Goal: Task Accomplishment & Management: Use online tool/utility

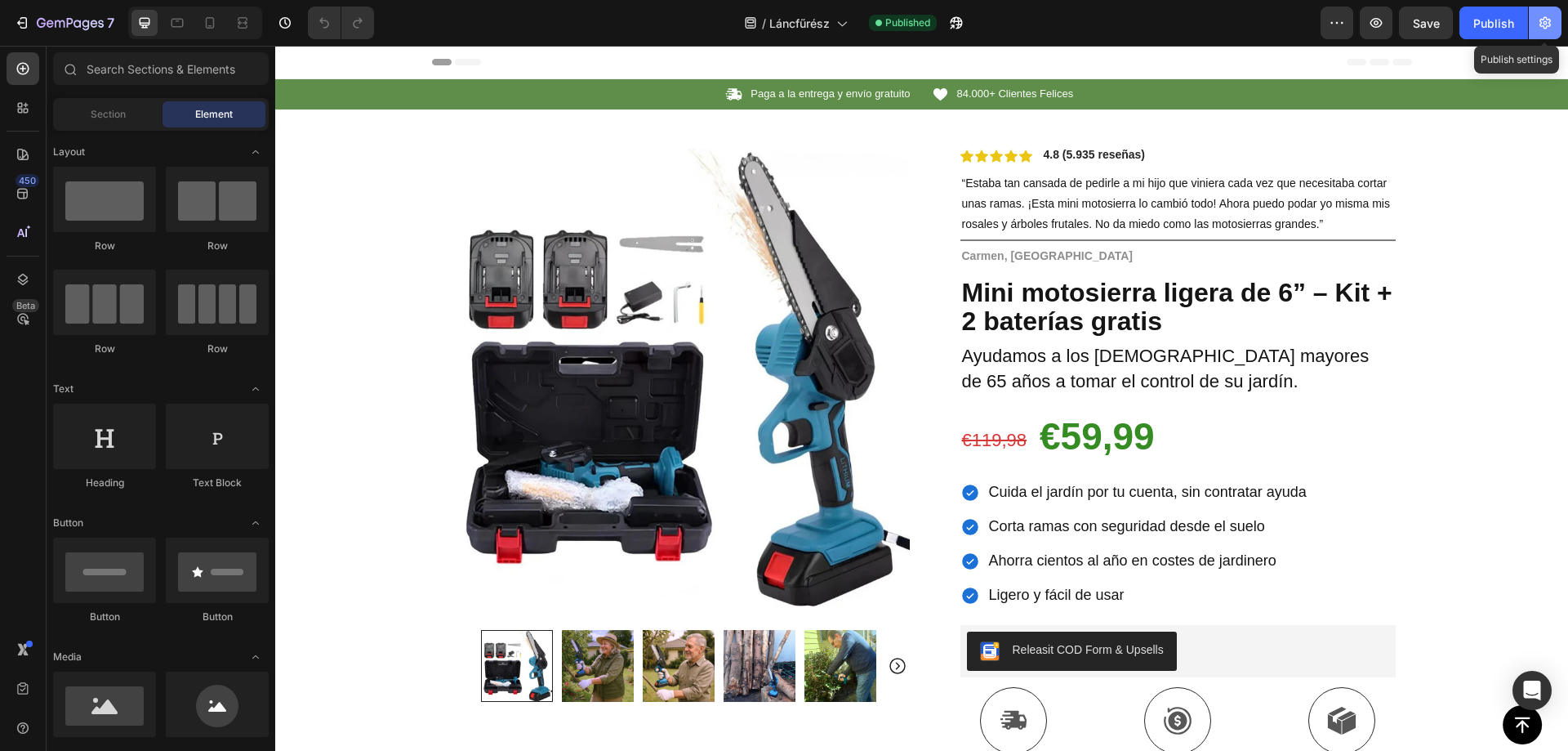
click at [1546, 22] on icon "button" at bounding box center [1545, 23] width 11 height 12
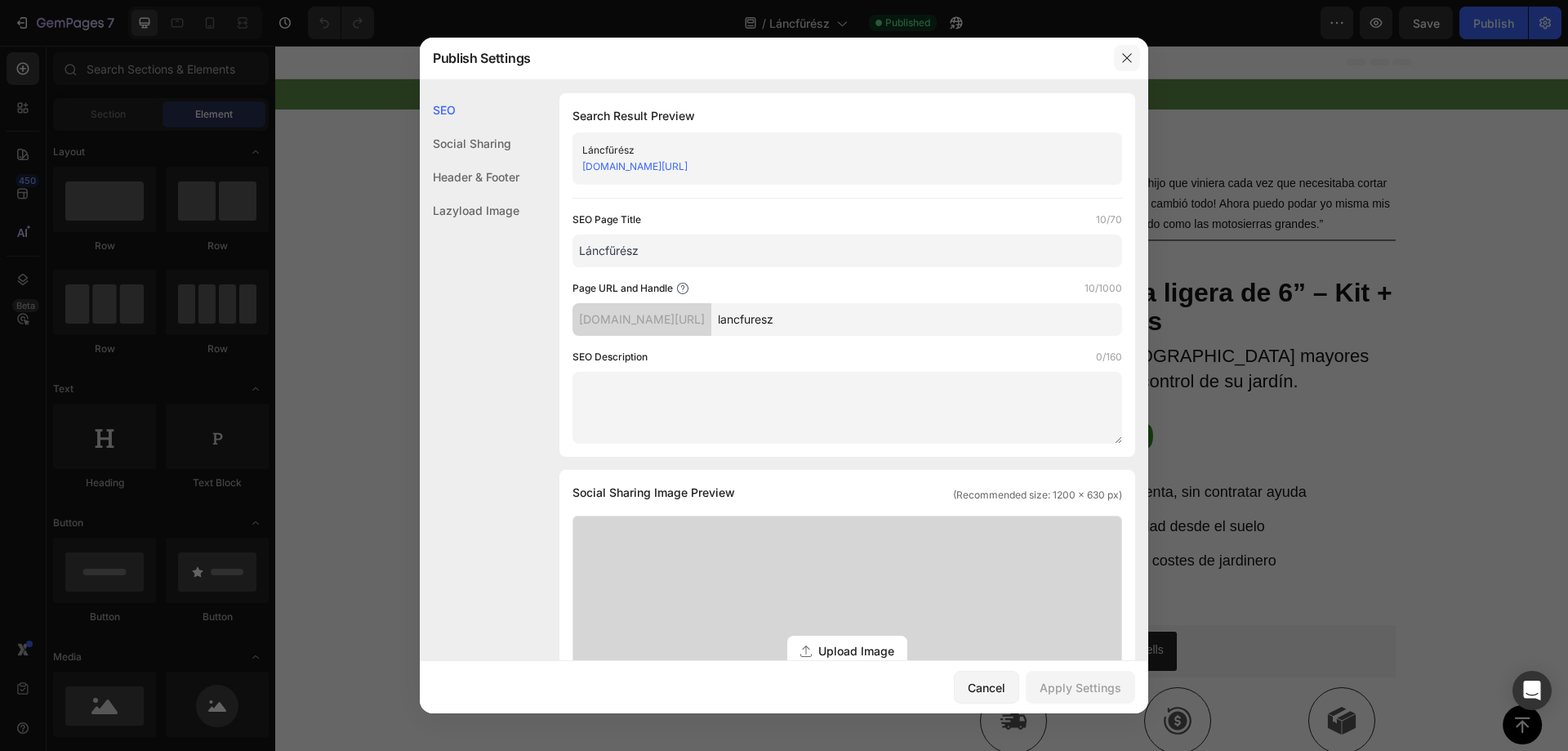
drag, startPoint x: 1131, startPoint y: 56, endPoint x: 856, endPoint y: 25, distance: 276.7
click at [1131, 56] on icon "button" at bounding box center [1127, 57] width 13 height 13
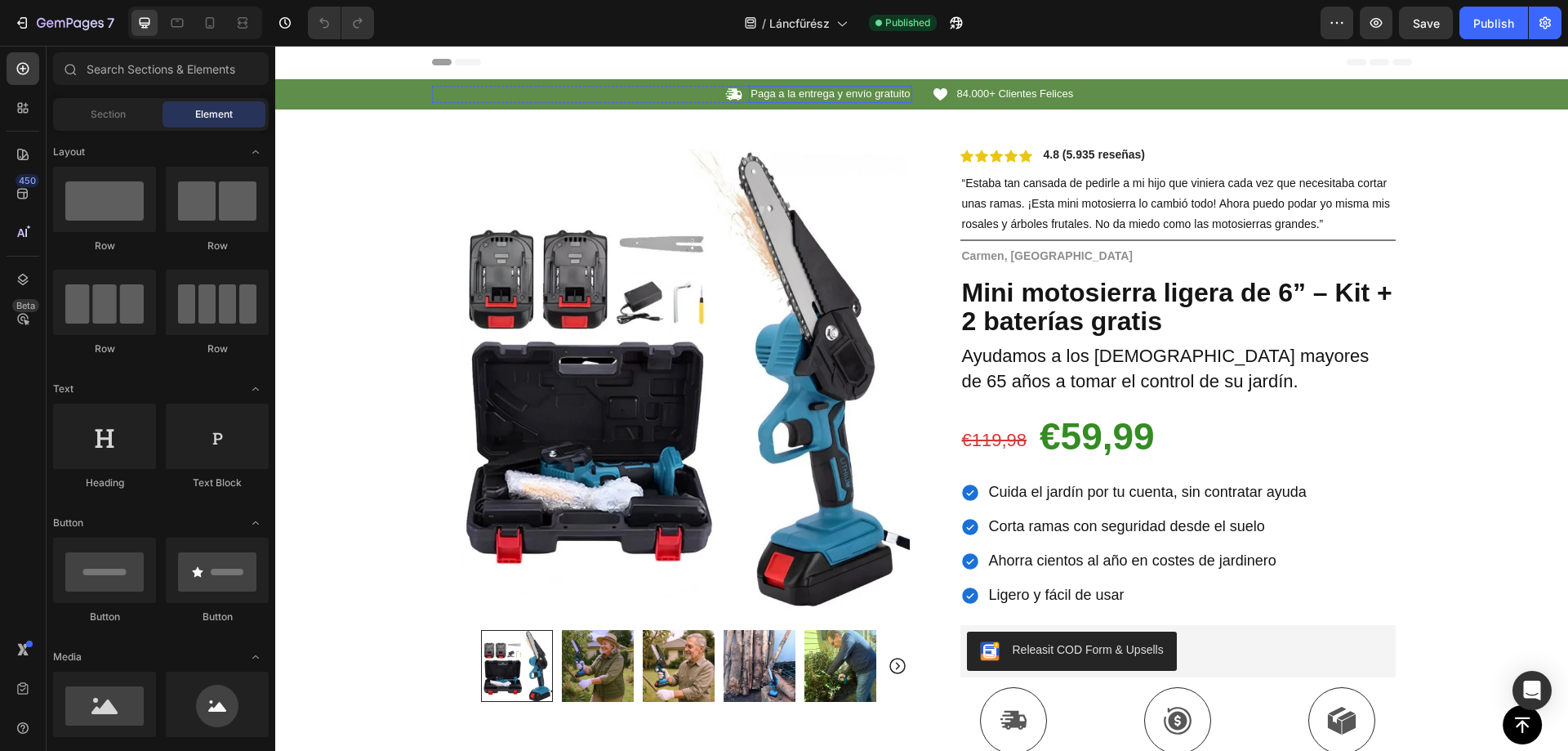
click at [815, 94] on p "Paga a la entrega y envío gratuito" at bounding box center [831, 94] width 159 height 14
click at [815, 95] on p "Paga a la entrega y envío gratuito" at bounding box center [831, 94] width 159 height 14
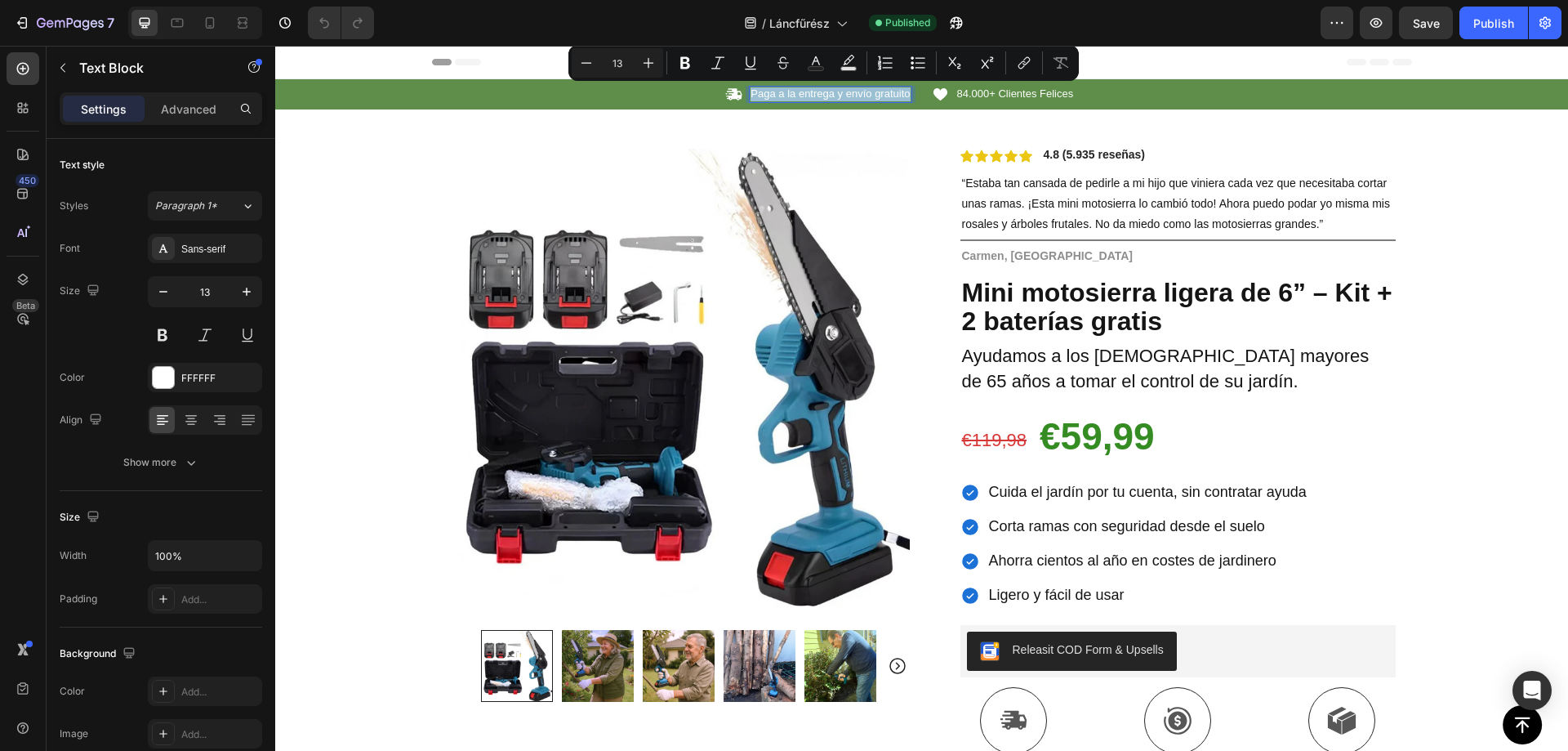
click at [777, 93] on p "Paga a la entrega y envío gratuito" at bounding box center [831, 94] width 159 height 14
click at [800, 94] on p "Paga a la entrega y envío gratuito" at bounding box center [831, 94] width 159 height 14
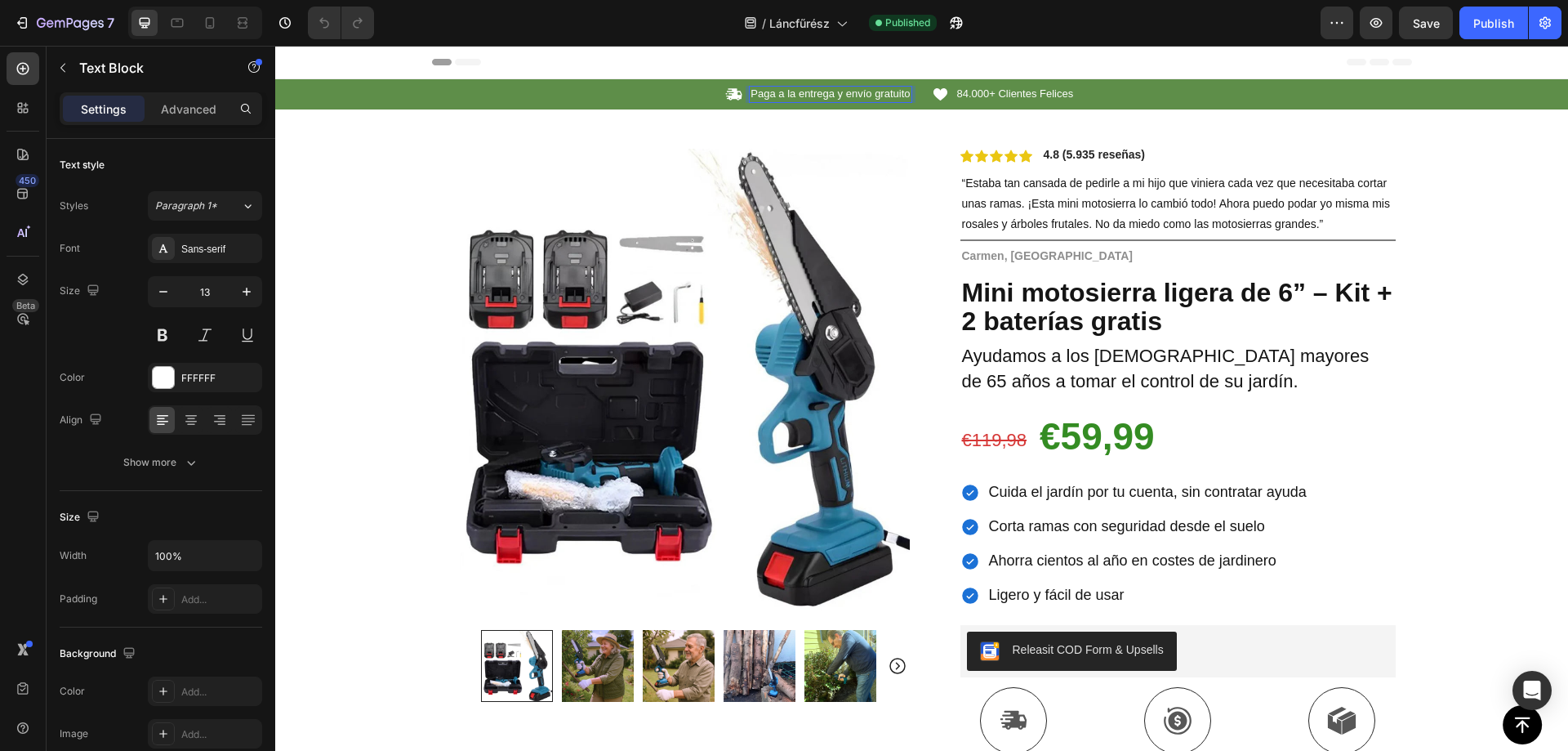
click at [805, 95] on p "Paga a la entrega y envío gratuito" at bounding box center [831, 94] width 159 height 14
click at [1022, 95] on span "84.000+ Clientes Felices" at bounding box center [1015, 93] width 117 height 12
click at [1021, 95] on span "84.000+ Clientes Felices" at bounding box center [1015, 93] width 117 height 12
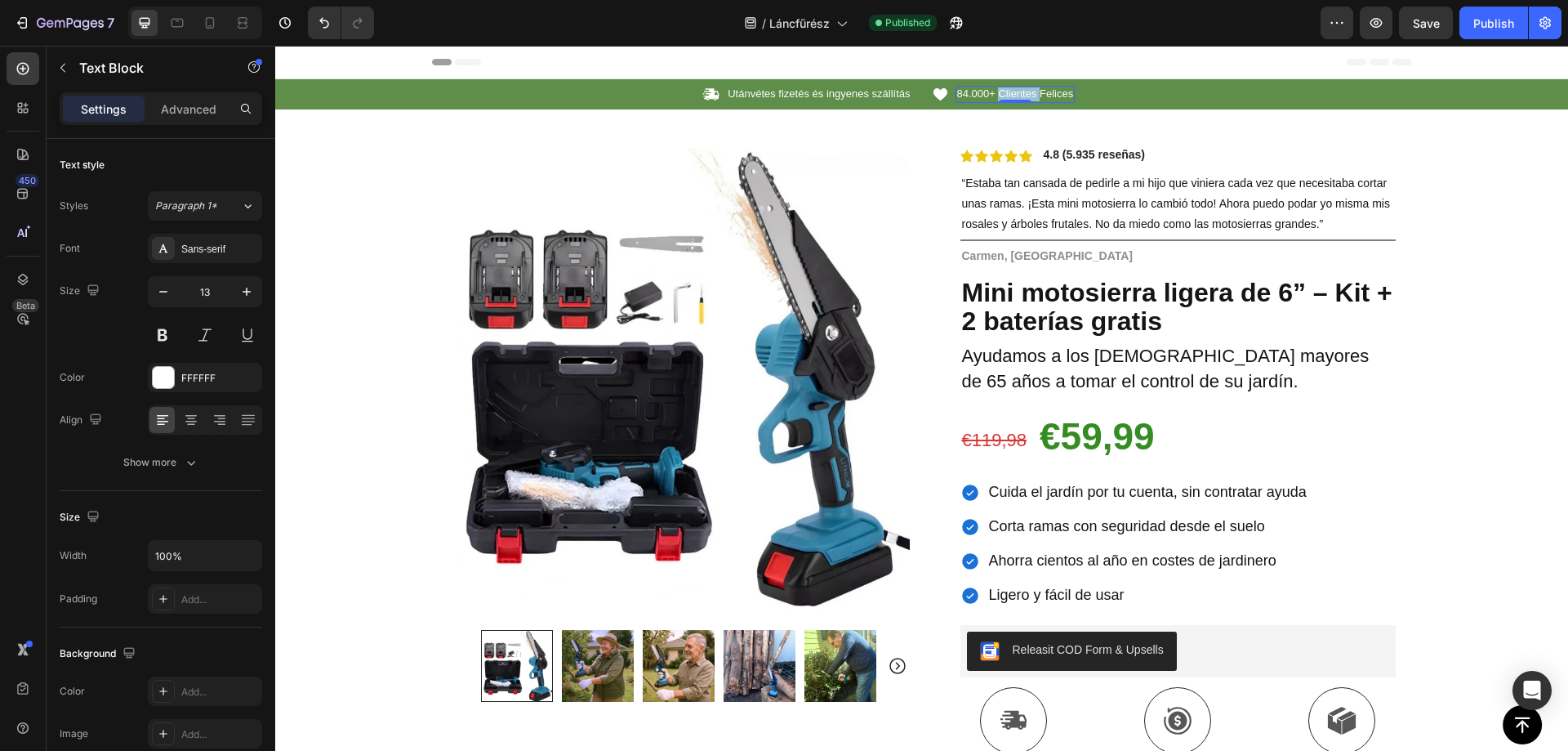
click at [1021, 95] on span "84.000+ Clientes Felices" at bounding box center [1015, 93] width 117 height 12
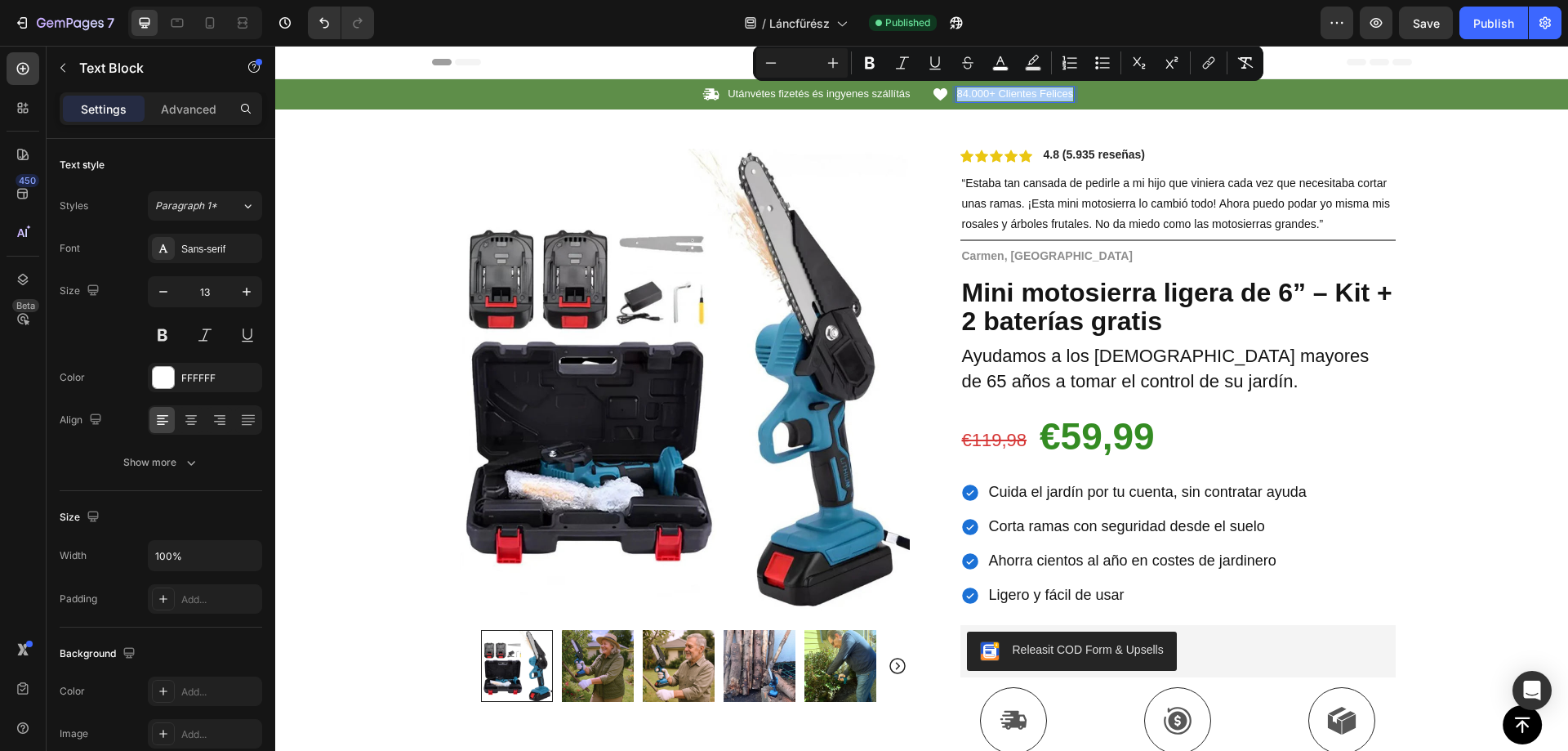
click at [806, 63] on input "Editor contextual toolbar" at bounding box center [802, 62] width 33 height 20
type input "13"
click at [1129, 92] on div "Icon 84.000+ Clientes Felices Text Block 0 Row" at bounding box center [1172, 94] width 480 height 17
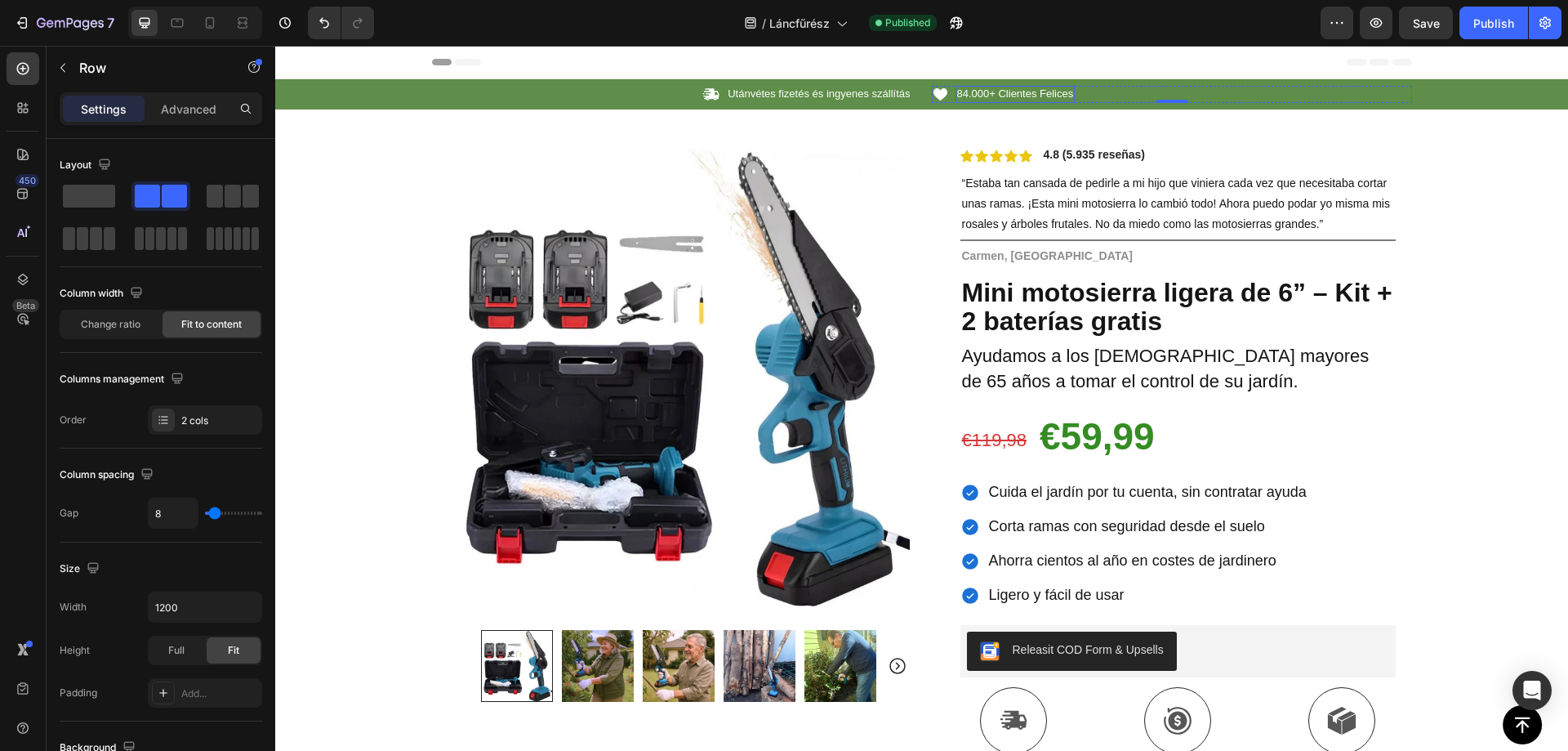
click at [1042, 92] on span "84.000+ Clientes Felices" at bounding box center [1015, 93] width 117 height 12
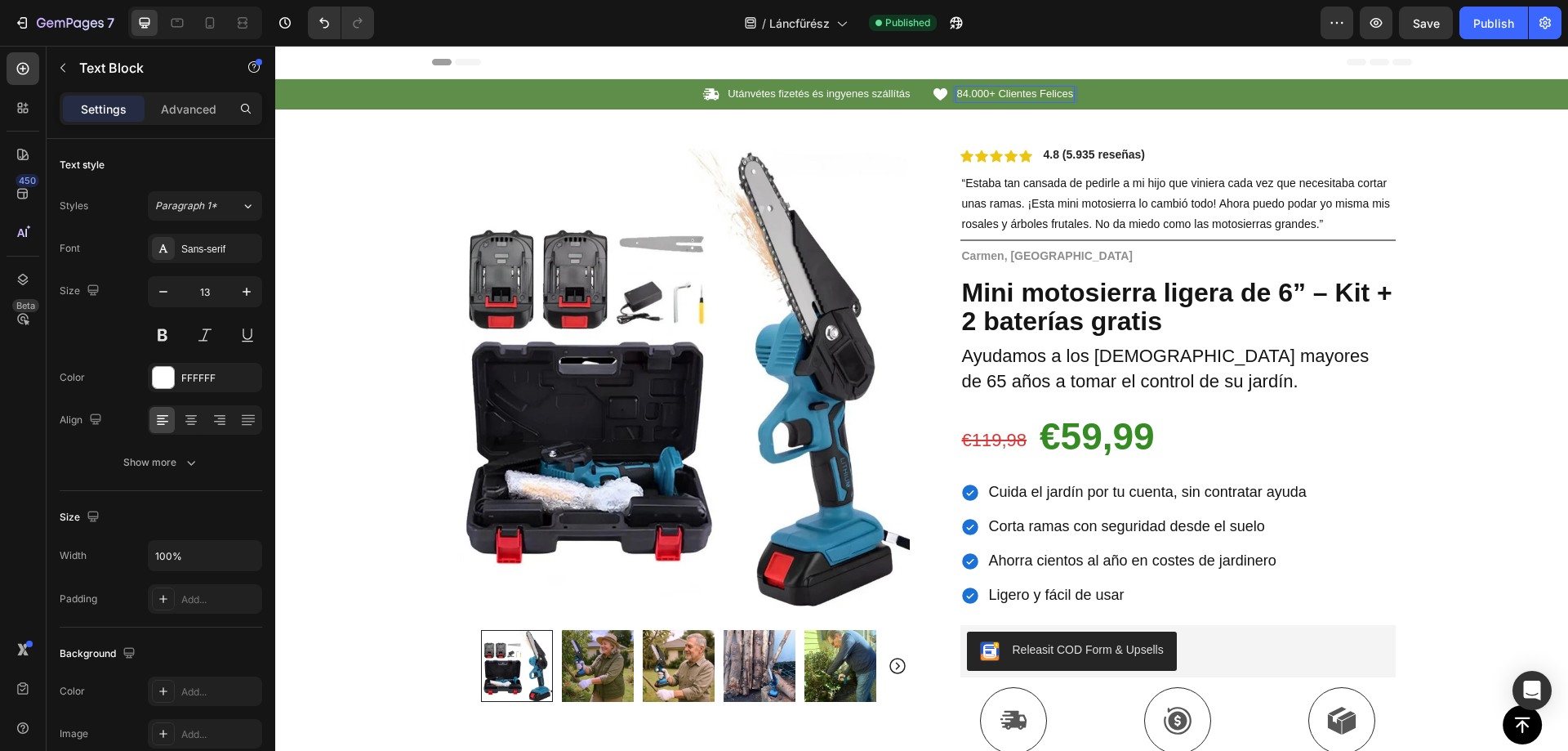
click at [1042, 92] on span "84.000+ Clientes Felices" at bounding box center [1015, 93] width 117 height 12
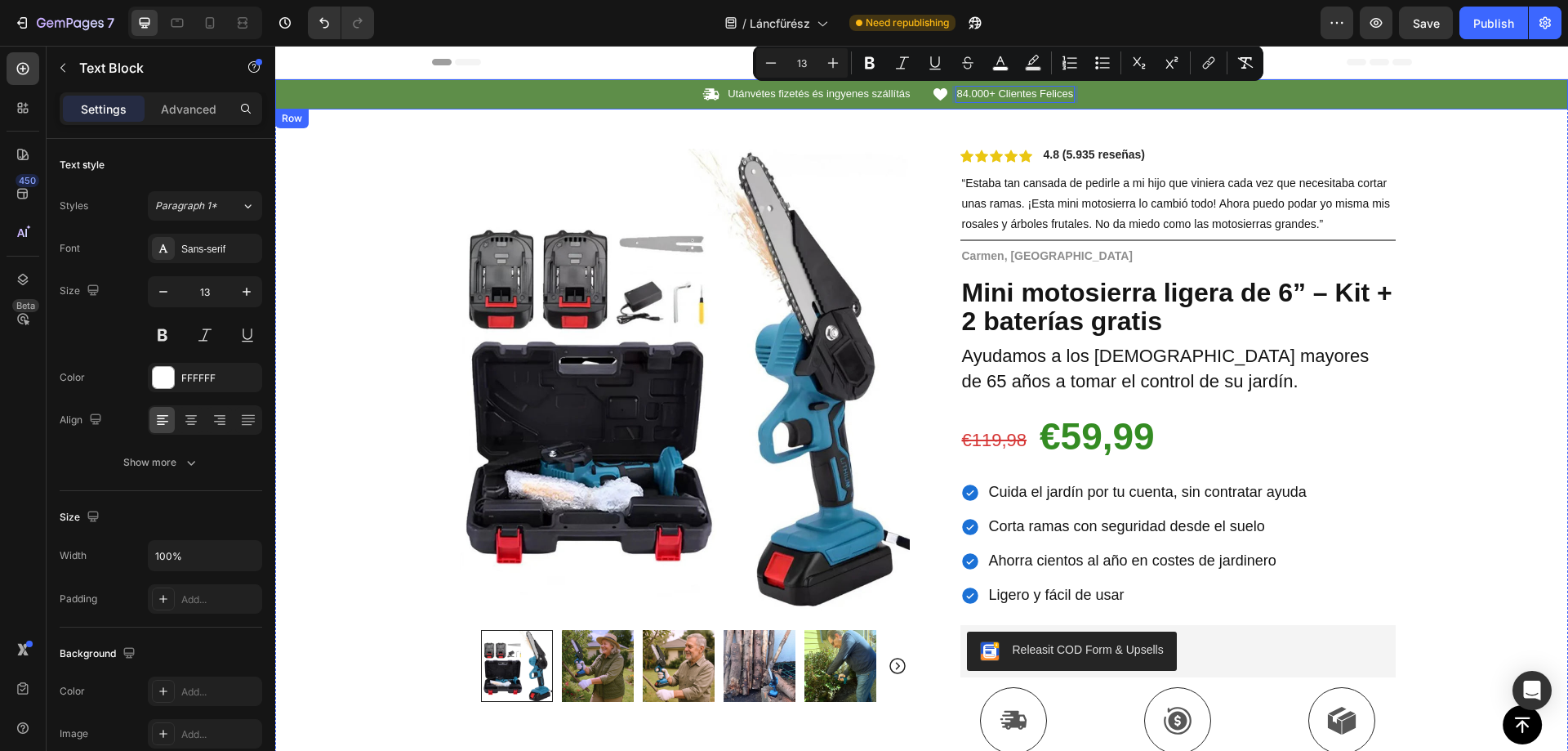
click at [1033, 102] on div "84.000+ Clientes Felices" at bounding box center [1015, 94] width 120 height 17
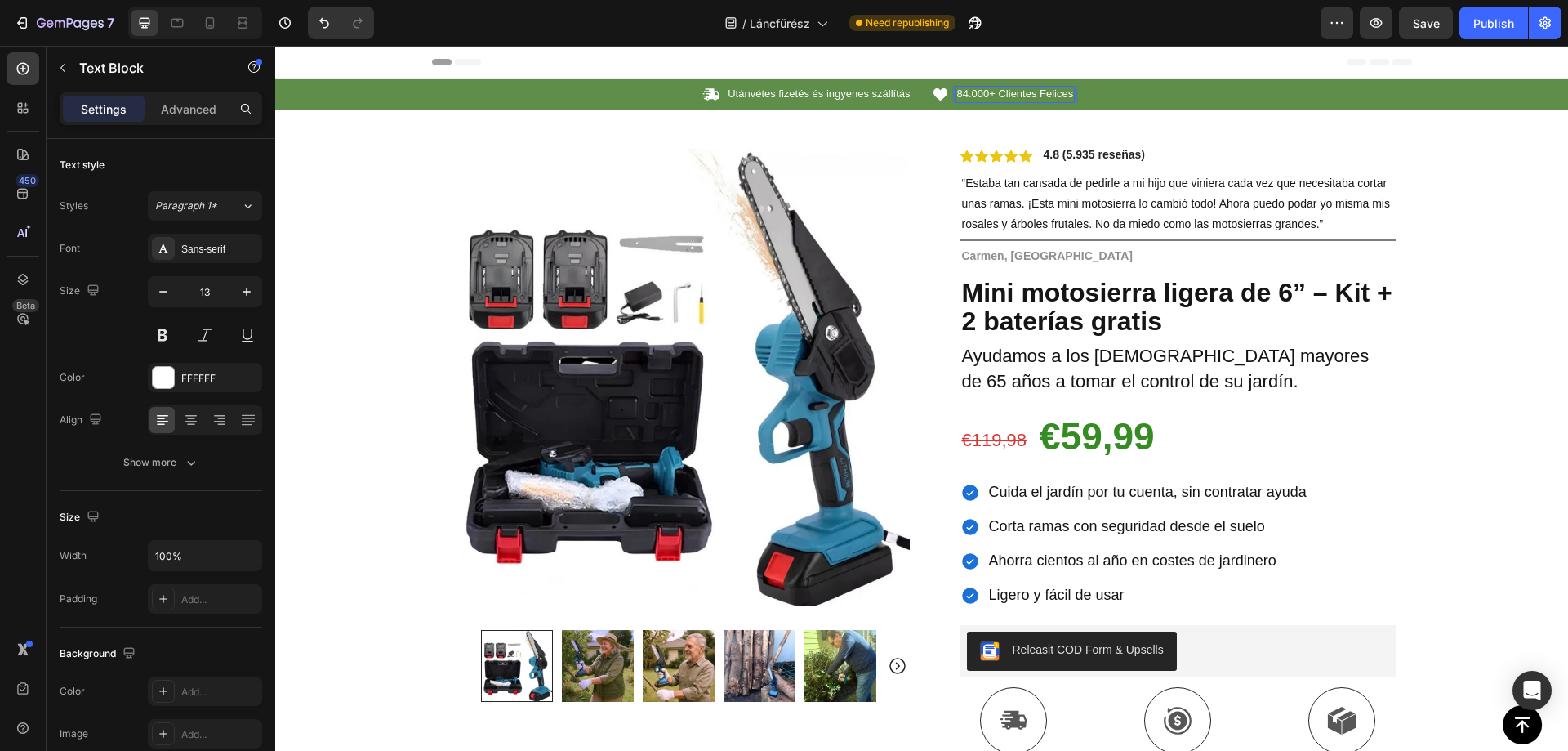
click at [992, 95] on span "84.000+ Clientes Felices" at bounding box center [1015, 93] width 117 height 12
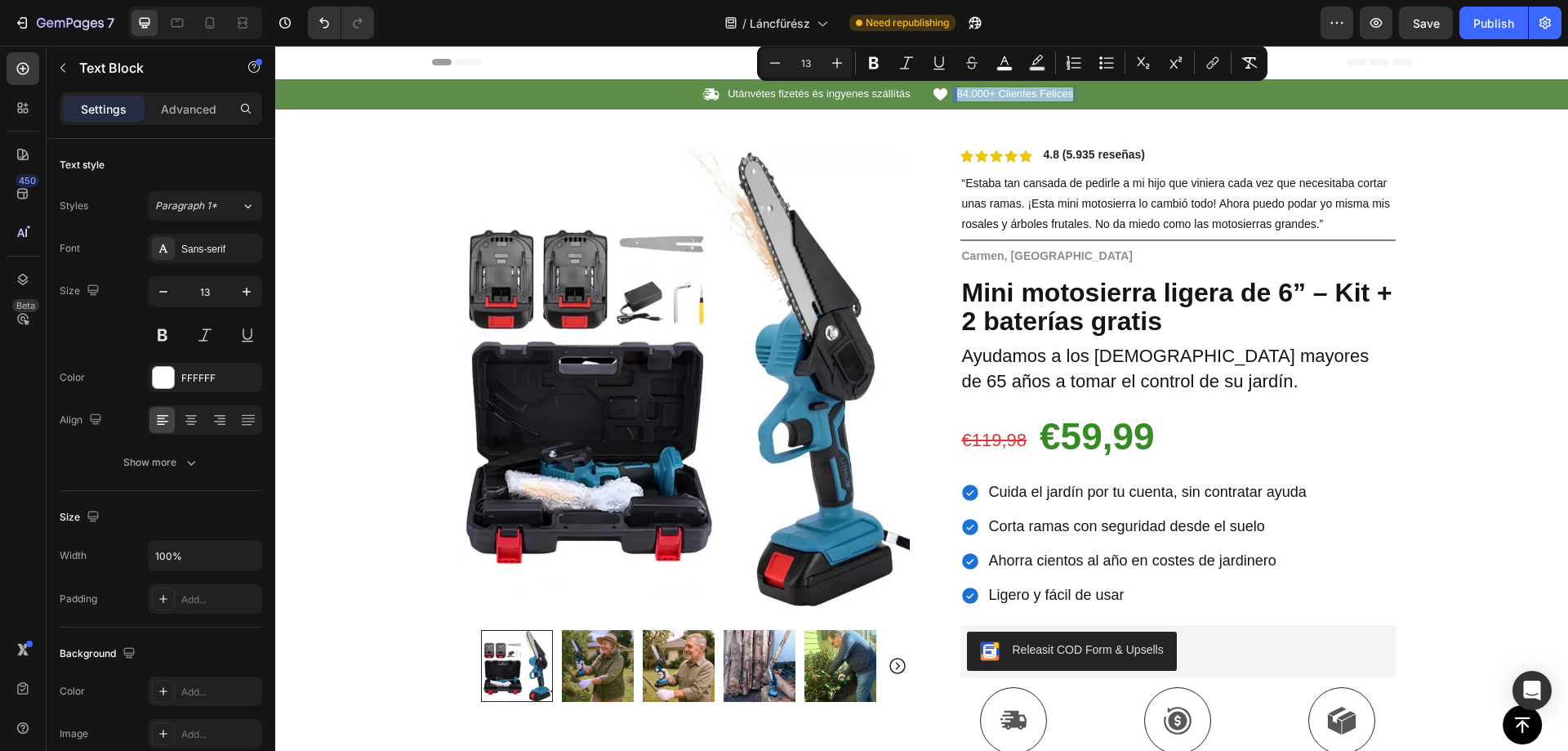
click at [992, 95] on span "84.000+ Clientes Felices" at bounding box center [1015, 93] width 117 height 12
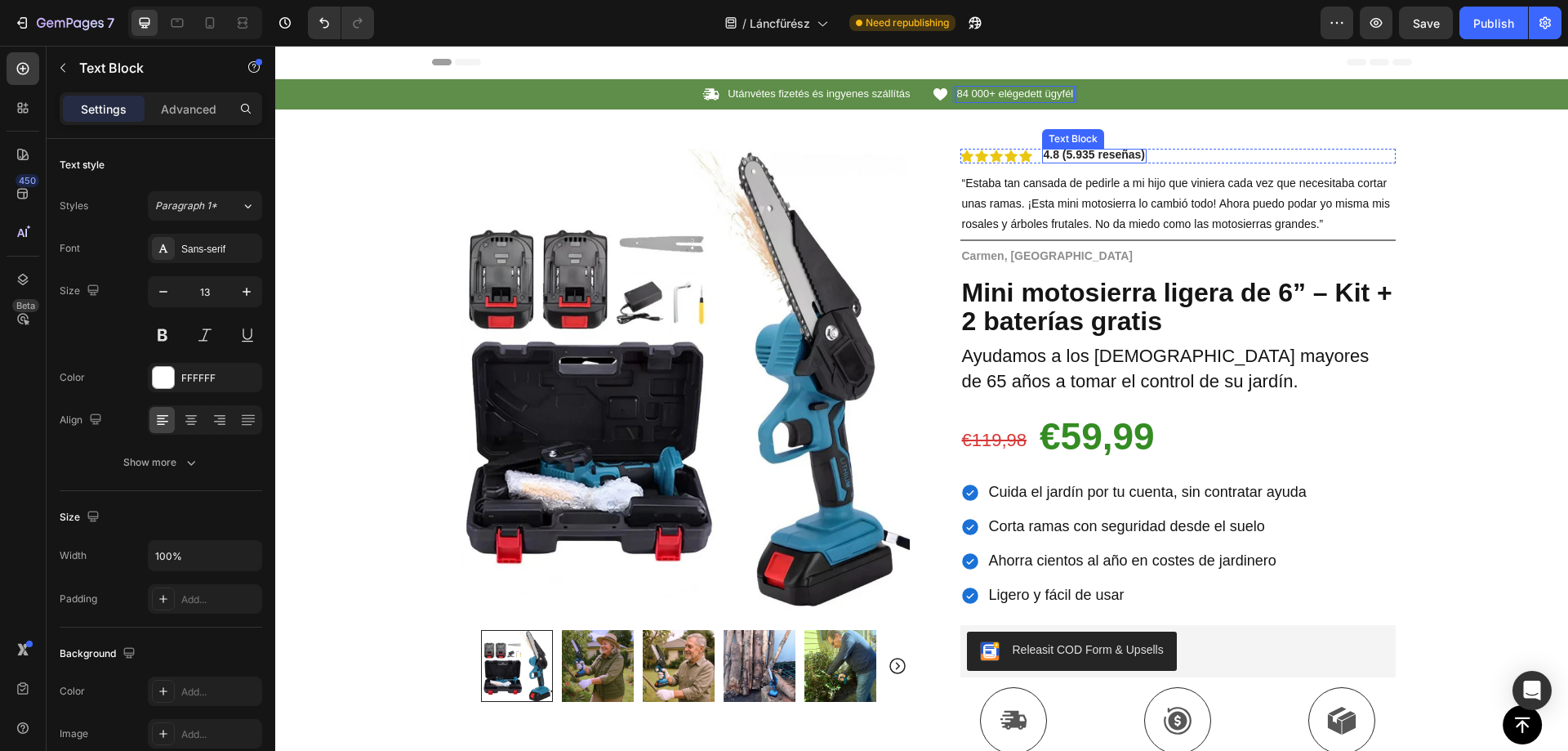
click at [1086, 152] on strong "4.8 (5.935 reseñas)" at bounding box center [1095, 154] width 102 height 13
click at [1086, 158] on strong "4.8 (5.935 reseñas)" at bounding box center [1095, 154] width 102 height 13
click at [1083, 155] on strong "4.8 (5.935 reseñas)" at bounding box center [1095, 154] width 102 height 13
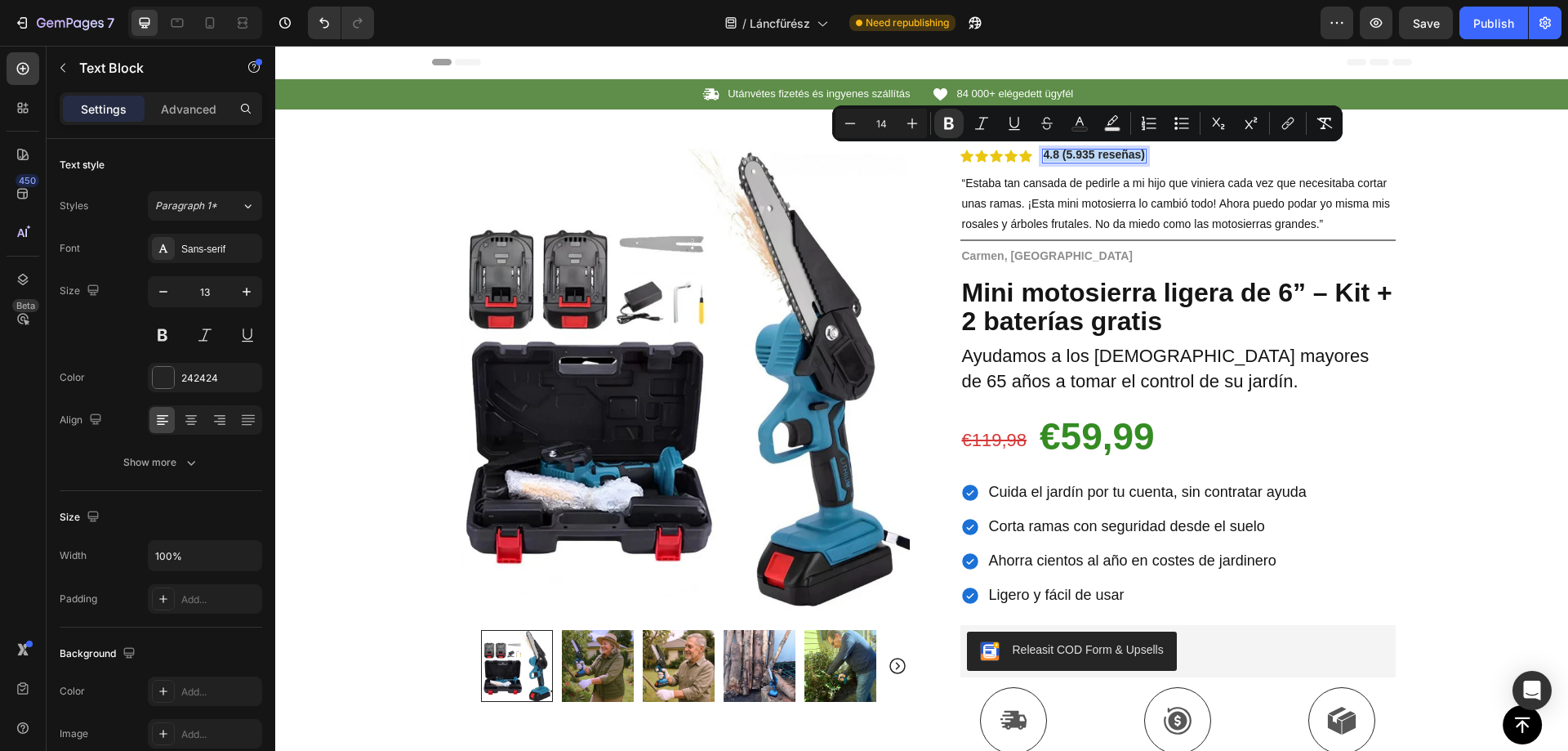
copy strong "4.8 (5.935 reseñas)"
click at [1079, 157] on strong "4.8 (5.935 reseñas)" at bounding box center [1095, 154] width 102 height 13
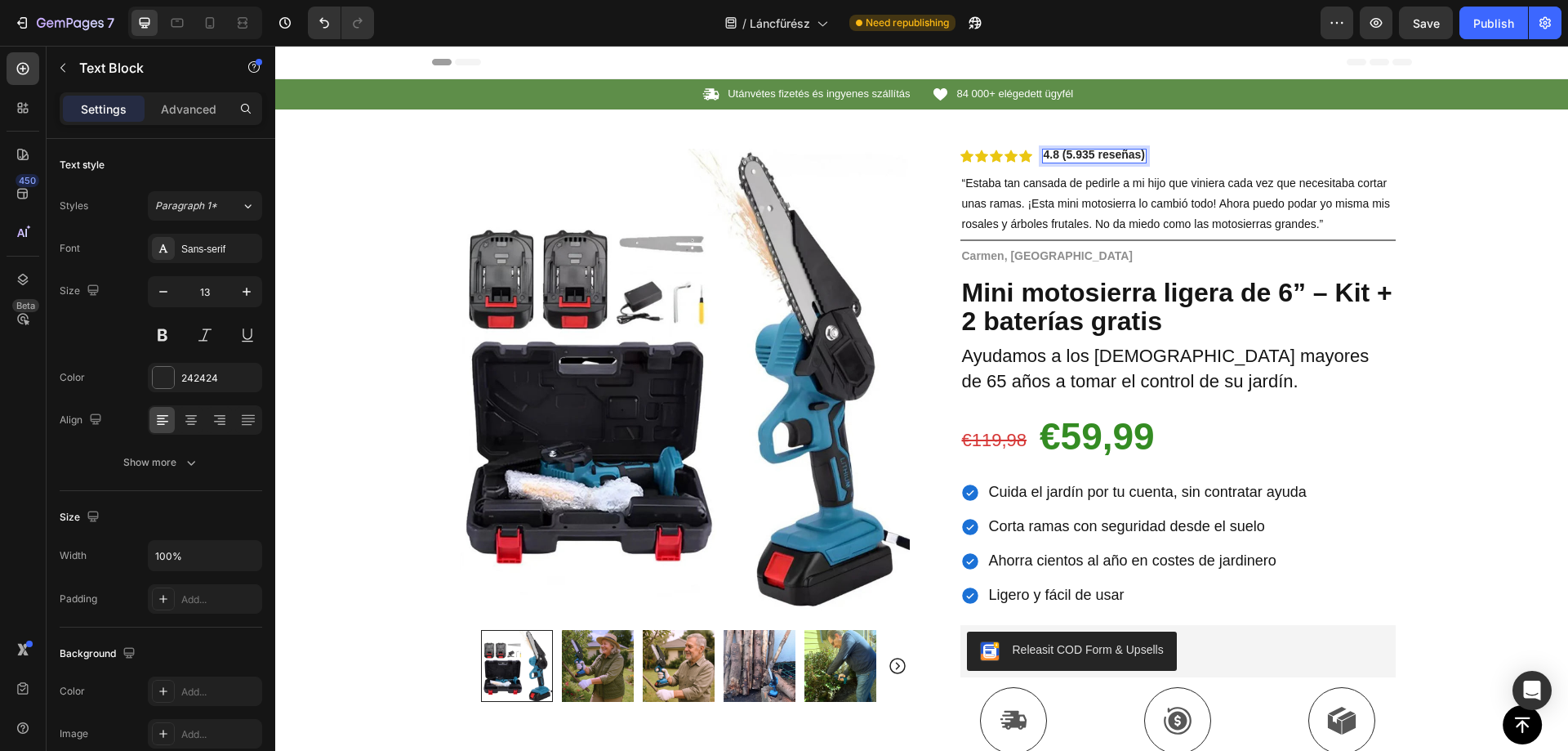
click at [1075, 157] on strong "4.8 (5.935 reseñas)" at bounding box center [1095, 154] width 102 height 13
click at [1109, 193] on p "“Estaba tan cansada de pedirle a mi hijo que viniera cada vez que necesitaba co…" at bounding box center [1178, 204] width 432 height 62
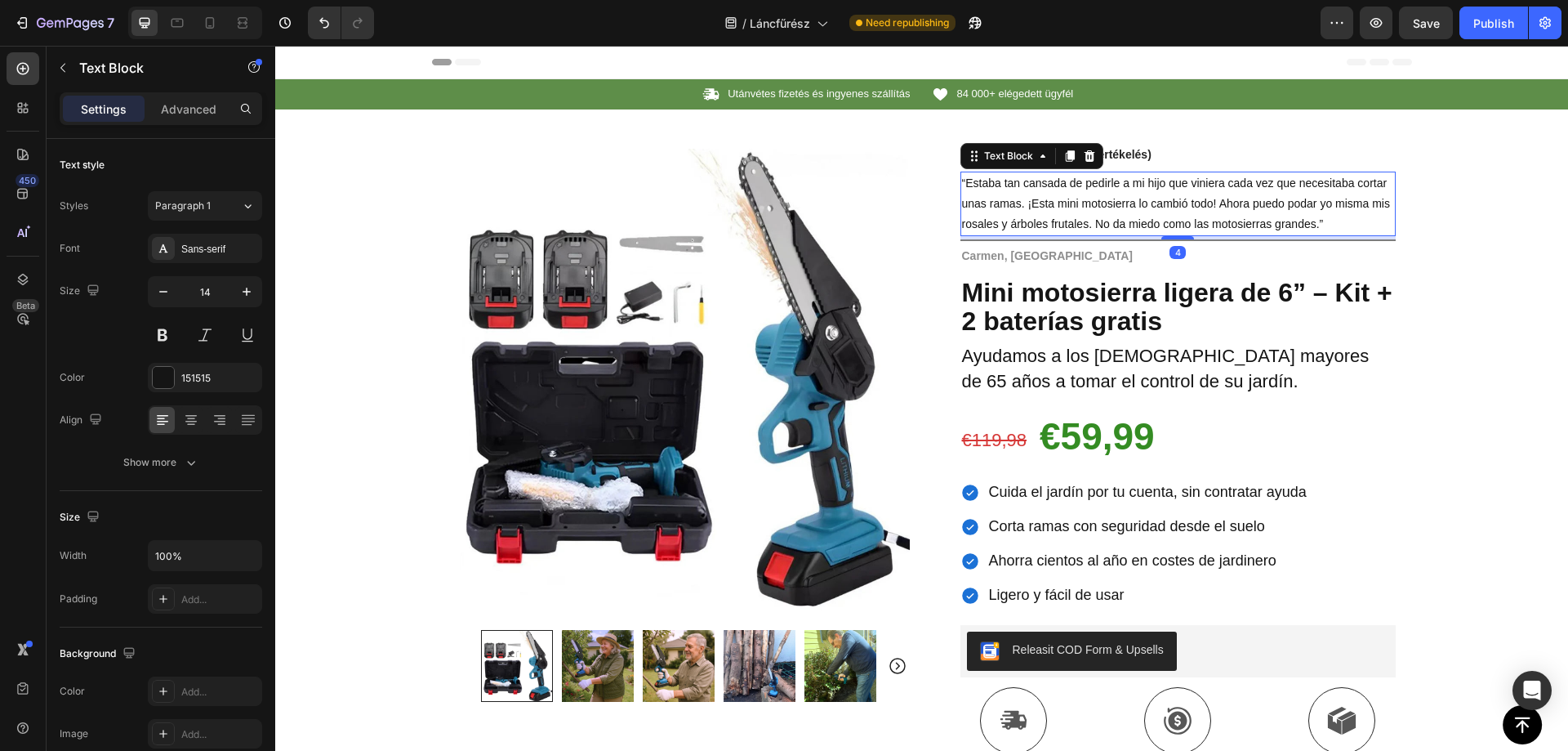
click at [1109, 194] on p "“Estaba tan cansada de pedirle a mi hijo que viniera cada vez que necesitaba co…" at bounding box center [1178, 204] width 432 height 62
click at [1109, 194] on p "“Estaba tan cansada de pedirle a mi hijo que viniera cada vez que necesitaba co…" at bounding box center [1178, 204] width 432 height 62
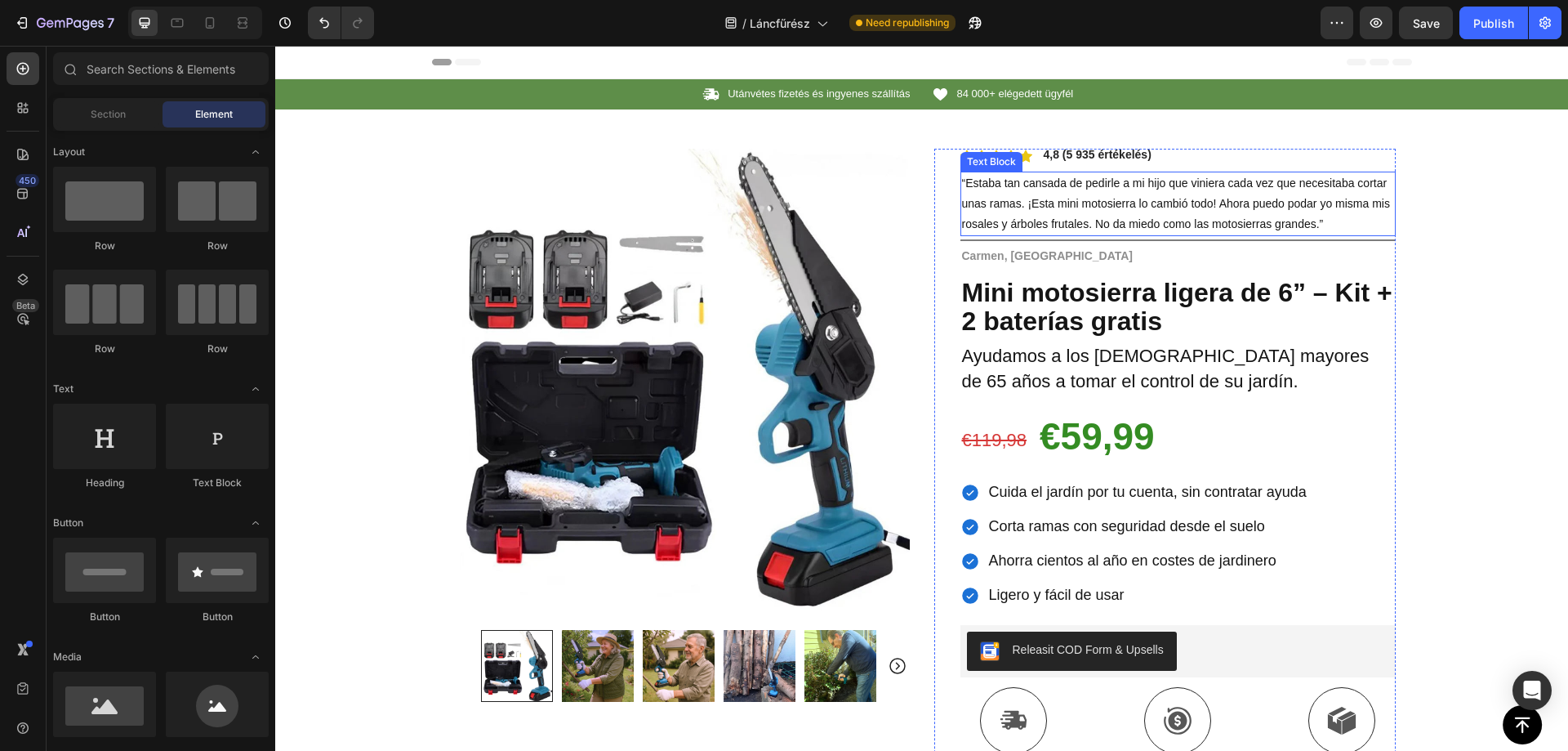
click at [1082, 197] on span "“Estaba tan cansada de pedirle a mi hijo que viniera cada vez que necesitaba co…" at bounding box center [1176, 203] width 428 height 54
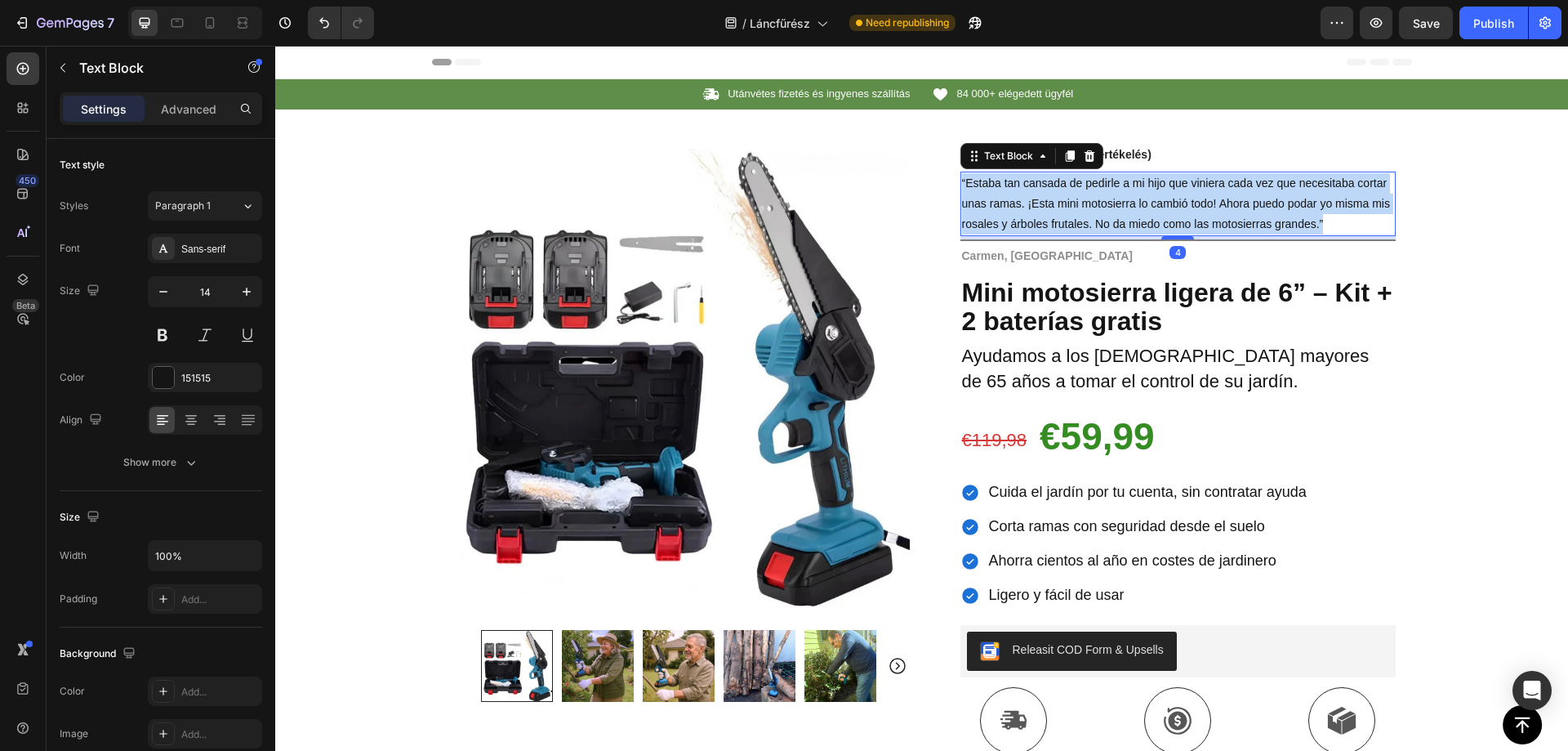
click at [1082, 197] on span "“Estaba tan cansada de pedirle a mi hijo que viniera cada vez que necesitaba co…" at bounding box center [1176, 203] width 428 height 54
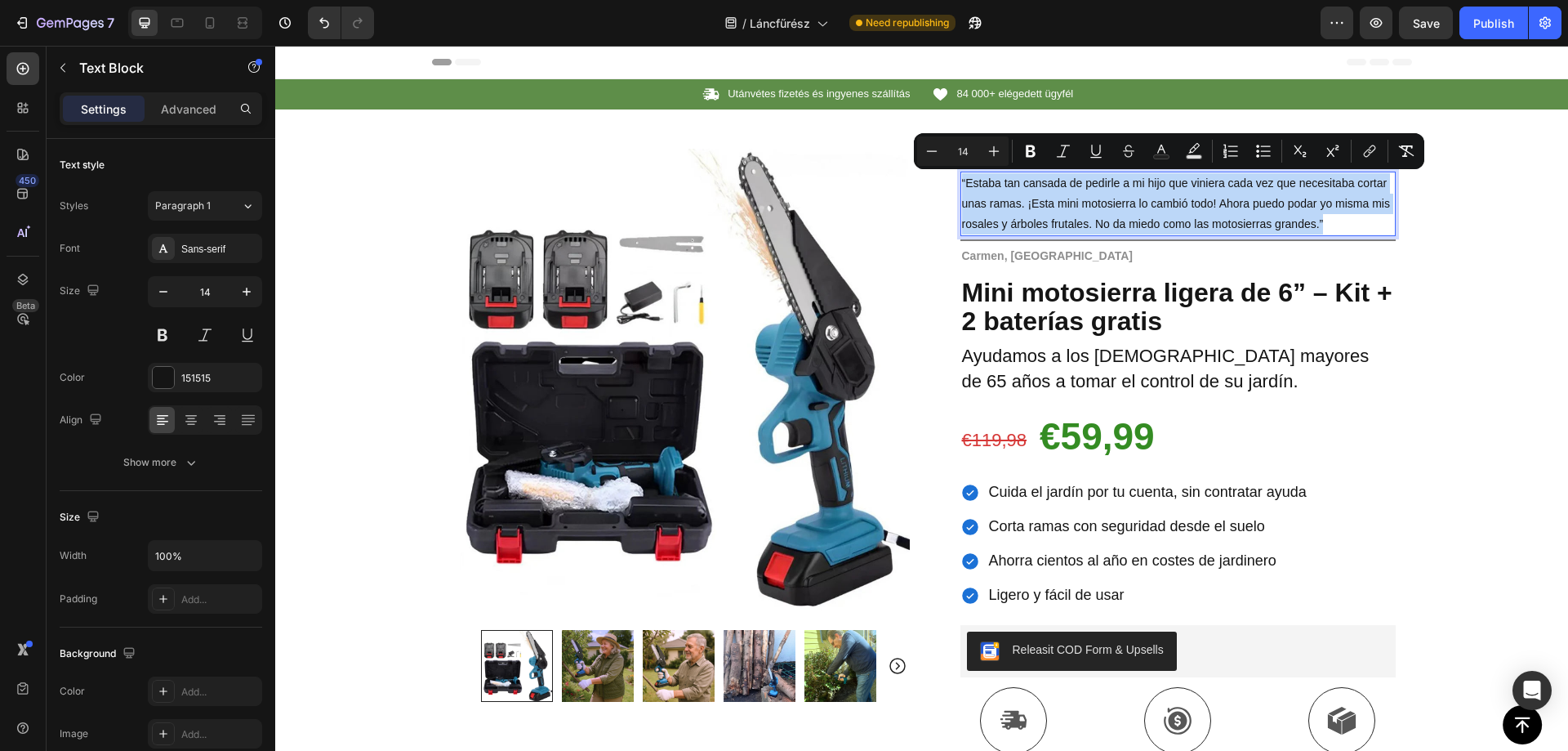
copy span "“Estaba tan cansada de pedirle a mi hijo que viniera cada vez que necesitaba co…"
click at [1051, 199] on span "“Estaba tan cansada de pedirle a mi hijo que viniera cada vez que necesitaba co…" at bounding box center [1176, 203] width 428 height 54
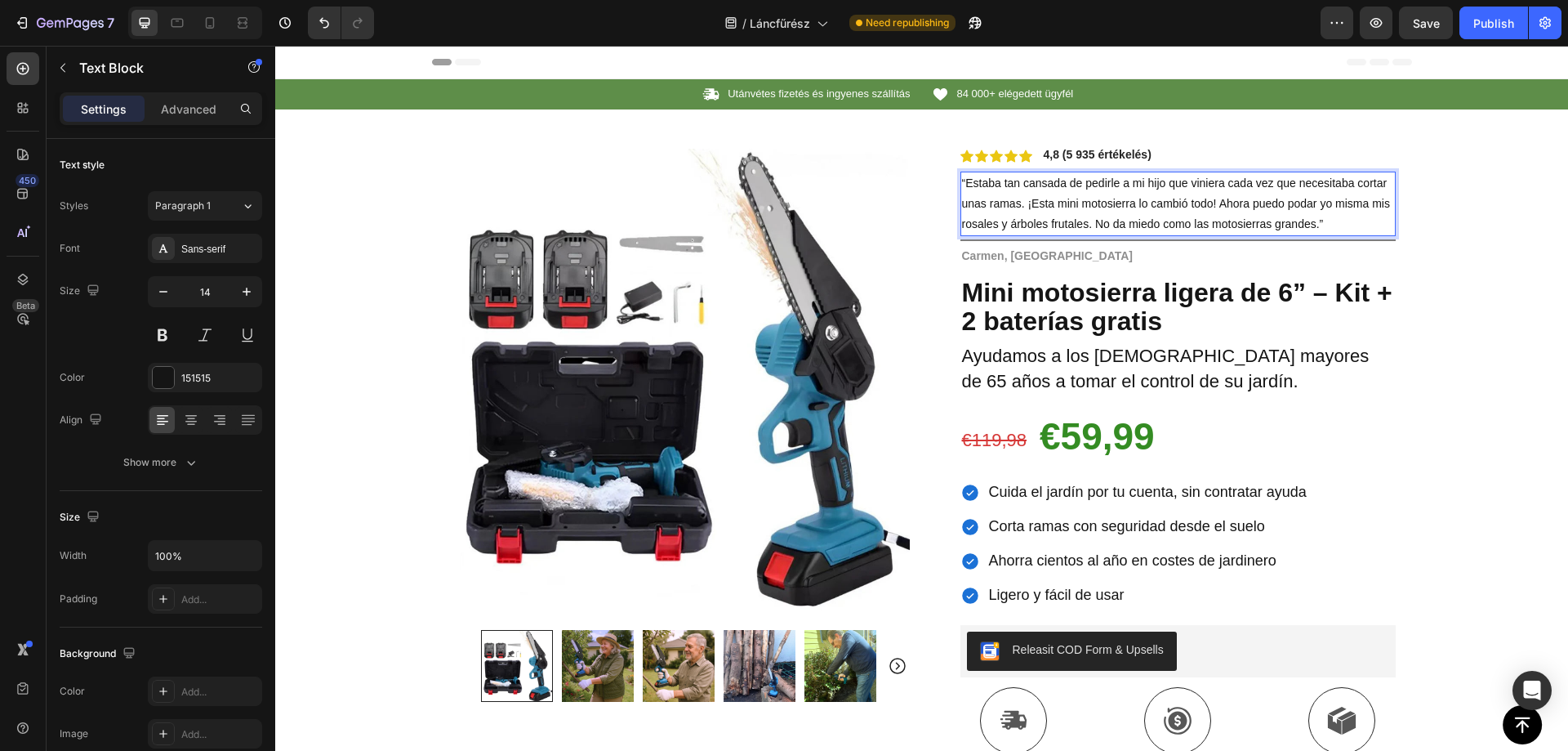
click at [1037, 198] on span "“Estaba tan cansada de pedirle a mi hijo que viniera cada vez que necesitaba co…" at bounding box center [1176, 203] width 428 height 54
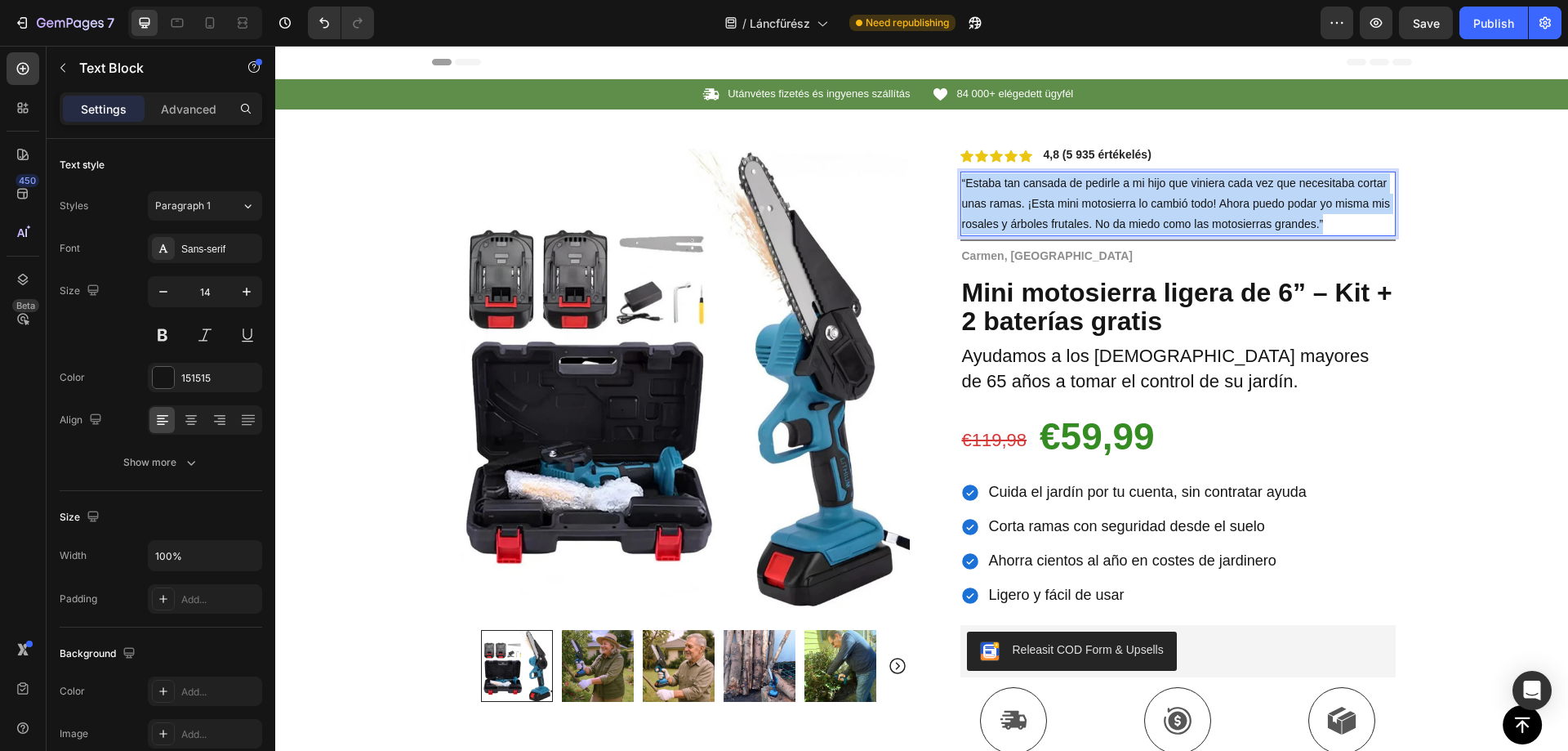
click at [1037, 198] on span "“Estaba tan cansada de pedirle a mi hijo que viniera cada vez que necesitaba co…" at bounding box center [1176, 203] width 428 height 54
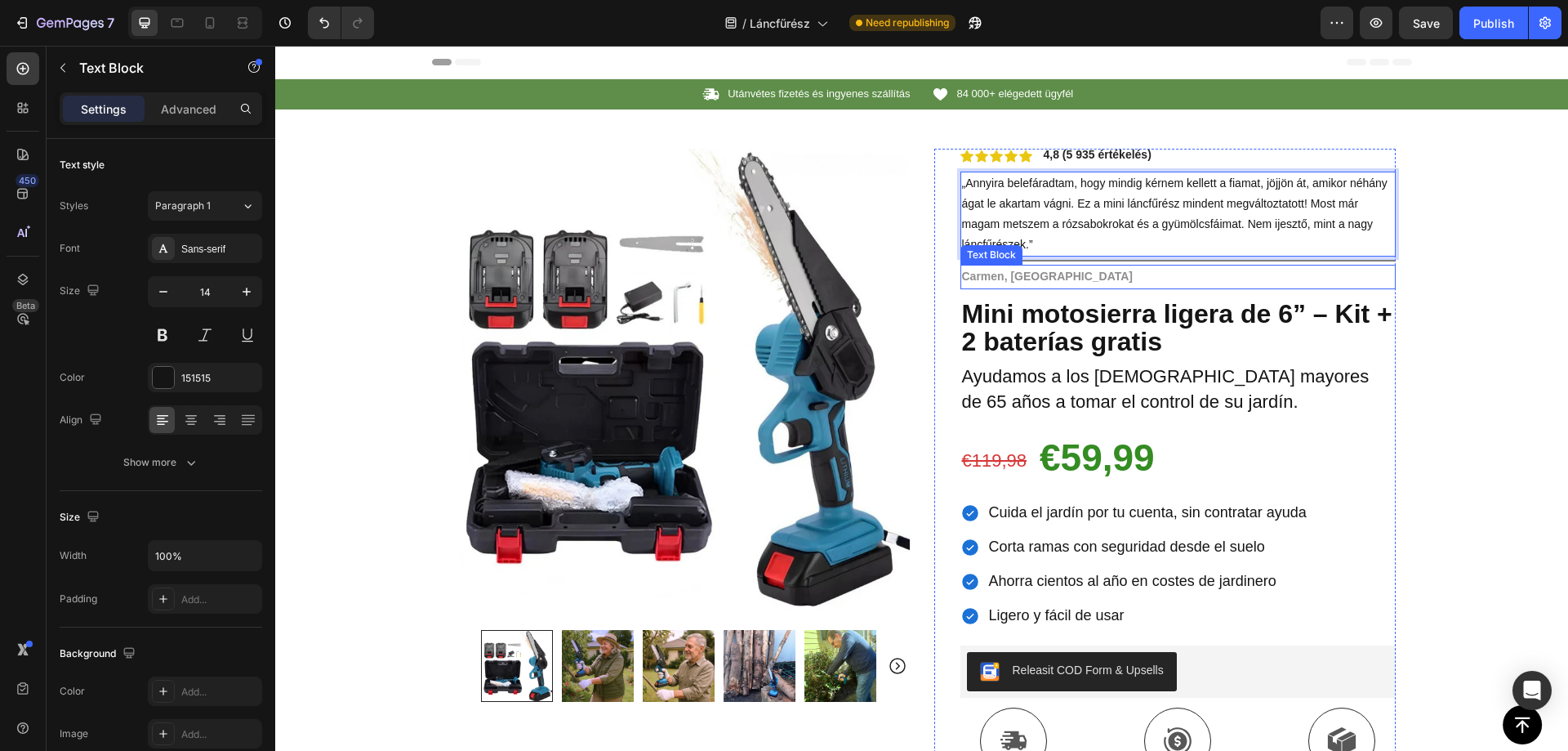
click at [1023, 278] on strong "Carmen, Madrid" at bounding box center [1048, 276] width 171 height 13
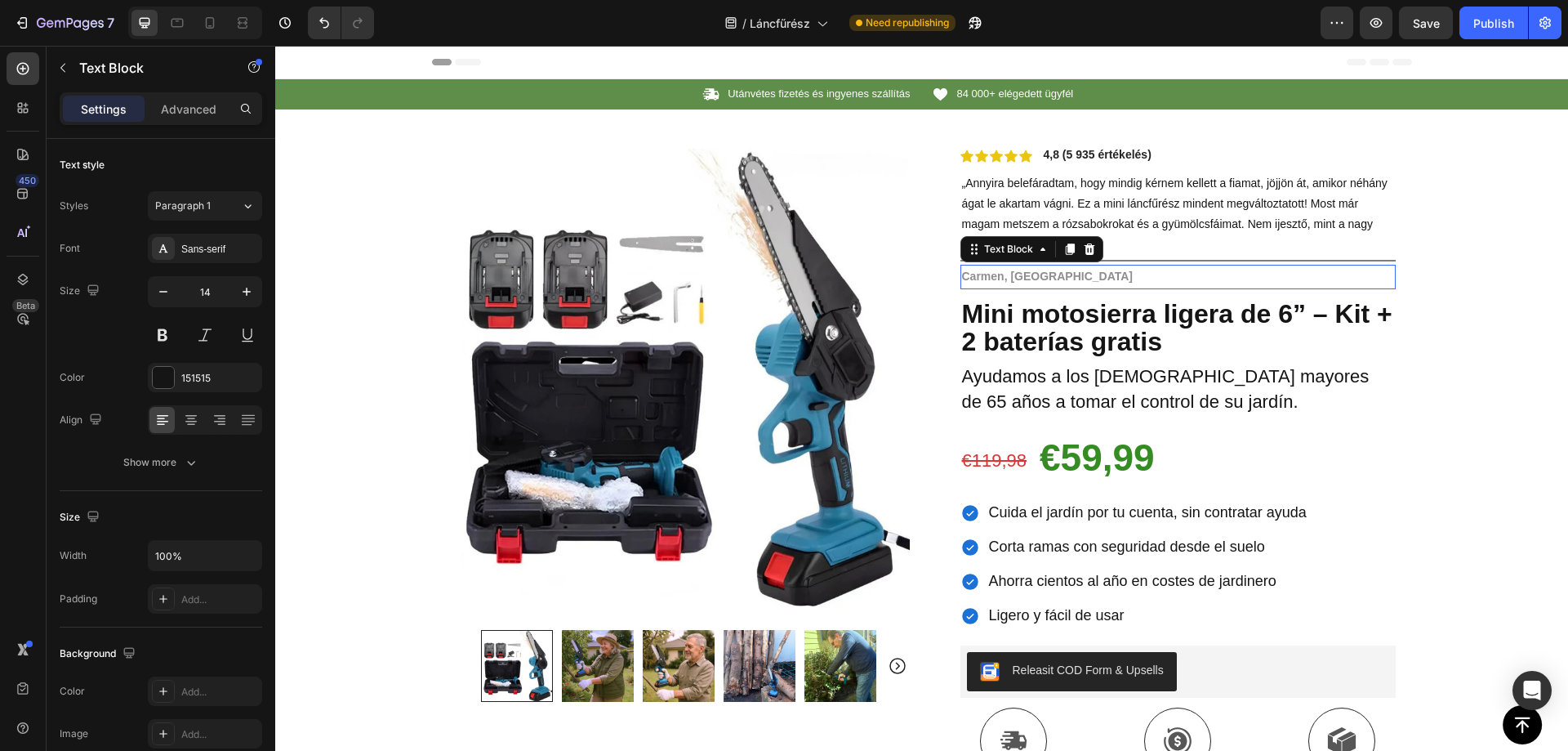
click at [1023, 278] on strong "Carmen, Madrid" at bounding box center [1048, 276] width 171 height 13
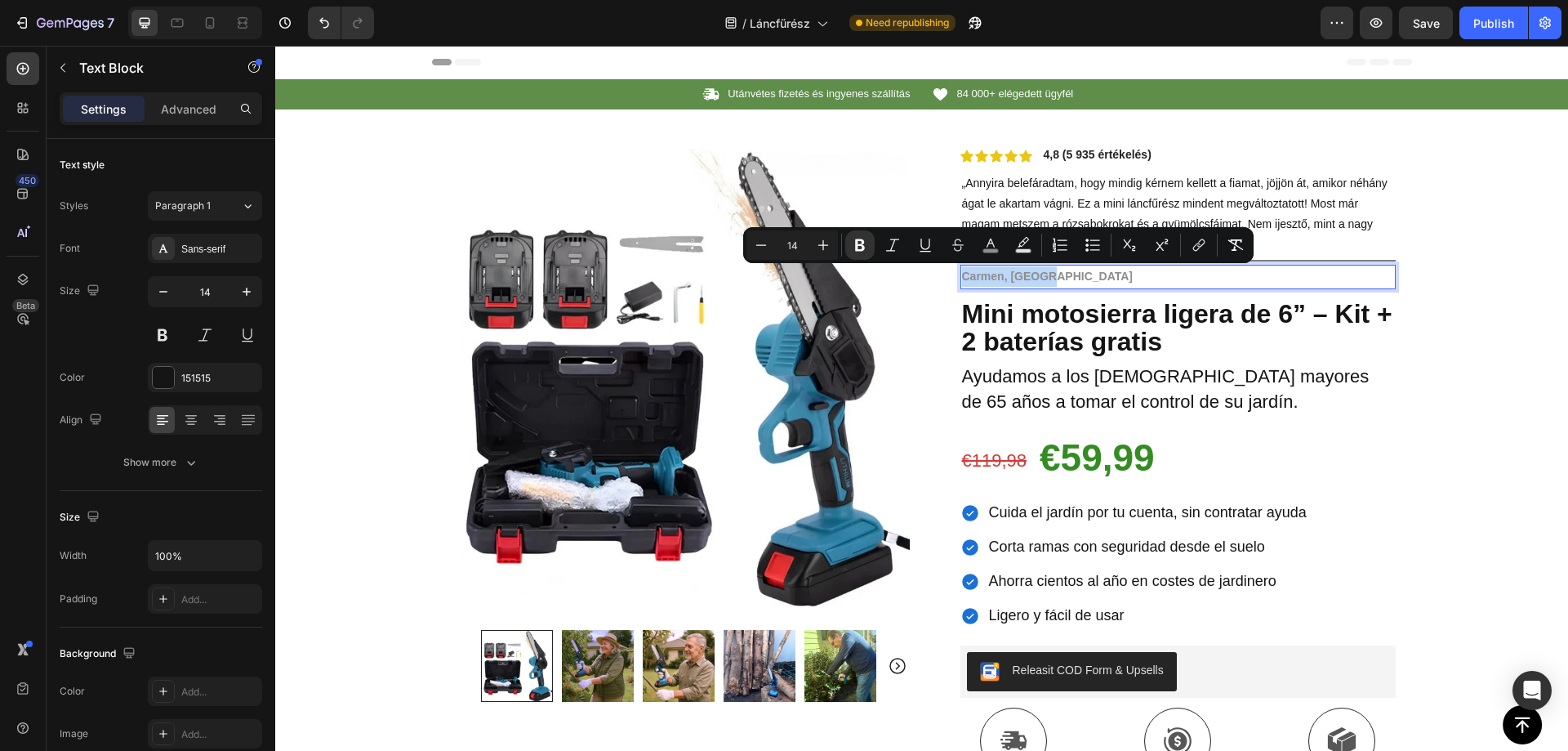
copy strong "Carmen, Madrid"
click at [1029, 276] on strong "Carmen, Madrid" at bounding box center [1048, 276] width 171 height 13
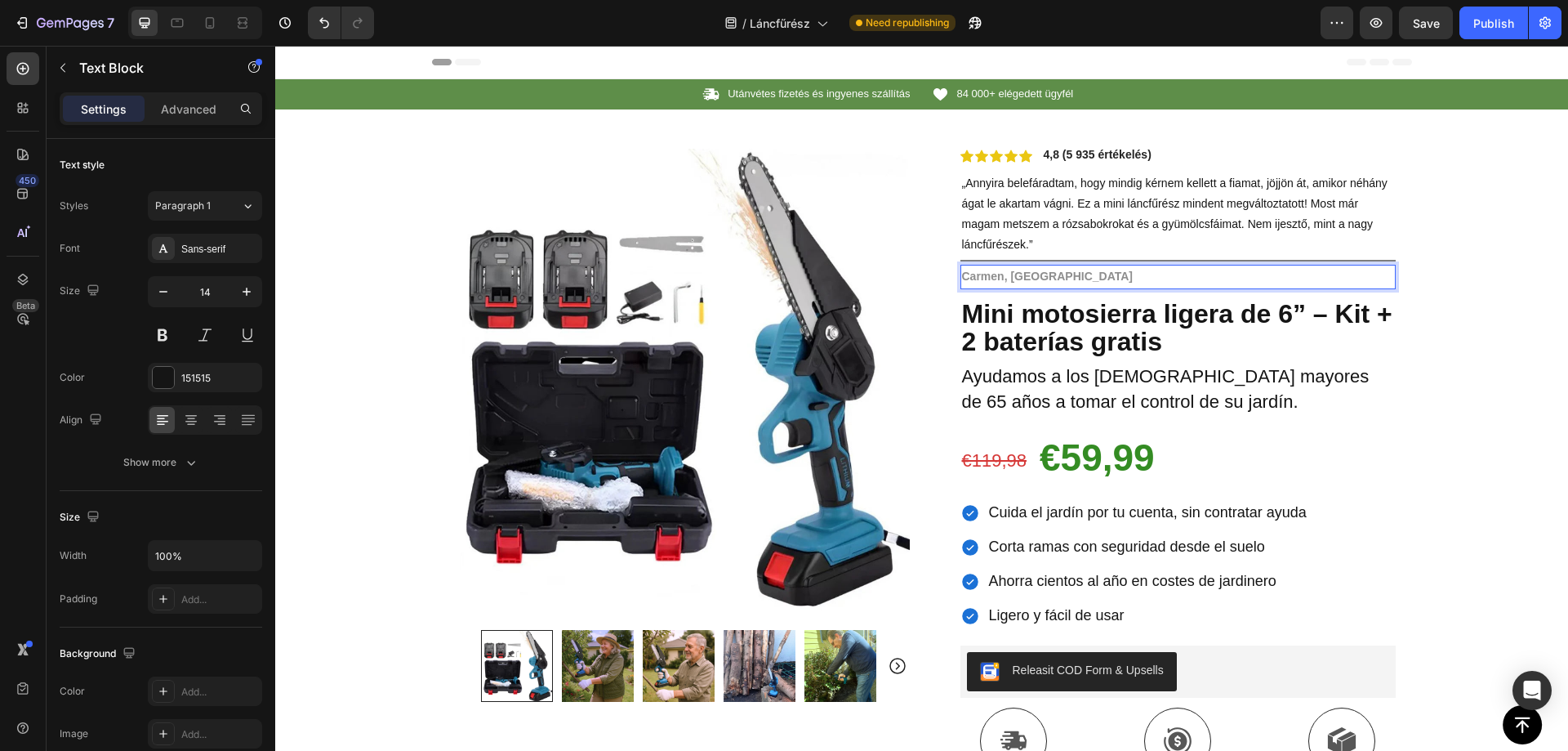
click at [1000, 275] on strong "Carmen, Madrid" at bounding box center [1048, 276] width 171 height 13
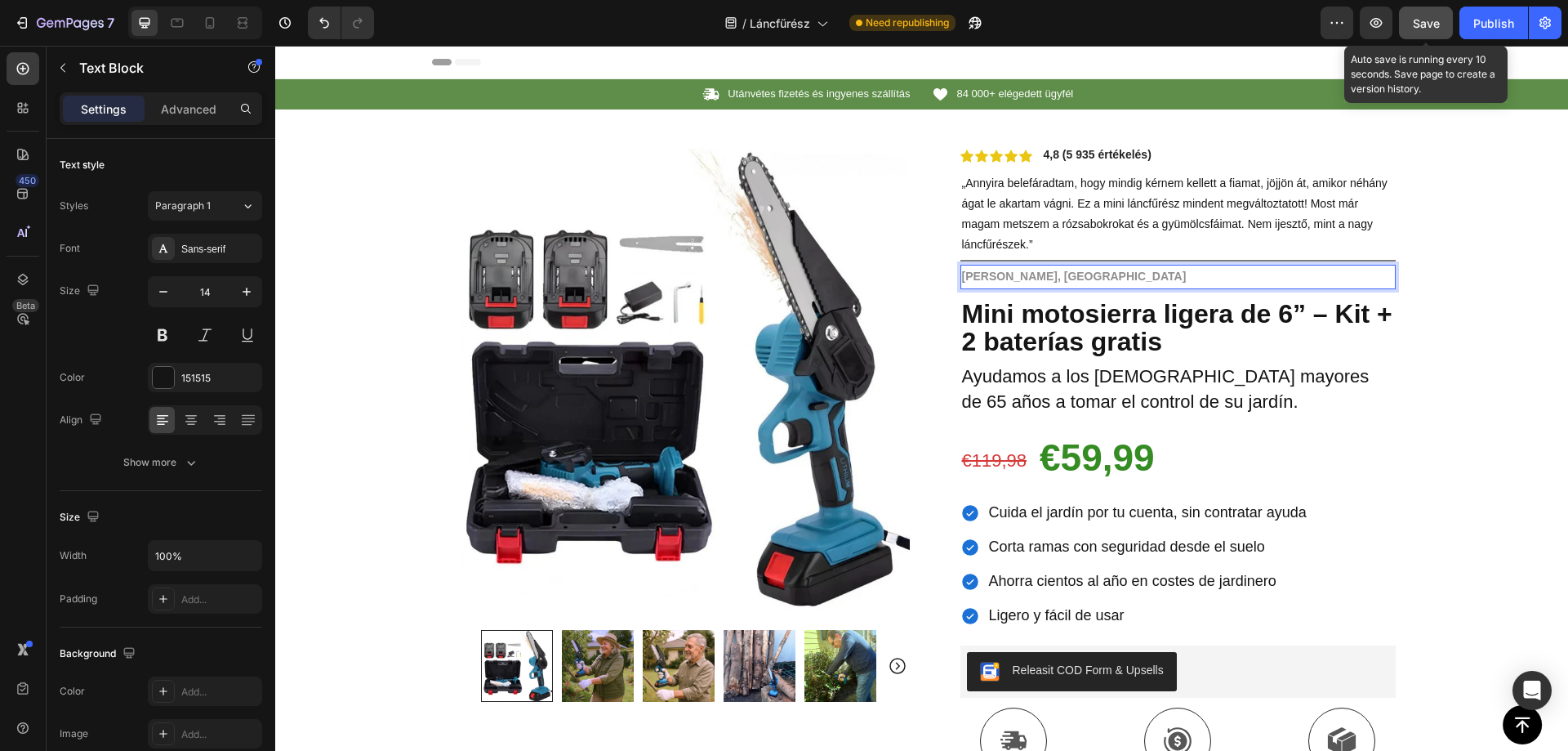
drag, startPoint x: 1431, startPoint y: 15, endPoint x: 1173, endPoint y: 139, distance: 286.3
click at [1431, 15] on div "Save" at bounding box center [1426, 23] width 27 height 17
click at [1034, 317] on strong "Mini motosierra ligera de 6” – Kit + 2 baterías gratis" at bounding box center [1177, 328] width 430 height 58
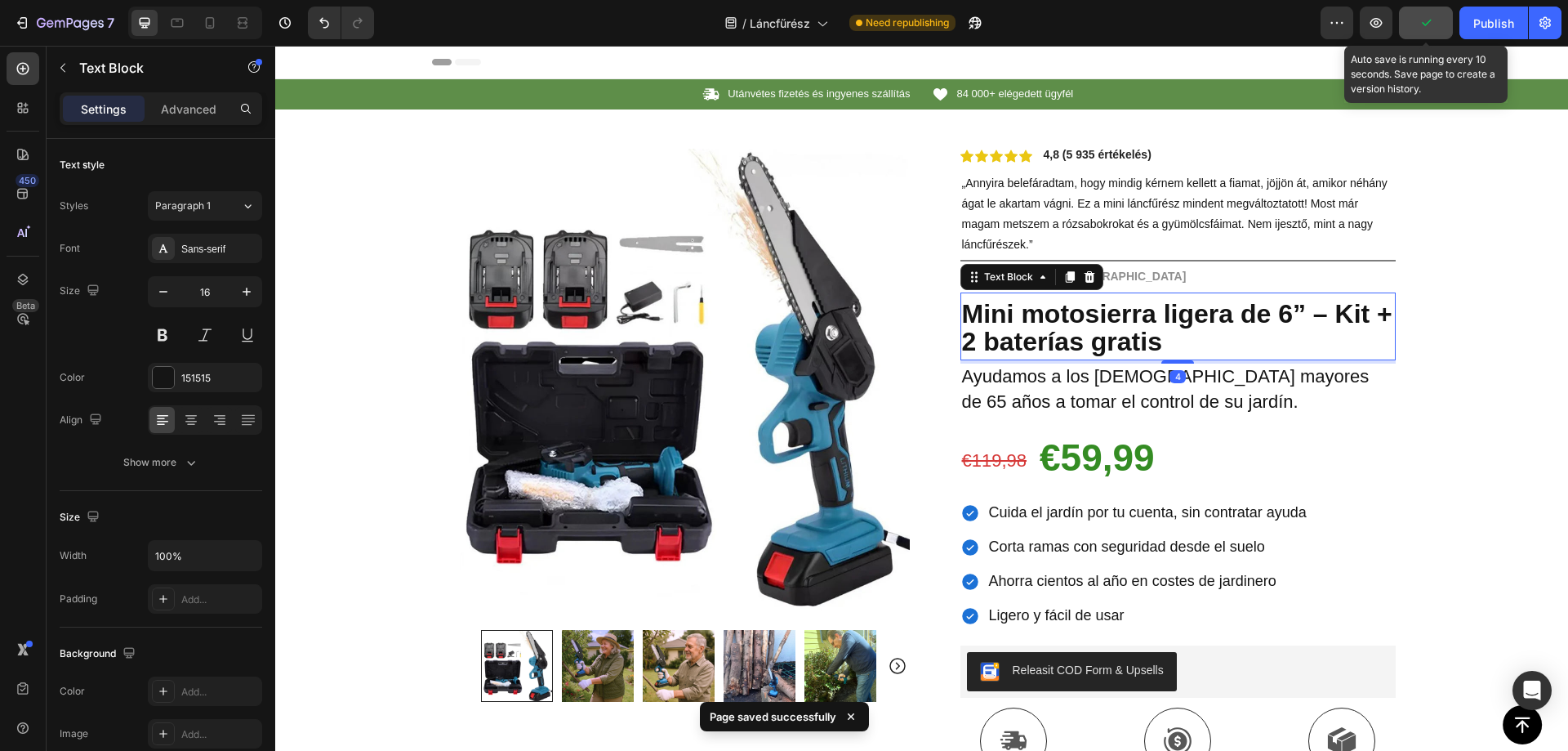
click at [1045, 325] on strong "Mini motosierra ligera de 6” – Kit + 2 baterías gratis" at bounding box center [1177, 328] width 430 height 58
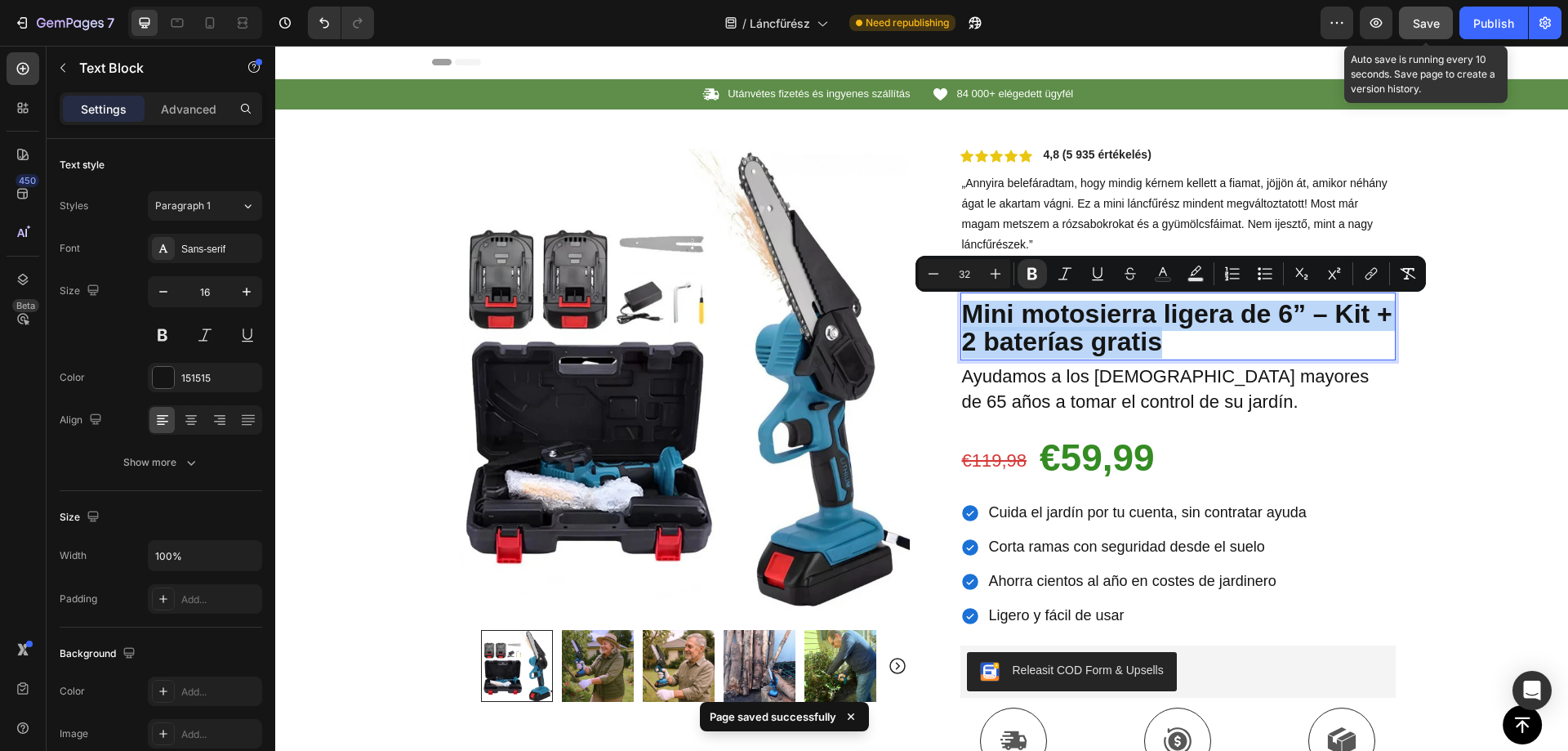
copy strong "Mini motosierra ligera de 6” – Kit + 2 baterías gratis"
click at [1028, 331] on strong "Mini motosierra ligera de 6” – Kit + 2 baterías gratis" at bounding box center [1177, 328] width 430 height 58
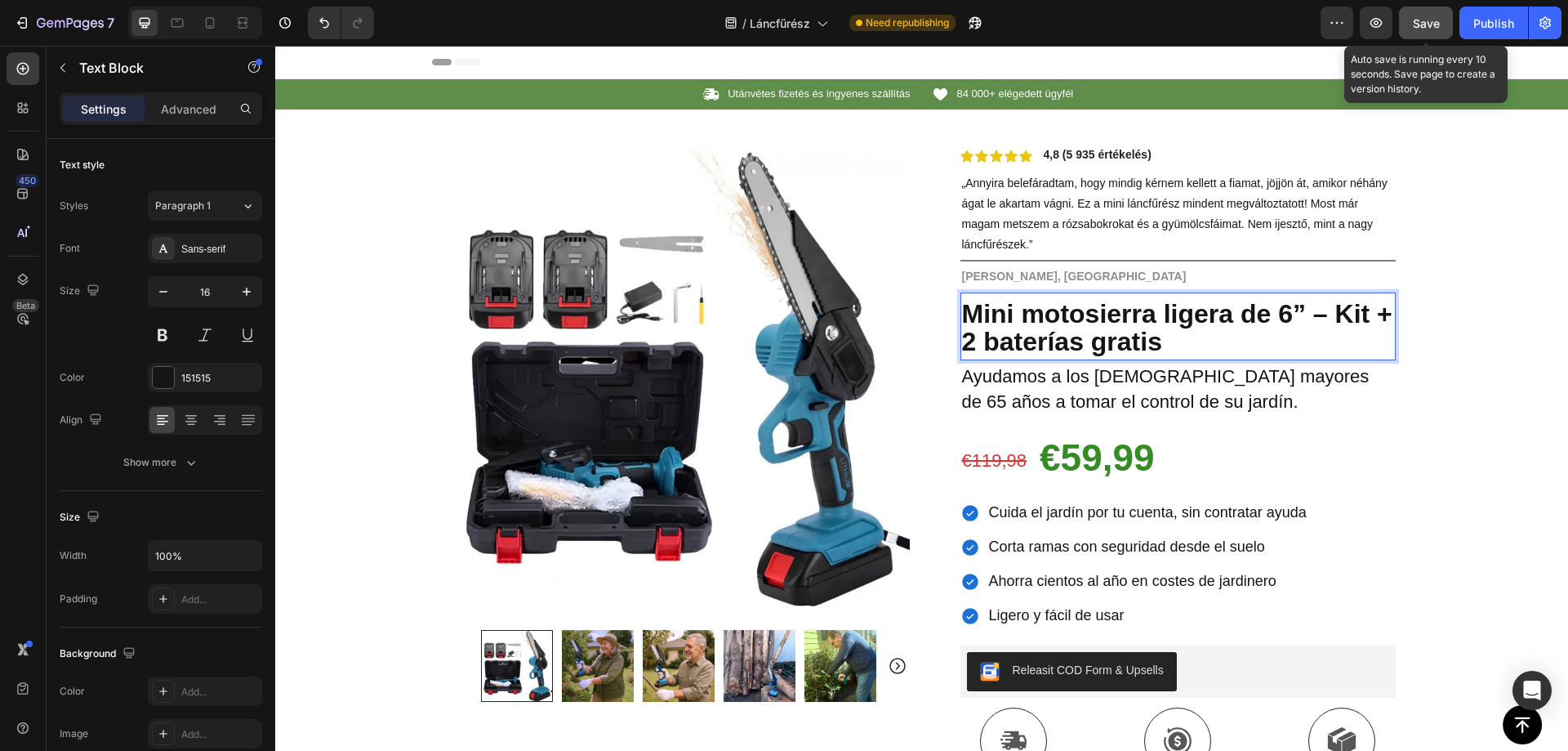
click at [1031, 331] on strong "Mini motosierra ligera de 6” – Kit + 2 baterías gratis" at bounding box center [1177, 328] width 430 height 58
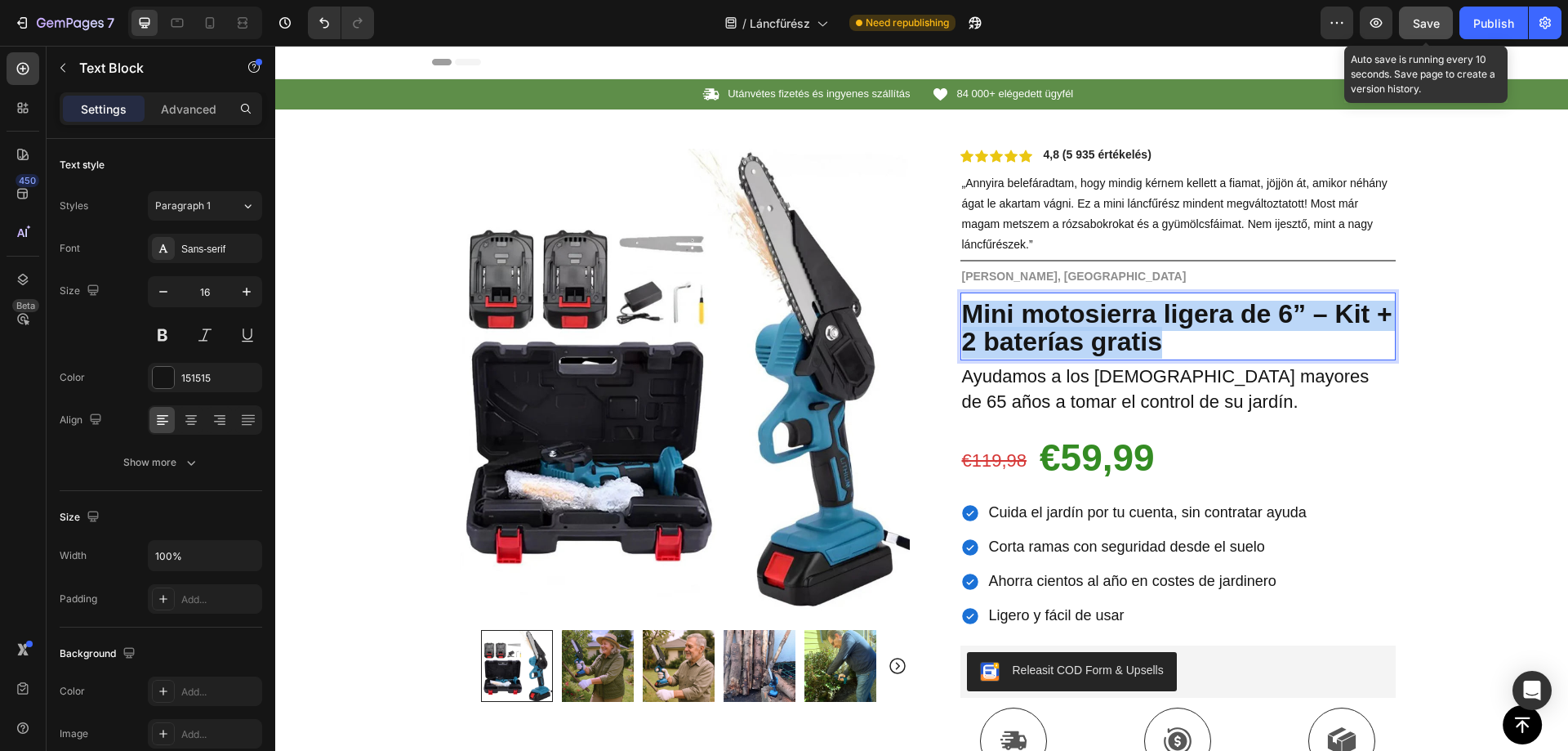
click at [1031, 331] on strong "Mini motosierra ligera de 6” – Kit + 2 baterías gratis" at bounding box center [1177, 328] width 430 height 58
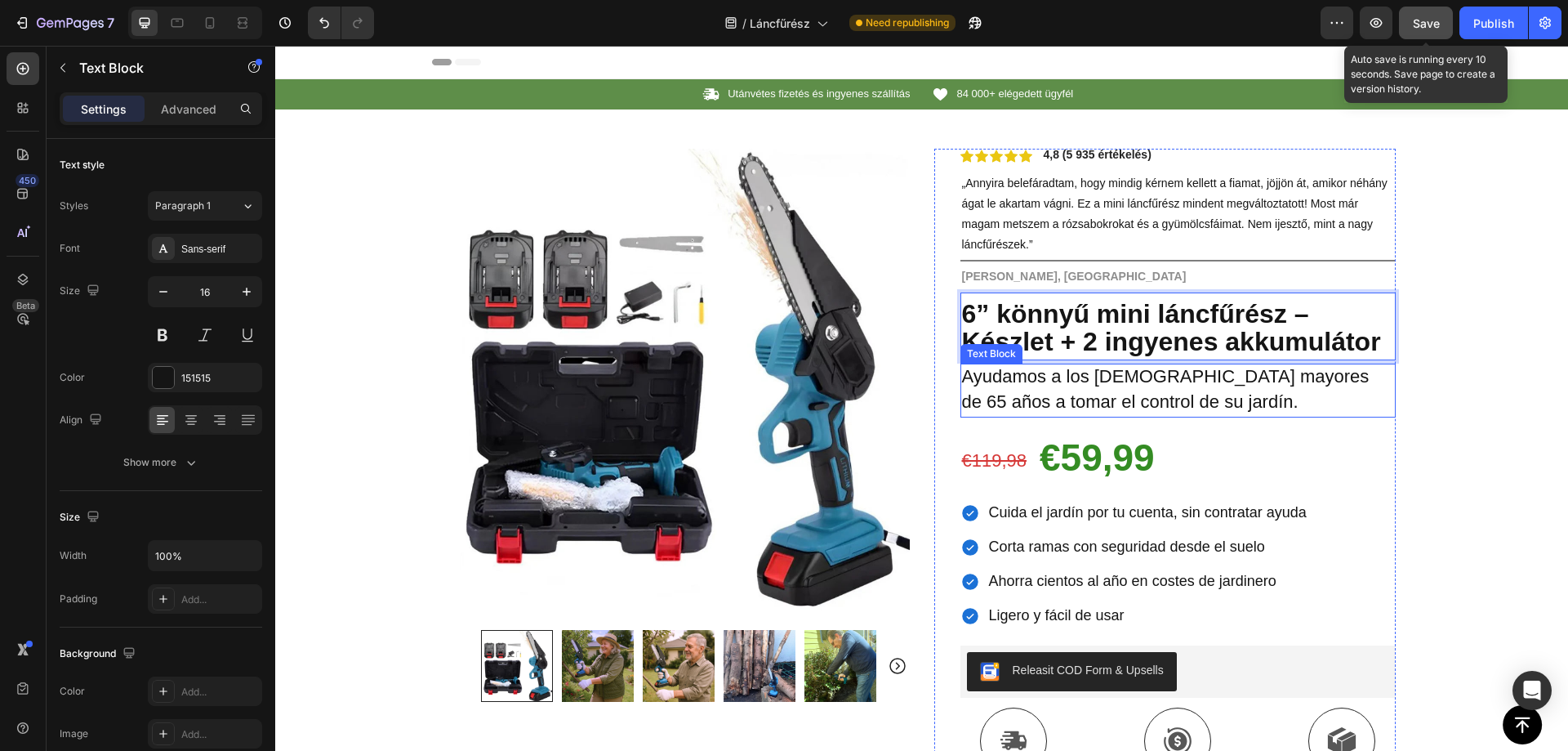
click at [1153, 391] on span "Ayudamos a los españoles mayores de 65 años a tomar el control de su jardín." at bounding box center [1166, 388] width 408 height 46
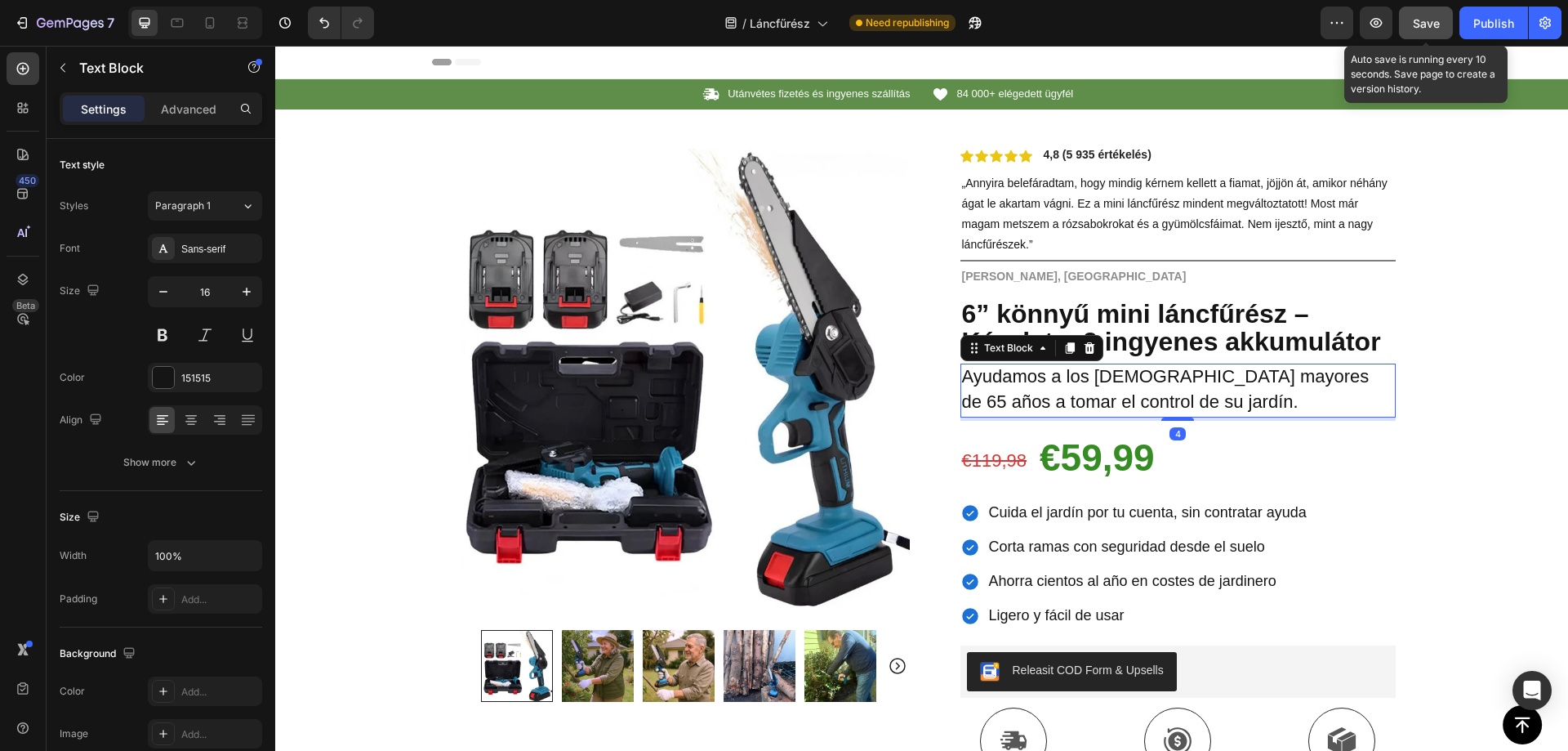
click at [1134, 387] on p "Ayudamos a los españoles mayores de 65 años a tomar el control de su jardín." at bounding box center [1178, 390] width 432 height 51
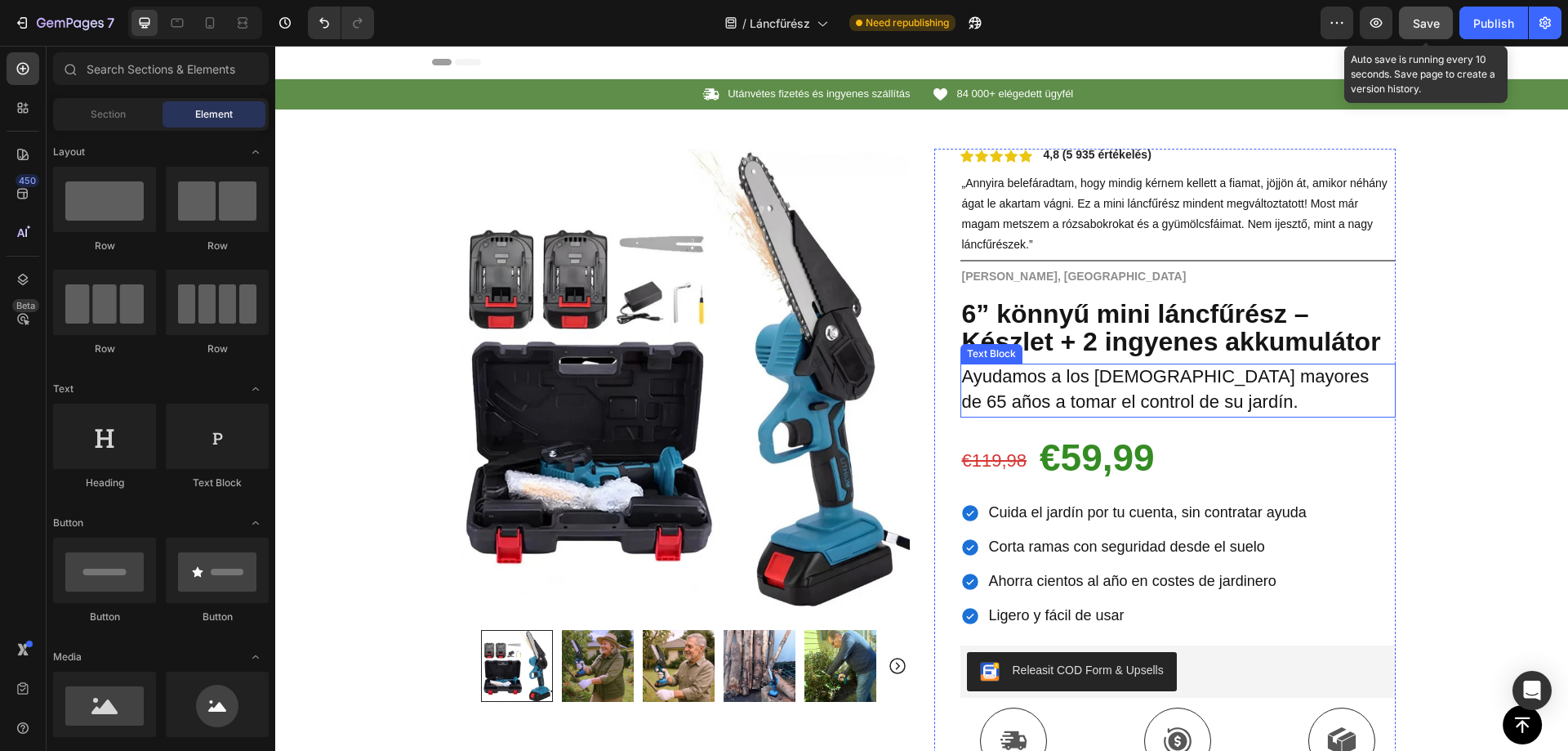
click at [1106, 381] on span "Ayudamos a los españoles mayores de 65 años a tomar el control de su jardín." at bounding box center [1166, 388] width 408 height 46
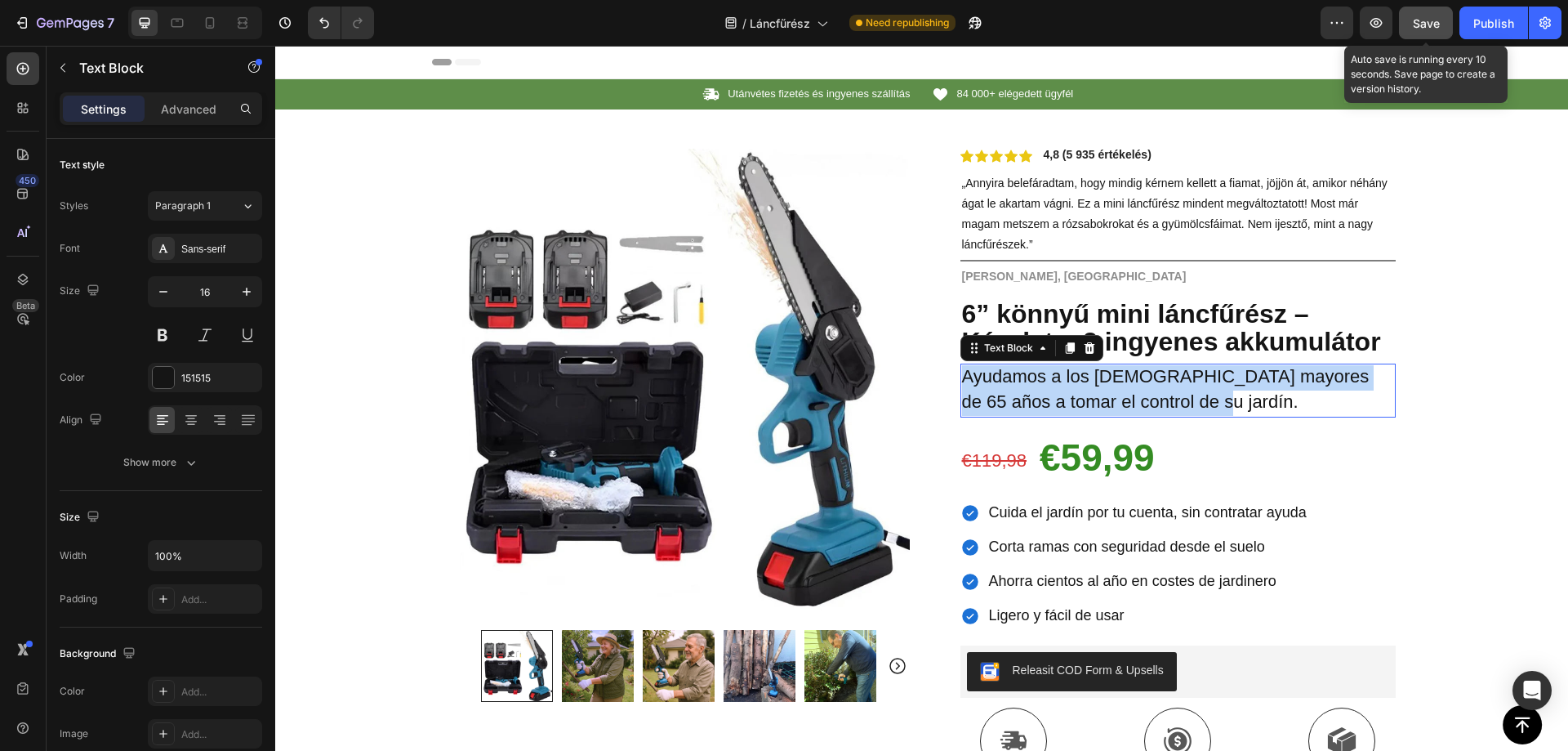
click at [1106, 380] on span "Ayudamos a los españoles mayores de 65 años a tomar el control de su jardín." at bounding box center [1166, 388] width 408 height 46
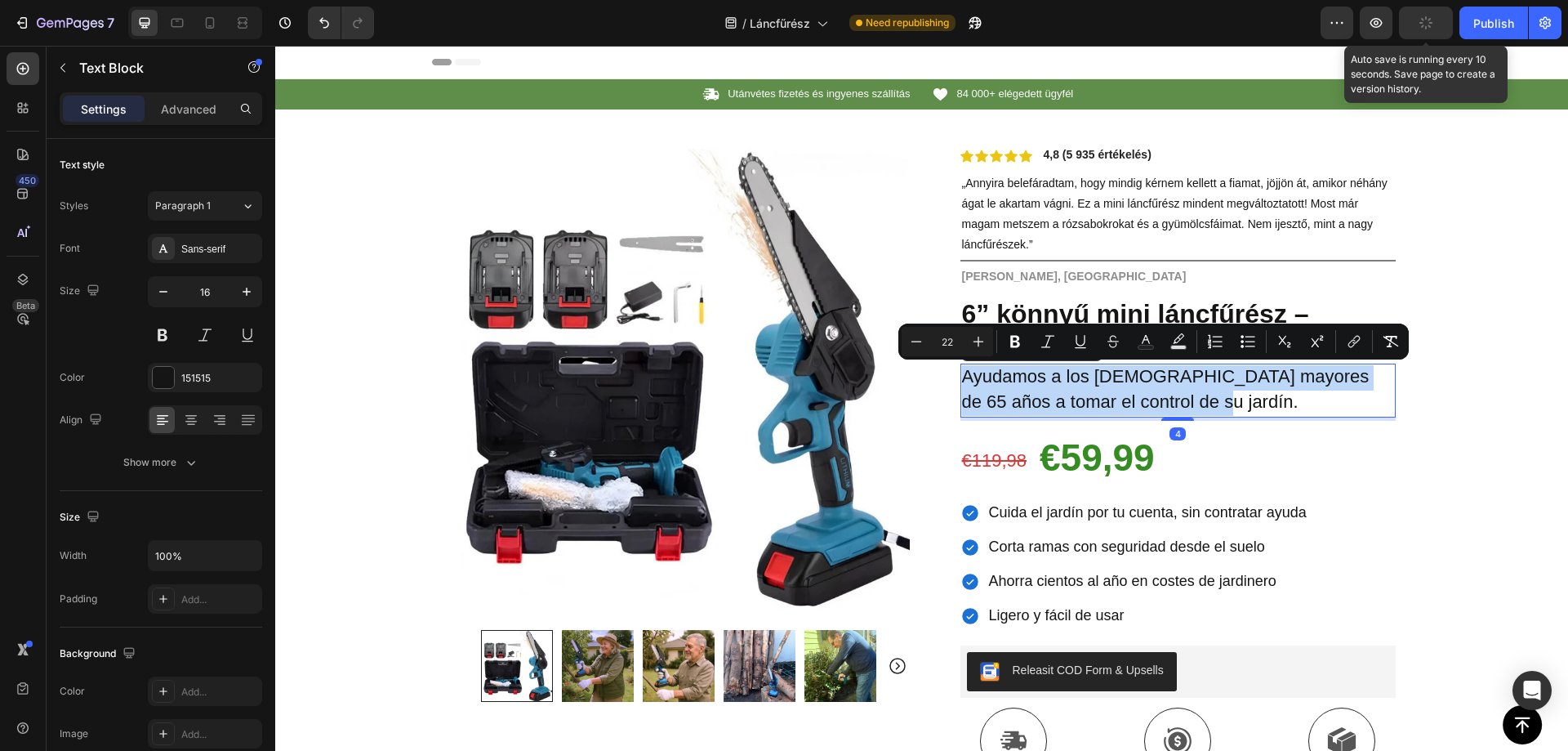
copy span "Ayudamos a los españoles mayores de 65 años a tomar el control de su jardín."
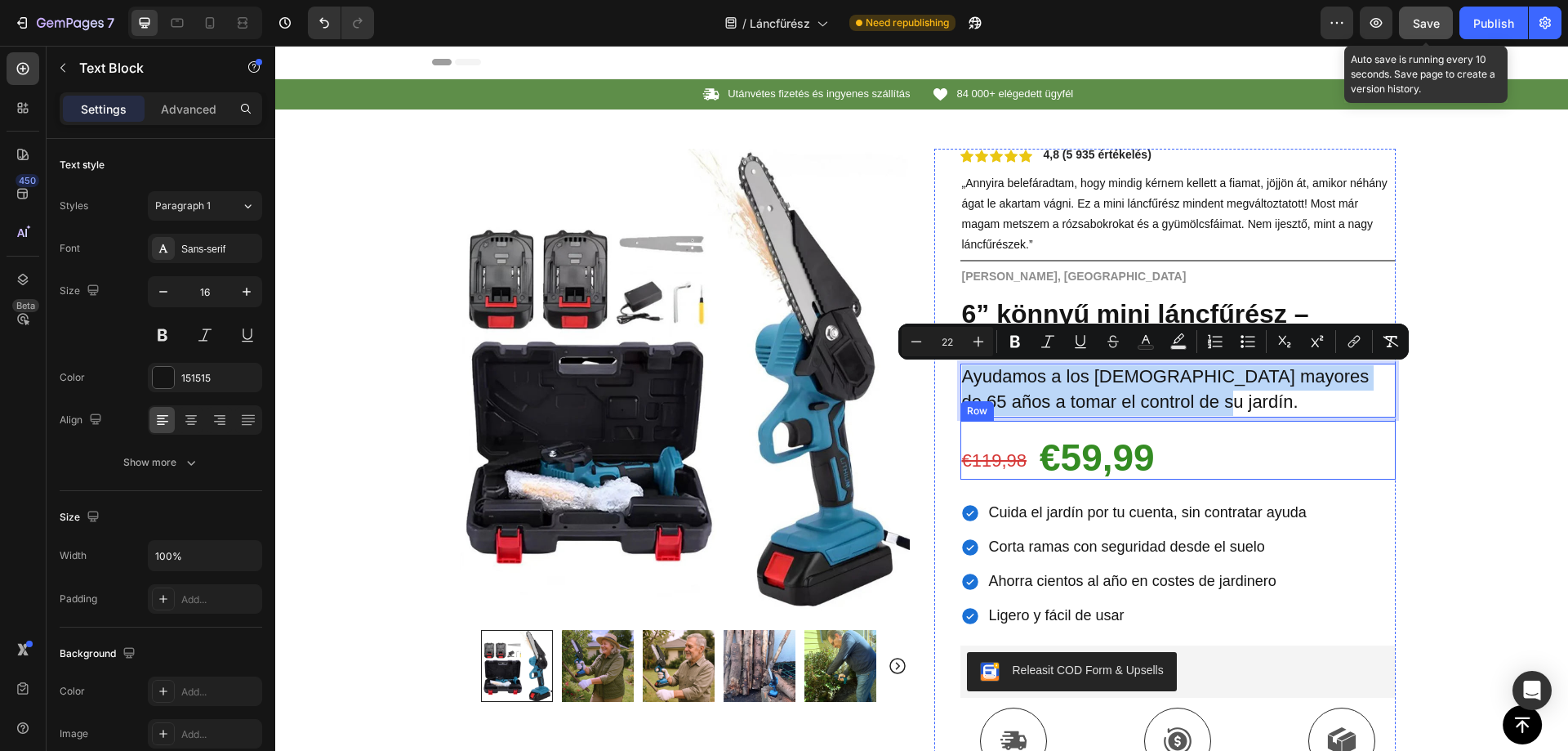
click at [1025, 407] on span "Ayudamos a los españoles mayores de 65 años a tomar el control de su jardín." at bounding box center [1166, 388] width 408 height 46
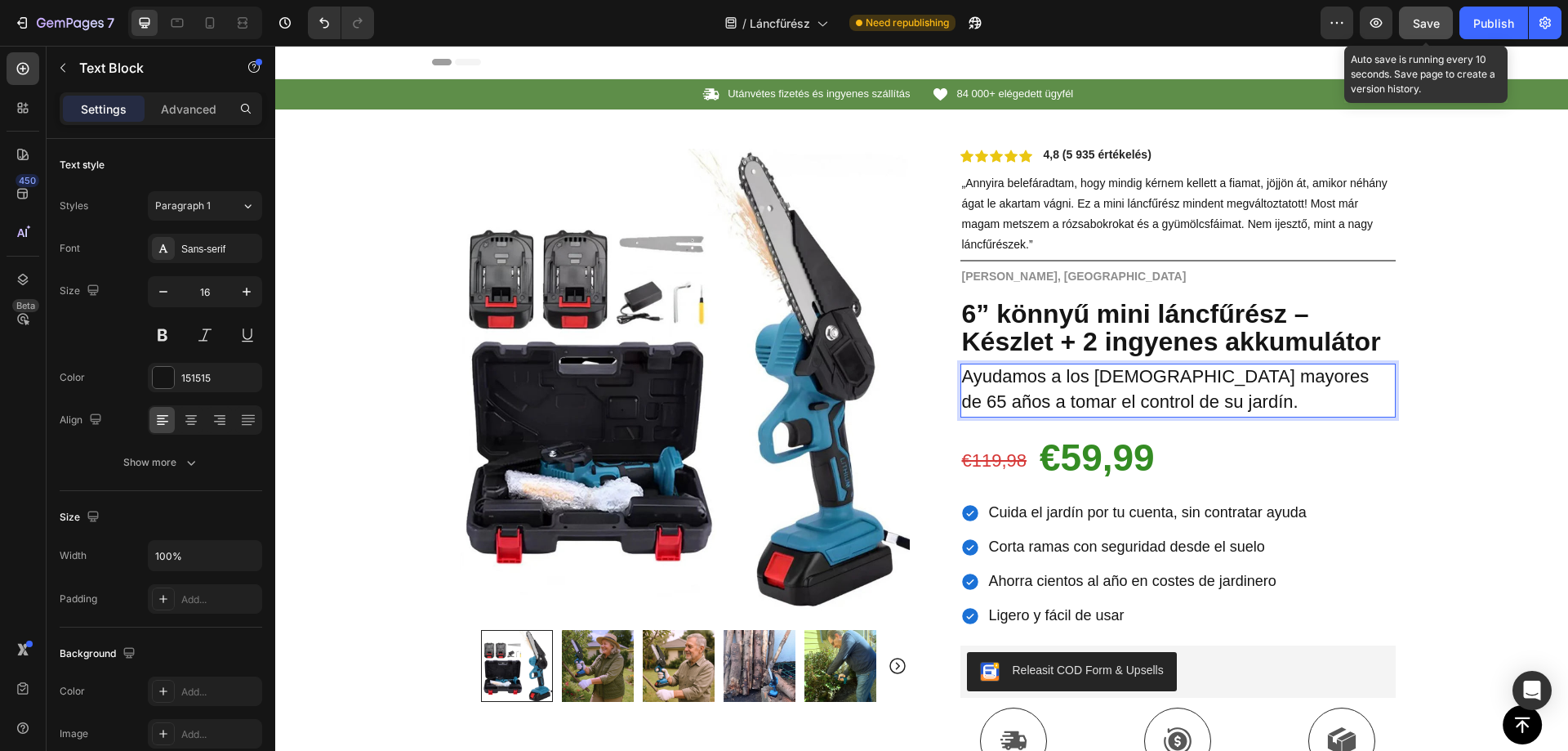
click at [1036, 395] on span "Ayudamos a los españoles mayores de 65 años a tomar el control de su jardín." at bounding box center [1166, 388] width 408 height 46
click at [1036, 395] on span "Ayudamos a los españoles mayores de 65 años a tomar el control de su jardín." at bounding box center [1166, 388] width 408 height 46
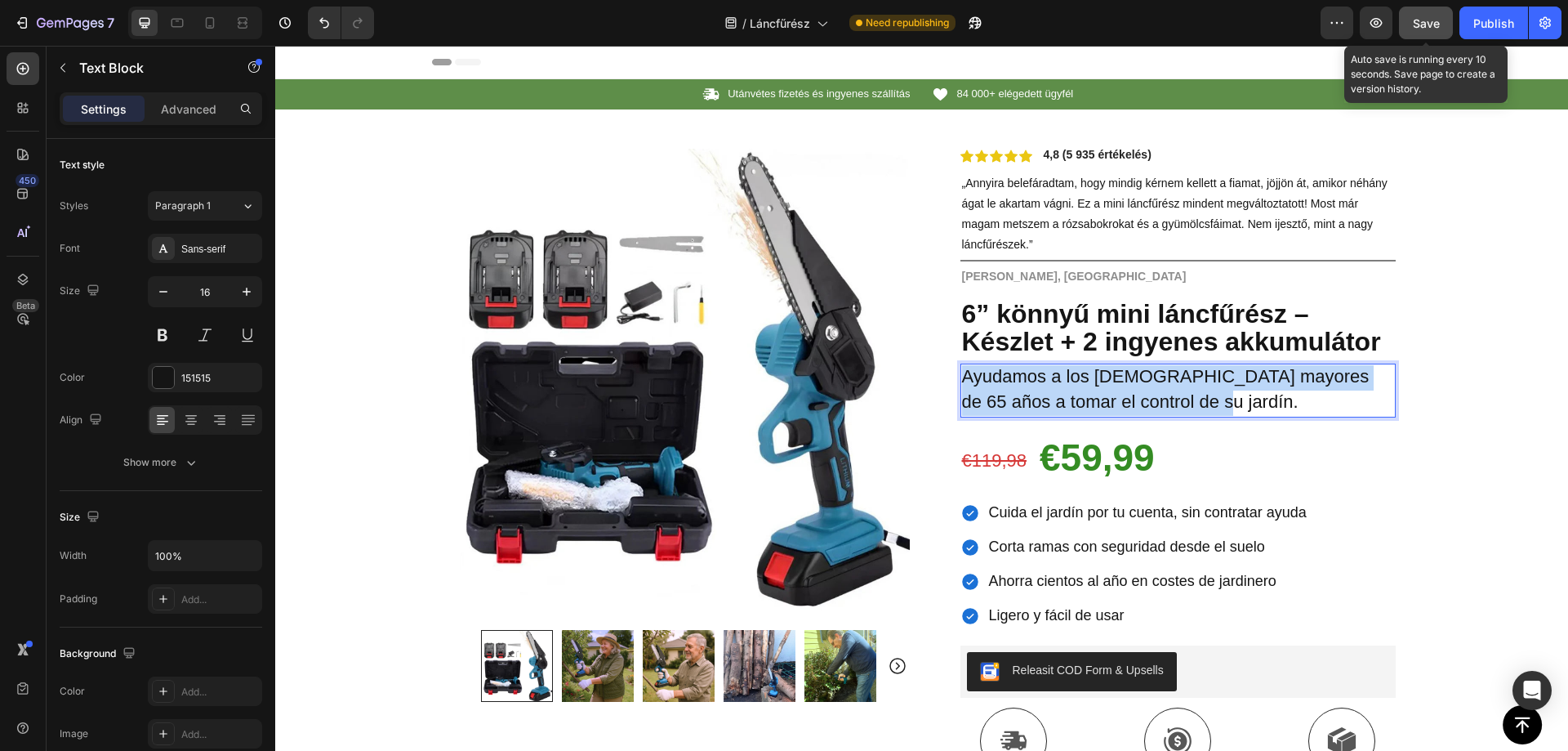
click at [1036, 395] on span "Ayudamos a los españoles mayores de 65 años a tomar el control de su jardín." at bounding box center [1166, 388] width 408 height 46
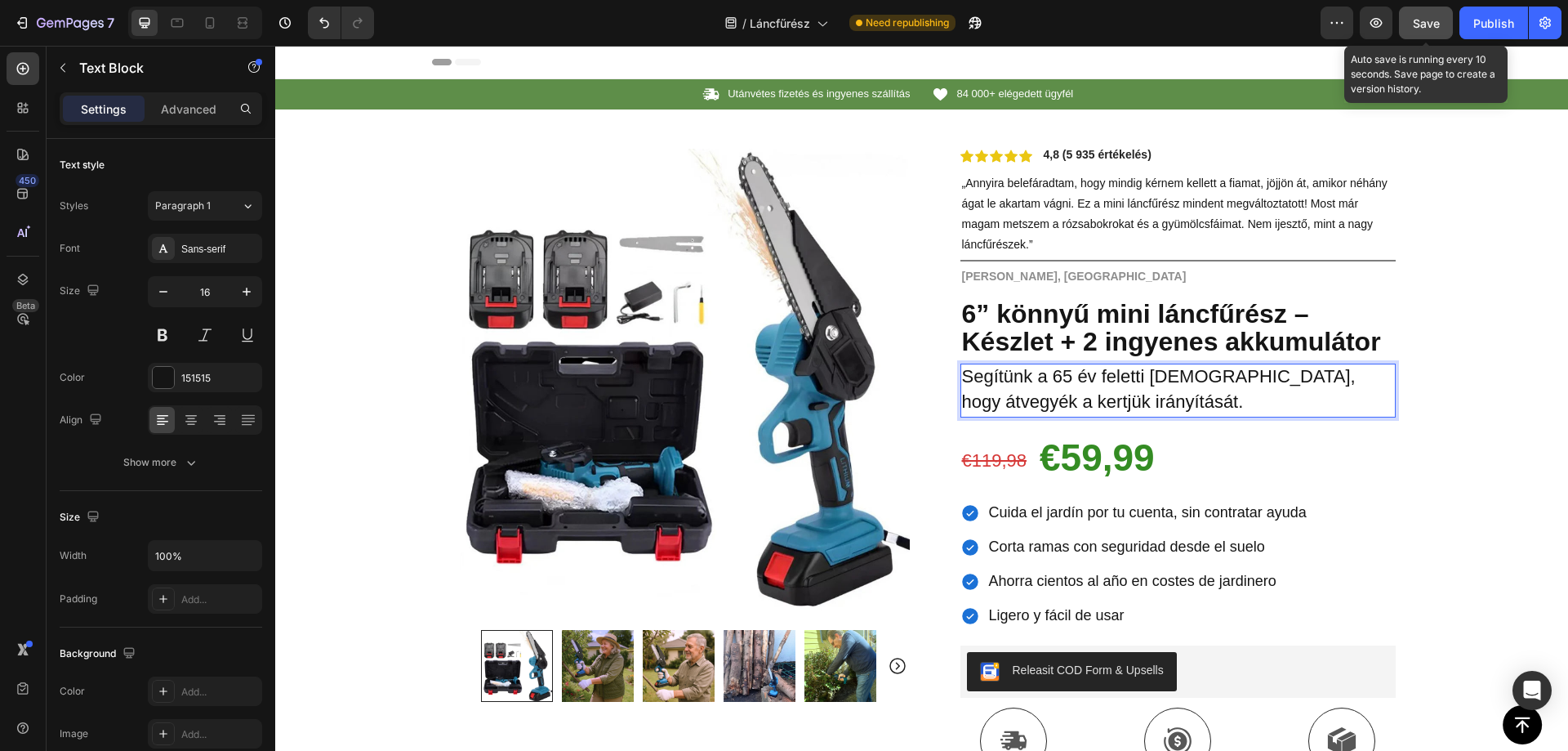
click at [1428, 12] on button "Save" at bounding box center [1426, 23] width 54 height 33
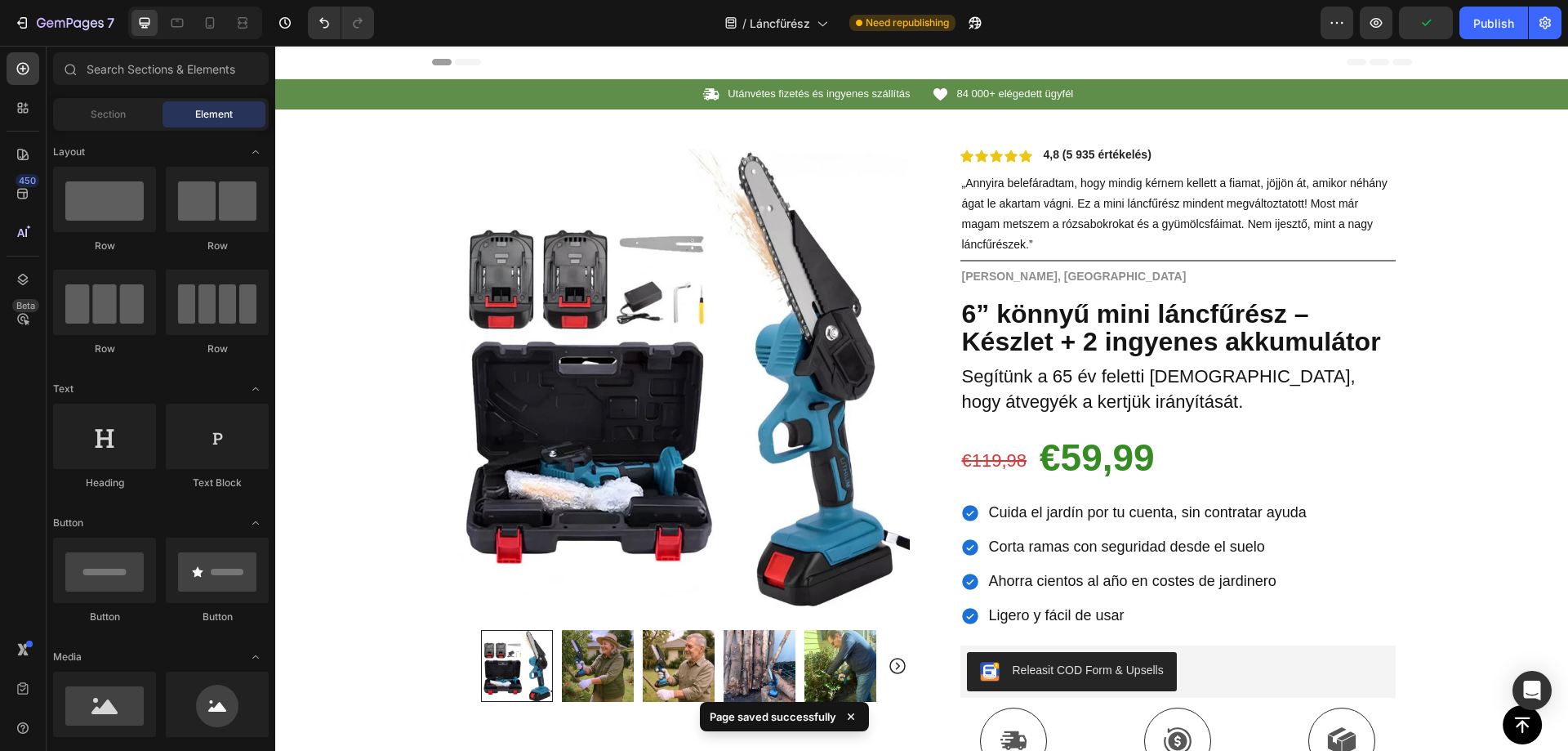
scroll to position [134, 0]
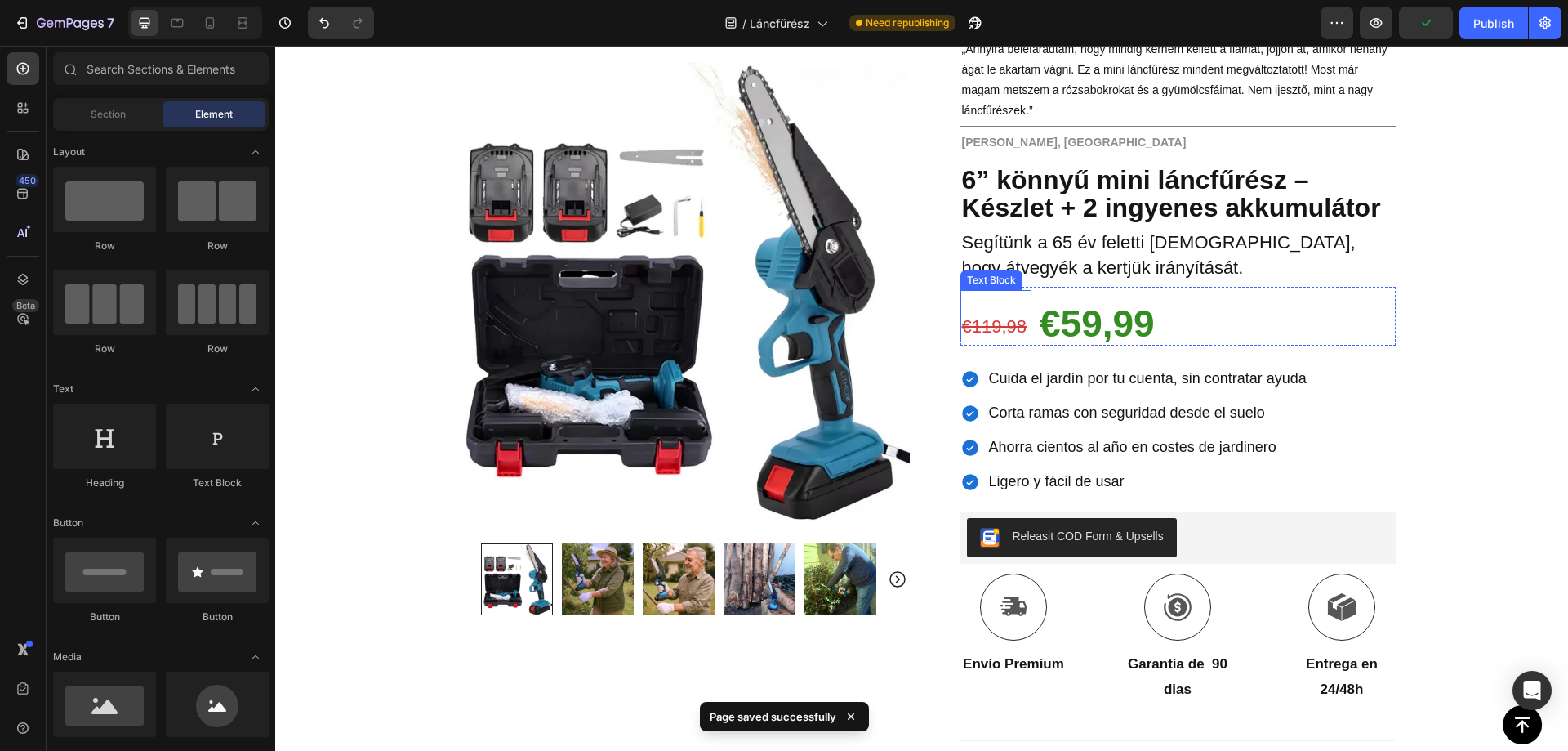
click at [992, 320] on s "€119,98" at bounding box center [995, 326] width 66 height 21
click at [992, 321] on s "€119,98" at bounding box center [995, 326] width 66 height 21
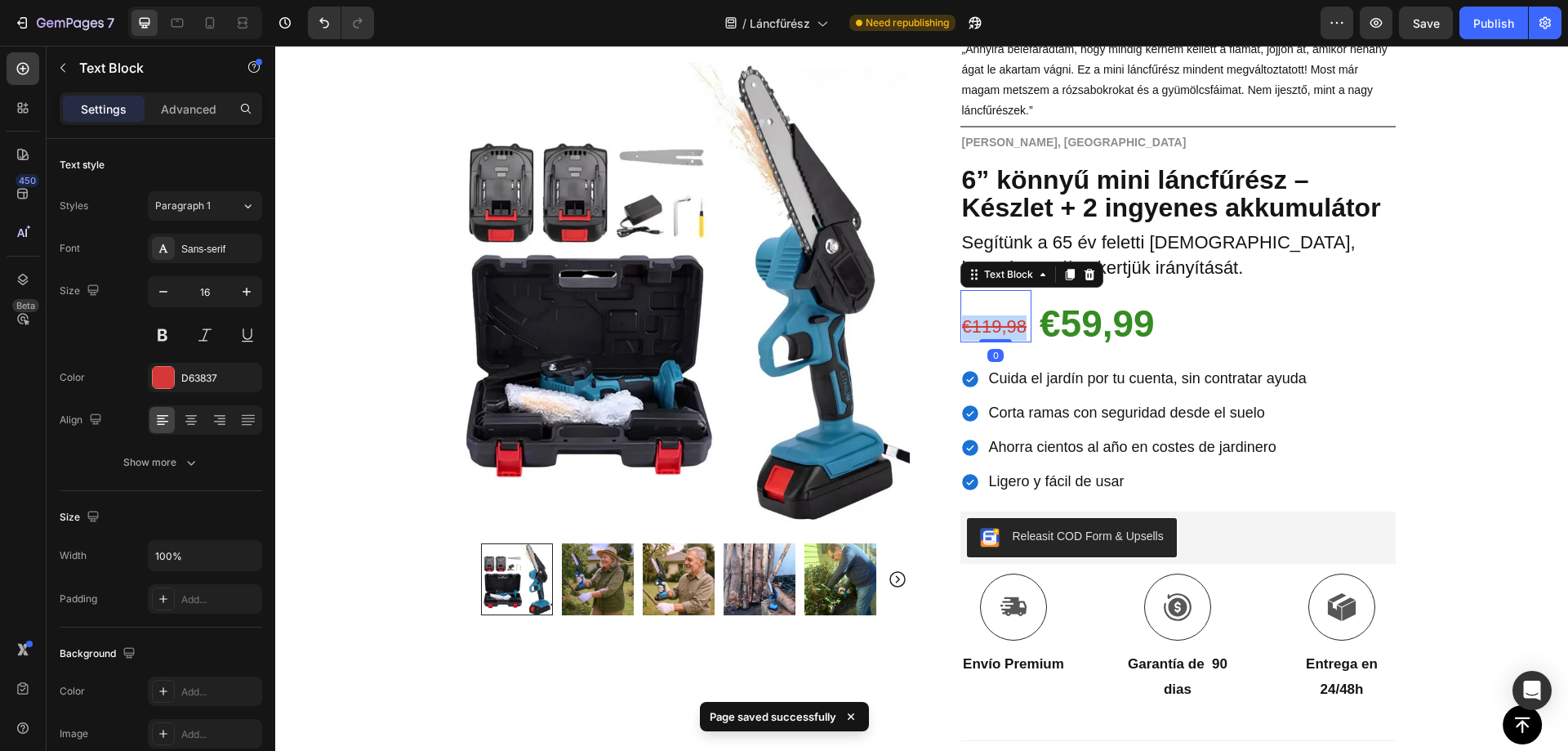
click at [992, 321] on s "€119,98" at bounding box center [995, 326] width 66 height 21
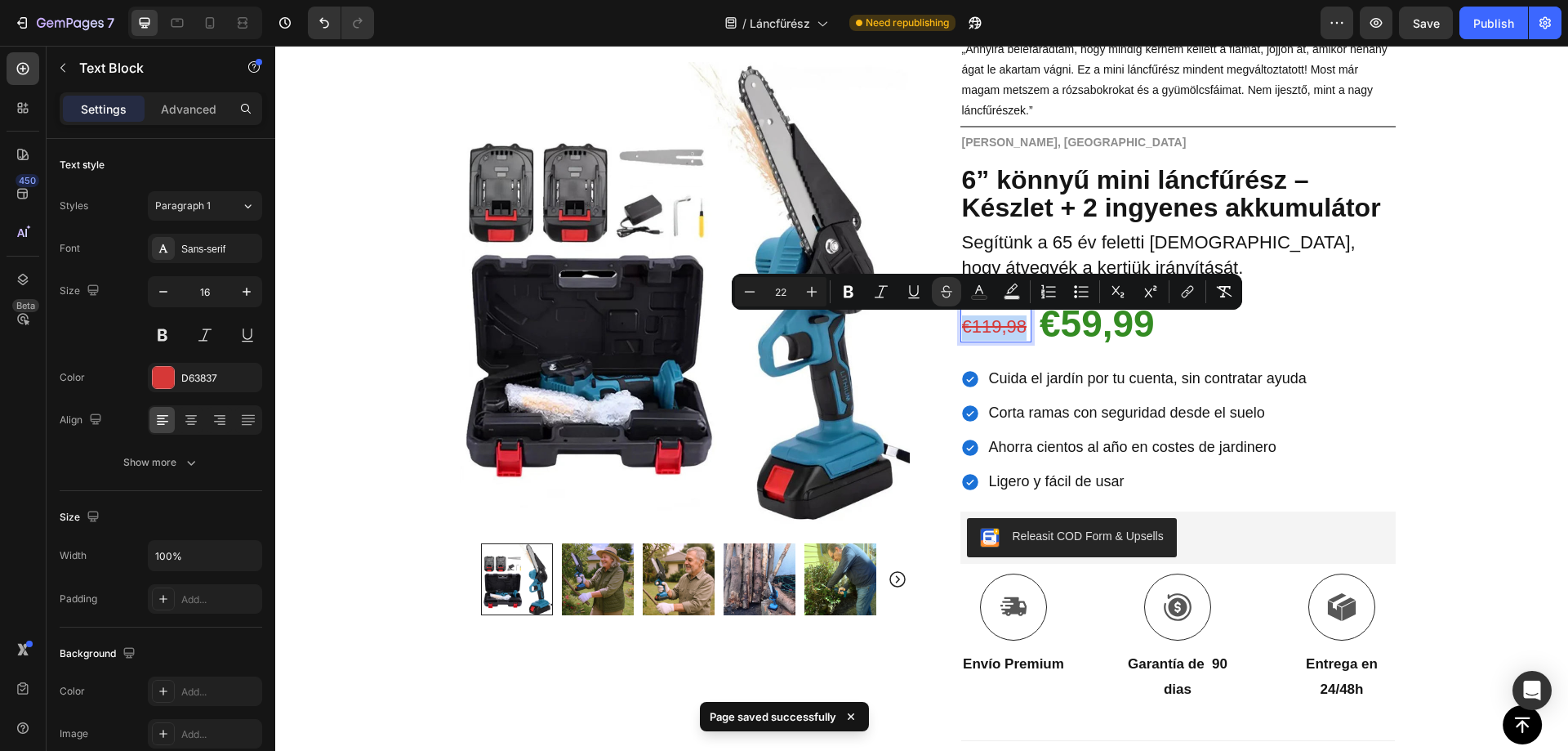
copy s "€119,98"
click at [984, 331] on s "€119,98" at bounding box center [995, 326] width 66 height 21
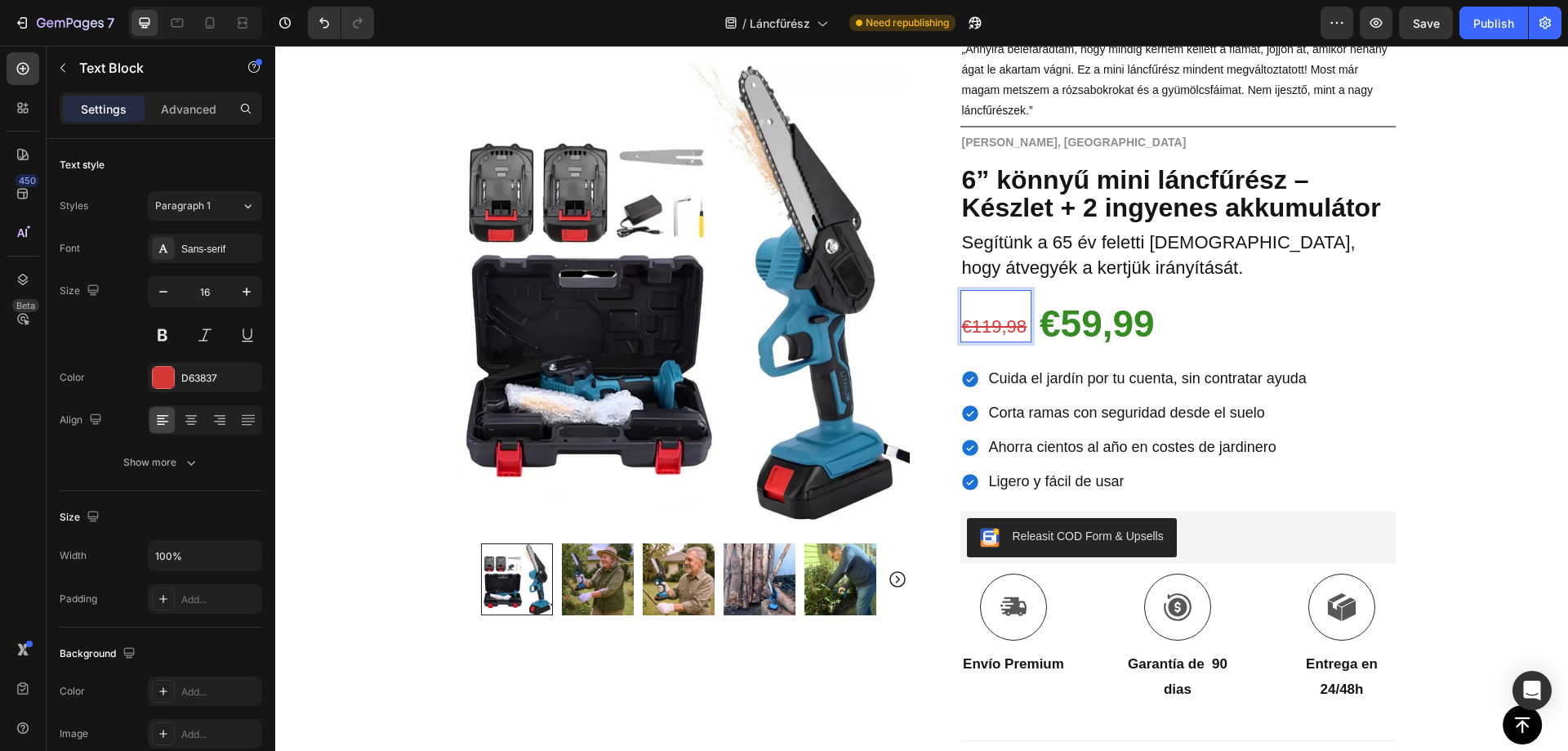
click at [984, 331] on s "€119,98" at bounding box center [995, 326] width 66 height 21
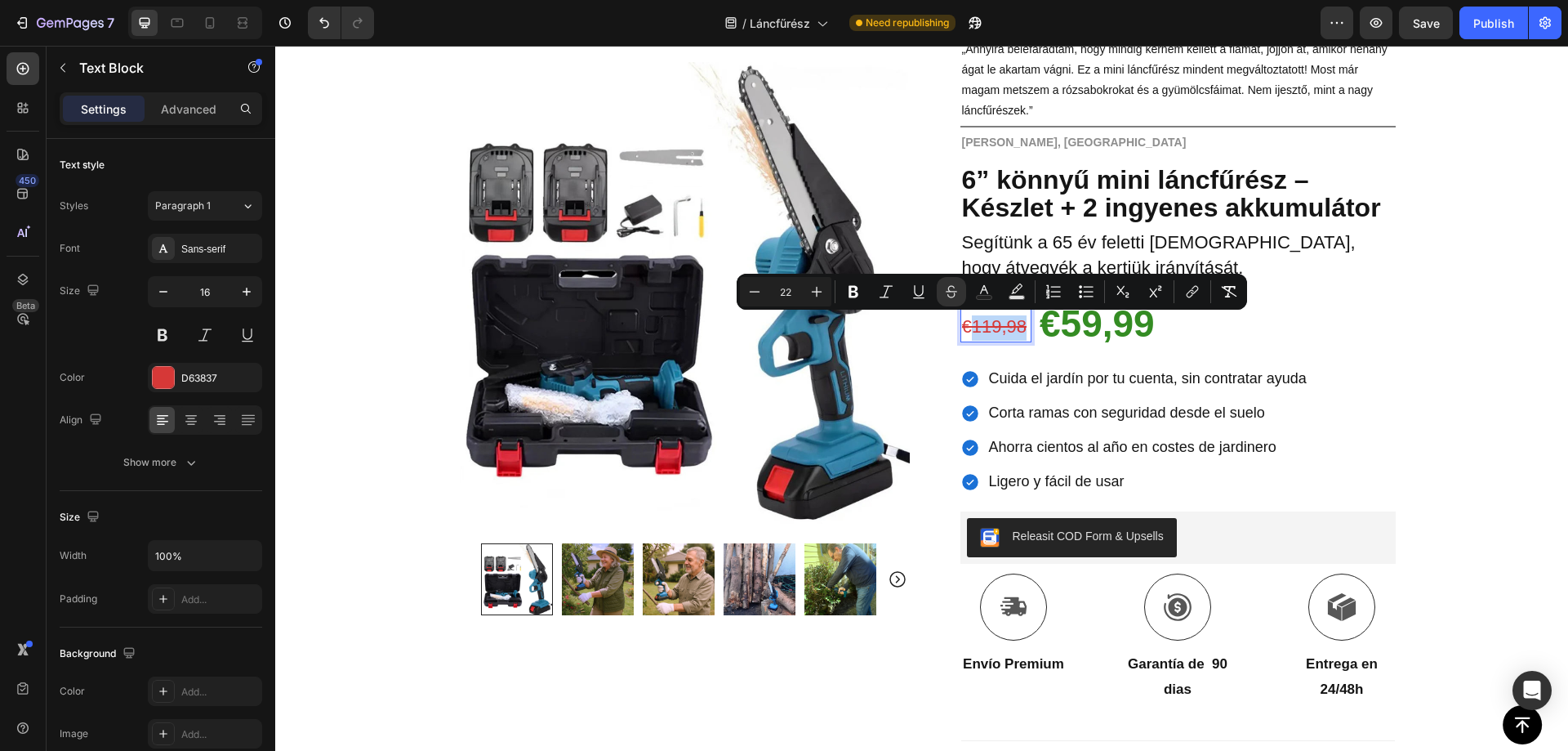
click at [984, 331] on s "€119,98" at bounding box center [995, 326] width 66 height 21
click at [984, 328] on s "€119,98" at bounding box center [995, 326] width 66 height 21
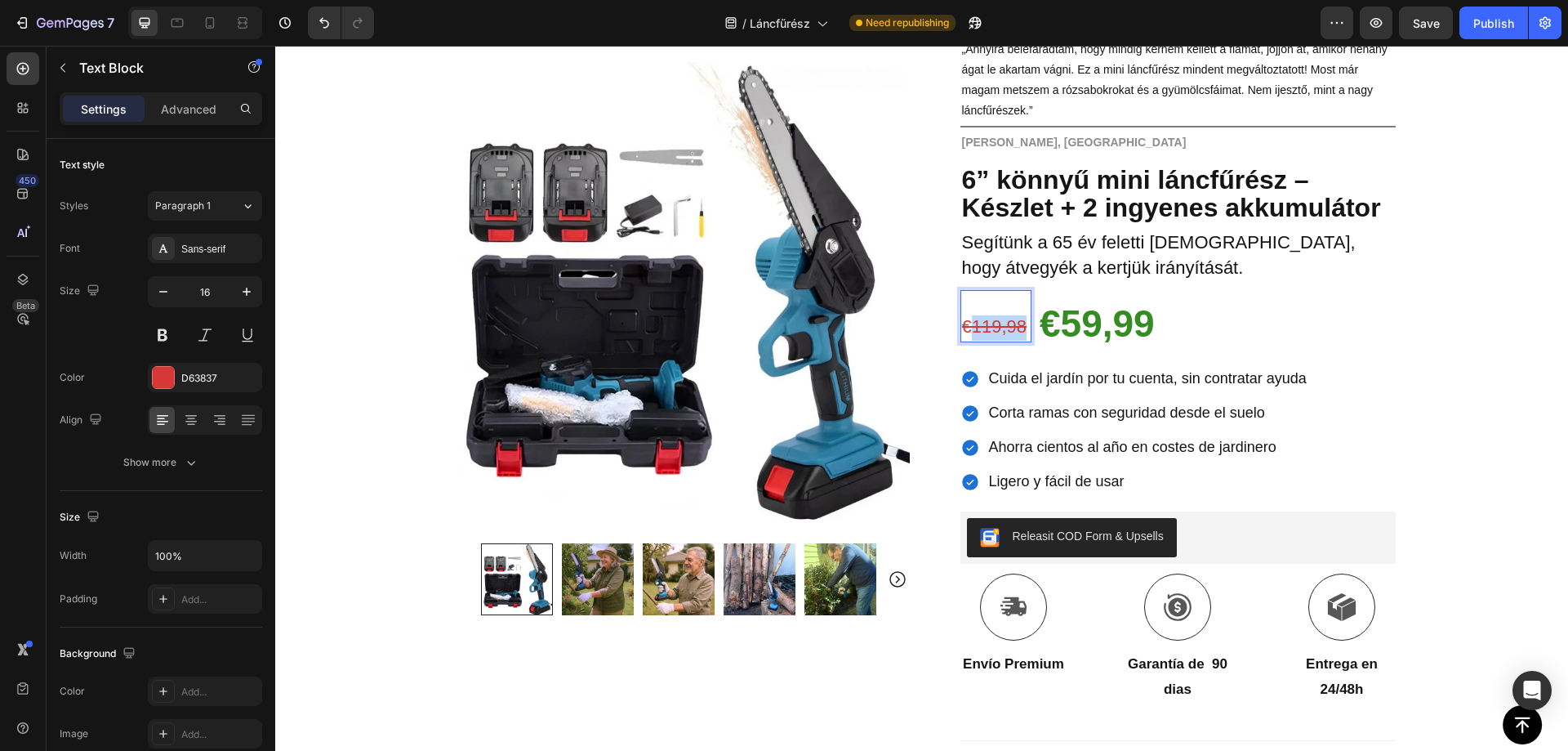
click at [984, 328] on s "€119,98" at bounding box center [995, 326] width 66 height 21
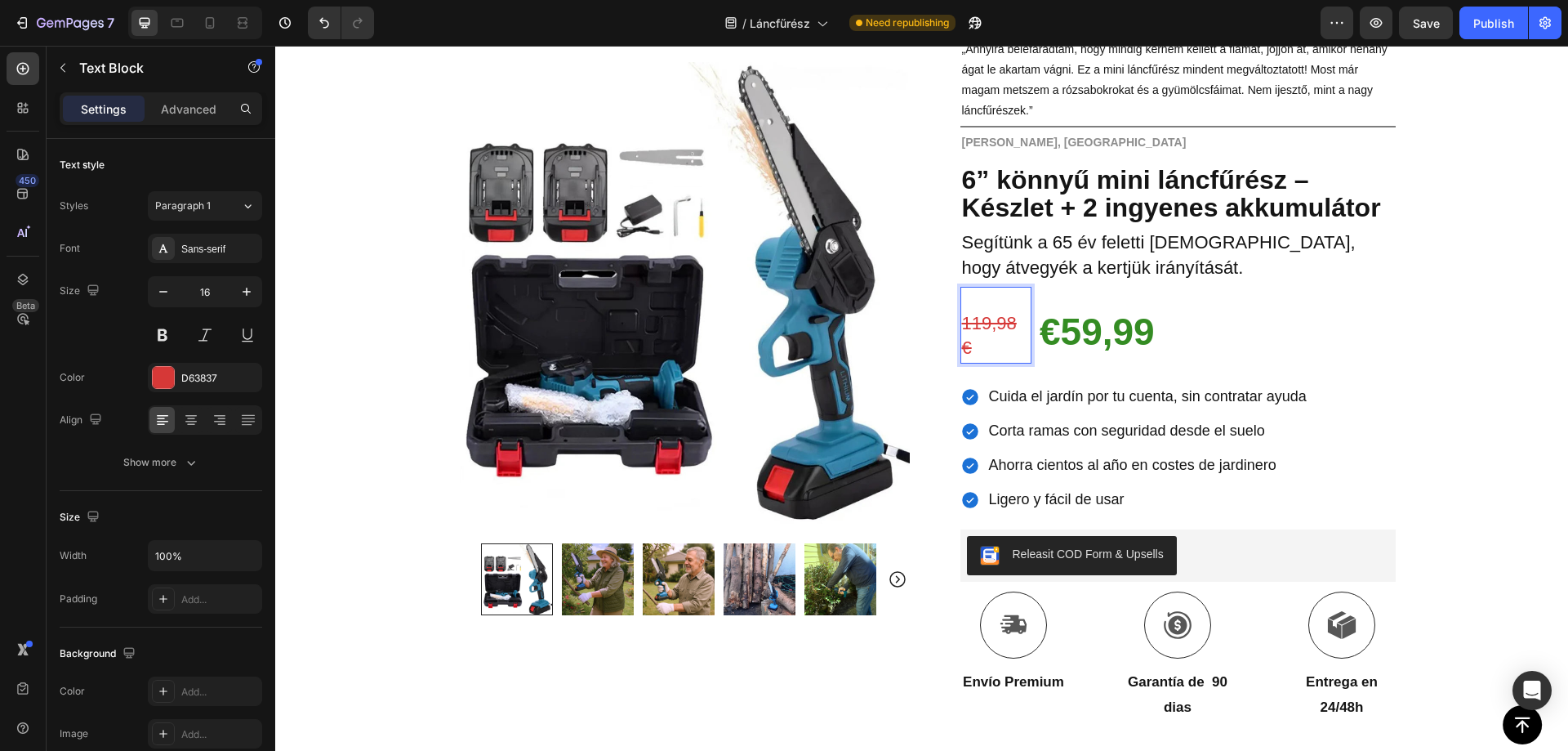
drag, startPoint x: 956, startPoint y: 349, endPoint x: 967, endPoint y: 352, distance: 11.4
click at [962, 348] on s "119,98 €" at bounding box center [989, 336] width 55 height 46
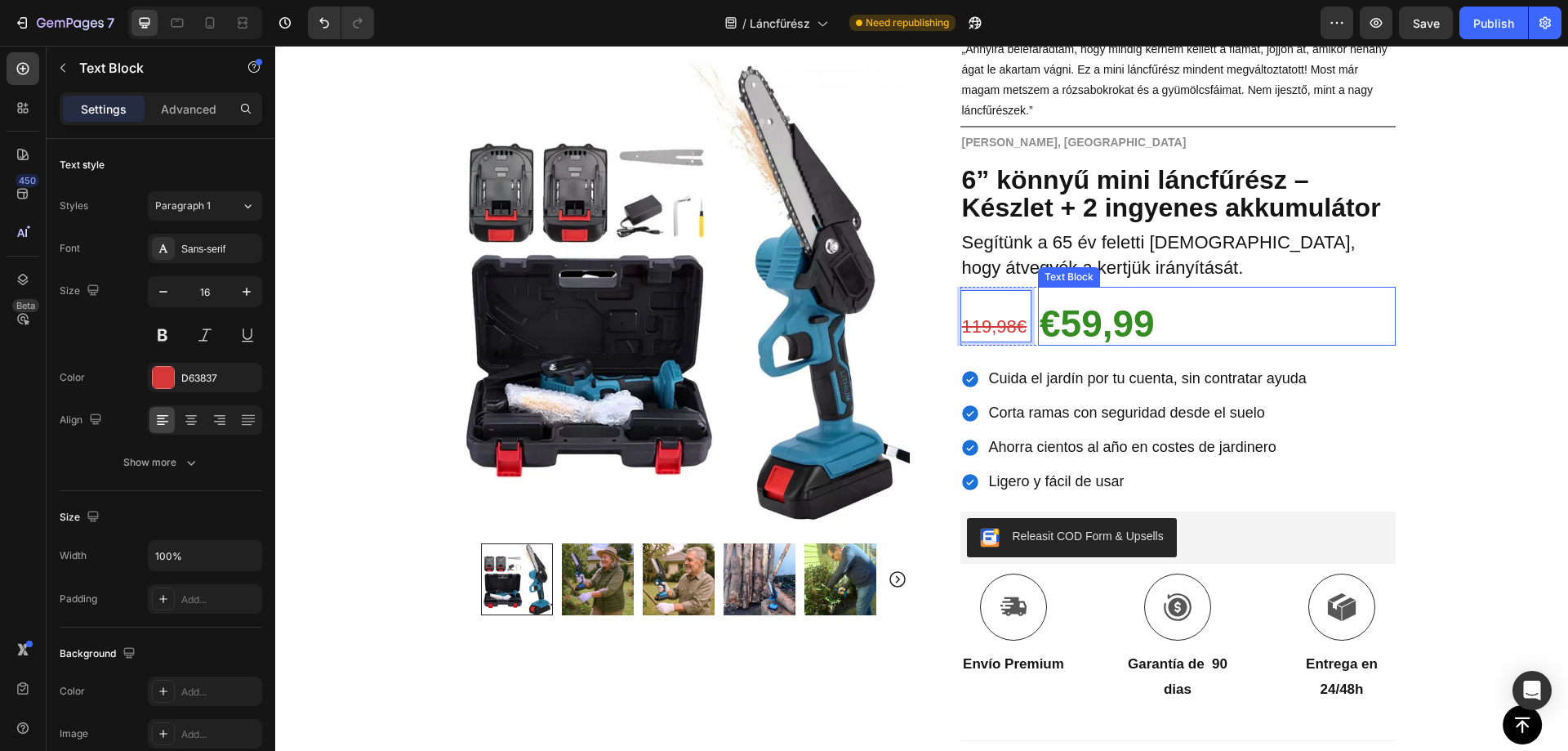
click at [1072, 324] on strong "€59,99" at bounding box center [1097, 323] width 115 height 42
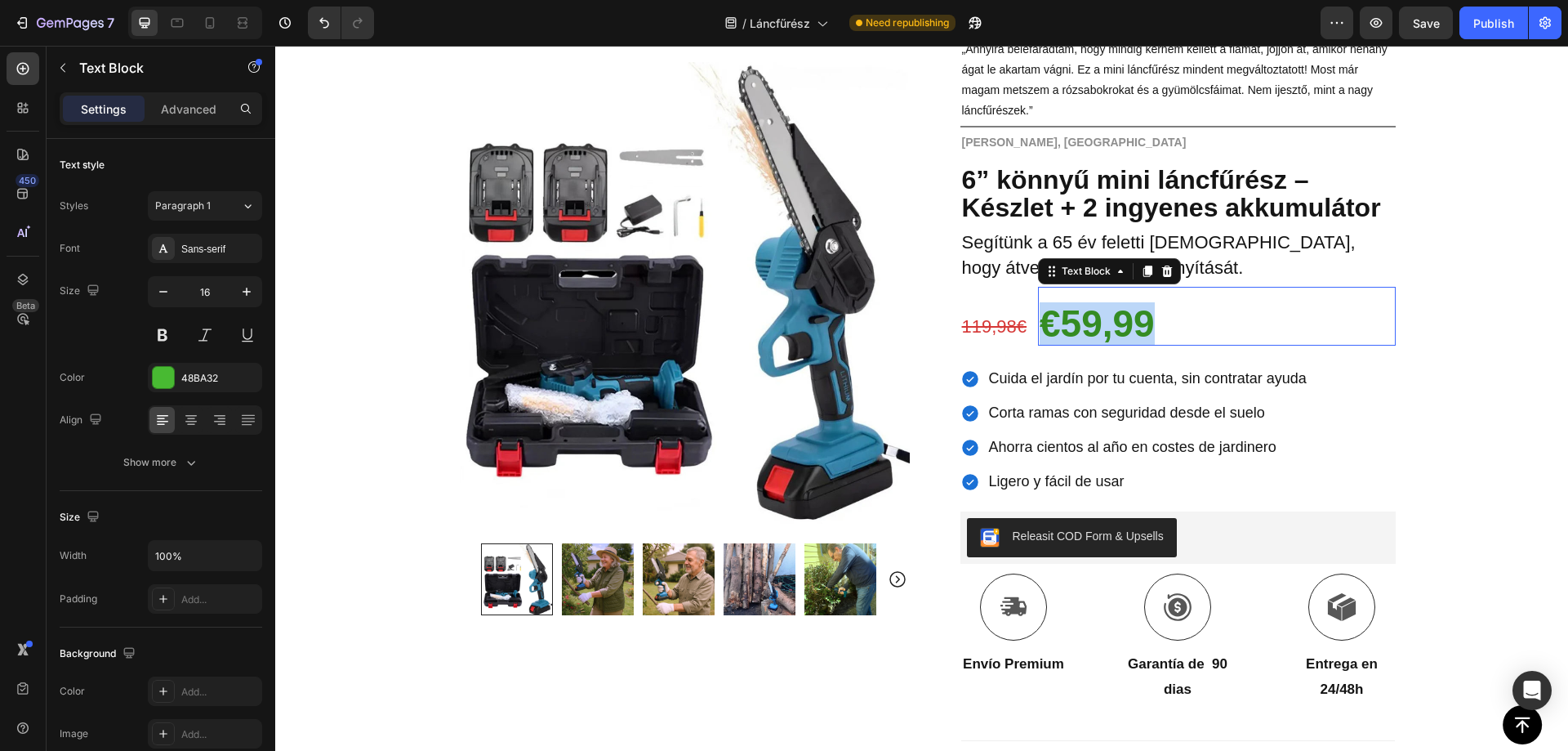
click at [1072, 324] on strong "€59,99" at bounding box center [1097, 323] width 115 height 42
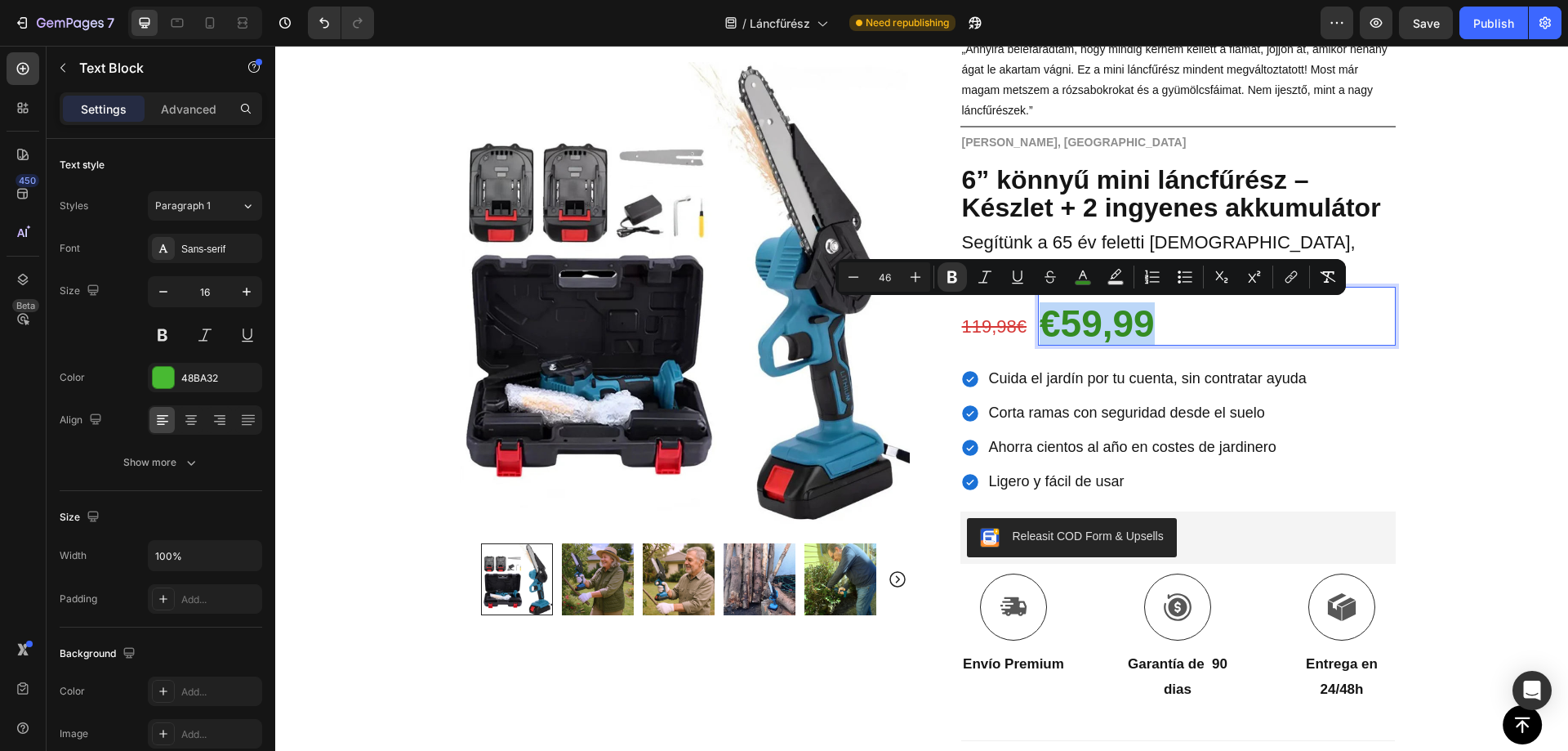
copy strong "€59,99"
click at [1173, 323] on p "€59,99" at bounding box center [1218, 329] width 355 height 33
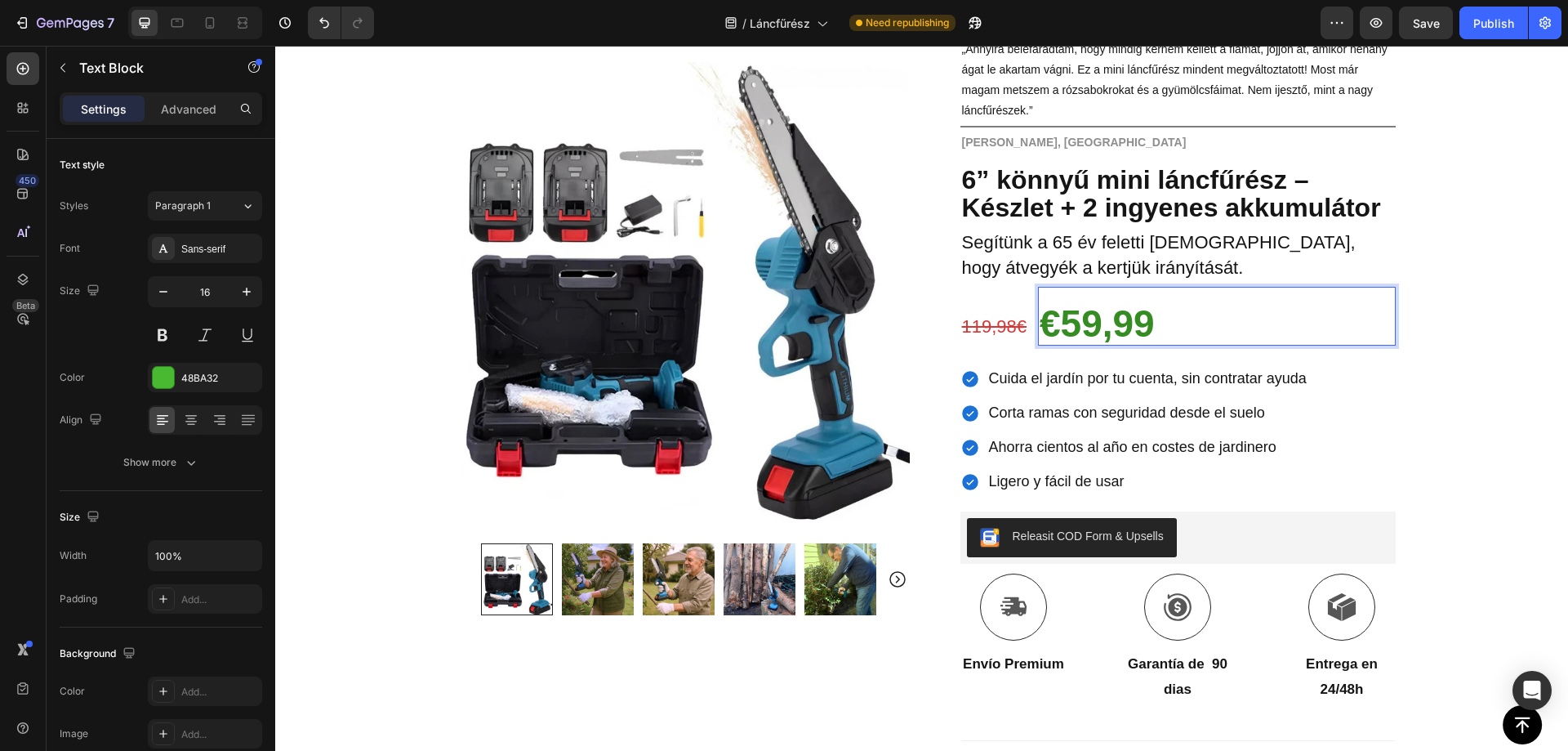
click at [1087, 322] on strong "€59,99" at bounding box center [1097, 323] width 115 height 42
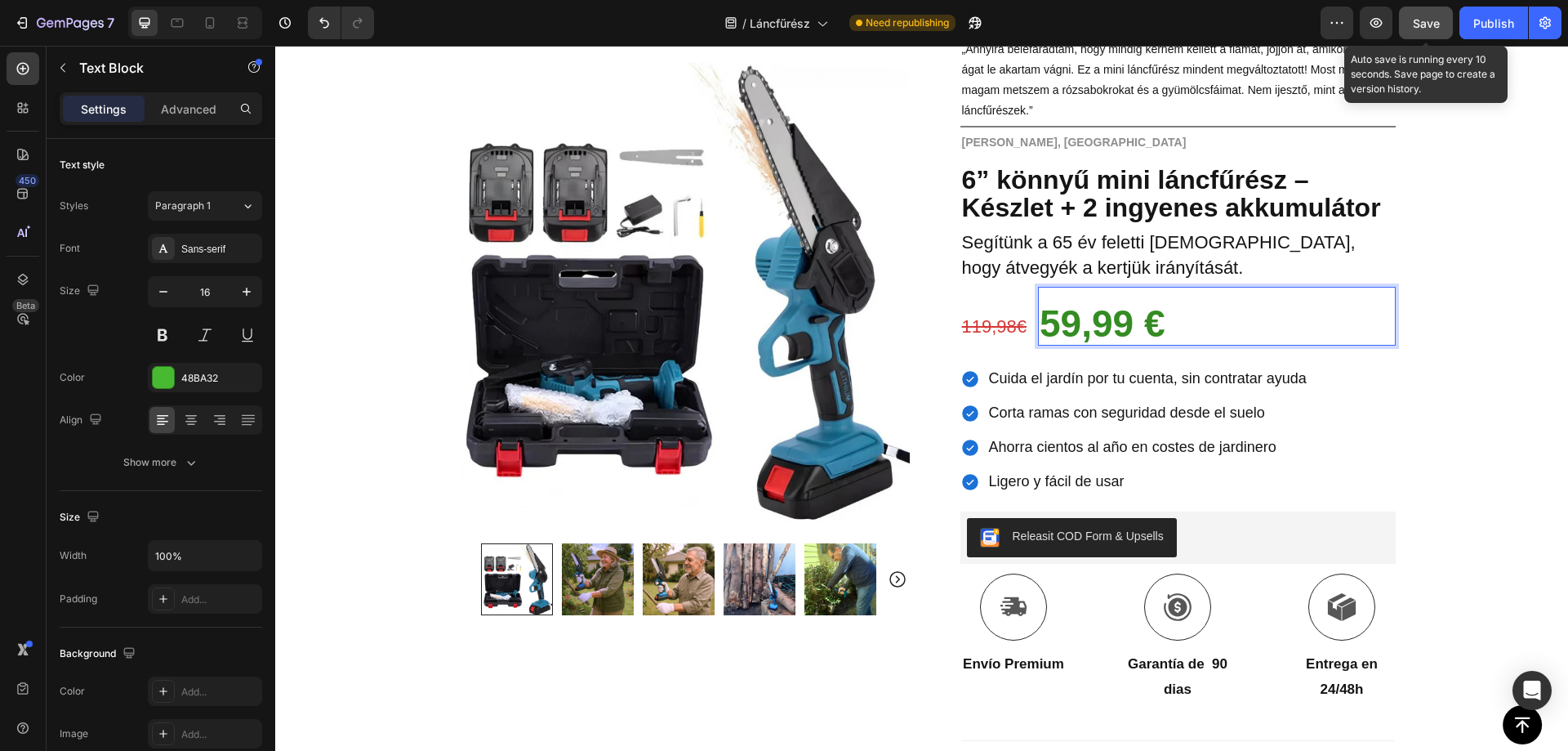
drag, startPoint x: 1409, startPoint y: 22, endPoint x: 1129, endPoint y: 13, distance: 280.1
click at [1409, 22] on button "Save" at bounding box center [1426, 23] width 54 height 33
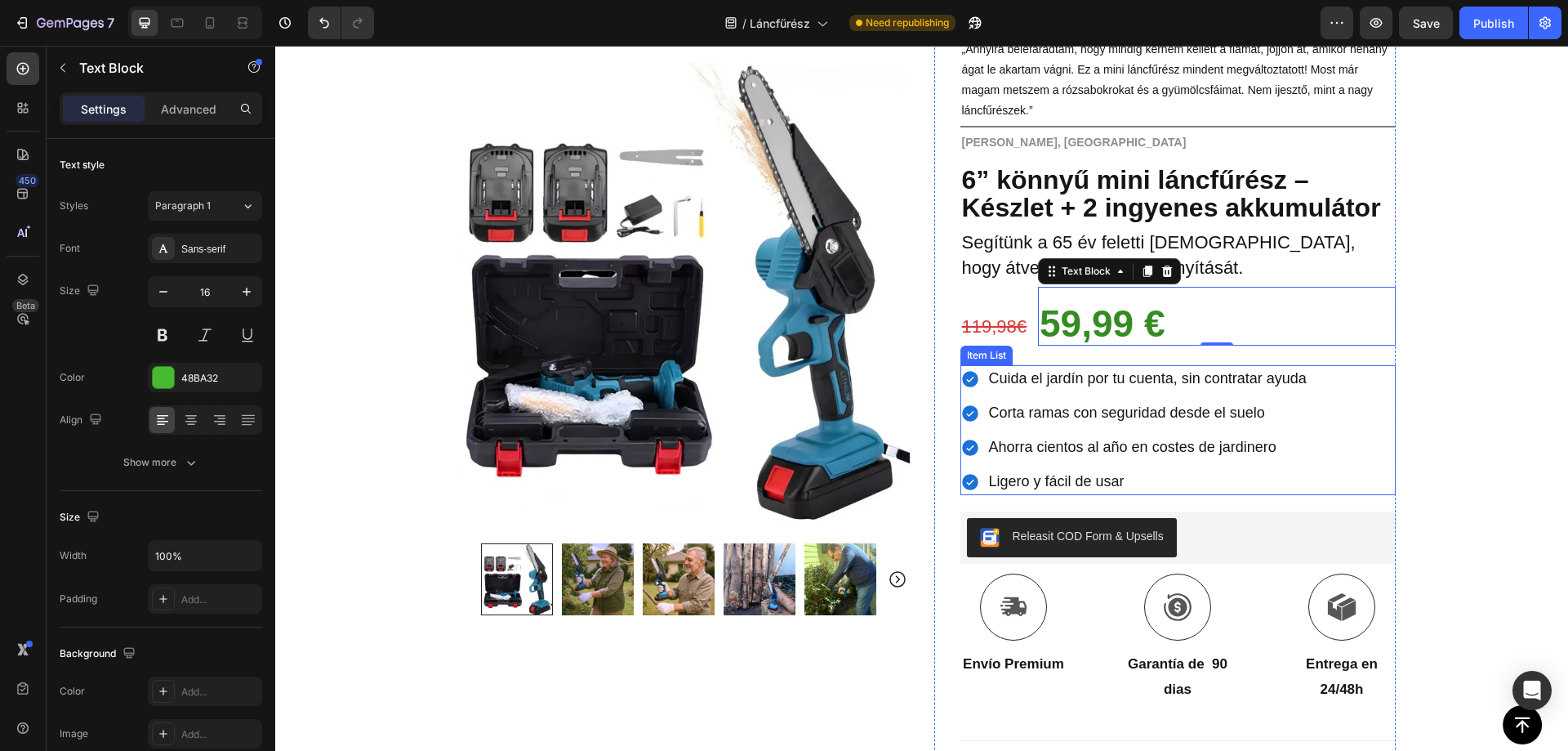
click at [1040, 379] on span "Cuida el jardín por tu cuenta, sin contratar ayuda" at bounding box center [1147, 378] width 318 height 16
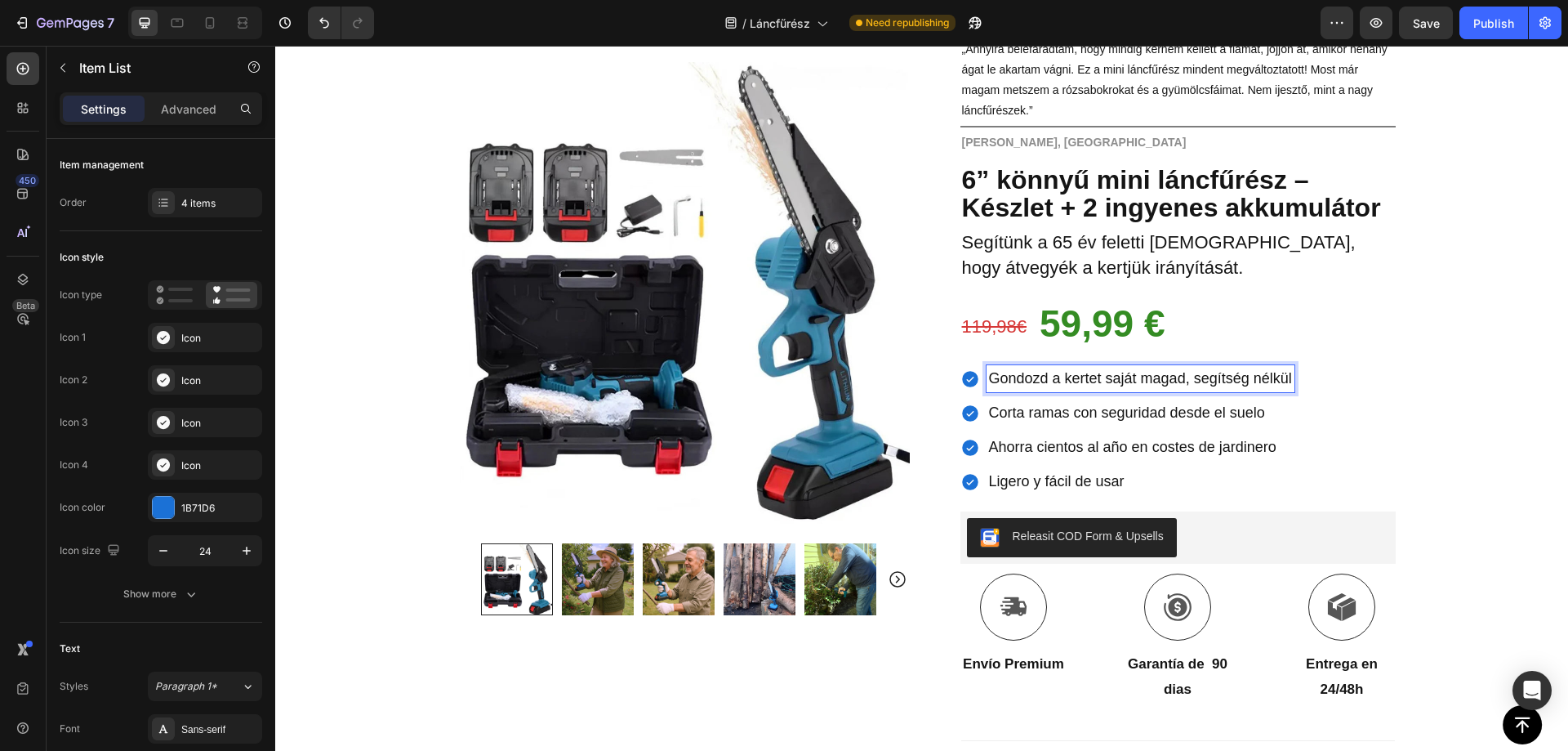
click at [1096, 419] on span "Corta ramas con seguridad desde el suelo" at bounding box center [1127, 412] width 276 height 16
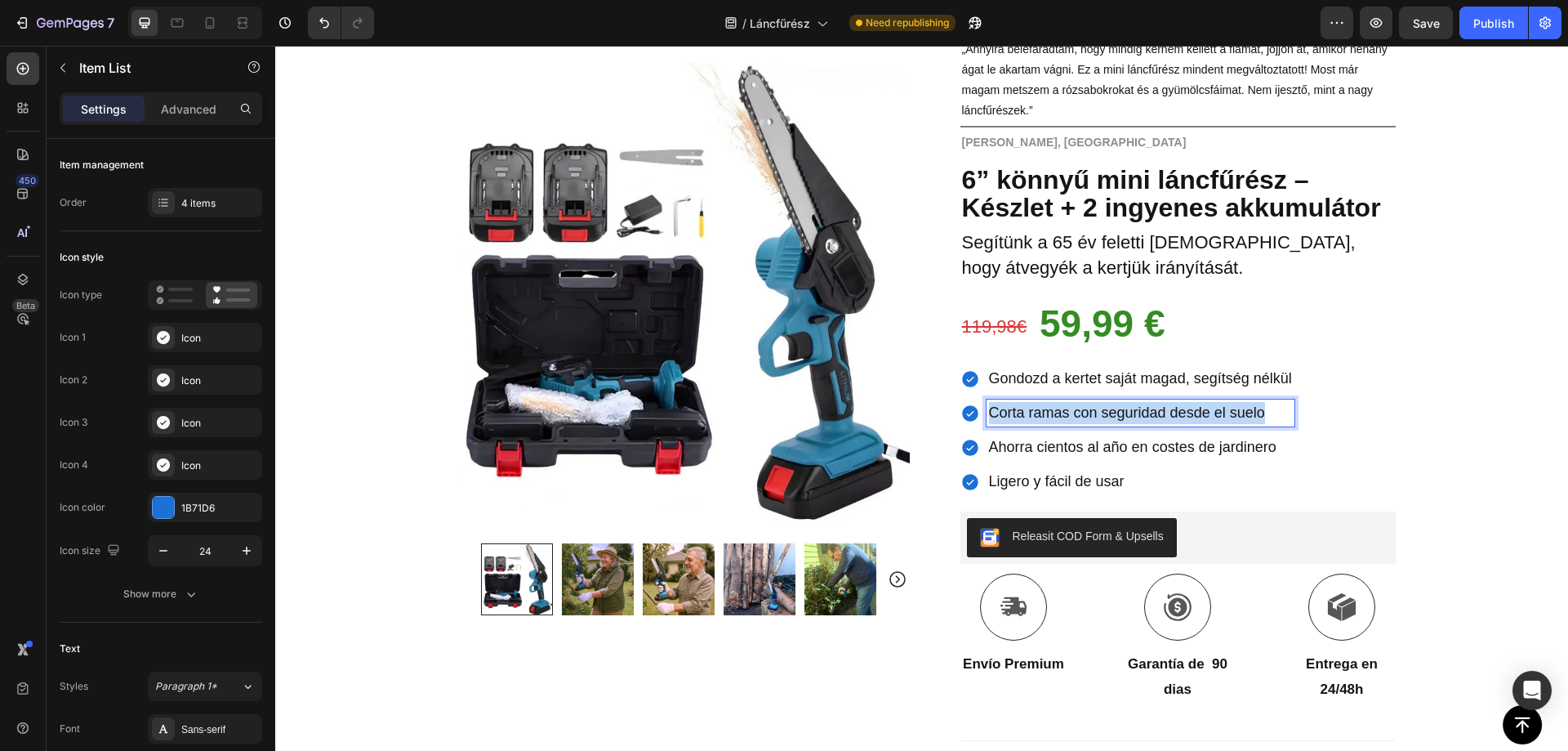
click at [1096, 419] on span "Corta ramas con seguridad desde el suelo" at bounding box center [1127, 412] width 276 height 16
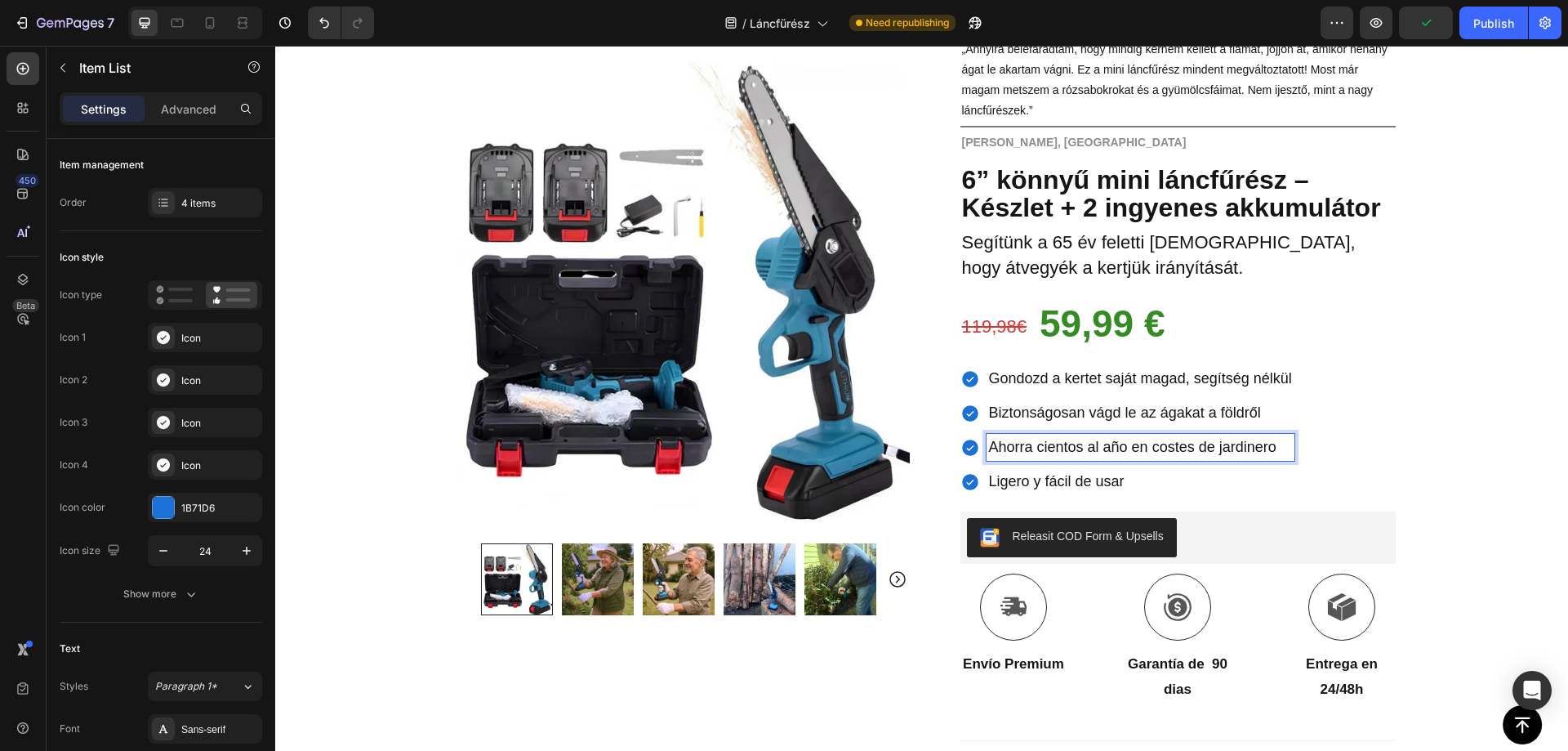
click at [1003, 447] on span "Ahorra cientos al año en costes de jardinero" at bounding box center [1133, 446] width 287 height 16
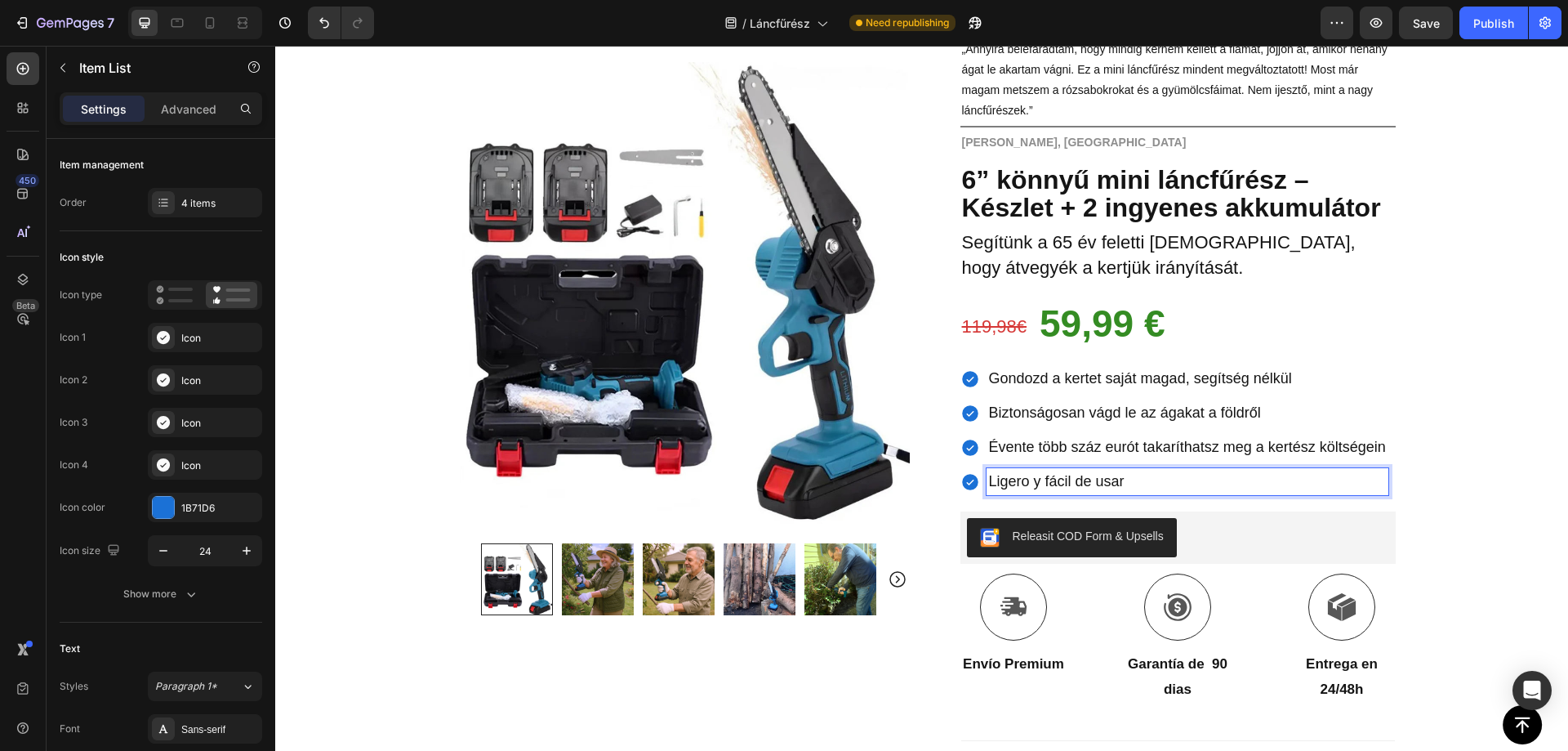
click at [1077, 481] on span "Ligero y fácil de usar" at bounding box center [1057, 481] width 136 height 16
click at [1076, 481] on span "Ligero y fácil de usar" at bounding box center [1057, 481] width 136 height 16
click at [1423, 17] on span "Save" at bounding box center [1426, 23] width 27 height 14
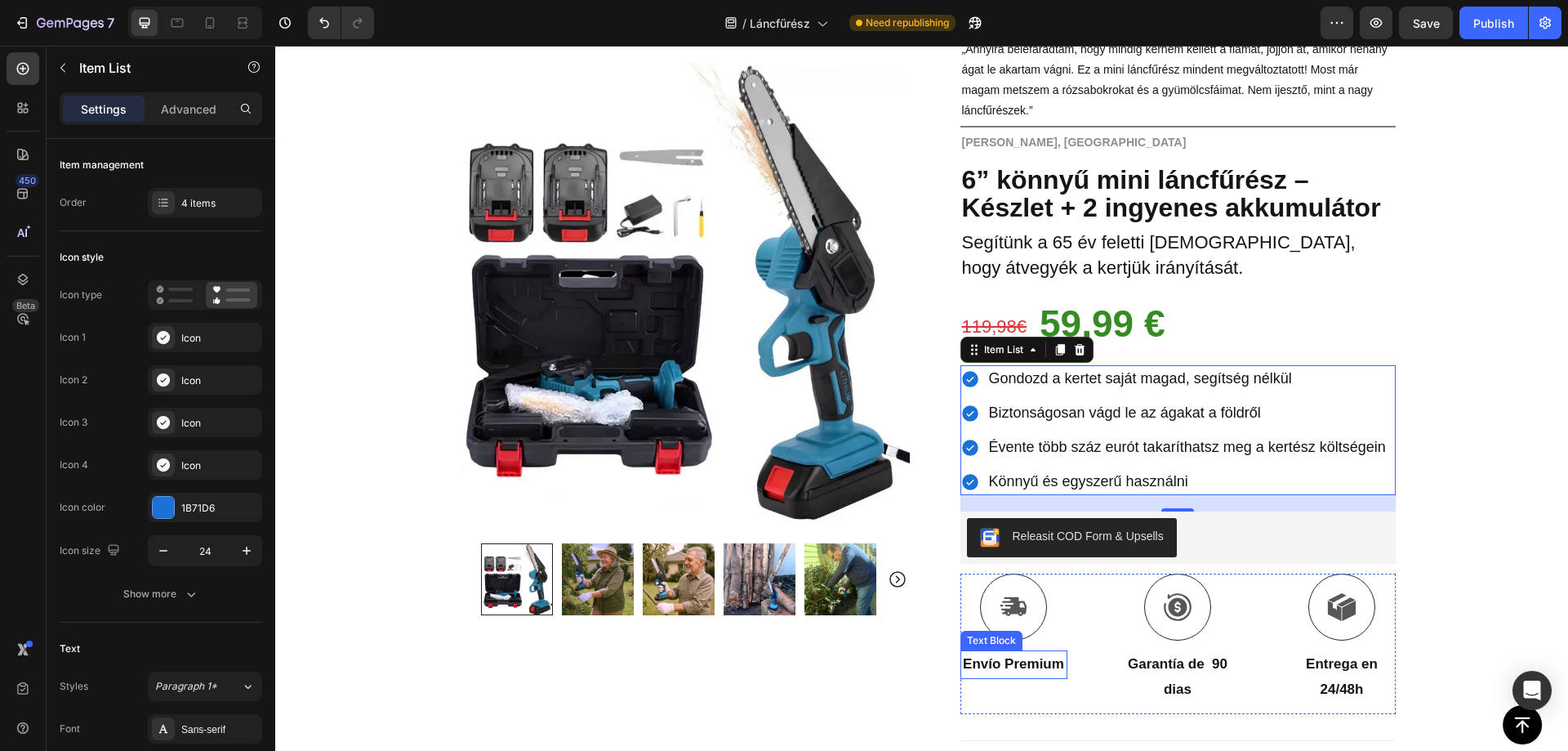
click at [1013, 671] on strong "Envío Premium" at bounding box center [1013, 664] width 101 height 16
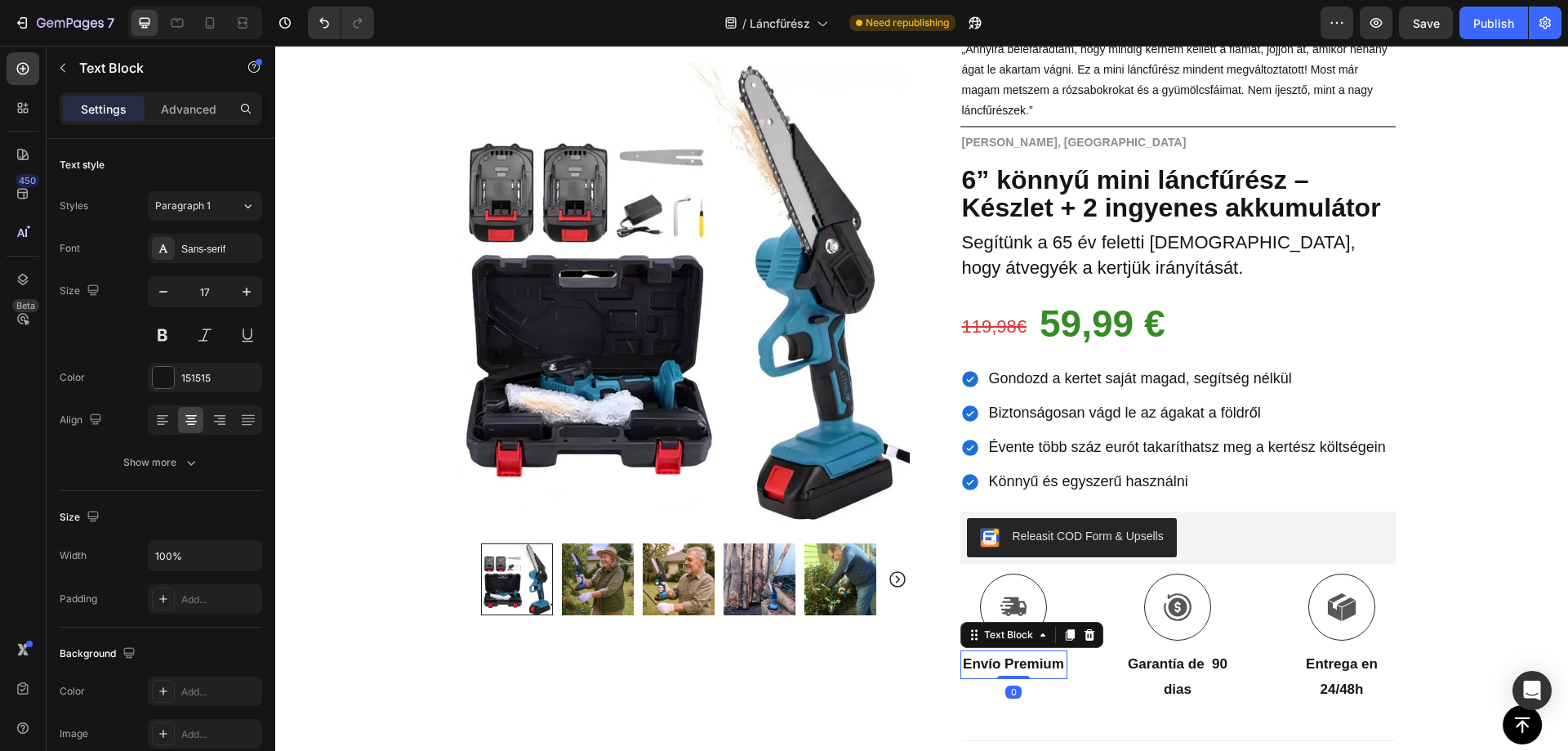
click at [1011, 671] on strong "Envío Premium" at bounding box center [1013, 664] width 101 height 16
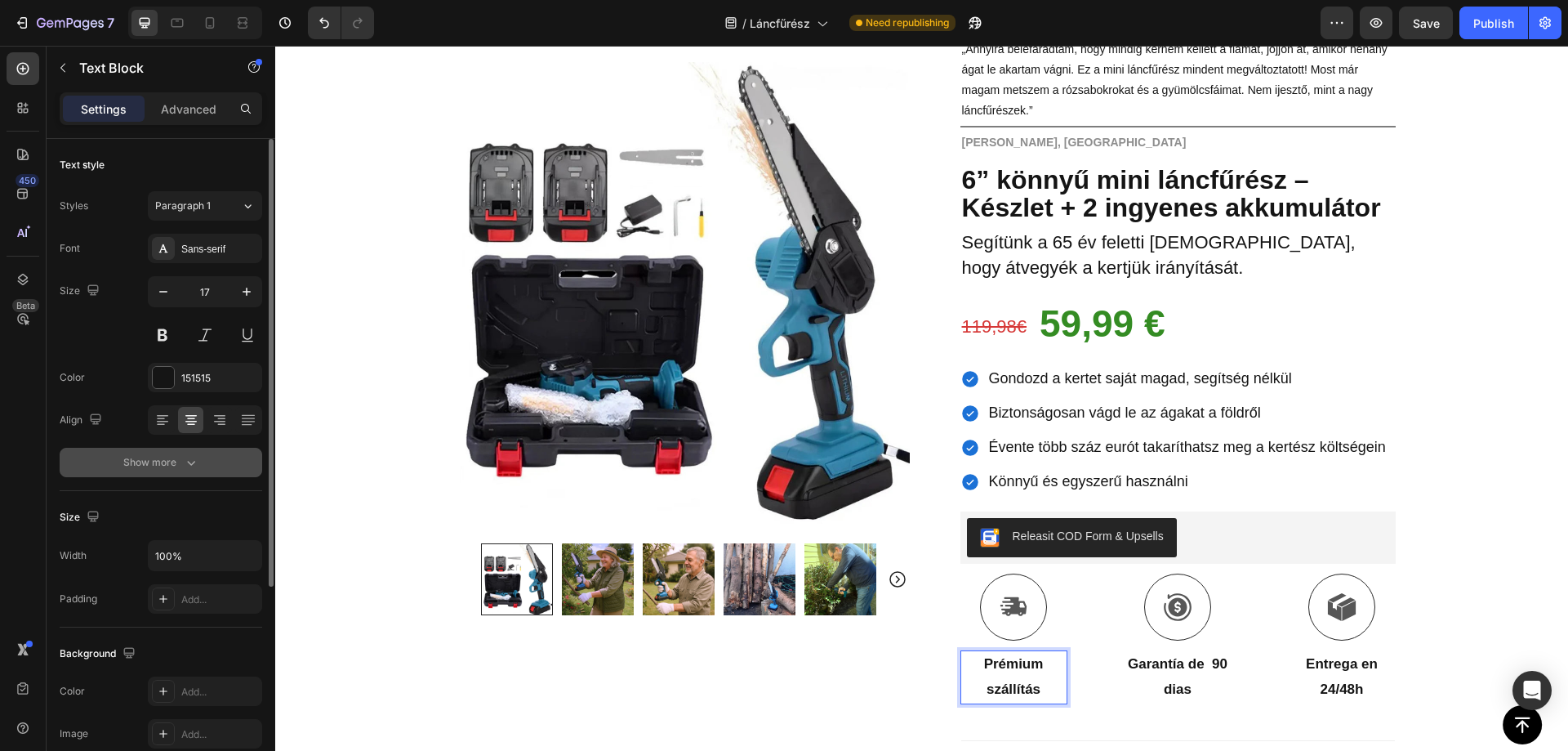
click at [183, 454] on icon "button" at bounding box center [190, 462] width 16 height 16
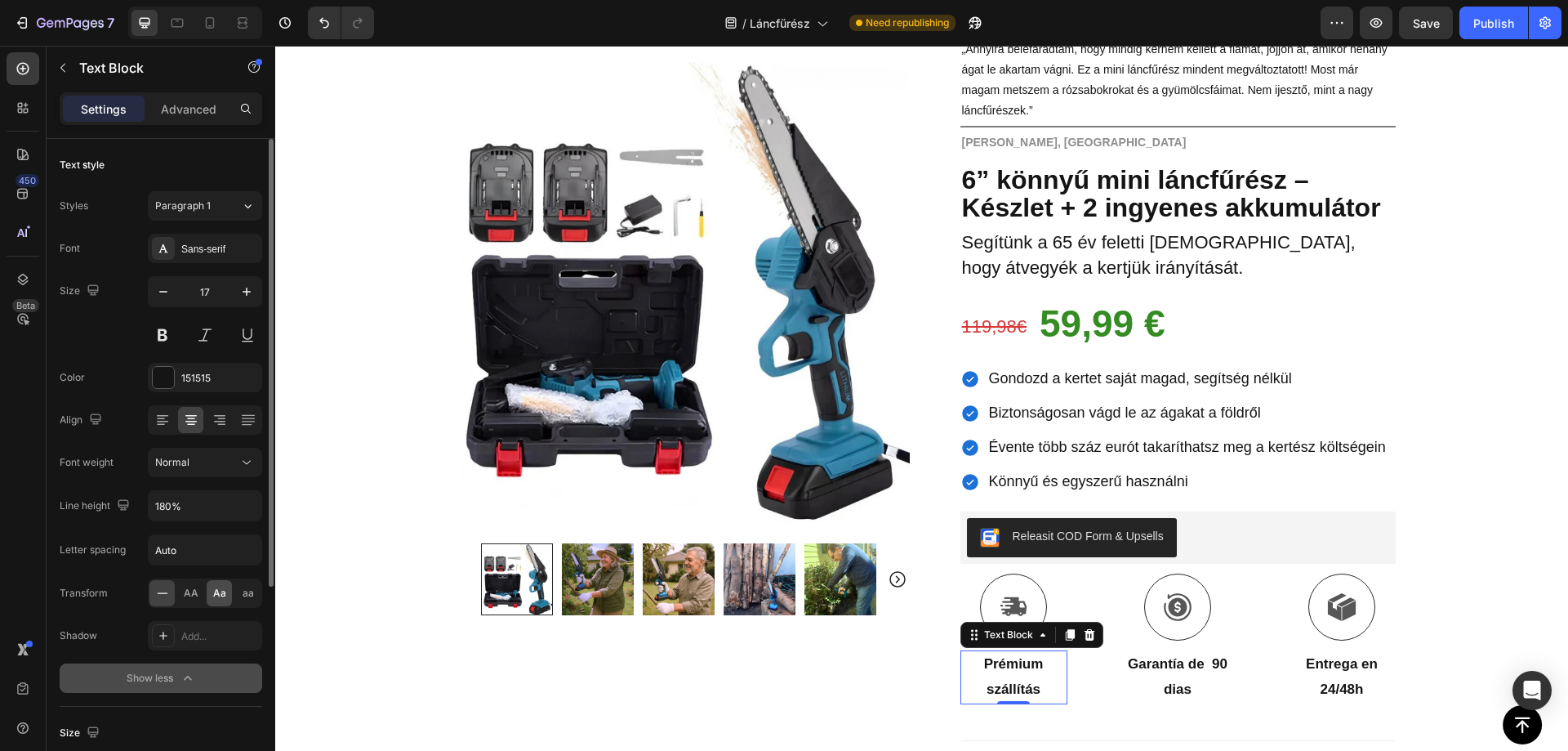
click at [218, 595] on span "Aa" at bounding box center [219, 593] width 13 height 15
click at [1163, 685] on strong "Garantía de 90 dias" at bounding box center [1178, 676] width 100 height 41
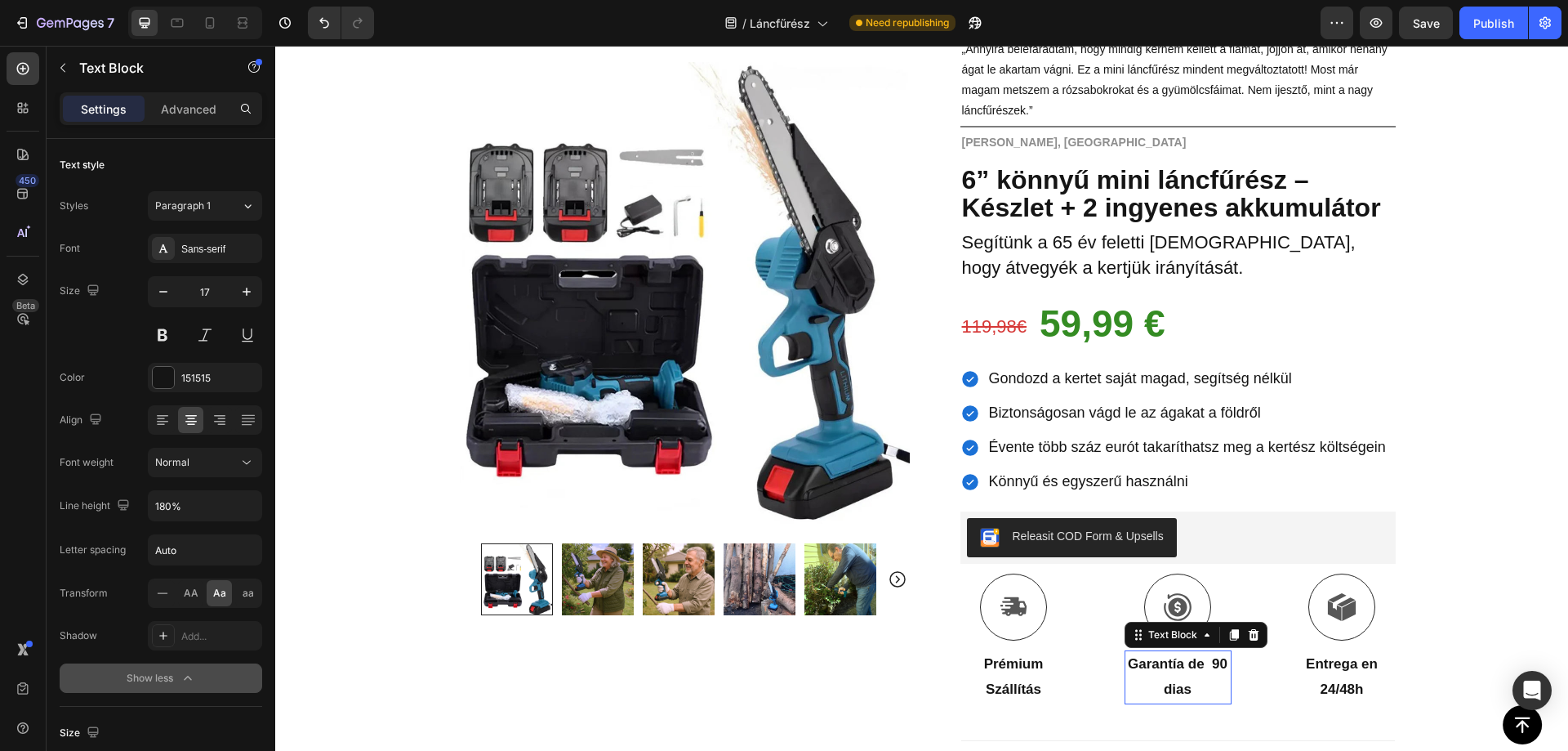
click at [1163, 685] on strong "Garantía de 90 dias" at bounding box center [1178, 676] width 100 height 41
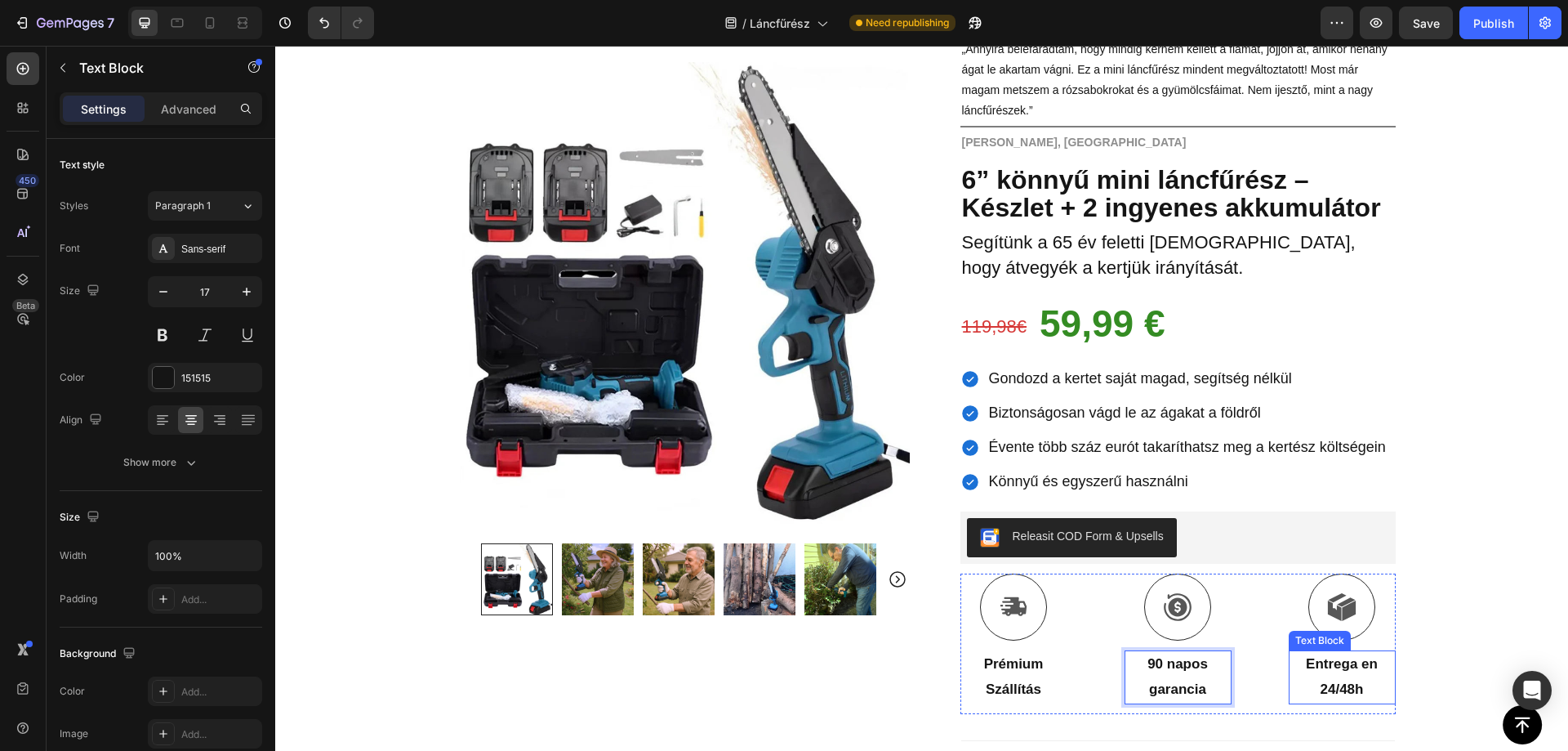
click at [1347, 678] on p "24/48h" at bounding box center [1343, 690] width 104 height 25
click at [1347, 677] on p "24/48h" at bounding box center [1343, 690] width 104 height 25
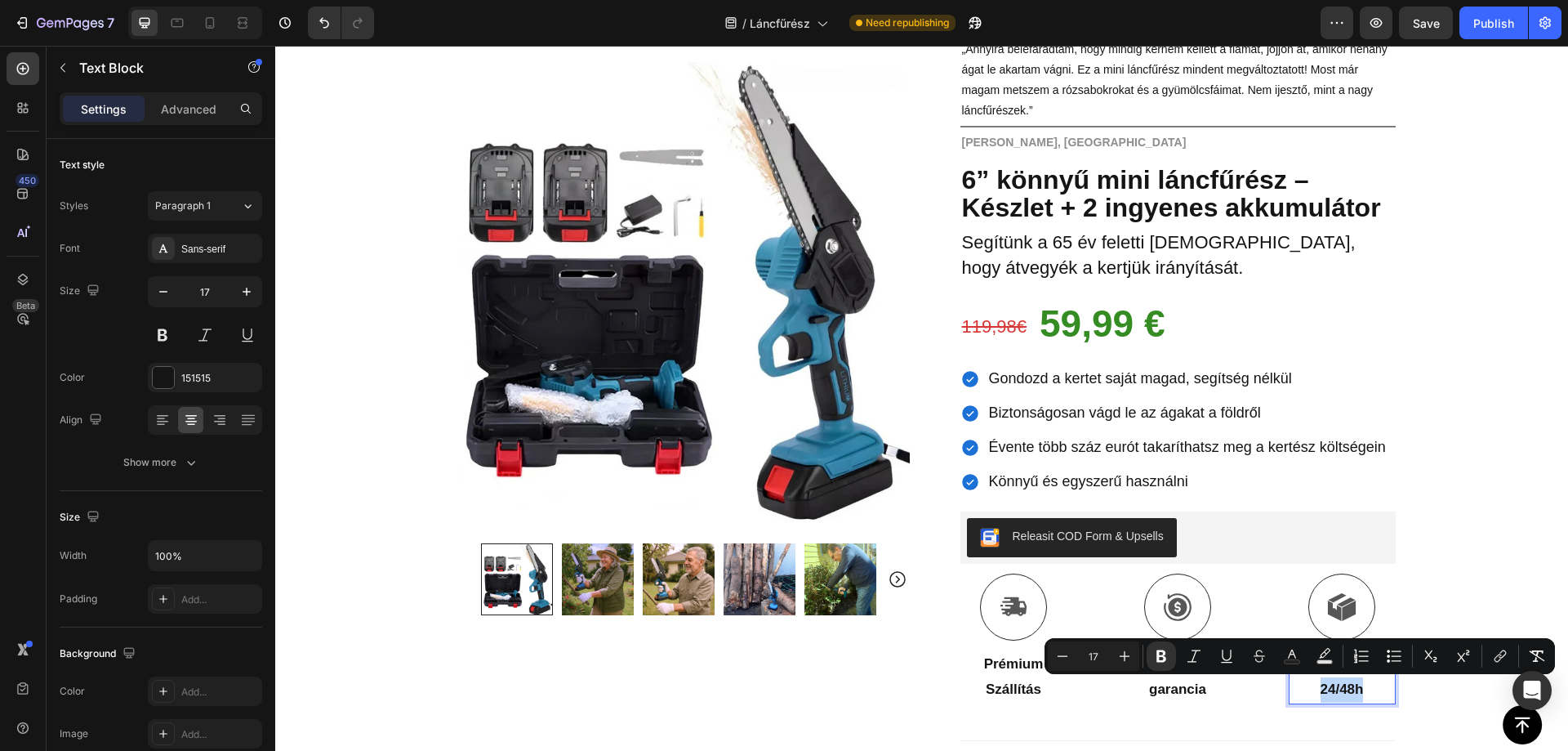
click at [1327, 690] on strong "24/48h" at bounding box center [1342, 689] width 43 height 16
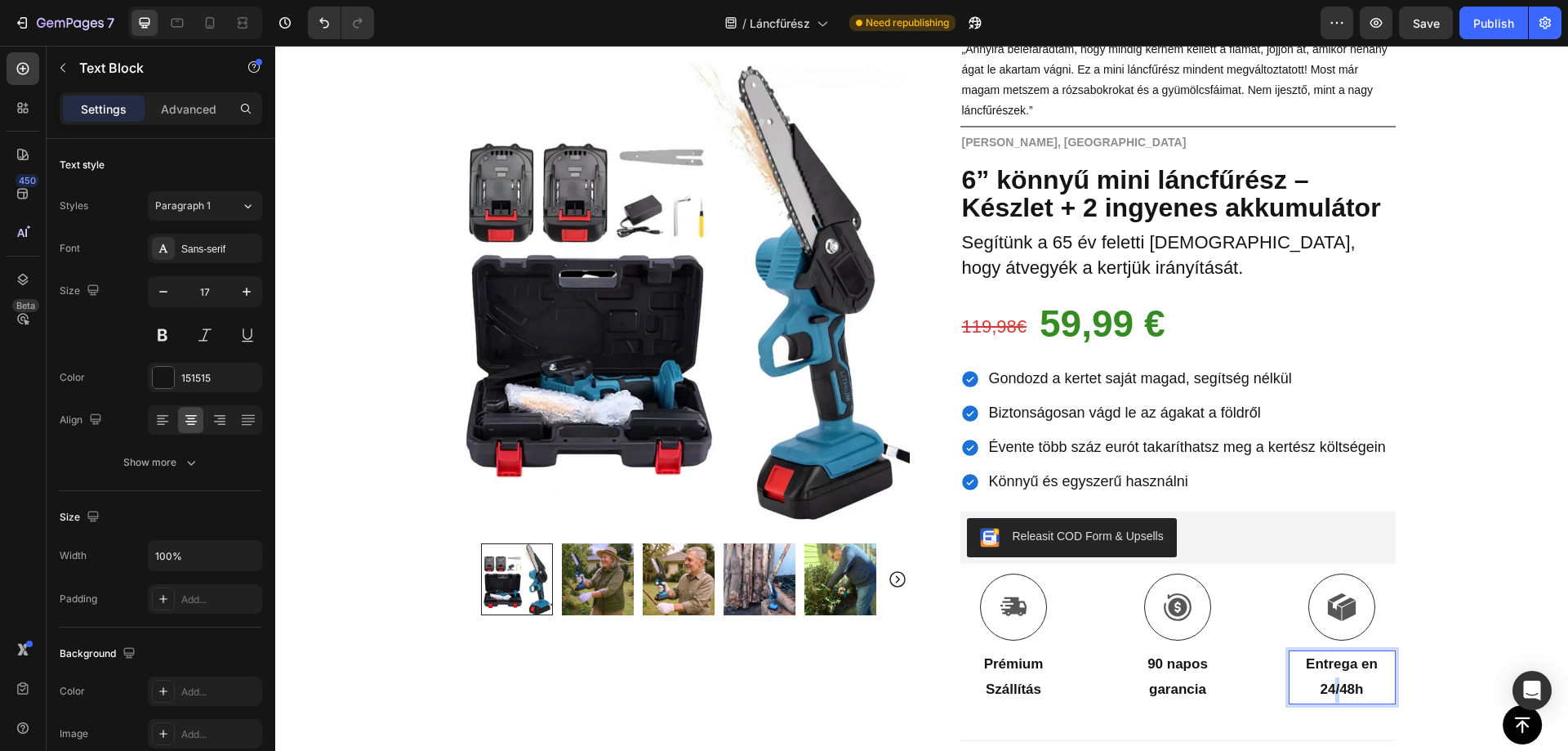
click at [1327, 690] on strong "24/48h" at bounding box center [1342, 689] width 43 height 16
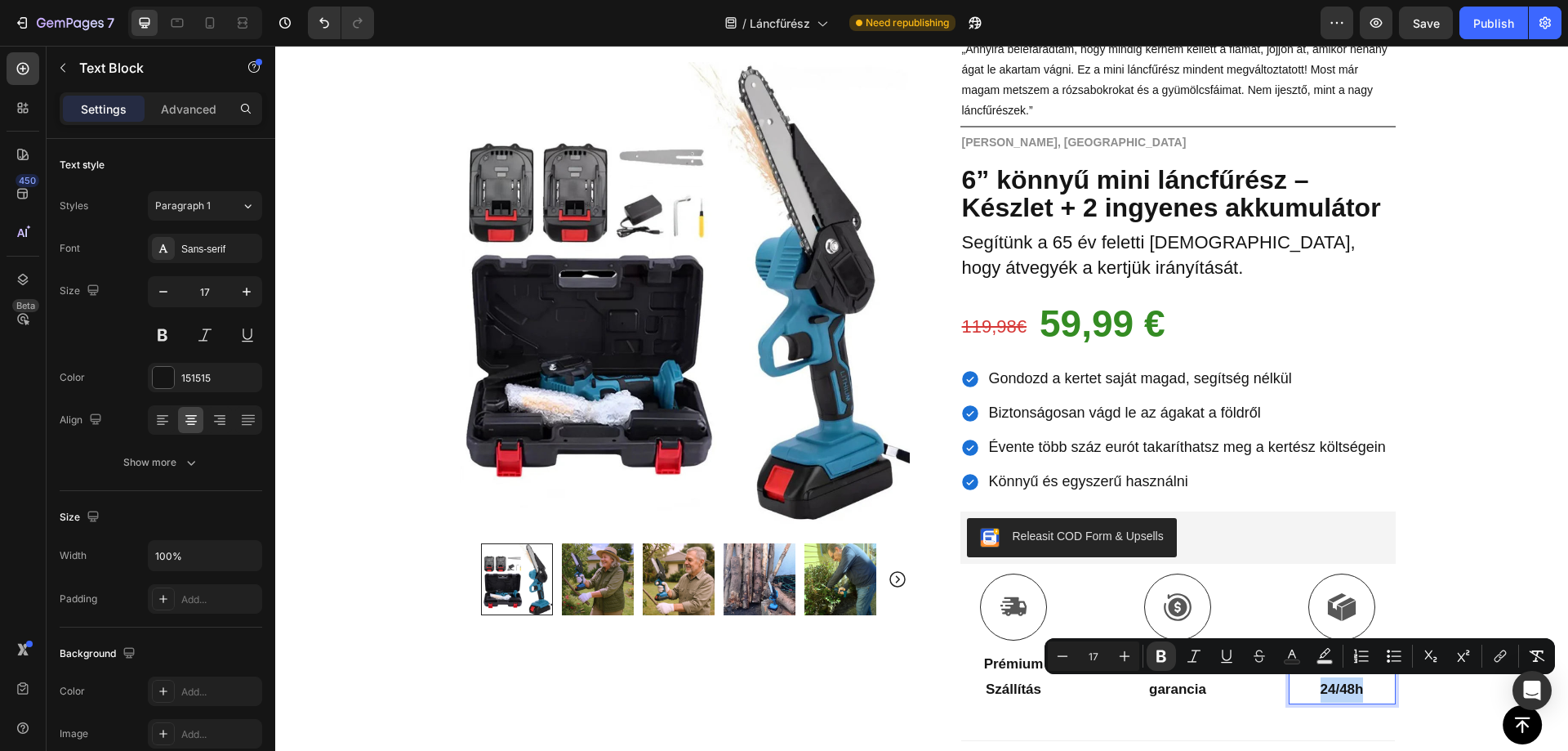
click at [1327, 690] on strong "24/48h" at bounding box center [1342, 689] width 43 height 16
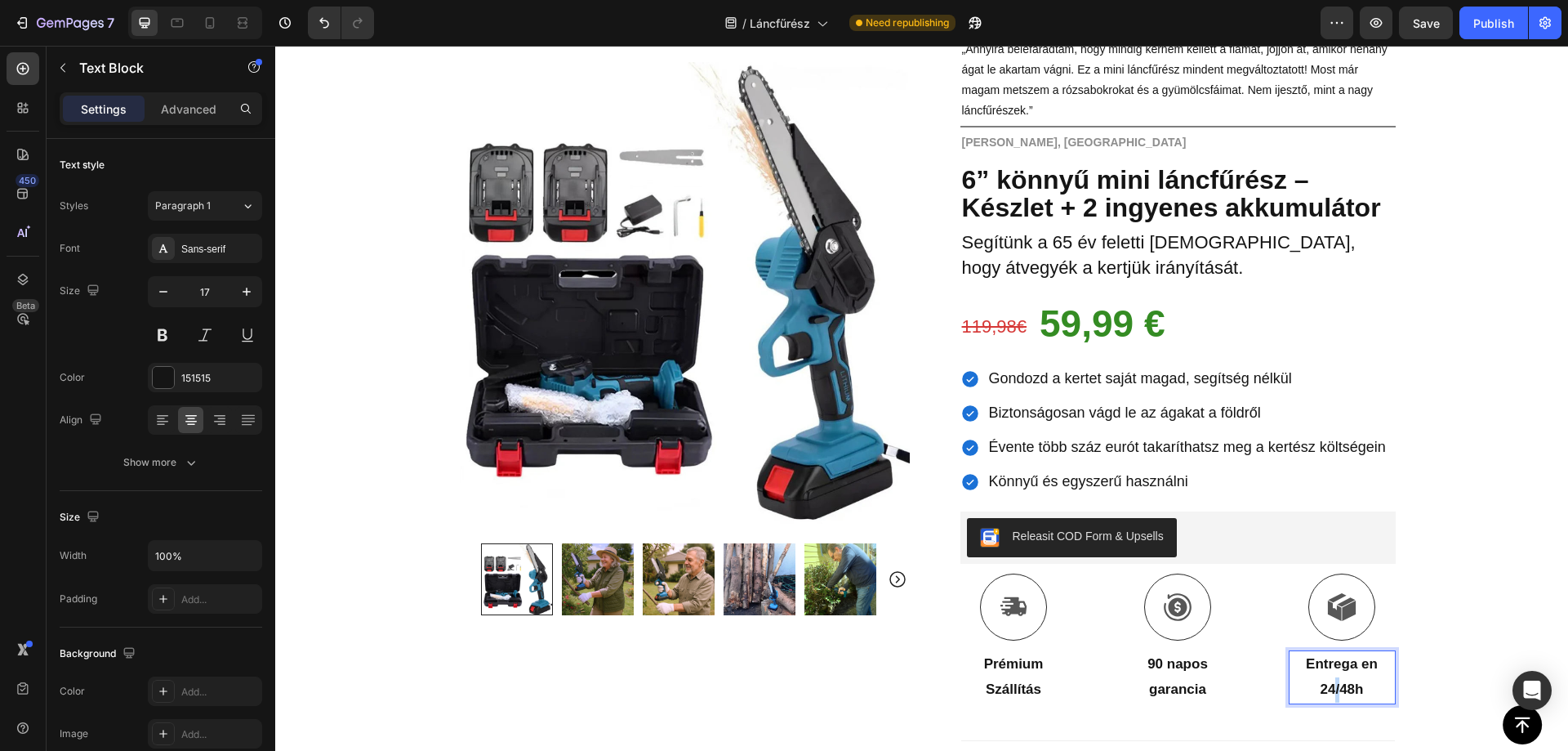
click at [1327, 690] on strong "24/48h" at bounding box center [1342, 689] width 43 height 16
click at [1475, 632] on div "Icon Utánvétes fizetés és ingyenes szállítás Text Block Row Icon 84 000+ eléged…" at bounding box center [922, 472] width 1293 height 1055
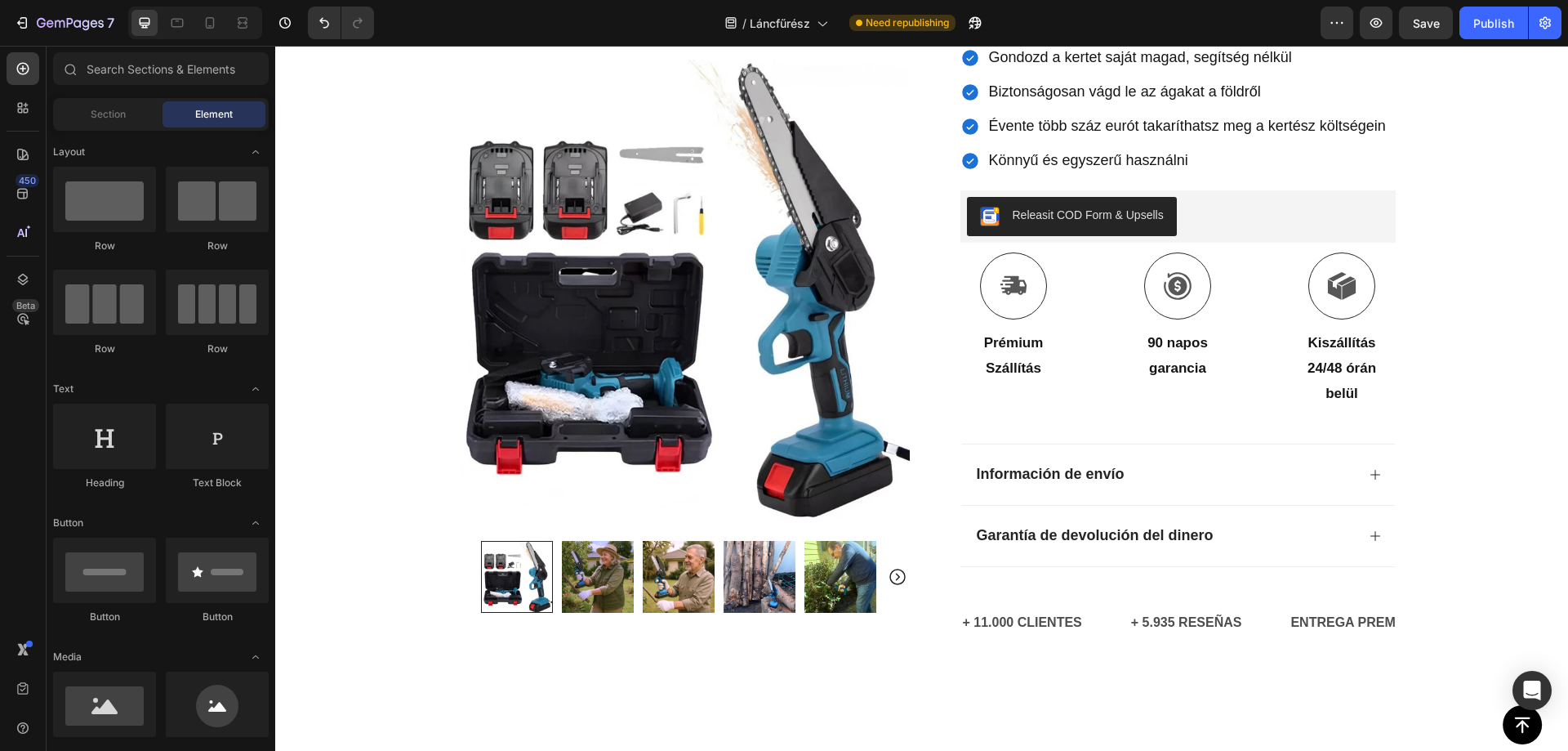
scroll to position [478, 0]
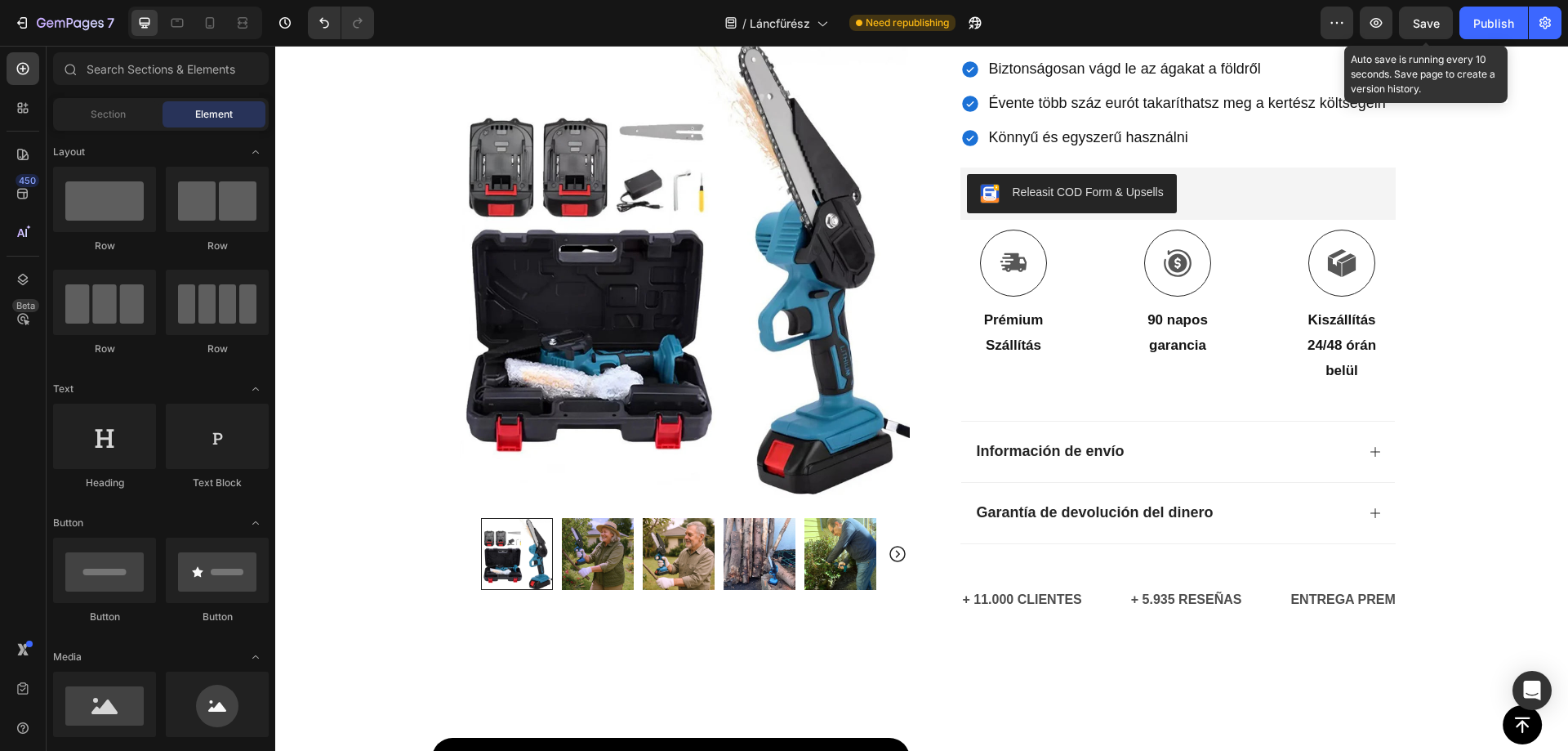
click at [1430, 26] on span "Save" at bounding box center [1426, 23] width 27 height 14
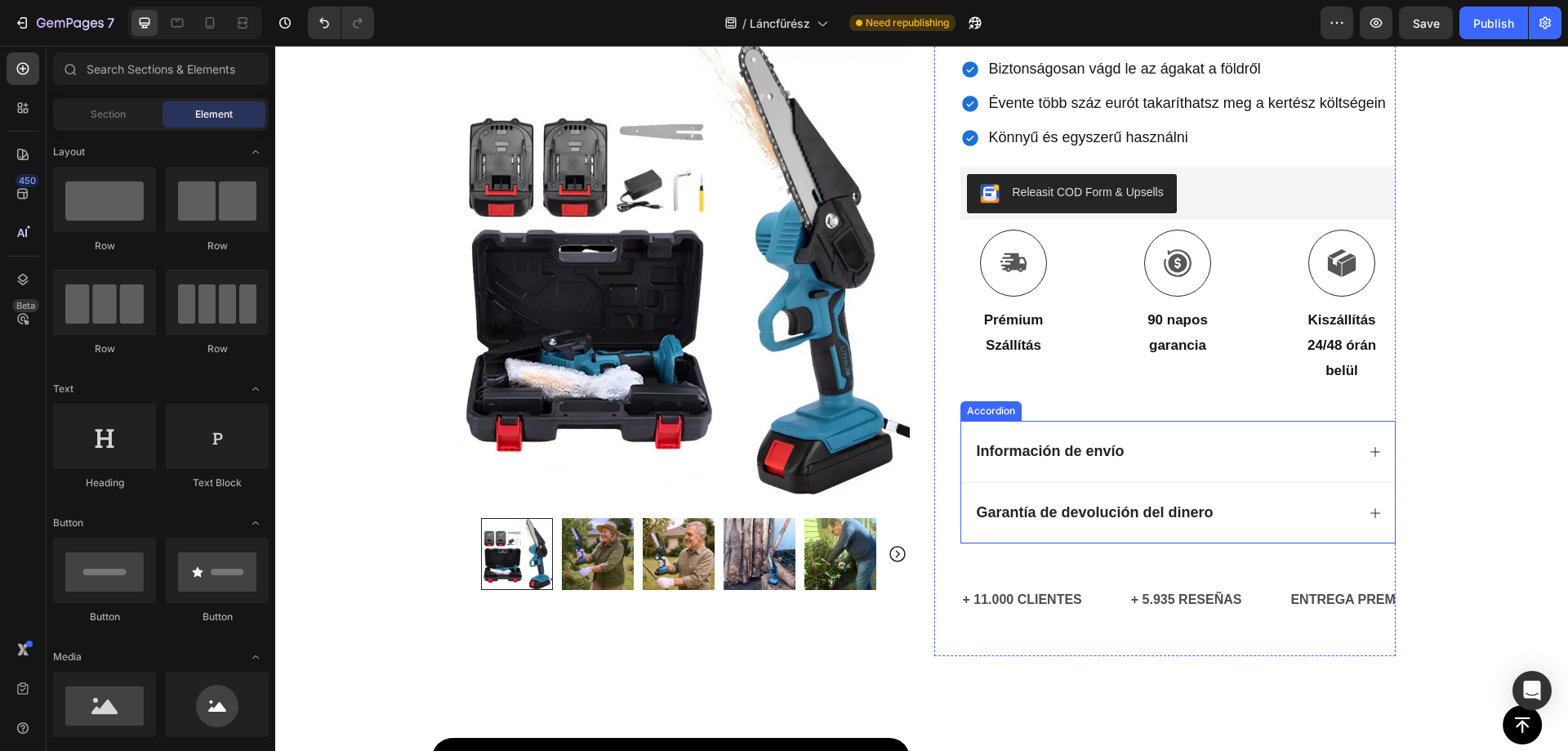
click at [1050, 452] on strong "Información de envío" at bounding box center [1051, 451] width 148 height 16
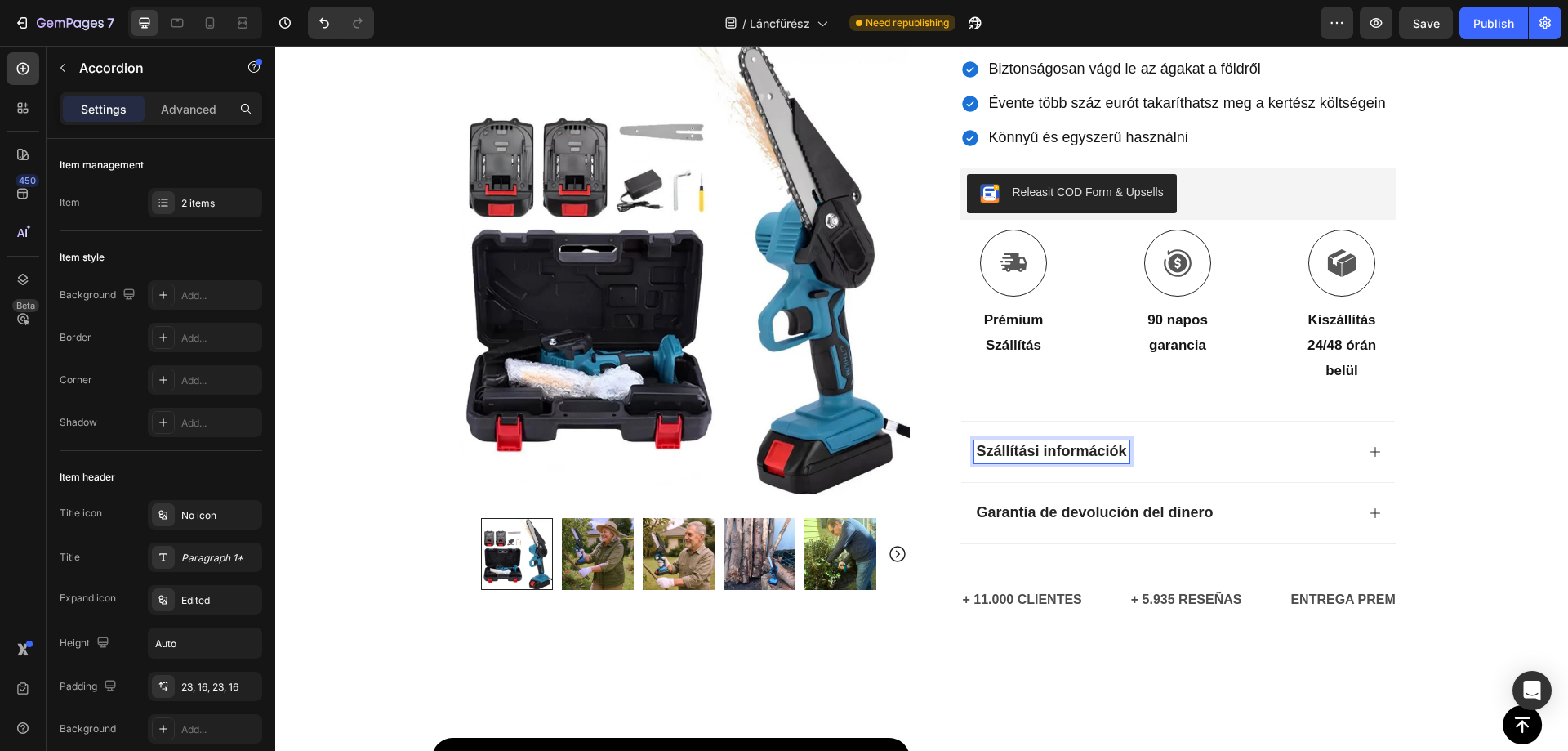
click at [1277, 456] on div "Szállítási információk" at bounding box center [1165, 452] width 382 height 22
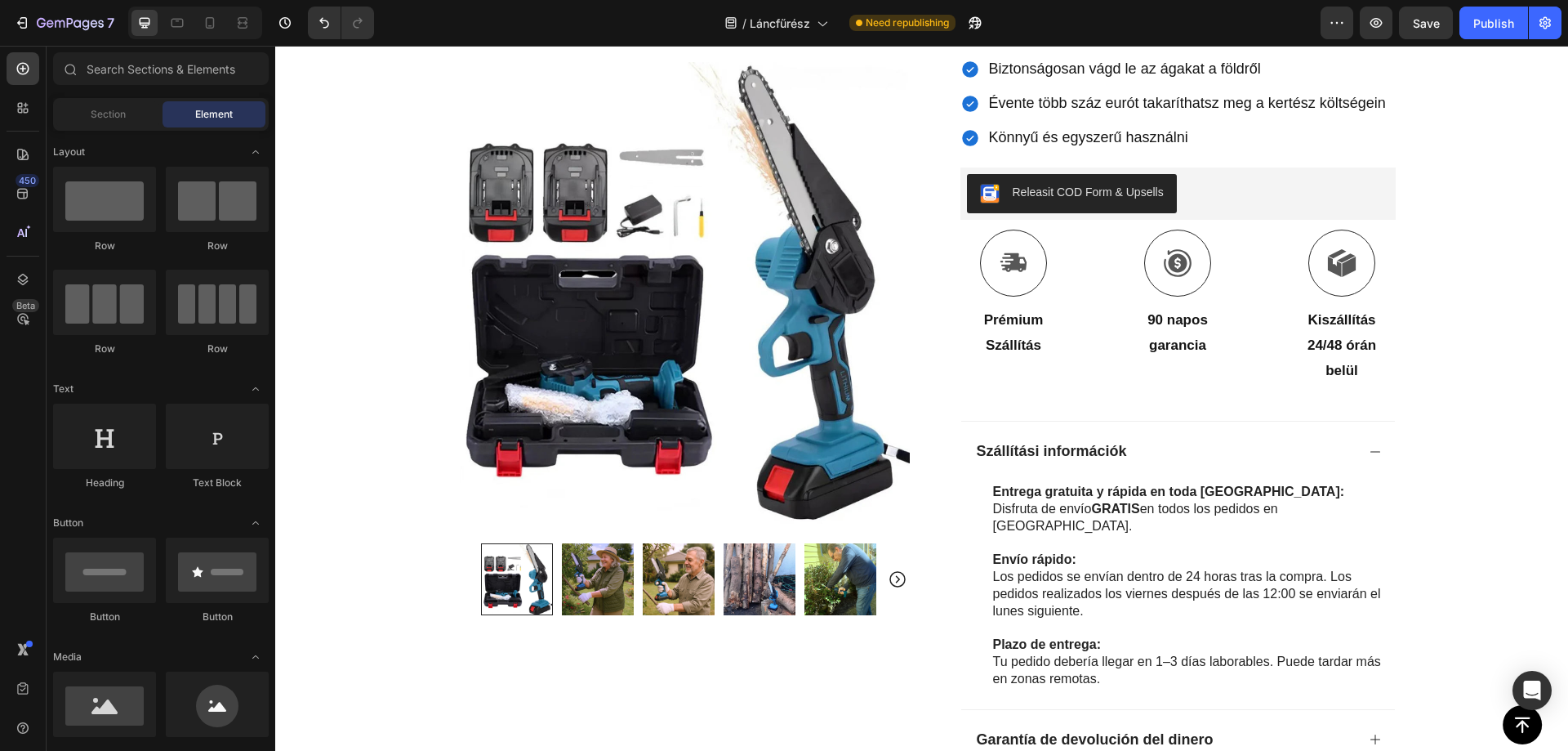
scroll to position [717, 0]
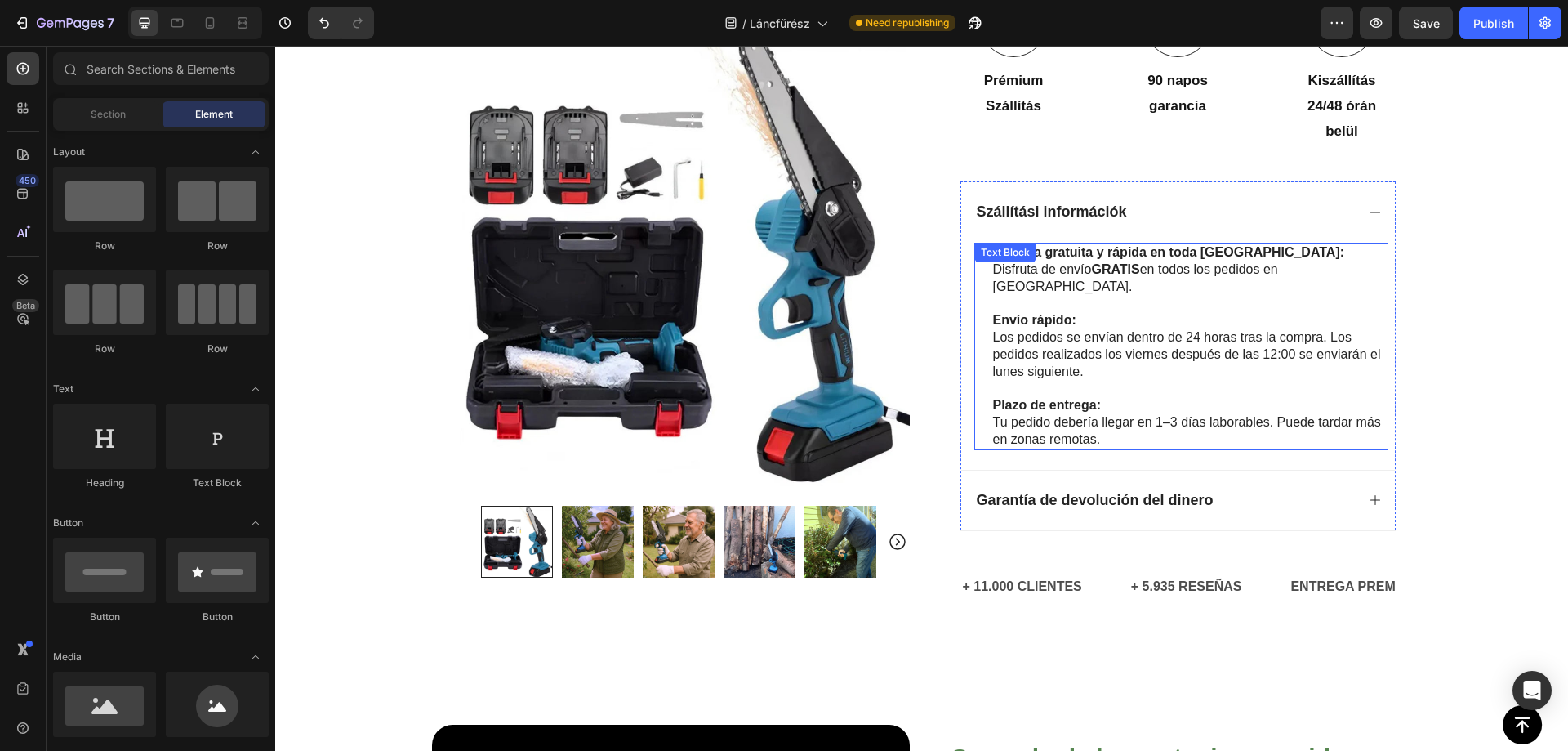
click at [1177, 252] on strong "Entrega gratuita y rápida en toda España:" at bounding box center [1169, 252] width 352 height 14
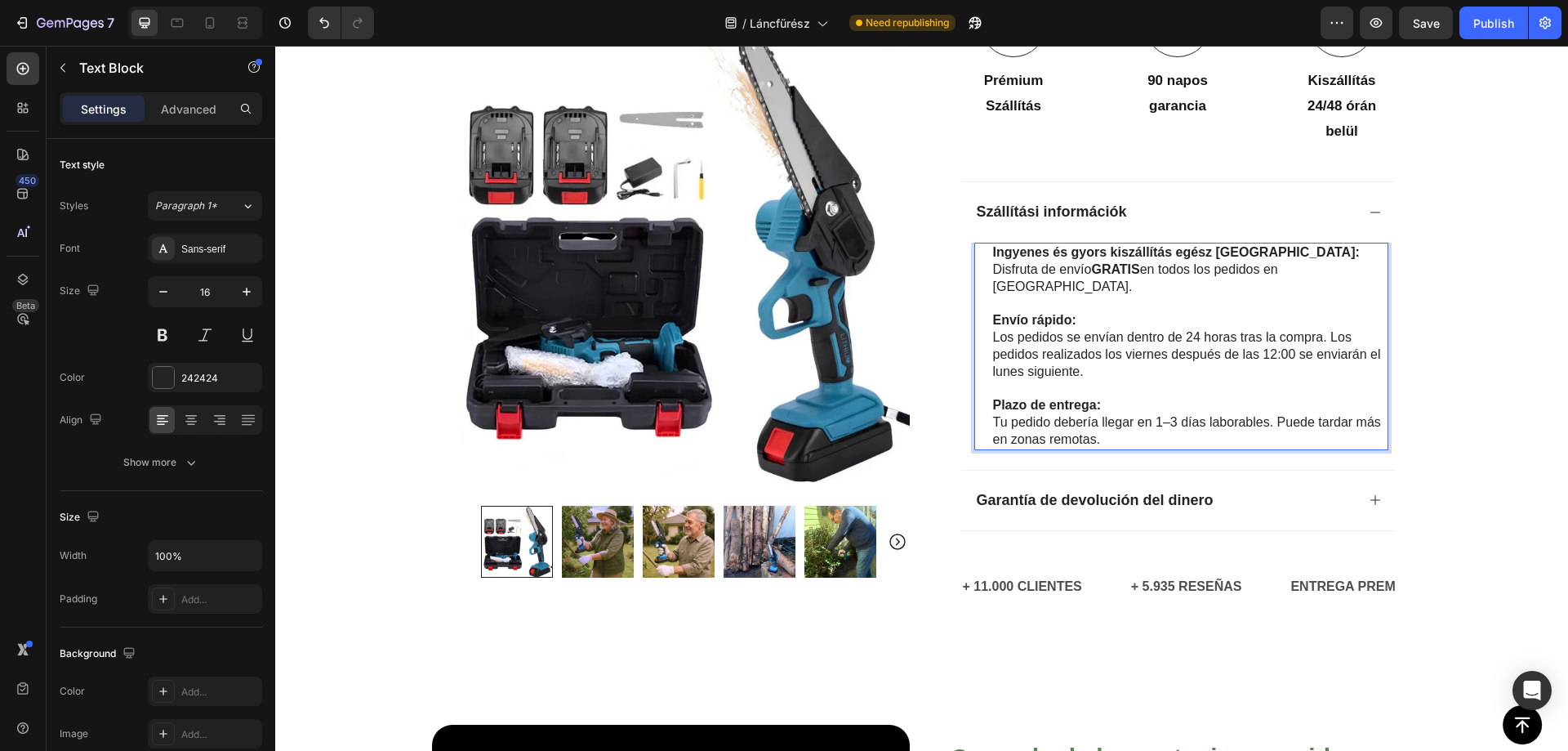
click at [1178, 269] on p "Disfruta de envío GRATIS en todos los pedidos en España." at bounding box center [1190, 279] width 394 height 35
click at [1032, 324] on strong "Envío rápido:" at bounding box center [1035, 320] width 83 height 14
click at [1031, 323] on strong "Envío rápido:" at bounding box center [1035, 320] width 83 height 14
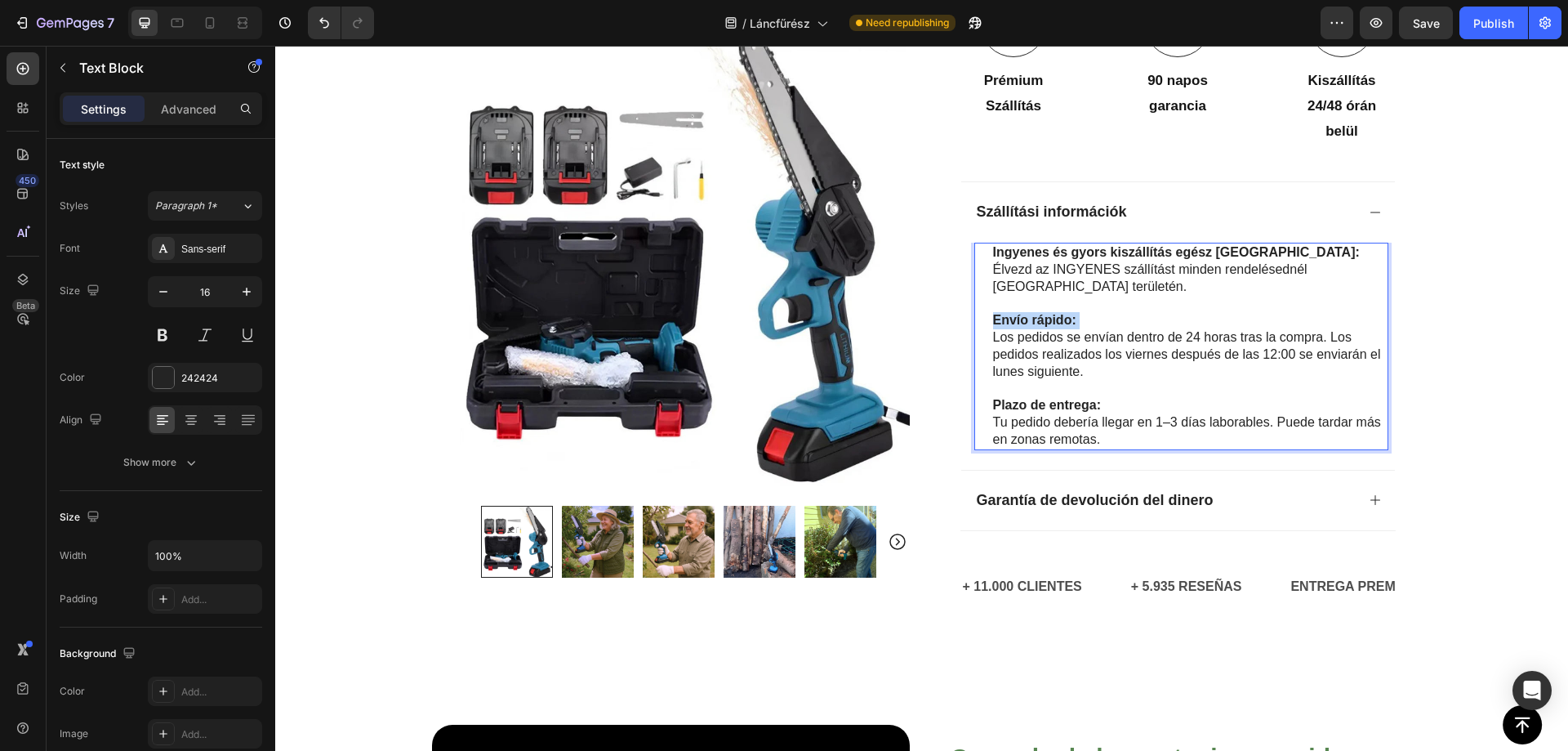
click at [1031, 323] on strong "Envío rápido:" at bounding box center [1035, 320] width 83 height 14
click at [1020, 359] on p "Los pedidos se envían dentro de 24 horas tras la compra. Los pedidos realizados…" at bounding box center [1190, 354] width 394 height 51
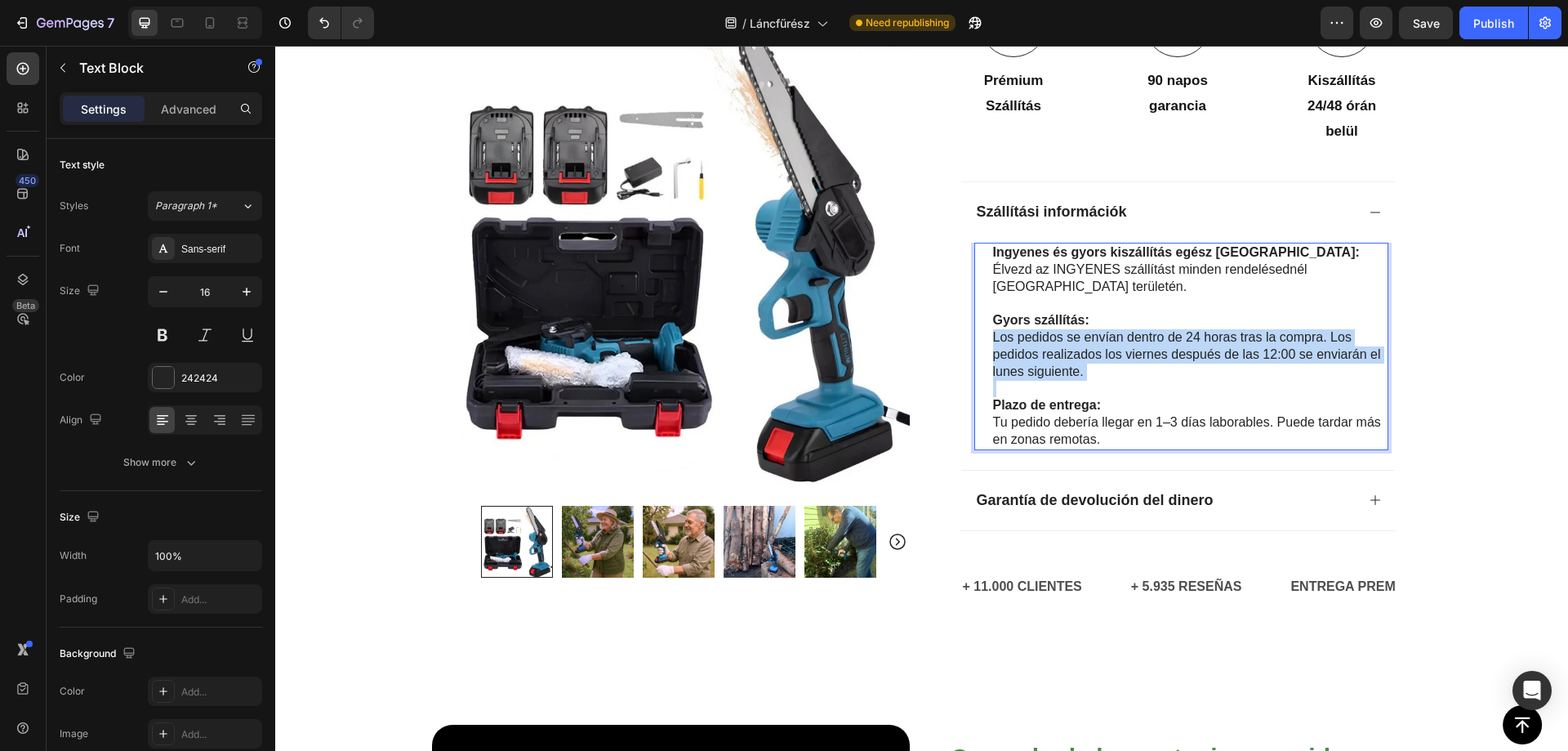
click at [1020, 359] on p "Los pedidos se envían dentro de 24 horas tras la compra. Los pedidos realizados…" at bounding box center [1190, 354] width 394 height 51
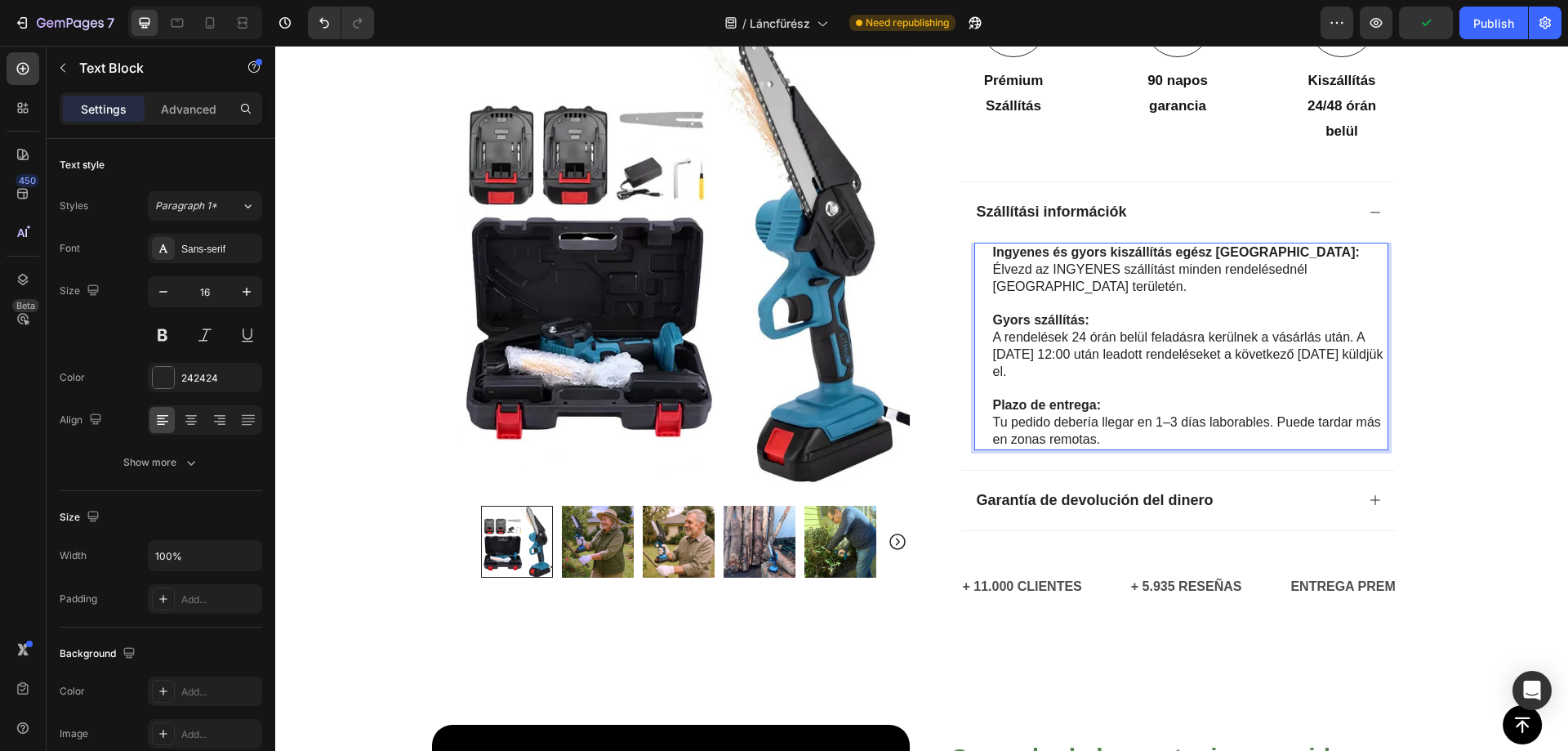
click at [1081, 408] on strong "Plazo de entrega:" at bounding box center [1047, 405] width 108 height 14
click at [1026, 446] on p "Tu pedido debería llegar en 1–3 días laborables. Puede tardar más en zonas remo…" at bounding box center [1190, 432] width 394 height 35
click at [1027, 439] on p "Tu pedido debería llegar en 1–3 días laborables. Puede tardar más en zonas remo…" at bounding box center [1190, 432] width 394 height 35
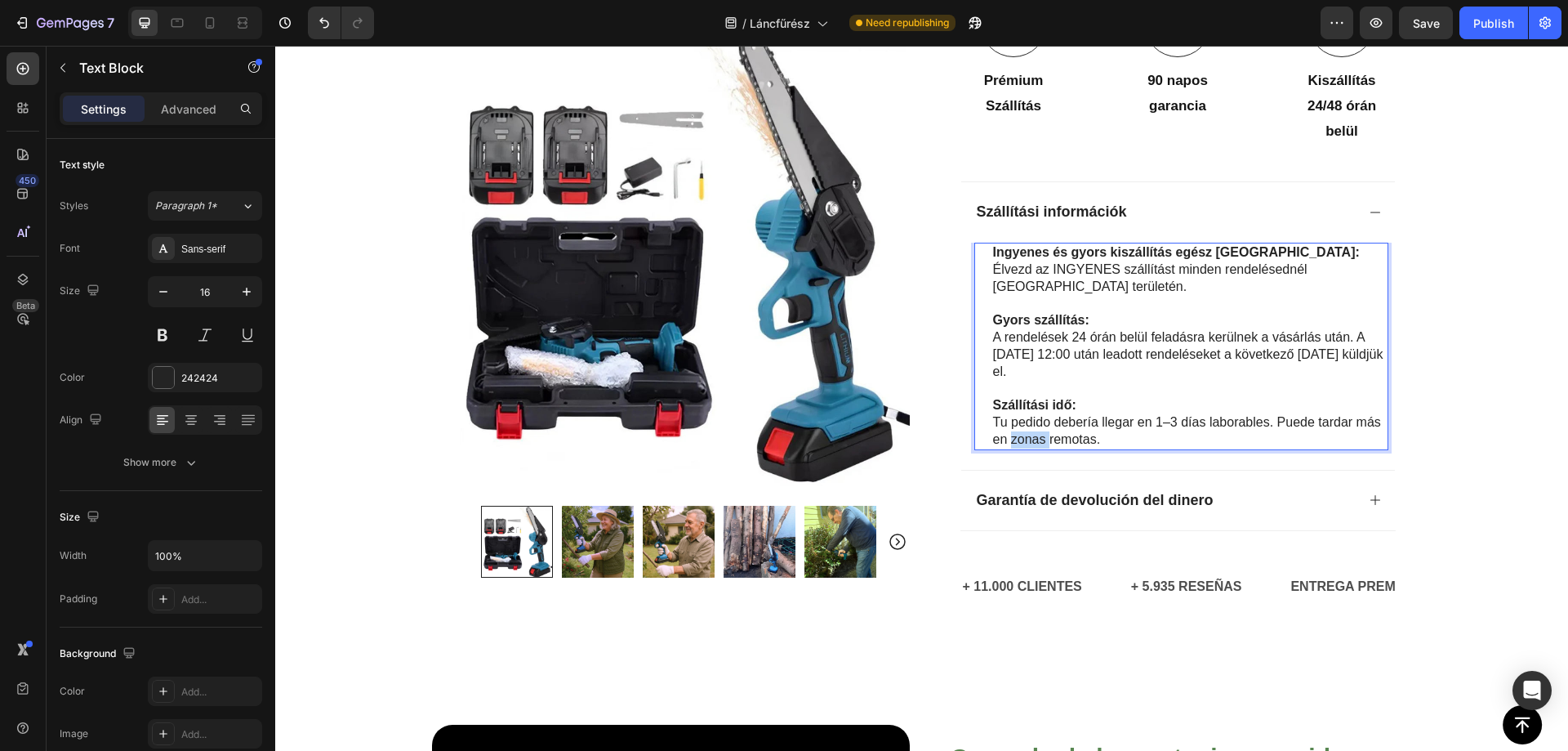
click at [1027, 439] on p "Tu pedido debería llegar en 1–3 días laborables. Puede tardar más en zonas remo…" at bounding box center [1190, 432] width 394 height 35
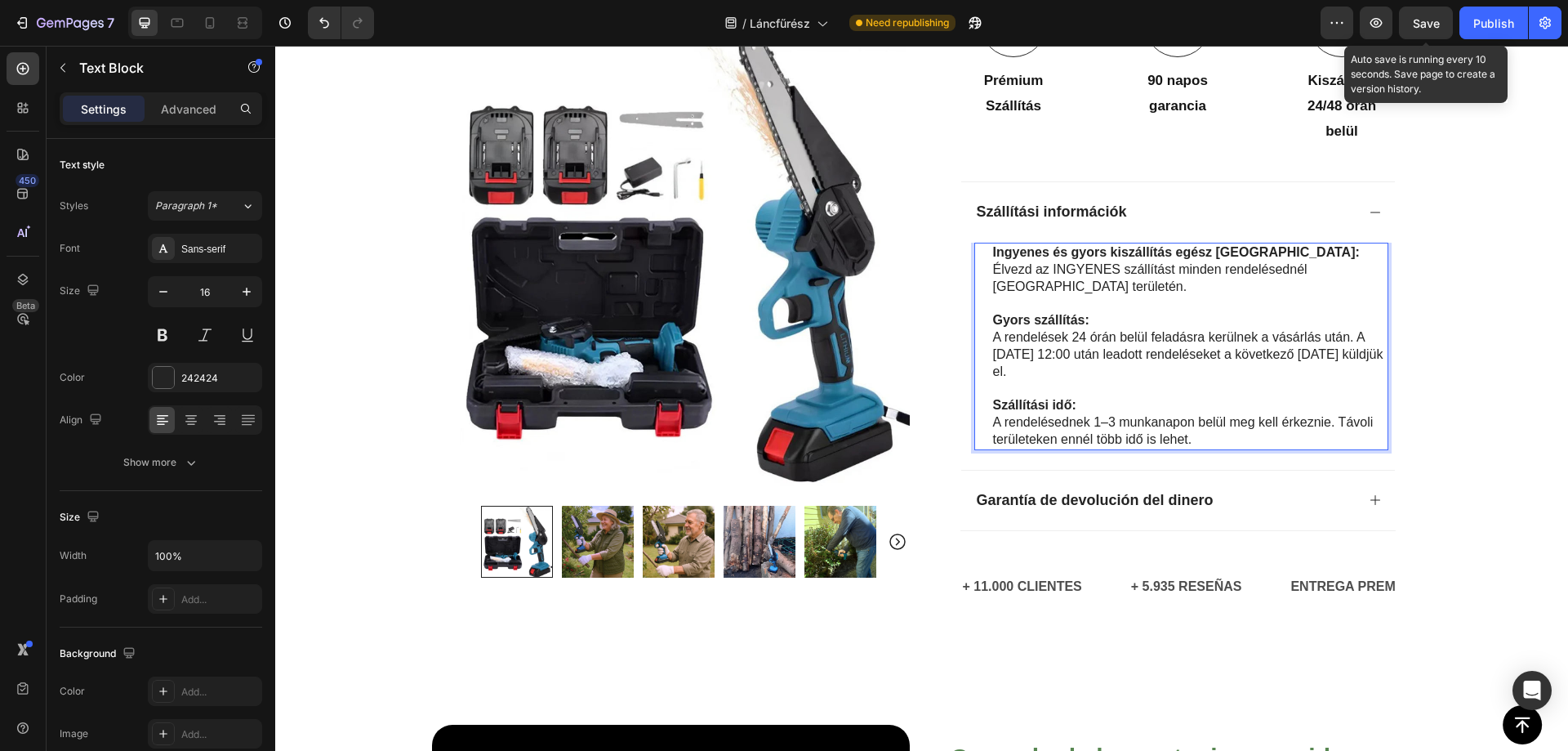
click at [1418, 16] on span "Save" at bounding box center [1426, 23] width 27 height 14
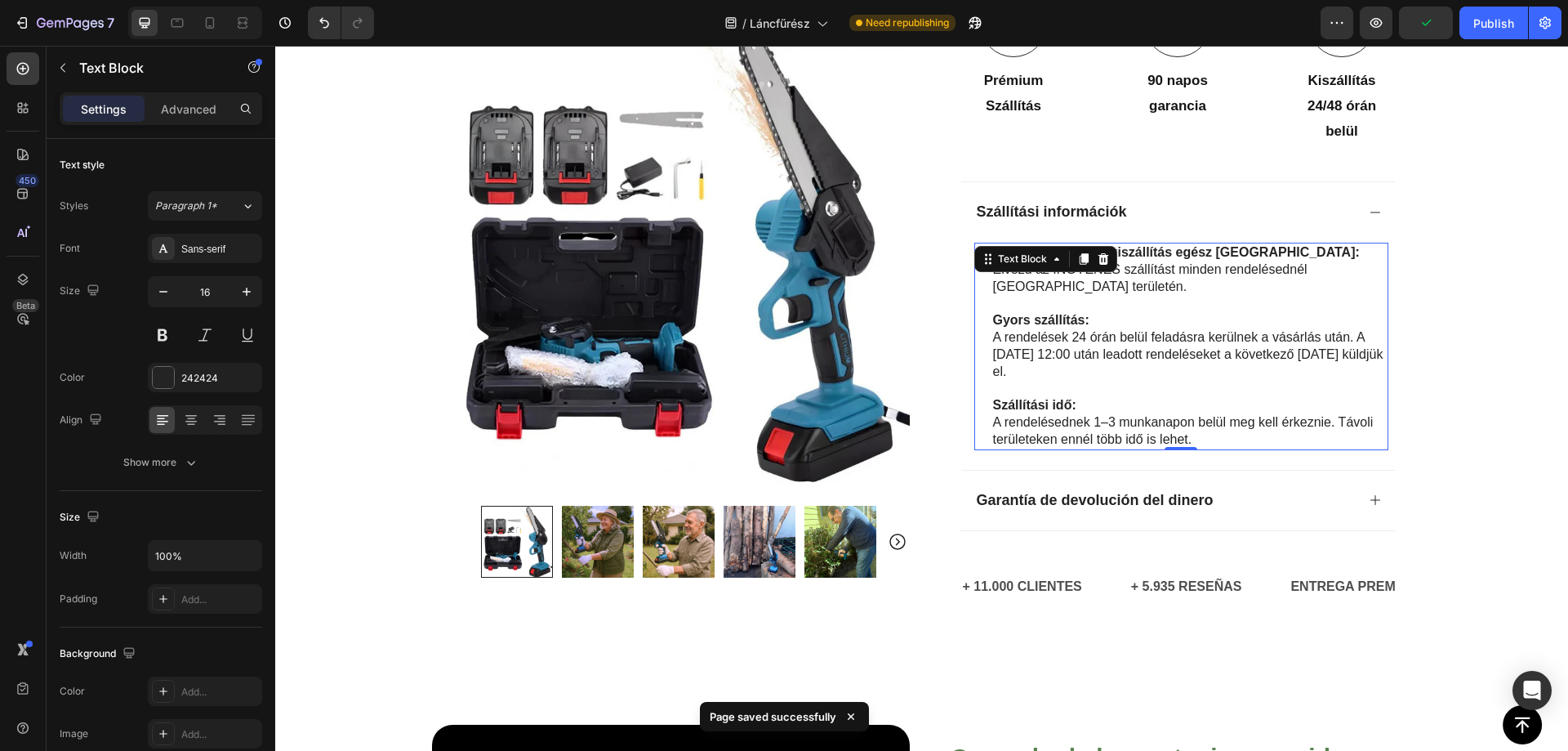
click at [1191, 270] on p "Élvezd az INGYENES szállítást minden rendelésednél Magyarország területén." at bounding box center [1190, 279] width 394 height 35
click at [1076, 264] on p "Élvezd az INGYENES szállítást minden rendelésednél Magyarország területén." at bounding box center [1190, 279] width 394 height 35
click at [1076, 265] on p "Élvezd az INGYENES szállítást minden rendelésednél Magyarország területén." at bounding box center [1190, 279] width 394 height 35
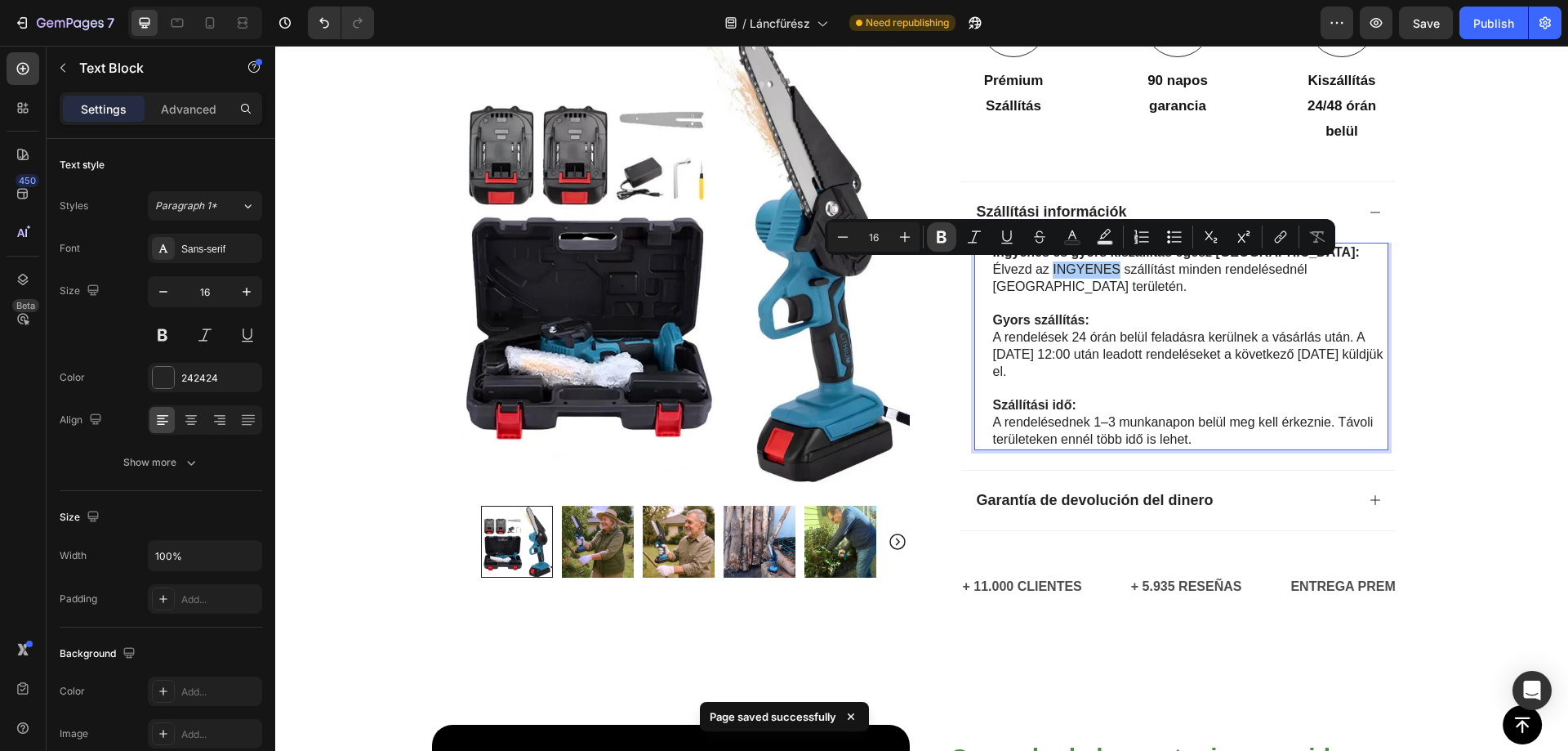
click at [940, 235] on icon "Editor contextual toolbar" at bounding box center [941, 237] width 10 height 12
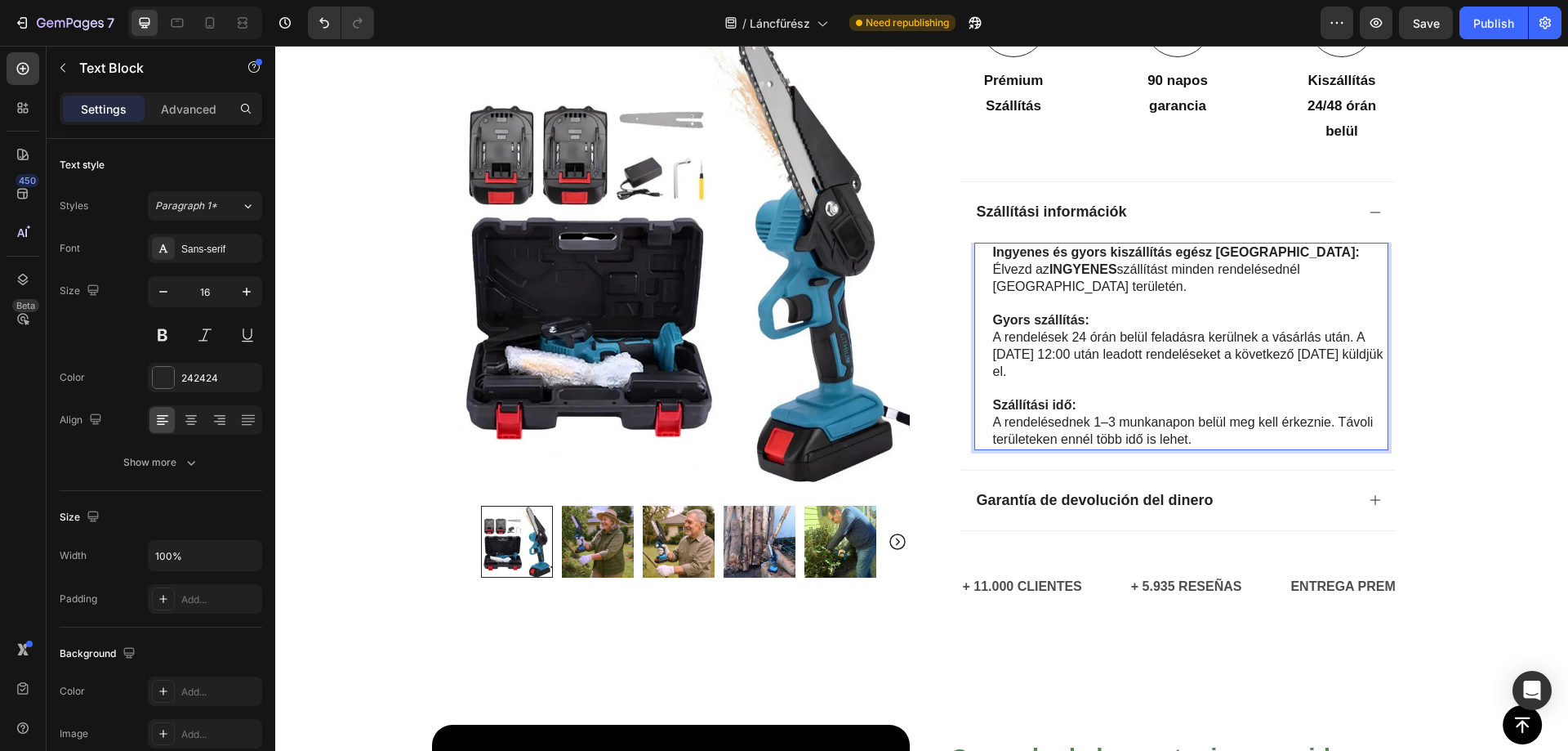
click at [1204, 273] on p "Élvezd az INGYENES szállítást minden rendelésednél Magyarország területén." at bounding box center [1190, 279] width 394 height 35
click at [1087, 270] on strong "INGYENES" at bounding box center [1083, 269] width 67 height 14
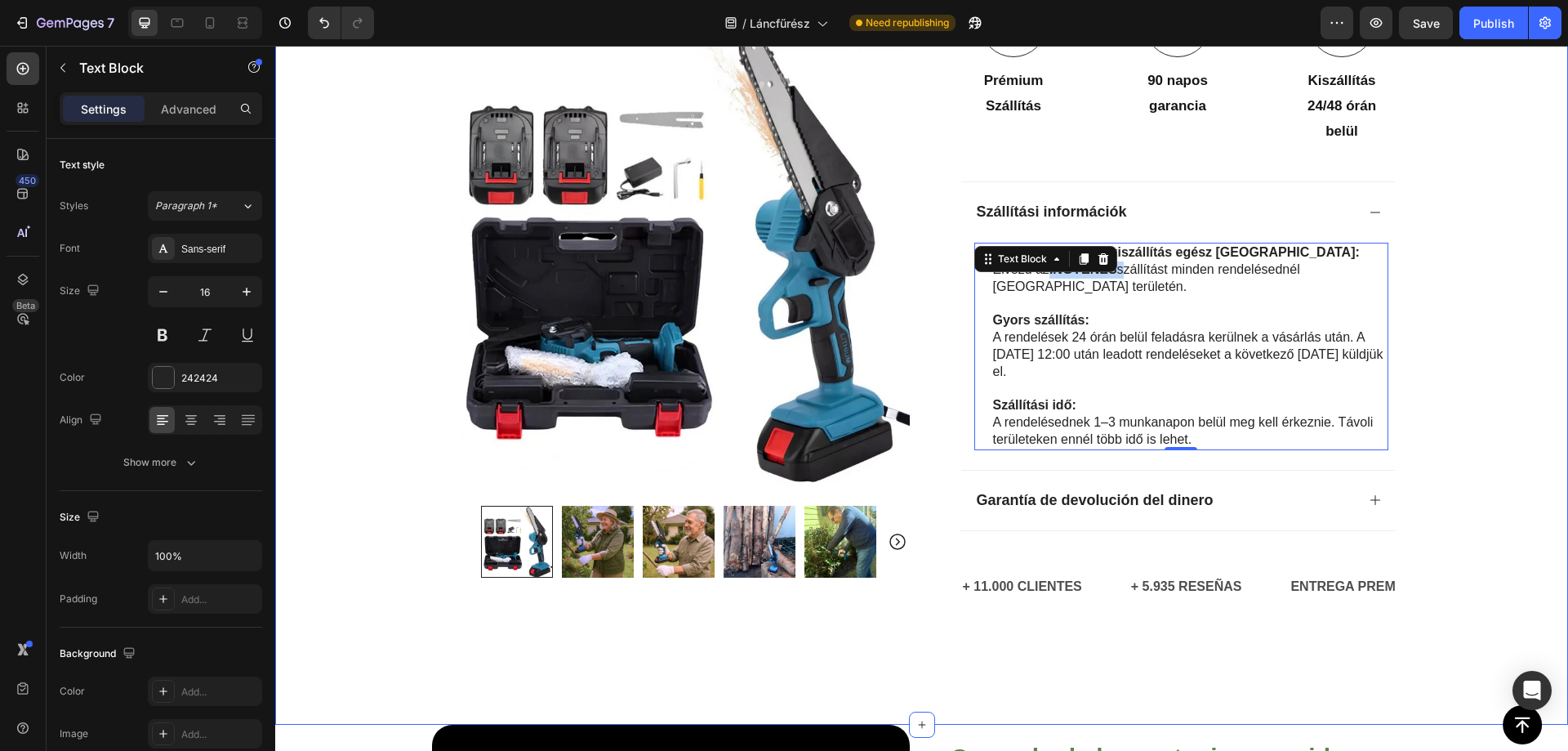
click at [1451, 291] on div "Icon Utánvétes fizetés és ingyenes szállítás Text Block Row Icon 84 000+ eléged…" at bounding box center [922, 3] width 1293 height 1281
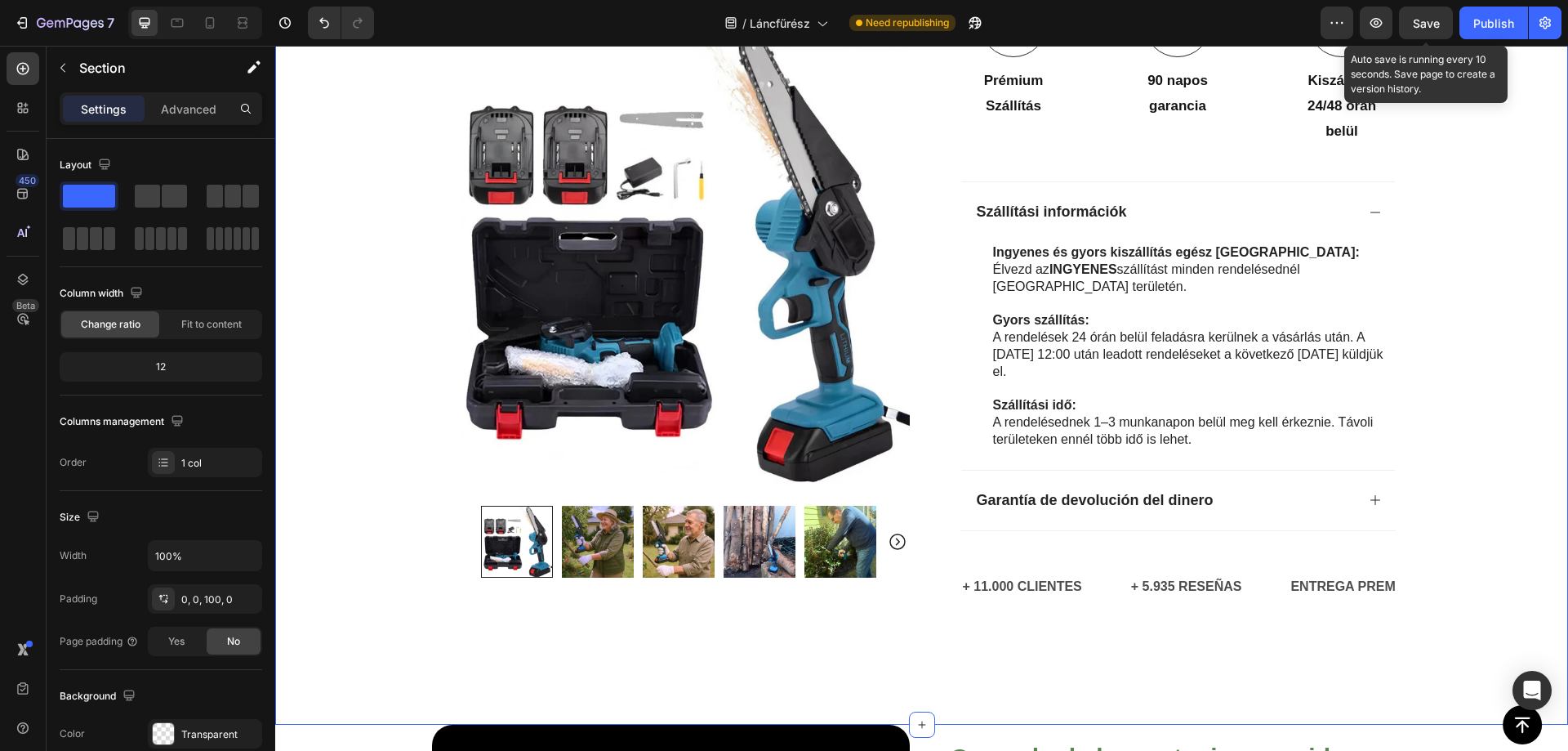
click at [1427, 25] on span "Save" at bounding box center [1426, 23] width 27 height 14
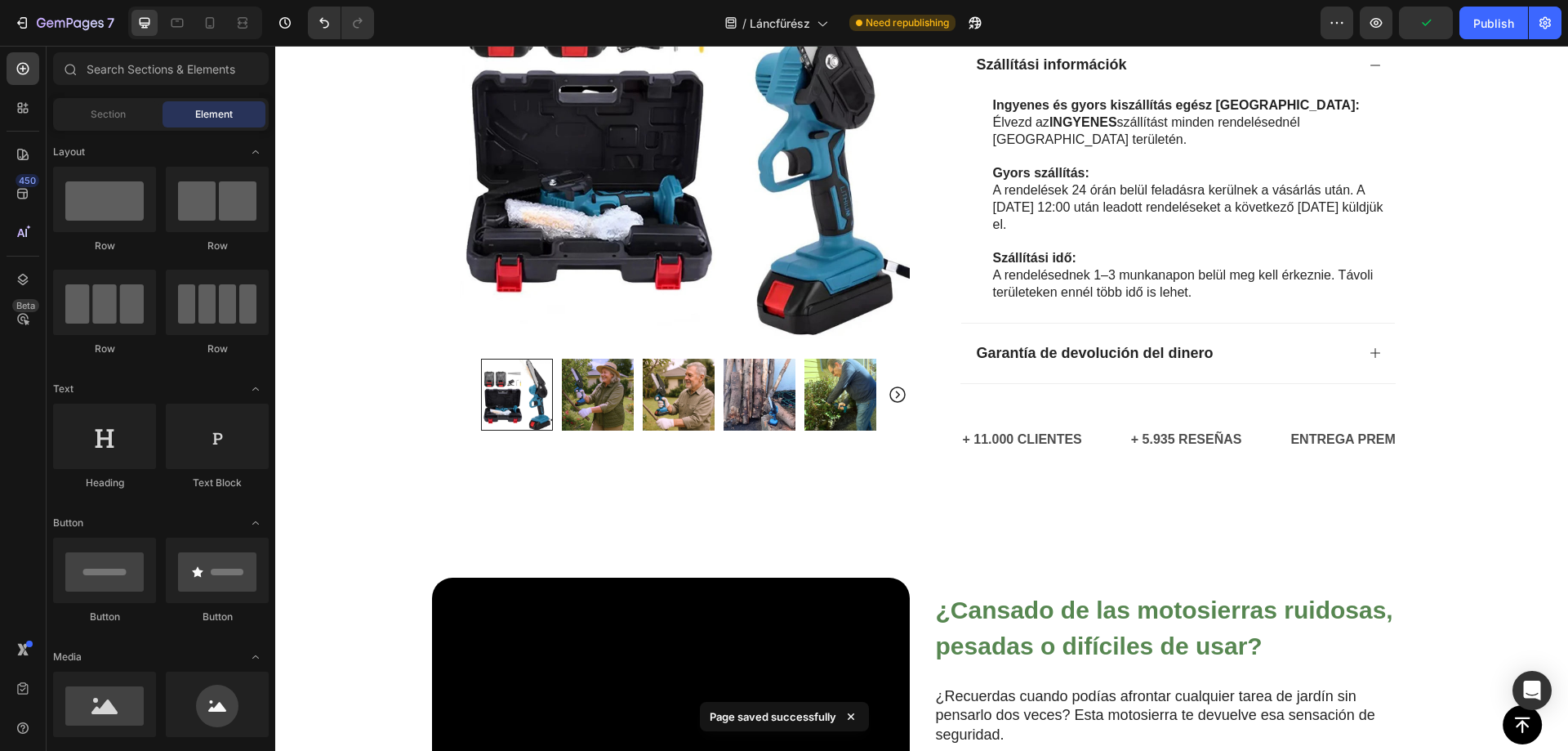
scroll to position [880, 0]
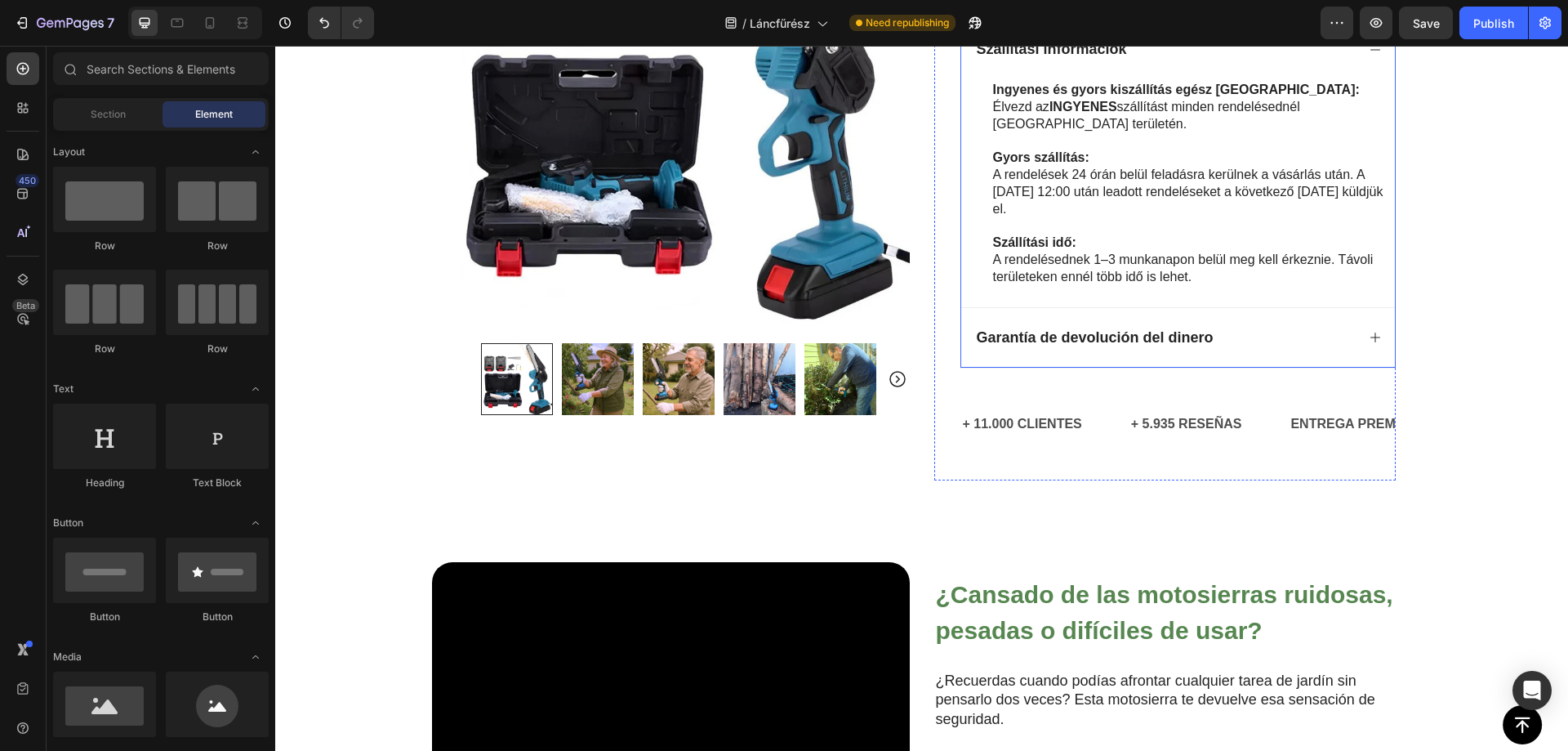
click at [1115, 342] on strong "Garantía de devolución del dinero" at bounding box center [1096, 337] width 237 height 16
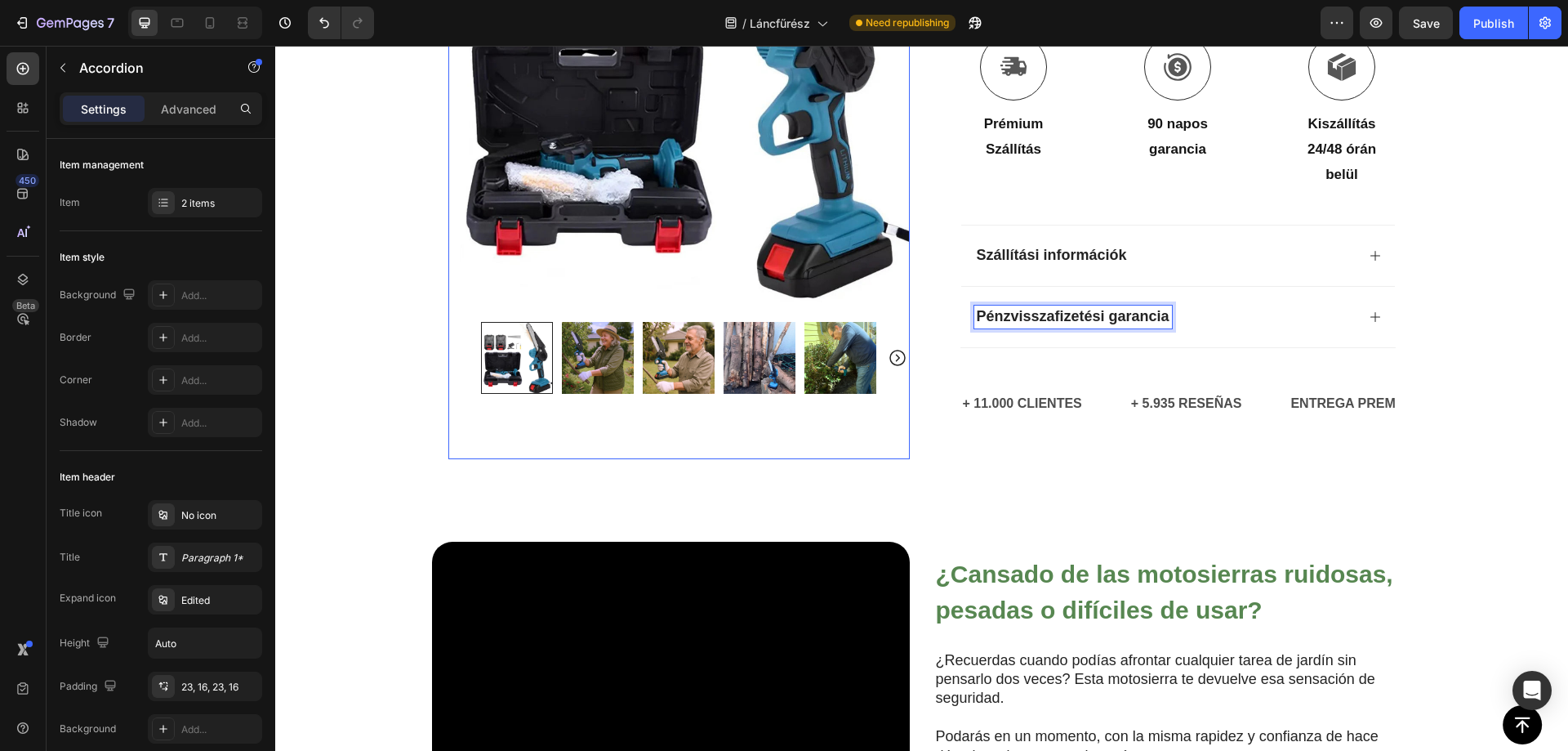
scroll to position [652, 0]
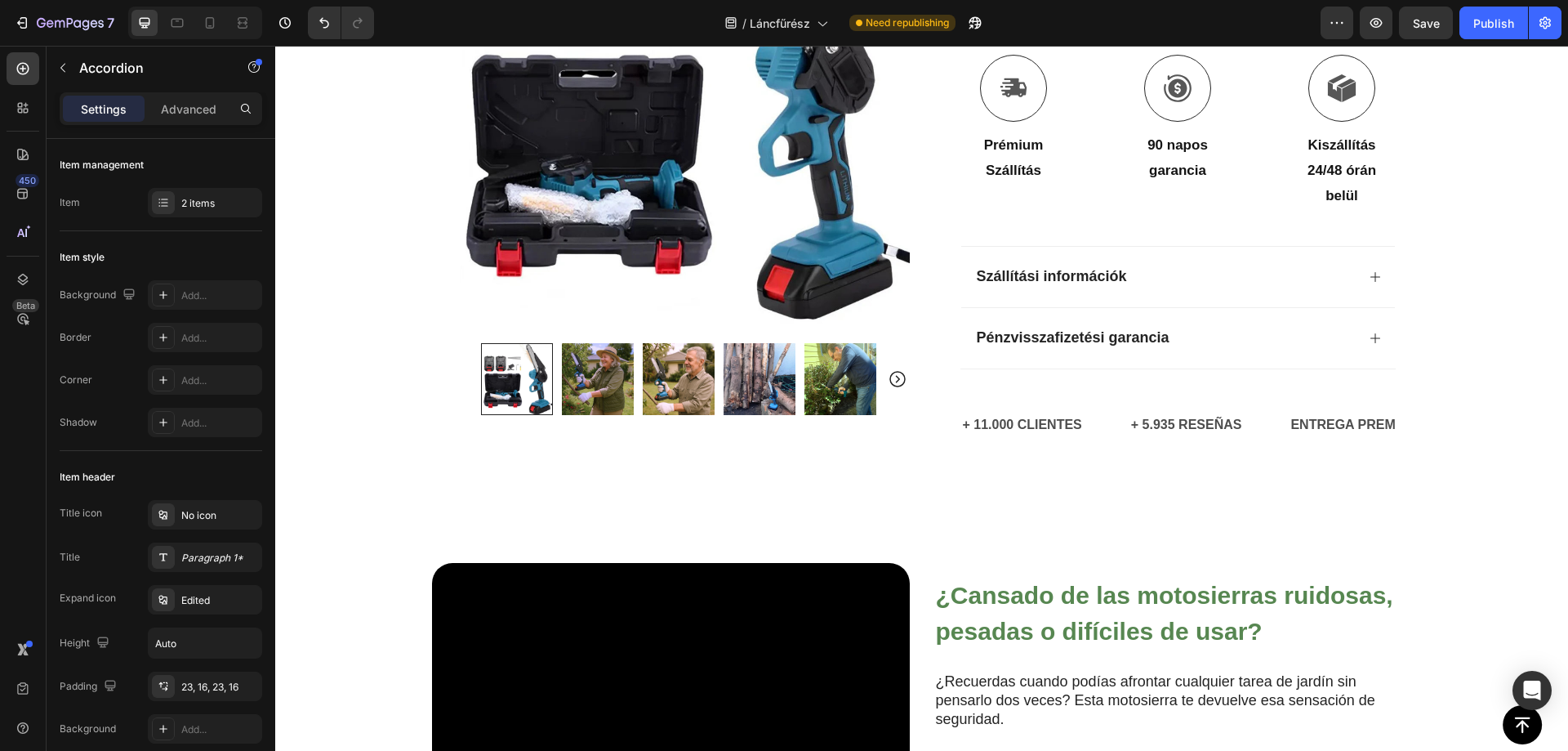
click at [1276, 342] on div "Pénzvisszafizetési garancia" at bounding box center [1165, 338] width 382 height 22
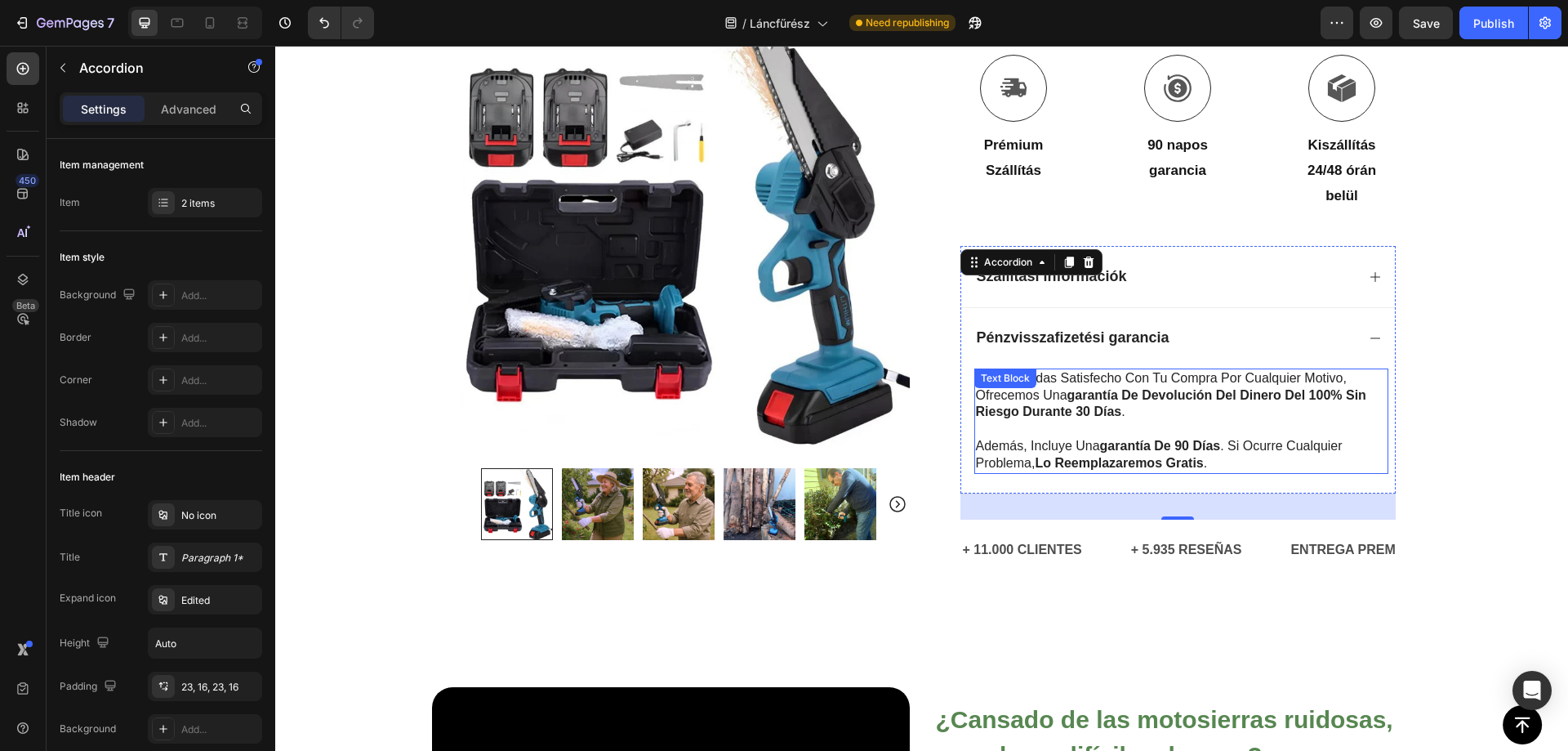
click at [1078, 394] on strong "garantía de devolución del dinero del 100% sin riesgo durante 30 días" at bounding box center [1171, 403] width 390 height 31
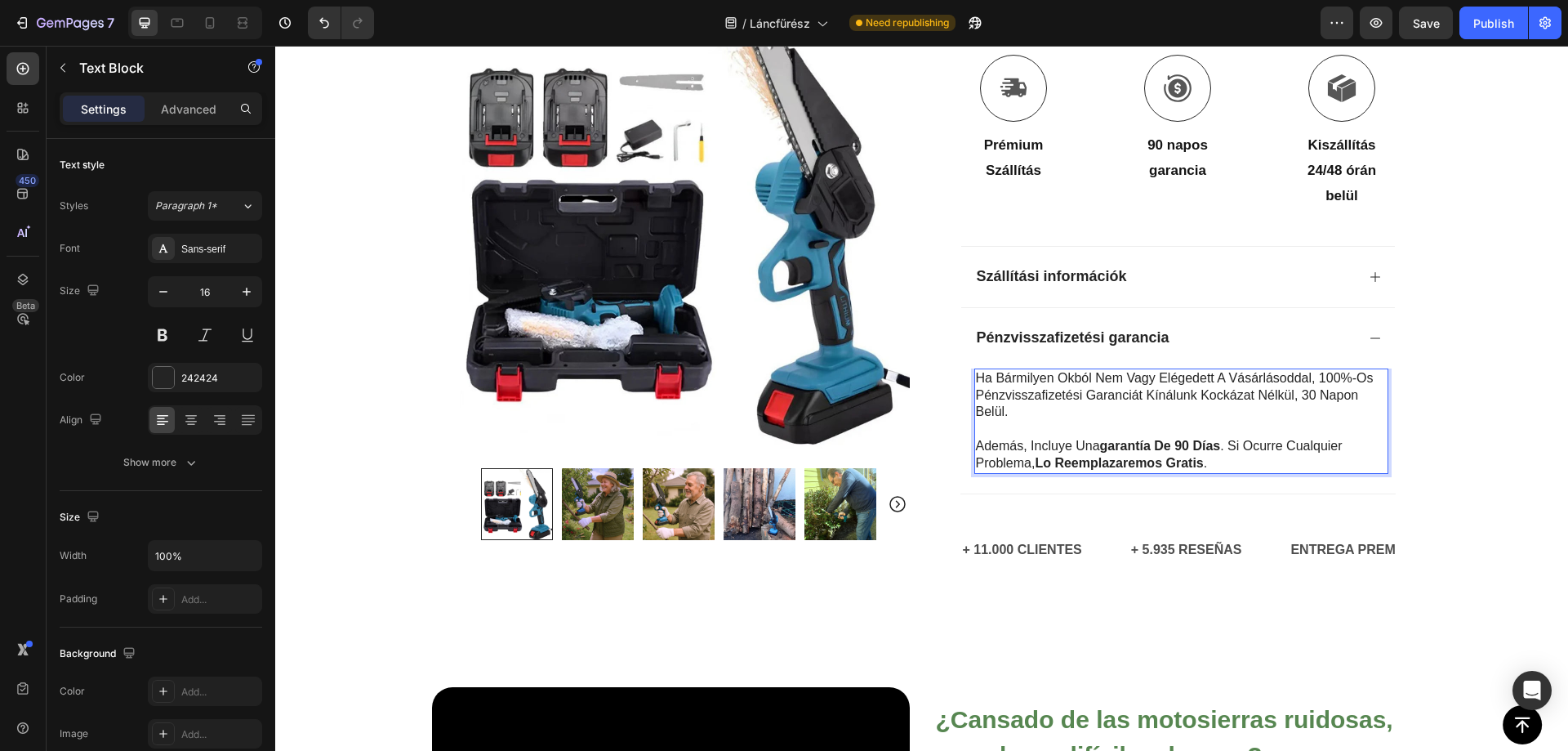
click at [1062, 457] on strong "lo reemplazaremos gratis" at bounding box center [1119, 463] width 168 height 14
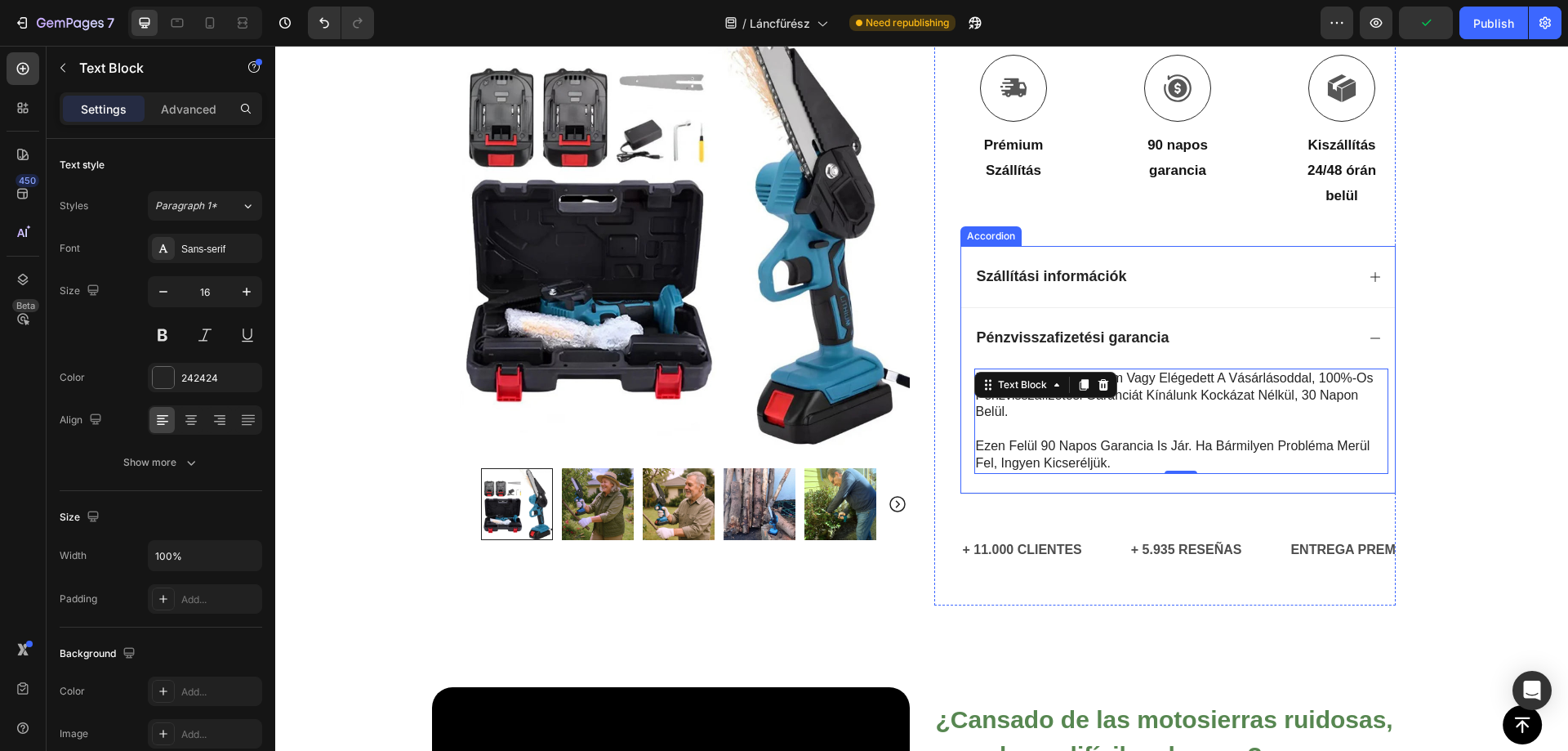
click at [1008, 464] on p "Ezen felül 90 napos garancia is jár. Ha bármilyen probléma merül fel, ingyen ki…" at bounding box center [1181, 455] width 411 height 35
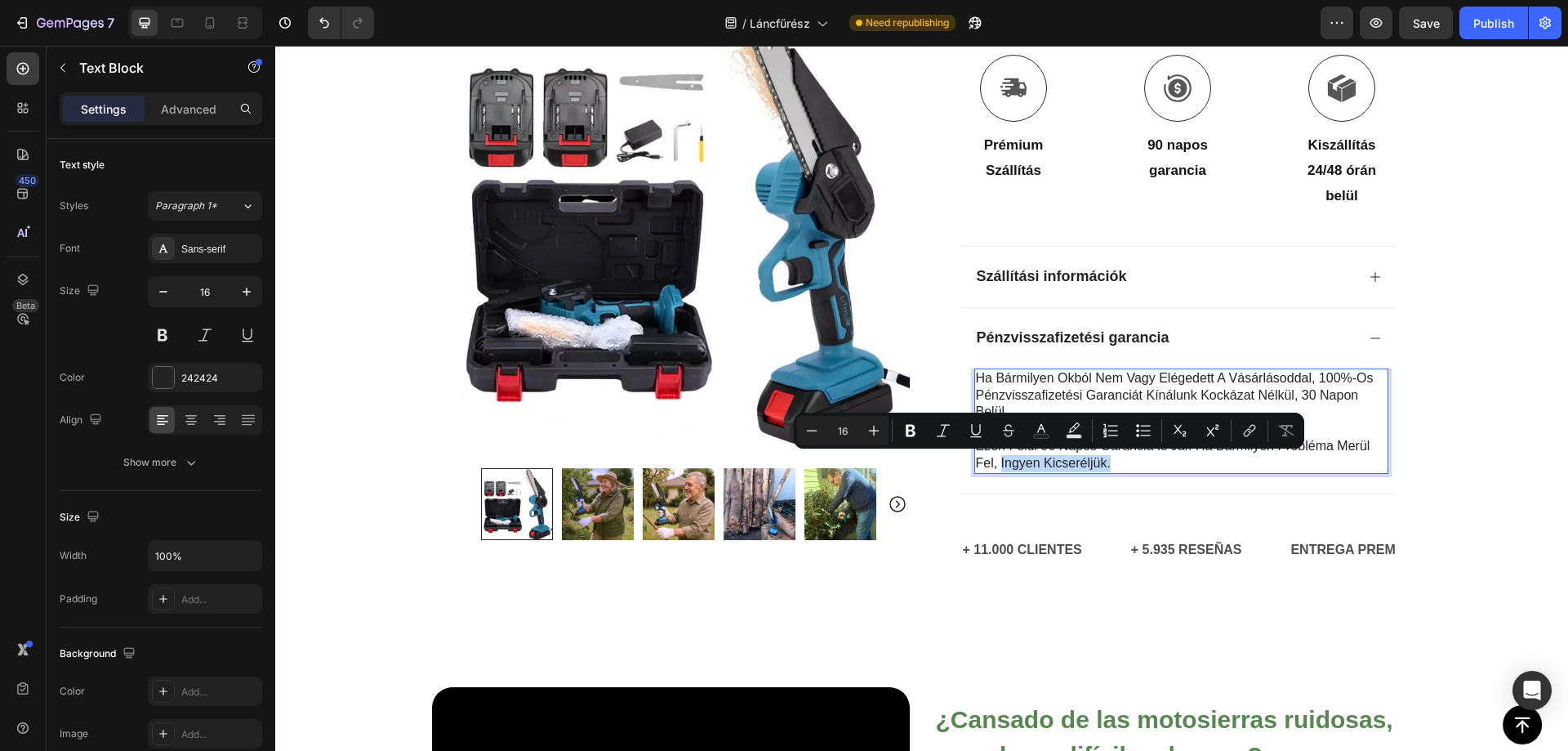
drag, startPoint x: 995, startPoint y: 462, endPoint x: 1121, endPoint y: 468, distance: 126.1
click at [1121, 468] on p "Ezen felül 90 napos garancia is jár. Ha bármilyen probléma merül fel, ingyen ki…" at bounding box center [1181, 455] width 411 height 35
click at [912, 429] on icon "Editor contextual toolbar" at bounding box center [910, 430] width 16 height 16
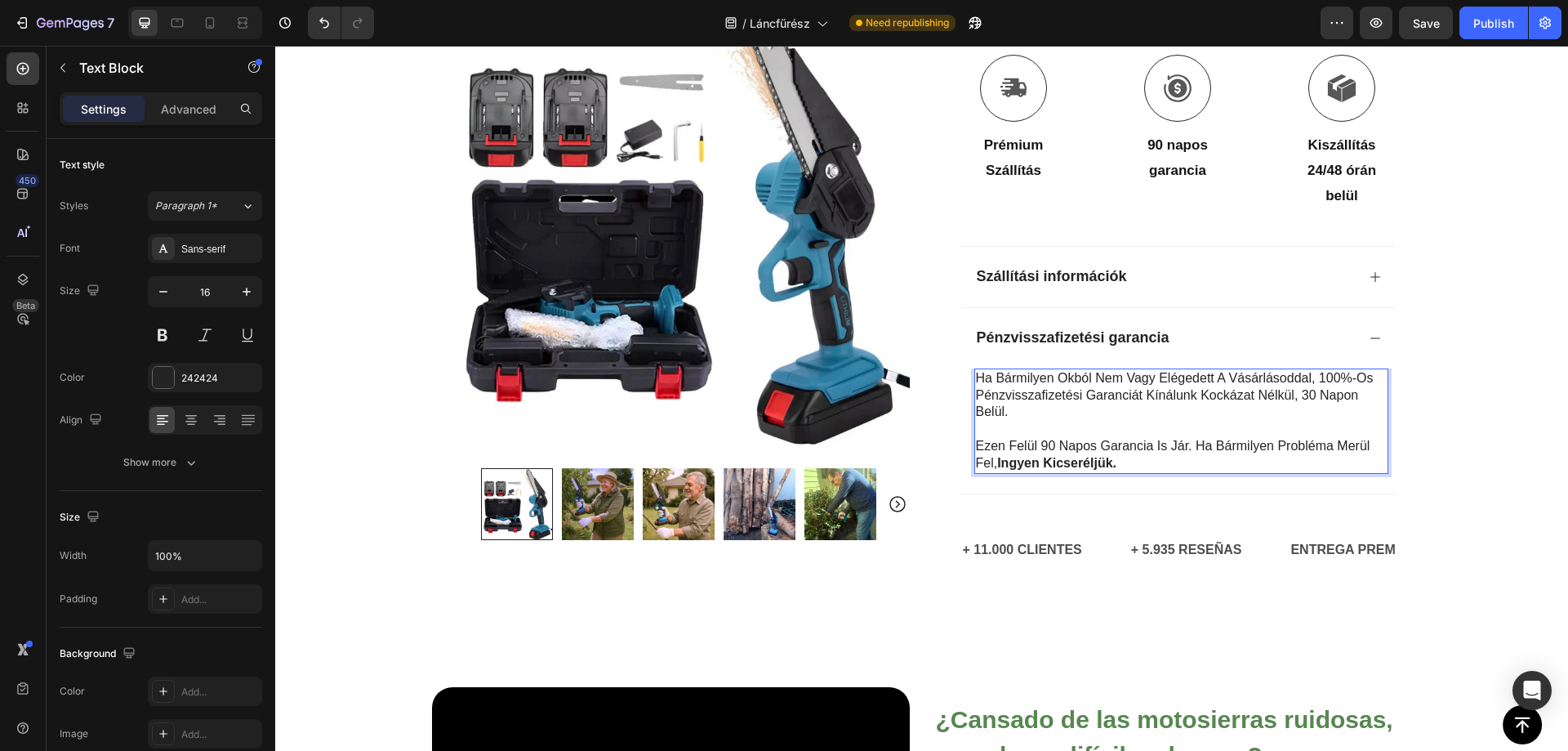
click at [1177, 444] on p "Ezen felül 90 napos garancia is jár. Ha bármilyen probléma merül fel, ingyen ki…" at bounding box center [1181, 455] width 411 height 35
click at [1021, 444] on p "Ezen felül 90 napos garancia is jár. Ha bármilyen probléma merül fel, ingyen ki…" at bounding box center [1181, 455] width 411 height 35
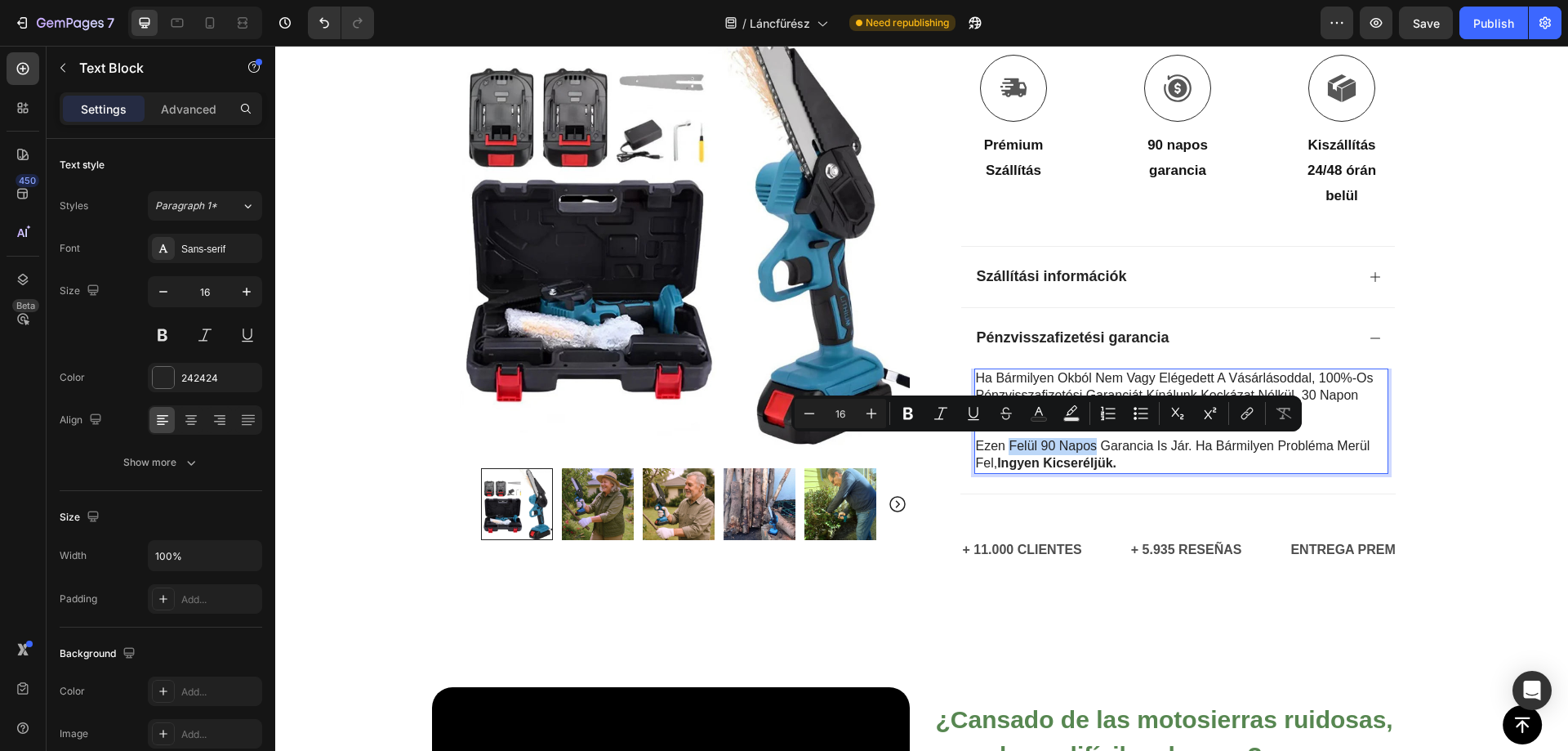
drag, startPoint x: 1005, startPoint y: 444, endPoint x: 1090, endPoint y: 449, distance: 85.1
click at [1090, 449] on p "Ezen felül 90 napos garancia is jár. Ha bármilyen probléma merül fel, ingyen ki…" at bounding box center [1181, 455] width 411 height 35
click at [1080, 453] on div at bounding box center [1080, 453] width 0 height 0
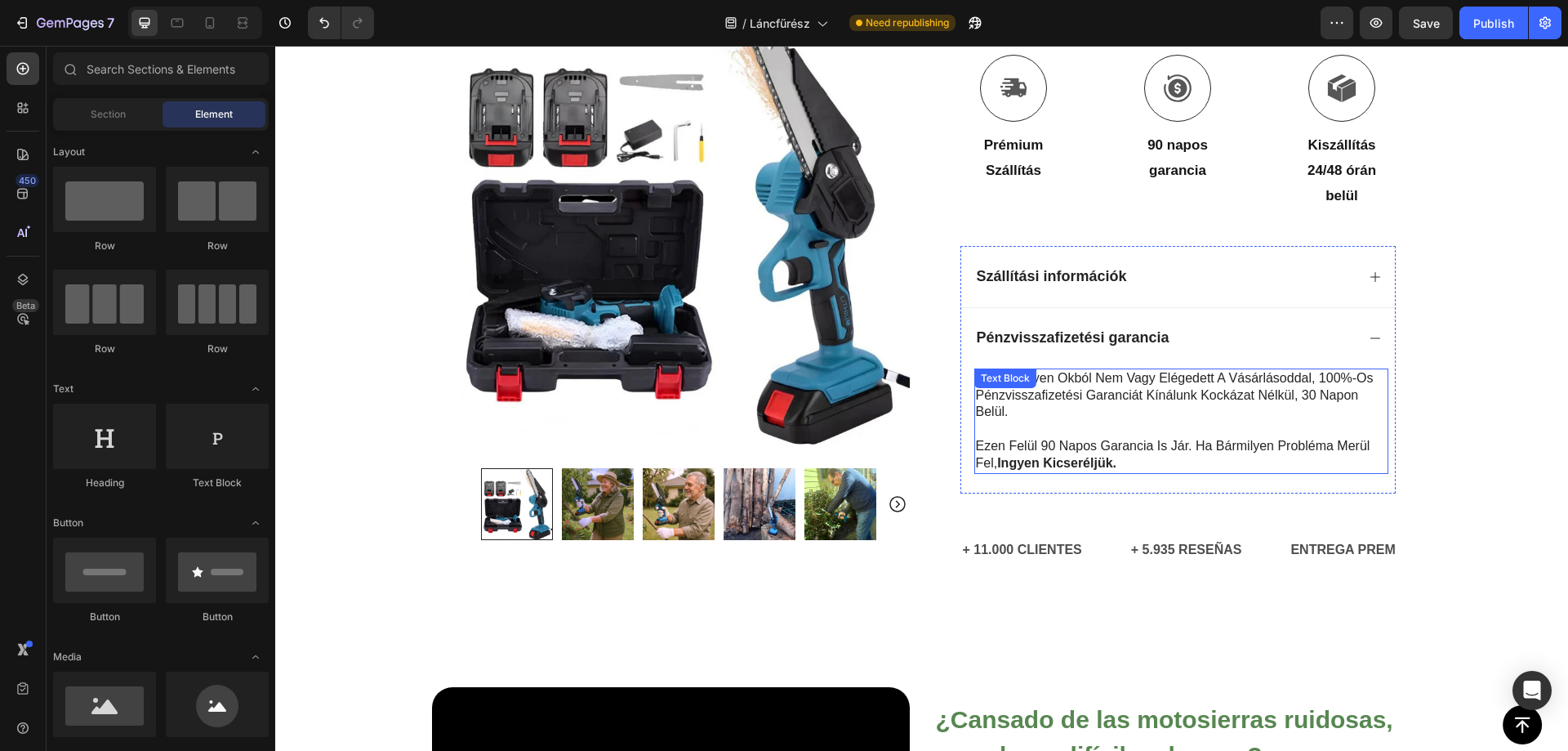
click at [1063, 448] on p "Ezen felül 90 napos garancia is jár. Ha bármilyen probléma merül fel, ingyen ki…" at bounding box center [1181, 455] width 411 height 35
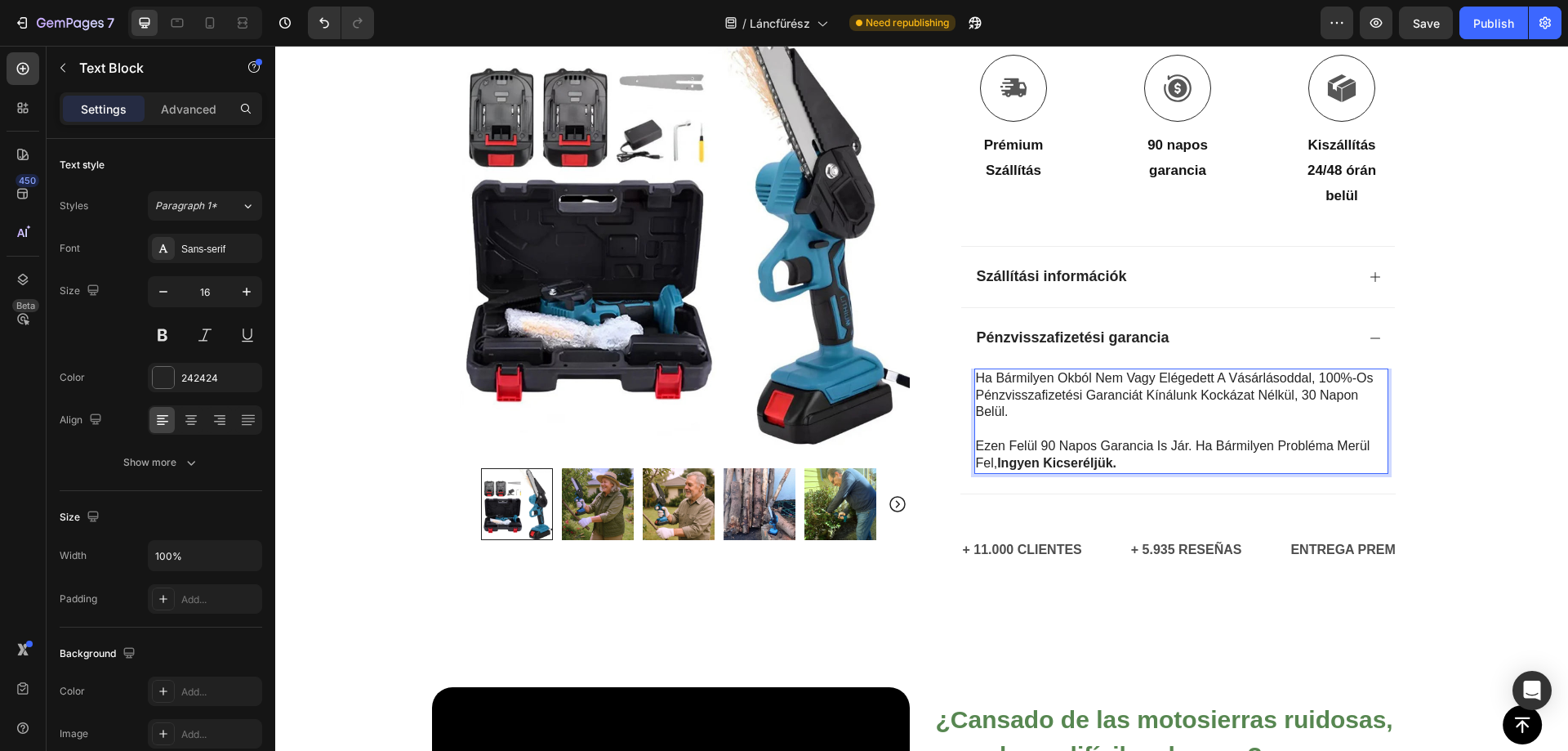
click at [1007, 445] on p "Ezen felül 90 napos garancia is jár. Ha bármilyen probléma merül fel, ingyen ki…" at bounding box center [1181, 455] width 411 height 35
click at [1004, 446] on p "Ezen felül 90 napos garancia is jár. Ha bármilyen probléma merül fel, ingyen ki…" at bounding box center [1181, 455] width 411 height 35
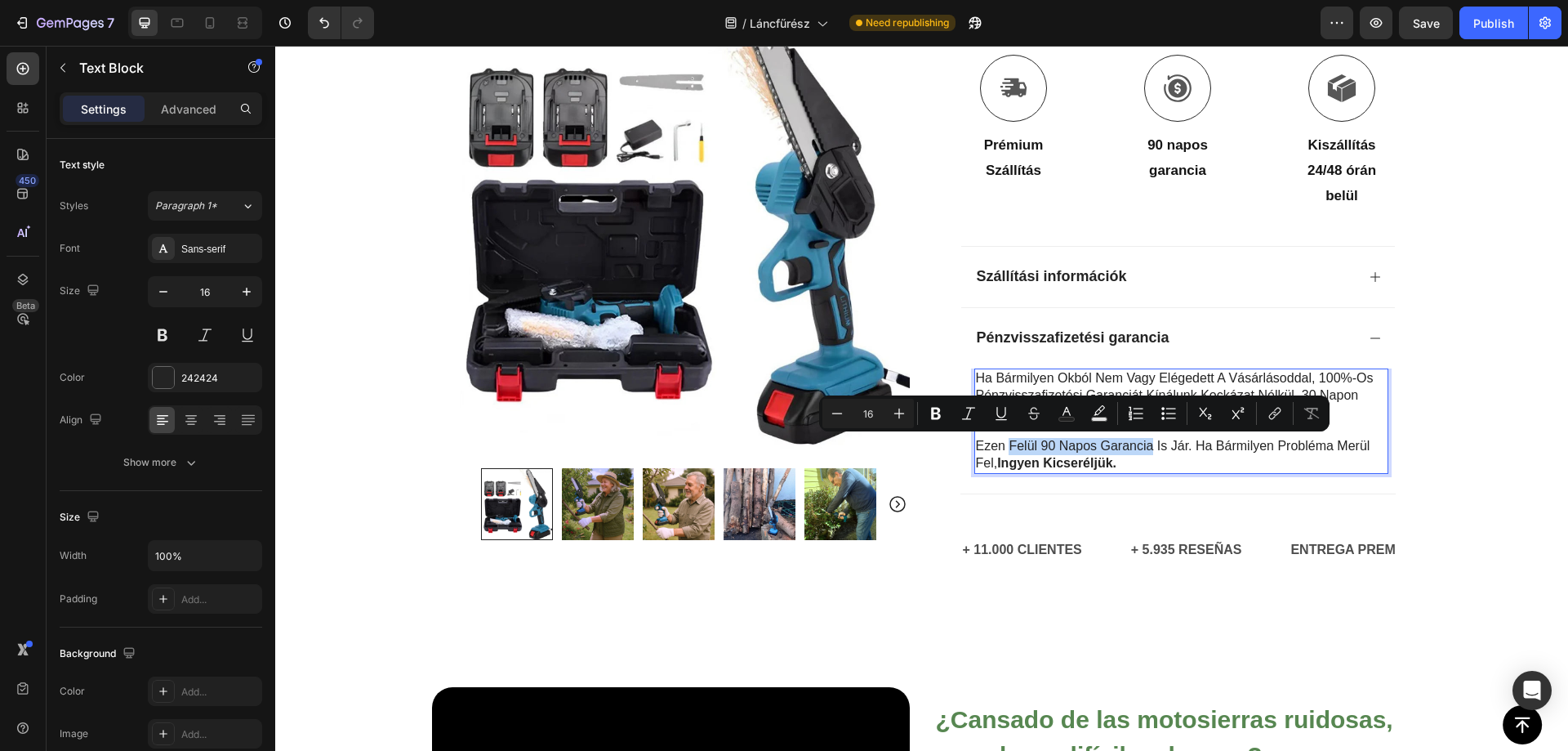
drag, startPoint x: 1006, startPoint y: 444, endPoint x: 1147, endPoint y: 452, distance: 141.2
click at [1147, 452] on p "Ezen felül 90 napos garancia is jár. Ha bármilyen probléma merül fel, ingyen ki…" at bounding box center [1181, 455] width 411 height 35
click at [1137, 453] on div at bounding box center [1137, 453] width 0 height 0
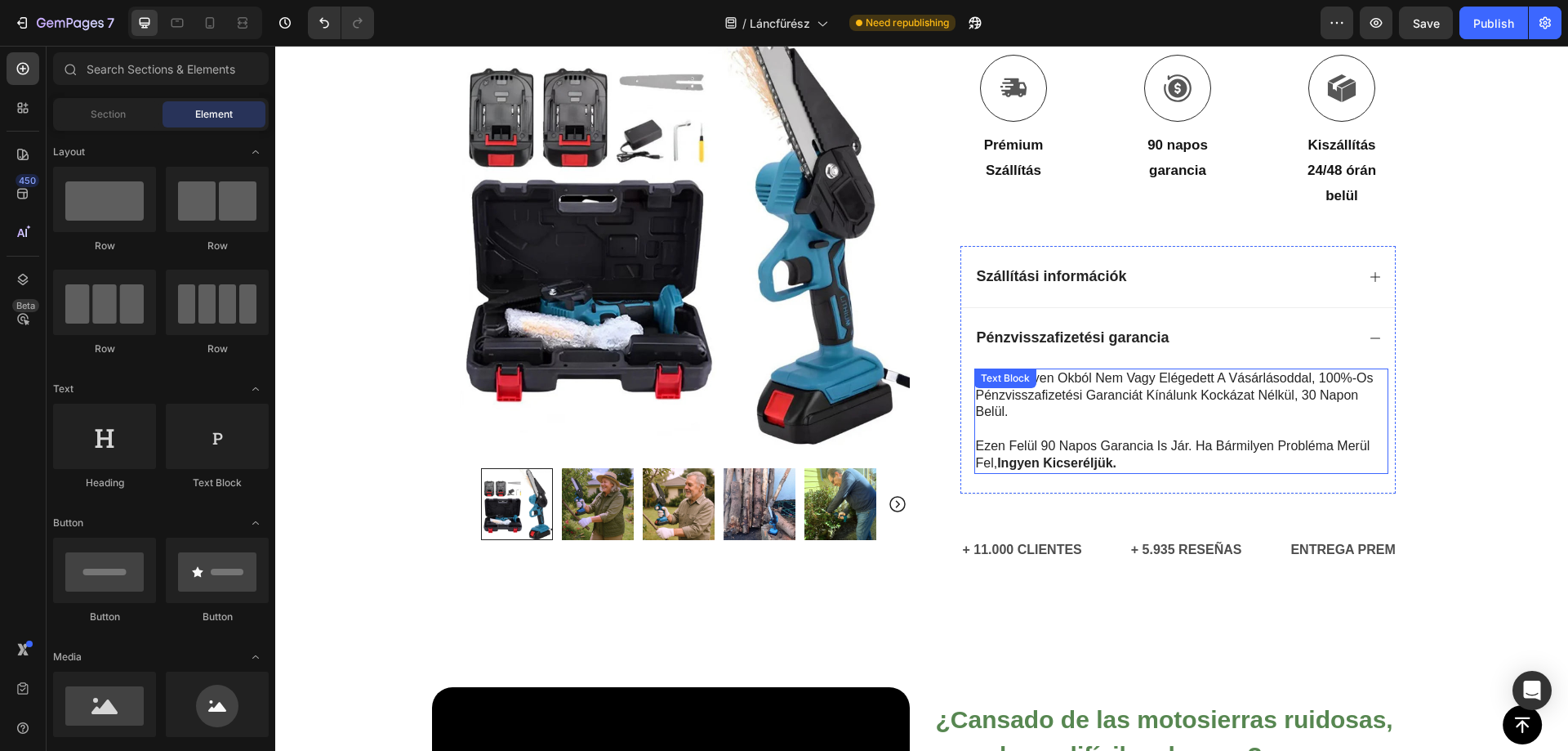
click at [1070, 445] on p "Ezen felül 90 napos garancia is jár. Ha bármilyen probléma merül fel, ingyen ki…" at bounding box center [1181, 455] width 411 height 35
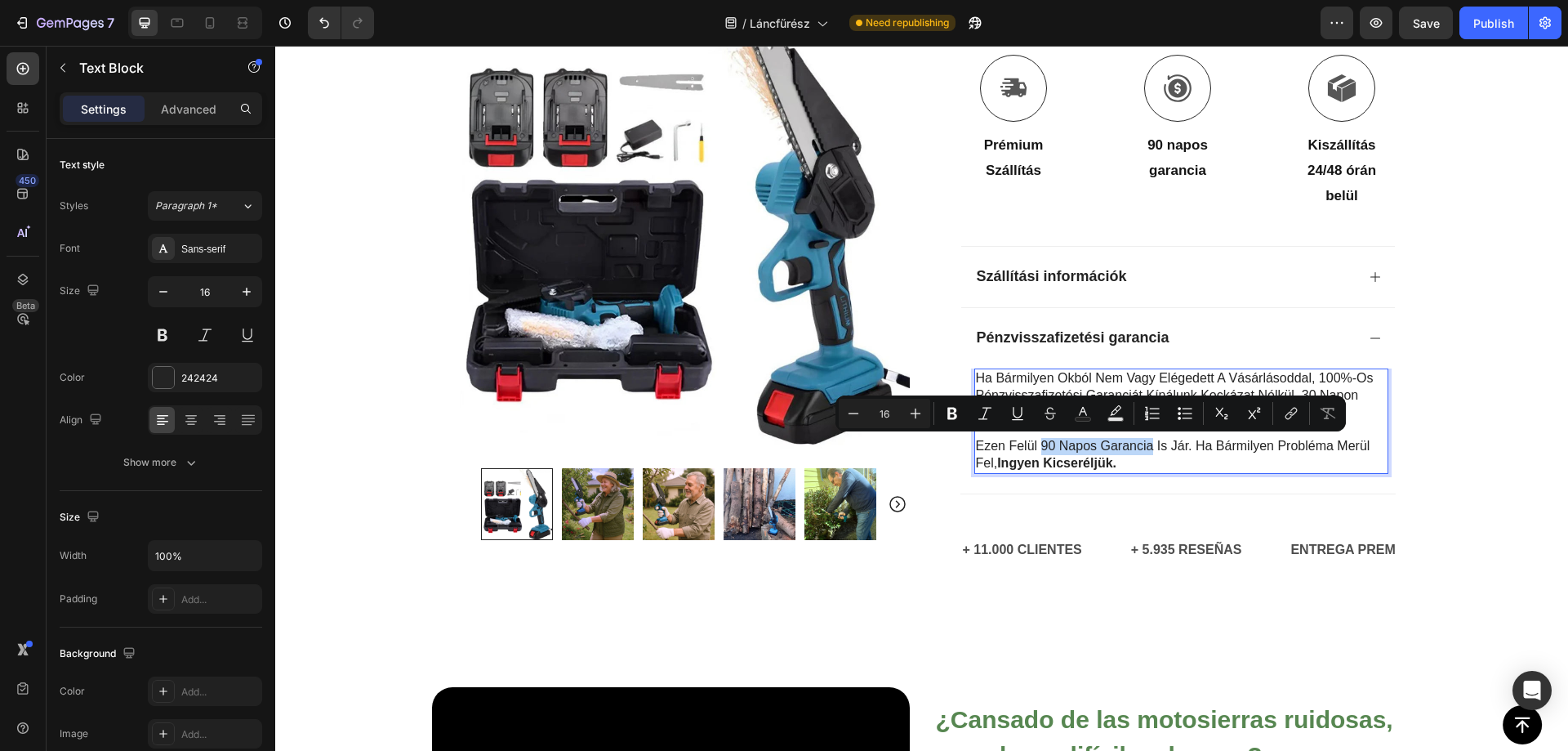
drag, startPoint x: 1038, startPoint y: 447, endPoint x: 1145, endPoint y: 451, distance: 107.1
click at [1145, 451] on p "Ezen felül 90 napos garancia is jár. Ha bármilyen probléma merül fel, ingyen ki…" at bounding box center [1181, 455] width 411 height 35
click at [1134, 453] on div at bounding box center [1134, 453] width 0 height 0
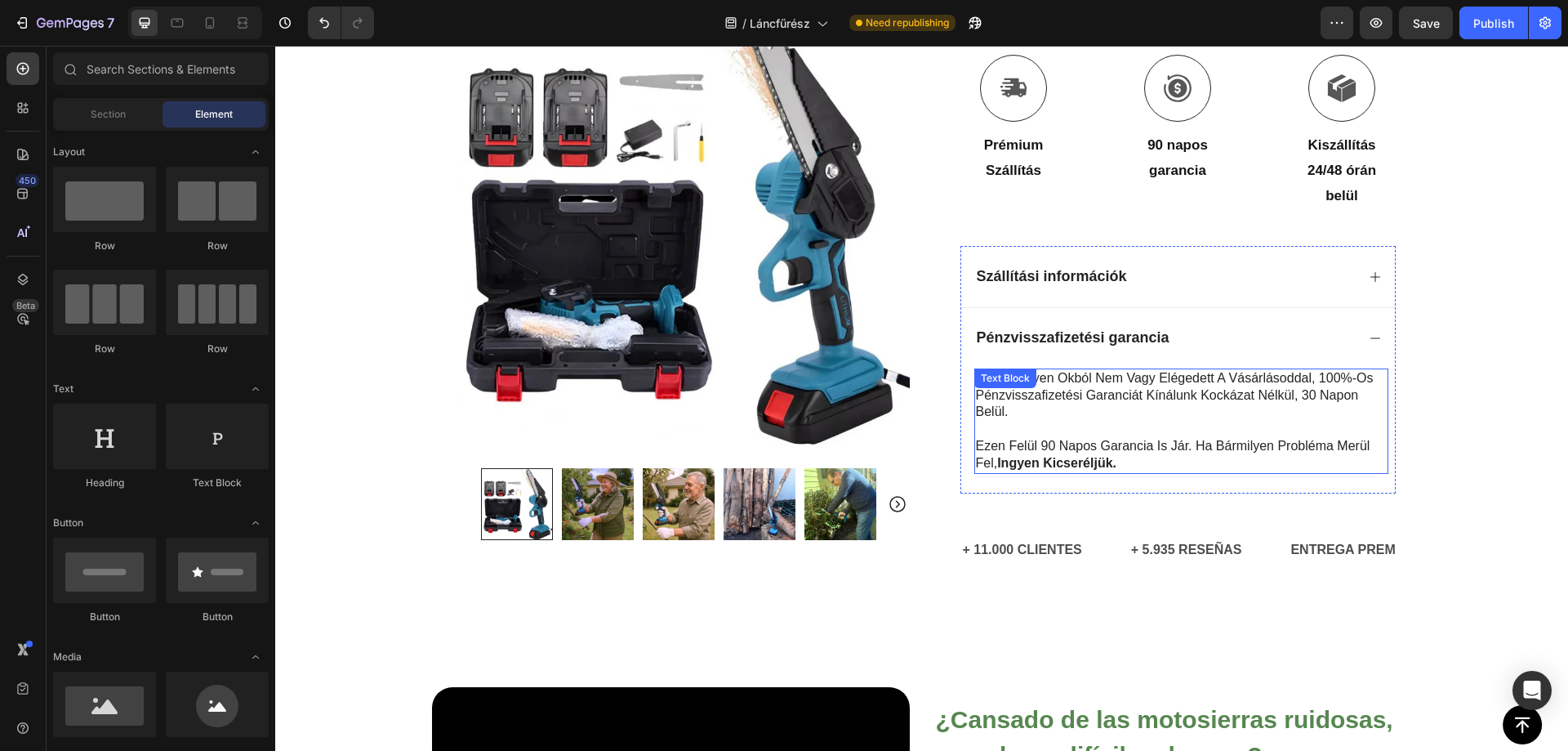
click at [1127, 448] on p "Ezen felül 90 napos garancia is jár. Ha bármilyen probléma merül fel, ingyen ki…" at bounding box center [1181, 455] width 411 height 35
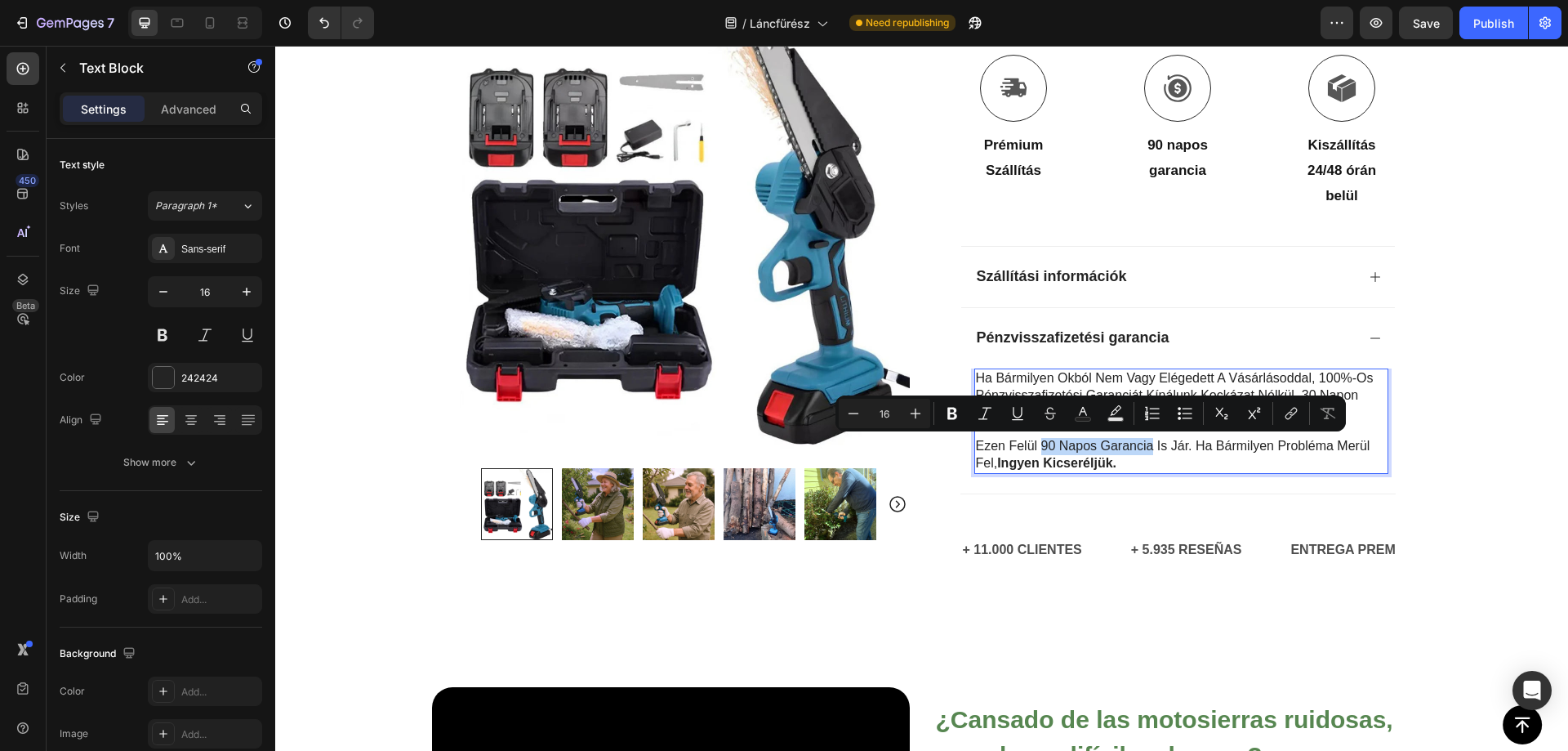
drag, startPoint x: 1038, startPoint y: 446, endPoint x: 1146, endPoint y: 447, distance: 108.0
click at [1146, 447] on p "Ezen felül 90 napos garancia is jár. Ha bármilyen probléma merül fel, ingyen ki…" at bounding box center [1181, 455] width 411 height 35
click at [955, 414] on icon "Editor contextual toolbar" at bounding box center [952, 414] width 10 height 12
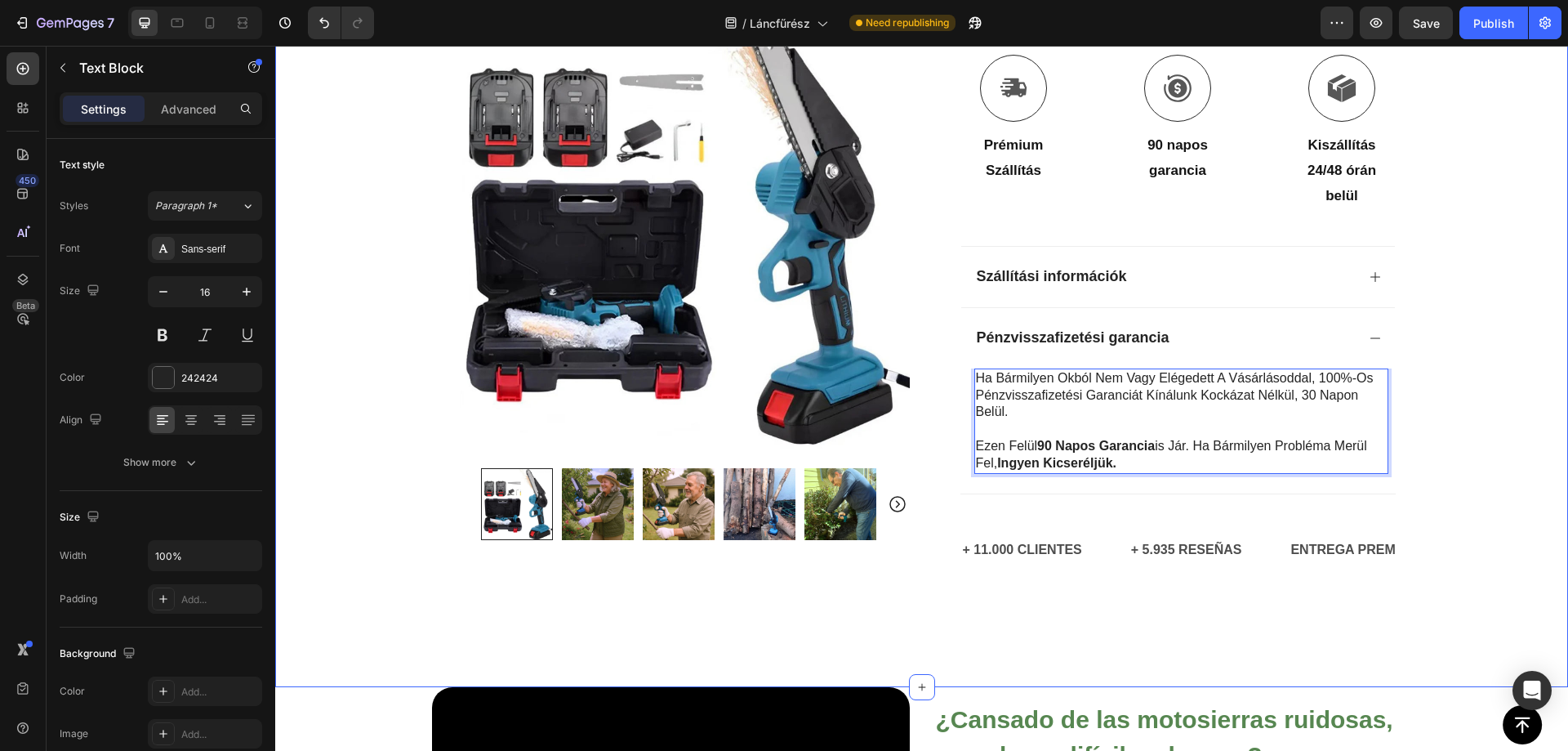
click at [1427, 502] on div "Icon Utánvétes fizetés és ingyenes szállítás Text Block Row Icon 84 000+ eléged…" at bounding box center [922, 16] width 1293 height 1178
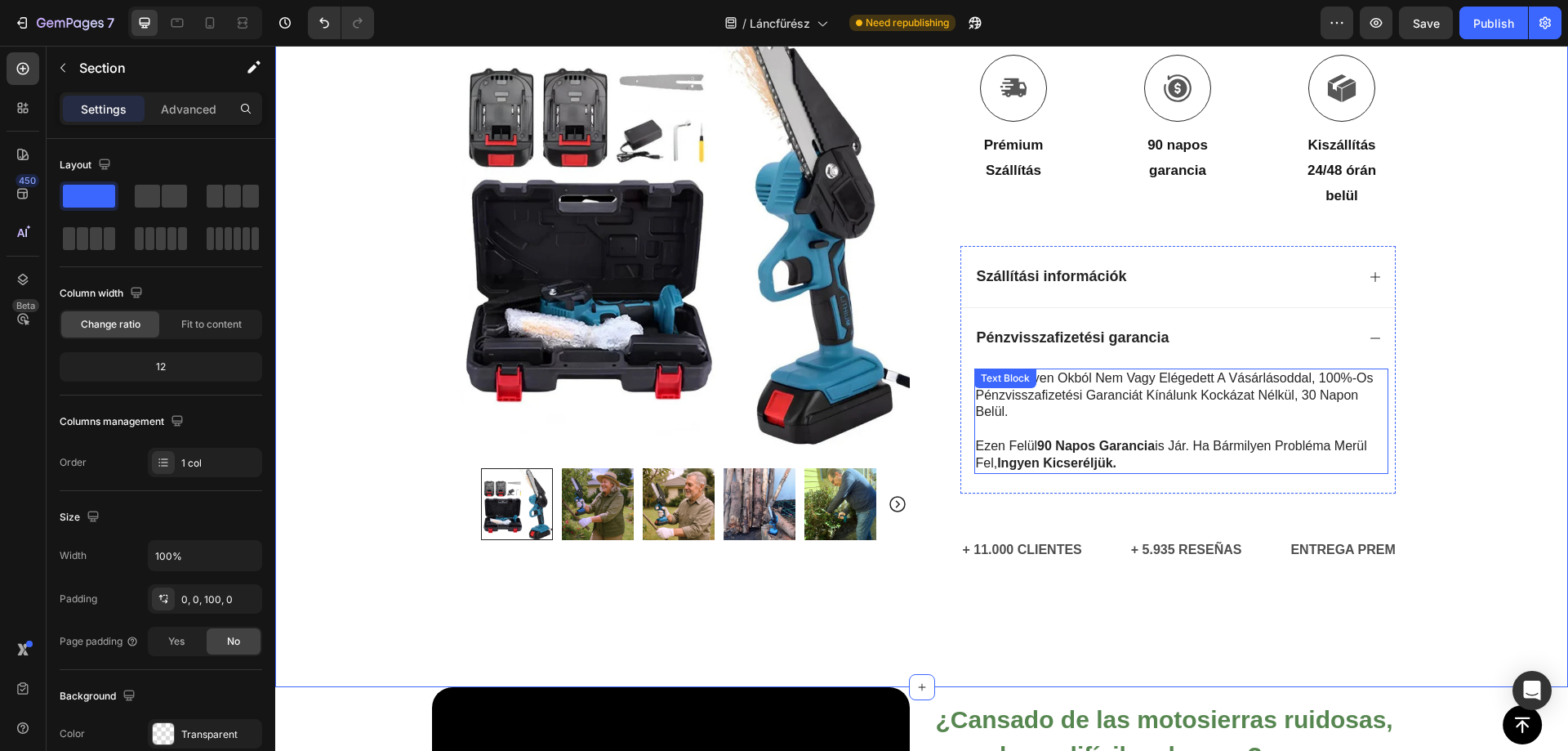
drag, startPoint x: 1183, startPoint y: 393, endPoint x: 1244, endPoint y: 396, distance: 61.1
click at [1183, 393] on p "Ha bármilyen okból nem vagy elégedett a vásárlásoddal, 100%-os pénzvisszafizeté…" at bounding box center [1181, 395] width 411 height 51
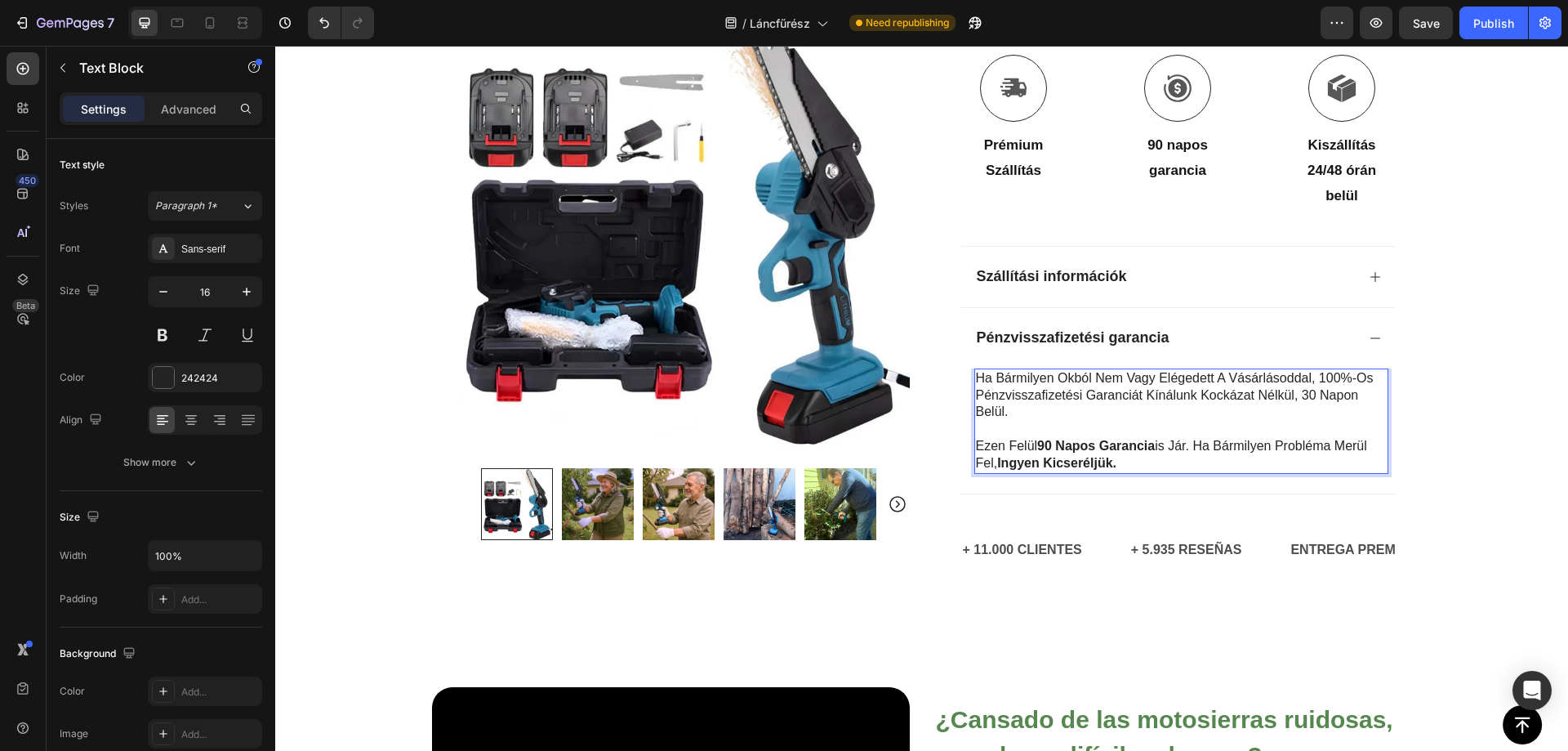
click at [1318, 376] on p "Ha bármilyen okból nem vagy elégedett a vásárlásoddal, 100%-os pénzvisszafizeté…" at bounding box center [1181, 395] width 411 height 51
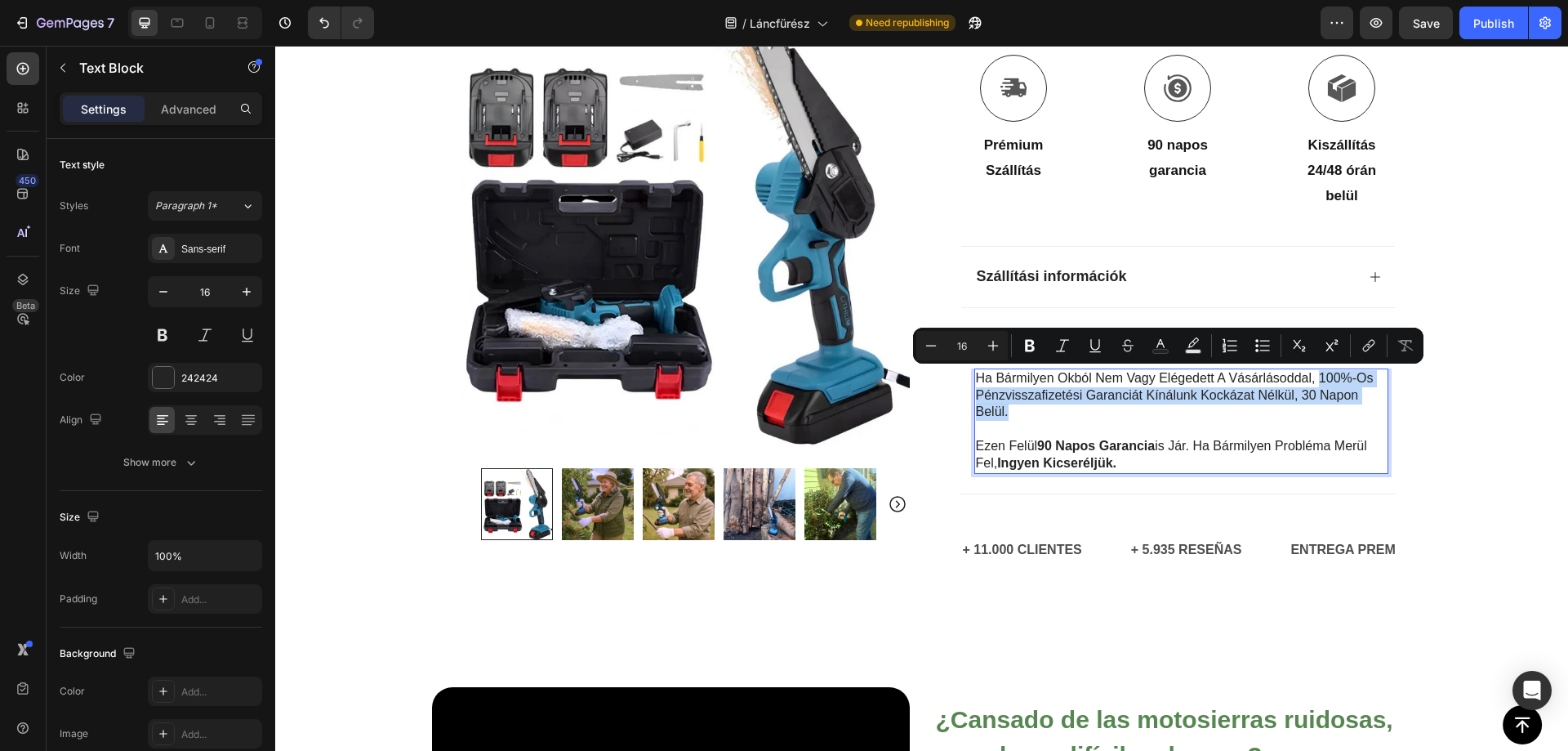
drag, startPoint x: 1316, startPoint y: 376, endPoint x: 1358, endPoint y: 408, distance: 52.8
click at [1358, 408] on p "Ha bármilyen okból nem vagy elégedett a vásárlásoddal, 100%-os pénzvisszafizeté…" at bounding box center [1181, 395] width 411 height 51
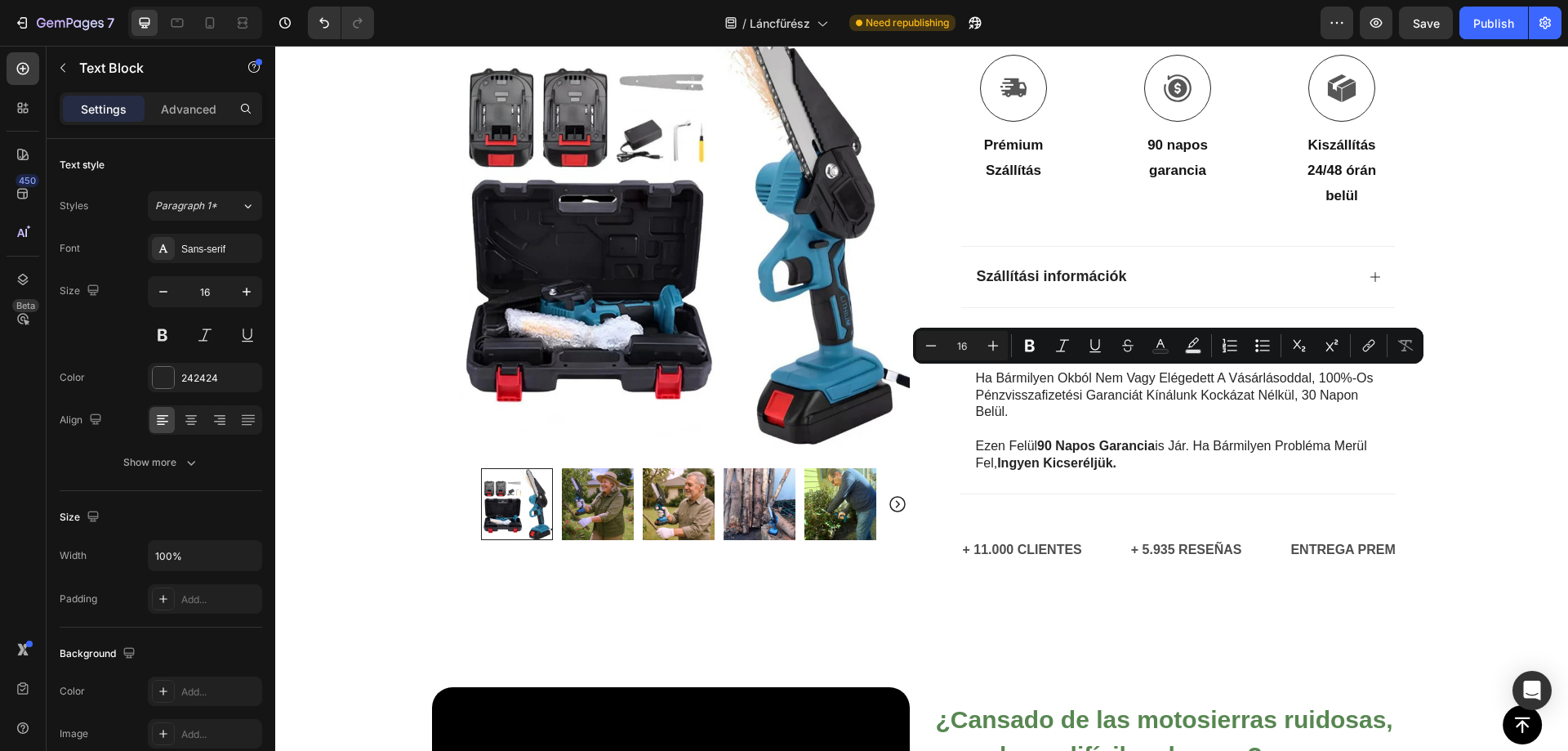
click at [1347, 419] on div at bounding box center [1347, 419] width 0 height 0
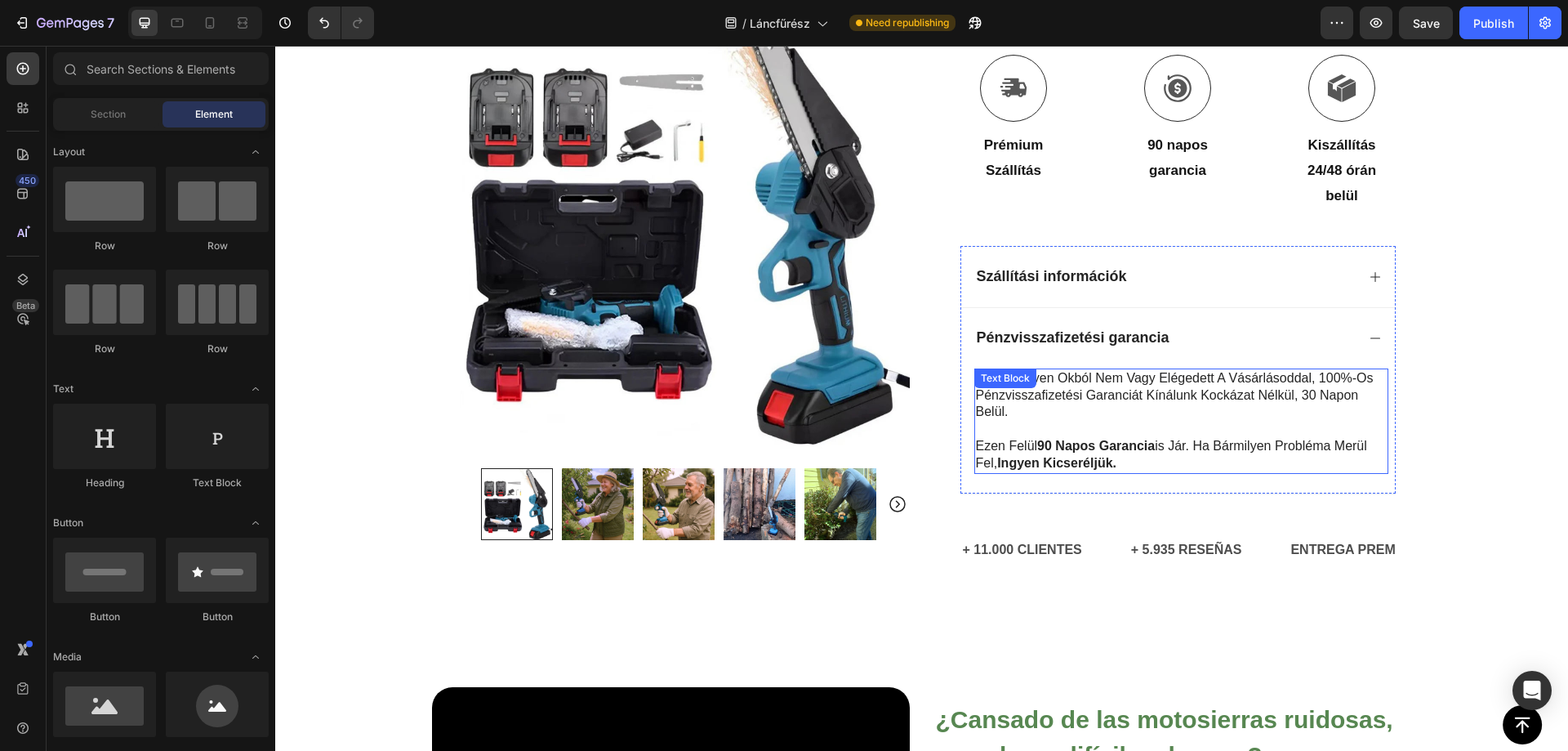
click at [1302, 384] on p "Ha bármilyen okból nem vagy elégedett a vásárlásoddal, 100%-os pénzvisszafizeté…" at bounding box center [1181, 395] width 411 height 51
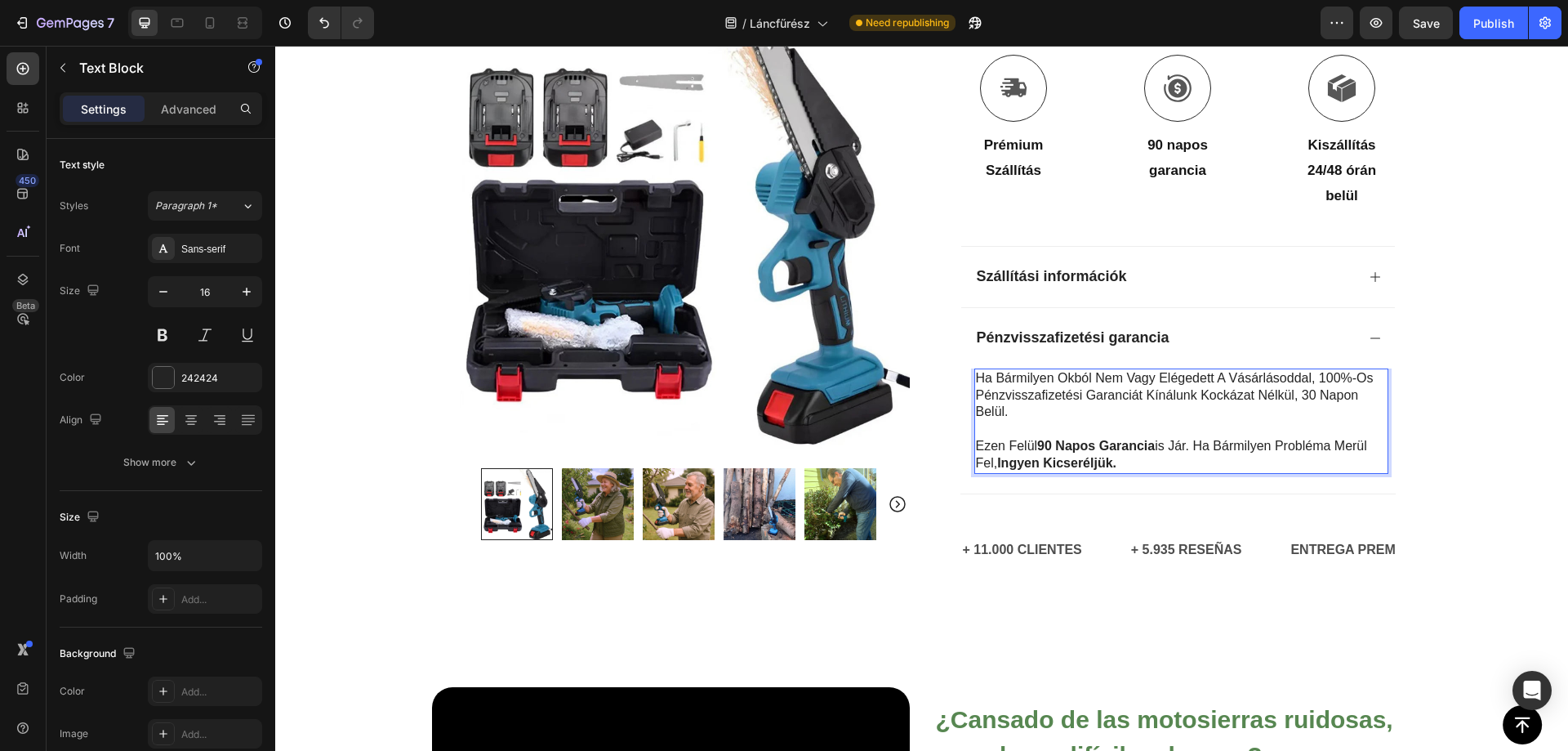
click at [1315, 376] on p "Ha bármilyen okból nem vagy elégedett a vásárlásoddal, 100%-os pénzvisszafizeté…" at bounding box center [1181, 395] width 411 height 51
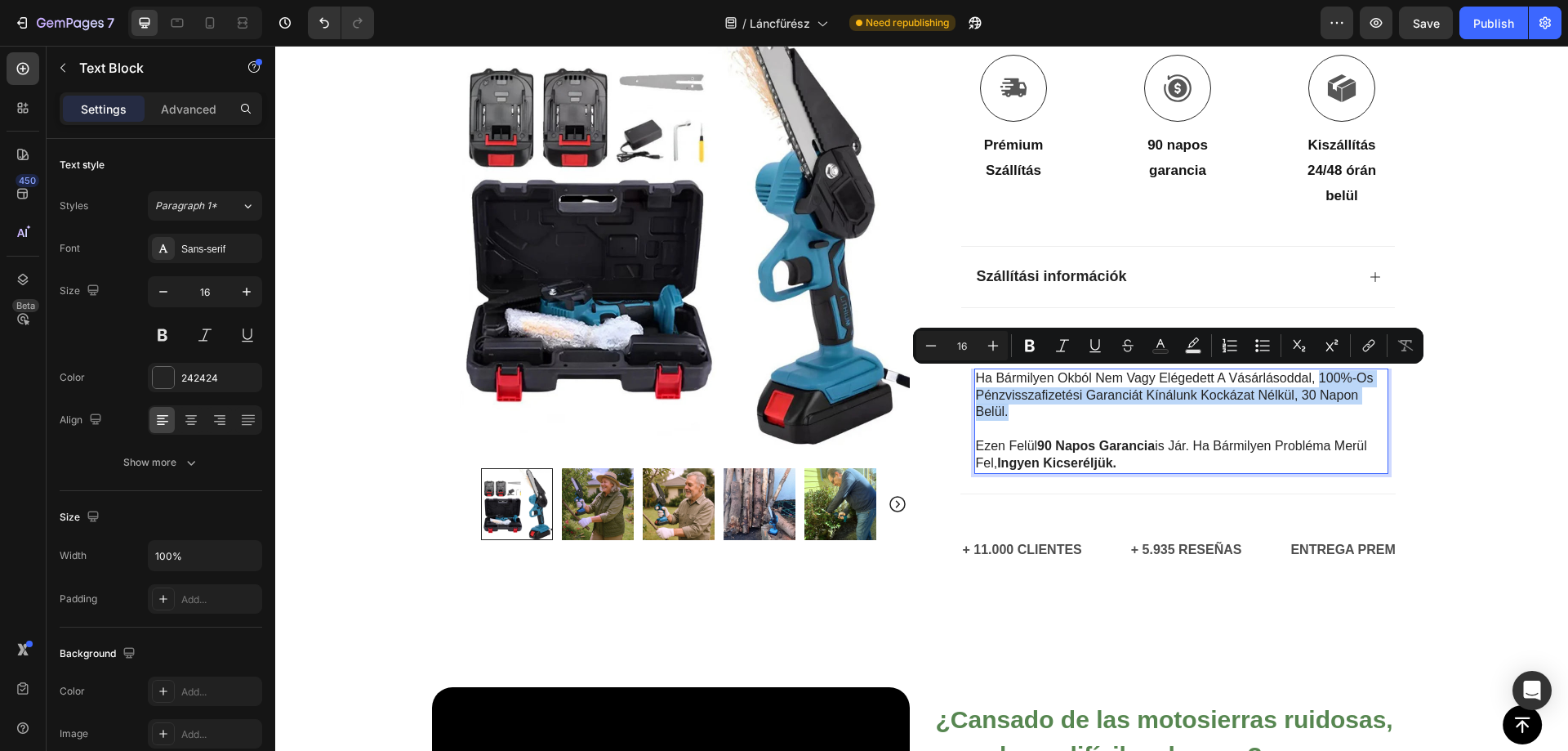
drag, startPoint x: 1314, startPoint y: 374, endPoint x: 1353, endPoint y: 410, distance: 53.1
click at [1353, 410] on p "Ha bármilyen okból nem vagy elégedett a vásárlásoddal, 100%-os pénzvisszafizeté…" at bounding box center [1181, 395] width 411 height 51
click at [1034, 345] on icon "Editor contextual toolbar" at bounding box center [1030, 345] width 16 height 16
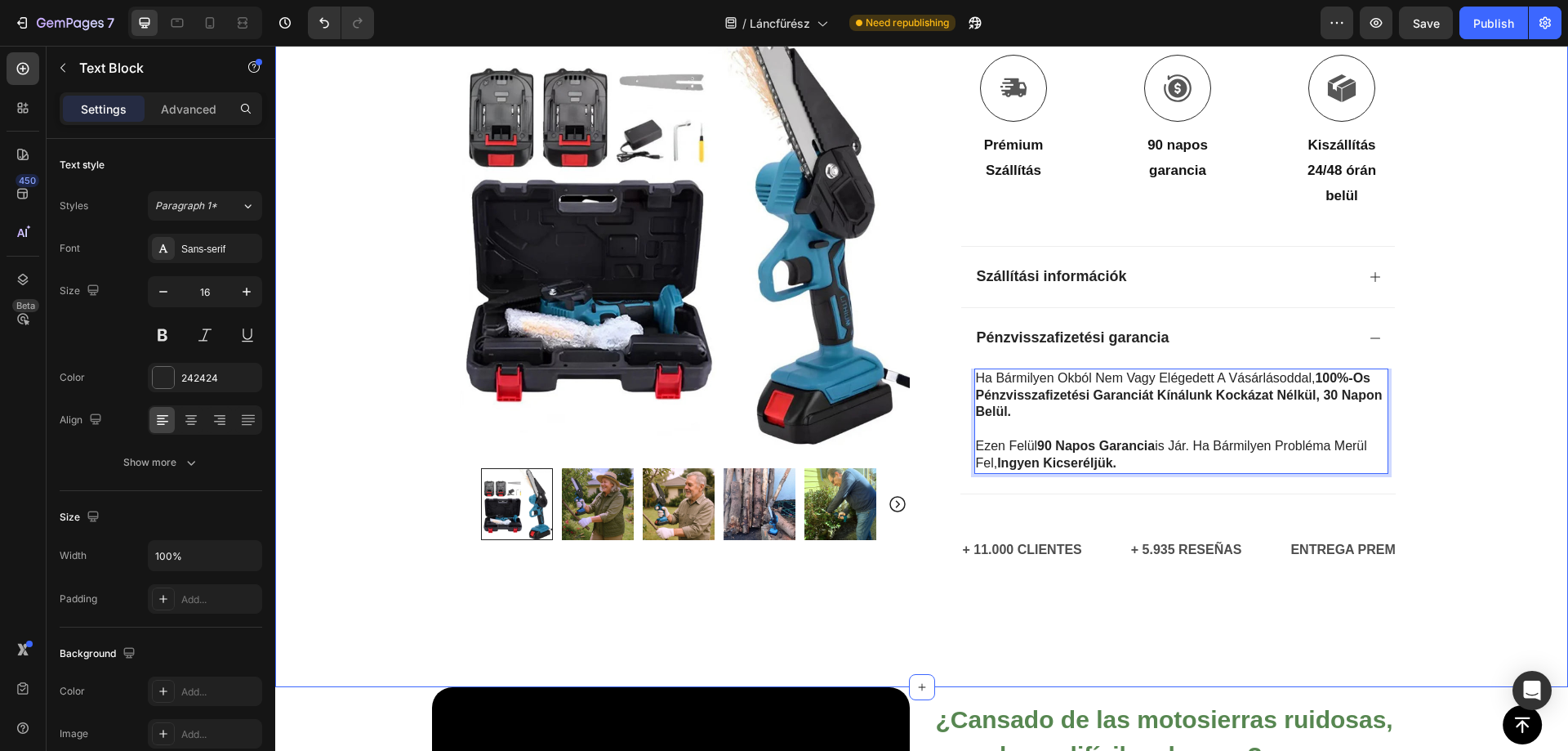
click at [1414, 461] on div "Icon Utánvétes fizetés és ingyenes szállítás Text Block Row Icon 84 000+ eléged…" at bounding box center [922, 16] width 1293 height 1178
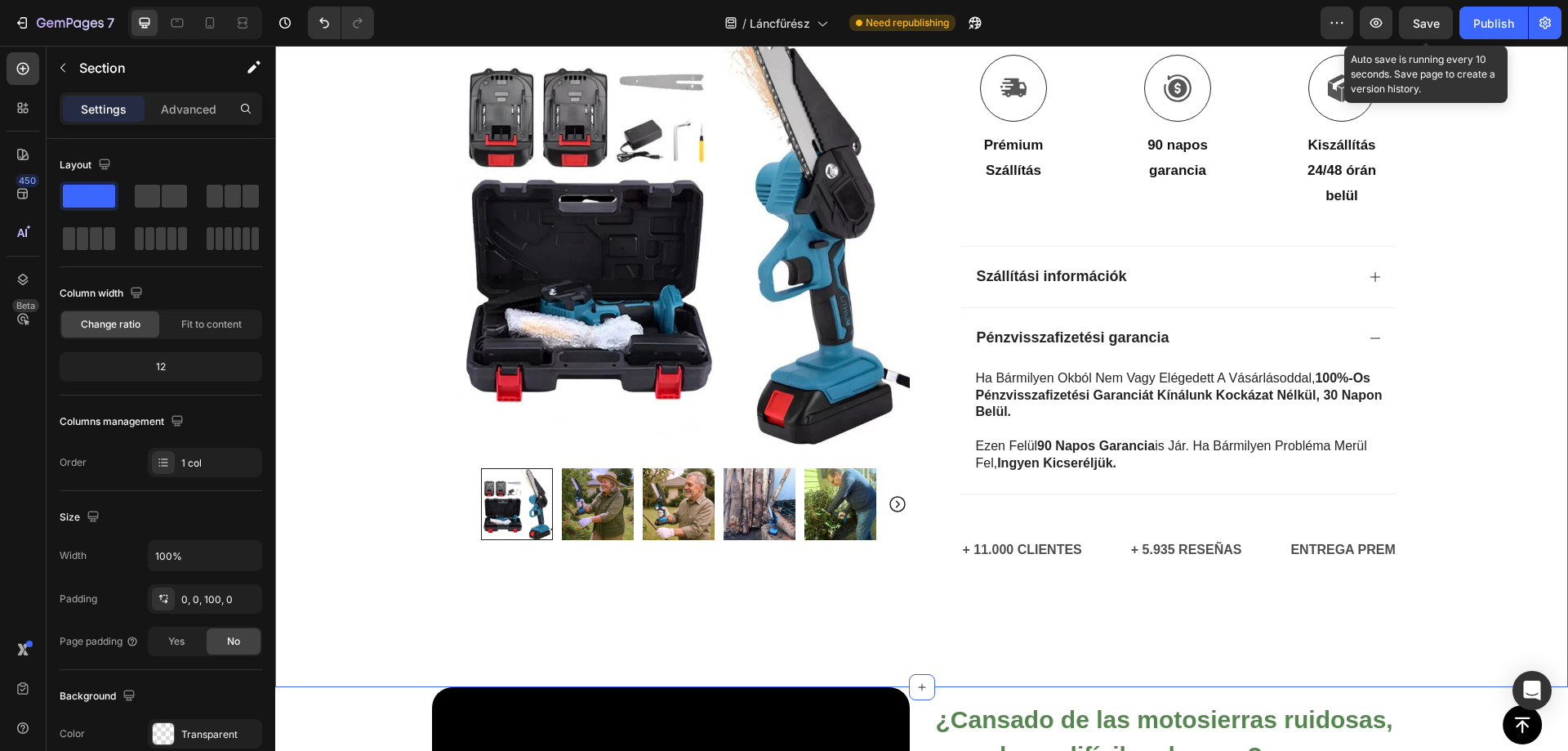
click at [1433, 27] on span "Save" at bounding box center [1426, 23] width 27 height 14
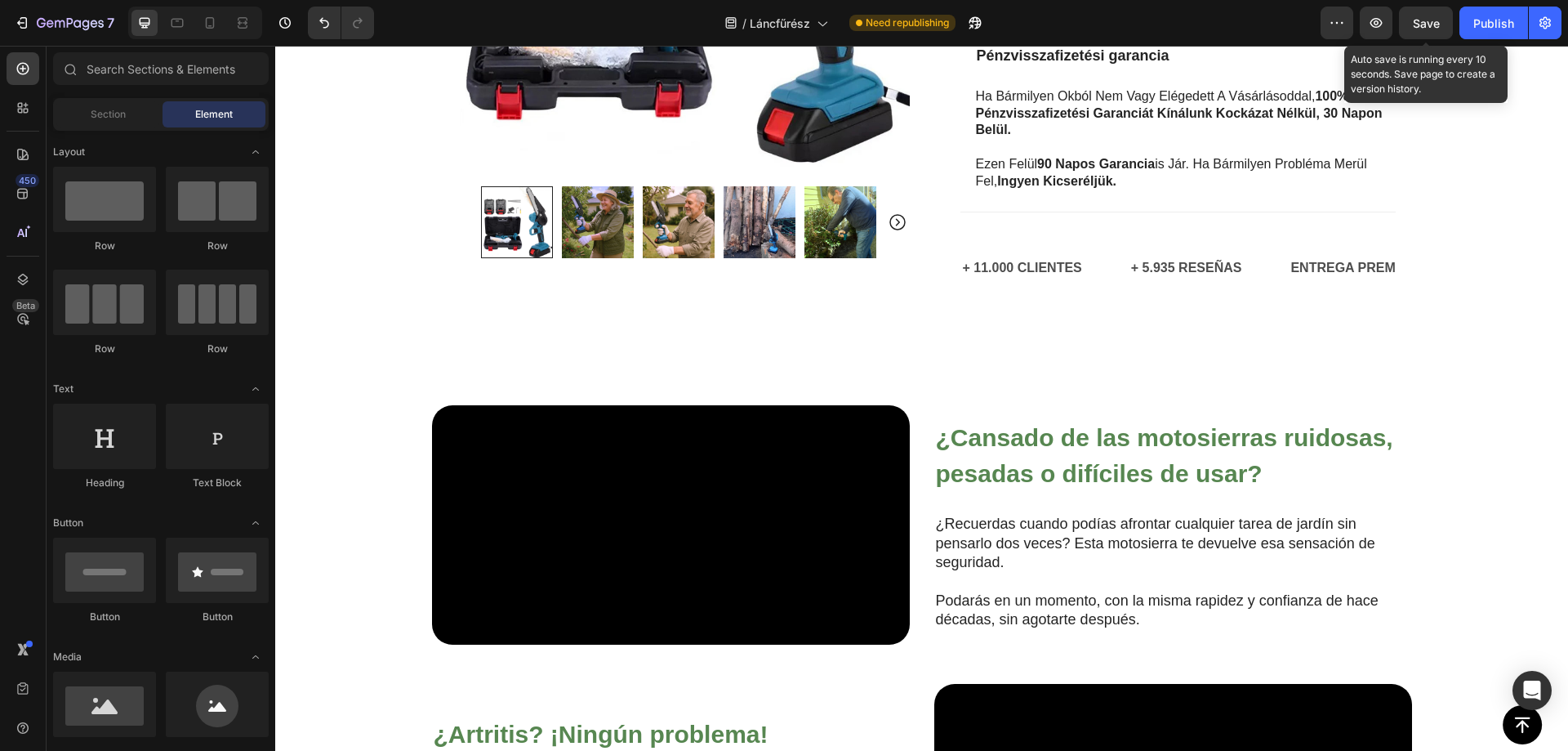
scroll to position [950, 0]
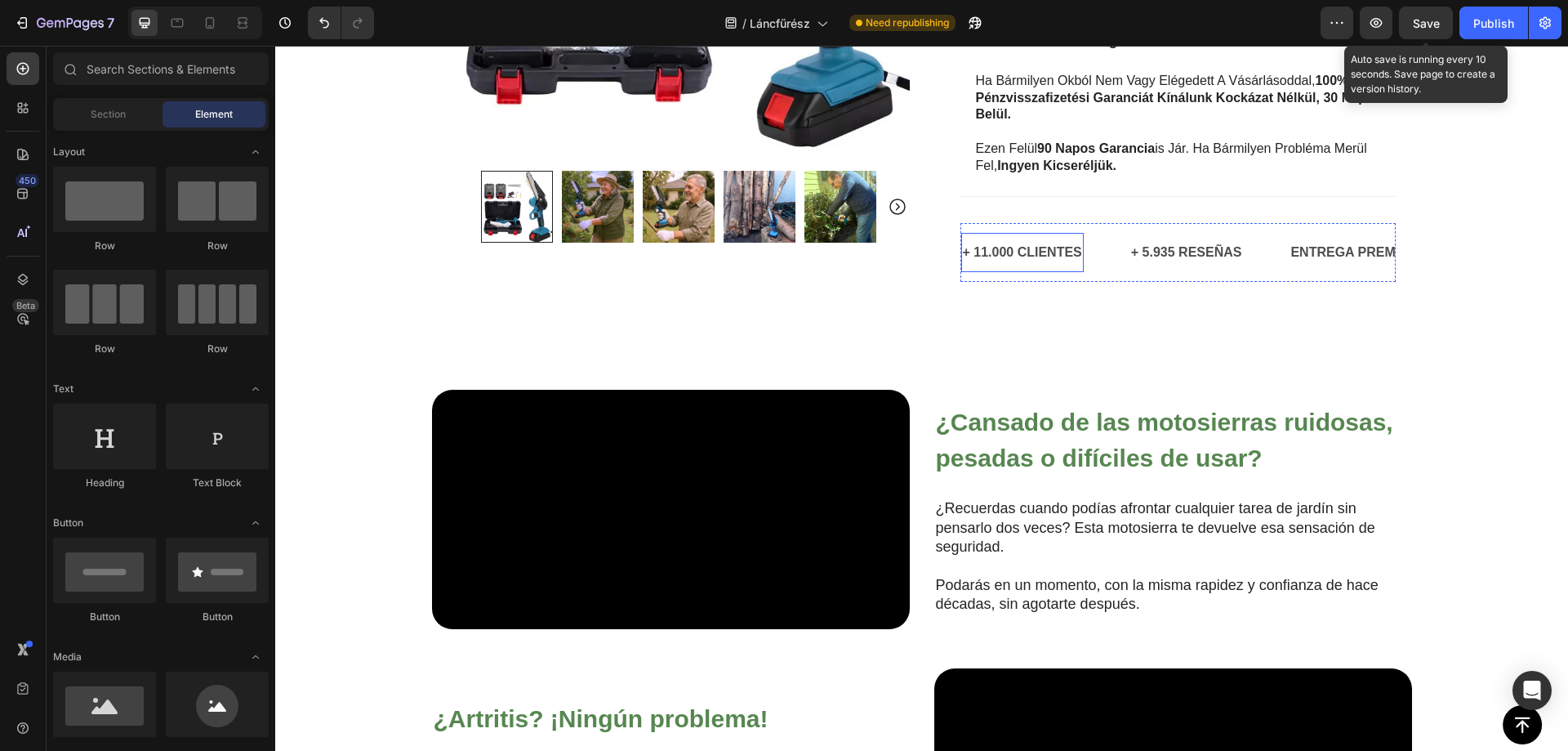
click at [995, 251] on p "+ 11.000 CLIENTES" at bounding box center [1023, 252] width 119 height 23
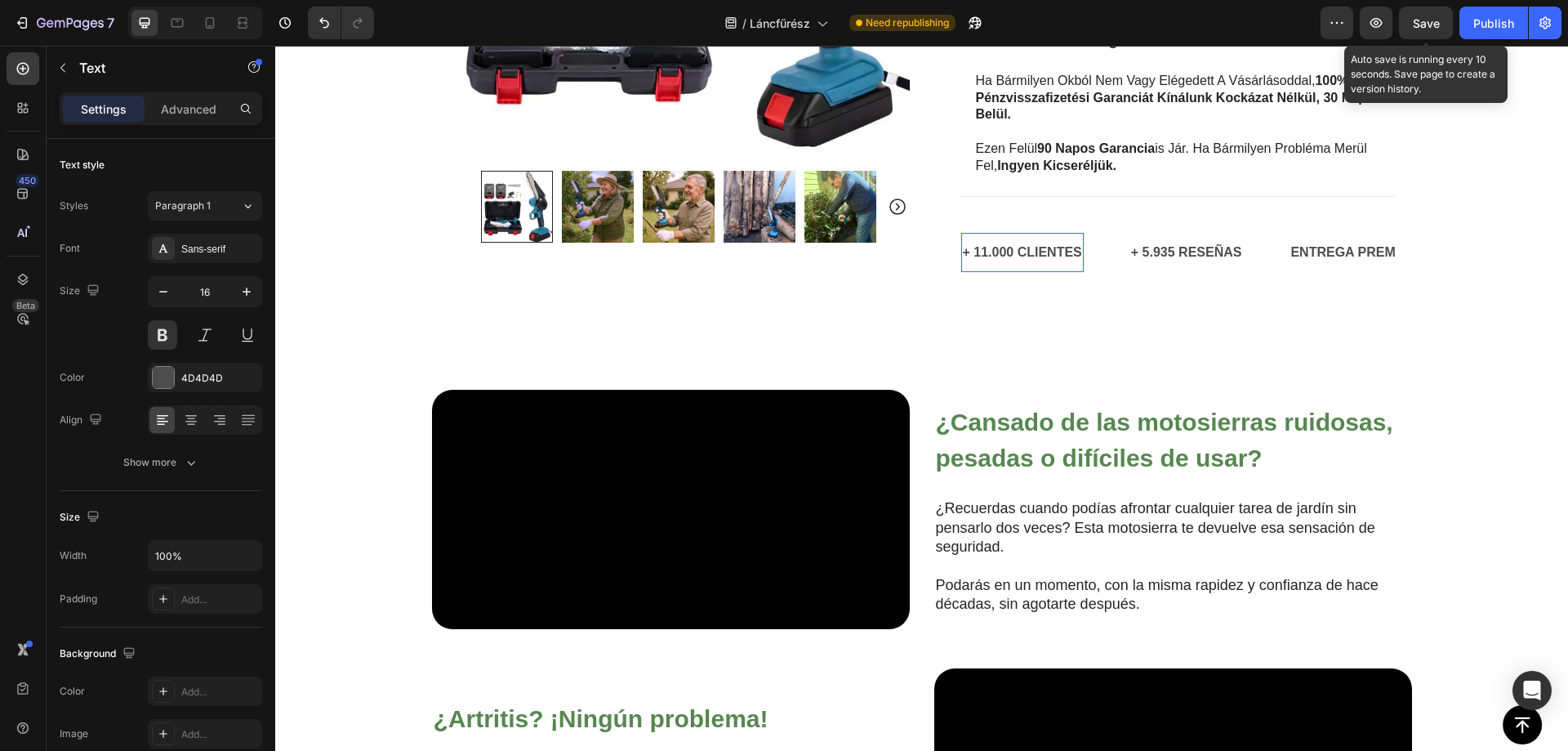
click at [995, 251] on p "+ 11.000 CLIENTES" at bounding box center [1023, 252] width 119 height 23
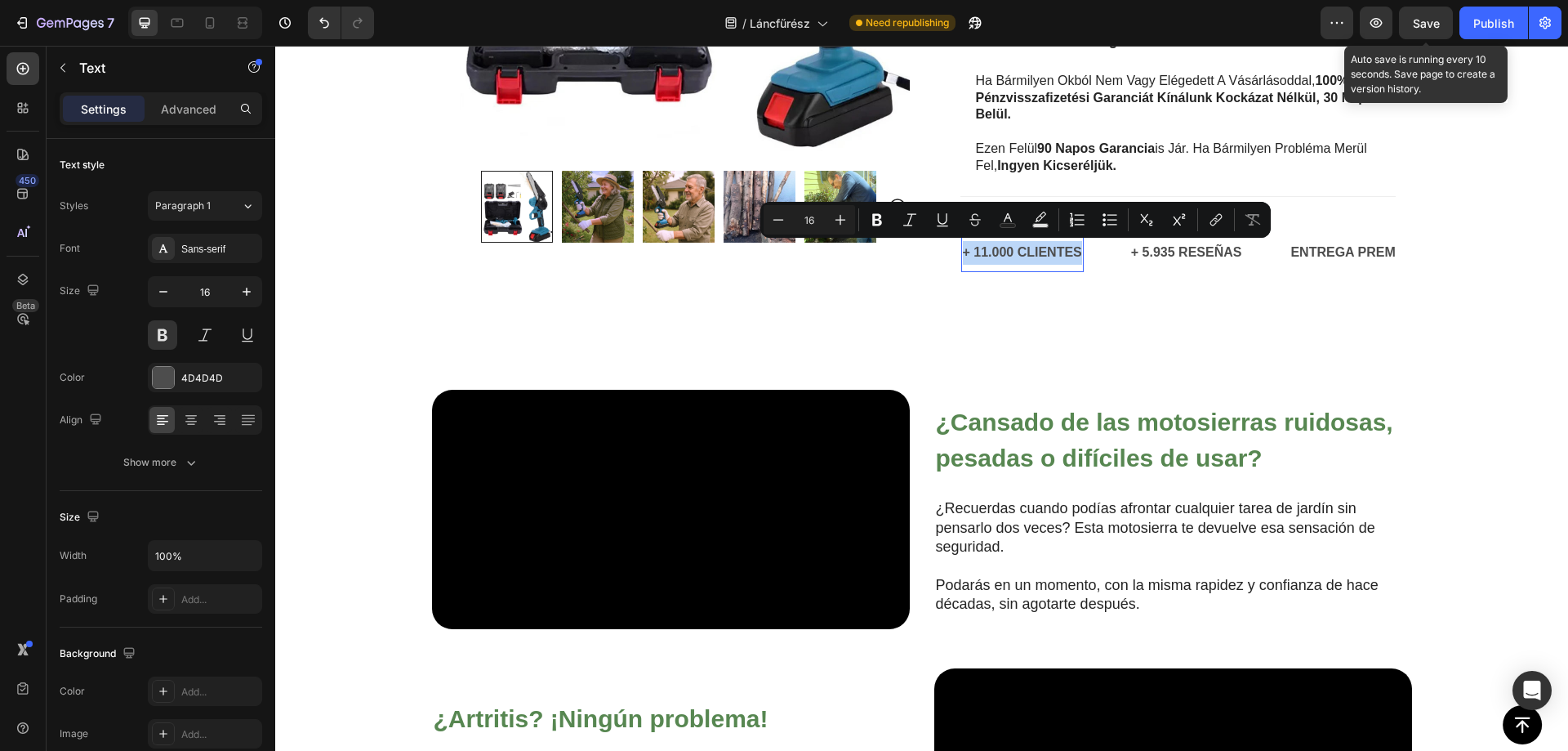
copy p "+ 11.000 CLIENTES"
click at [1006, 256] on p "+ 11.000 CLIENTES" at bounding box center [1023, 252] width 119 height 23
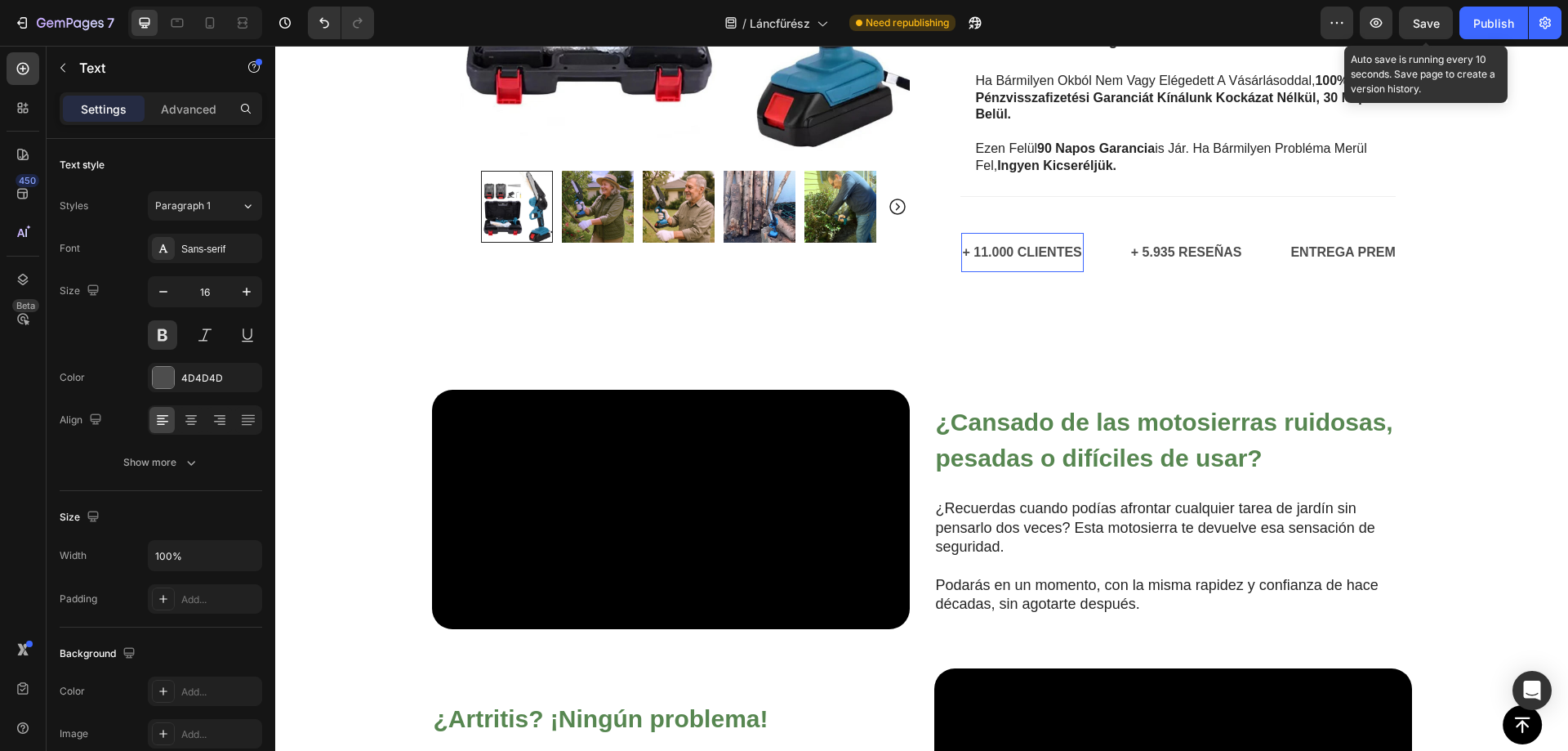
click at [1021, 257] on p "+ 11.000 CLIENTES" at bounding box center [1023, 252] width 119 height 23
click at [1020, 256] on p "+ 11.000 CLIENTES" at bounding box center [1023, 252] width 119 height 23
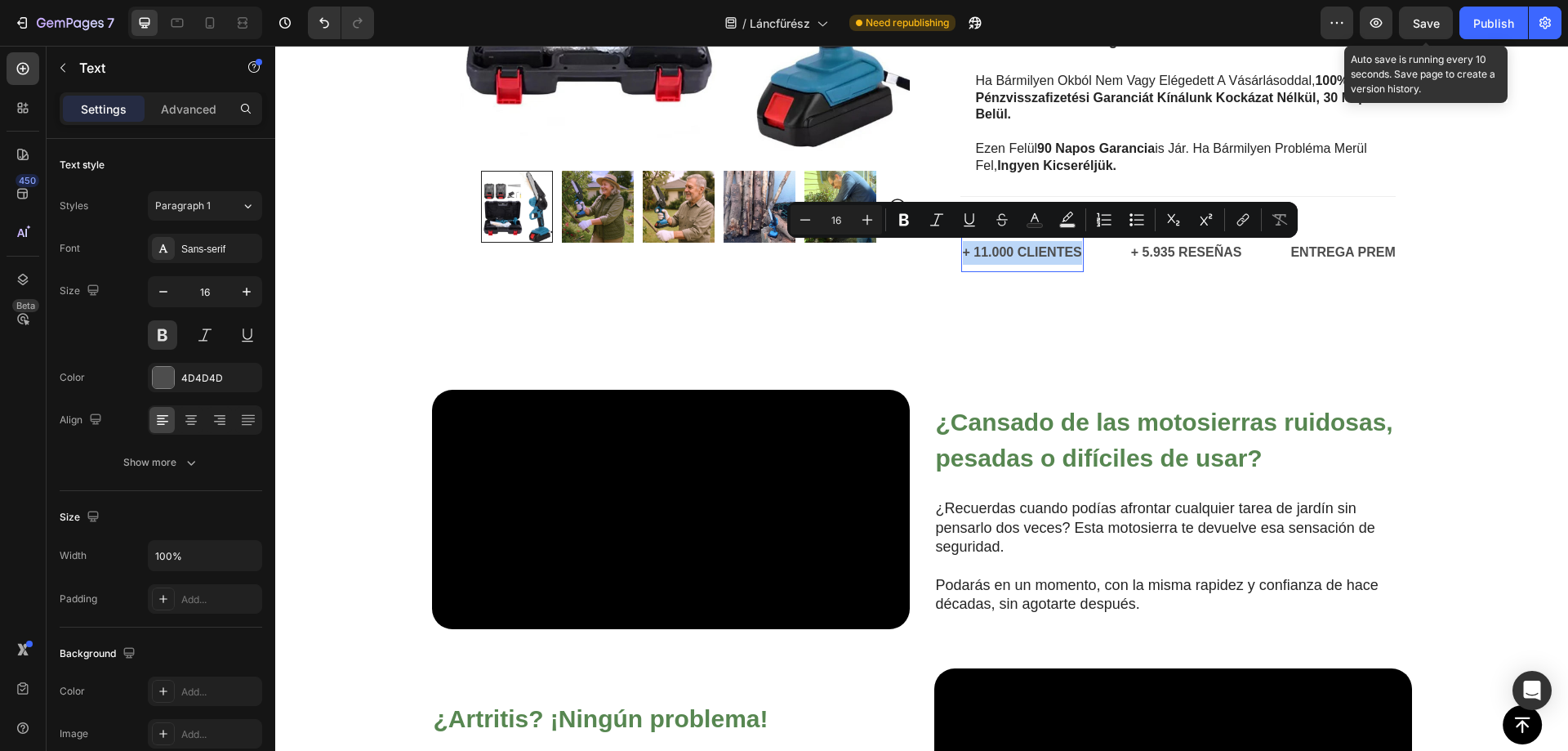
click at [1020, 255] on p "+ 11.000 CLIENTES" at bounding box center [1023, 252] width 119 height 23
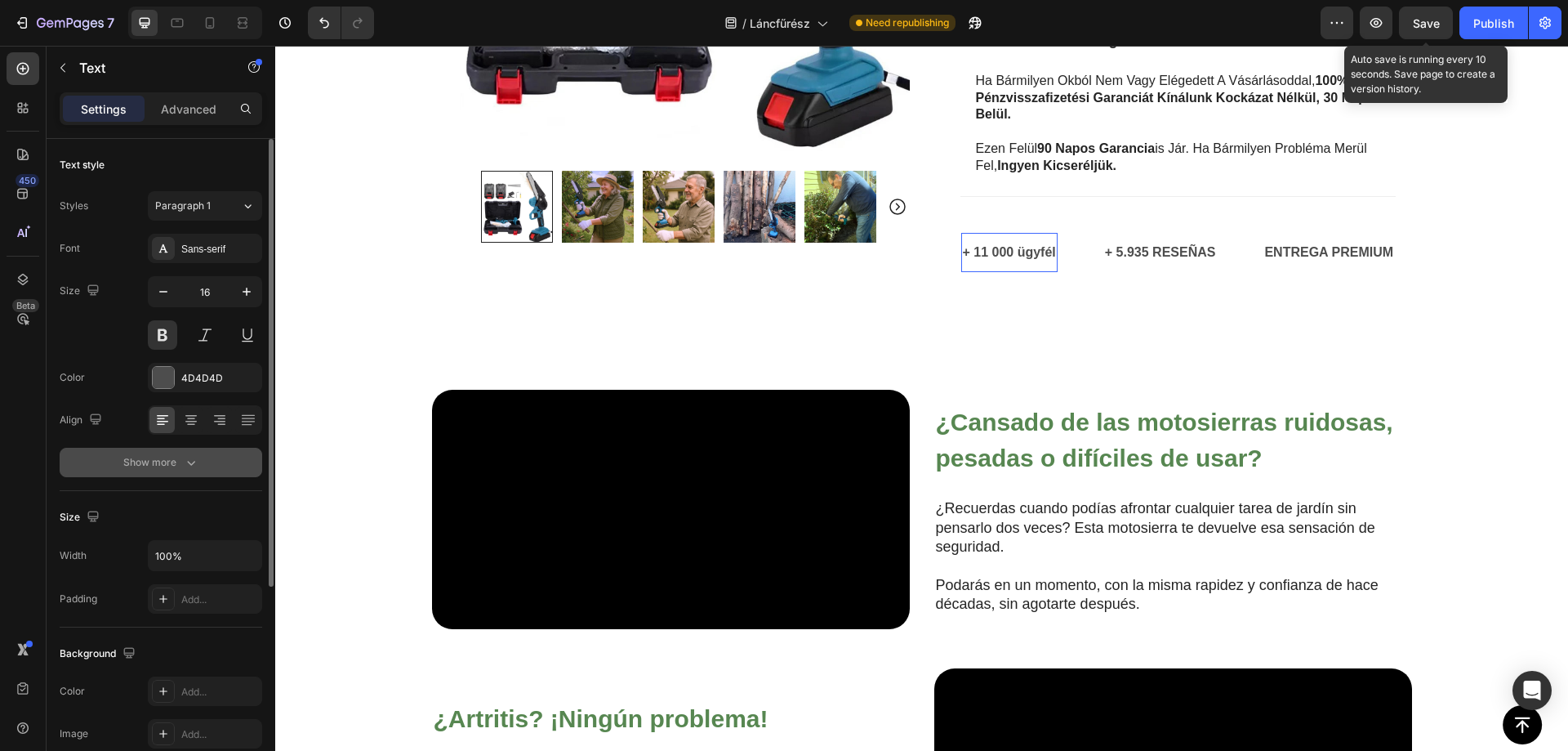
click at [189, 461] on icon "button" at bounding box center [190, 462] width 16 height 16
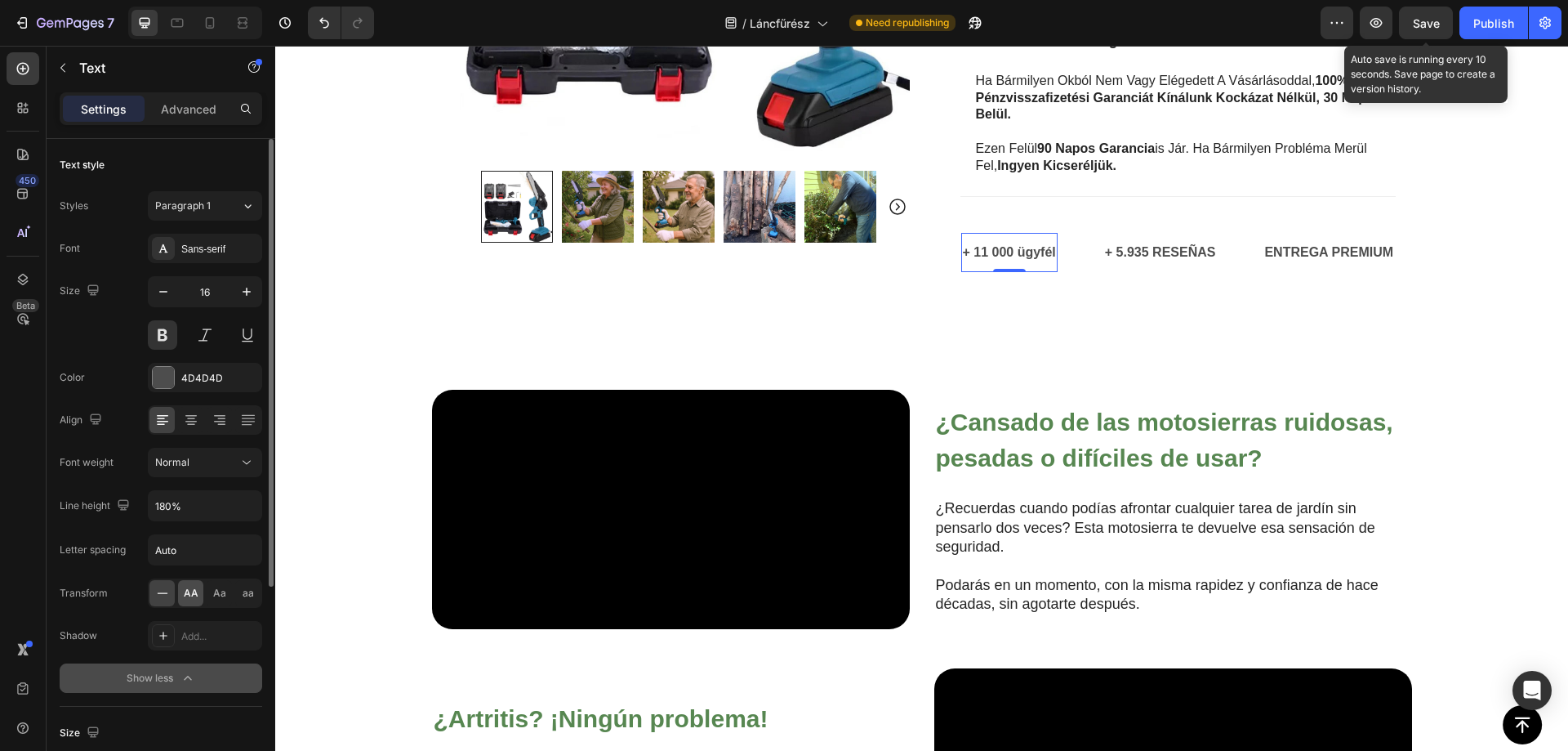
click at [195, 594] on span "AA" at bounding box center [190, 593] width 15 height 15
click at [1162, 256] on p "+ 5.935 RESEÑAS" at bounding box center [1175, 252] width 111 height 23
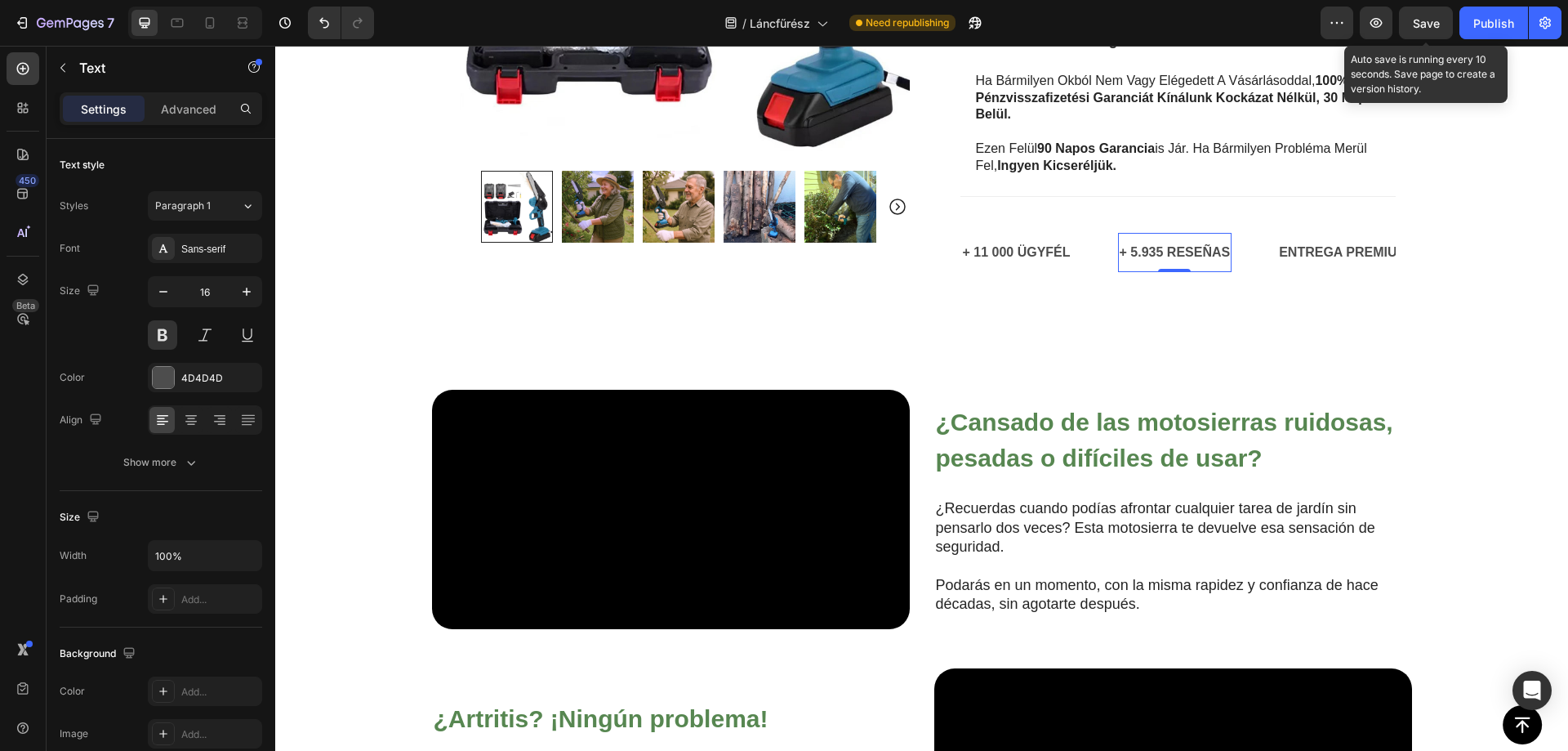
click at [1162, 255] on p "+ 5.935 RESEÑAS" at bounding box center [1175, 252] width 111 height 23
click at [1161, 255] on p "+ 5.935 RESEÑAS" at bounding box center [1175, 252] width 111 height 23
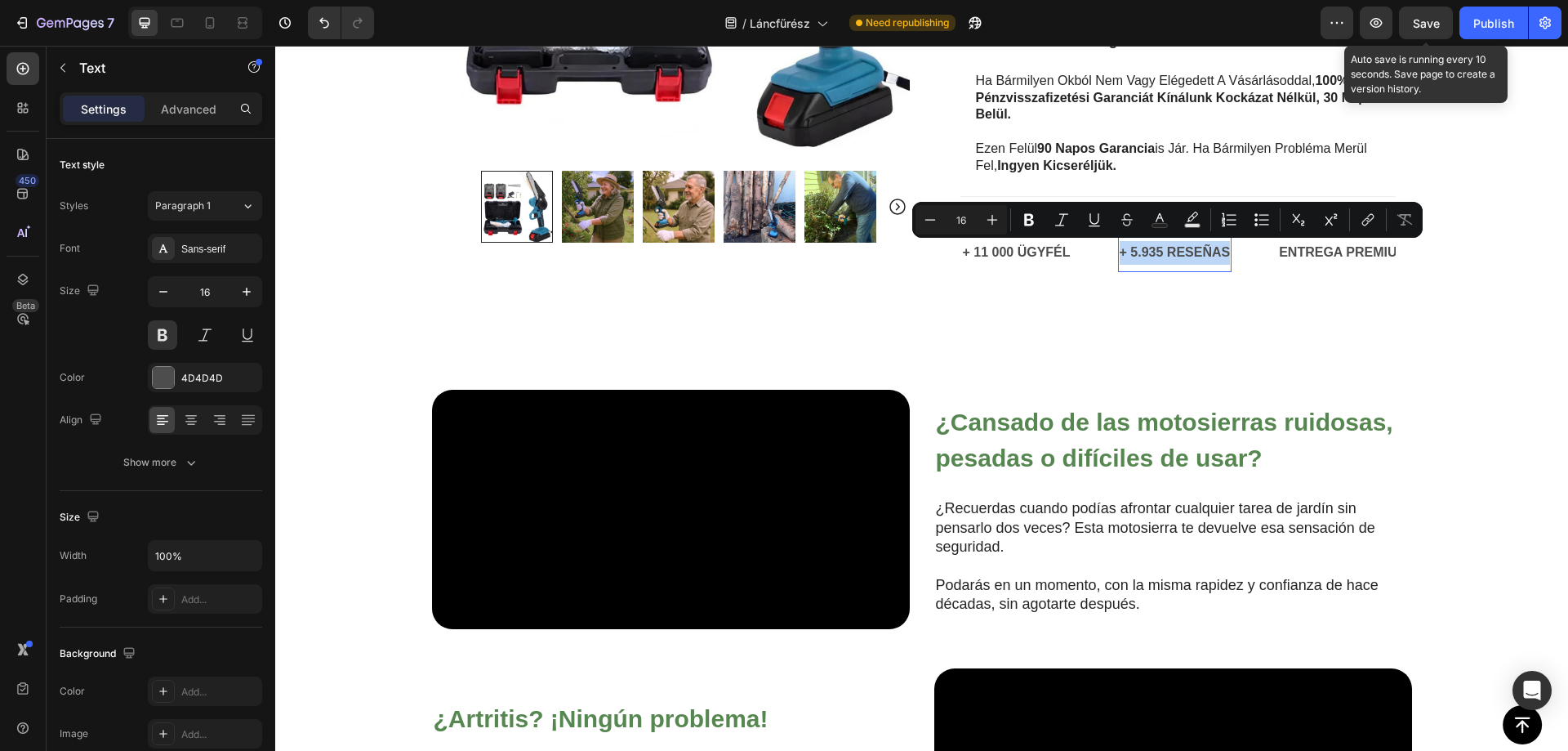
copy p "+ 5.935 RESEÑAS"
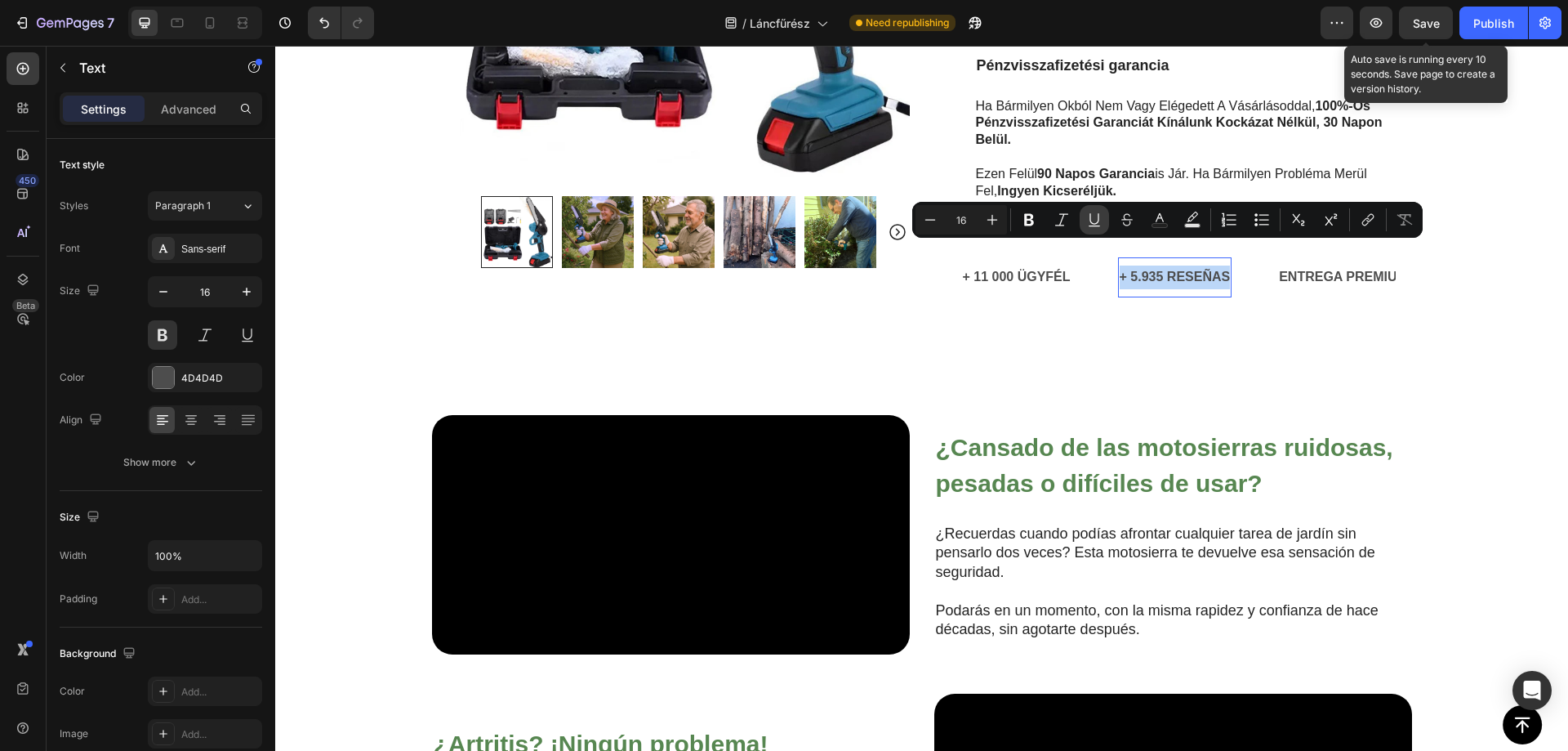
scroll to position [950, 0]
click at [1169, 266] on p "+ 5.935 RESEÑAS" at bounding box center [1175, 277] width 111 height 23
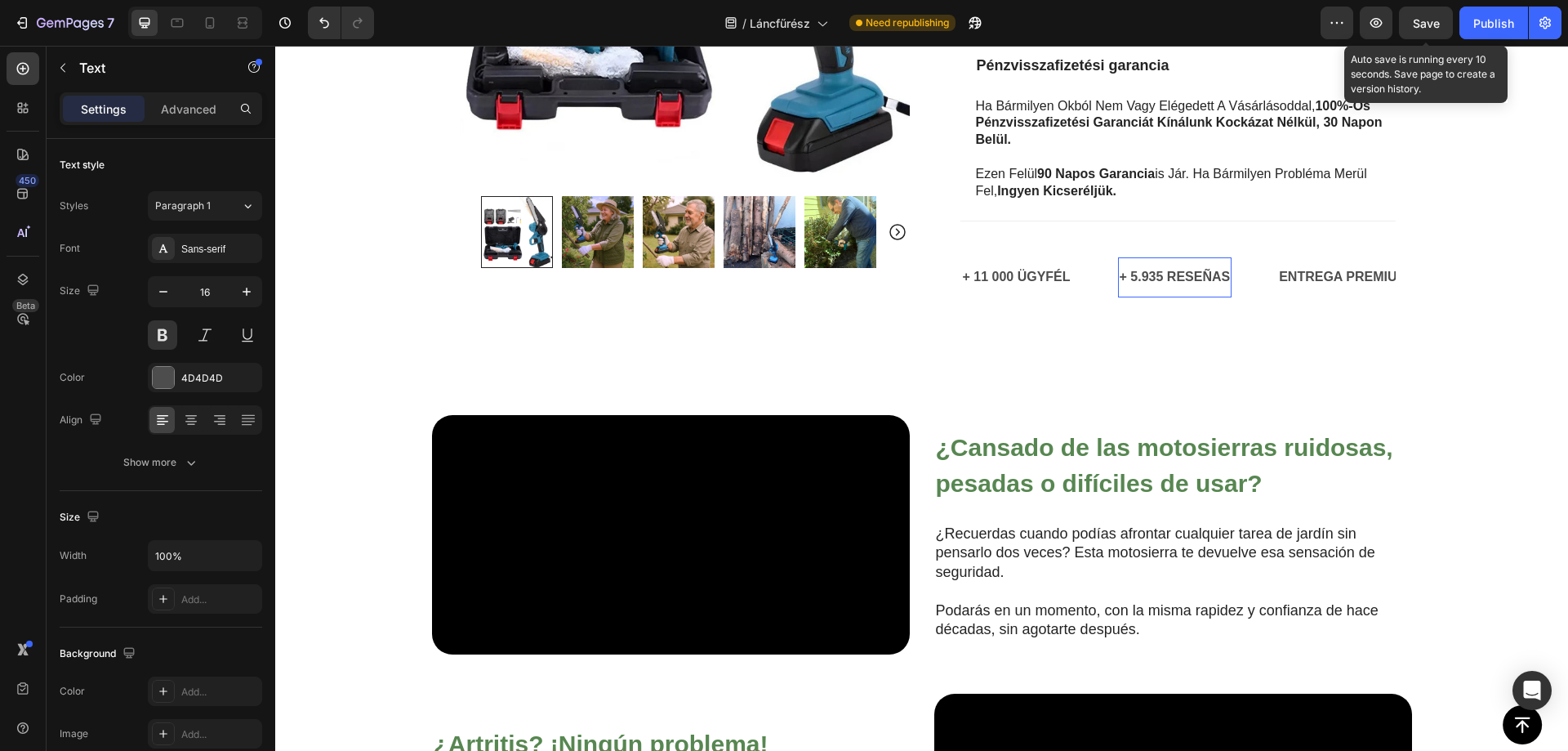
click at [1160, 266] on p "+ 5.935 RESEÑAS" at bounding box center [1175, 277] width 111 height 23
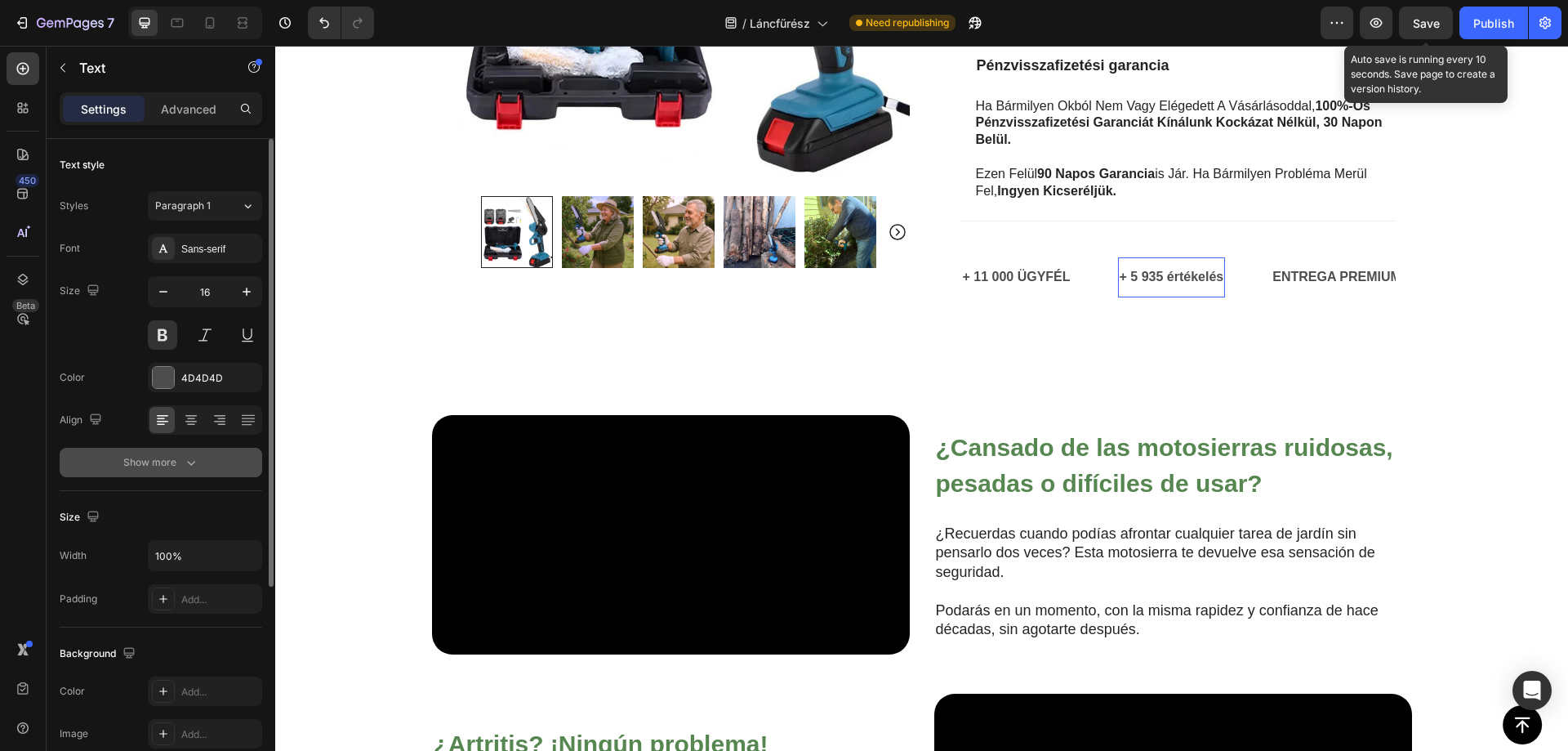
click at [189, 447] on button "Show more" at bounding box center [161, 462] width 202 height 29
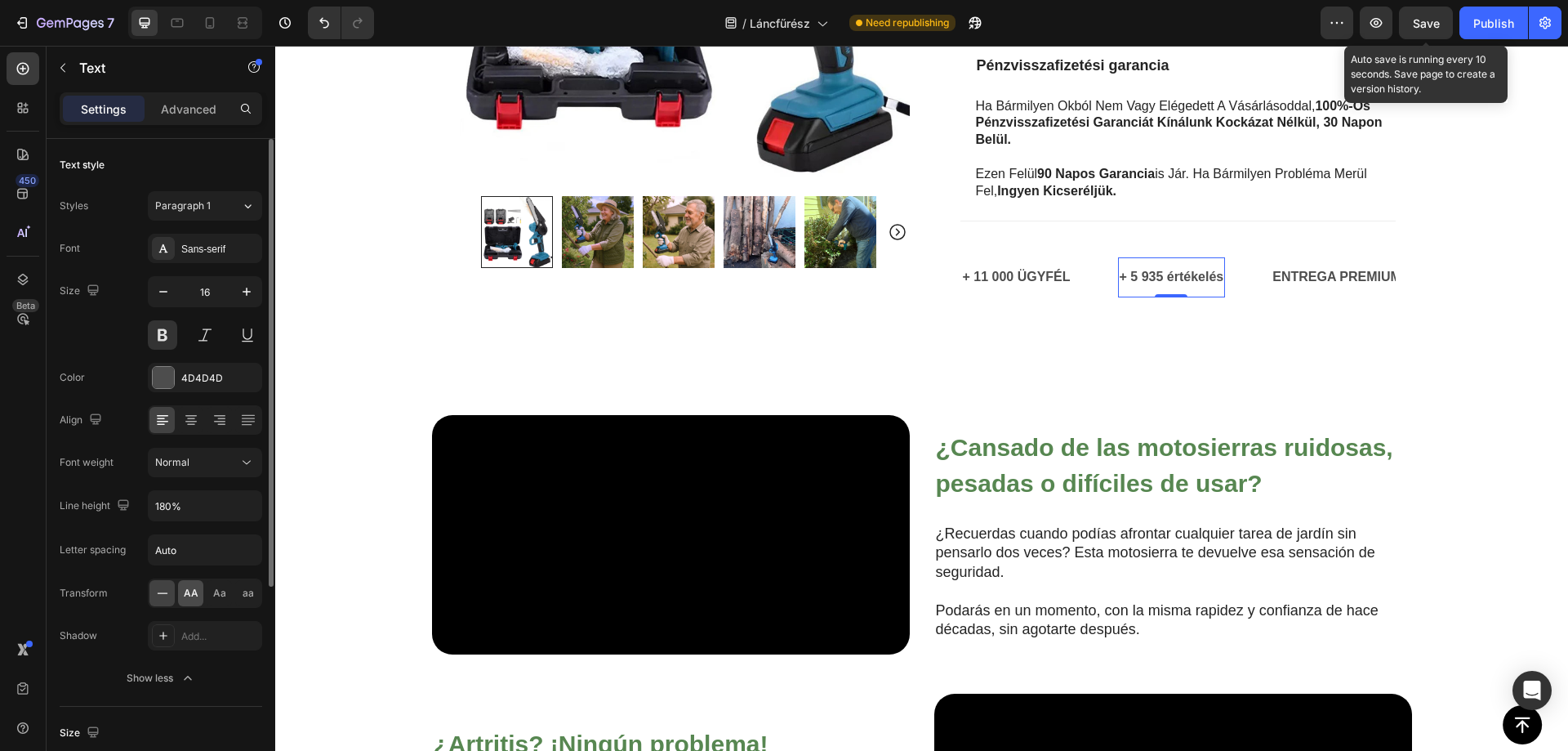
click at [190, 595] on span "AA" at bounding box center [190, 593] width 15 height 15
click at [1327, 266] on p "ENTREGA PREMIUM GRATIS" at bounding box center [1385, 277] width 181 height 23
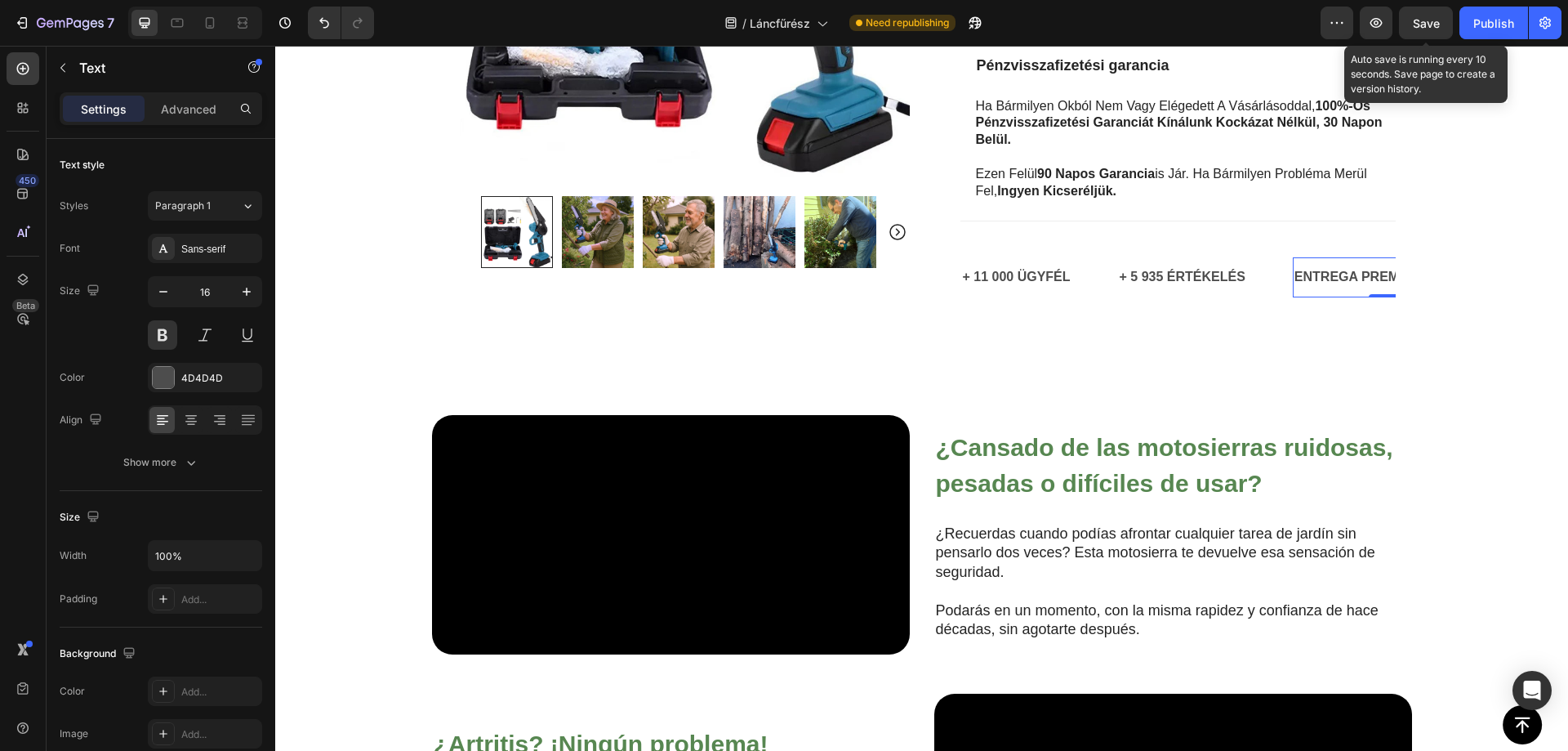
click at [1327, 266] on p "ENTREGA PREMIUM GRATIS" at bounding box center [1385, 277] width 181 height 23
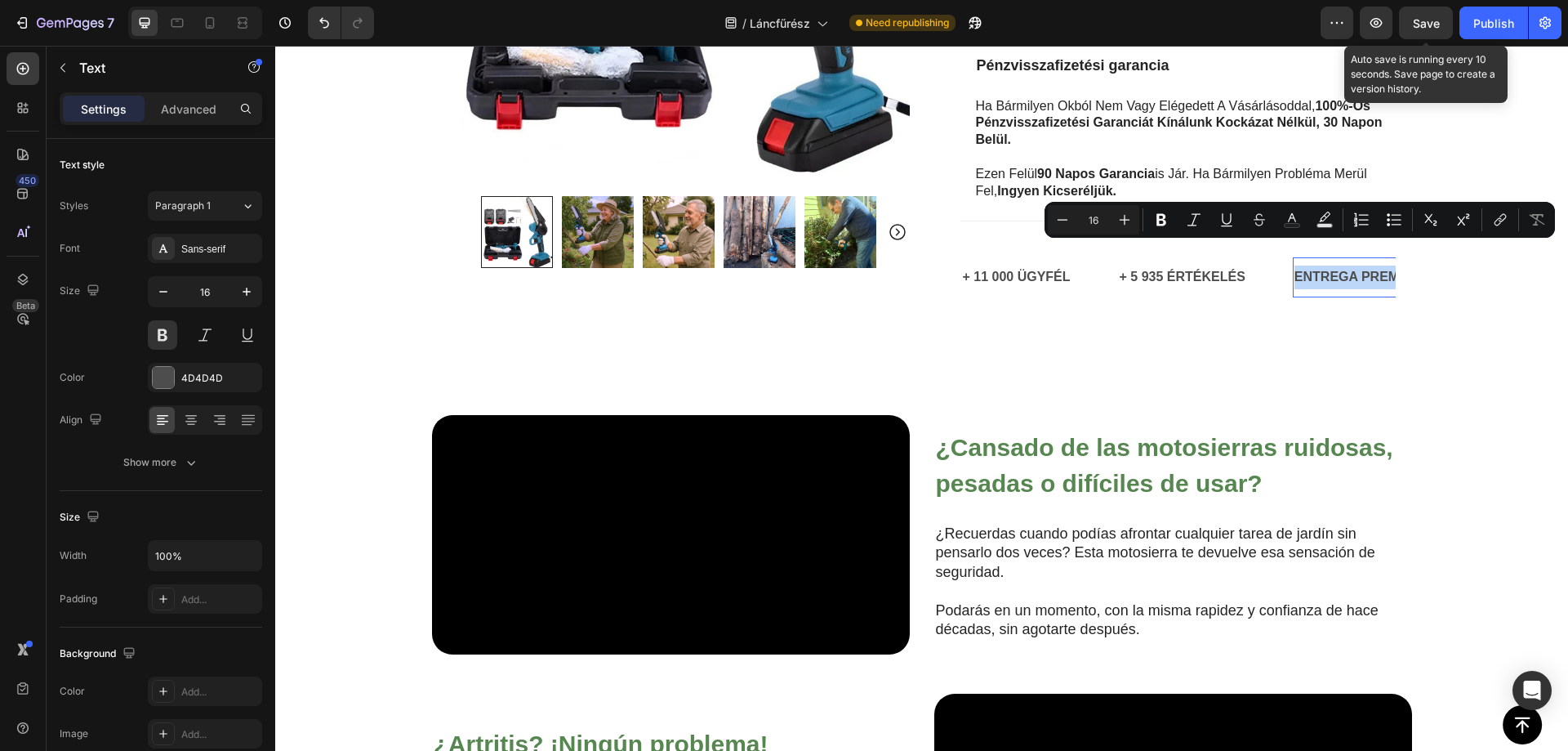
copy p "ENTREGA PREMIUM GRATIS"
click at [1318, 266] on p "ENTREGA PREMIUM GRATIS" at bounding box center [1385, 277] width 181 height 23
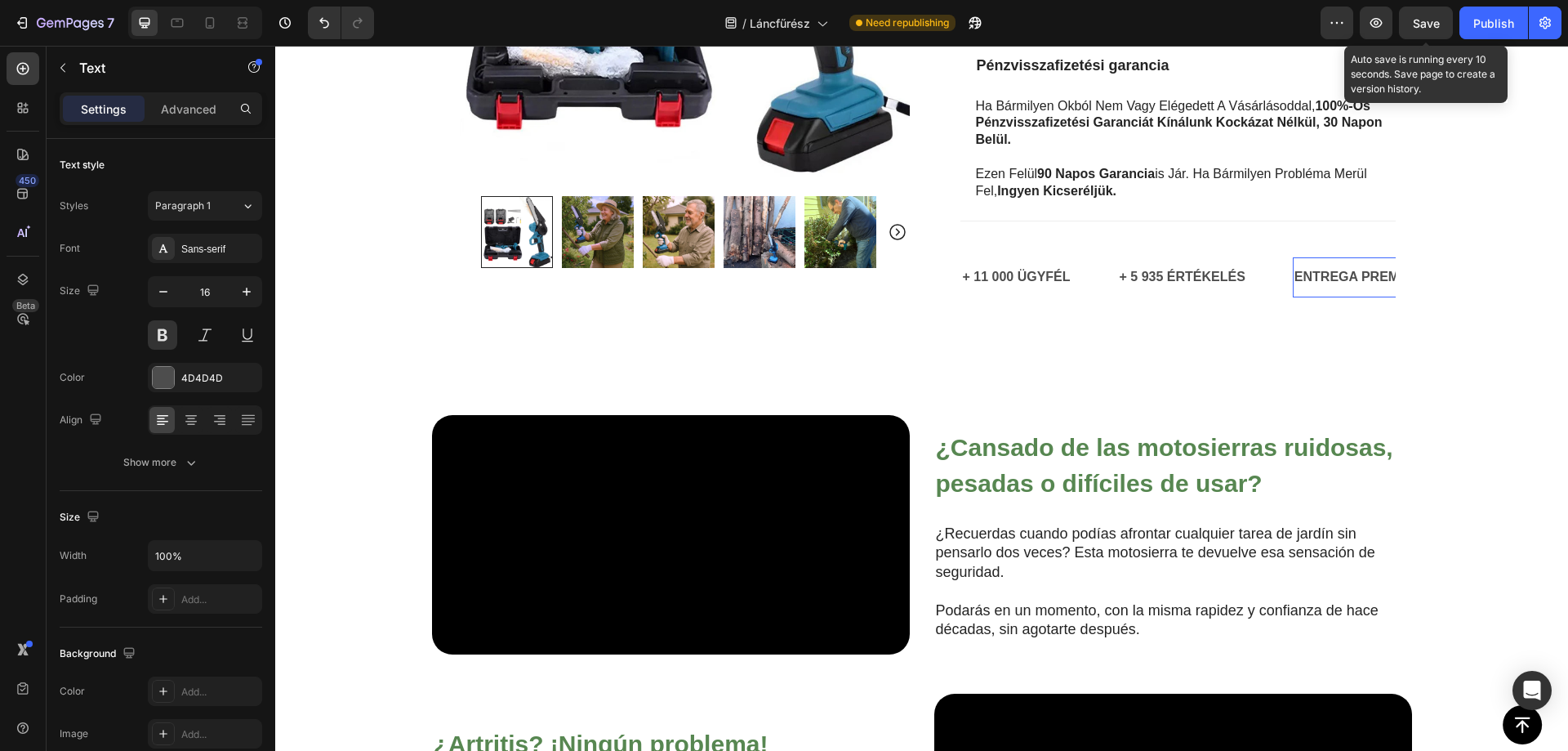
click at [1323, 266] on p "ENTREGA PREMIUM GRATIS" at bounding box center [1385, 277] width 181 height 23
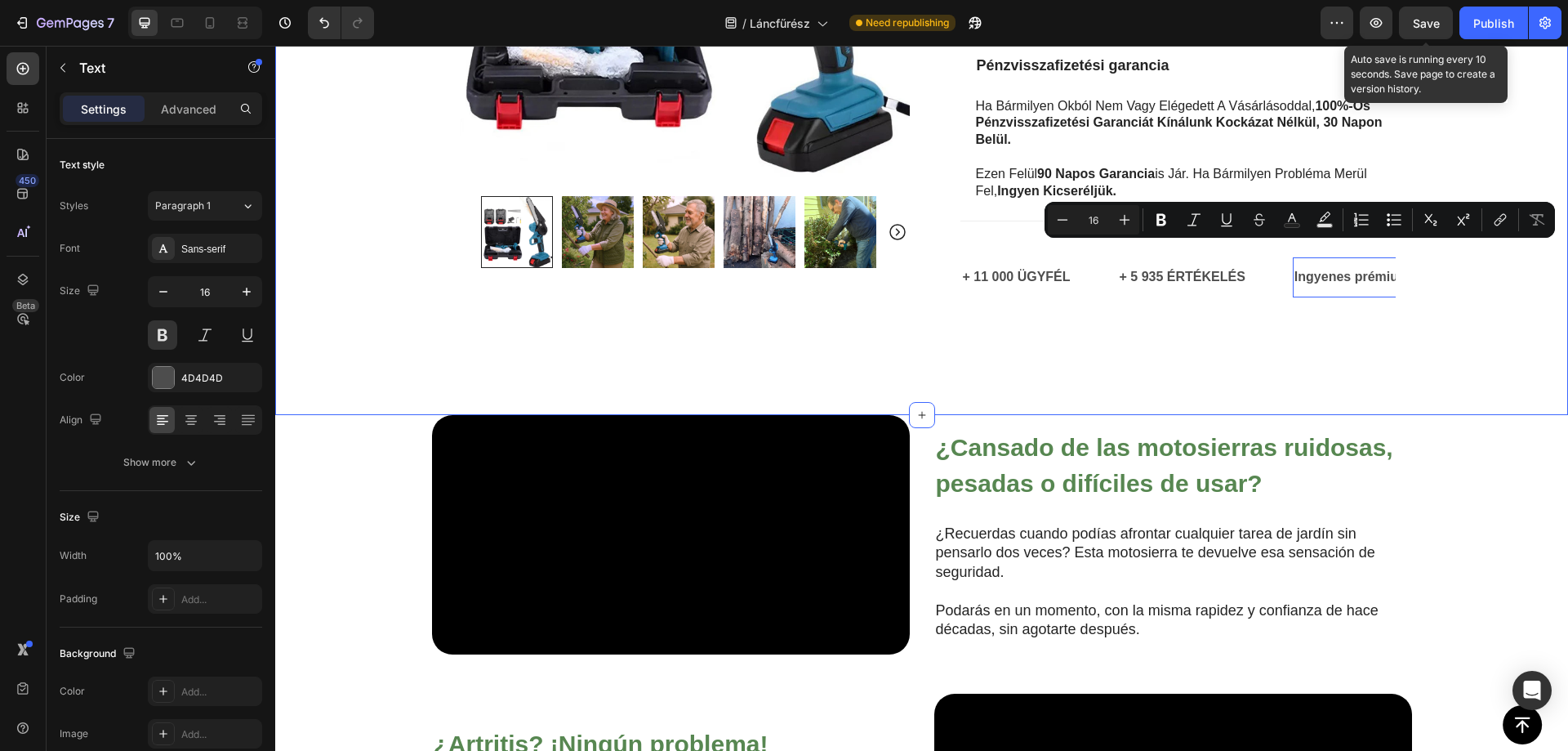
scroll to position [0, 85]
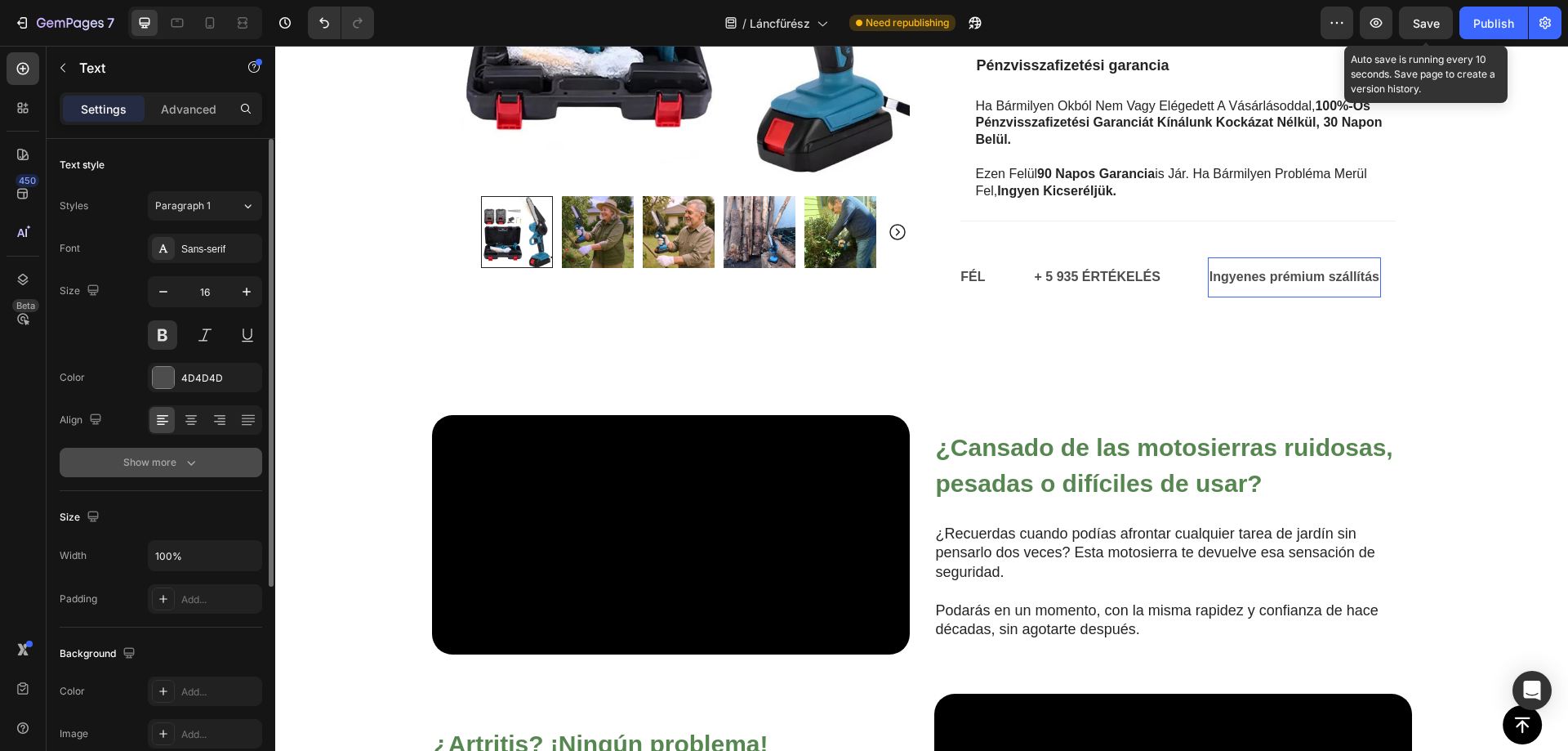
click at [195, 454] on icon "button" at bounding box center [190, 462] width 16 height 16
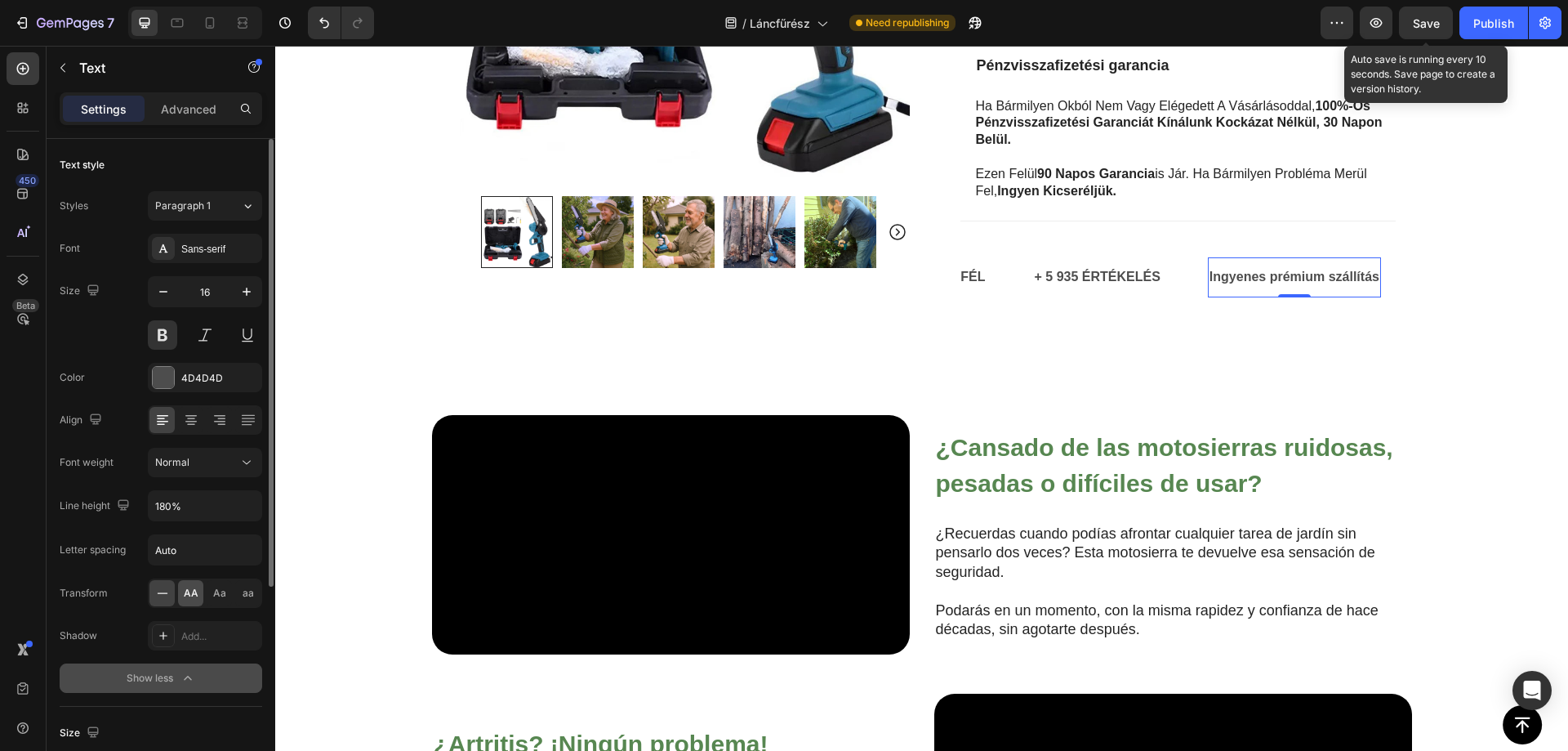
click at [197, 597] on span "AA" at bounding box center [190, 593] width 15 height 15
click at [1176, 272] on div "+ 5 935 értékelés Text" at bounding box center [1121, 277] width 175 height 40
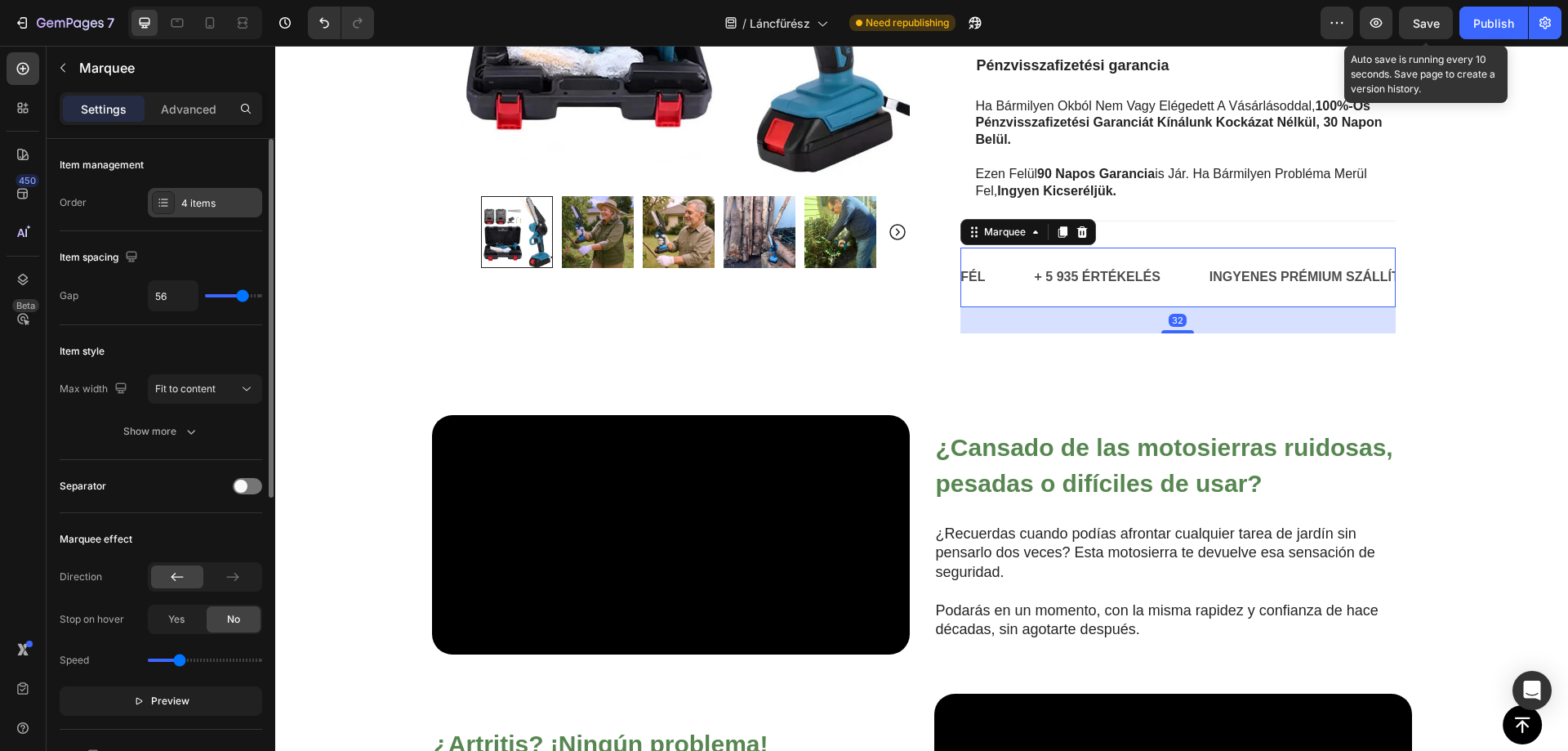
click at [209, 200] on div "4 items" at bounding box center [220, 203] width 77 height 15
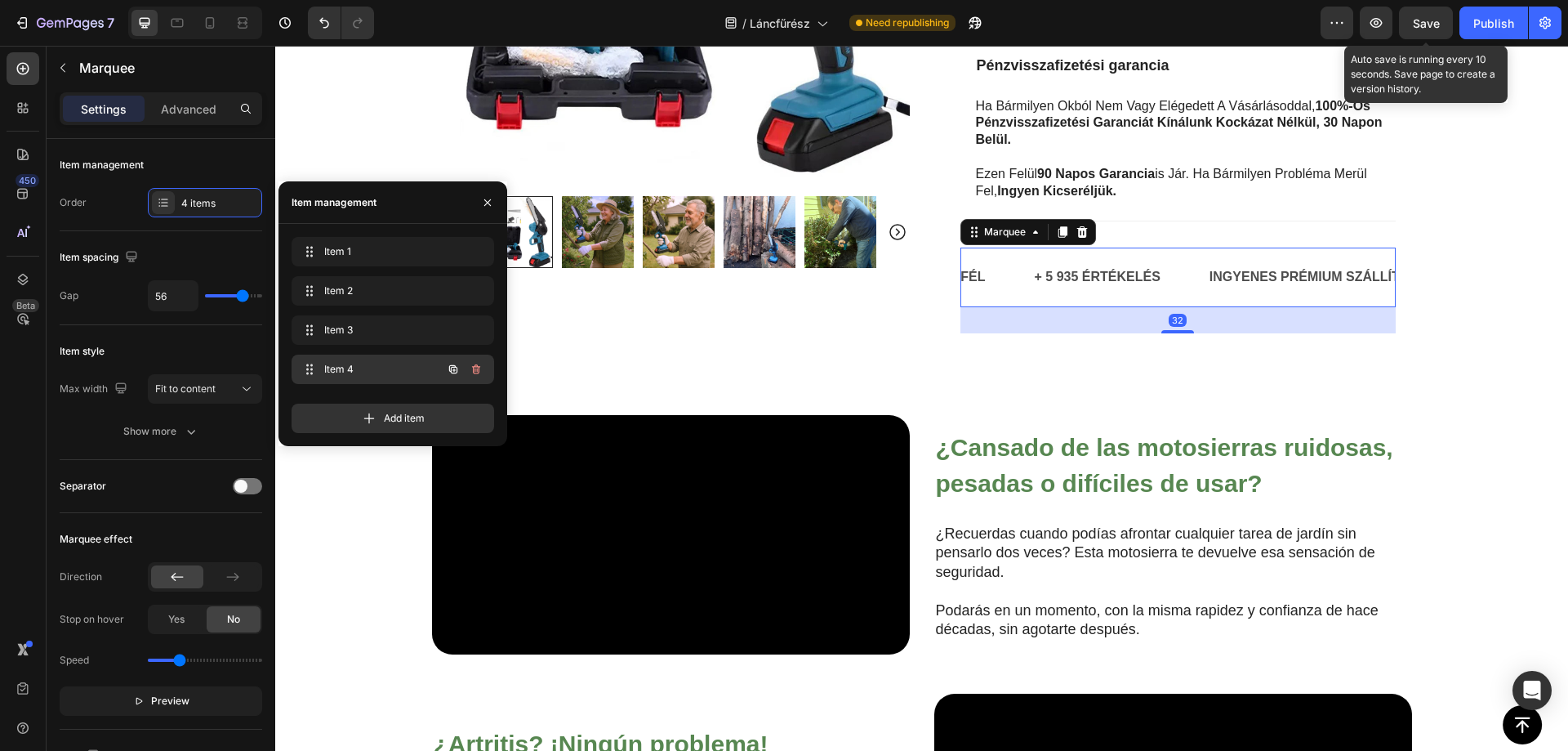
click at [345, 369] on span "Item 4" at bounding box center [370, 369] width 93 height 15
click at [1144, 266] on p "90 DÍAS DE GARANTÍA" at bounding box center [1179, 277] width 144 height 23
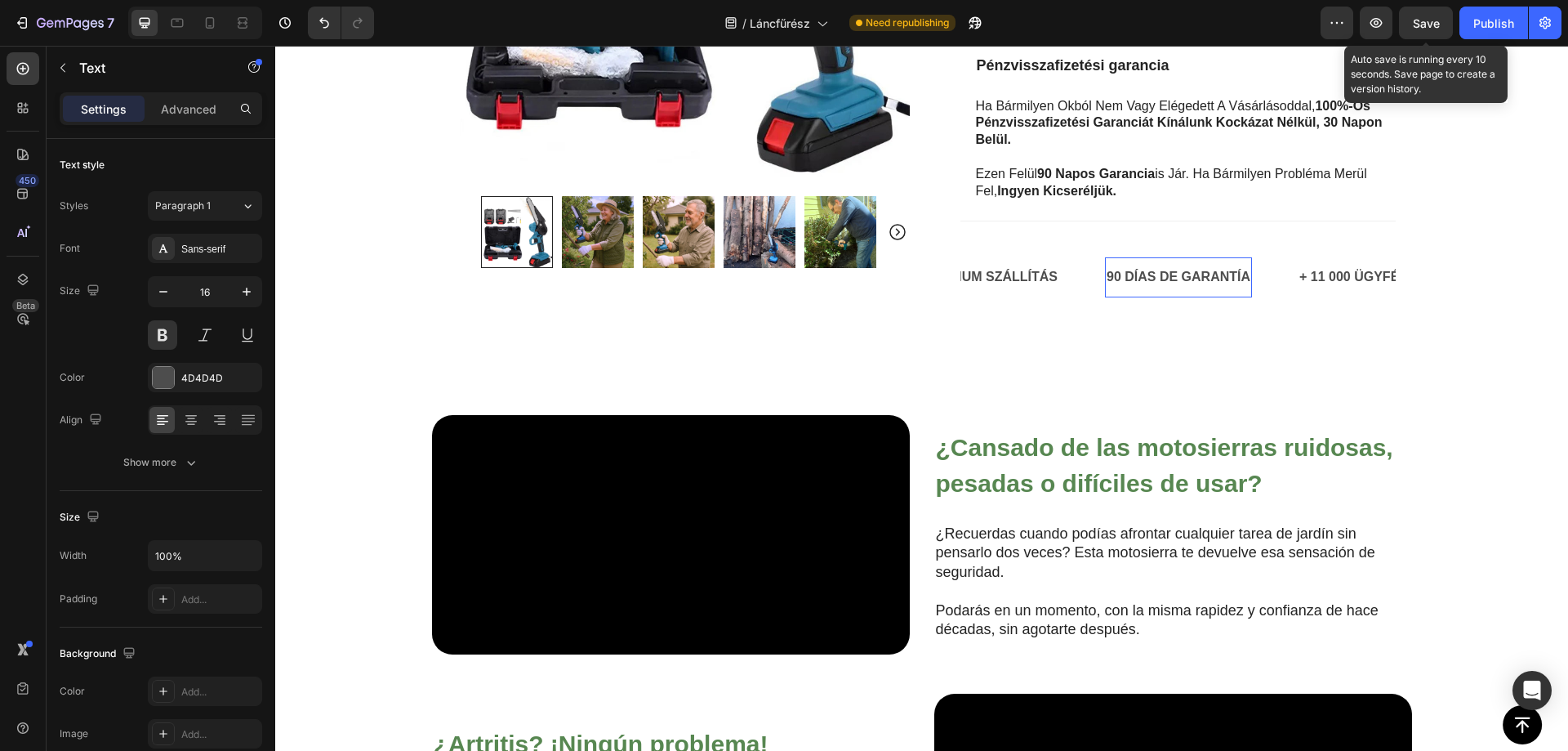
click at [1144, 266] on p "90 DÍAS DE GARANTÍA" at bounding box center [1179, 277] width 144 height 23
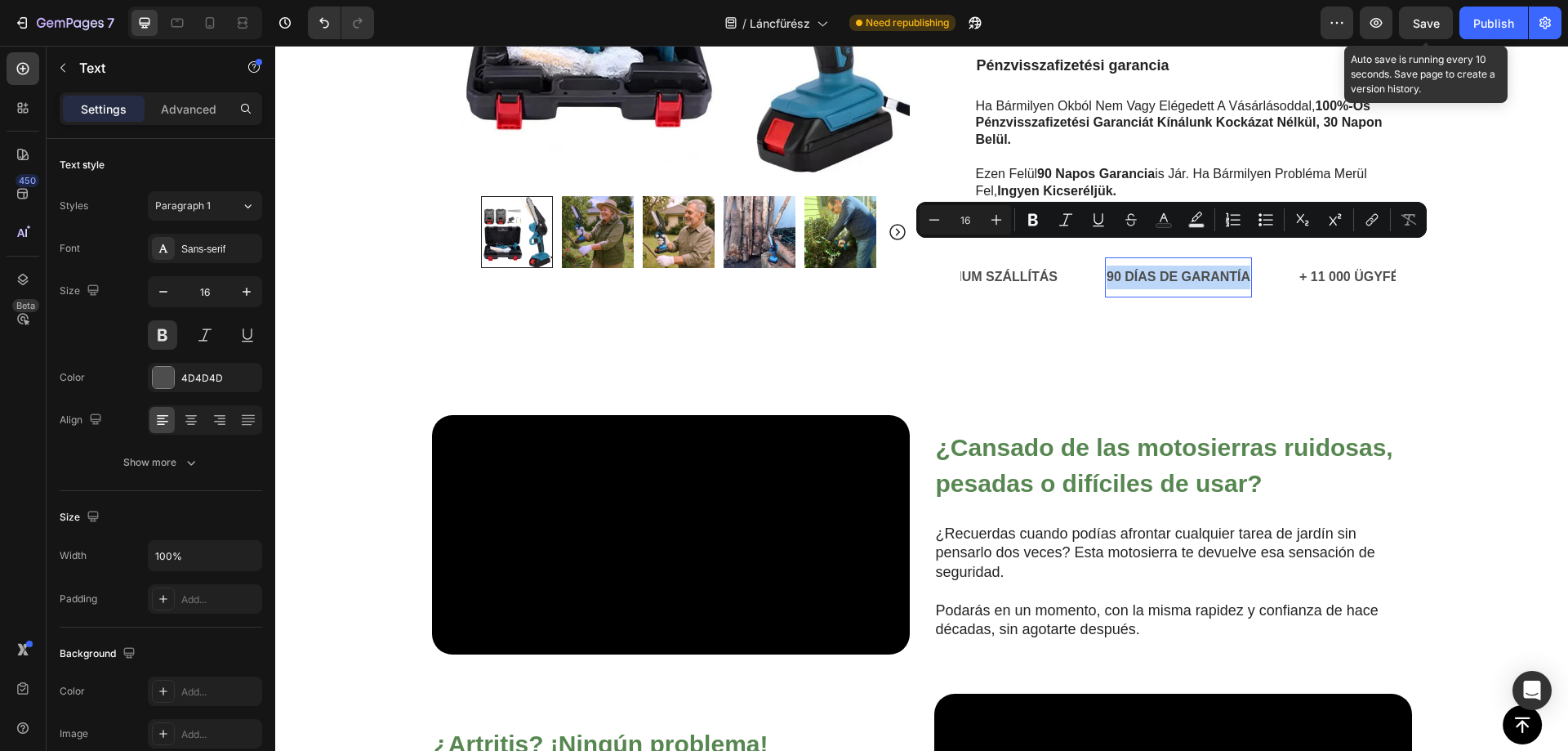
click at [1160, 266] on p "90 DÍAS DE GARANTÍA" at bounding box center [1179, 277] width 144 height 23
click at [1145, 266] on p "90 DÍAS DE GARANTÍA" at bounding box center [1179, 277] width 144 height 23
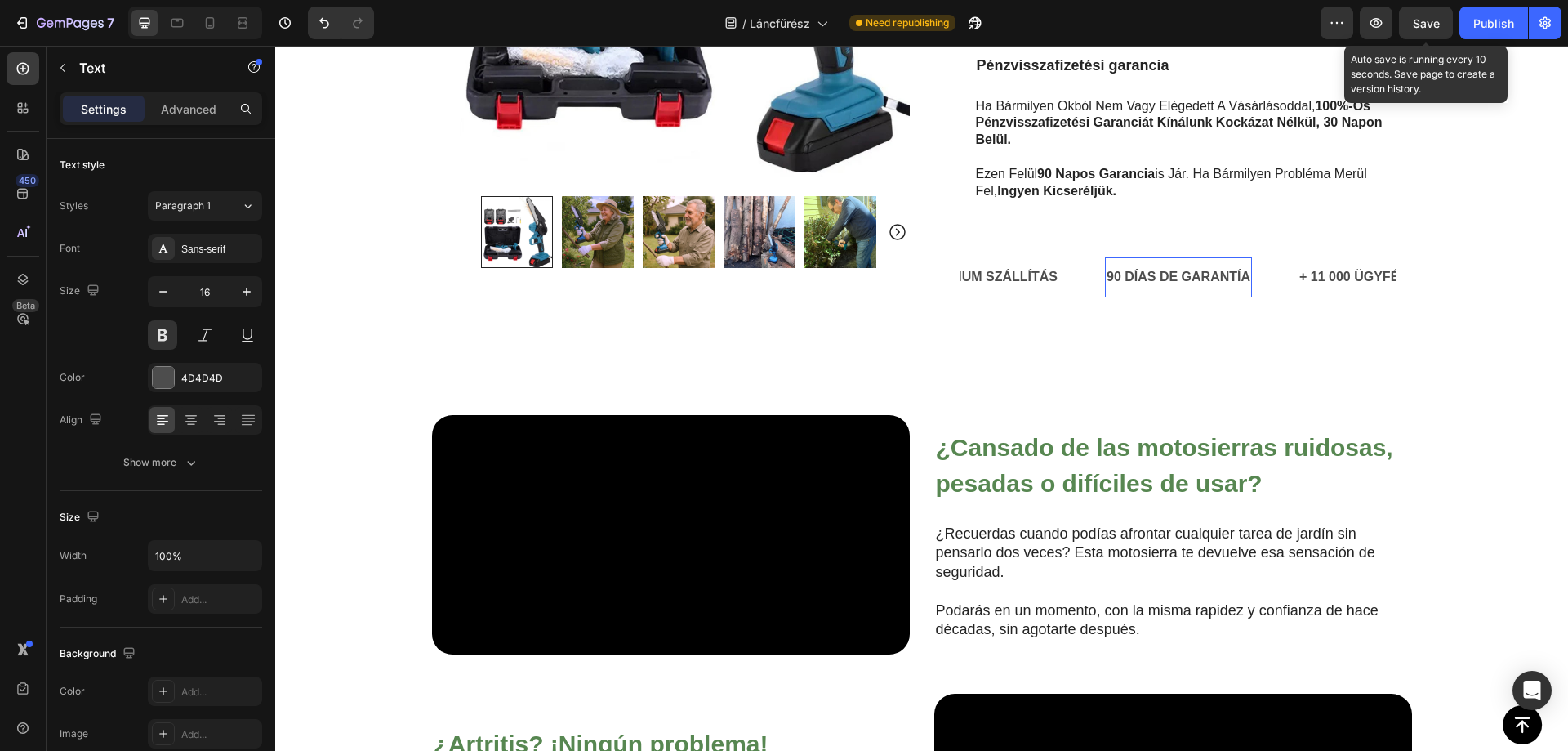
click at [1145, 266] on p "90 DÍAS DE GARANTÍA" at bounding box center [1179, 277] width 144 height 23
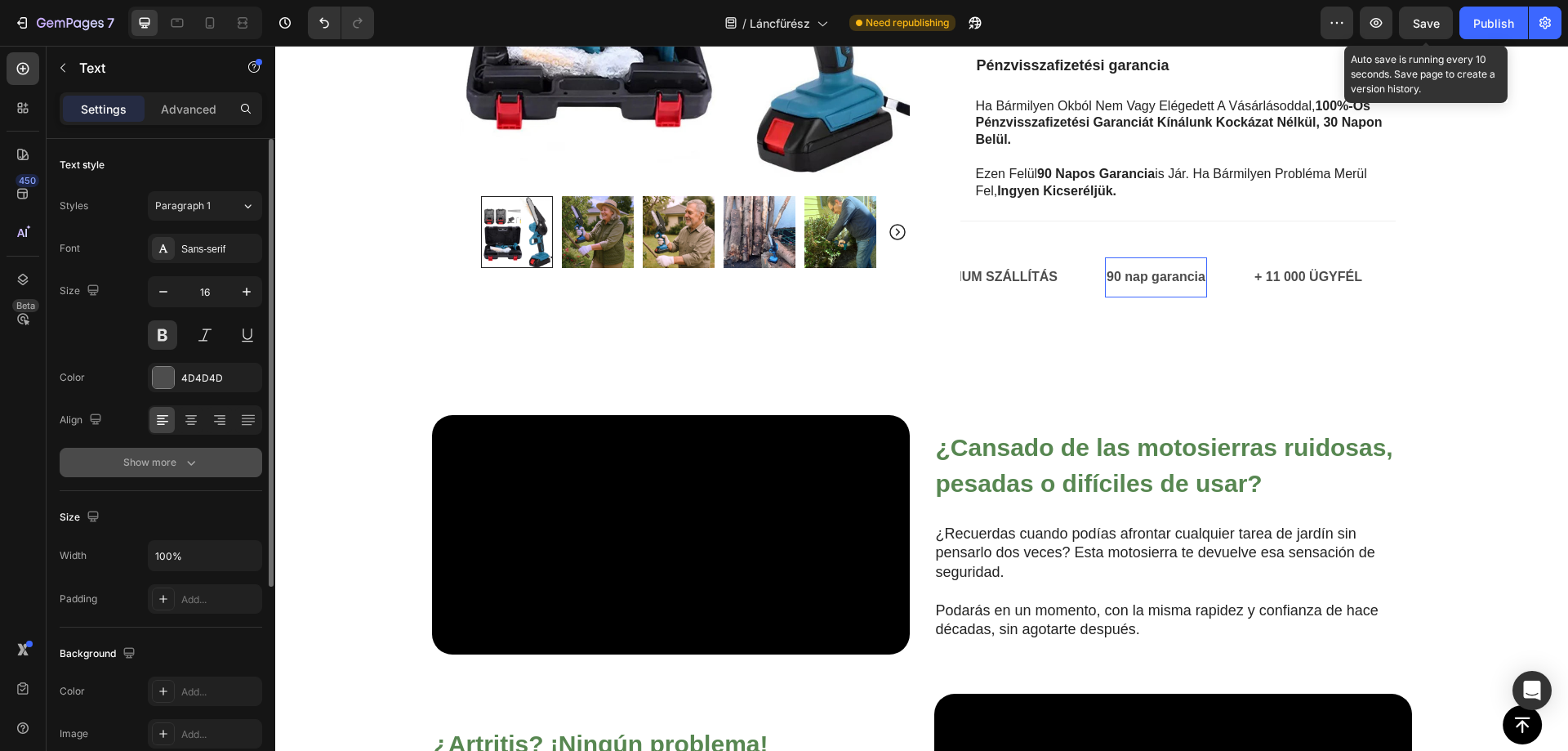
click at [184, 463] on icon "button" at bounding box center [190, 462] width 16 height 16
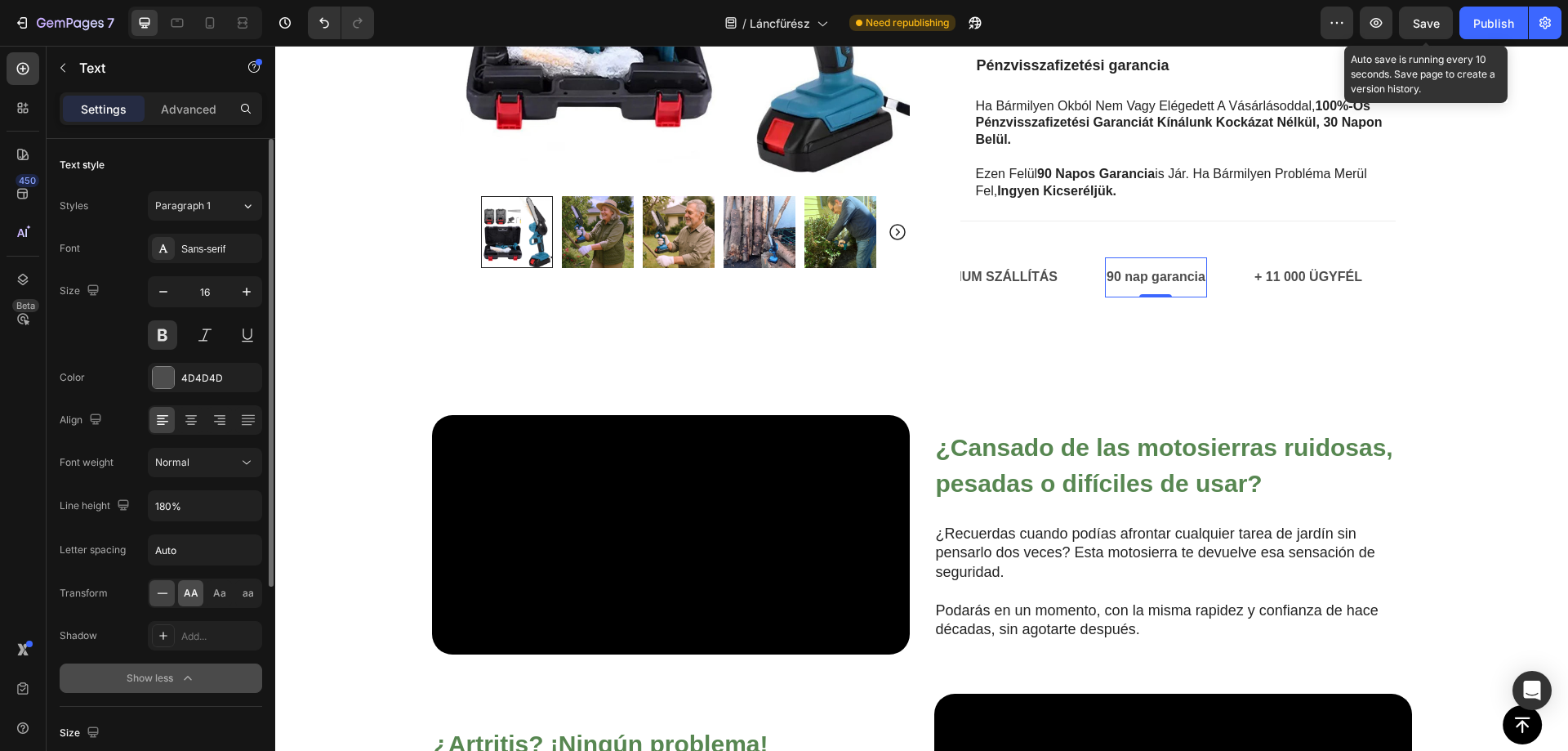
click at [196, 594] on span "AA" at bounding box center [190, 593] width 15 height 15
drag, startPoint x: 1417, startPoint y: 22, endPoint x: 1442, endPoint y: 36, distance: 28.7
click at [1417, 22] on span "Save" at bounding box center [1426, 23] width 27 height 14
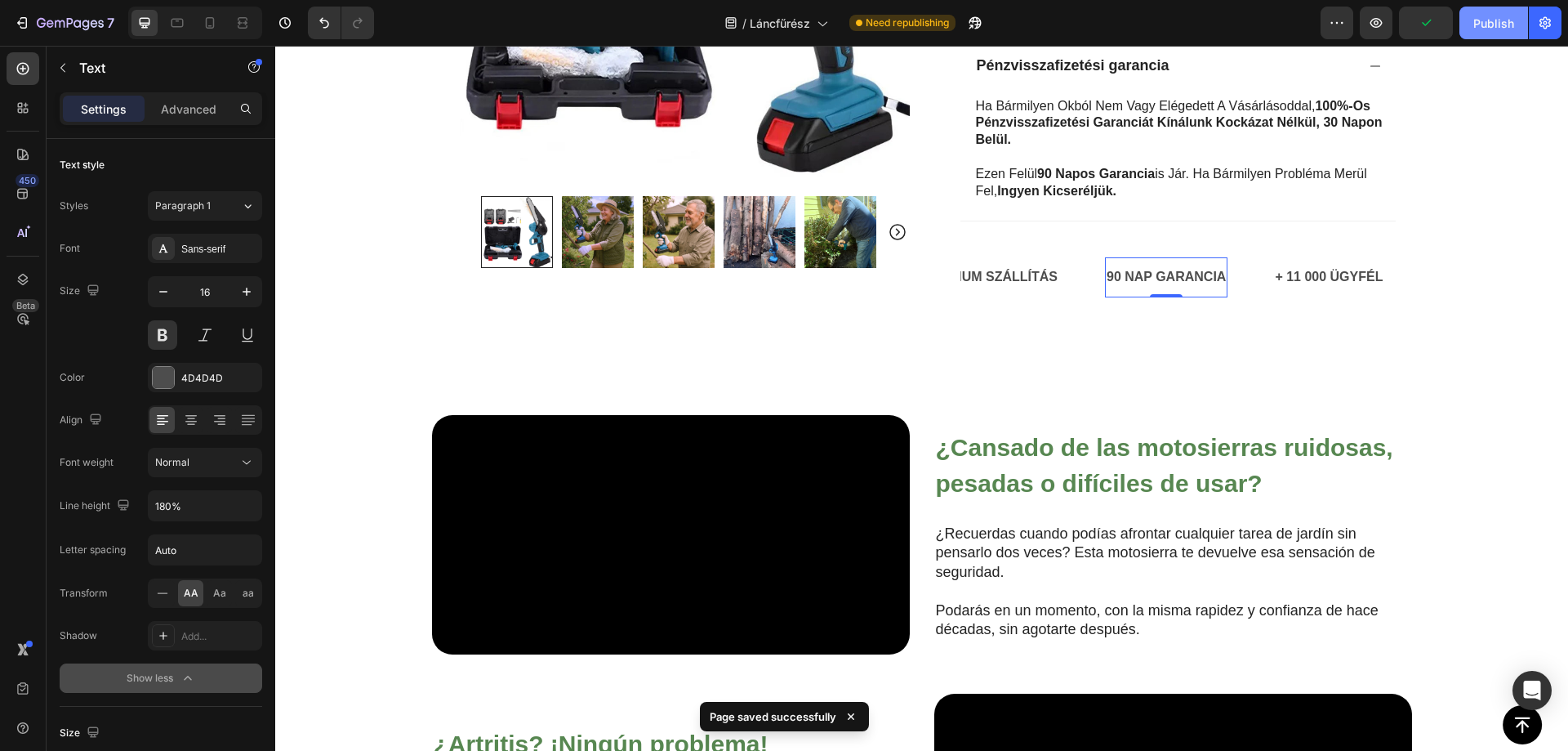
click at [1492, 24] on div "Publish" at bounding box center [1494, 23] width 41 height 17
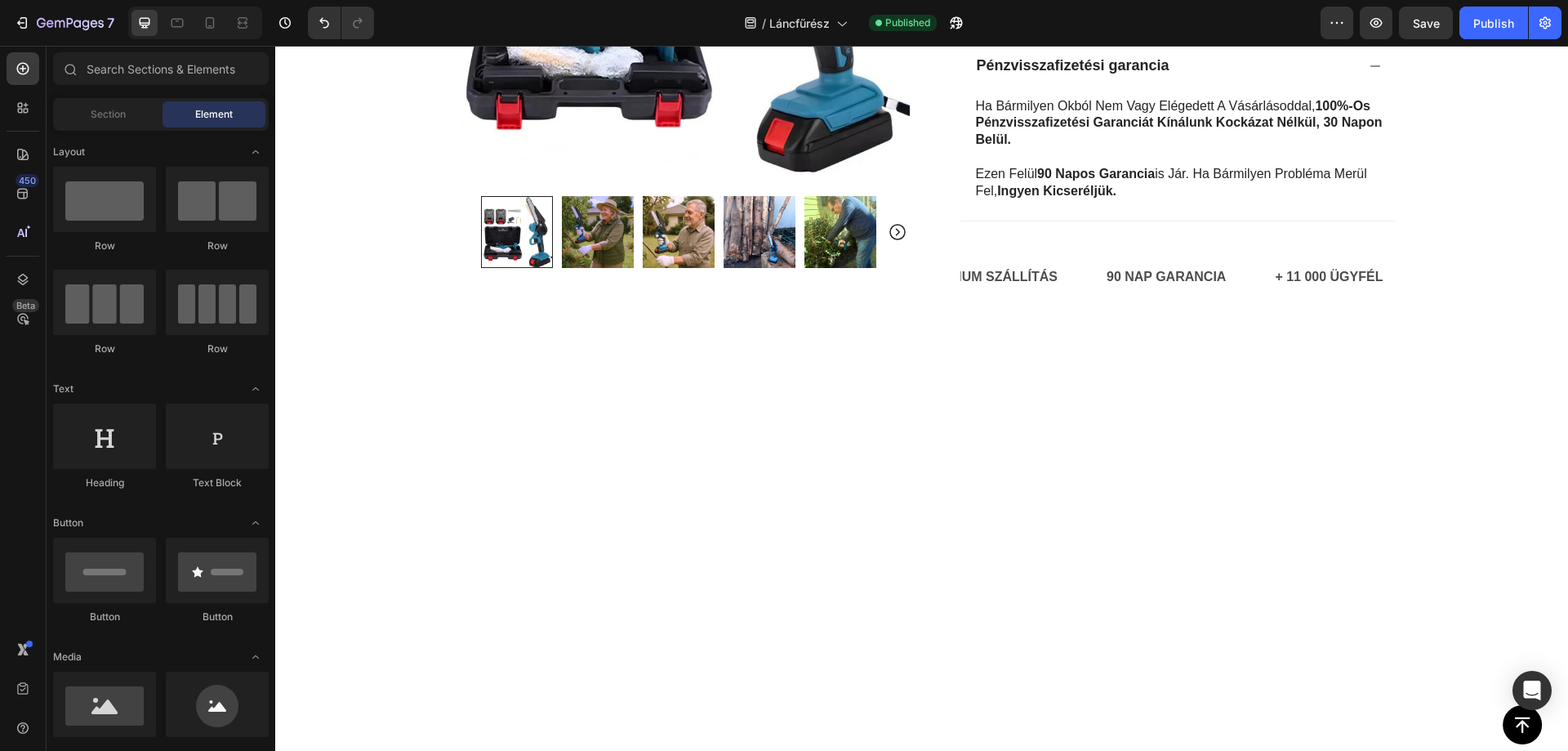
scroll to position [0, 0]
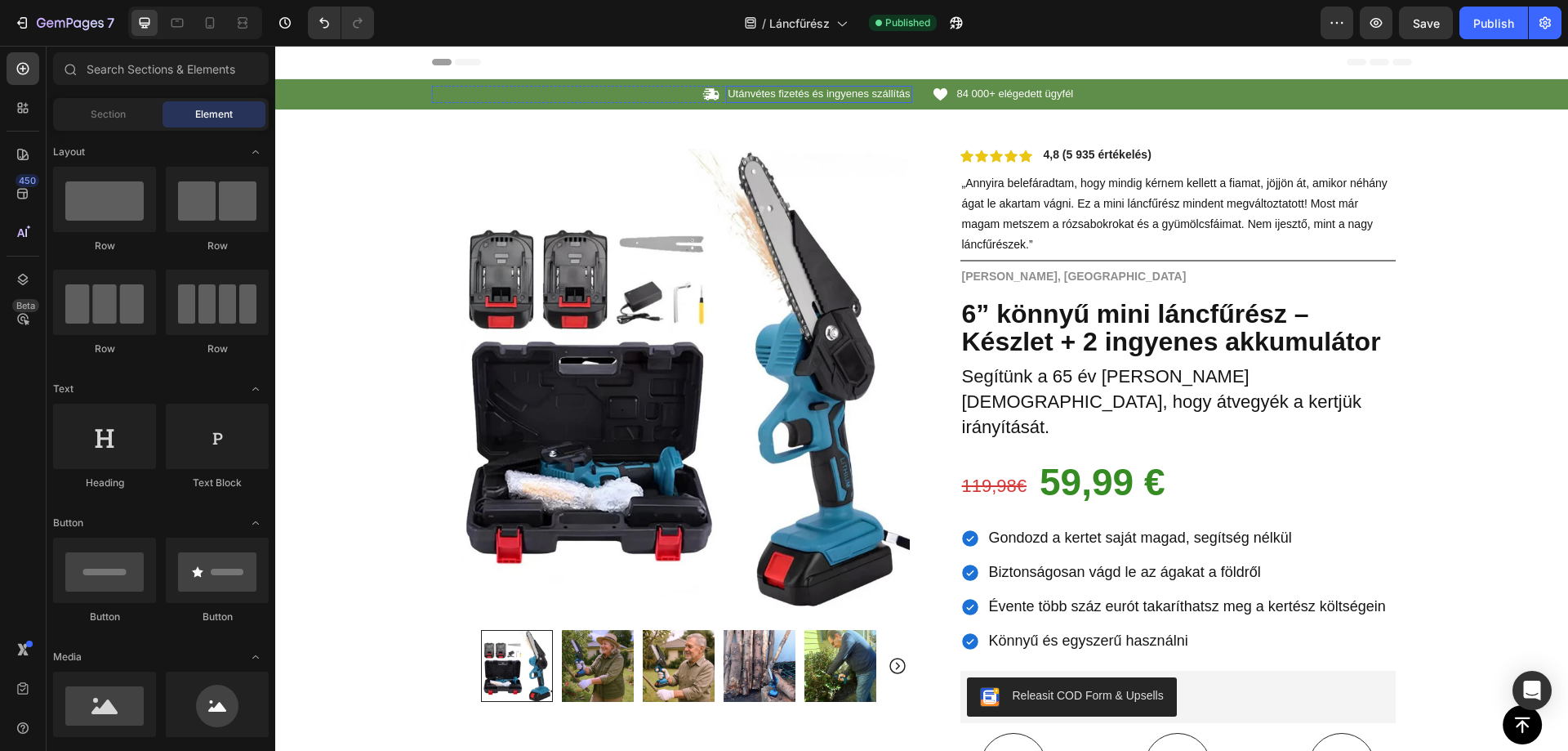
click at [803, 94] on p "Utánvétes fizetés és ingyenes szállítás" at bounding box center [819, 94] width 183 height 14
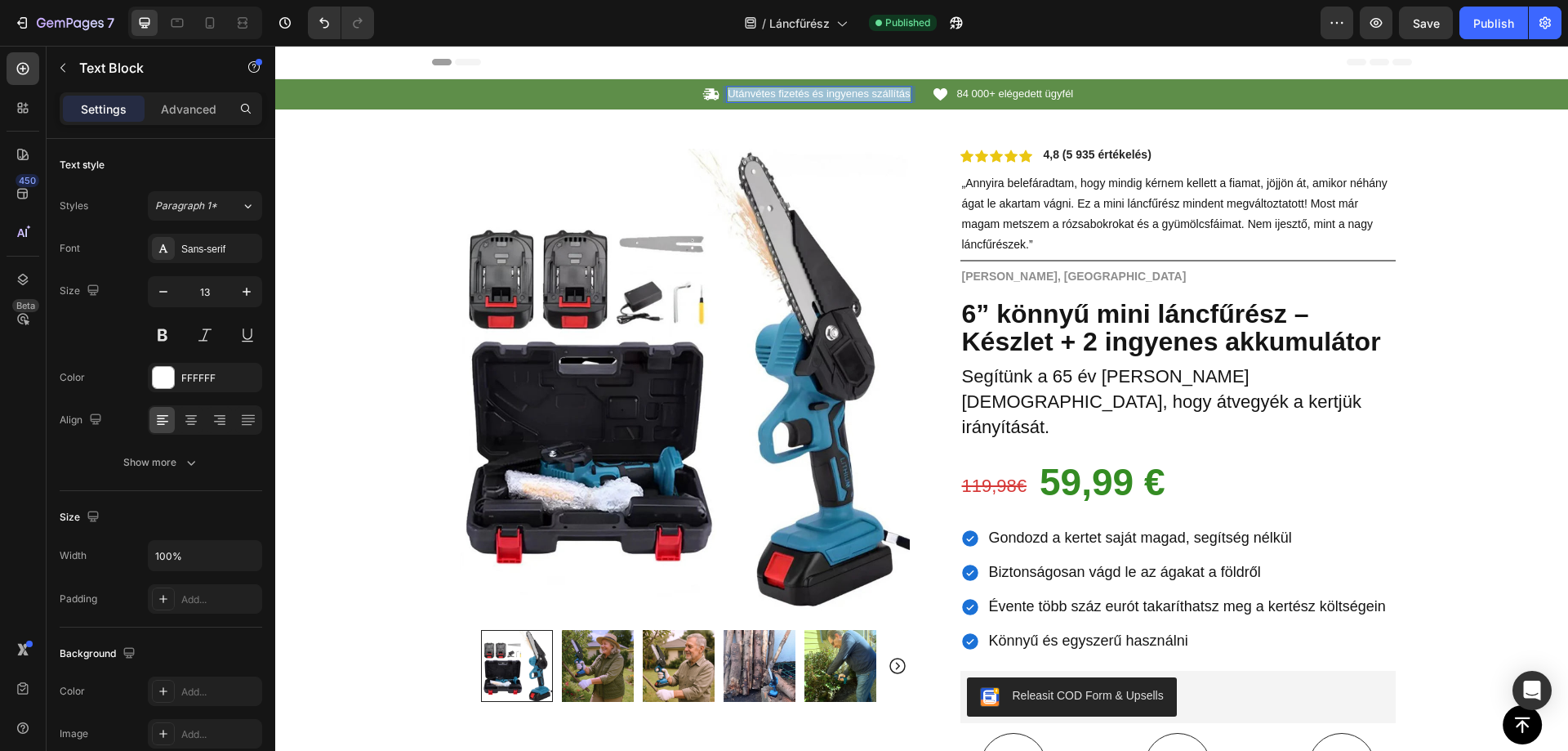
click at [803, 94] on p "Utánvétes fizetés és ingyenes szállítás" at bounding box center [819, 94] width 183 height 14
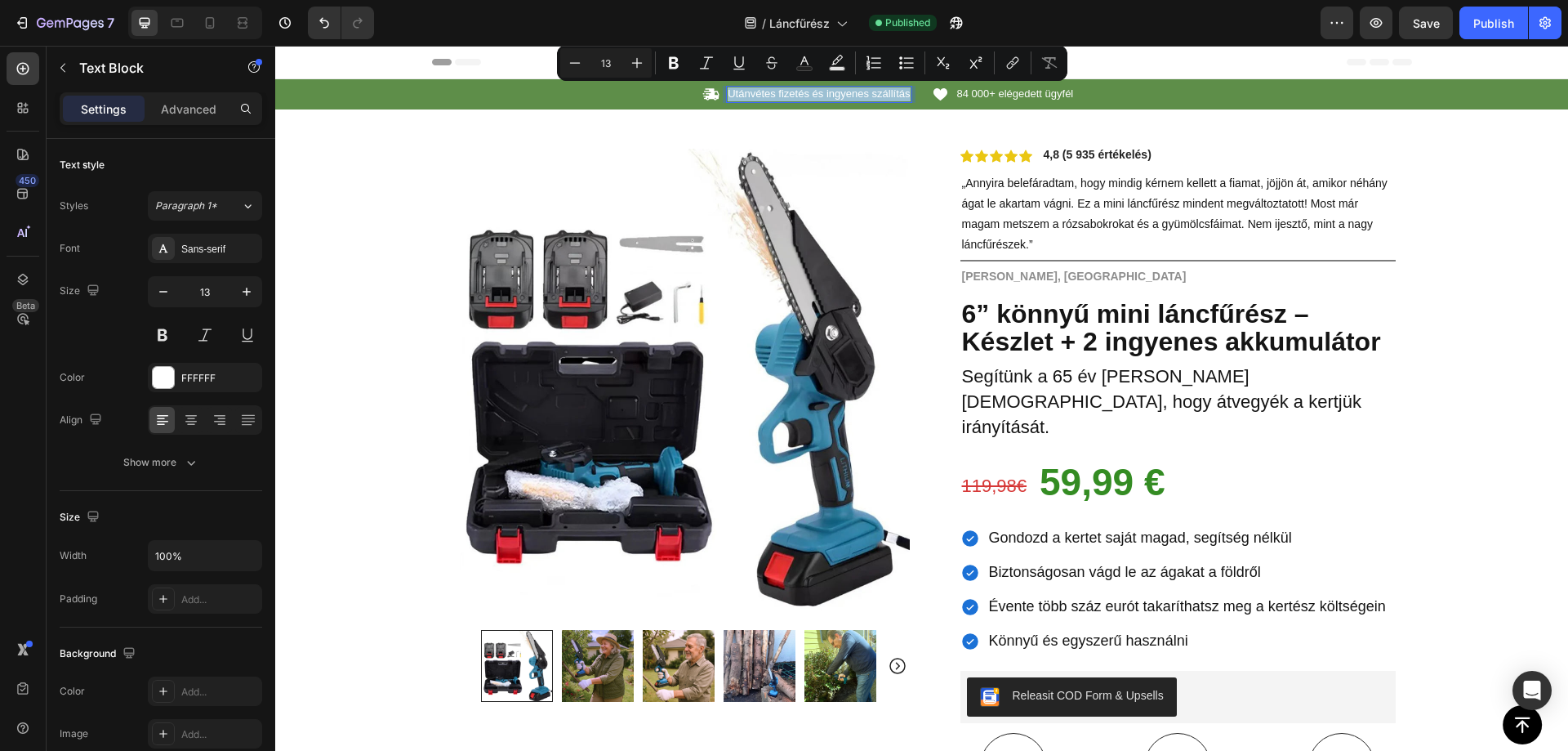
click at [793, 100] on div at bounding box center [793, 100] width 0 height 0
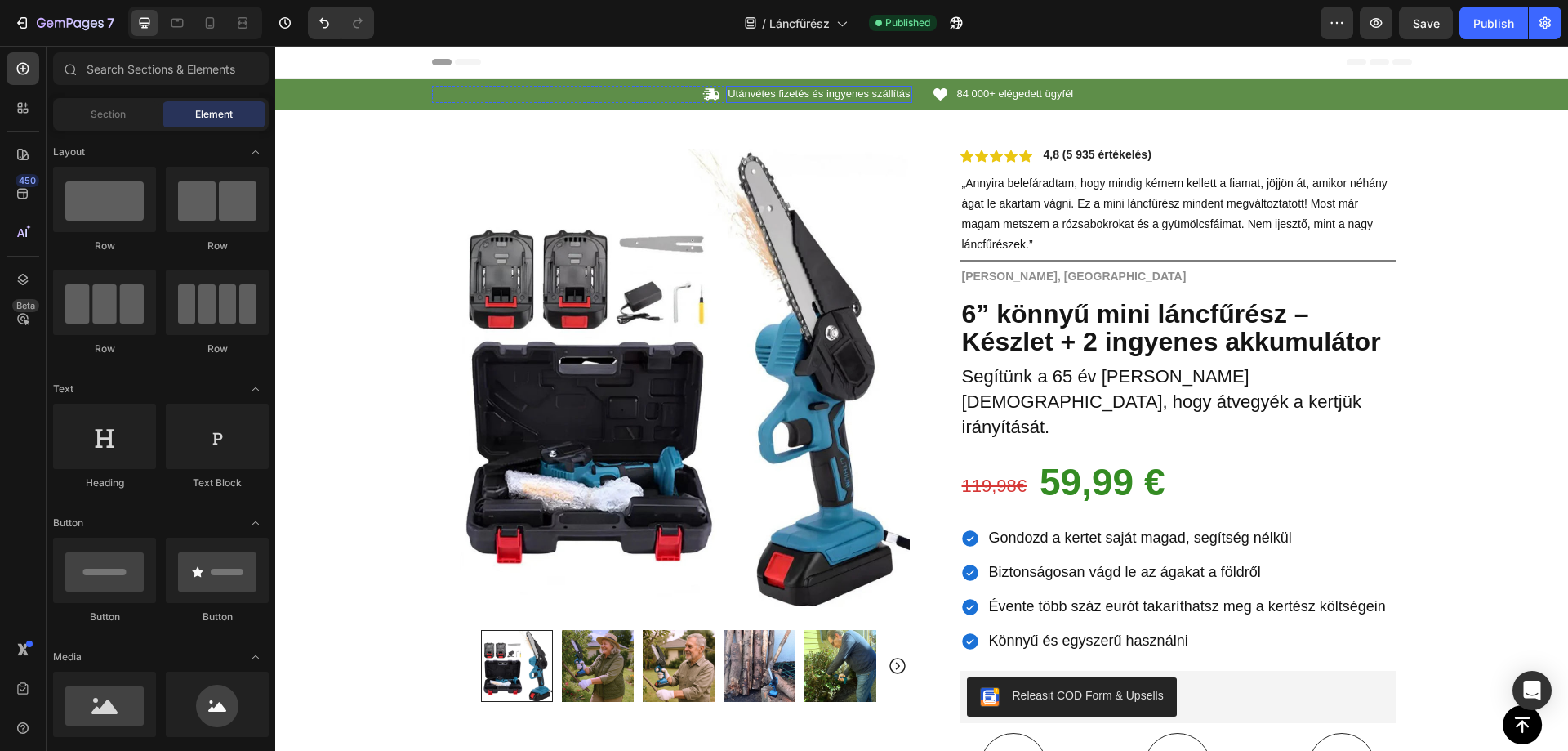
click at [796, 92] on p "Utánvétes fizetés és ingyenes szállítás" at bounding box center [819, 94] width 183 height 14
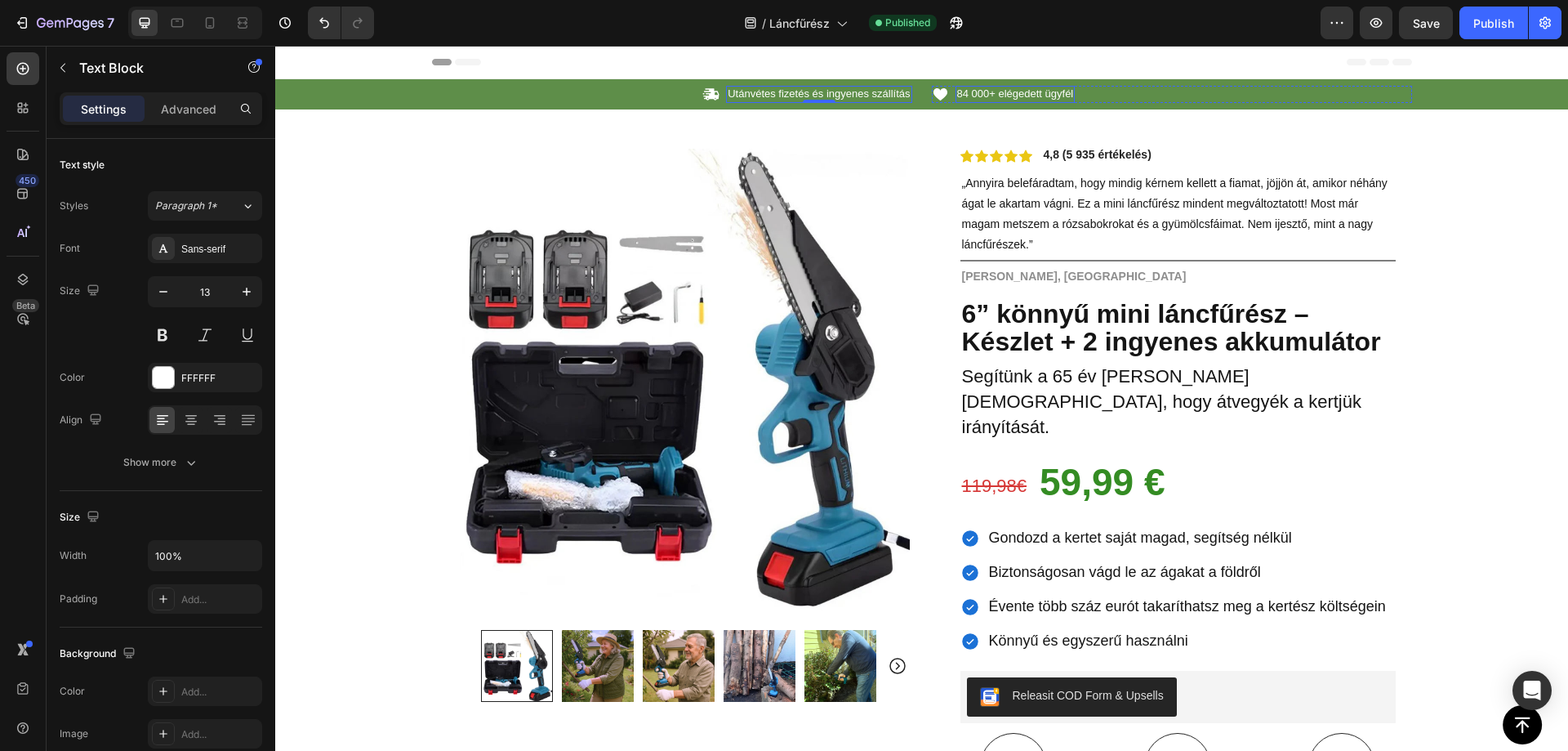
click at [1003, 91] on span "84 000+ elégedett ügyfél" at bounding box center [1015, 93] width 117 height 12
click at [1002, 90] on span "84 000+ elégedett ügyfél" at bounding box center [1015, 93] width 117 height 12
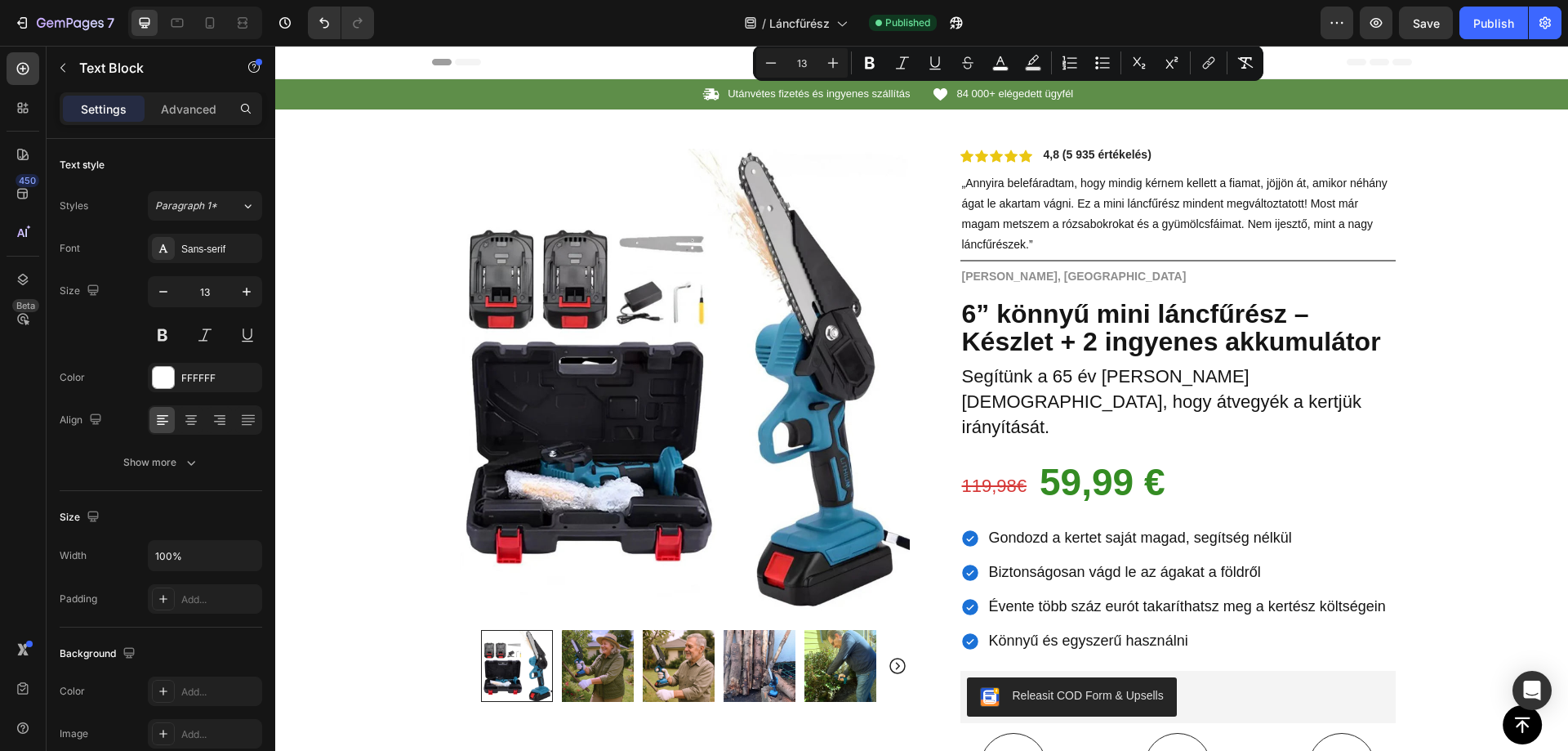
click at [992, 65] on div at bounding box center [992, 65] width 0 height 0
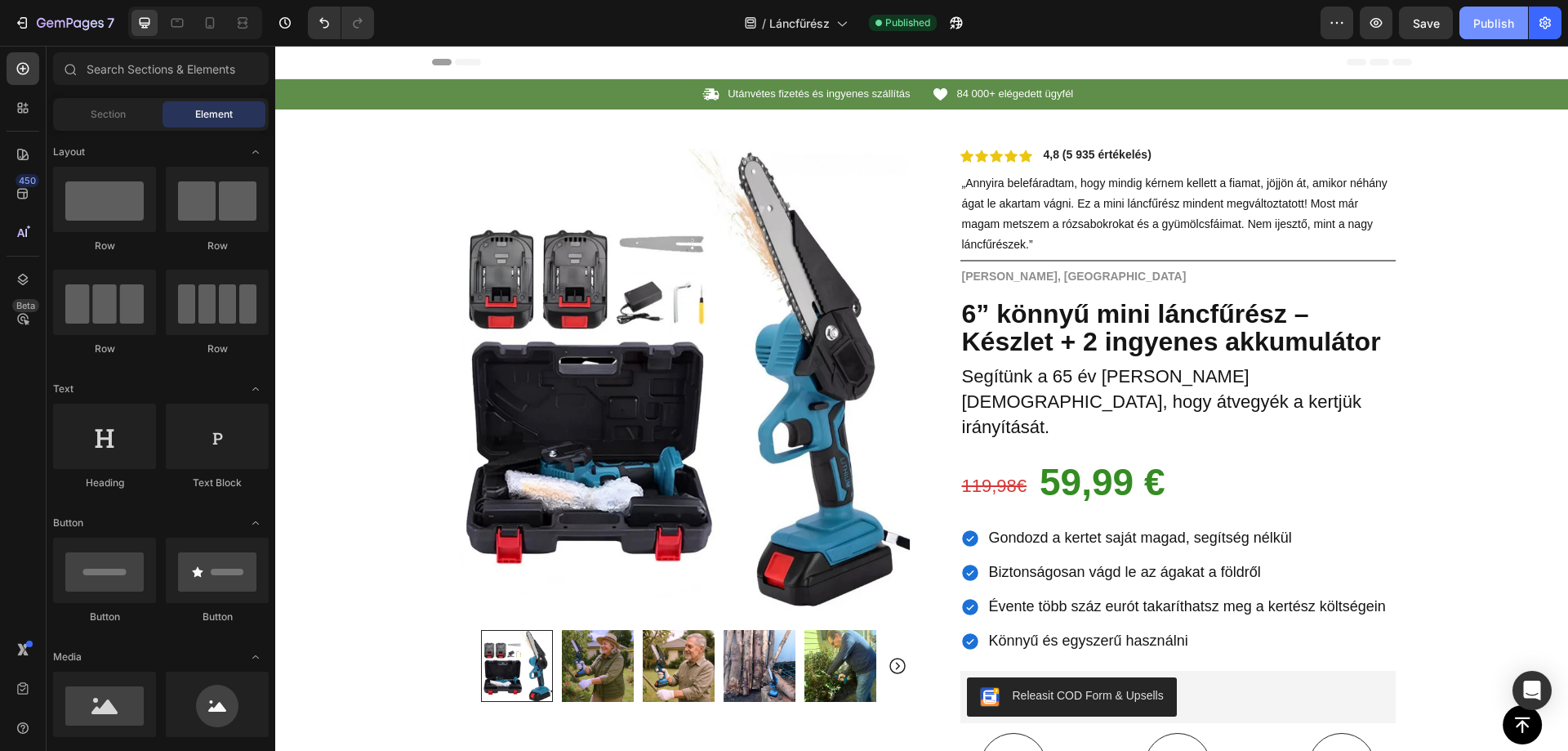
click at [1485, 33] on button "Publish" at bounding box center [1494, 23] width 68 height 33
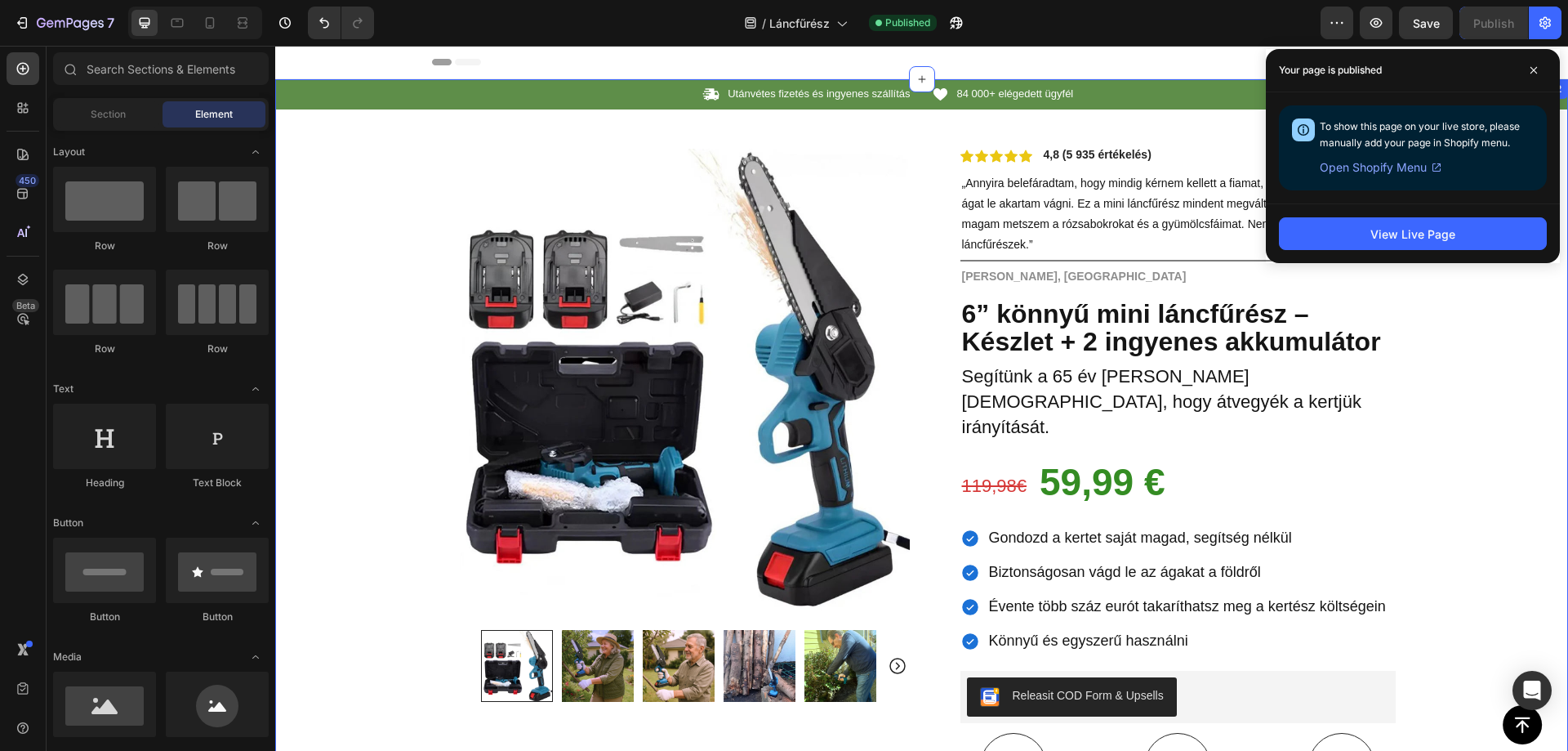
click at [1465, 453] on div "Icon Utánvétes fizetés és ingyenes szállítás Text Block Row Icon 84 000+ eléged…" at bounding box center [922, 681] width 1293 height 1204
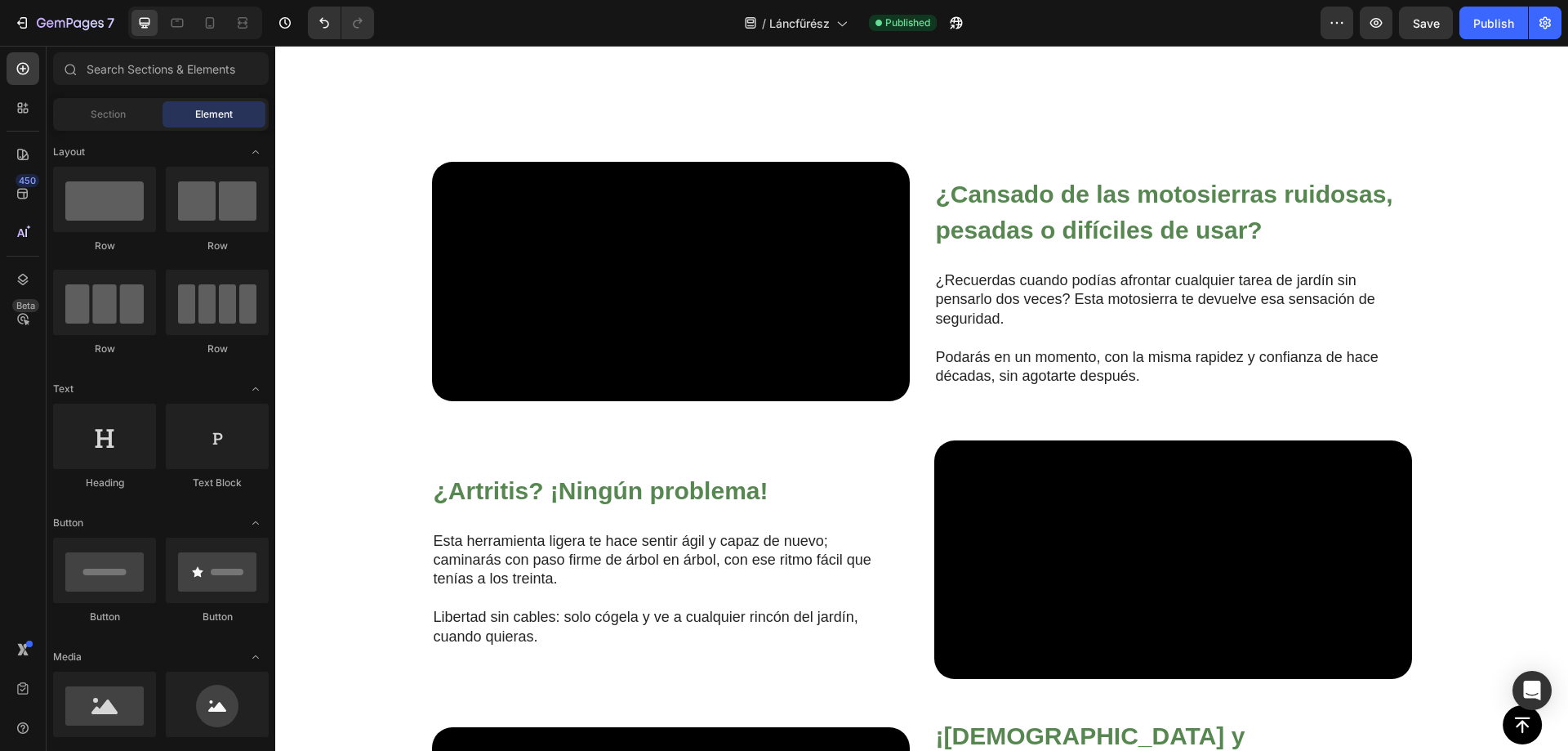
scroll to position [1233, 0]
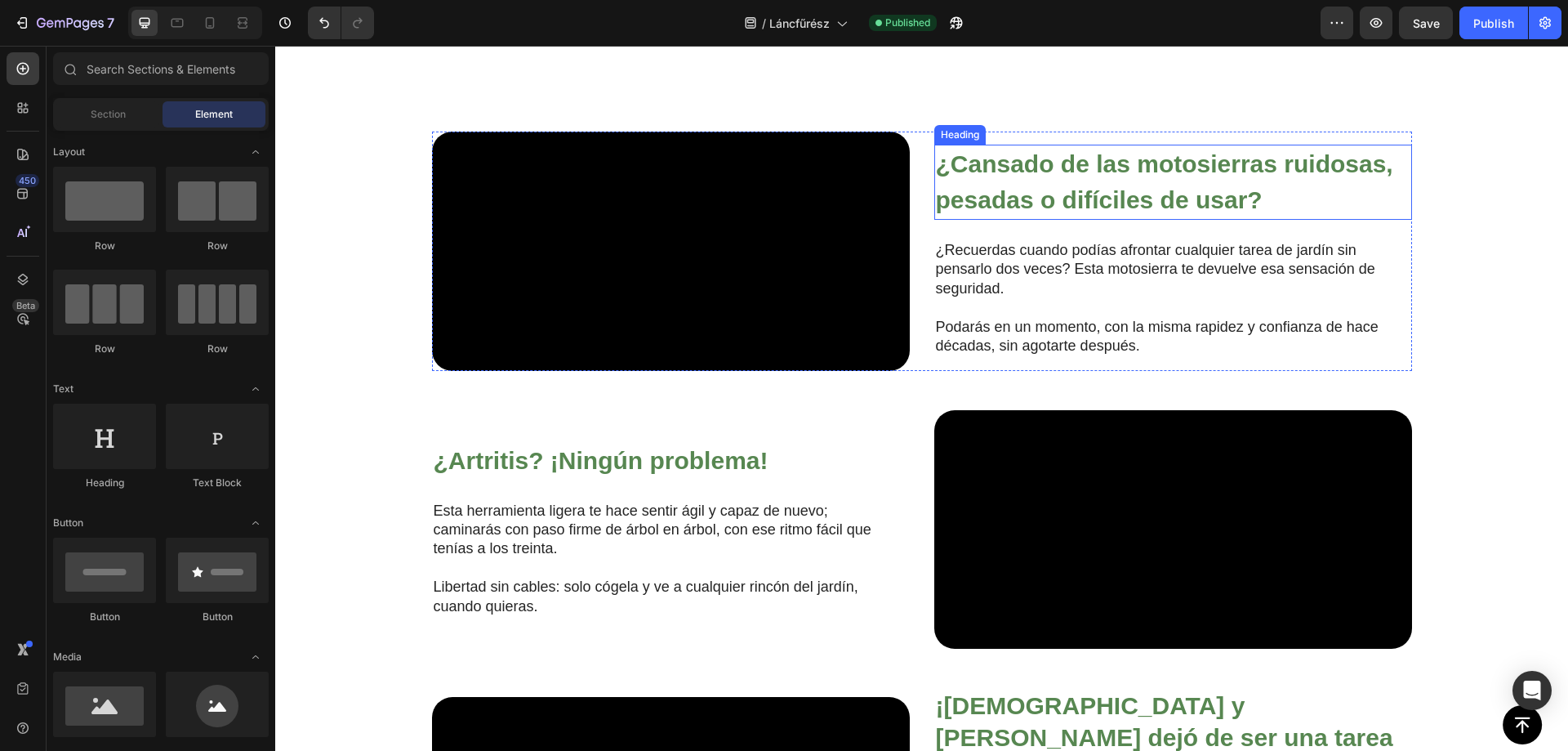
click at [1006, 210] on strong "¿Cansado de las motosierras ruidosas, pesadas o difíciles de usar?" at bounding box center [1165, 182] width 458 height 63
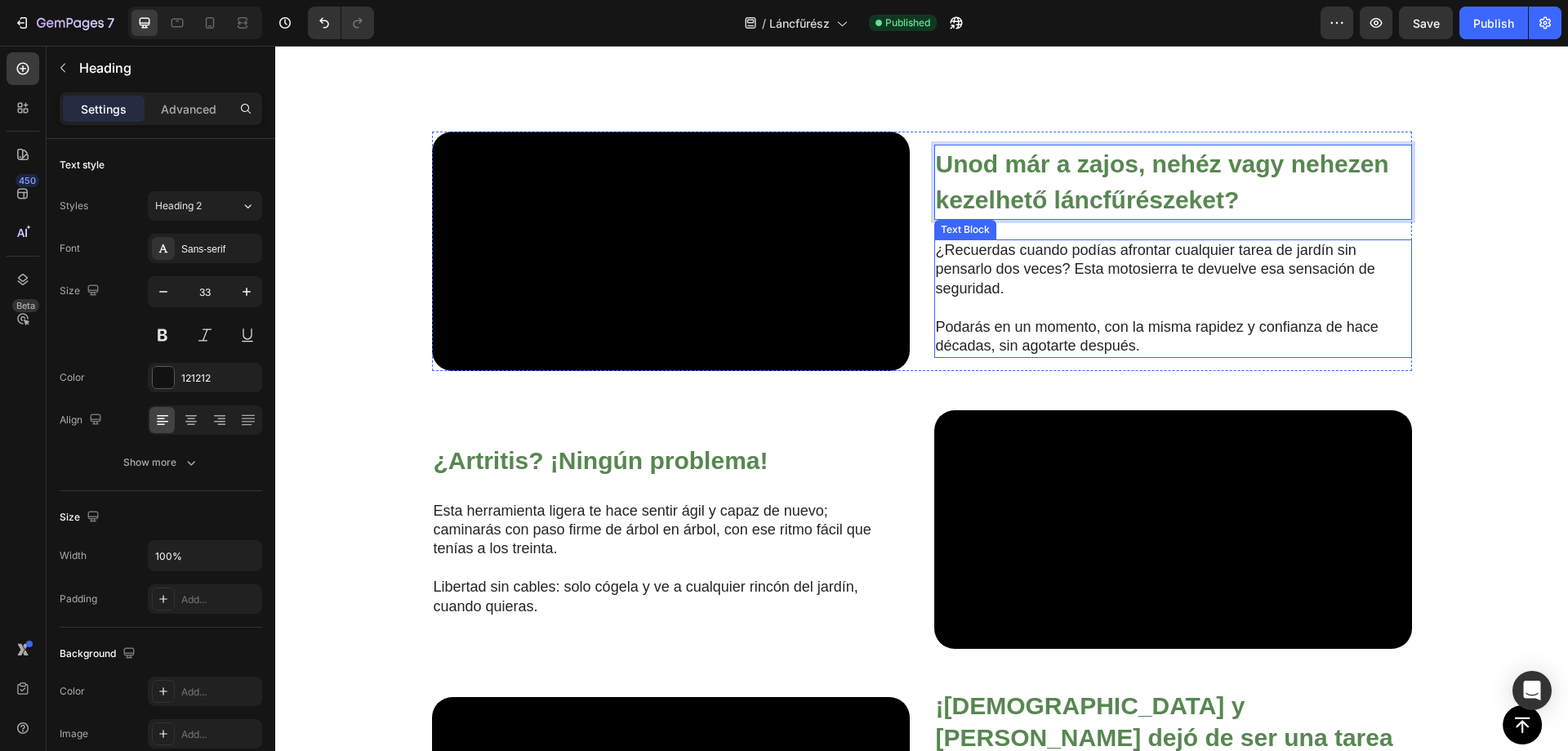
click at [1040, 281] on p "¿Recuerdas cuando podías afrontar cualquier tarea de jardín sin pensarlo dos ve…" at bounding box center [1160, 269] width 448 height 57
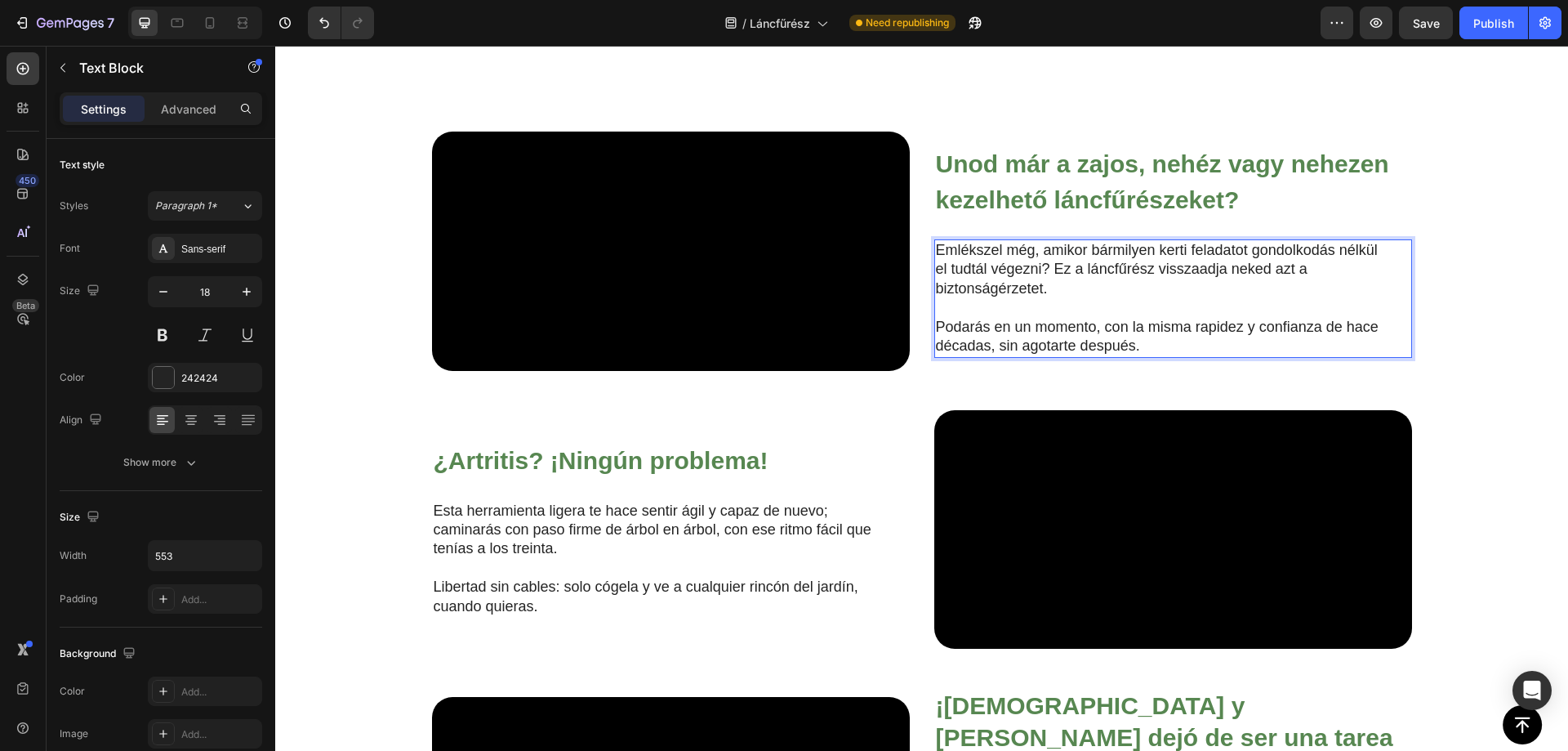
click at [1003, 356] on p "Podarás en un momento, con la misma rapidez y confianza de hace décadas, sin ag…" at bounding box center [1160, 337] width 448 height 38
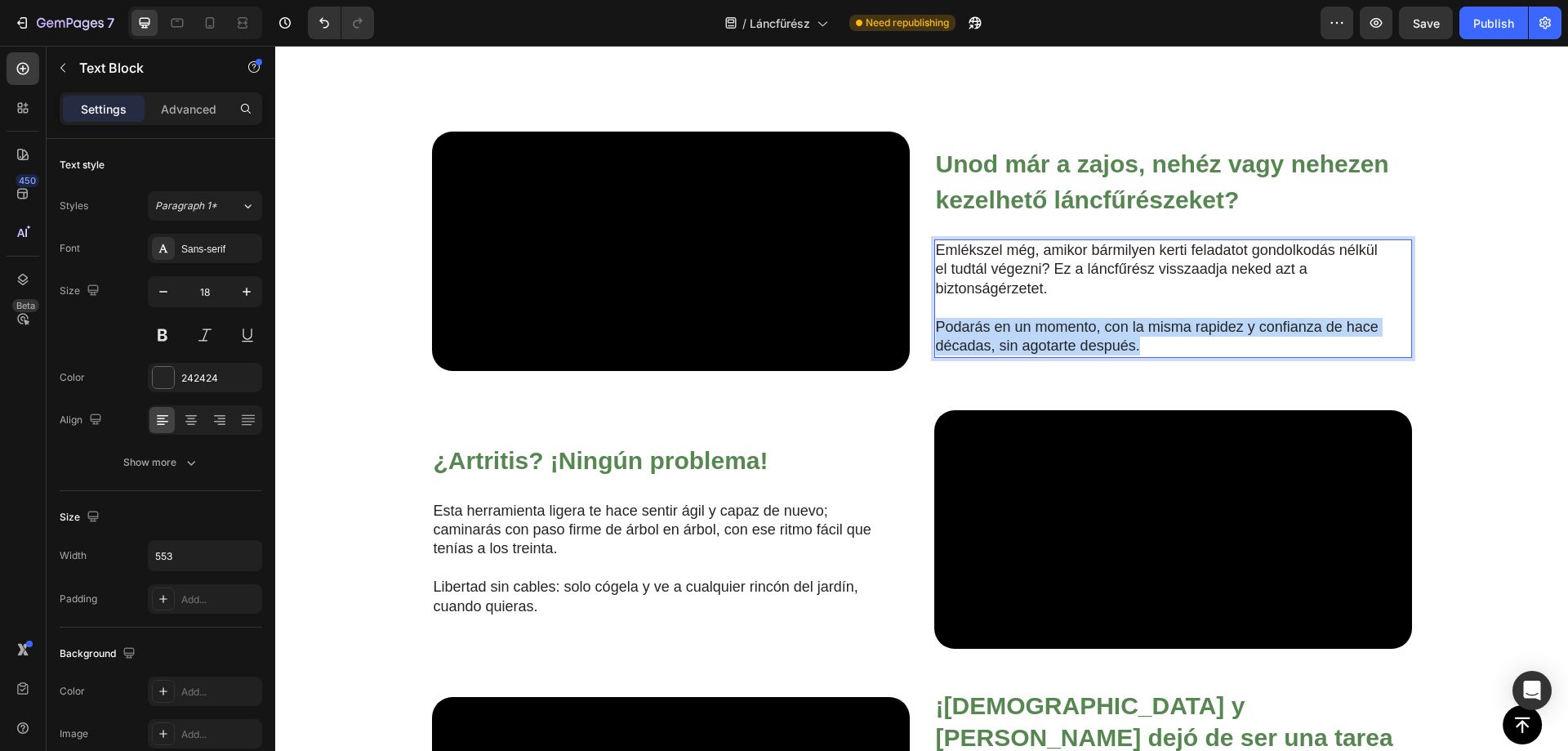
click at [1003, 356] on p "Podarás en un momento, con la misma rapidez y confianza de hace décadas, sin ag…" at bounding box center [1160, 337] width 448 height 38
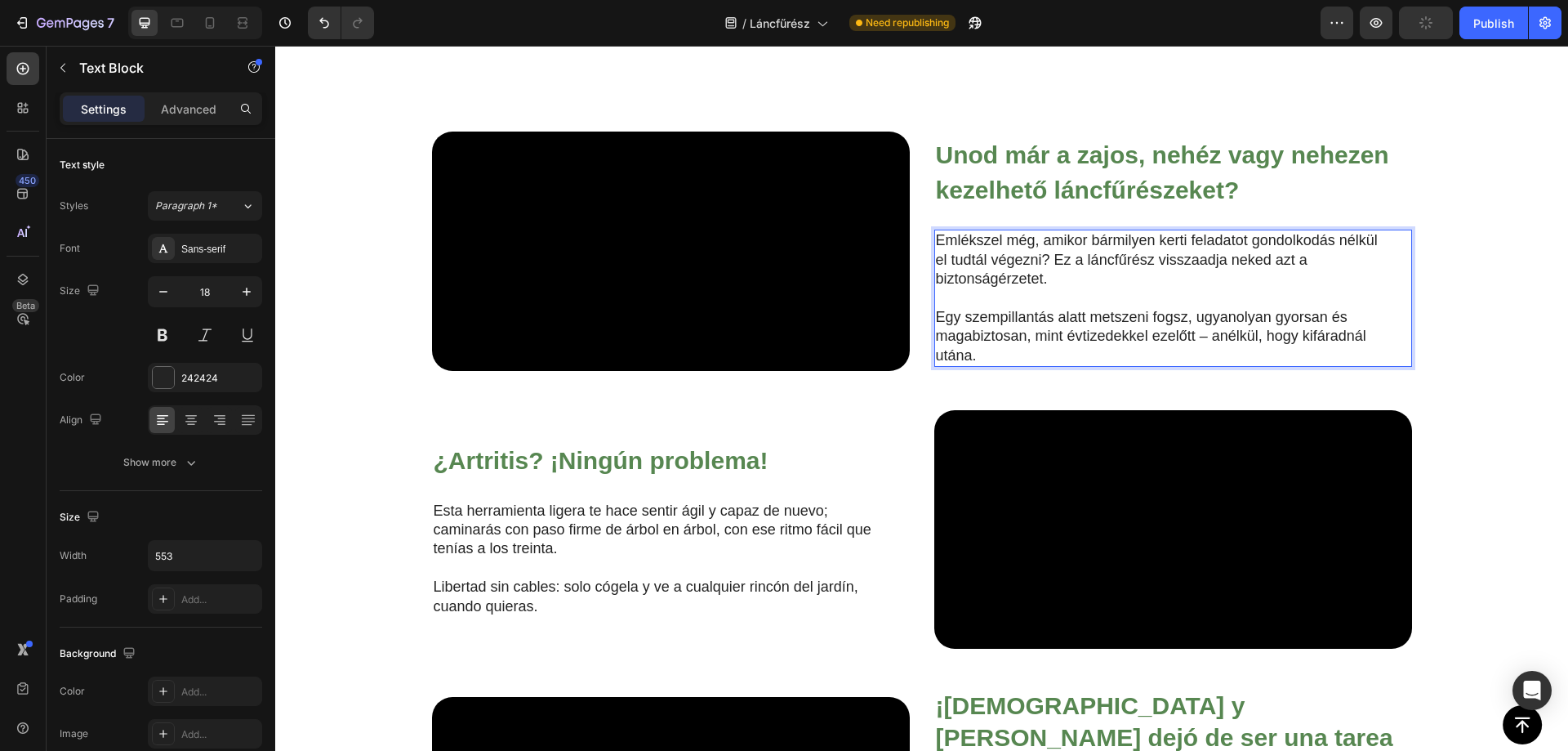
click at [1411, 35] on button "button" at bounding box center [1426, 23] width 54 height 33
click at [1474, 16] on div "Publish" at bounding box center [1494, 23] width 41 height 17
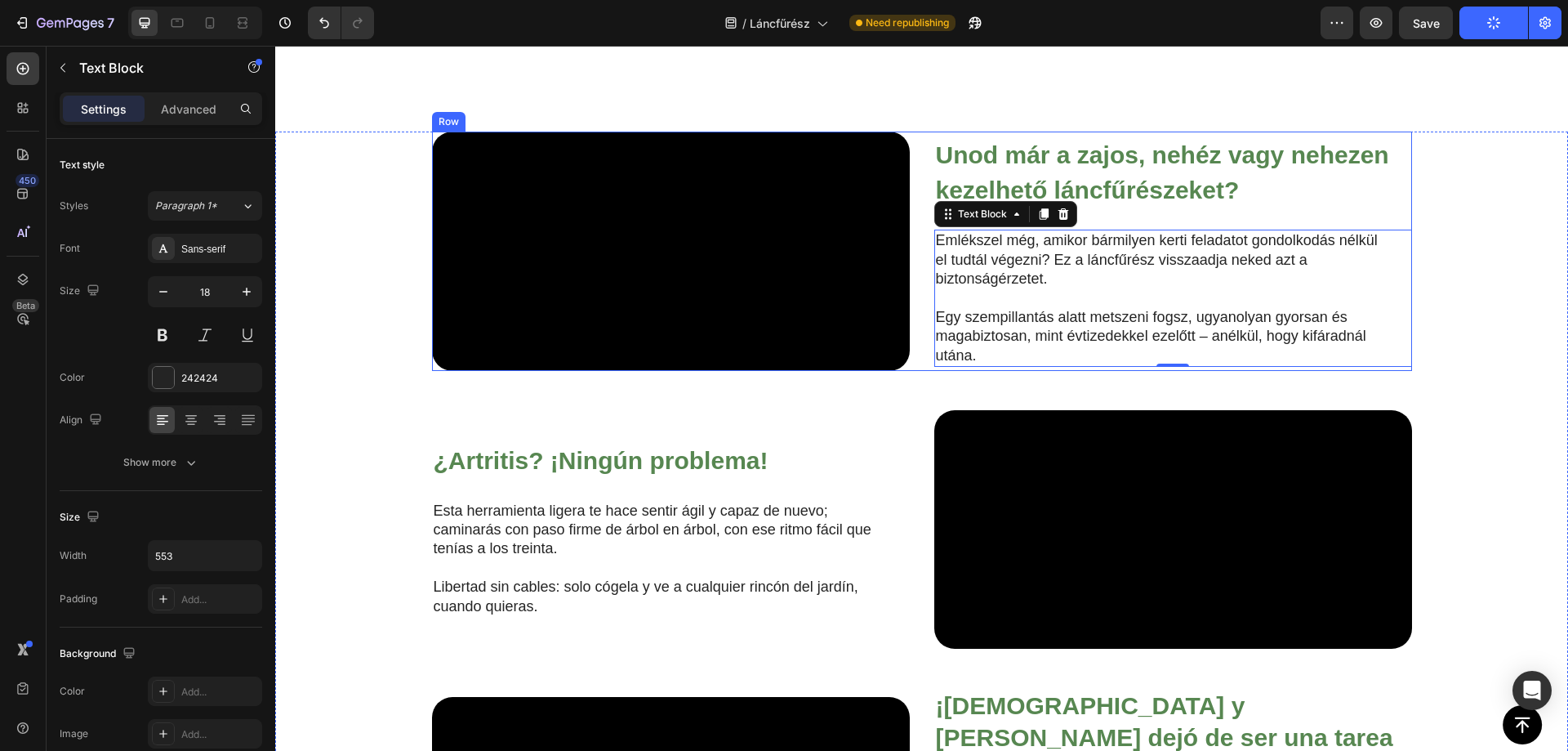
click at [985, 147] on div "⁠⁠⁠⁠⁠⁠⁠ Unod [PERSON_NAME], nehéz vagy nehezen kezelhető láncfűrészeket? Headin…" at bounding box center [1173, 251] width 478 height 240
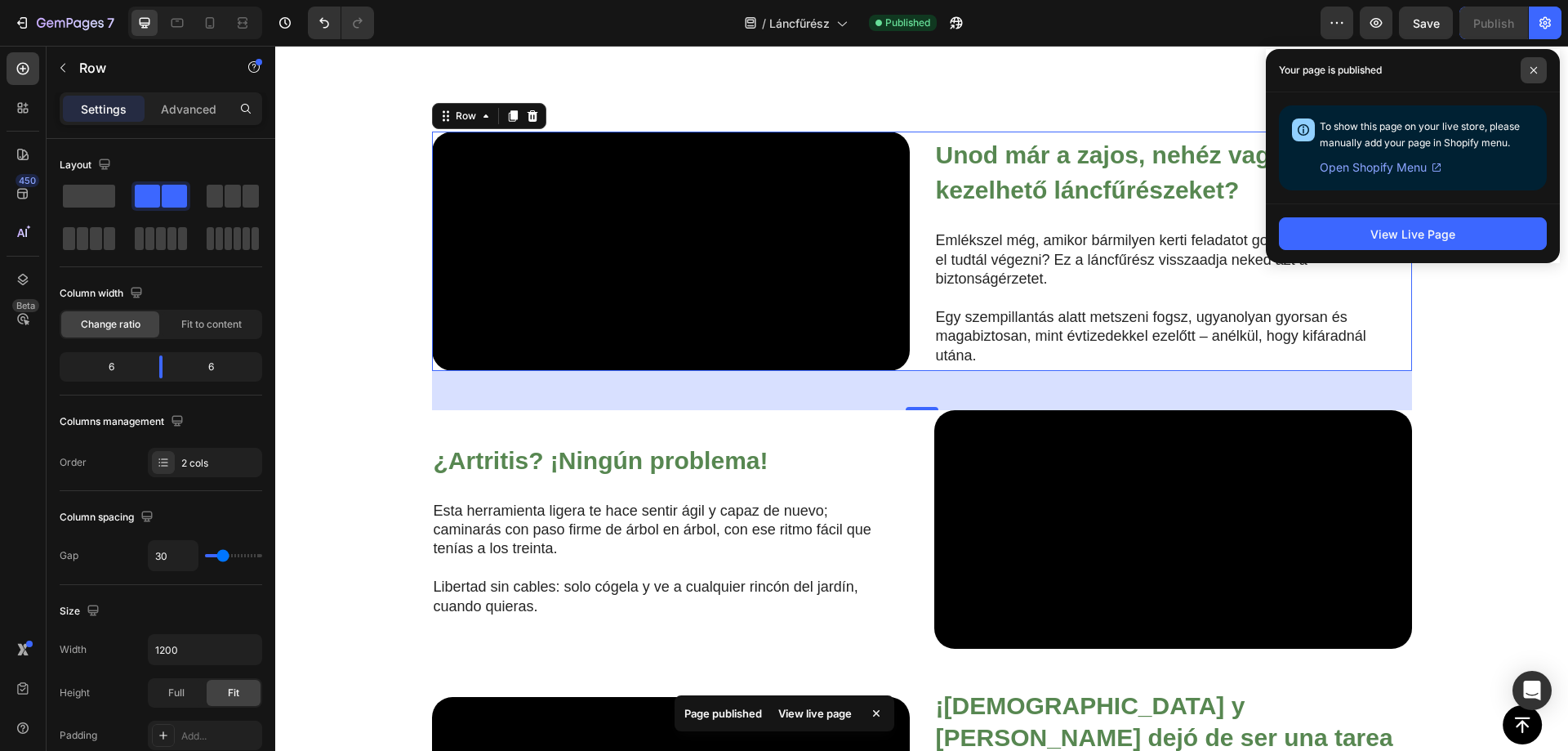
click at [1535, 66] on span at bounding box center [1534, 70] width 26 height 26
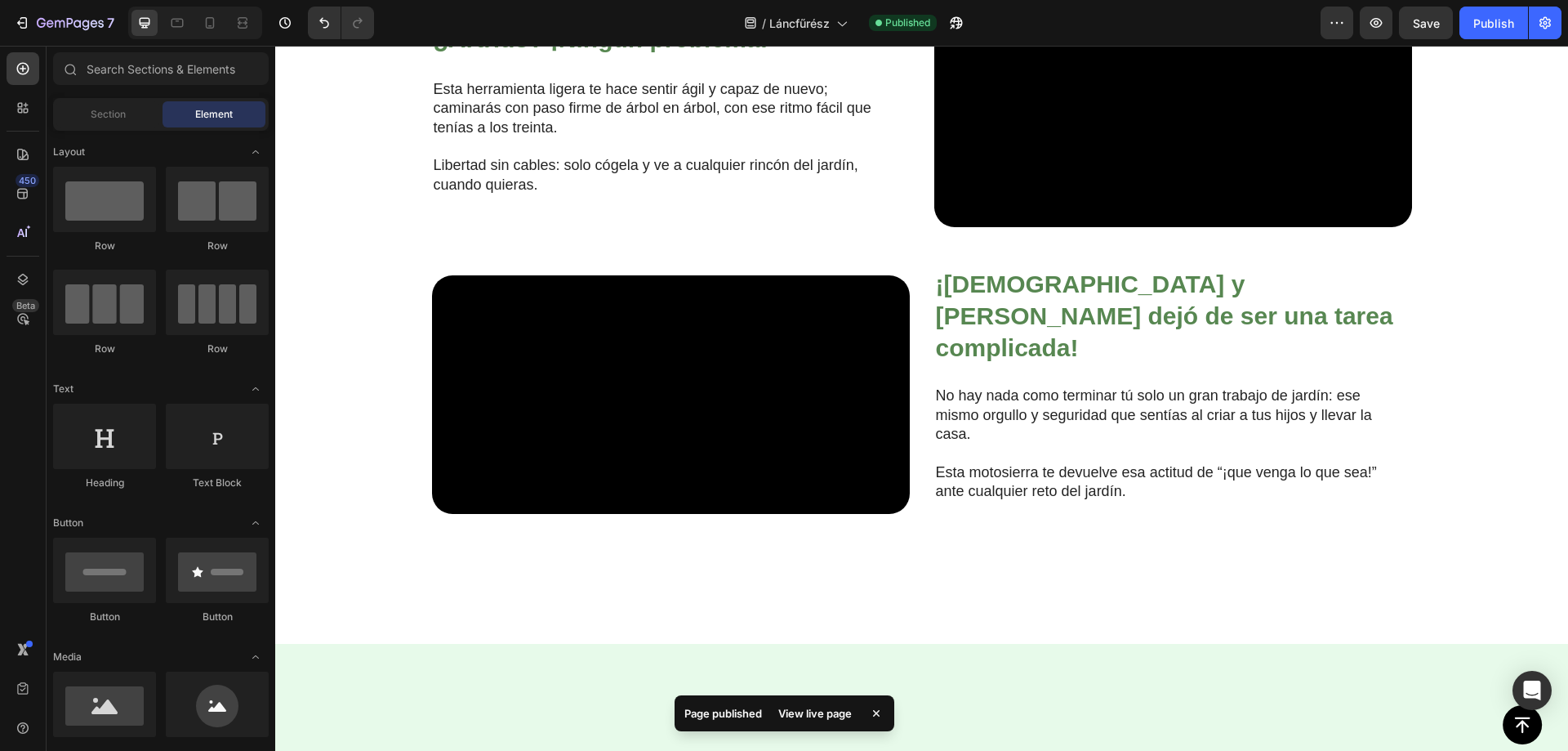
scroll to position [1644, 0]
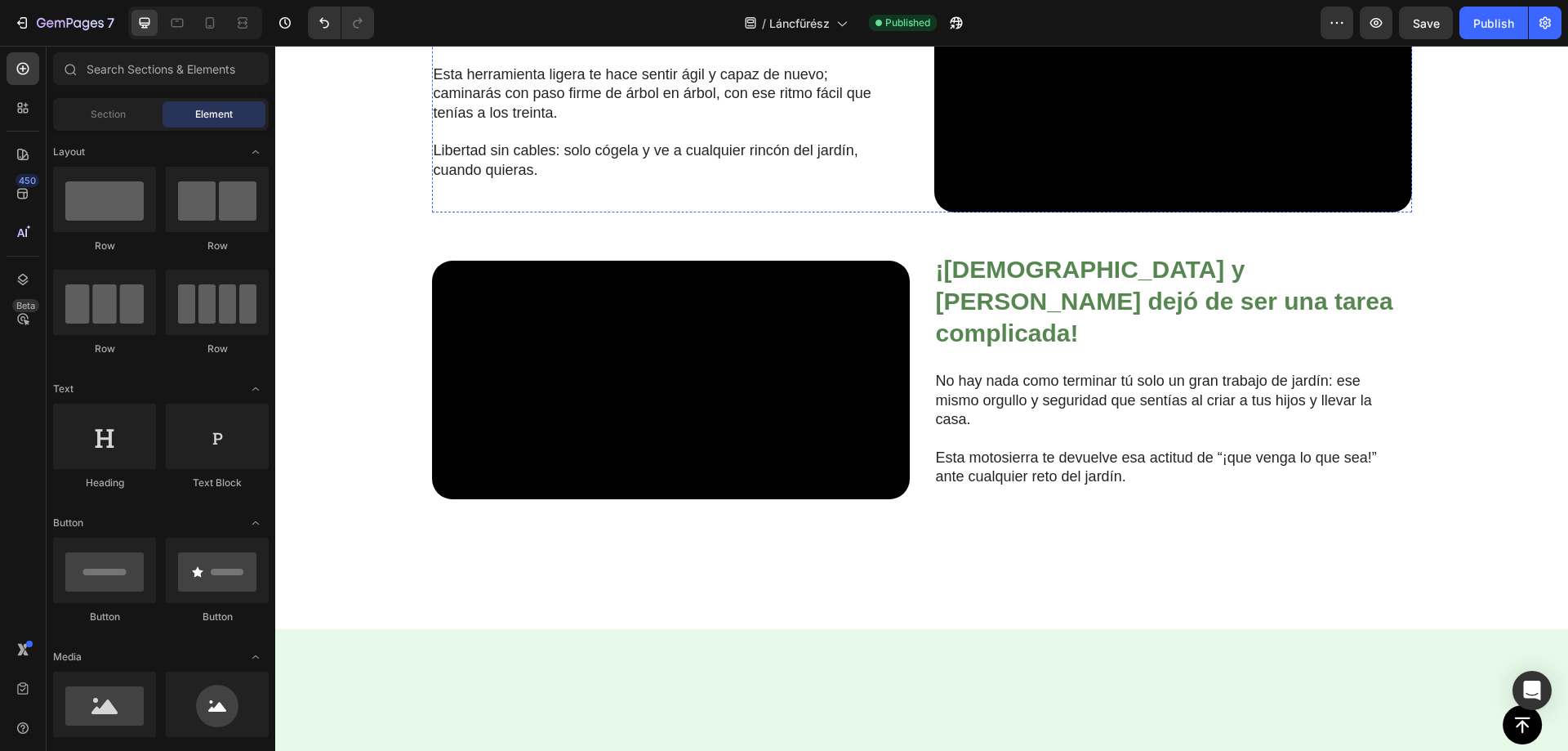
click at [551, 37] on strong "¿Artritis? ¡Ningún problema!" at bounding box center [601, 23] width 335 height 27
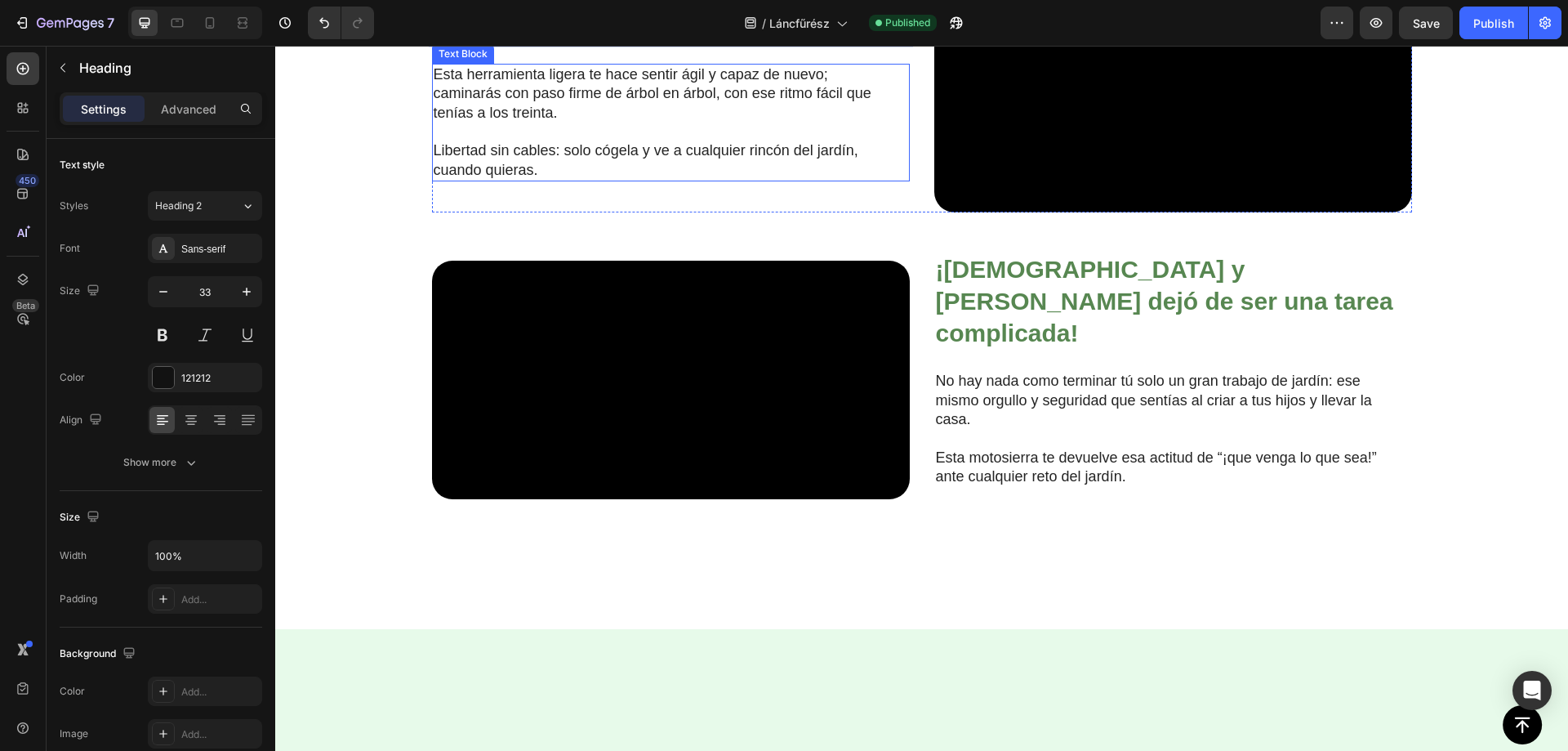
click at [680, 123] on p "Esta herramienta ligera te hace sentir ágil y capaz de nuevo; caminarás con pas…" at bounding box center [658, 94] width 448 height 57
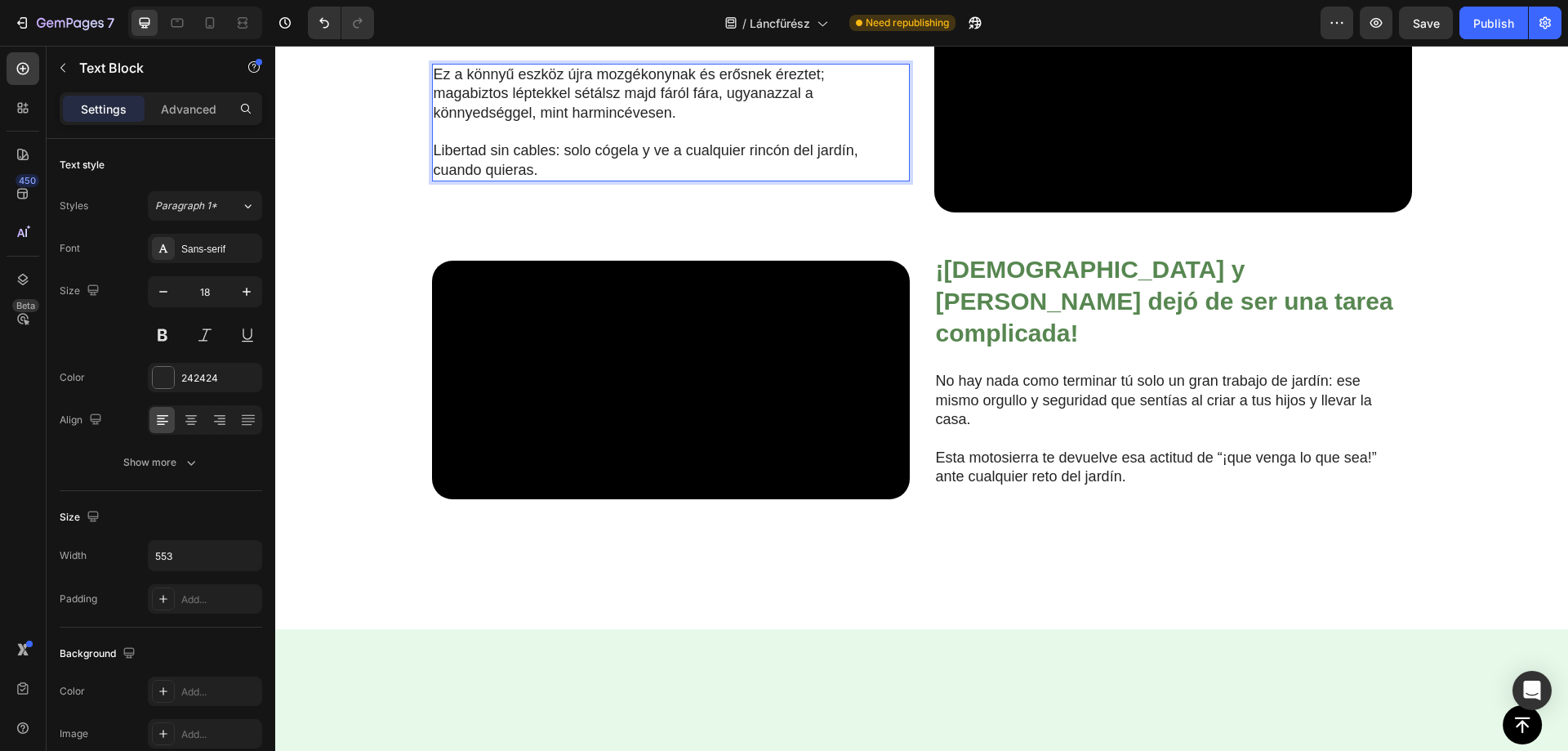
click at [576, 180] on p "Libertad sin cables: solo cógela y ve a cualquier rincón del jardín, cuando qui…" at bounding box center [658, 160] width 448 height 38
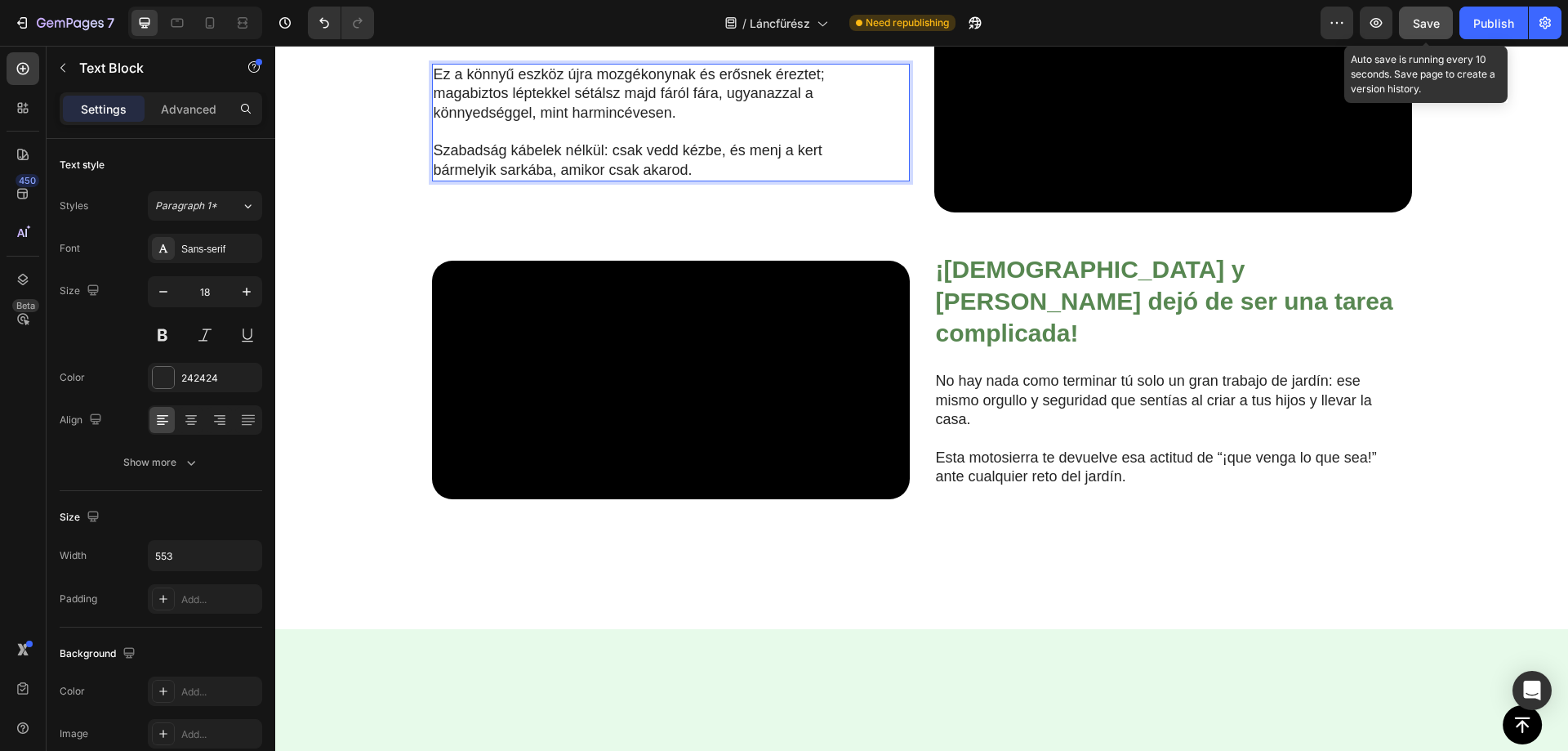
click at [1424, 29] on span "Save" at bounding box center [1426, 23] width 27 height 14
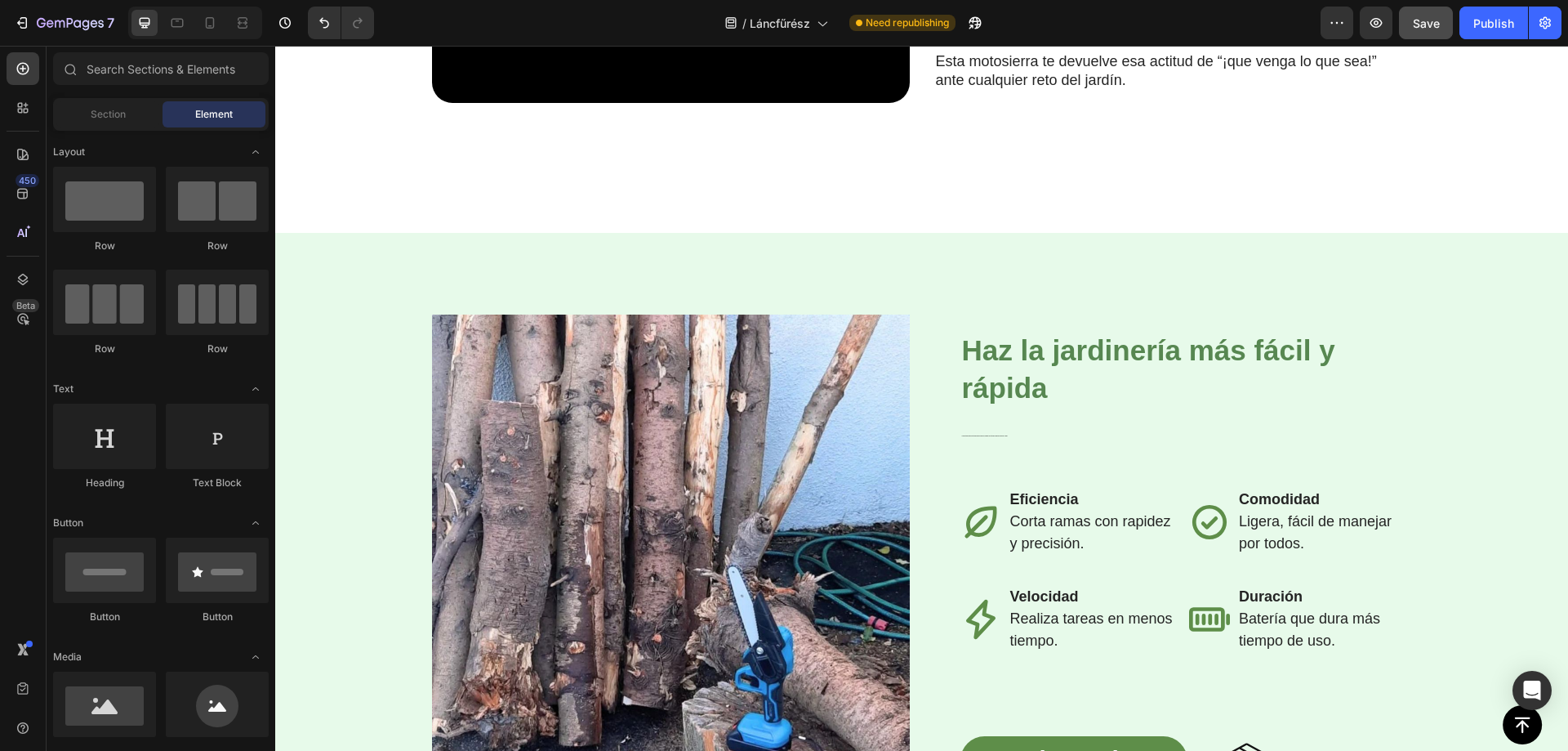
scroll to position [2025, 0]
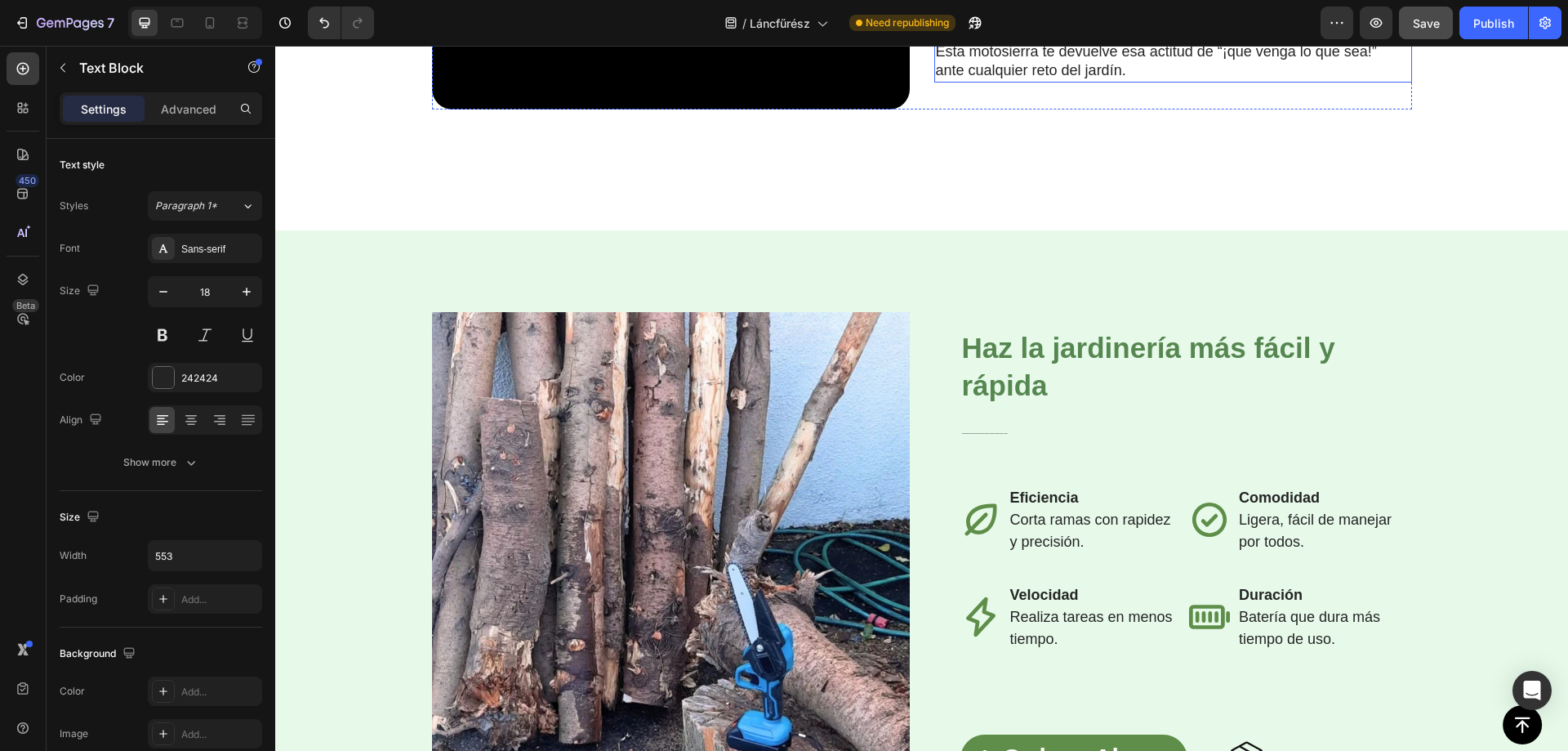
click at [1070, 80] on p "Esta motosierra te devuelve esa actitud de “¡que venga lo que sea!” ante cualqu…" at bounding box center [1160, 61] width 448 height 38
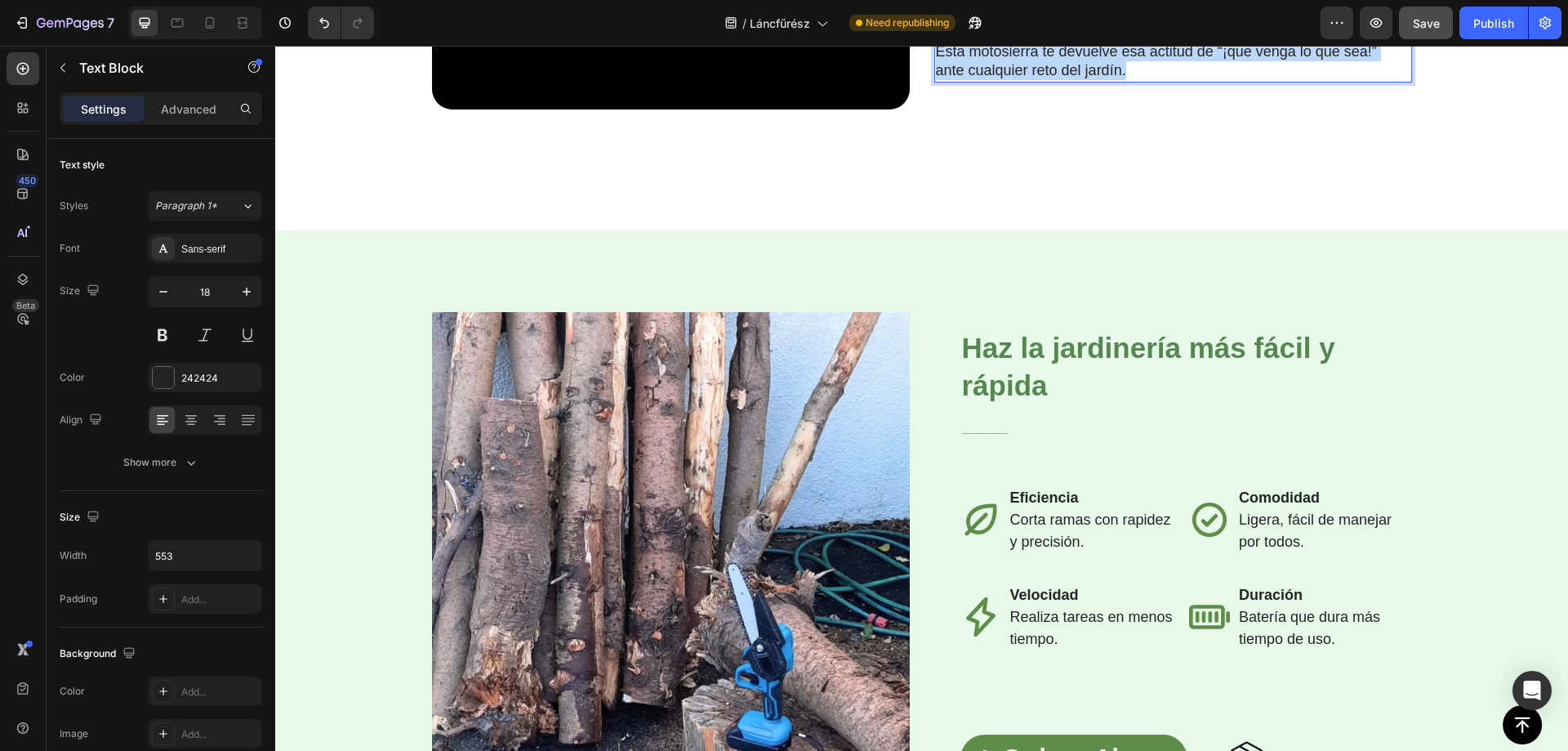
click at [1070, 80] on p "Esta motosierra te devuelve esa actitud de “¡que venga lo que sea!” ante cualqu…" at bounding box center [1160, 61] width 448 height 38
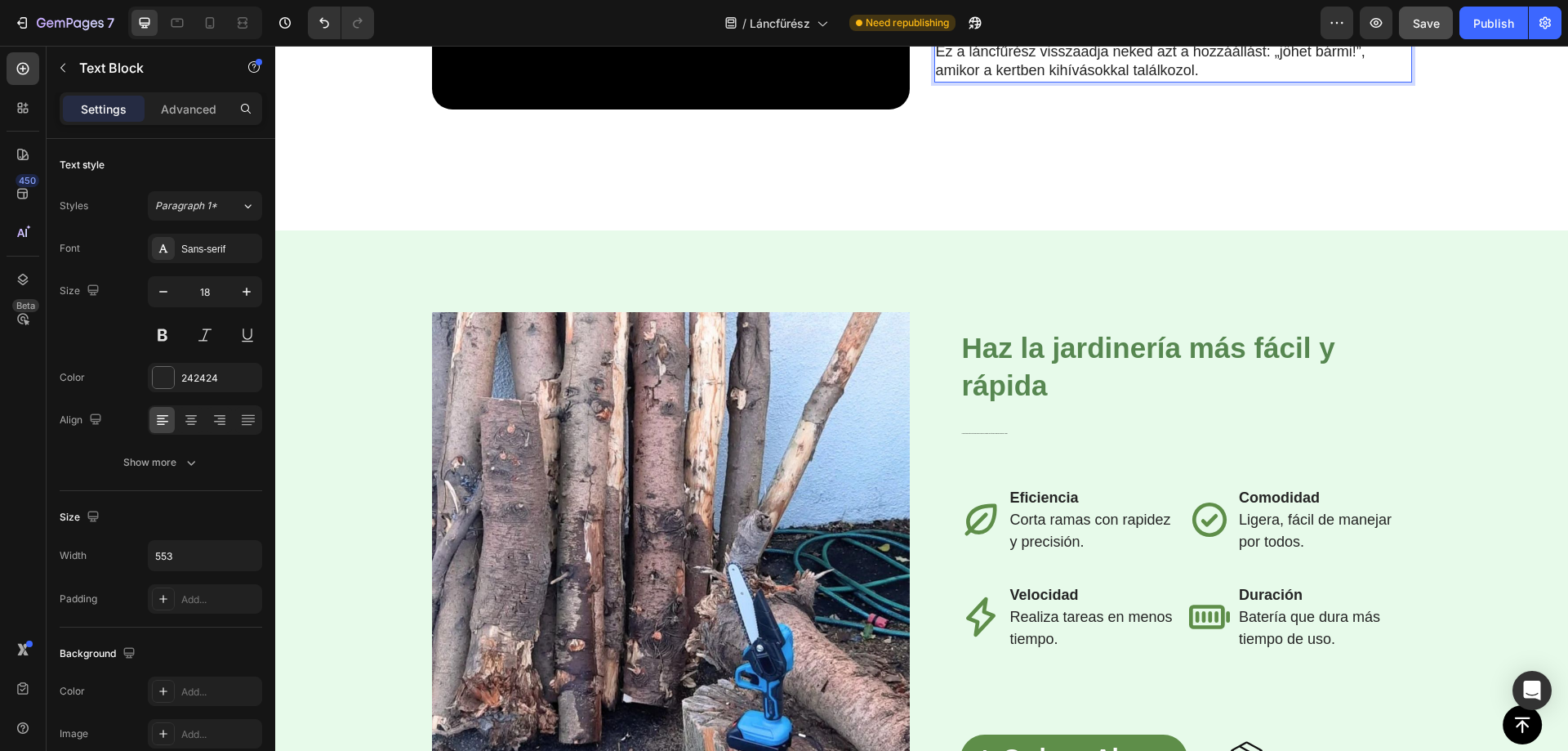
click at [1430, 29] on span "Save" at bounding box center [1426, 23] width 27 height 14
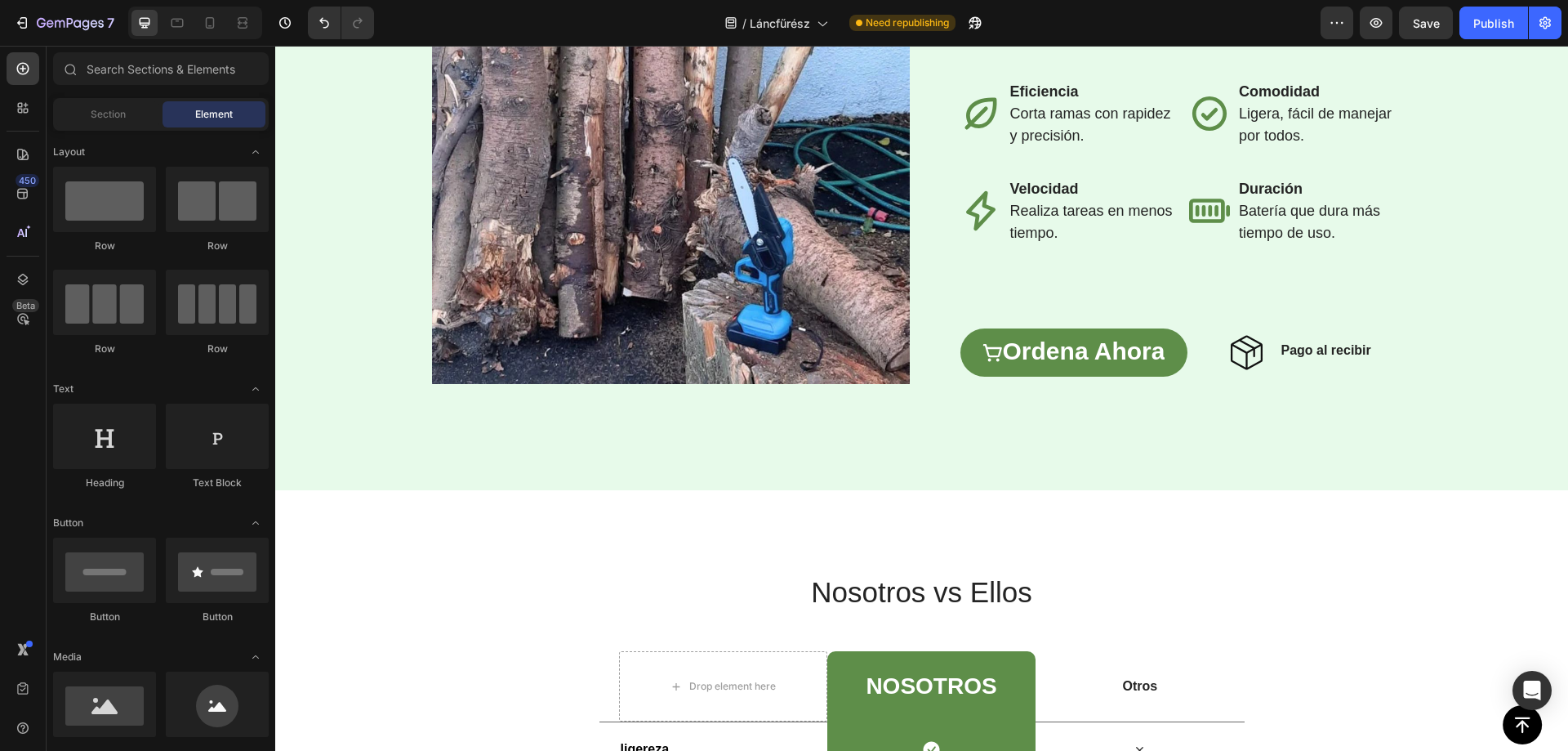
scroll to position [2493, 0]
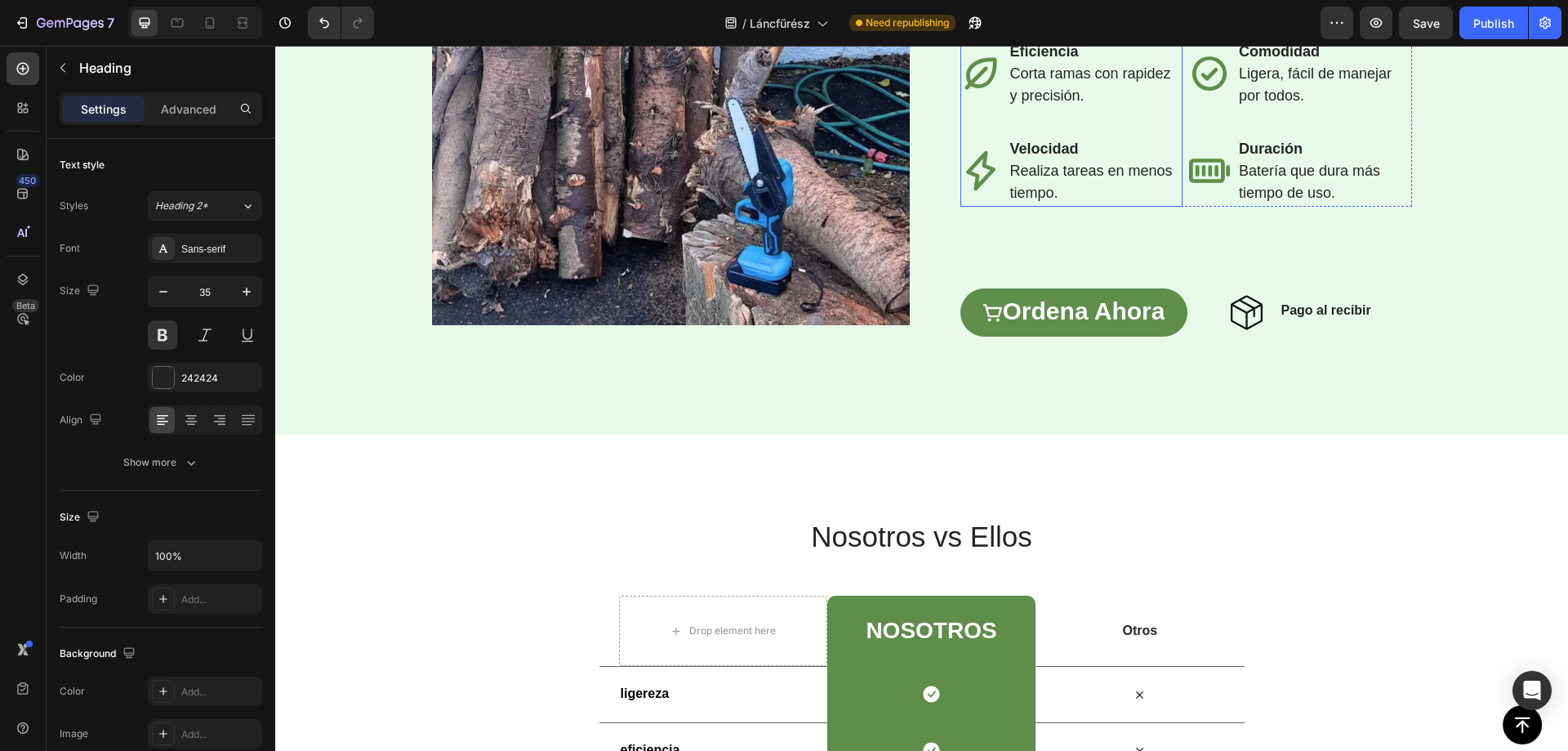
click at [1034, 60] on strong "Eficiencia" at bounding box center [1044, 51] width 68 height 16
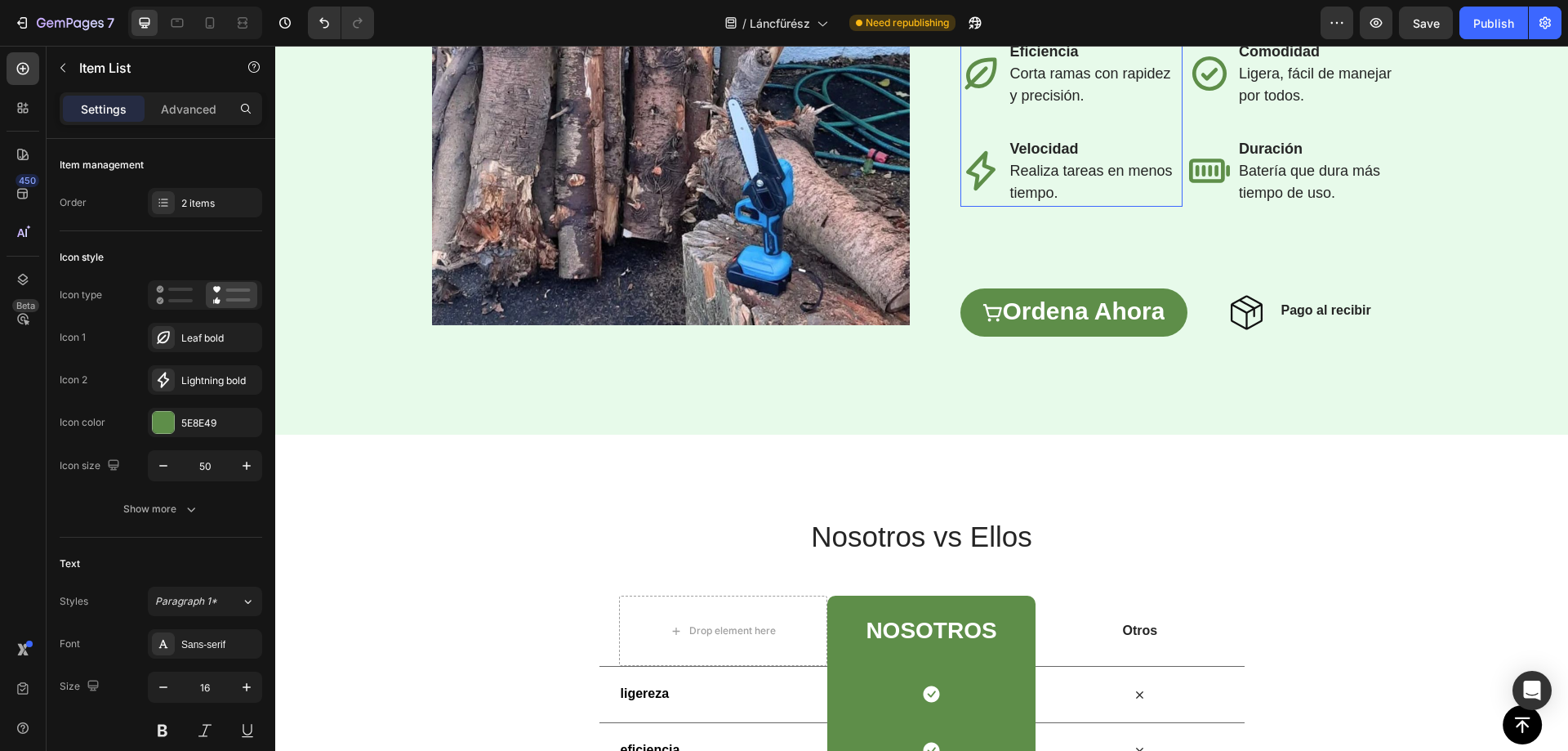
click at [1031, 60] on strong "Eficiencia" at bounding box center [1044, 51] width 68 height 16
click at [1021, 104] on span "Corta ramas con rapidez y precisión." at bounding box center [1091, 85] width 161 height 38
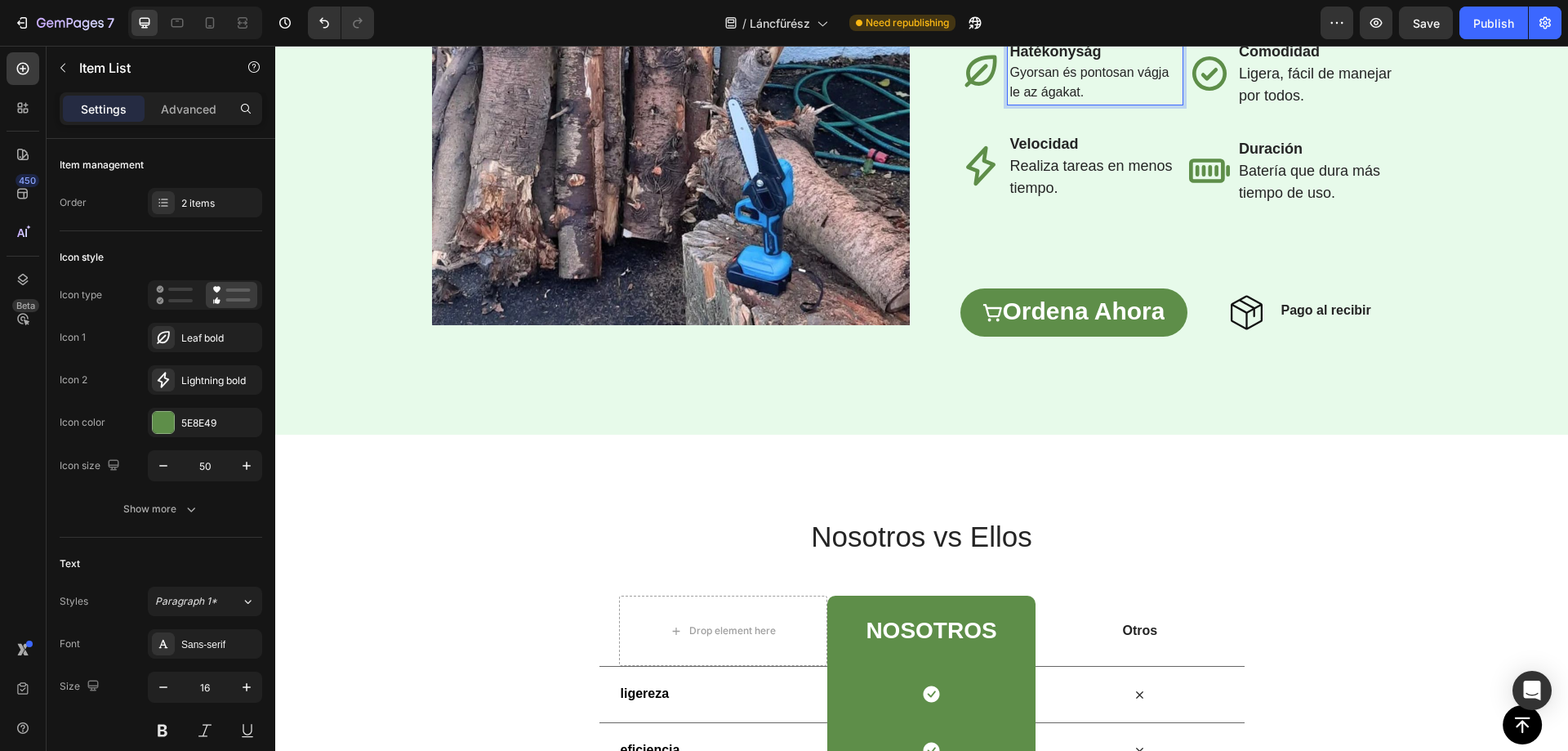
click at [1036, 102] on p "Gyorsan és pontosan vágja le az ágakat." at bounding box center [1096, 82] width 170 height 39
click at [318, 14] on button "Undo/Redo" at bounding box center [325, 23] width 33 height 33
click at [317, 27] on icon "Undo/Redo" at bounding box center [324, 22] width 16 height 16
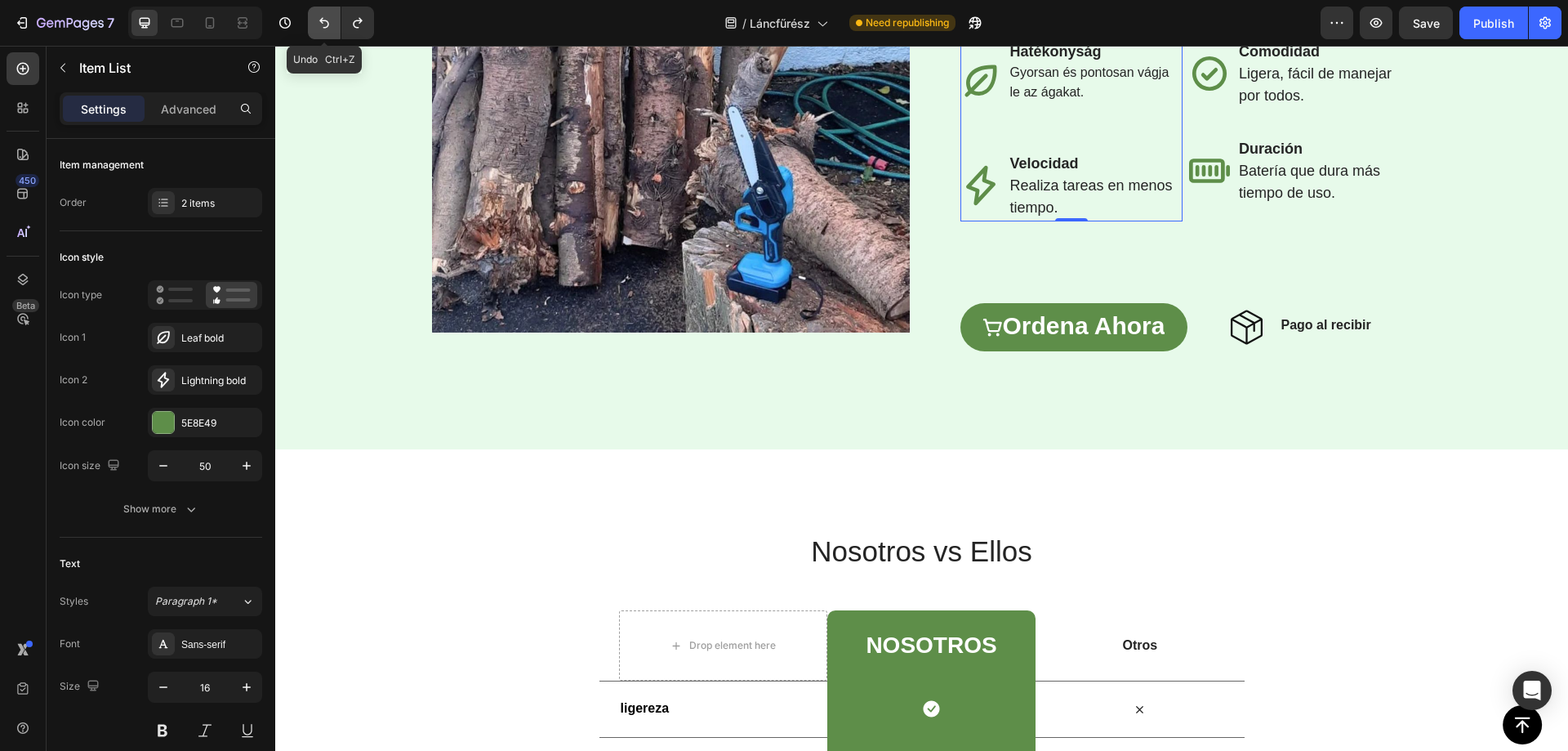
click at [326, 22] on icon "Undo/Redo" at bounding box center [324, 22] width 16 height 16
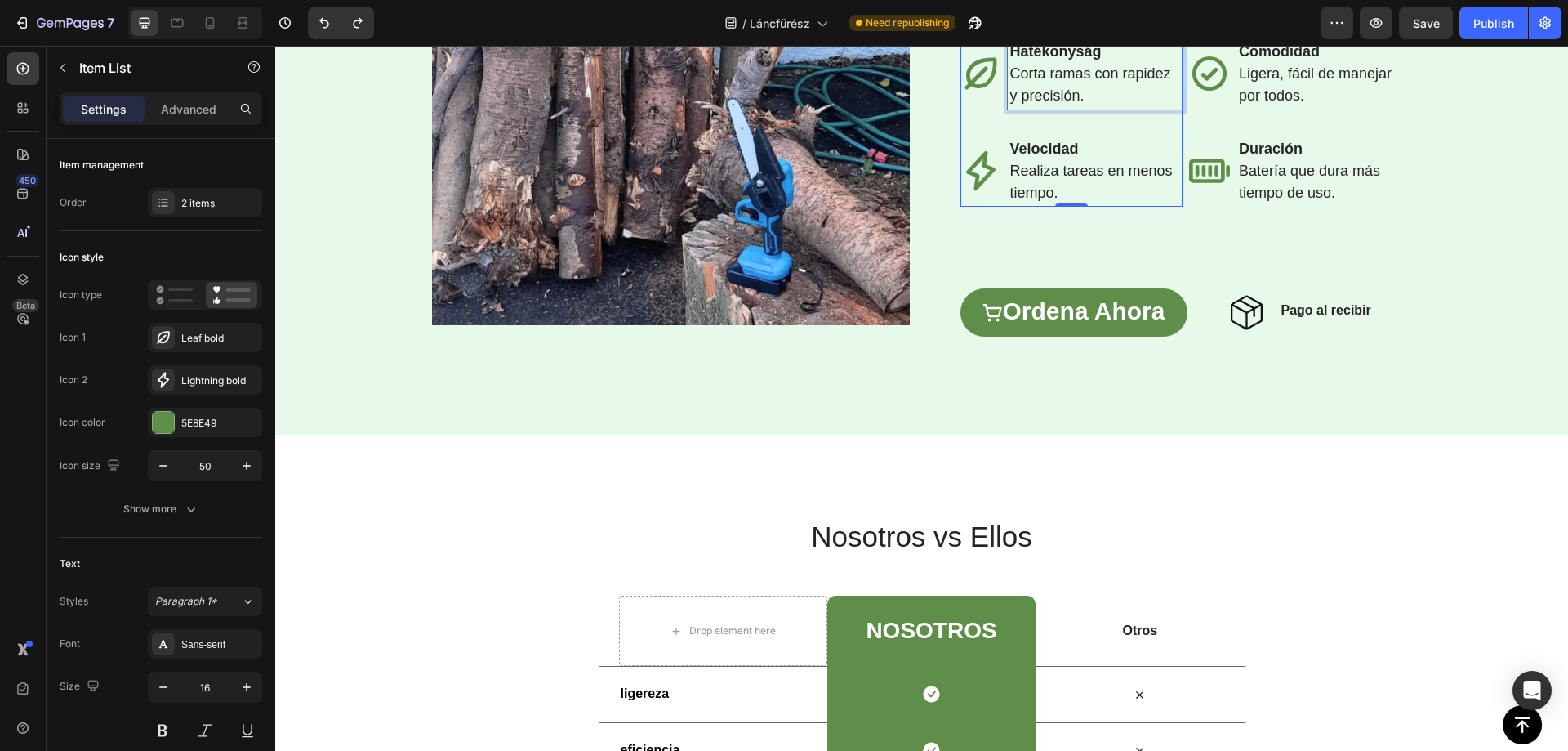
click at [1044, 104] on span "Corta ramas con rapidez y precisión." at bounding box center [1091, 85] width 161 height 38
click at [1035, 157] on strong "Velocidad" at bounding box center [1044, 148] width 68 height 16
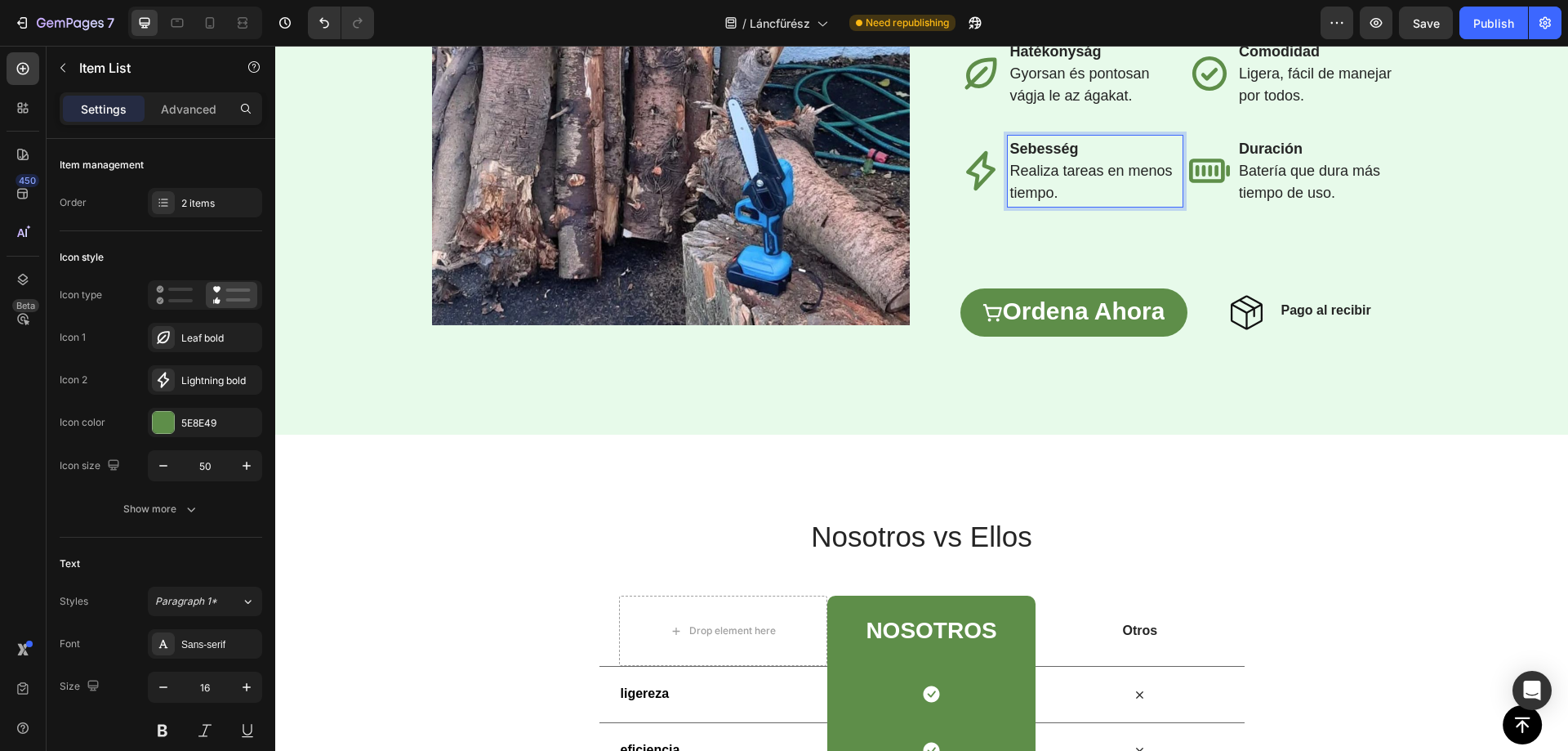
click at [1016, 201] on span "⁠⁠⁠⁠⁠⁠⁠ Realiza tareas en menos tiempo." at bounding box center [1092, 182] width 163 height 38
click at [1016, 201] on span "Realiza tareas en menos tiempo." at bounding box center [1092, 182] width 163 height 38
click at [1263, 60] on strong "Comodidad" at bounding box center [1279, 51] width 80 height 16
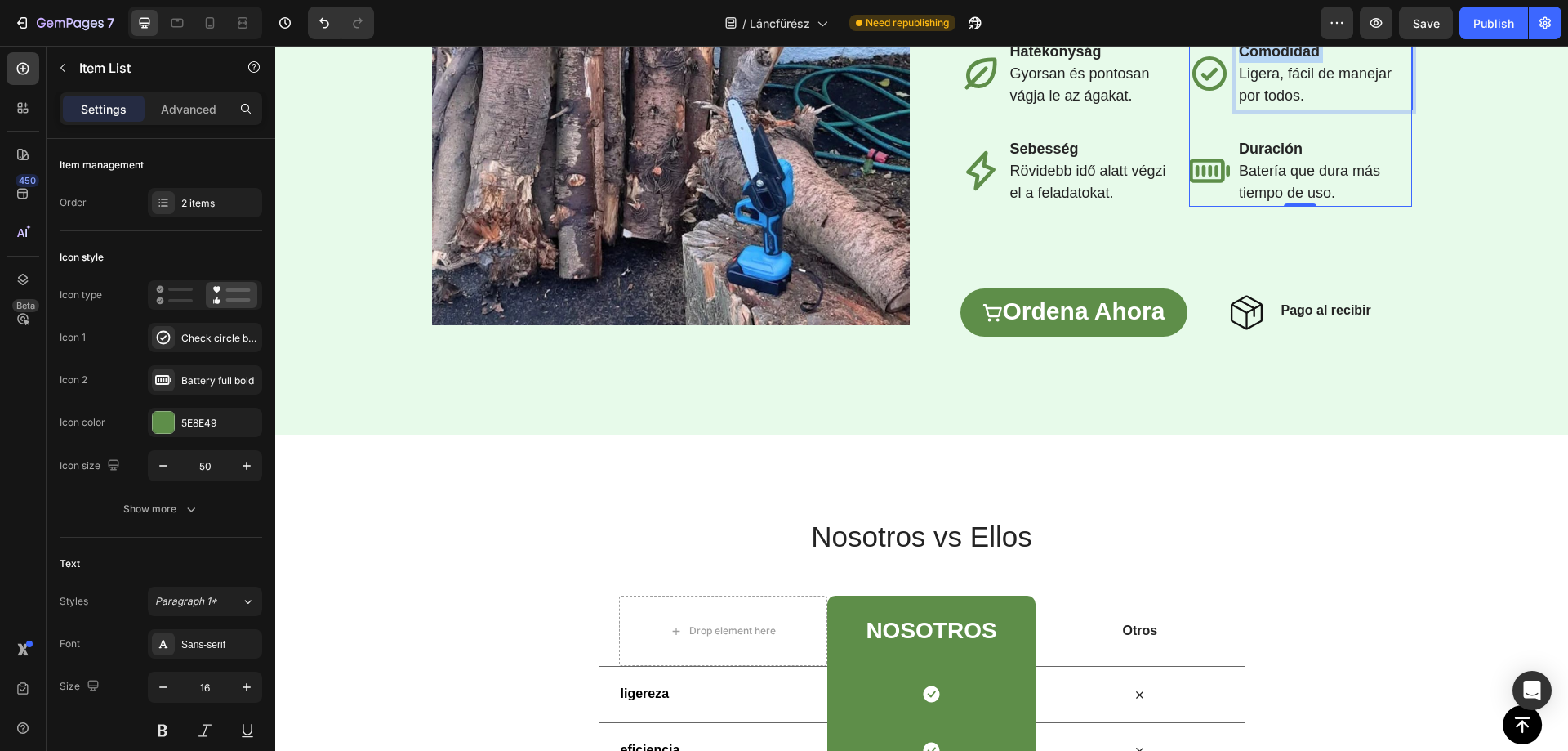
click at [1264, 60] on strong "Comodidad" at bounding box center [1279, 51] width 80 height 16
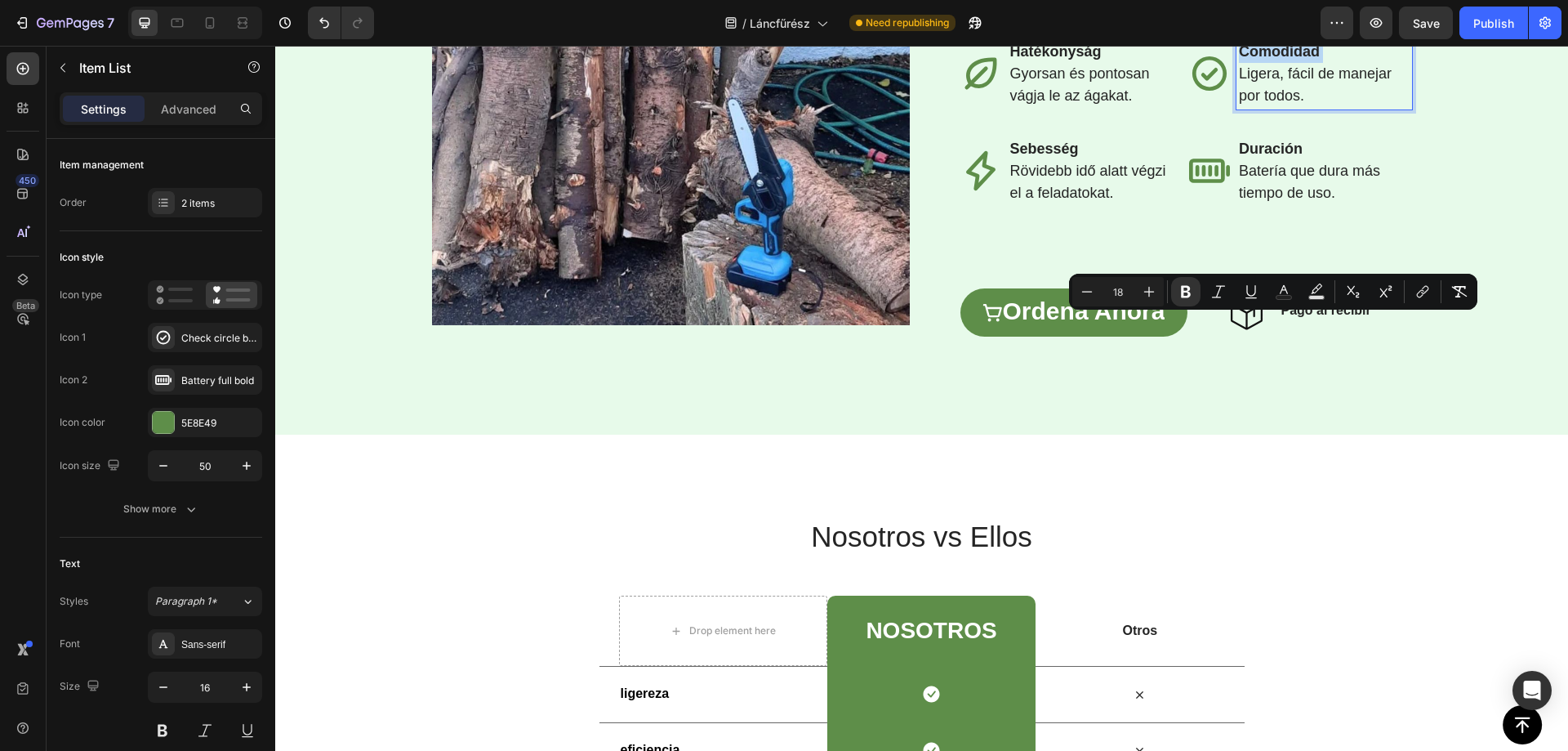
click at [1265, 60] on strong "Comodidad" at bounding box center [1279, 51] width 80 height 16
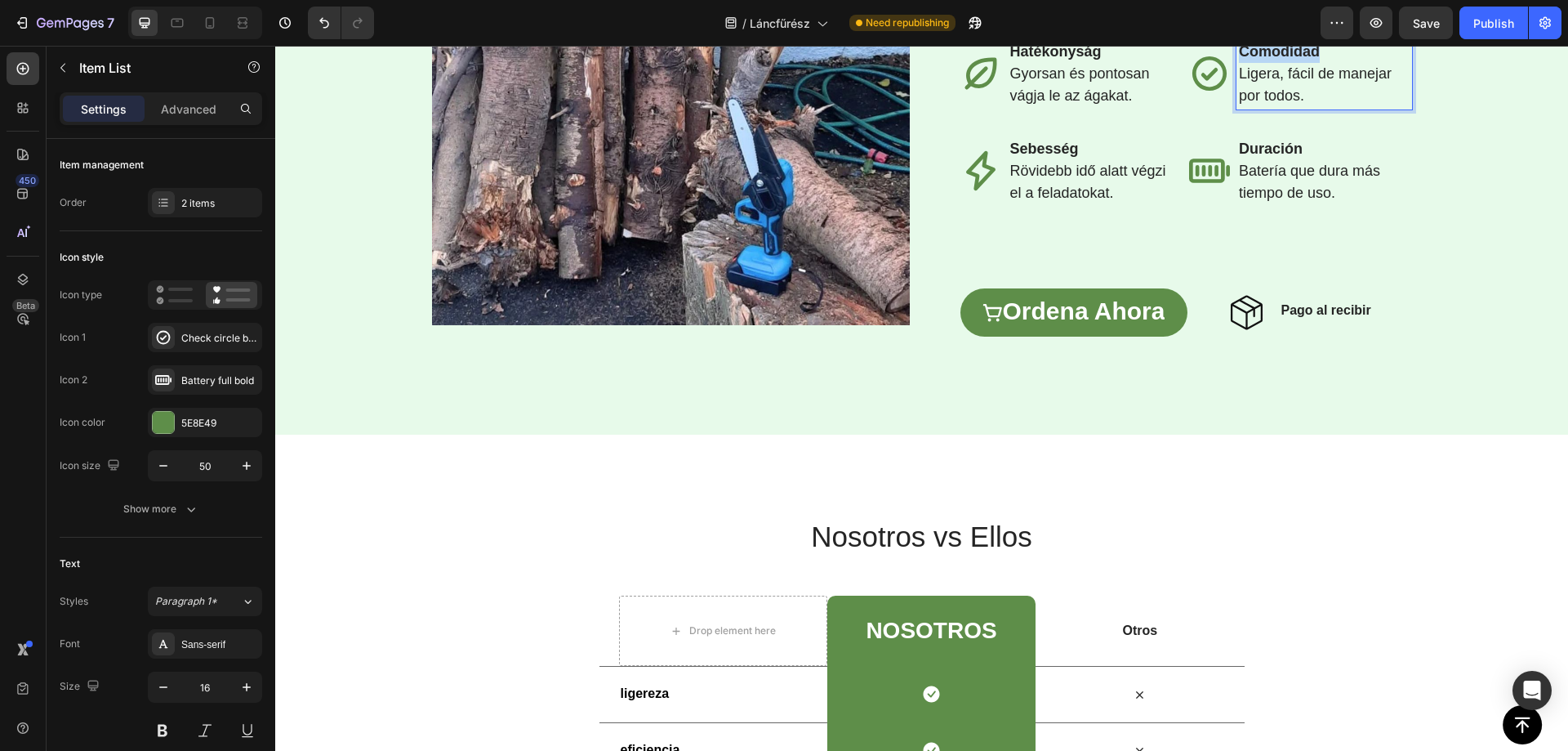
click at [1265, 60] on strong "Comodidad" at bounding box center [1279, 51] width 80 height 16
click at [1259, 104] on span "⁠⁠⁠⁠⁠⁠⁠ Ligera, fácil de manejar por todos." at bounding box center [1315, 85] width 153 height 38
click at [1259, 104] on span "Ligera, fácil de manejar por todos." at bounding box center [1315, 85] width 153 height 38
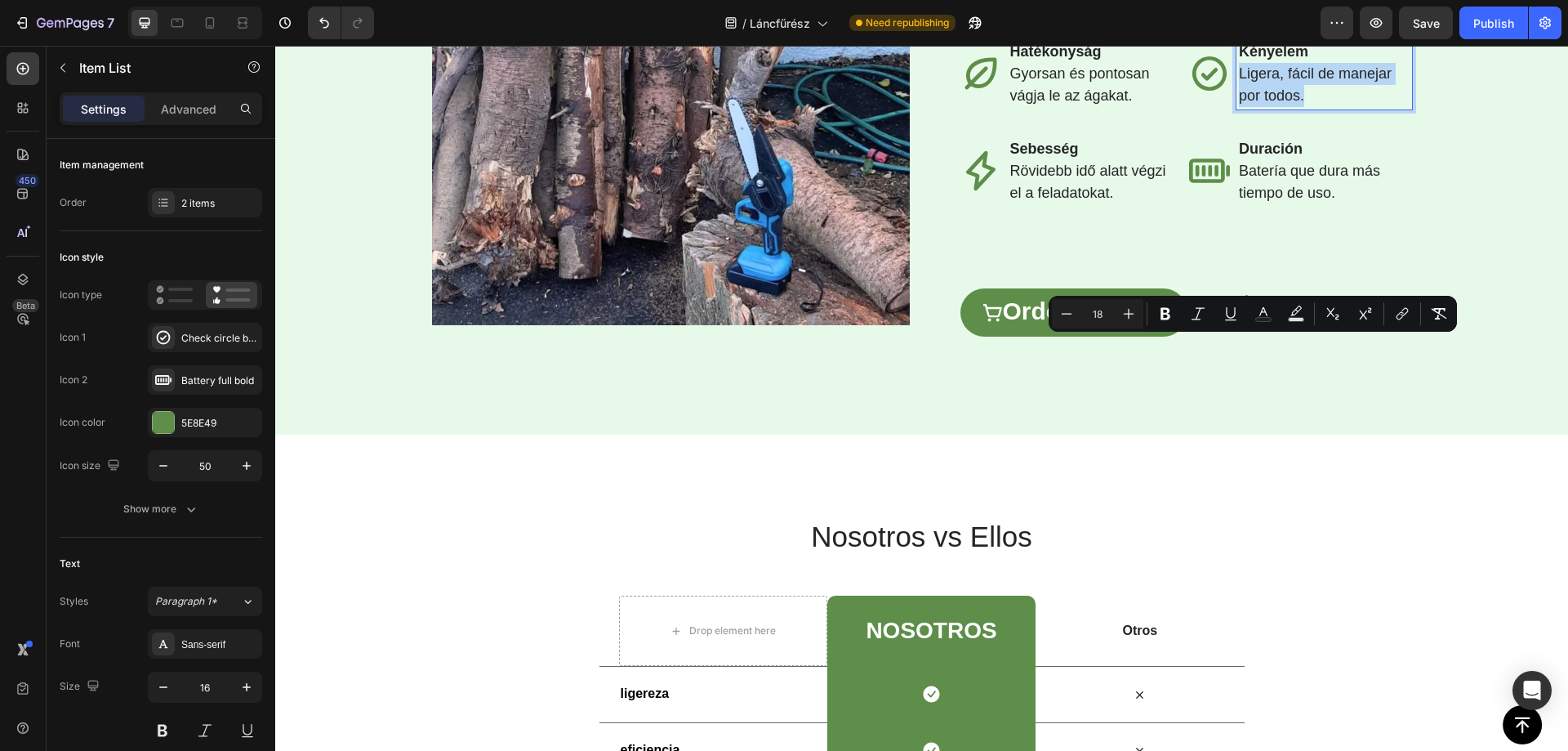
click at [1259, 104] on span "Ligera, fácil de manejar por todos." at bounding box center [1315, 85] width 153 height 38
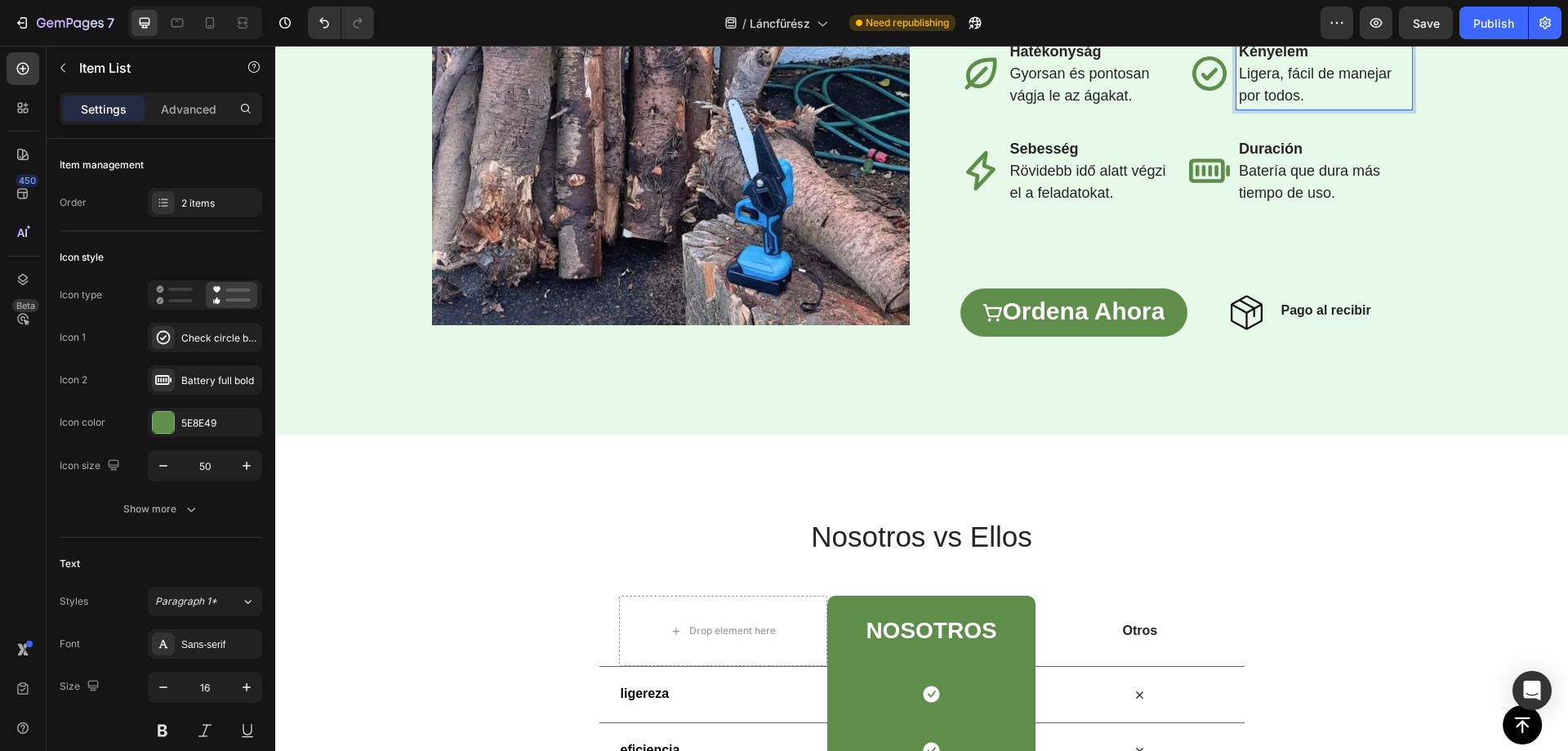
scroll to position [2481, 0]
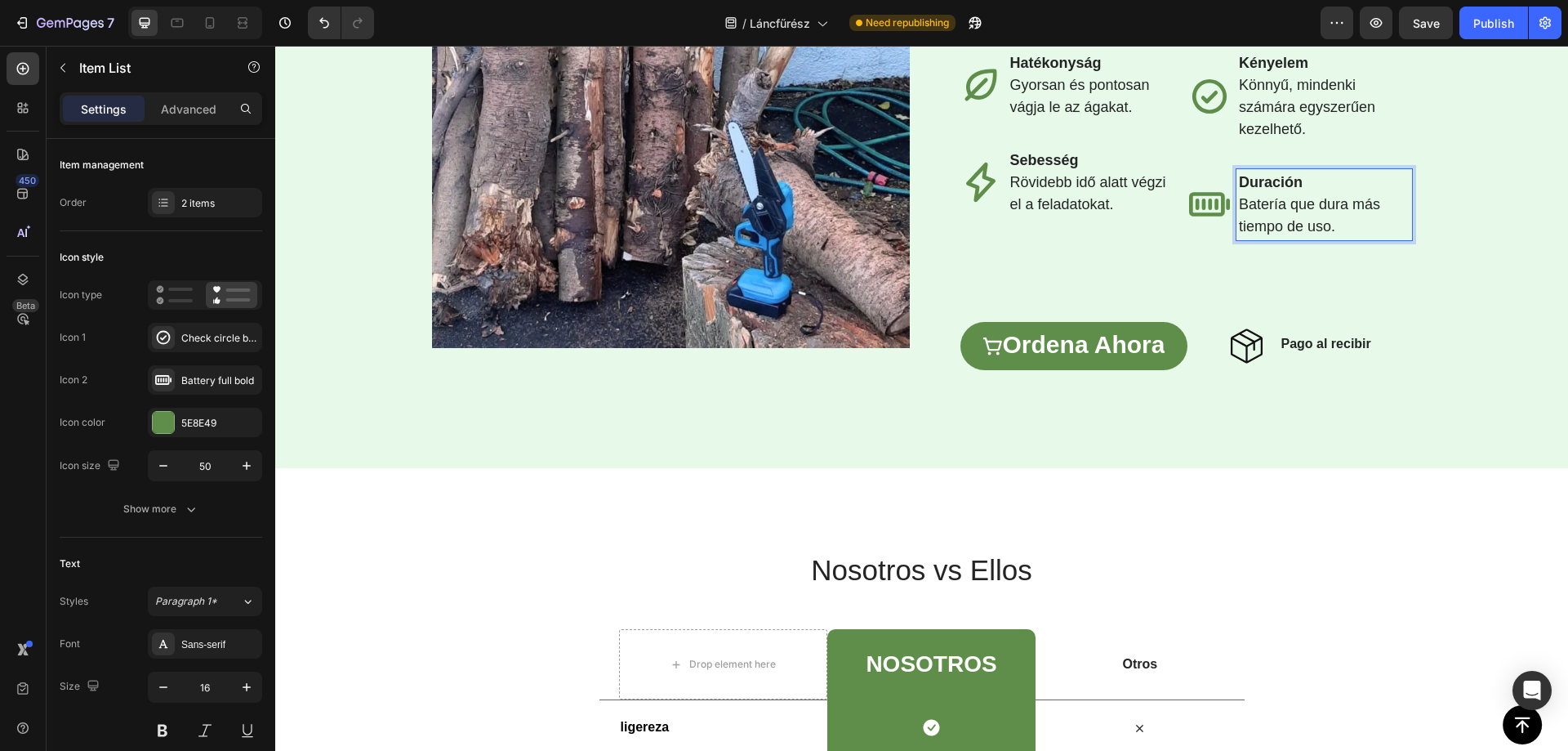
click at [1269, 190] on strong "Duración" at bounding box center [1271, 182] width 64 height 16
click at [1276, 234] on span "Batería que dura más tiempo de uso." at bounding box center [1309, 215] width 141 height 38
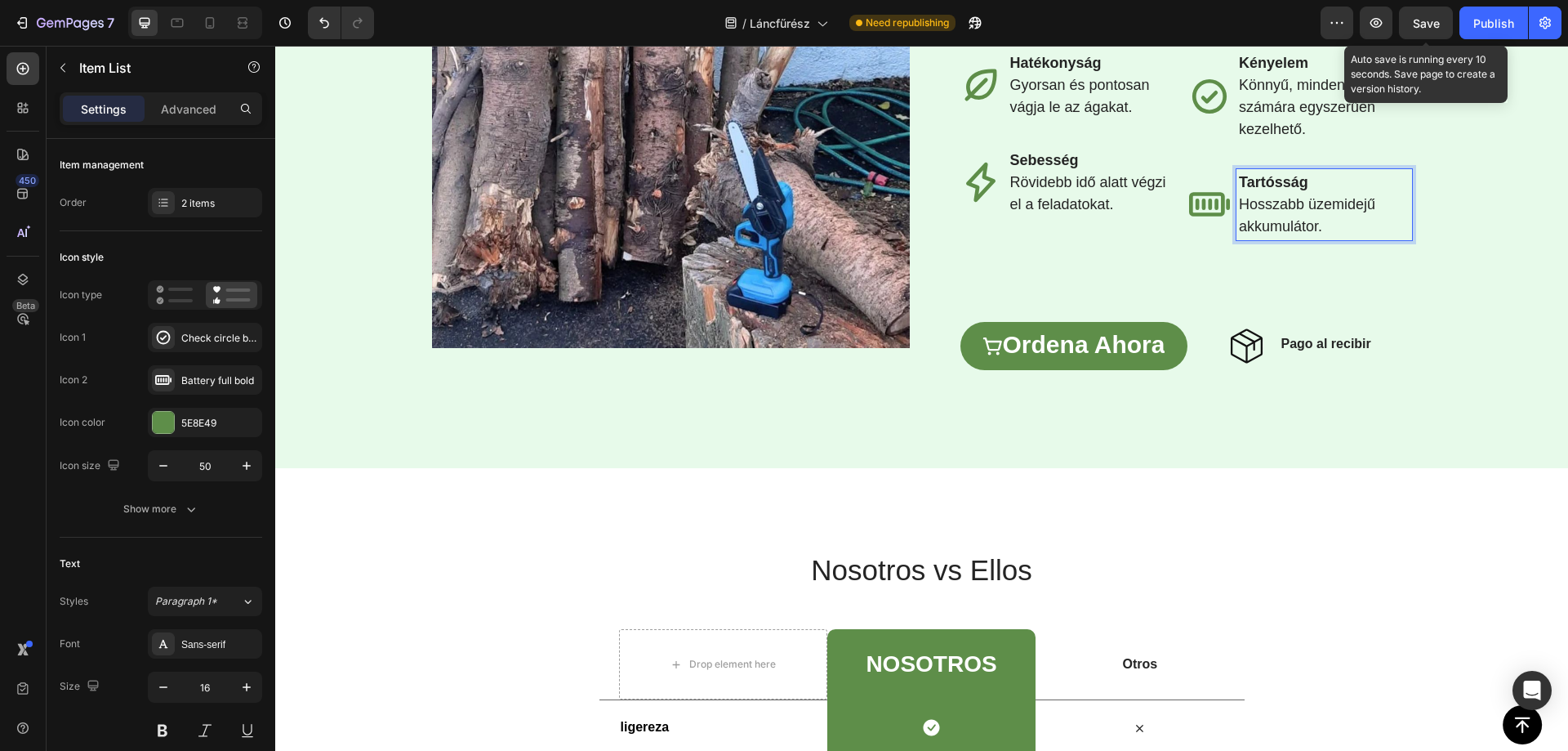
click at [1429, 22] on span "Save" at bounding box center [1426, 23] width 27 height 14
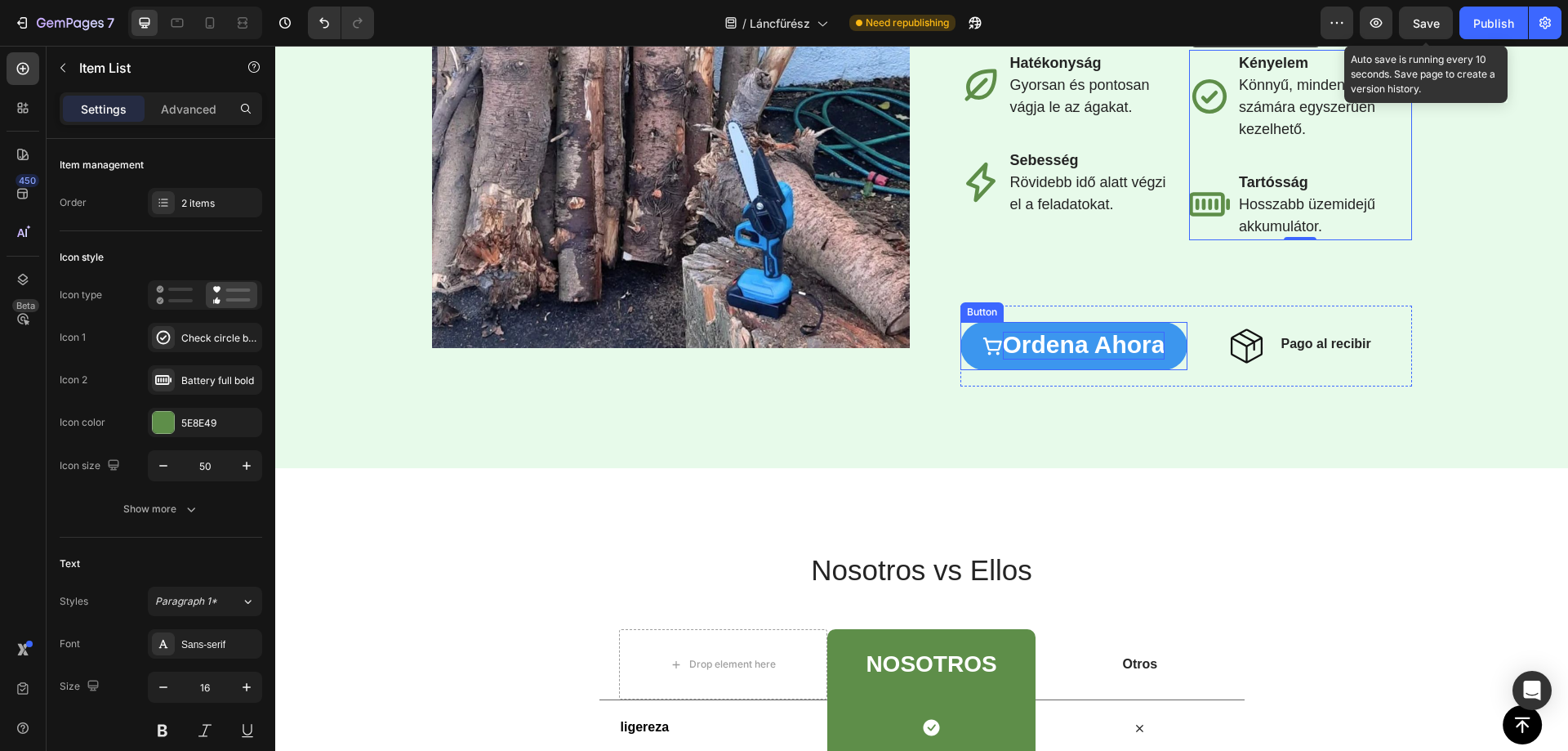
click at [1057, 357] on span "ordena ahora" at bounding box center [1084, 343] width 163 height 27
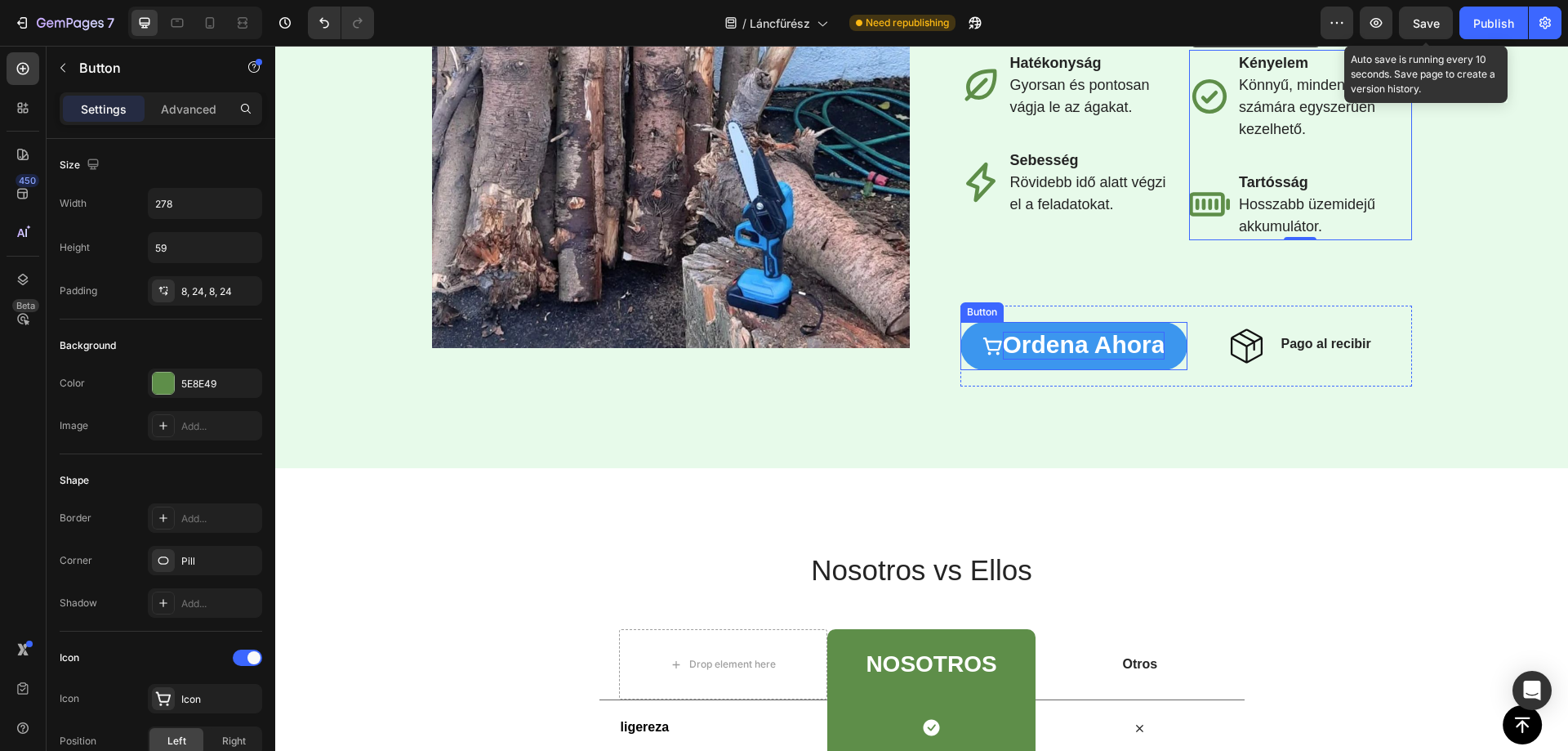
click at [1057, 357] on span "ordena ahora" at bounding box center [1084, 343] width 163 height 27
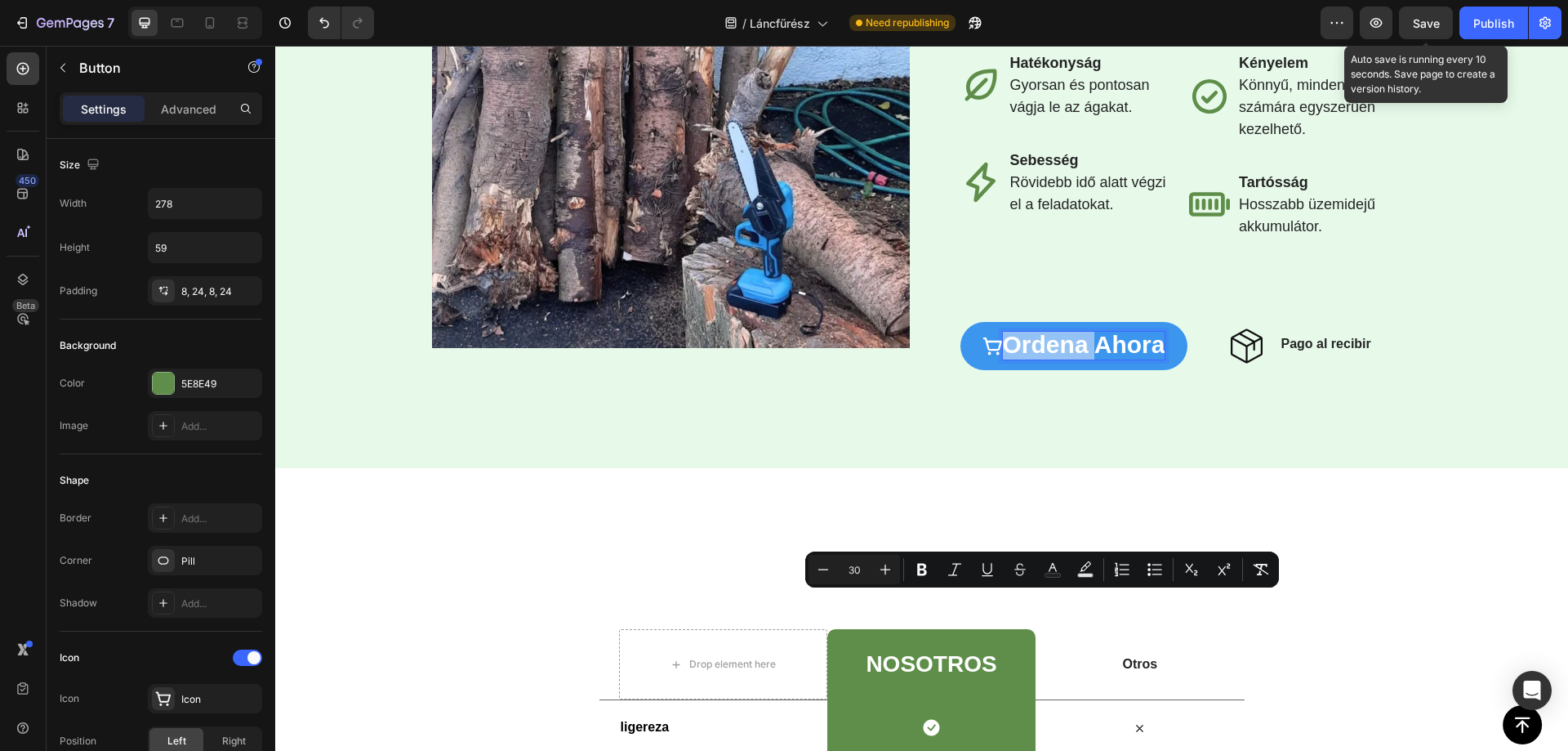
click at [1057, 357] on span "ordena ahora" at bounding box center [1084, 343] width 163 height 27
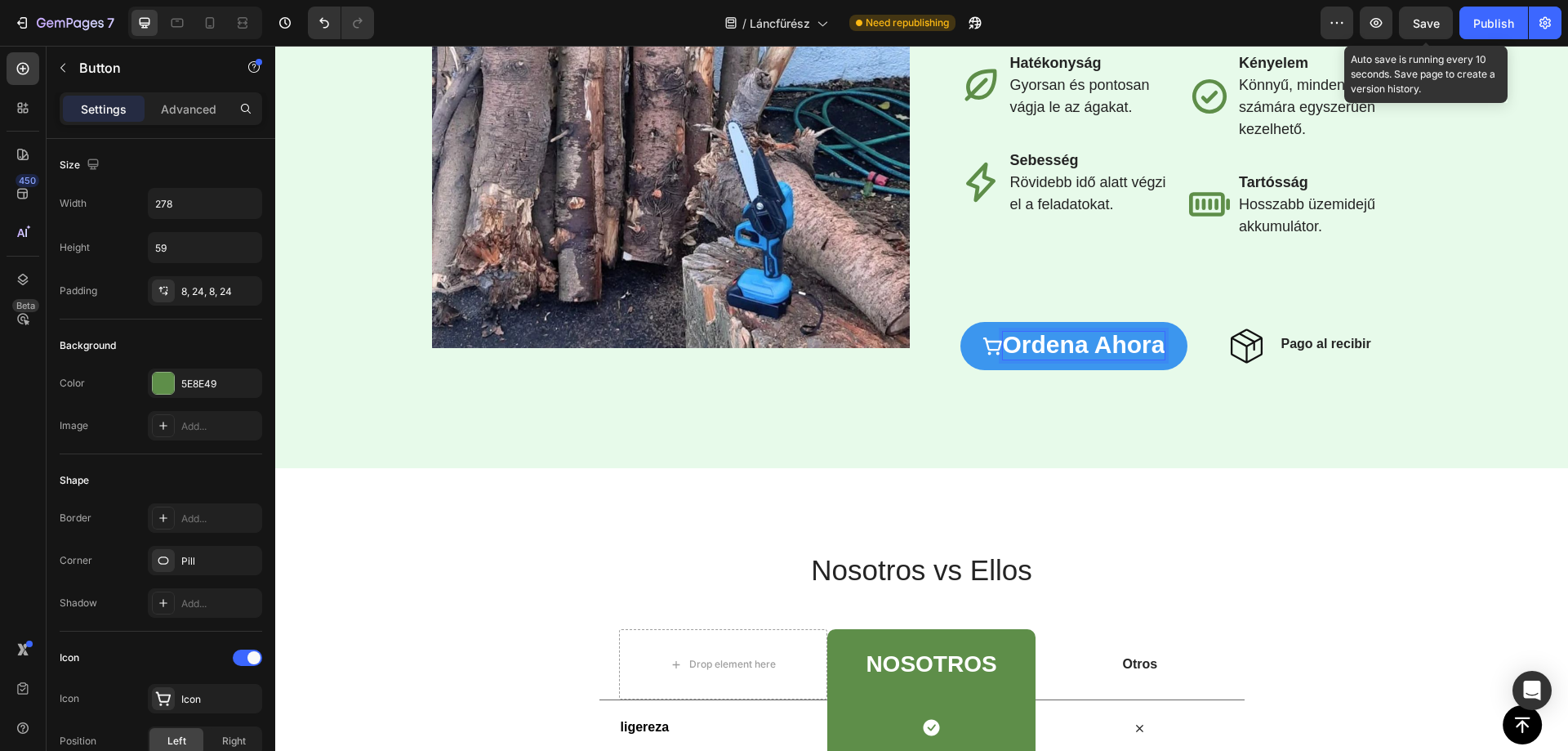
click at [1057, 357] on span "ordena ahora" at bounding box center [1084, 343] width 163 height 27
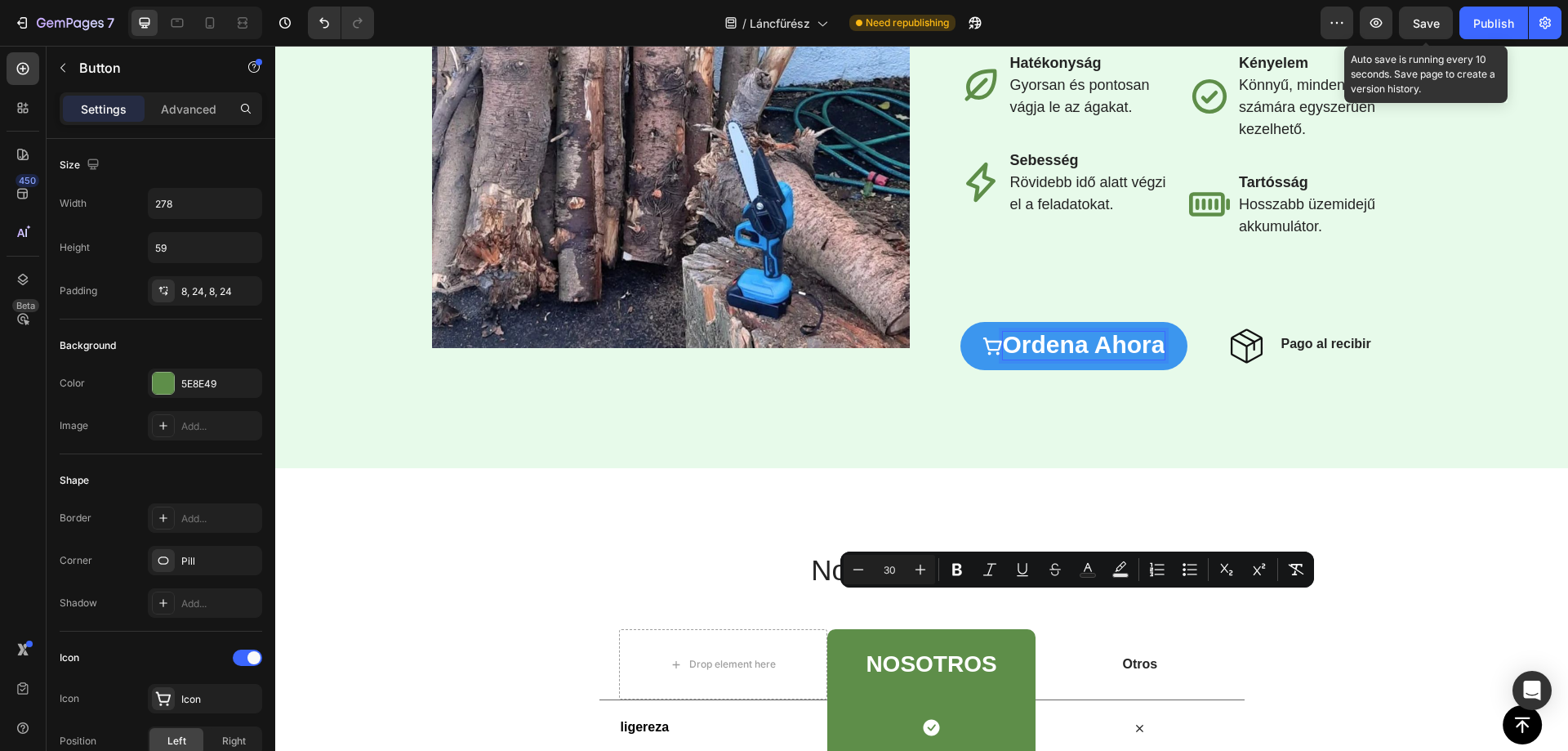
scroll to position [2468, 0]
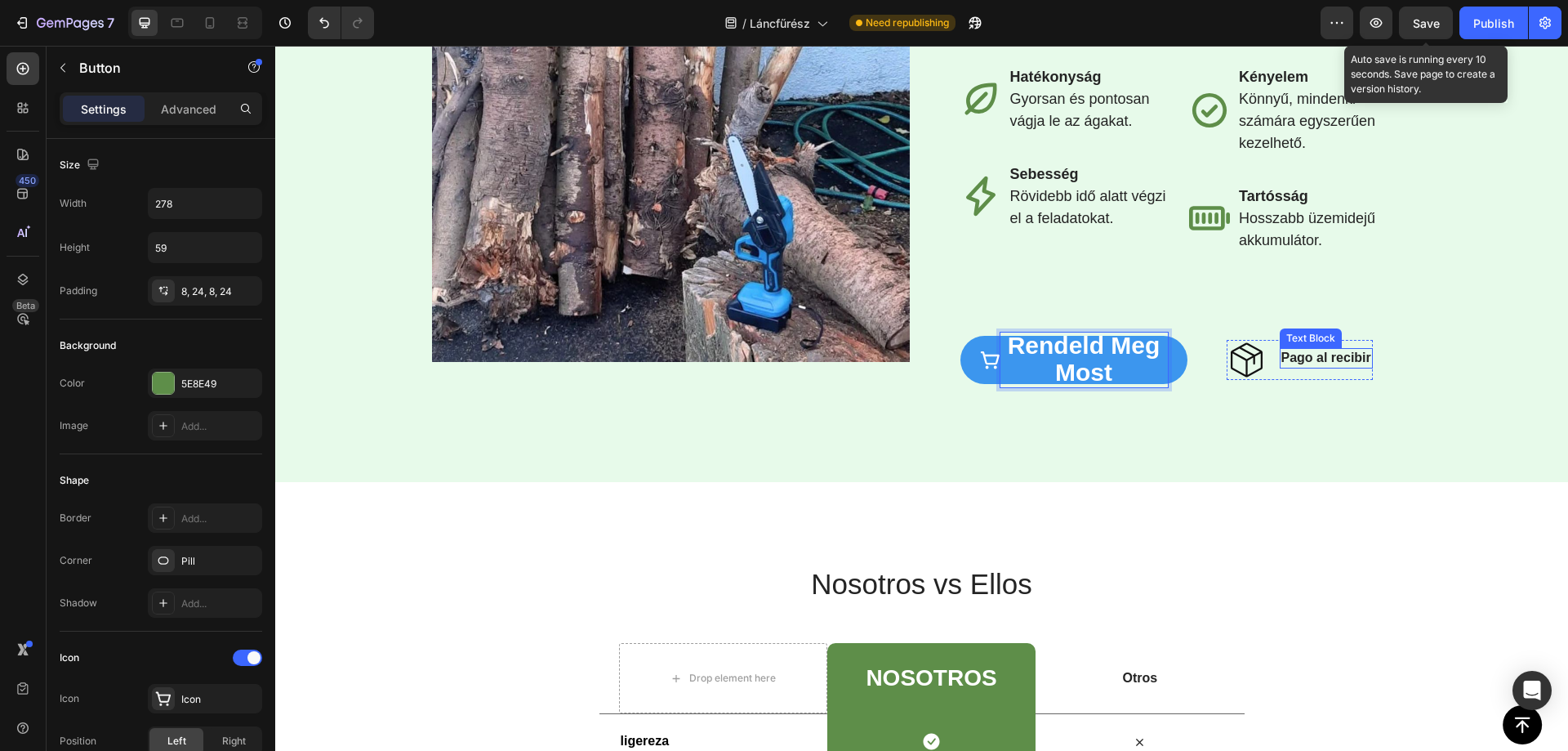
click at [1306, 364] on strong "Pago al recibir" at bounding box center [1327, 357] width 90 height 14
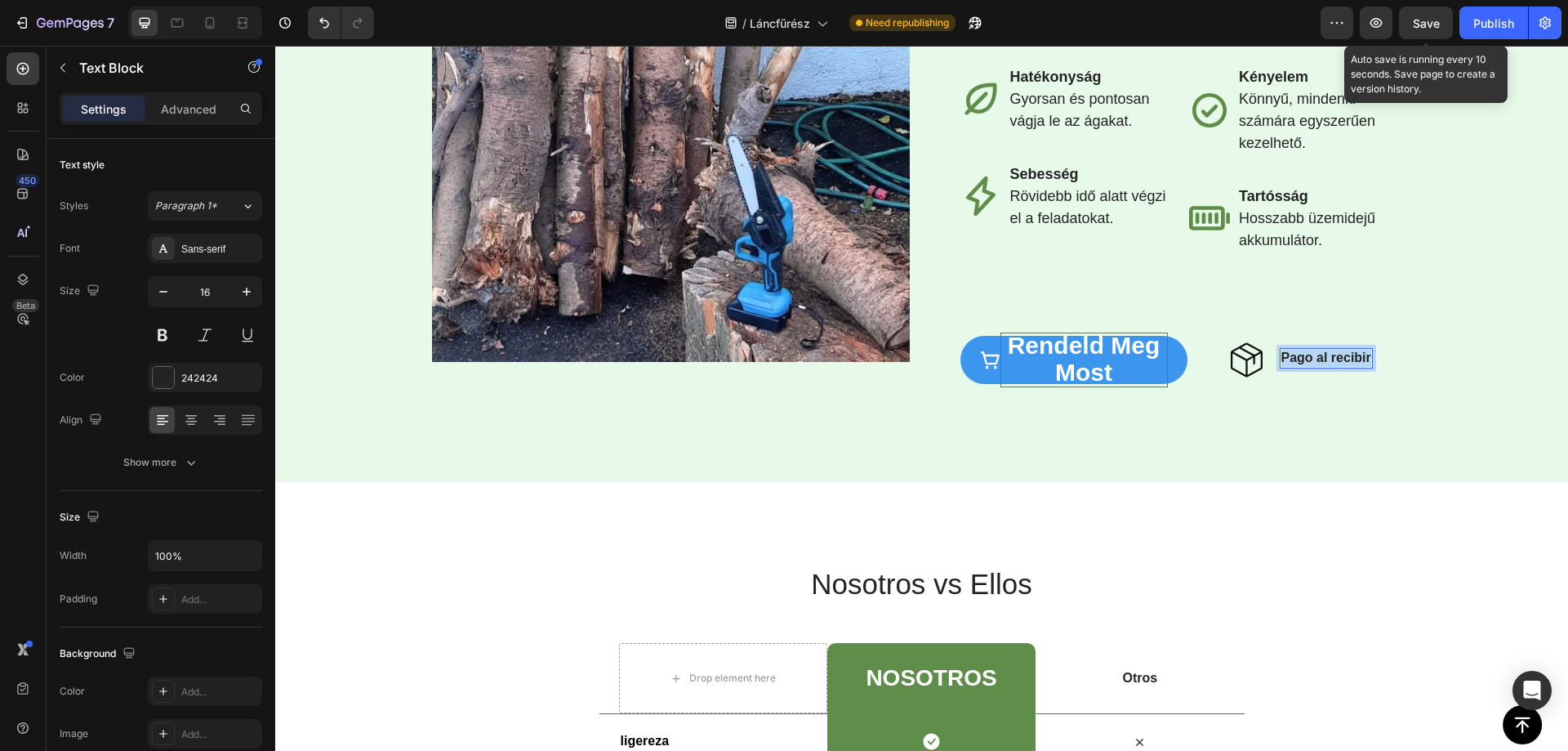
click at [1306, 364] on strong "Pago al recibir" at bounding box center [1327, 357] width 90 height 14
click at [1423, 19] on span "Save" at bounding box center [1426, 23] width 27 height 14
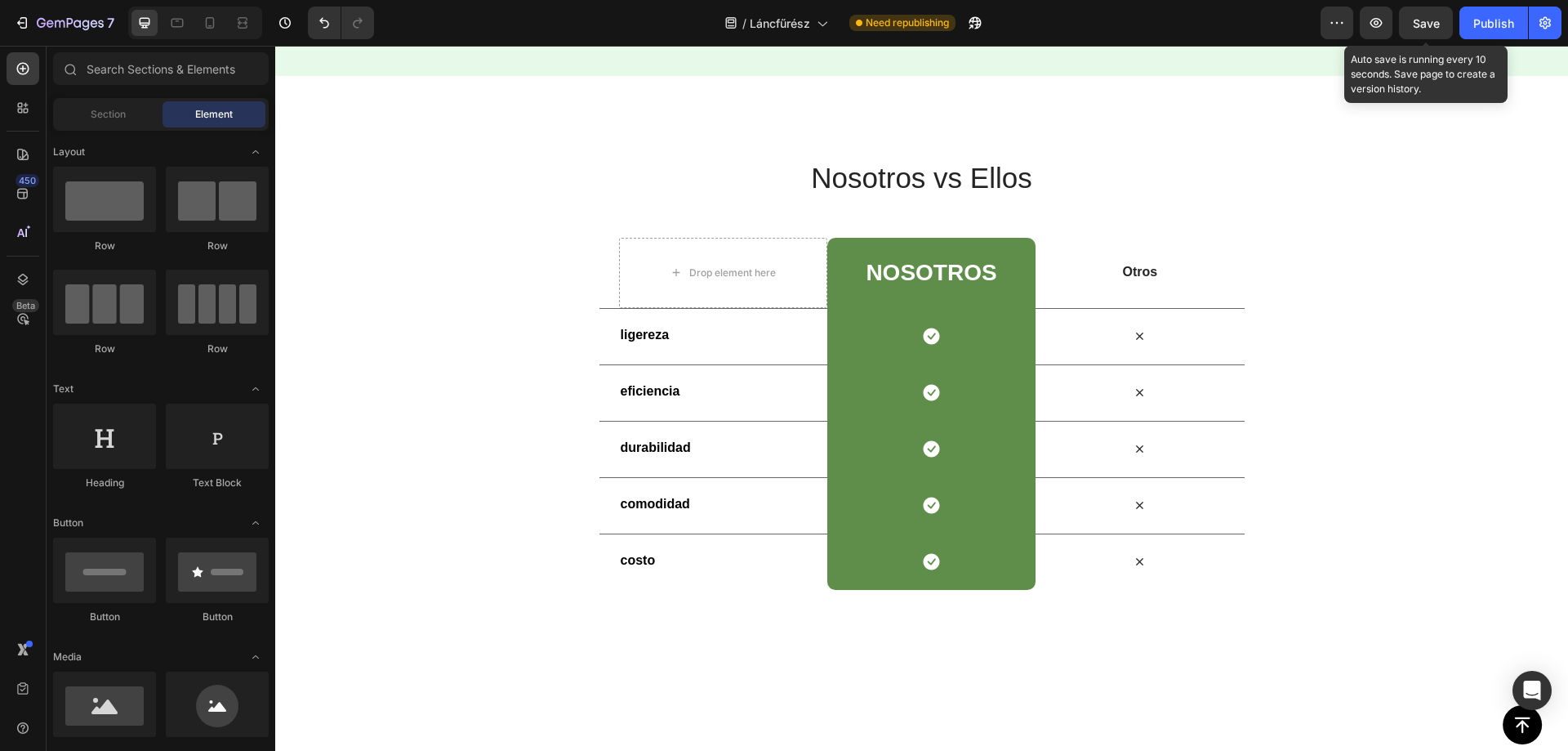
scroll to position [3175, 0]
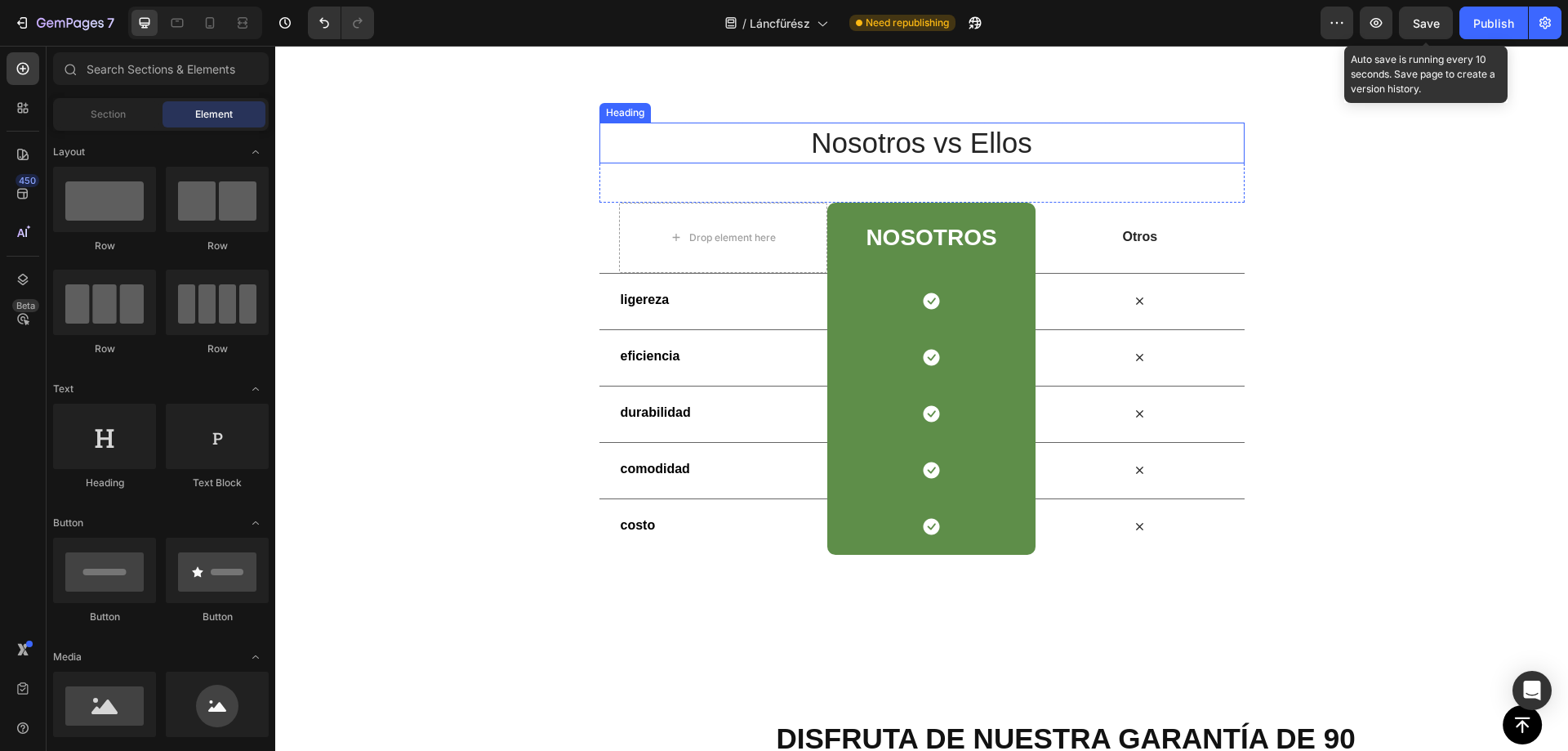
click at [934, 145] on h2 "Nosotros vs Ellos" at bounding box center [922, 143] width 646 height 41
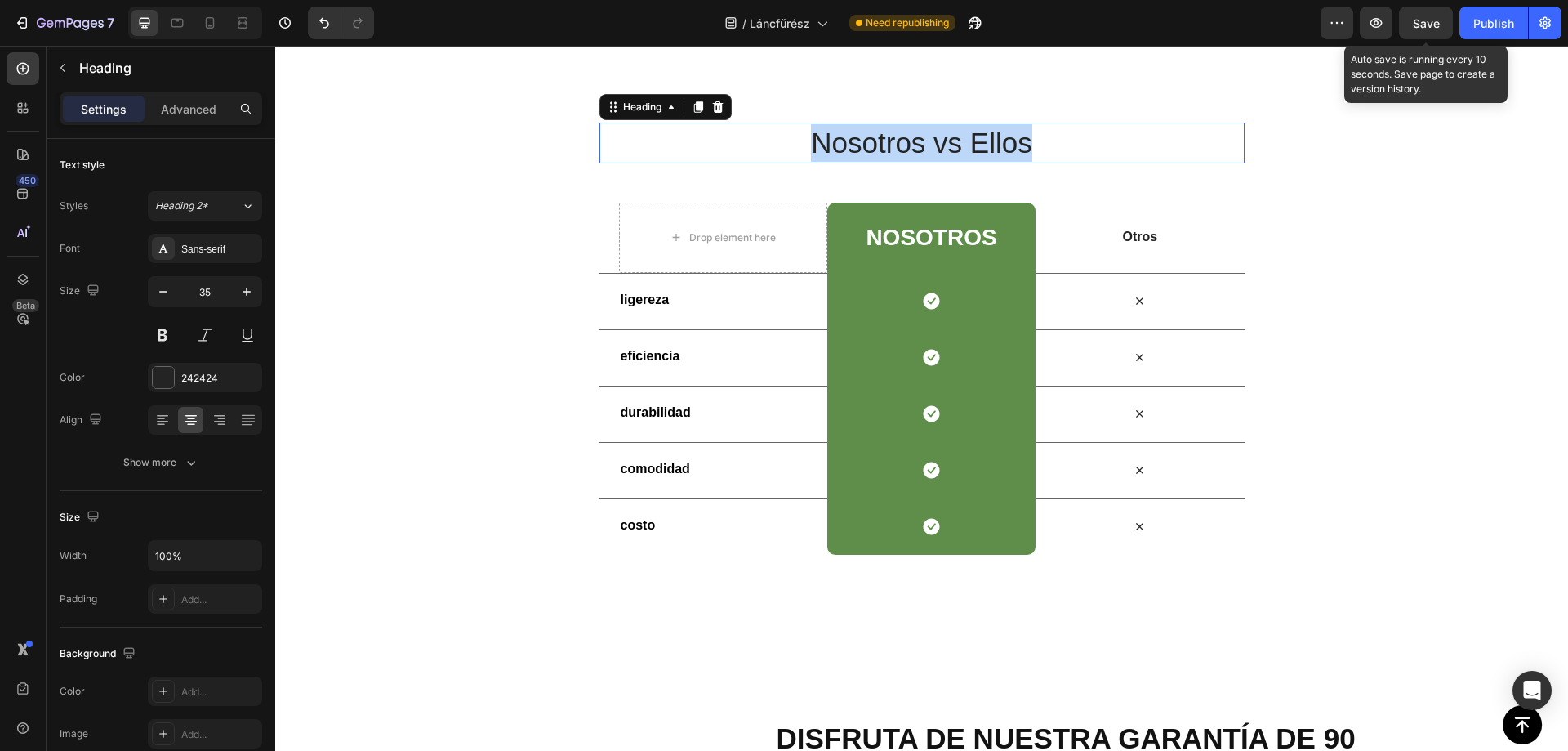
click at [934, 145] on p "Nosotros vs Ellos" at bounding box center [922, 142] width 642 height 37
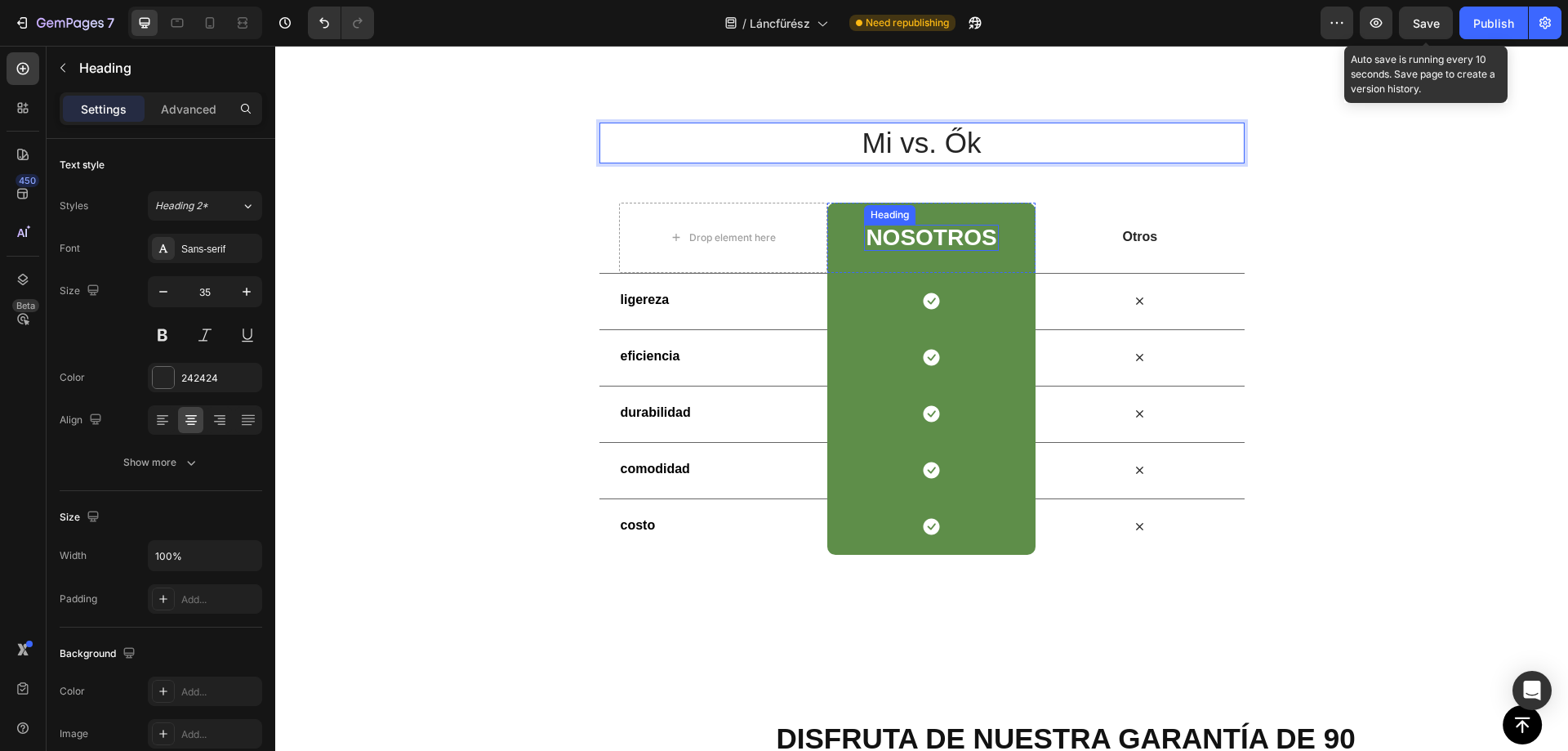
click at [932, 238] on h2 "NoSotros" at bounding box center [931, 238] width 134 height 26
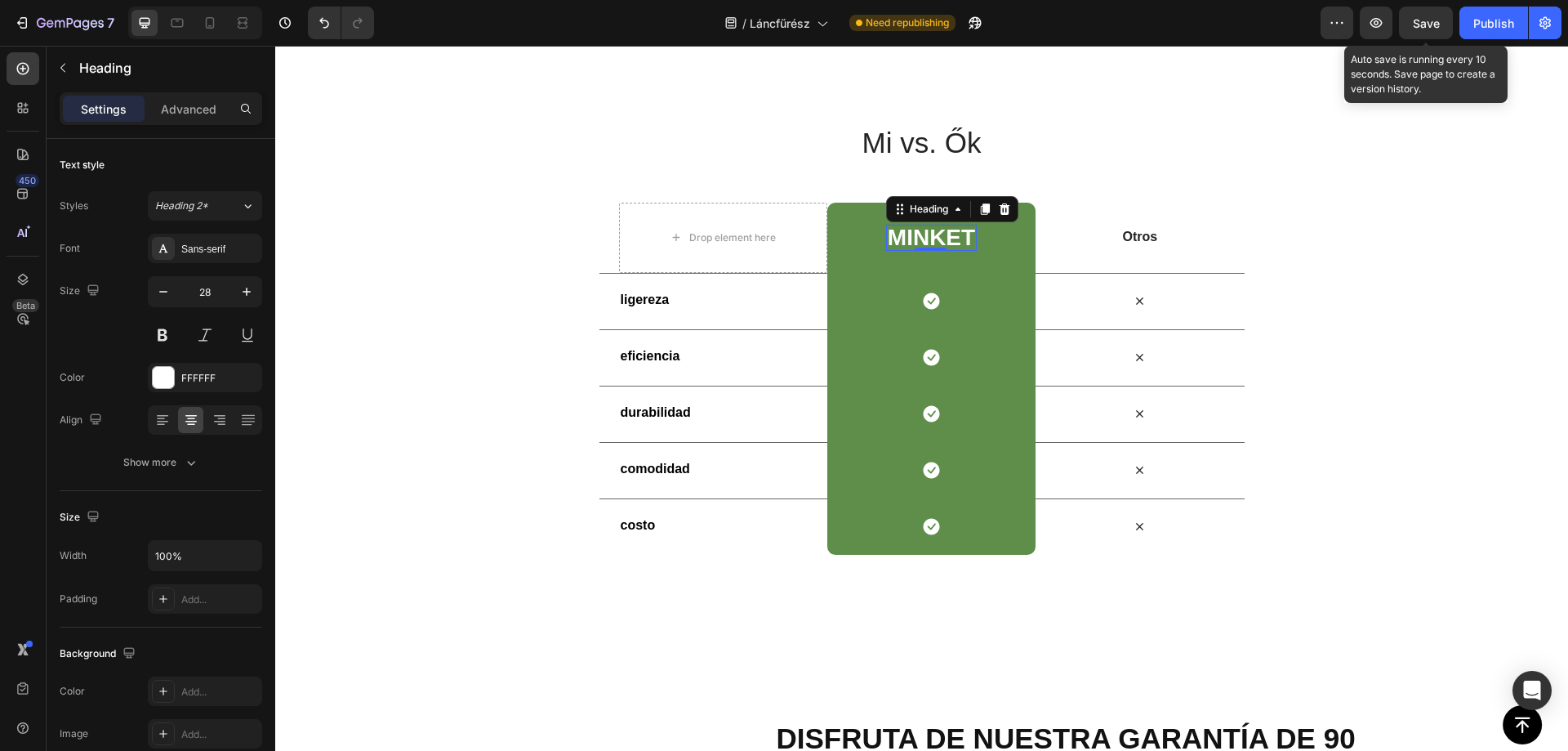
click at [918, 241] on p "Minket" at bounding box center [931, 237] width 87 height 22
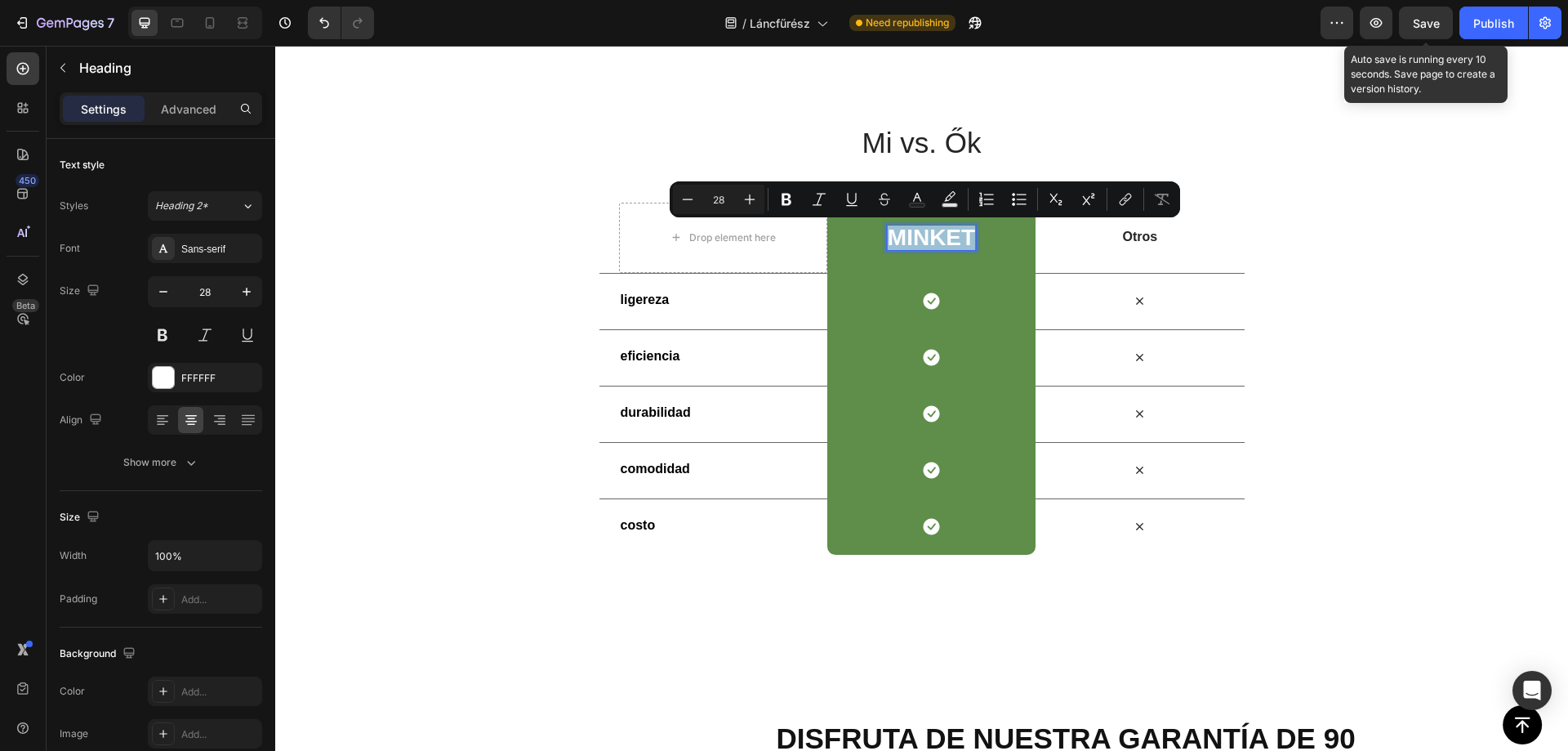
click at [908, 251] on div at bounding box center [908, 251] width 0 height 0
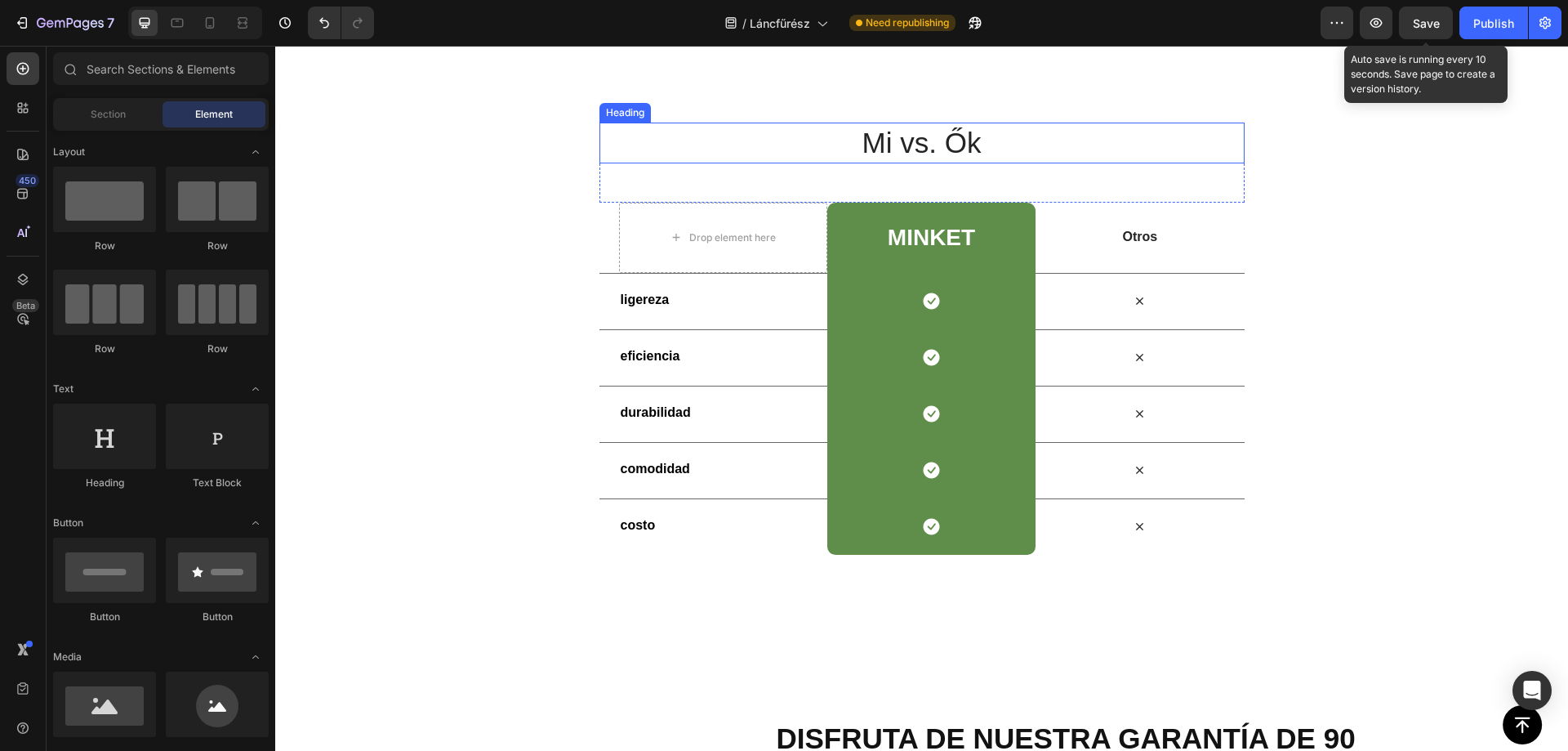
click at [1148, 138] on p "Mi vs. Ők" at bounding box center [922, 142] width 642 height 37
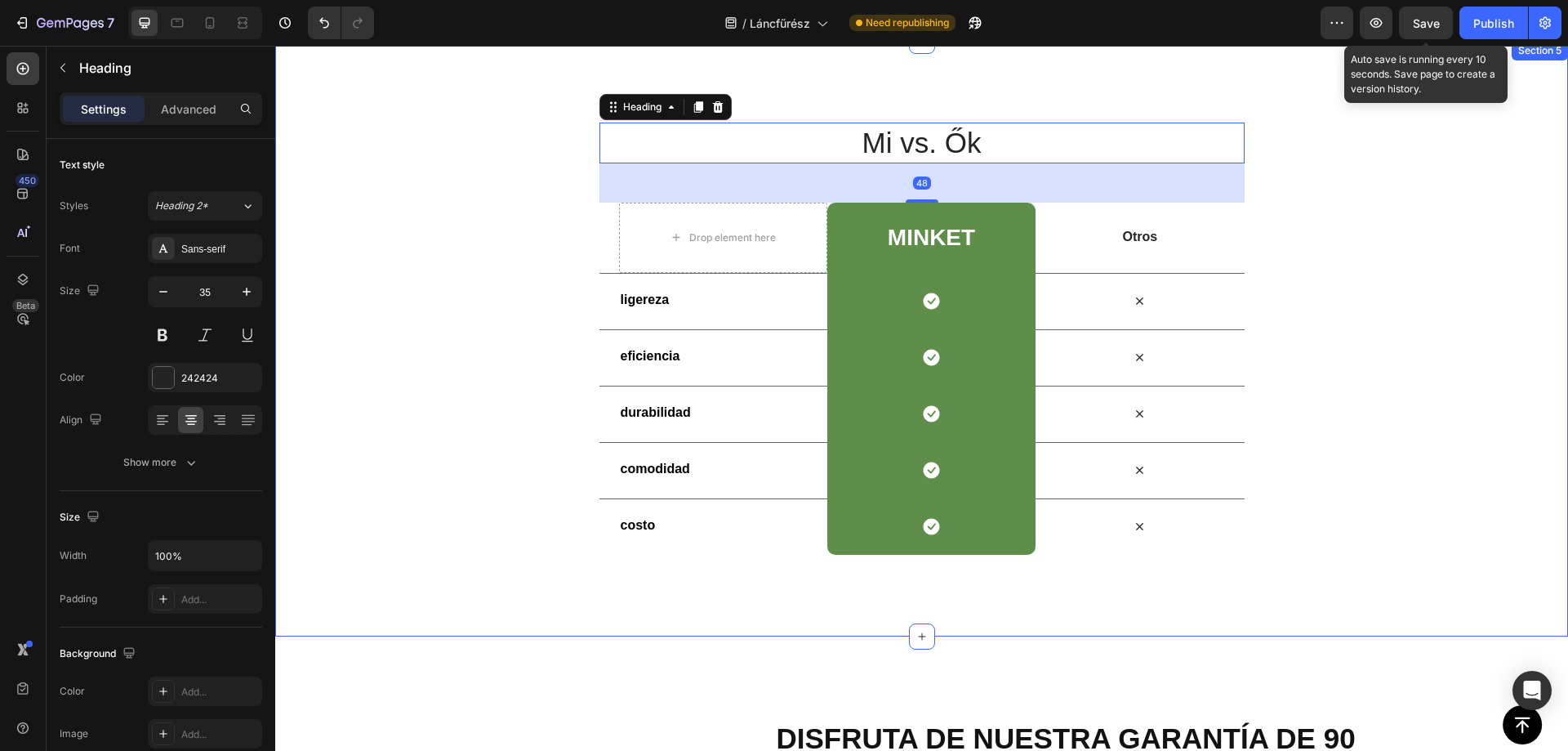
click at [488, 154] on div "Mi vs. Ők Heading 48 Row Drop element here Minket Heading Row Otros Text Block …" at bounding box center [922, 338] width 1293 height 432
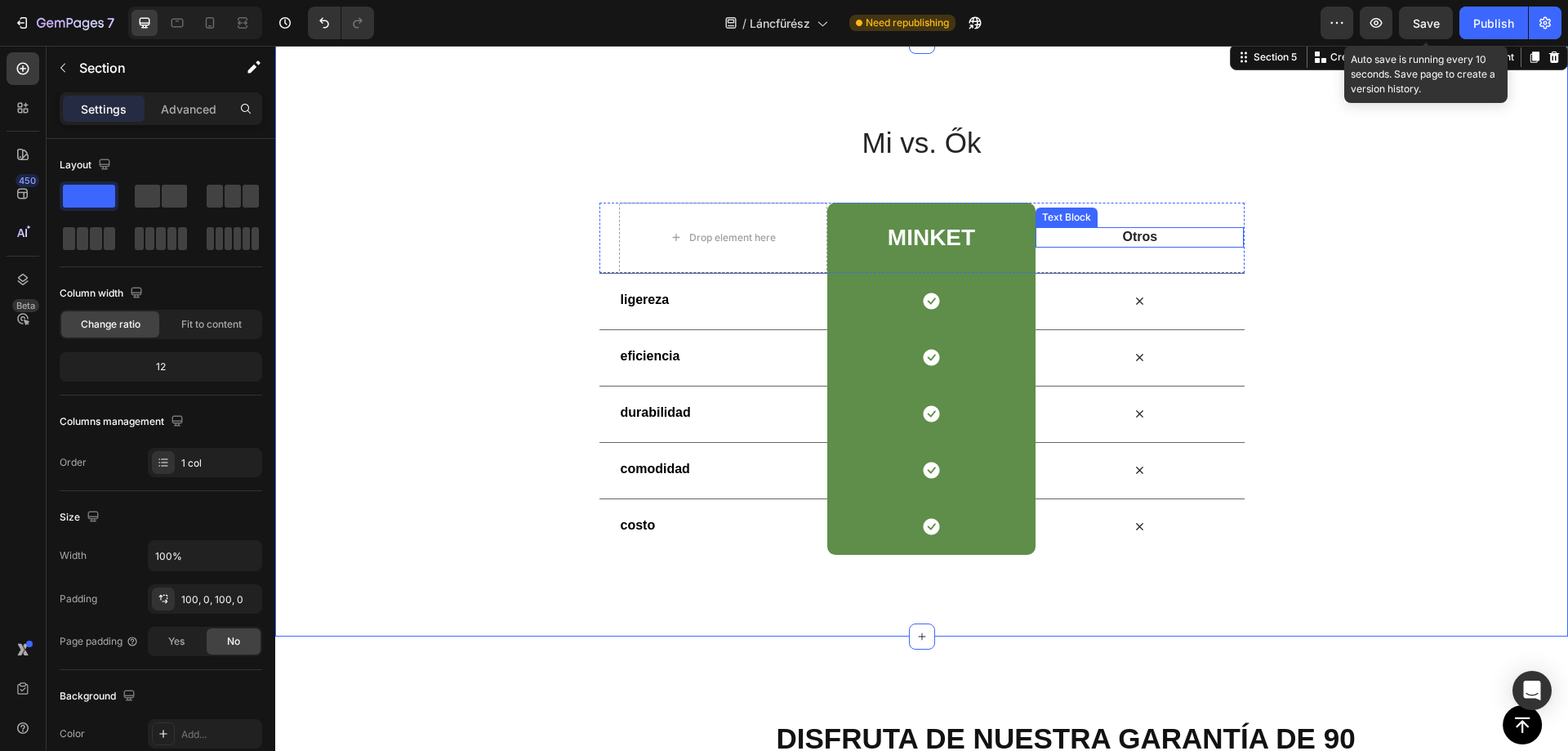
click at [1127, 243] on p "Otros" at bounding box center [1140, 237] width 205 height 17
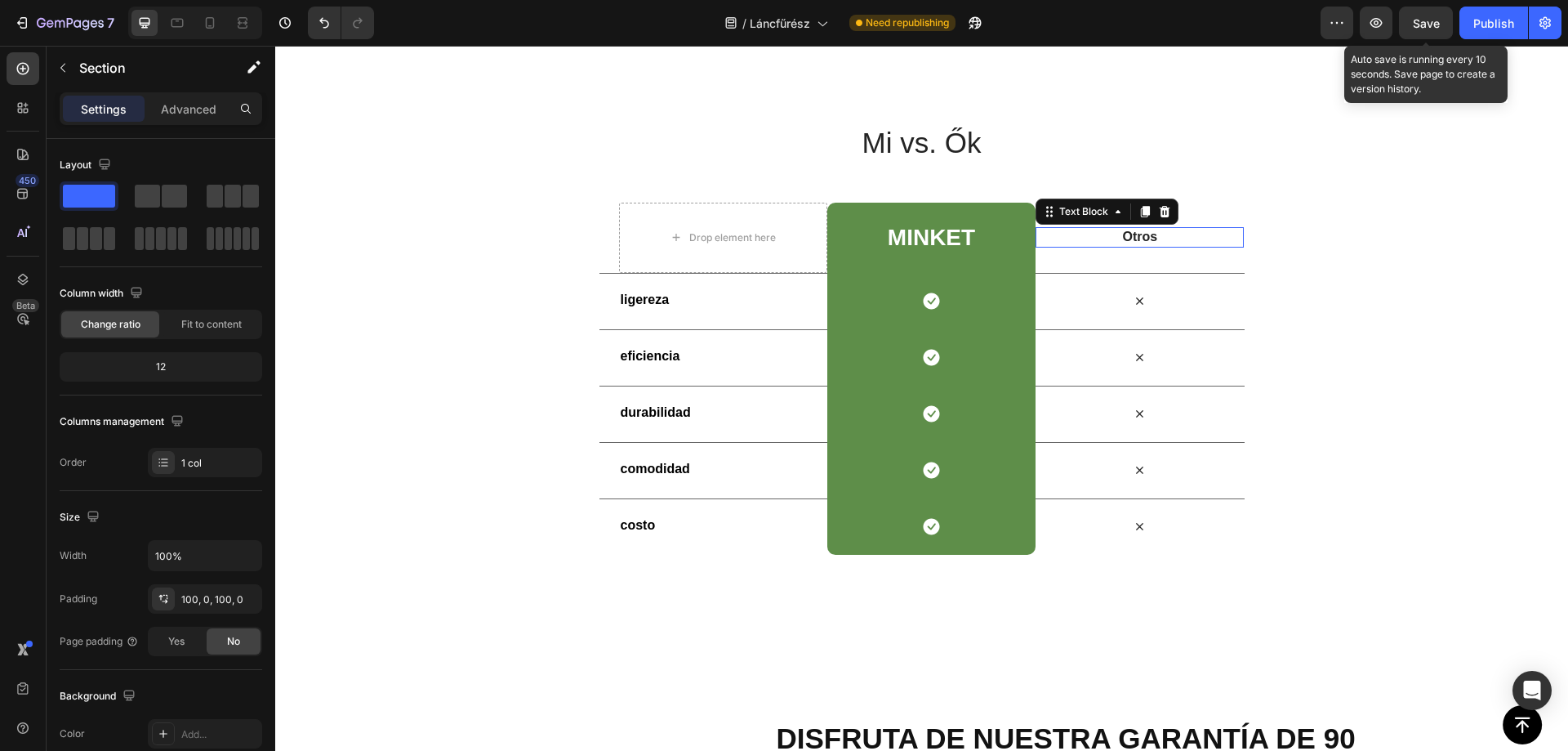
click at [1127, 243] on p "Otros" at bounding box center [1140, 237] width 205 height 17
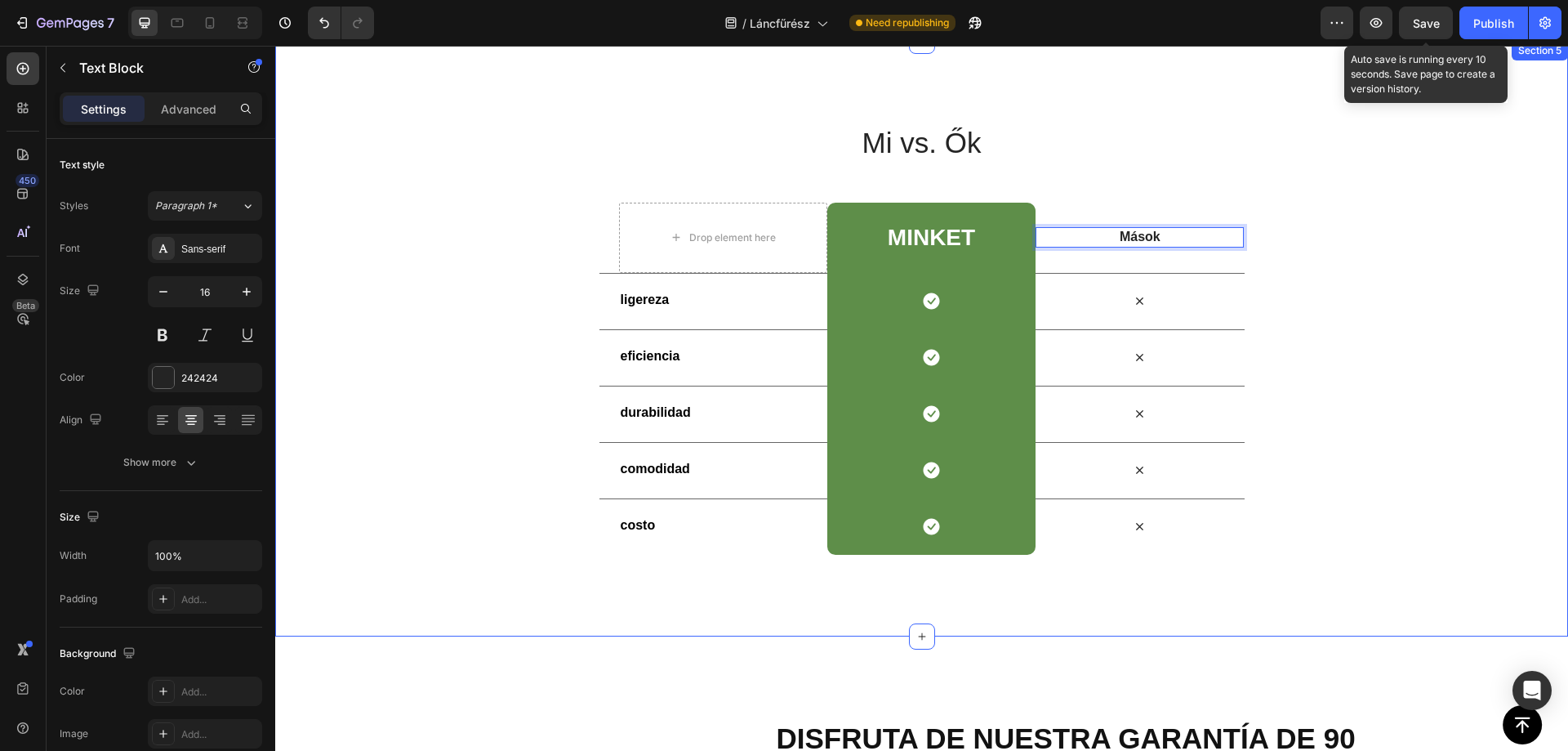
click at [1169, 619] on div "Mi vs. Ők Heading Row Drop element here Minket Heading Row Mások Text Block 0 R…" at bounding box center [922, 338] width 1293 height 595
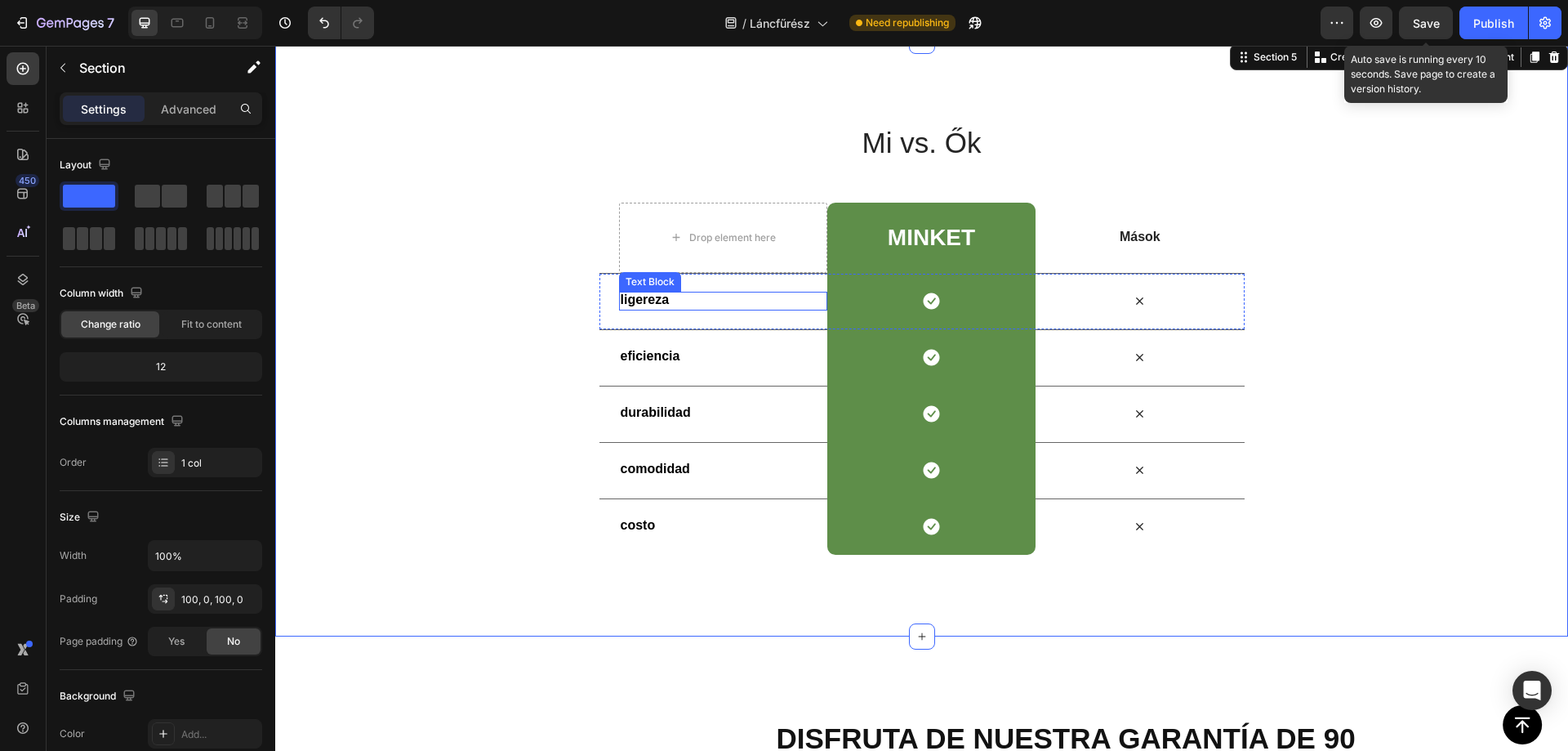
click at [637, 304] on strong "ligereza" at bounding box center [645, 299] width 49 height 14
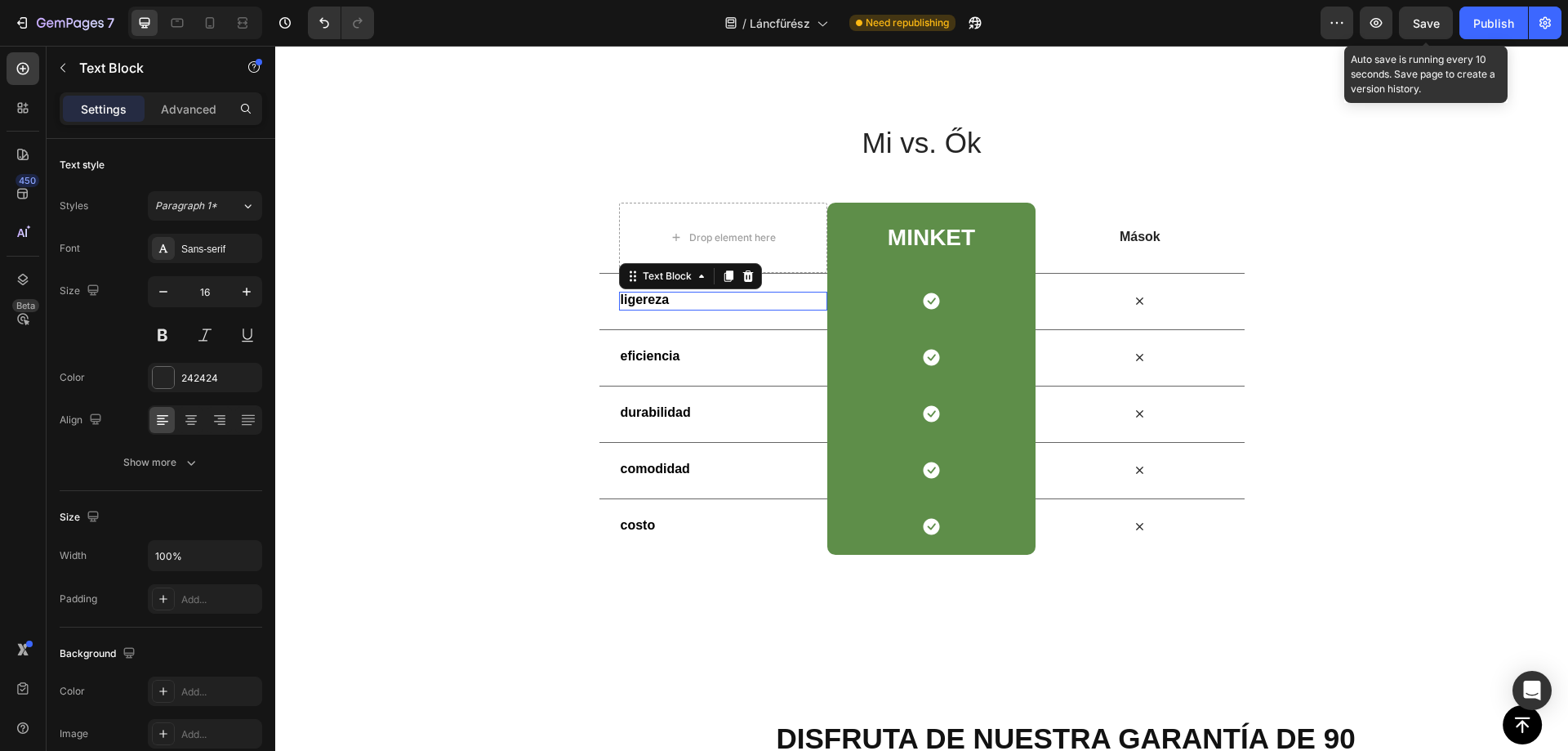
click at [637, 304] on strong "ligereza" at bounding box center [645, 299] width 49 height 14
click at [654, 346] on div "eficiencia Text Block" at bounding box center [723, 357] width 209 height 55
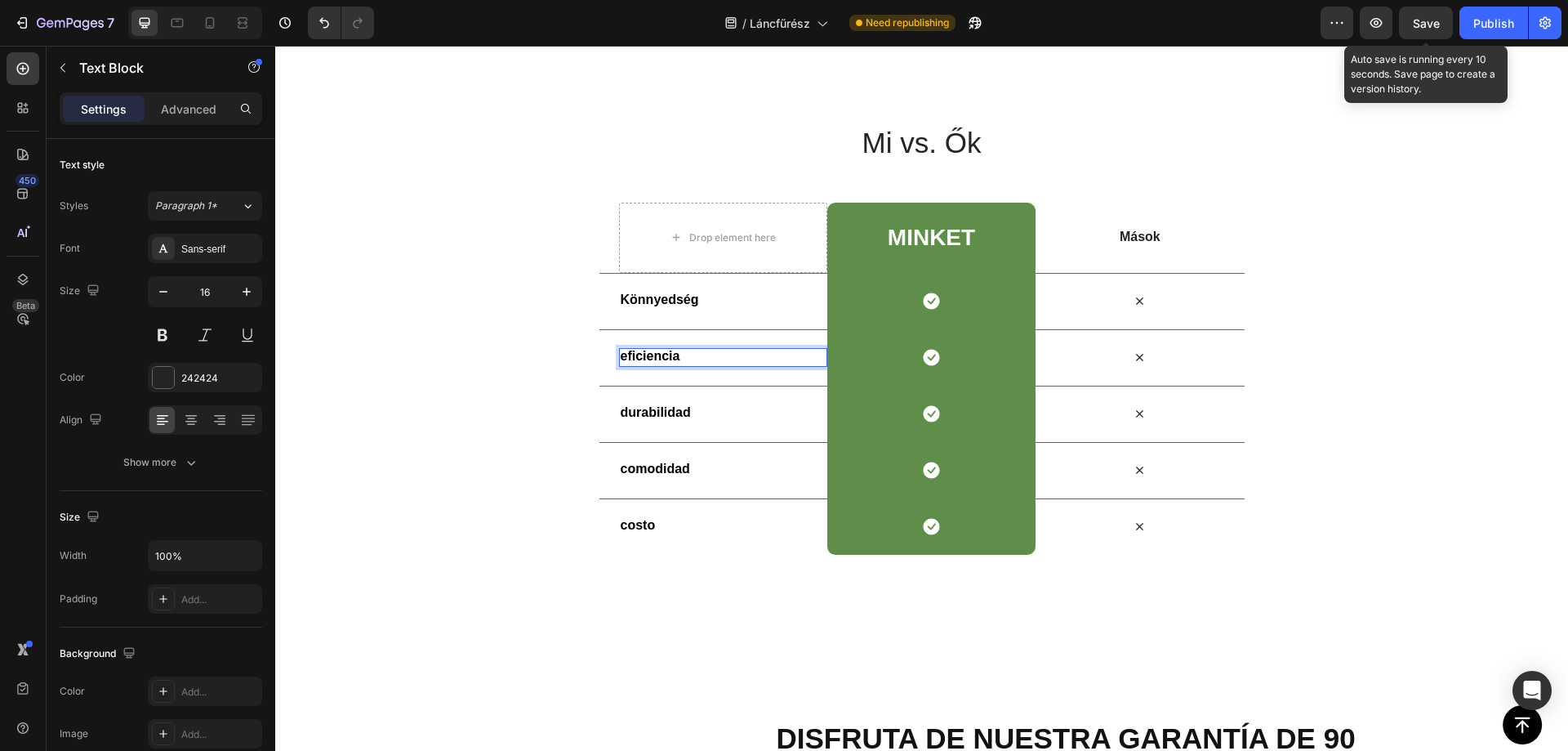
click at [643, 360] on strong "eficiencia" at bounding box center [650, 356] width 60 height 14
click at [678, 356] on p "Hatékonyság" at bounding box center [723, 356] width 205 height 17
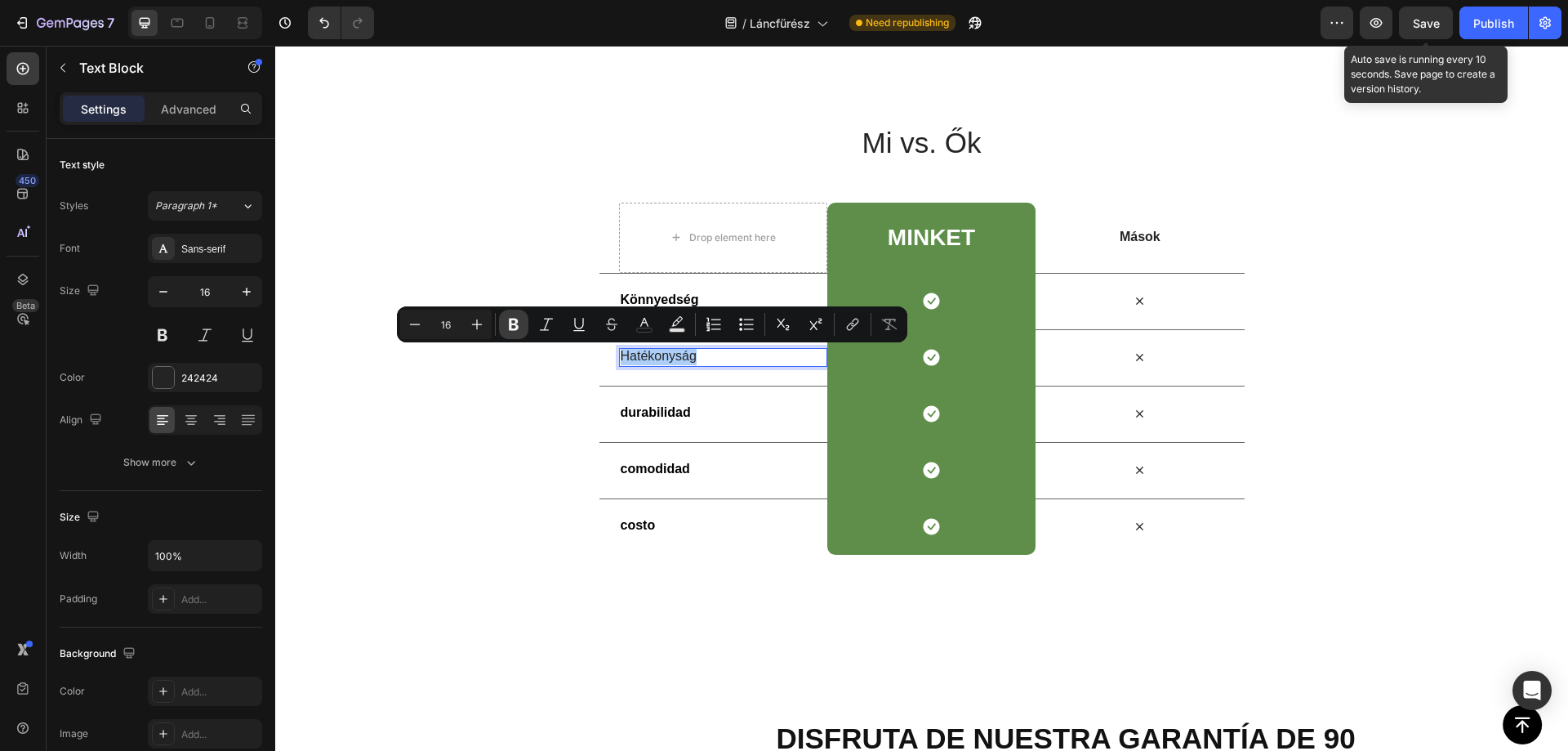
click at [511, 325] on icon "Editor contextual toolbar" at bounding box center [513, 324] width 10 height 12
click at [544, 511] on div "Mi vs. Ők Heading Row Drop element here Minket Heading Row Mások Text Block Row…" at bounding box center [922, 338] width 1293 height 432
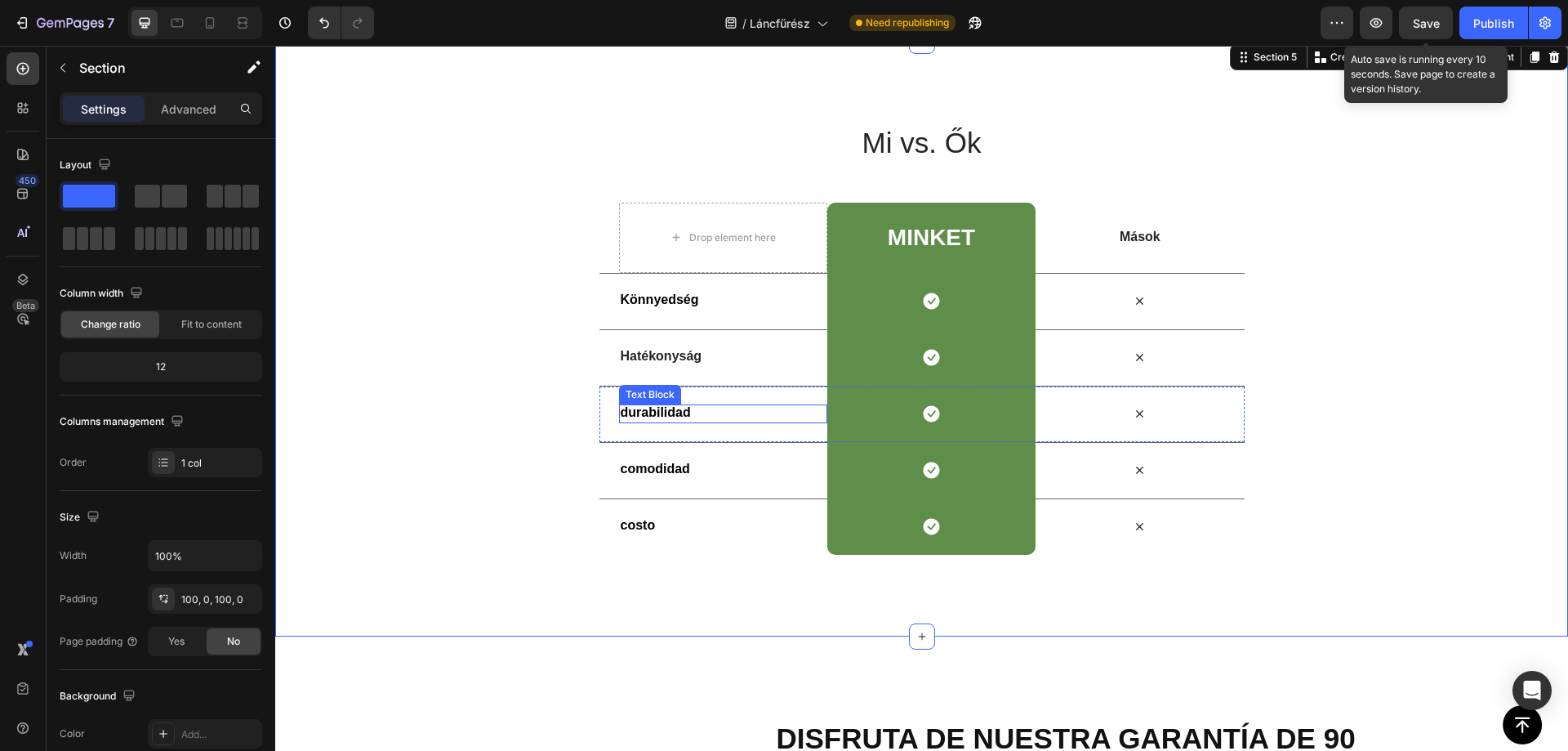
click at [652, 417] on strong "durabilidad" at bounding box center [655, 412] width 70 height 14
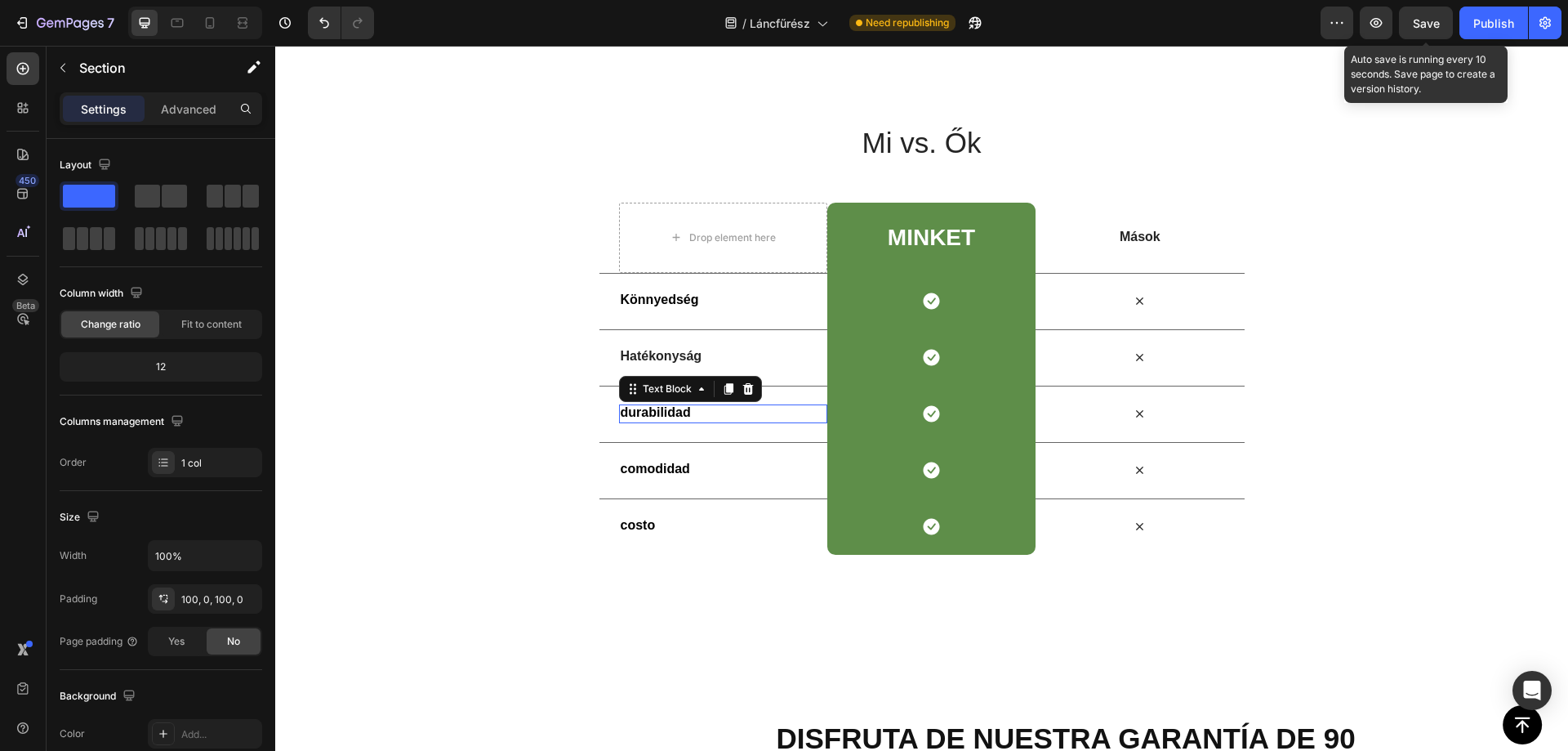
click at [652, 416] on strong "durabilidad" at bounding box center [655, 412] width 70 height 14
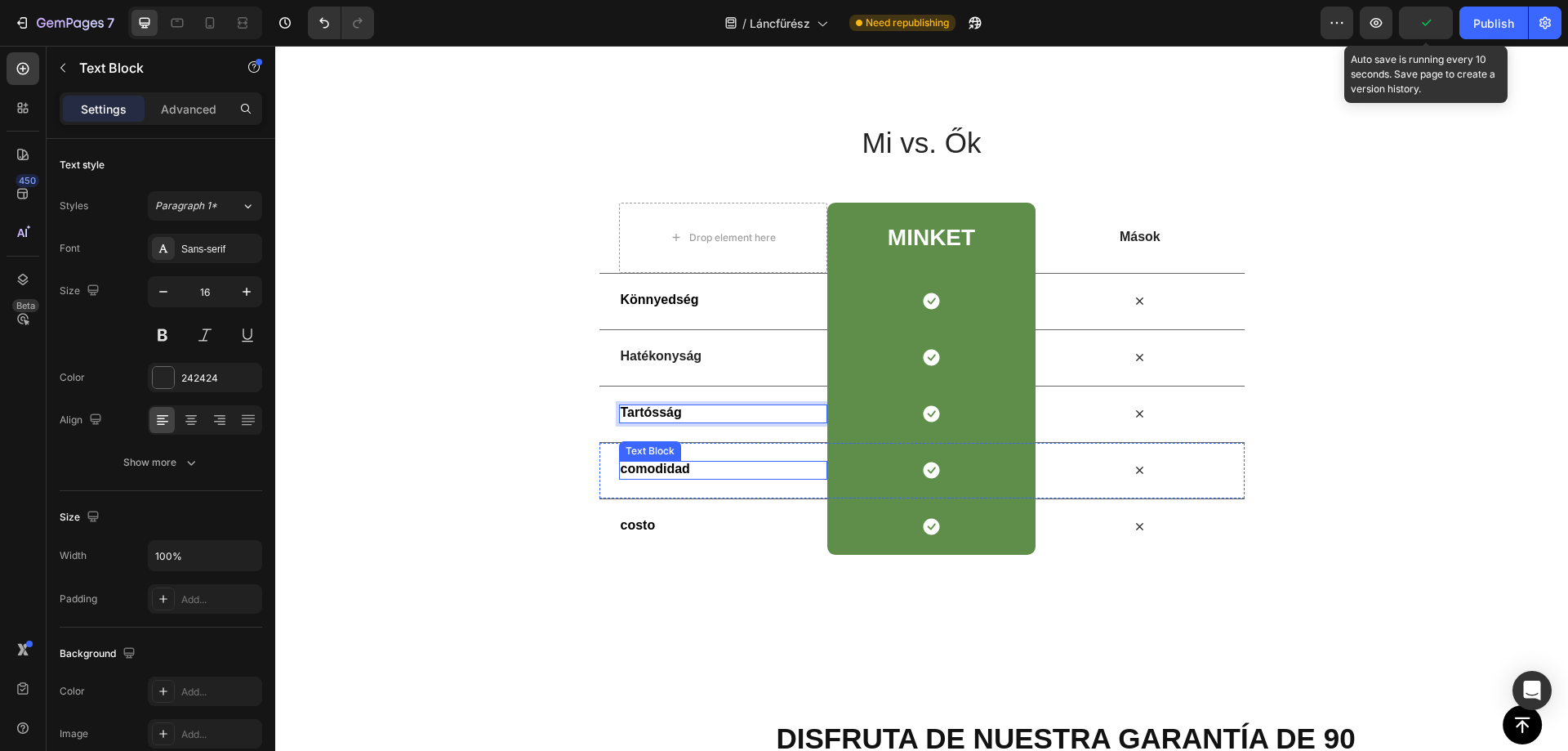
click at [645, 474] on strong "comodidad" at bounding box center [655, 468] width 69 height 14
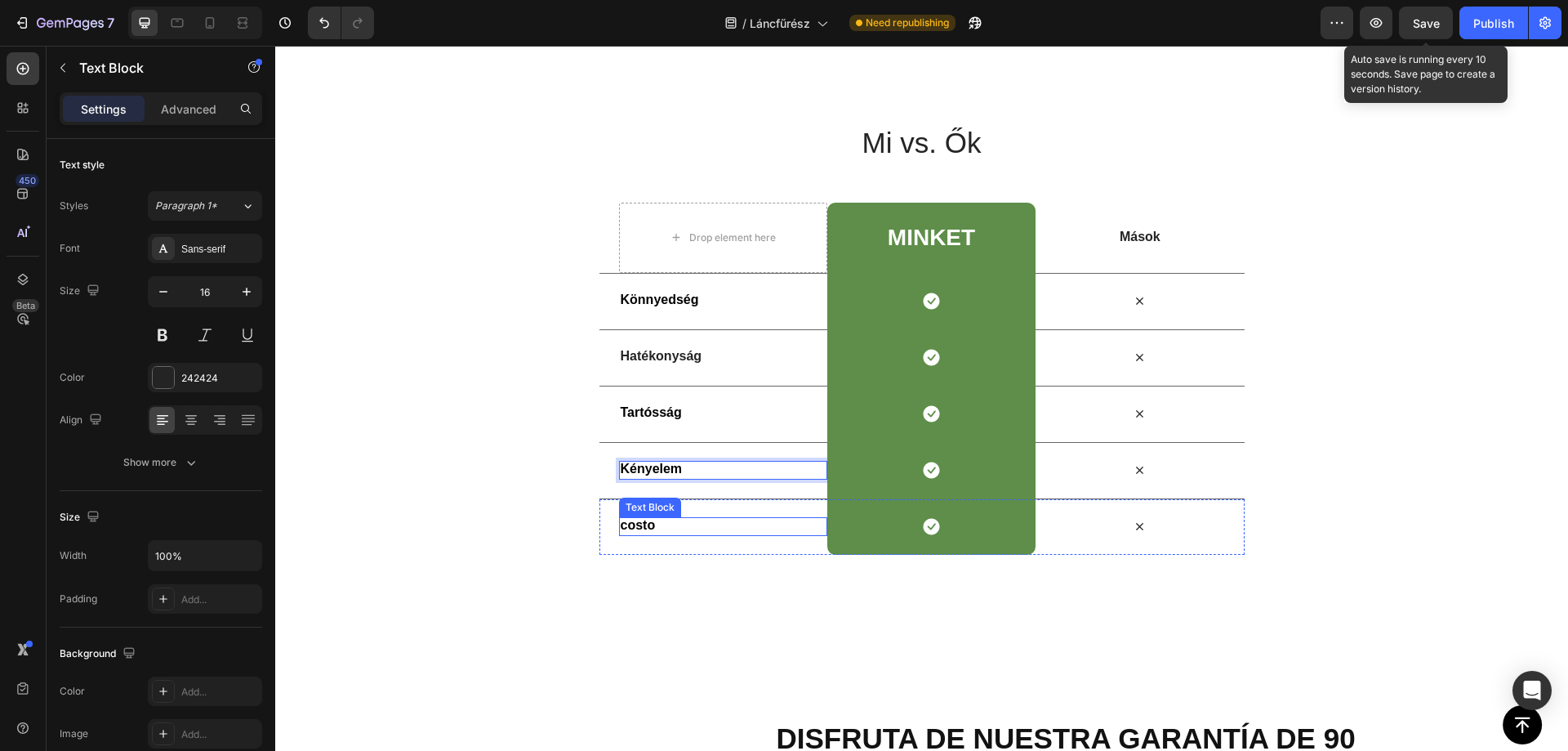
click at [624, 530] on strong "costo" at bounding box center [638, 524] width 35 height 14
click at [624, 530] on strong "costo" at bounding box center [638, 524] width 35 height 14
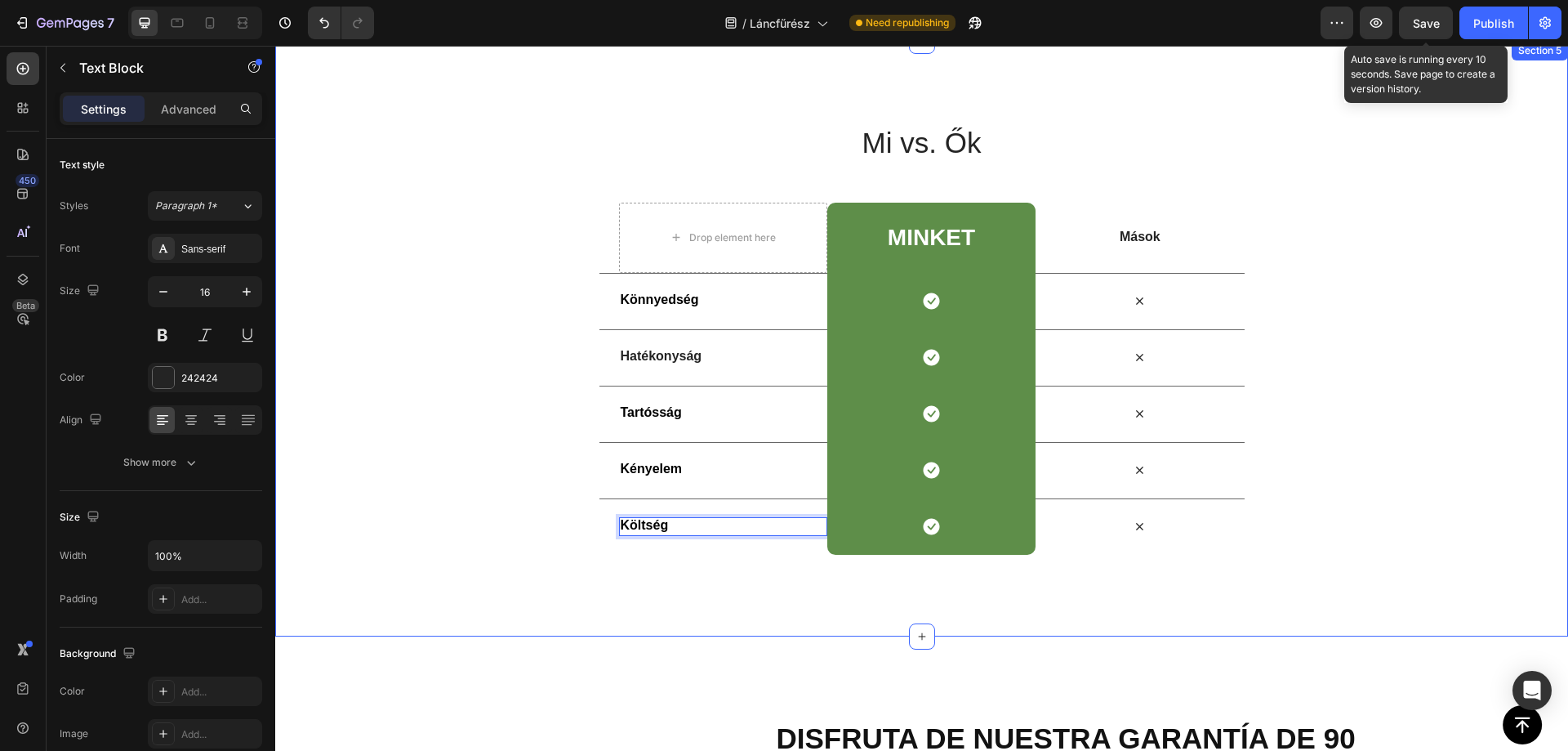
click at [955, 624] on div "Mi vs. Ők Heading Row Drop element here Minket Heading Row Mások Text Block Row…" at bounding box center [922, 338] width 1293 height 595
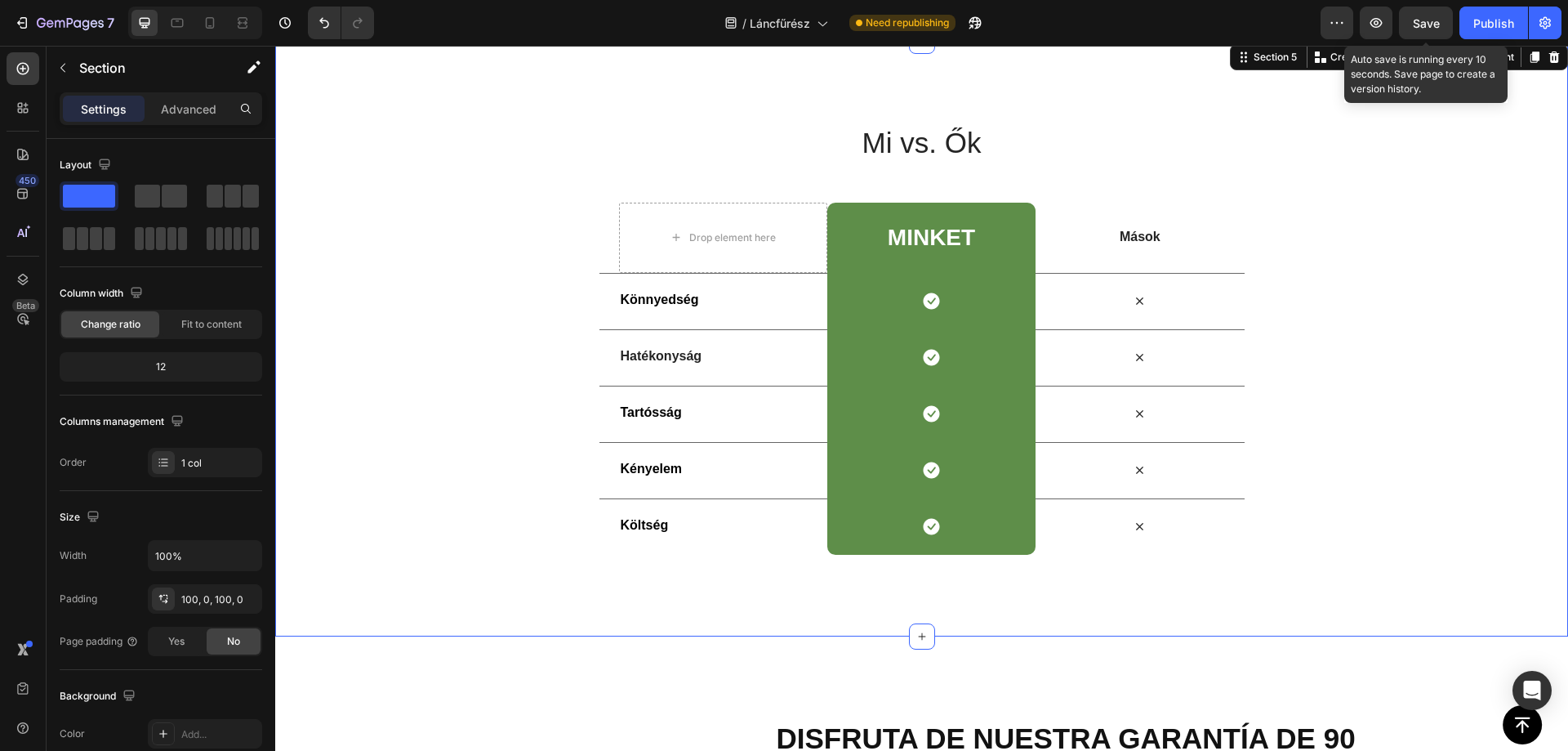
click at [1479, 32] on button "Publish" at bounding box center [1494, 23] width 68 height 33
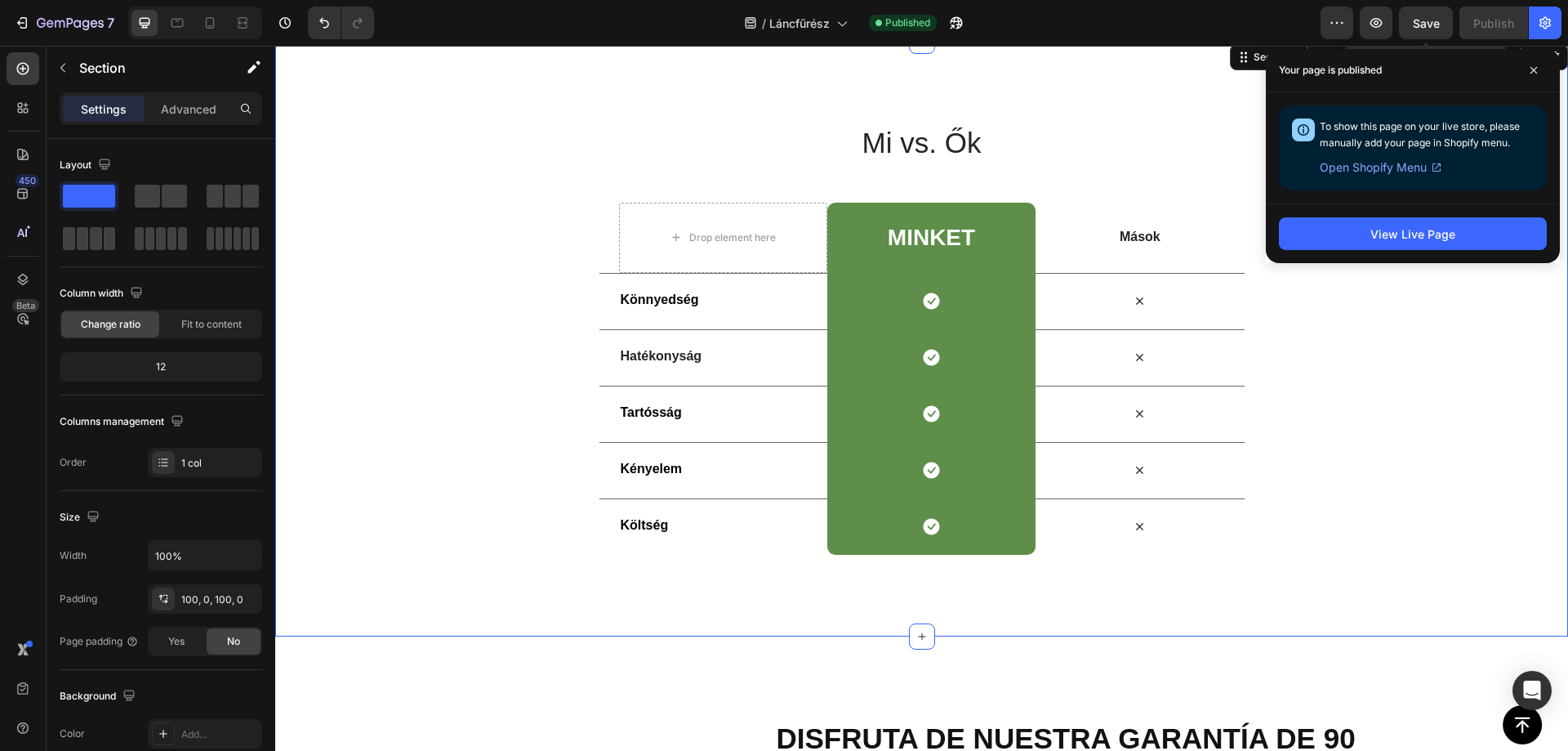
click at [435, 100] on div "Mi vs. Ők Heading Row Drop element here Minket Heading Row Mások Text Block Row…" at bounding box center [922, 338] width 1293 height 595
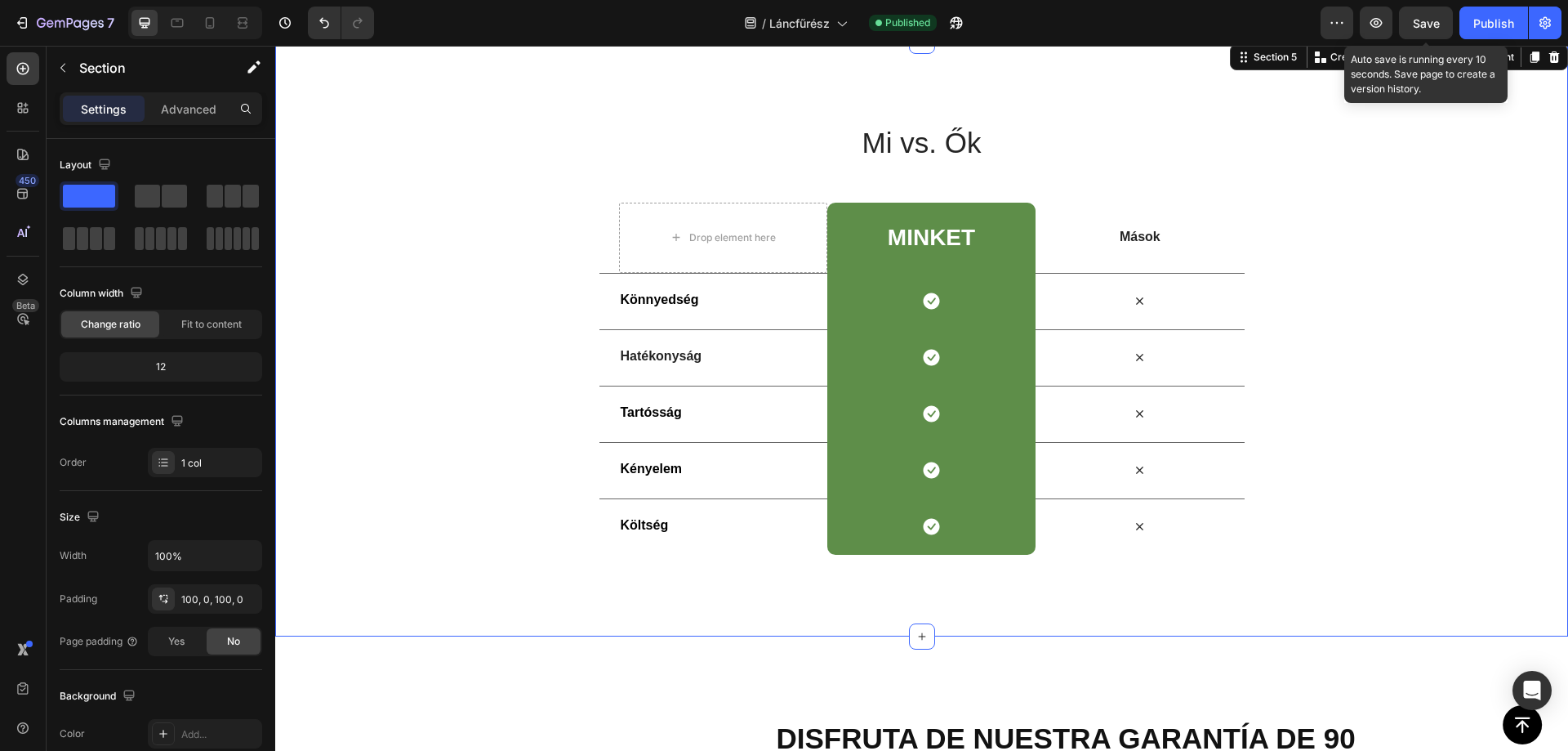
click at [1435, 26] on span "Save" at bounding box center [1426, 23] width 27 height 14
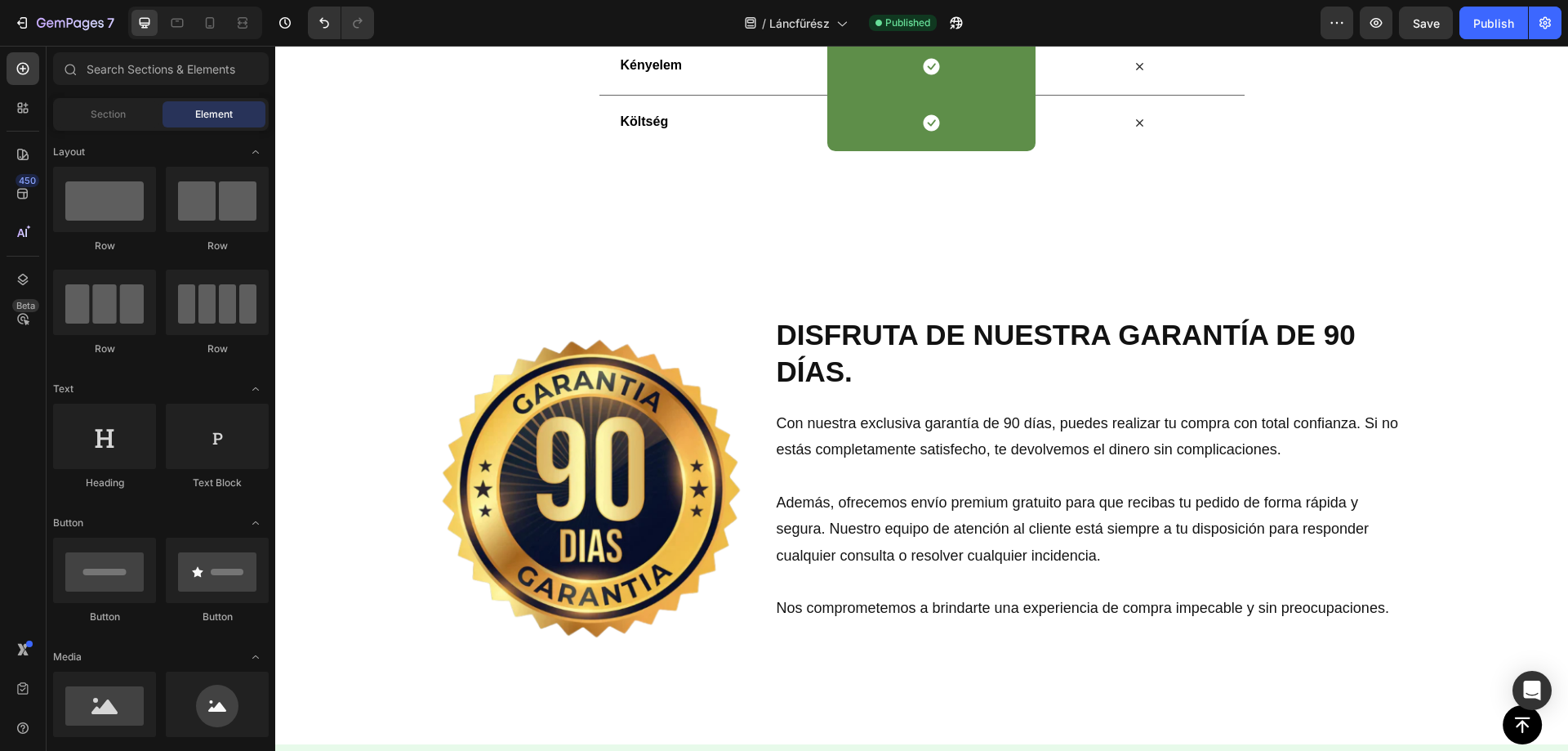
scroll to position [3739, 0]
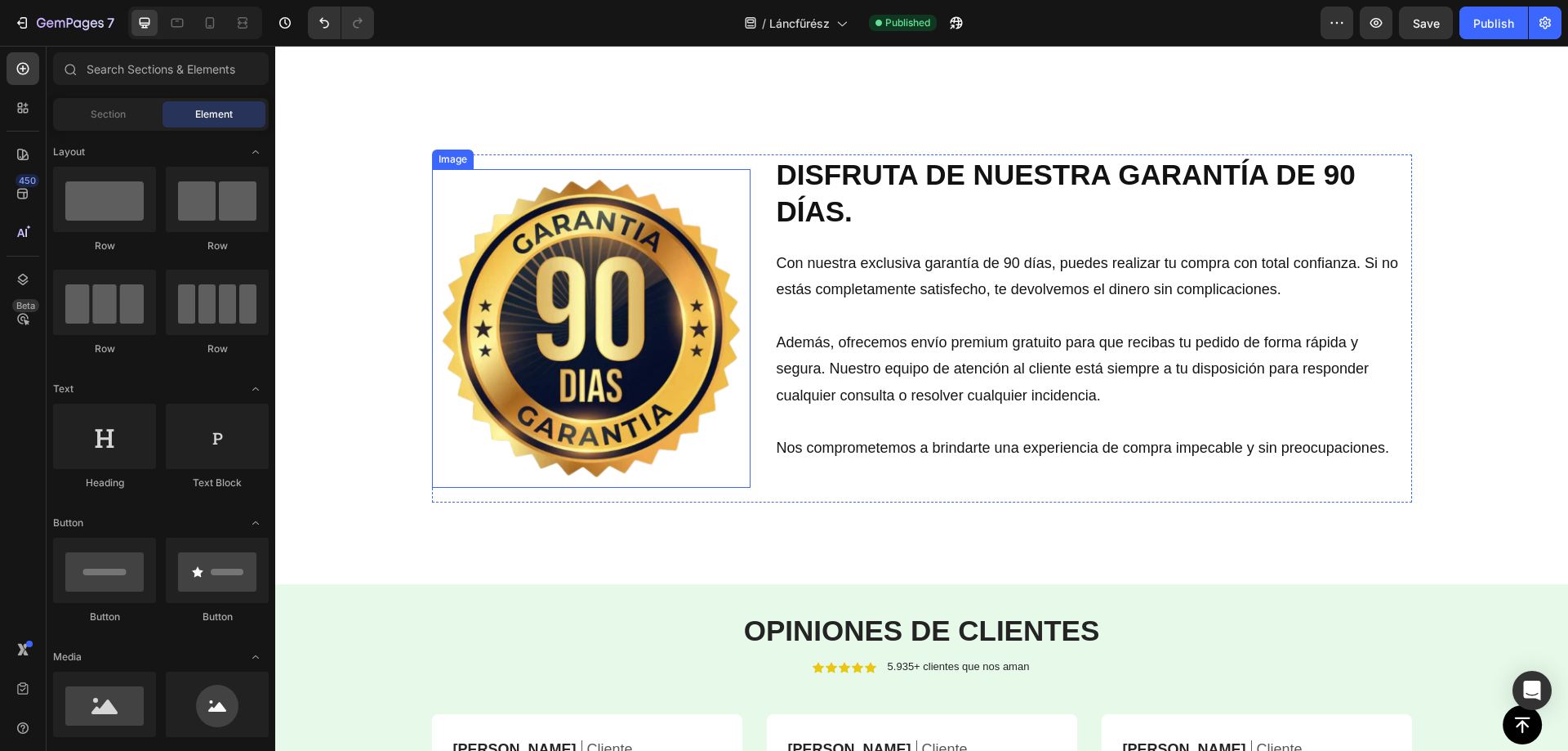
click at [620, 306] on img at bounding box center [591, 328] width 318 height 318
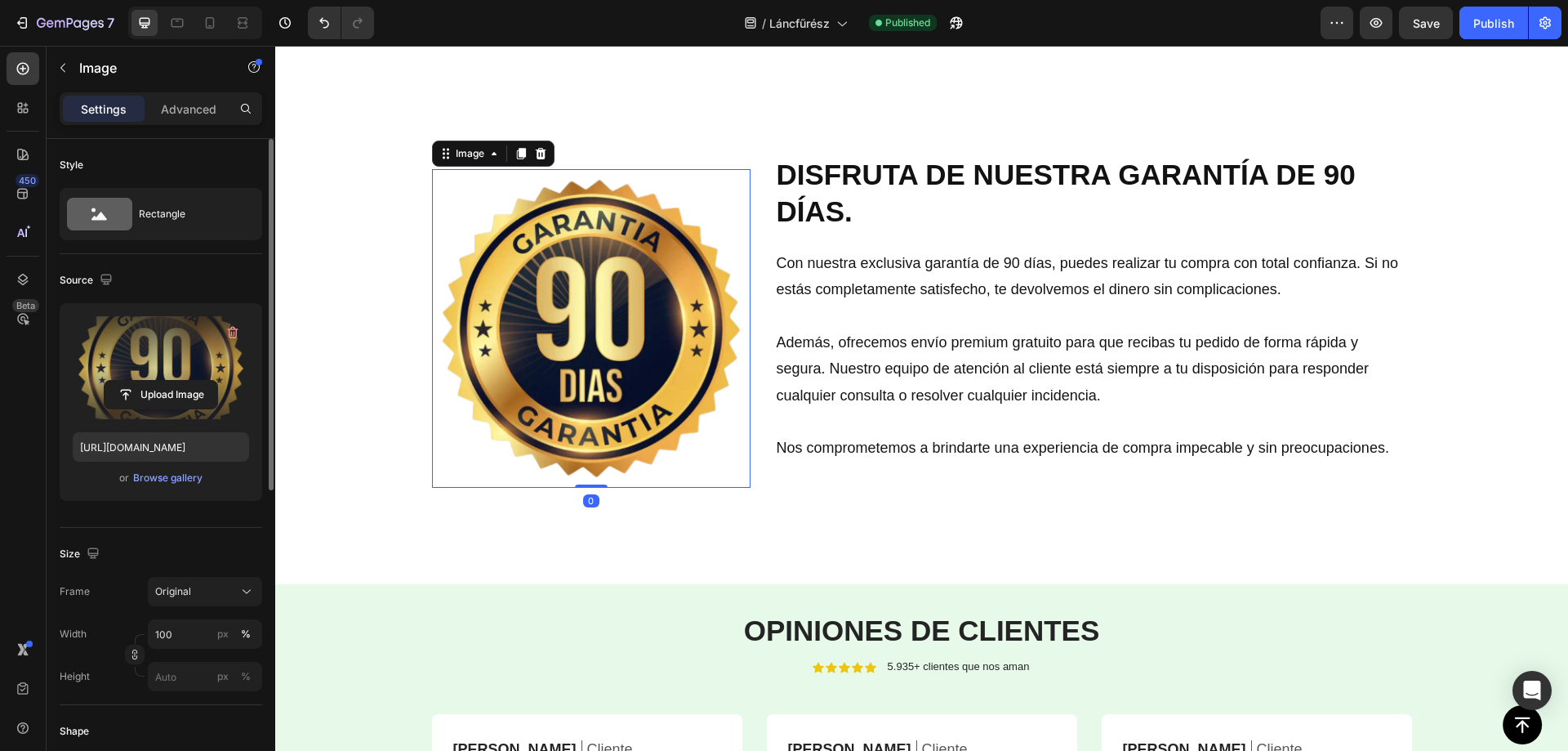
click at [158, 355] on label at bounding box center [161, 367] width 177 height 103
click at [158, 381] on input "file" at bounding box center [161, 395] width 112 height 28
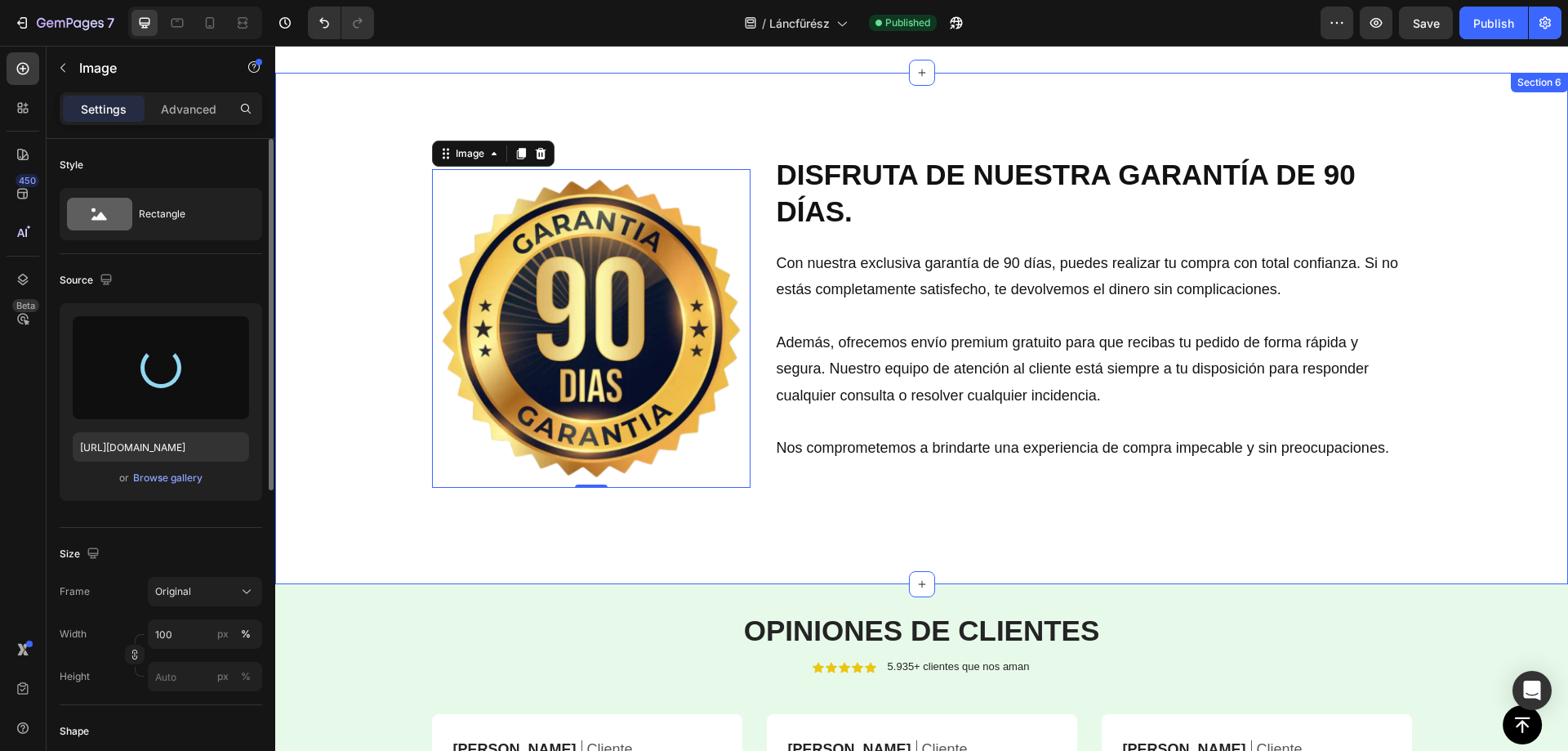
type input "[URL][DOMAIN_NAME]"
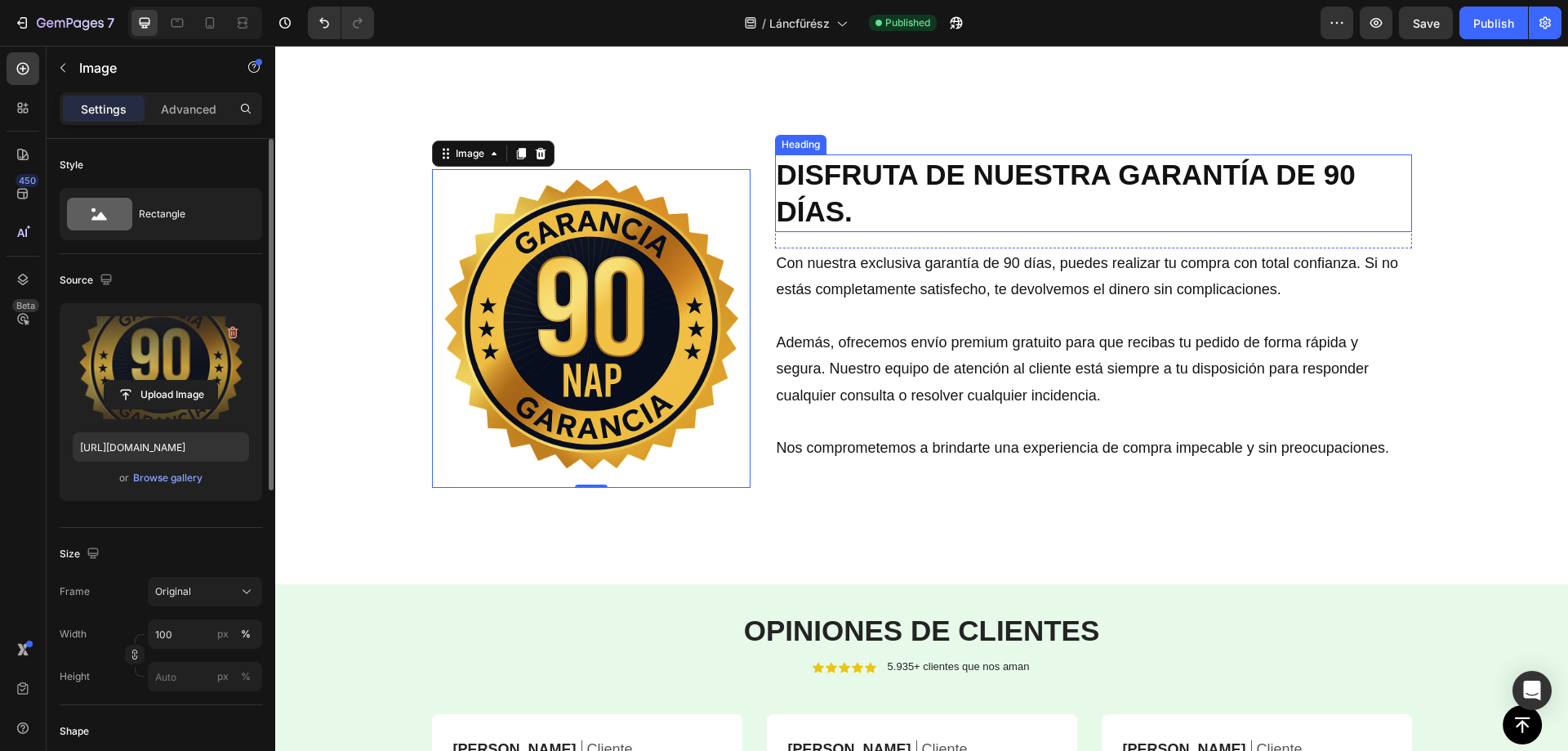
click at [894, 181] on h2 "DISFRUTA DE NUESTRA GARANTÍA DE 90 DÍAS." at bounding box center [1094, 193] width 637 height 78
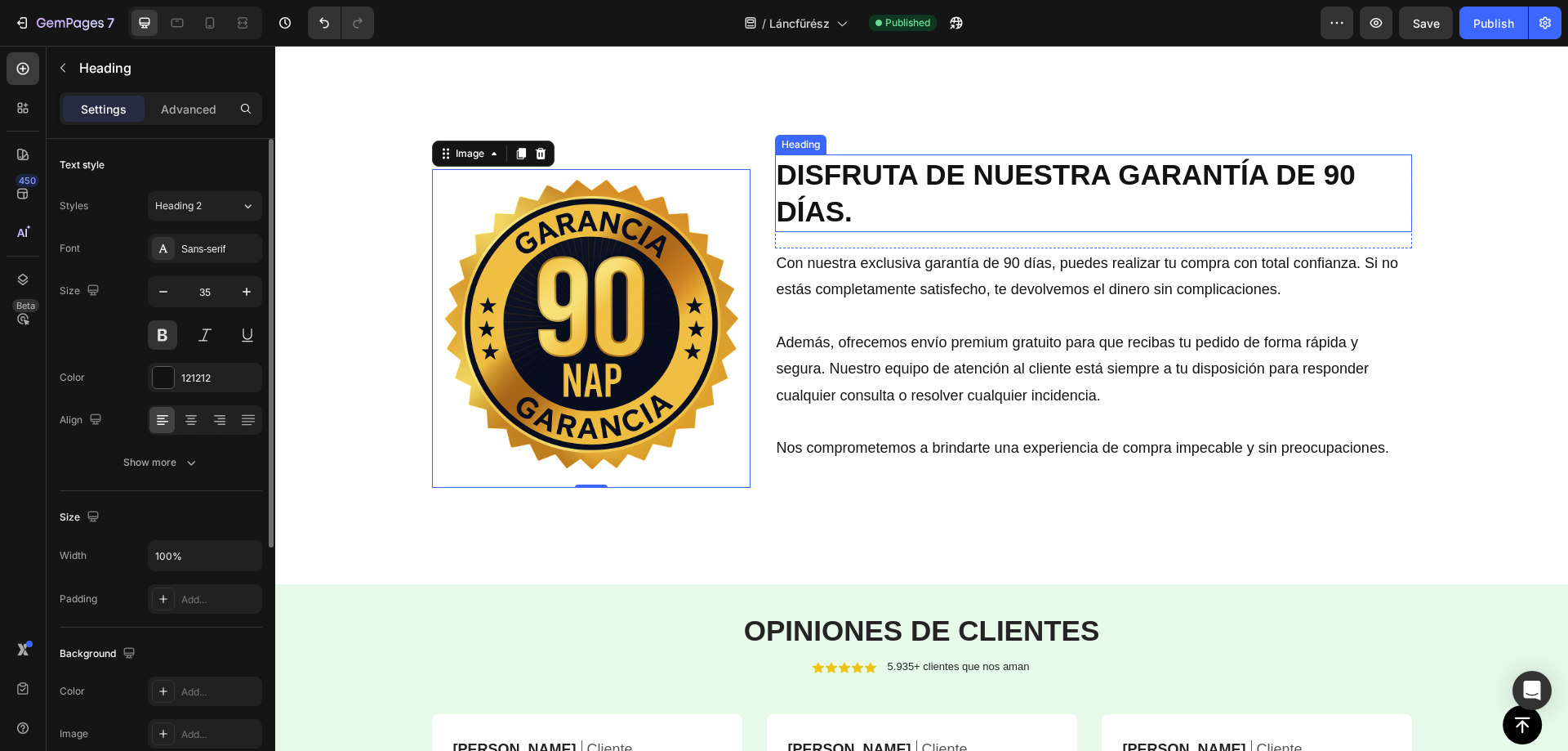
click at [893, 181] on h2 "DISFRUTA DE NUESTRA GARANTÍA DE 90 DÍAS." at bounding box center [1094, 193] width 637 height 78
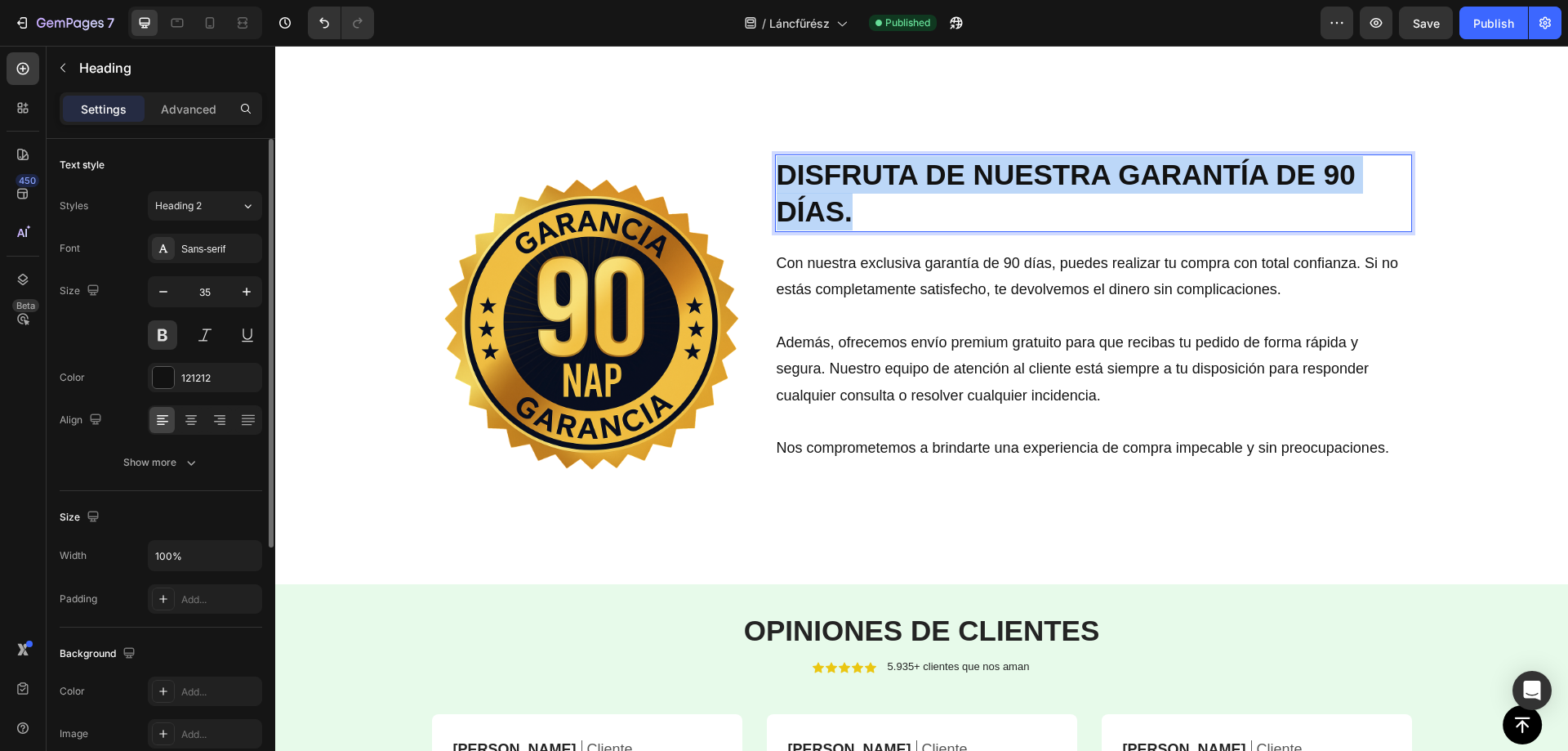
click at [893, 181] on p "DISFRUTA DE NUESTRA GARANTÍA DE 90 DÍAS." at bounding box center [1094, 193] width 634 height 74
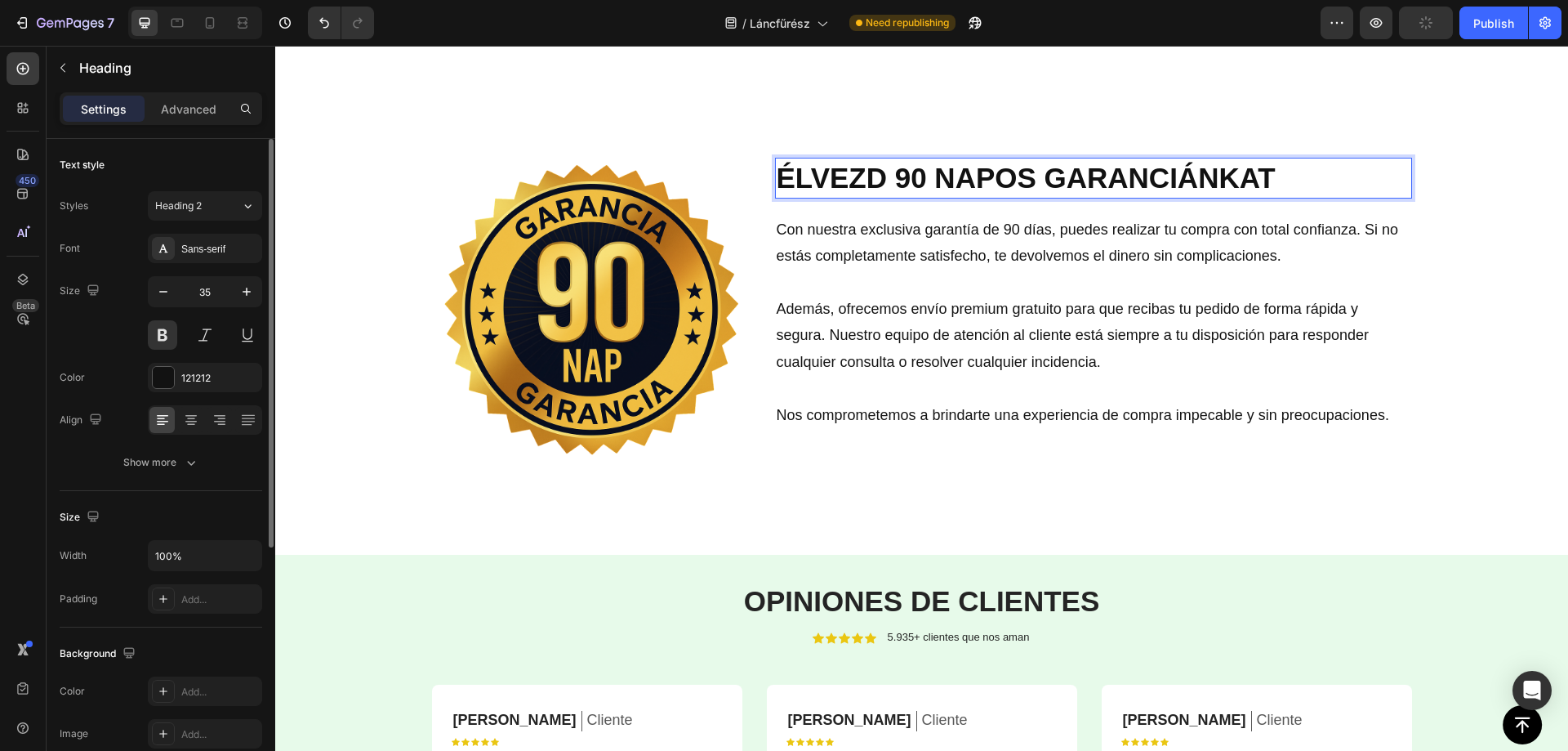
scroll to position [3742, 0]
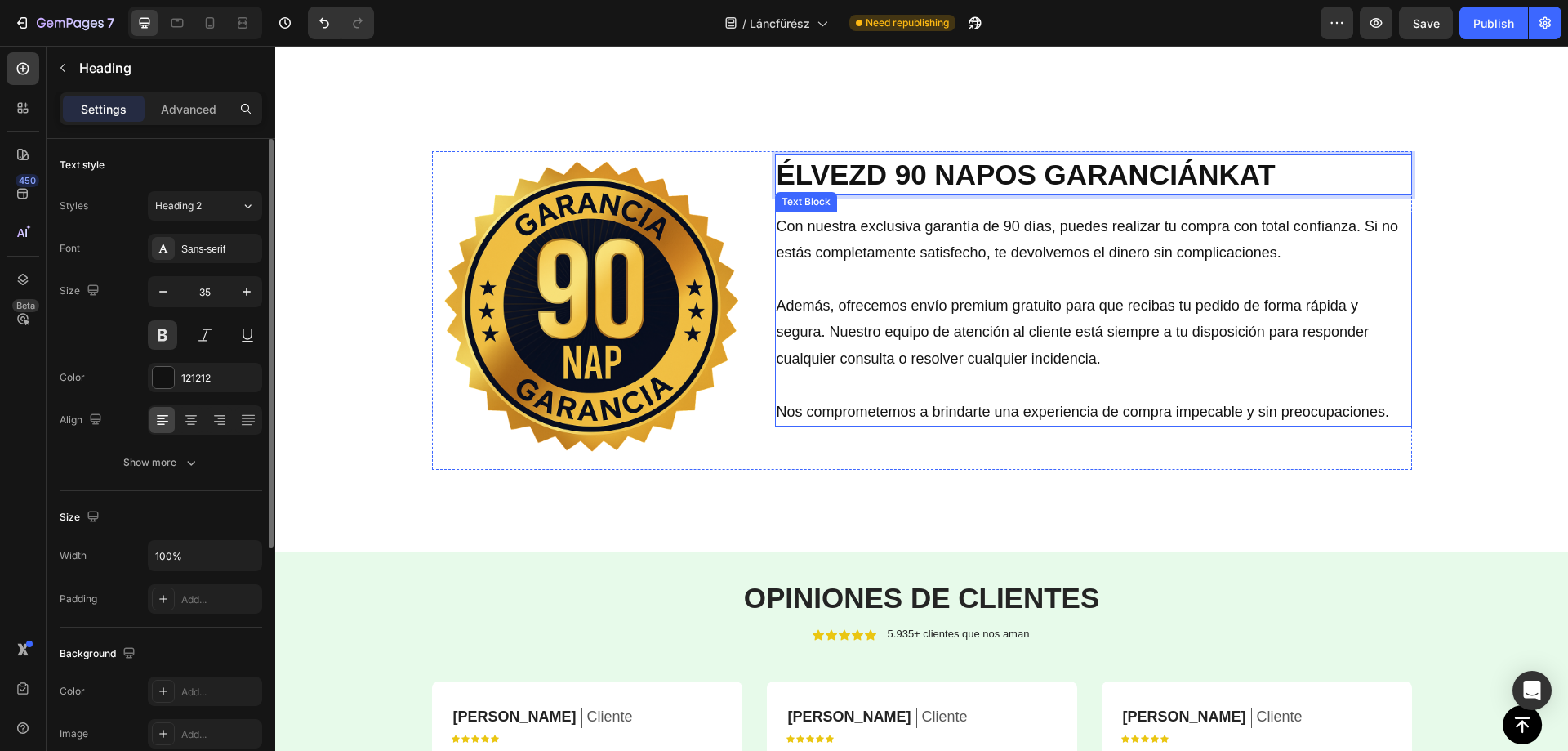
click at [883, 234] on p "Con nuestra exclusiva garantía de 90 días, puedes realizar tu compra con total …" at bounding box center [1094, 239] width 634 height 53
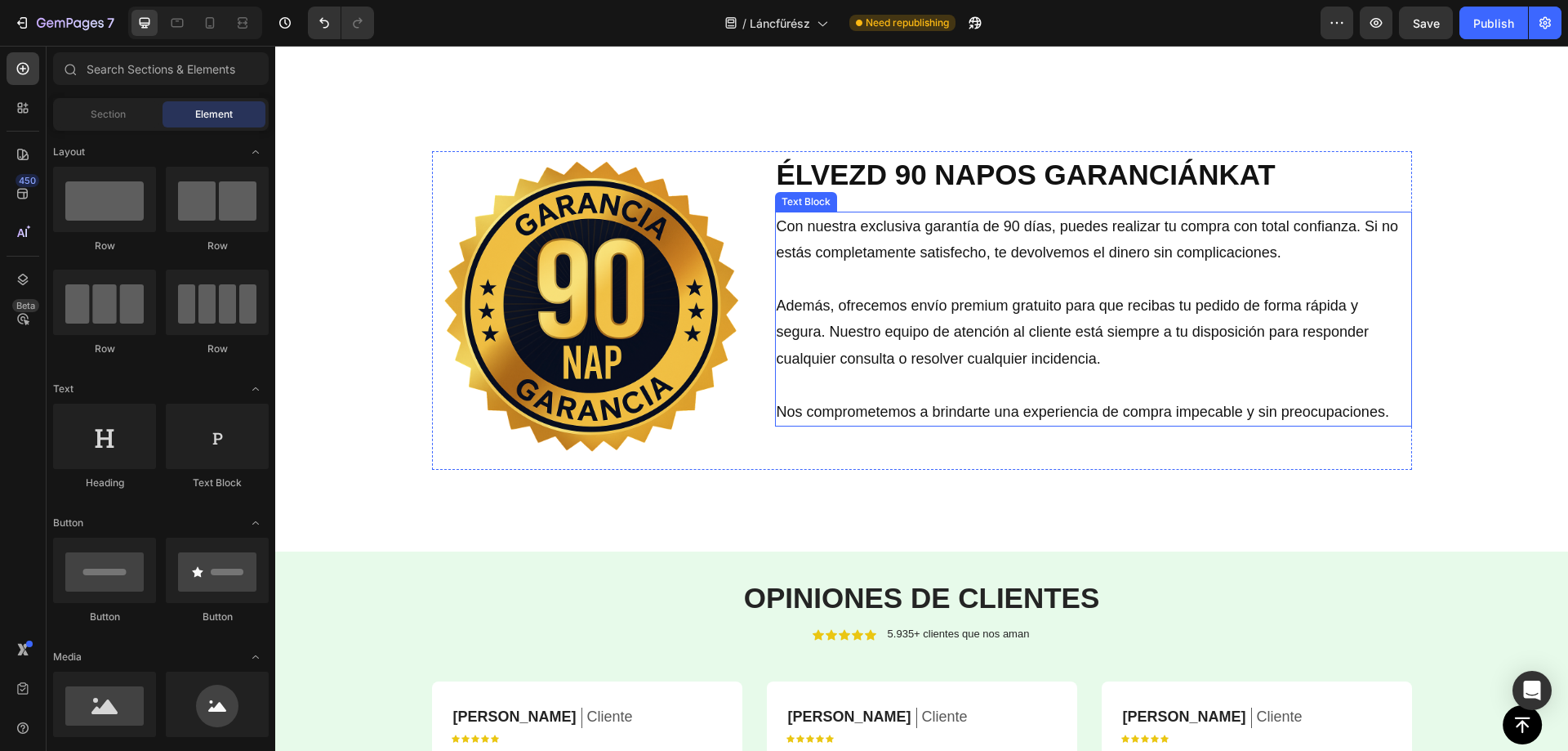
click at [935, 234] on p "Con nuestra exclusiva garantía de 90 días, puedes realizar tu compra con total …" at bounding box center [1094, 239] width 634 height 53
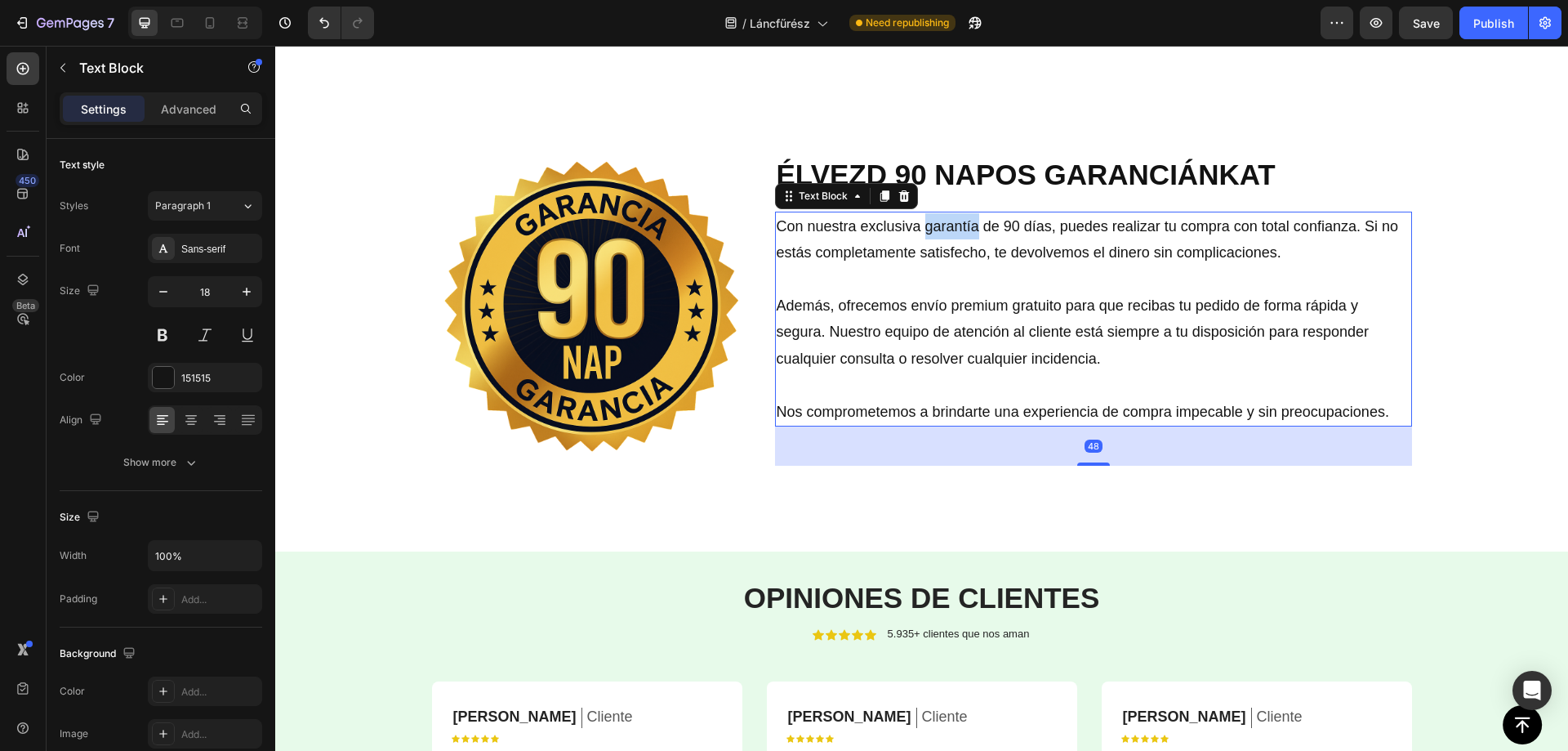
click at [941, 233] on p "Con nuestra exclusiva garantía de 90 días, puedes realizar tu compra con total …" at bounding box center [1094, 239] width 634 height 53
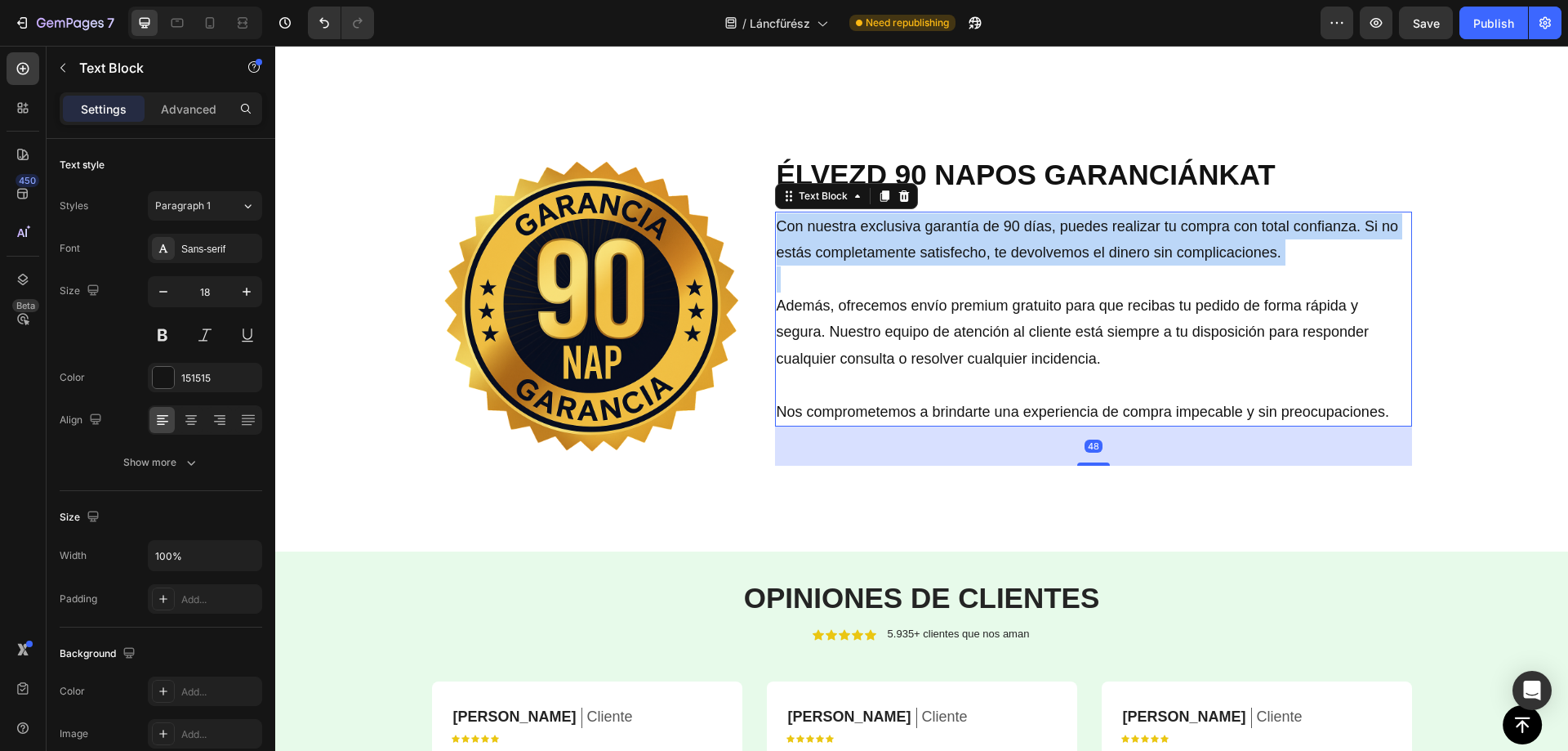
click at [941, 233] on p "Con nuestra exclusiva garantía de 90 días, puedes realizar tu compra con total …" at bounding box center [1094, 239] width 634 height 53
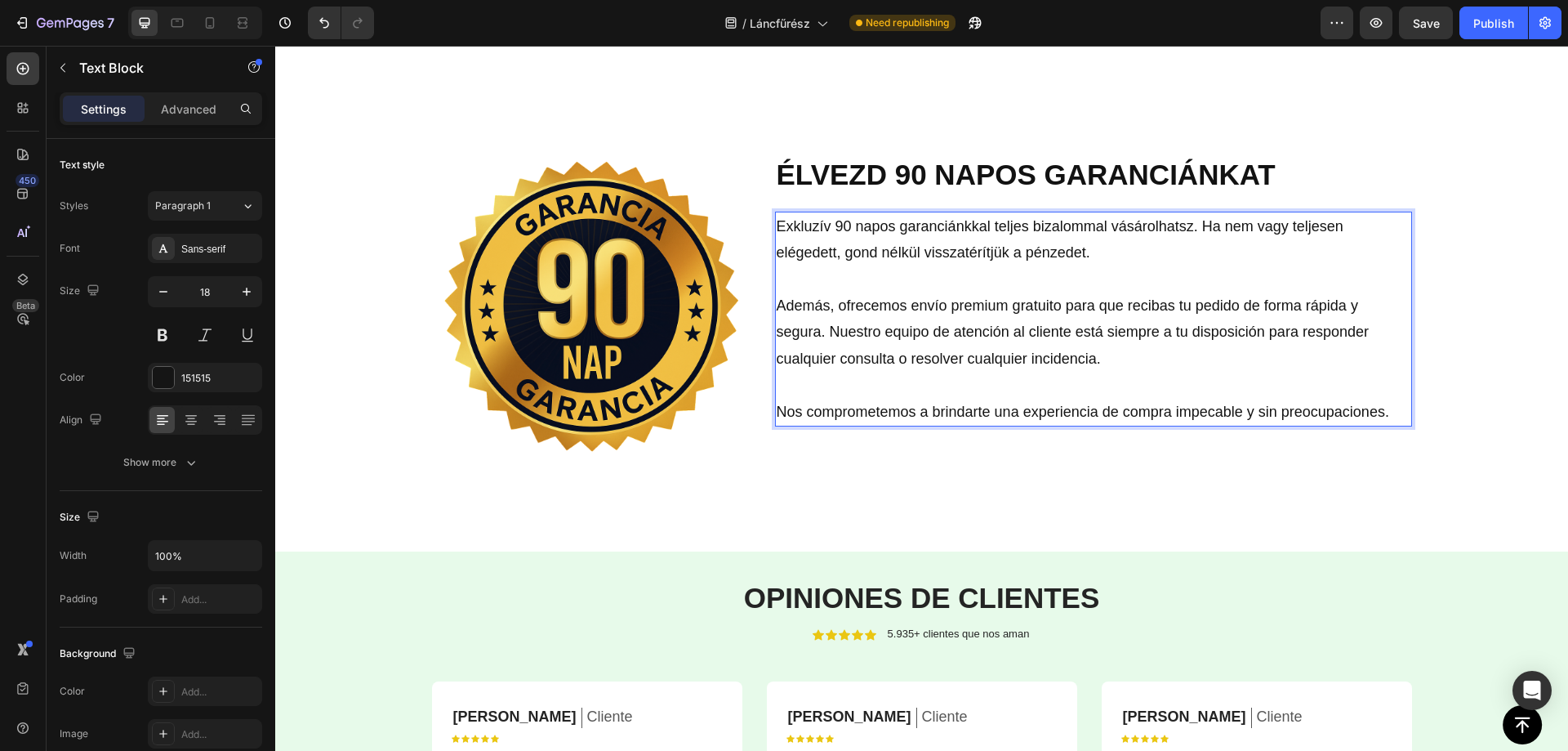
click at [915, 305] on p "Además, ofrecemos envío premium gratuito para que recibas tu pedido de forma rá…" at bounding box center [1094, 332] width 634 height 80
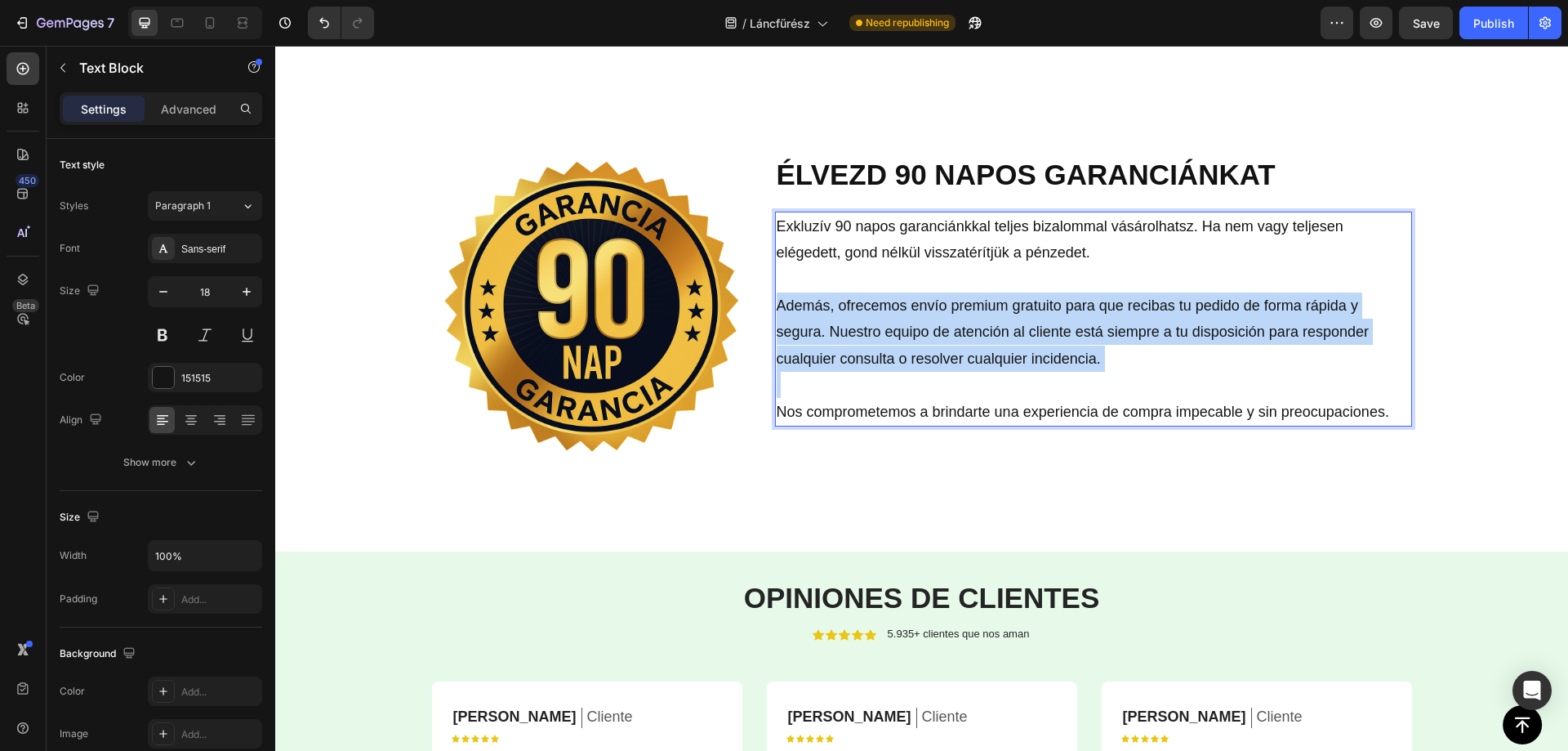
click at [915, 305] on p "Además, ofrecemos envío premium gratuito para que recibas tu pedido de forma rá…" at bounding box center [1094, 332] width 634 height 80
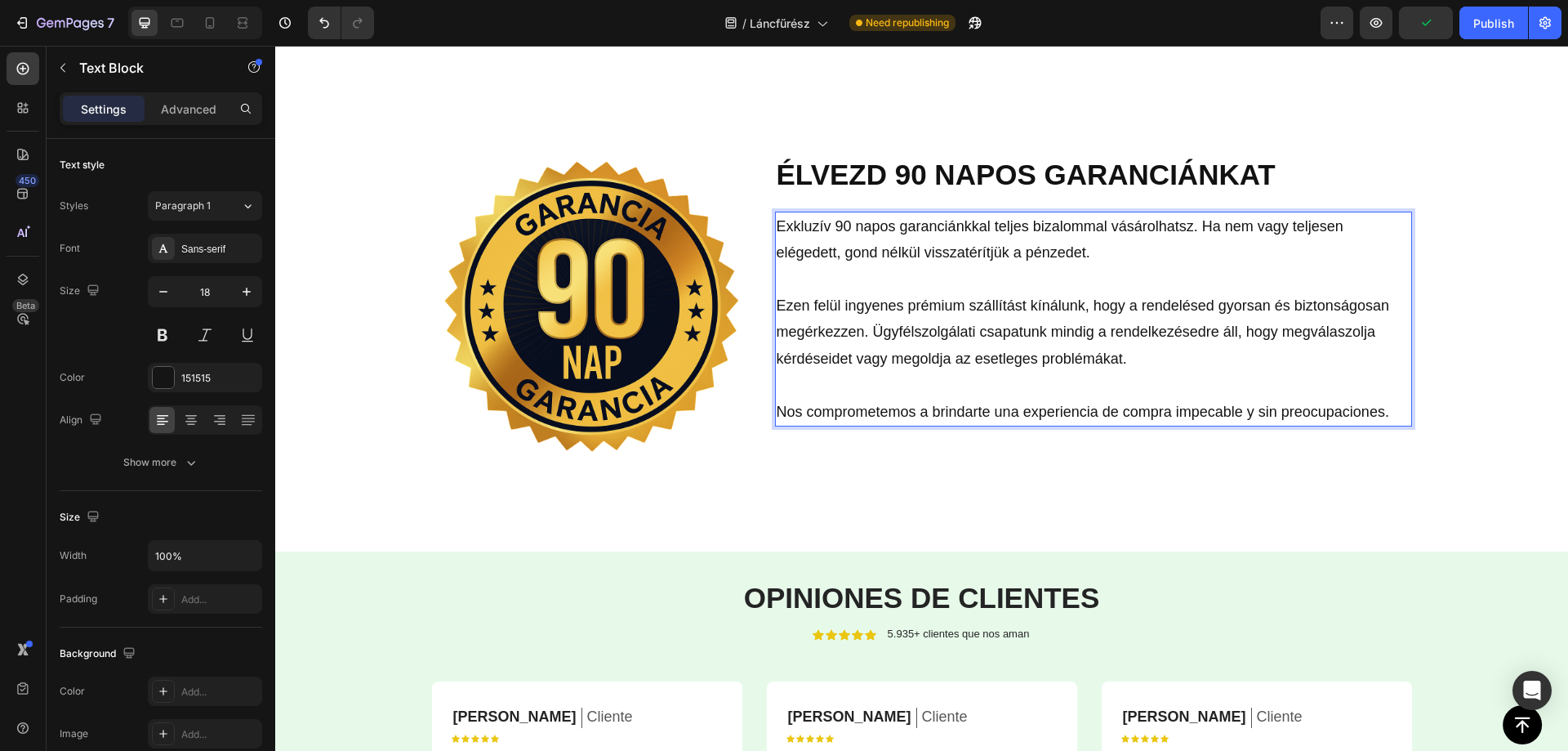
click at [981, 409] on p "Nos comprometemos a brindarte una experiencia de compra impecable y sin preocup…" at bounding box center [1094, 412] width 634 height 26
click at [980, 409] on p "Nos comprometemos a brindarte una experiencia de compra impecable y sin preocup…" at bounding box center [1094, 412] width 634 height 26
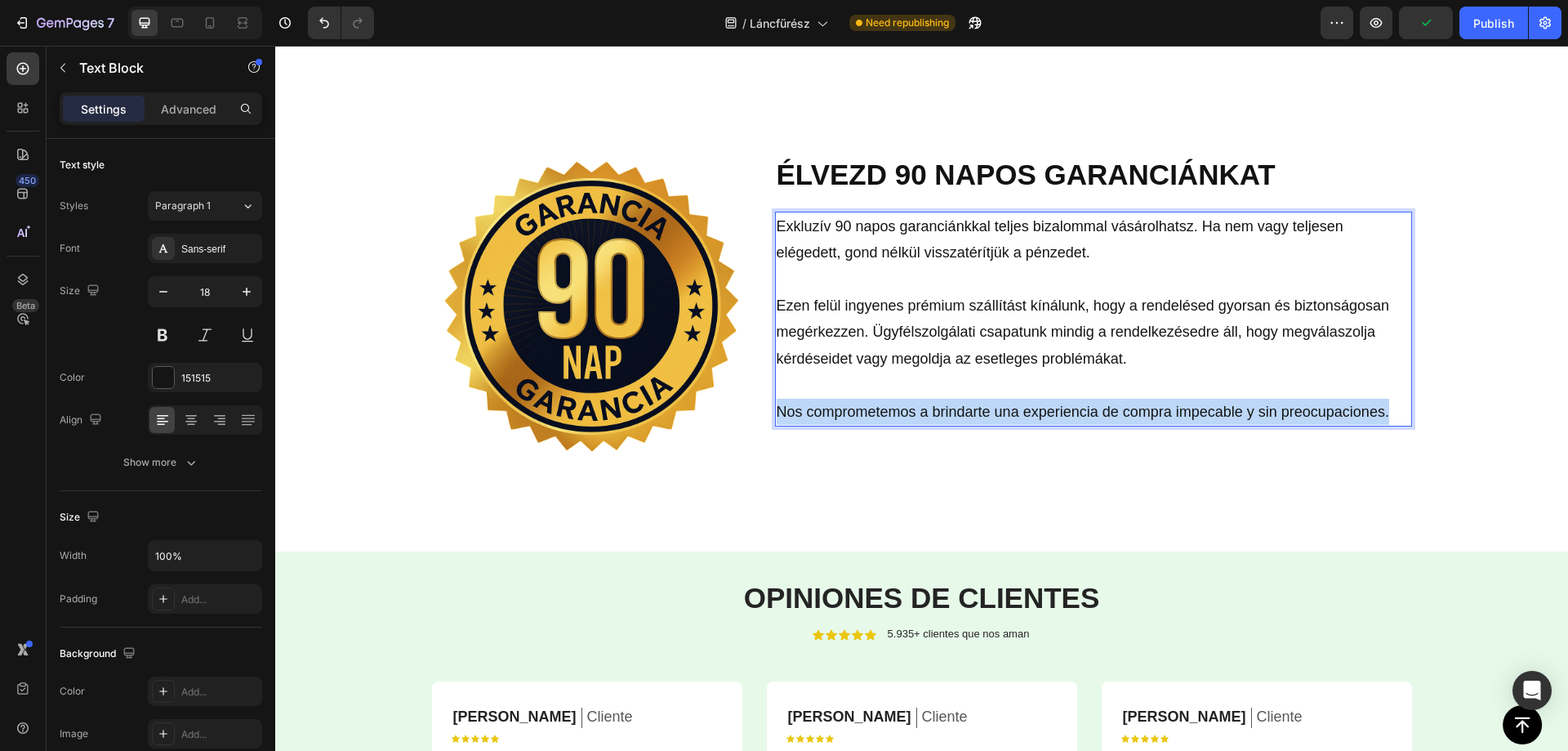
click at [980, 409] on p "Nos comprometemos a brindarte una experiencia de compra impecable y sin preocup…" at bounding box center [1094, 412] width 634 height 26
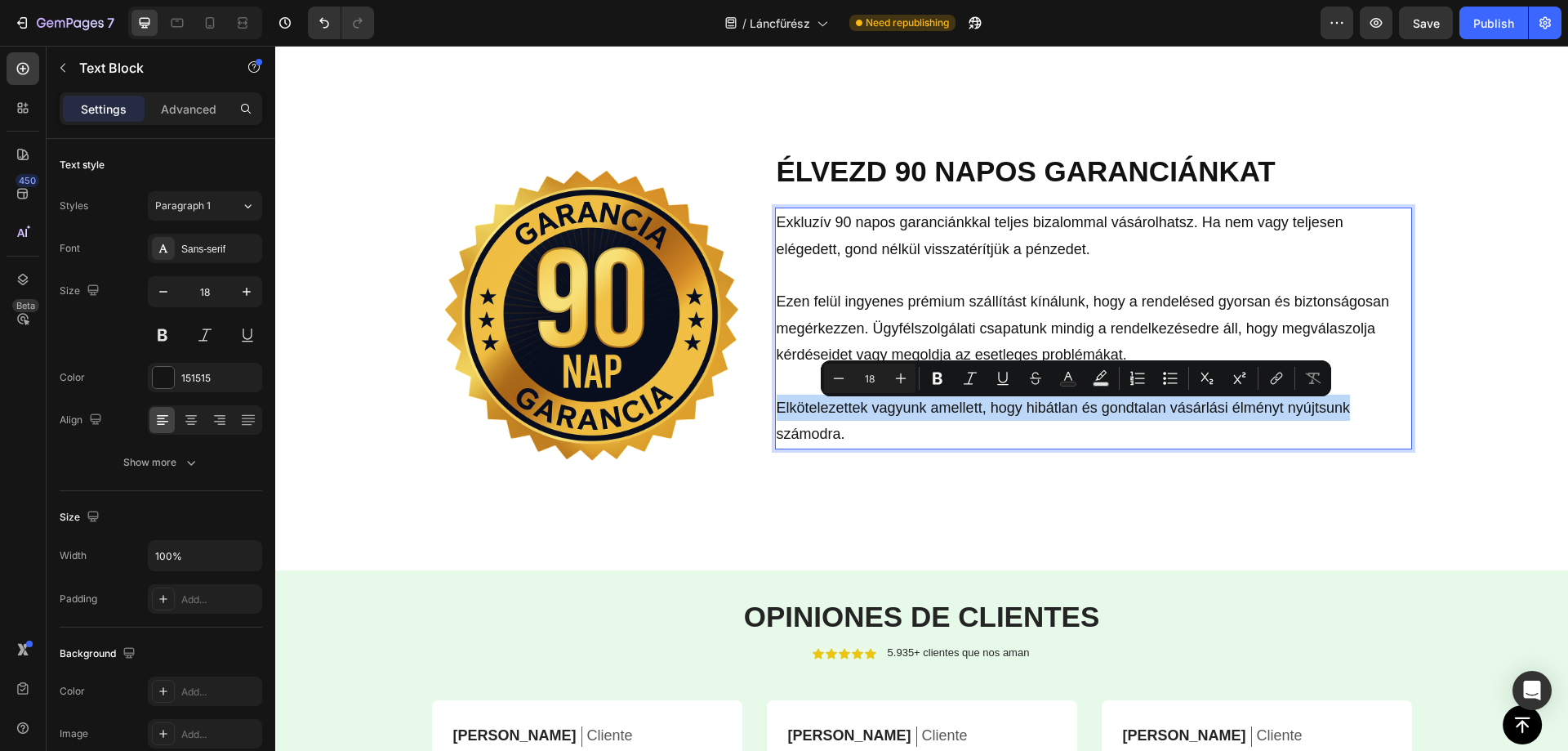
scroll to position [3739, 0]
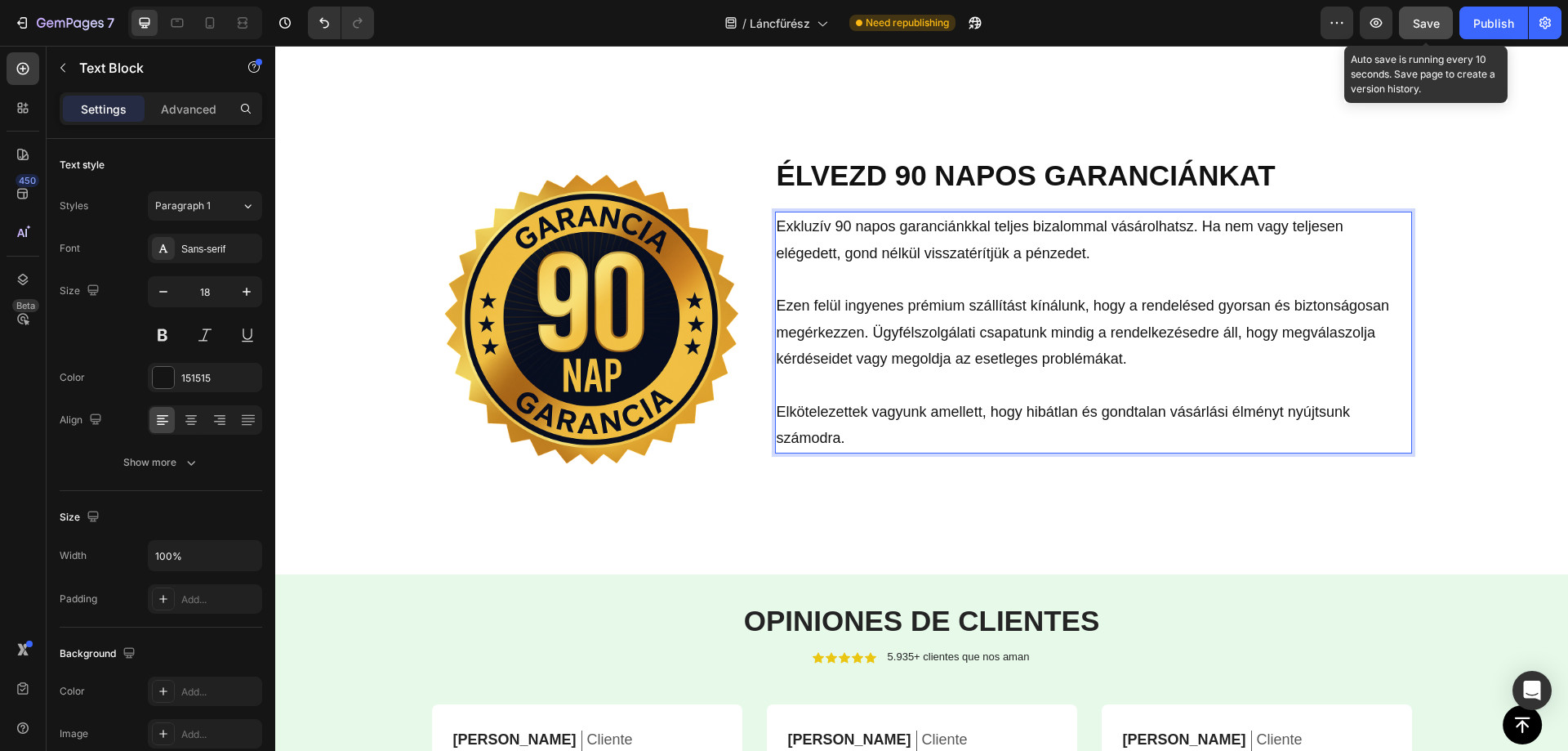
click at [1436, 21] on span "Save" at bounding box center [1426, 23] width 27 height 14
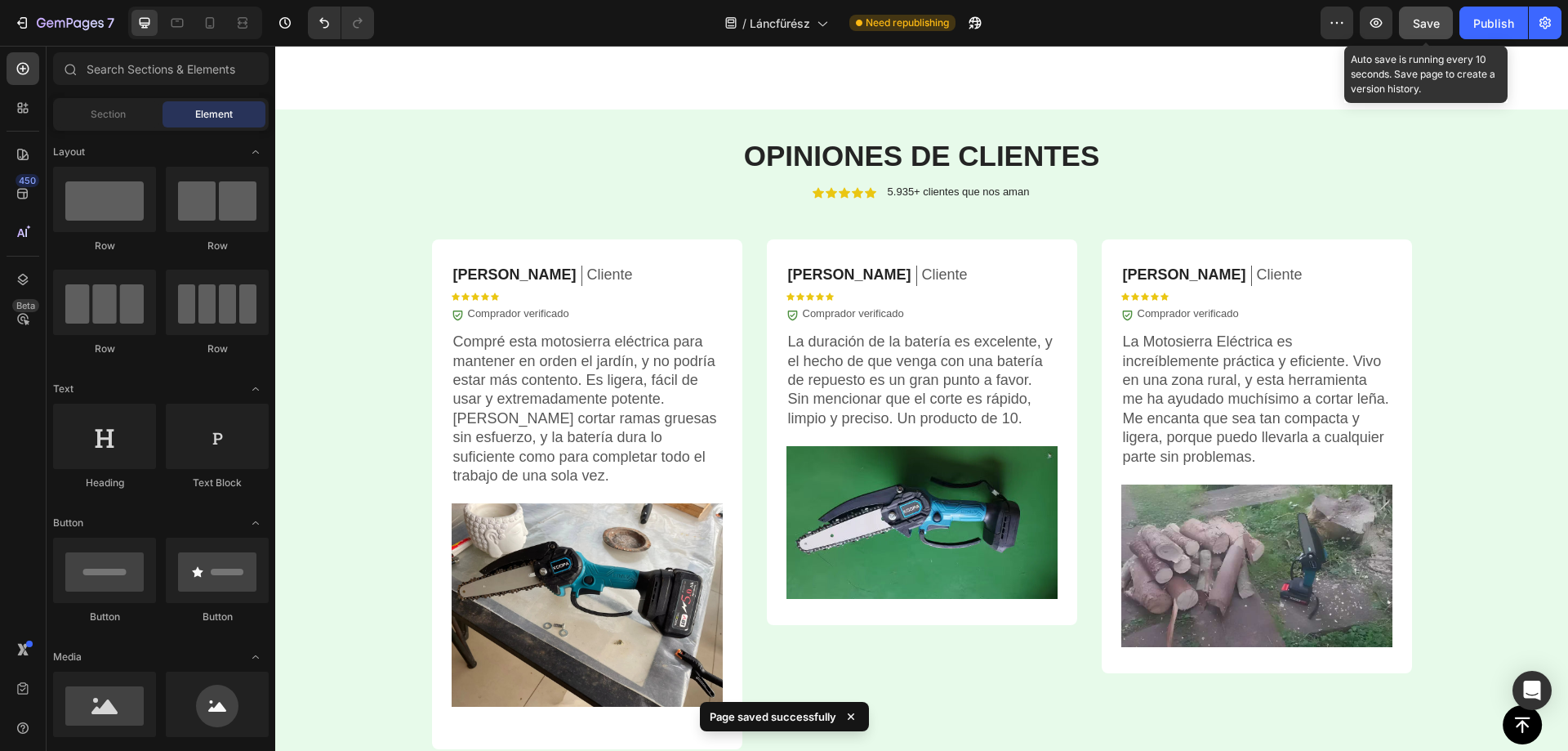
scroll to position [4226, 0]
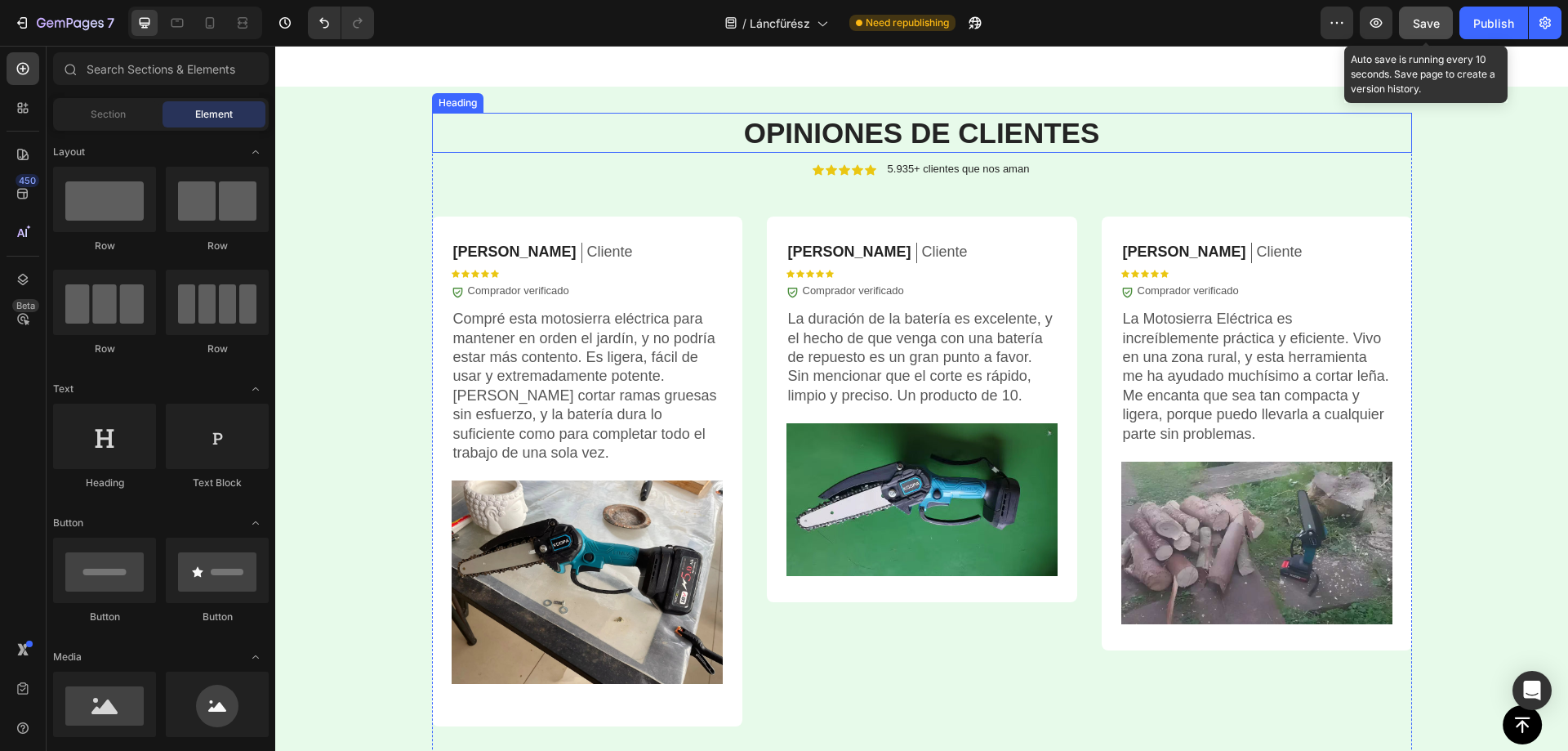
click at [866, 135] on strong "OPINIONES DE CLIENTES" at bounding box center [922, 132] width 357 height 32
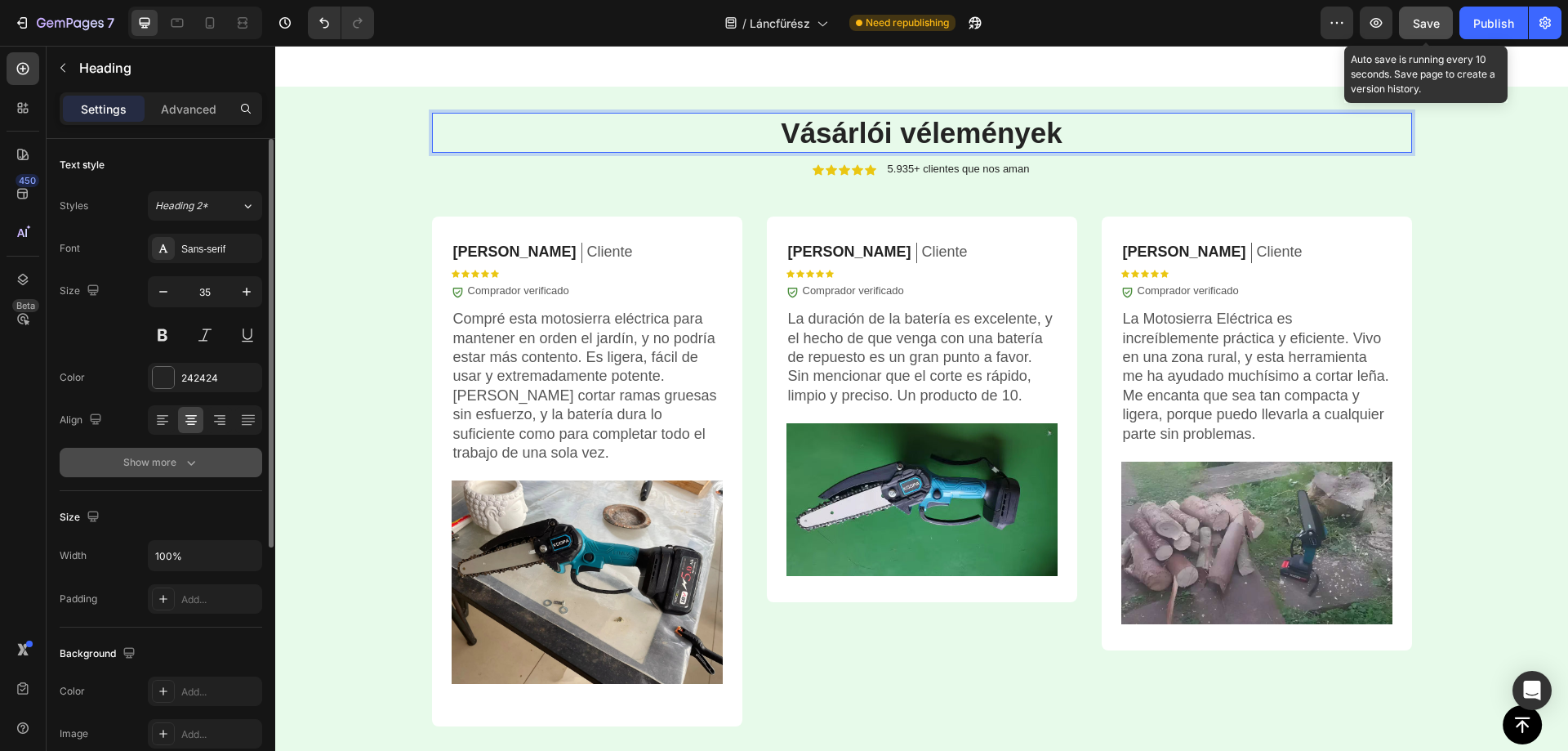
click at [177, 457] on div "Show more" at bounding box center [162, 462] width 76 height 16
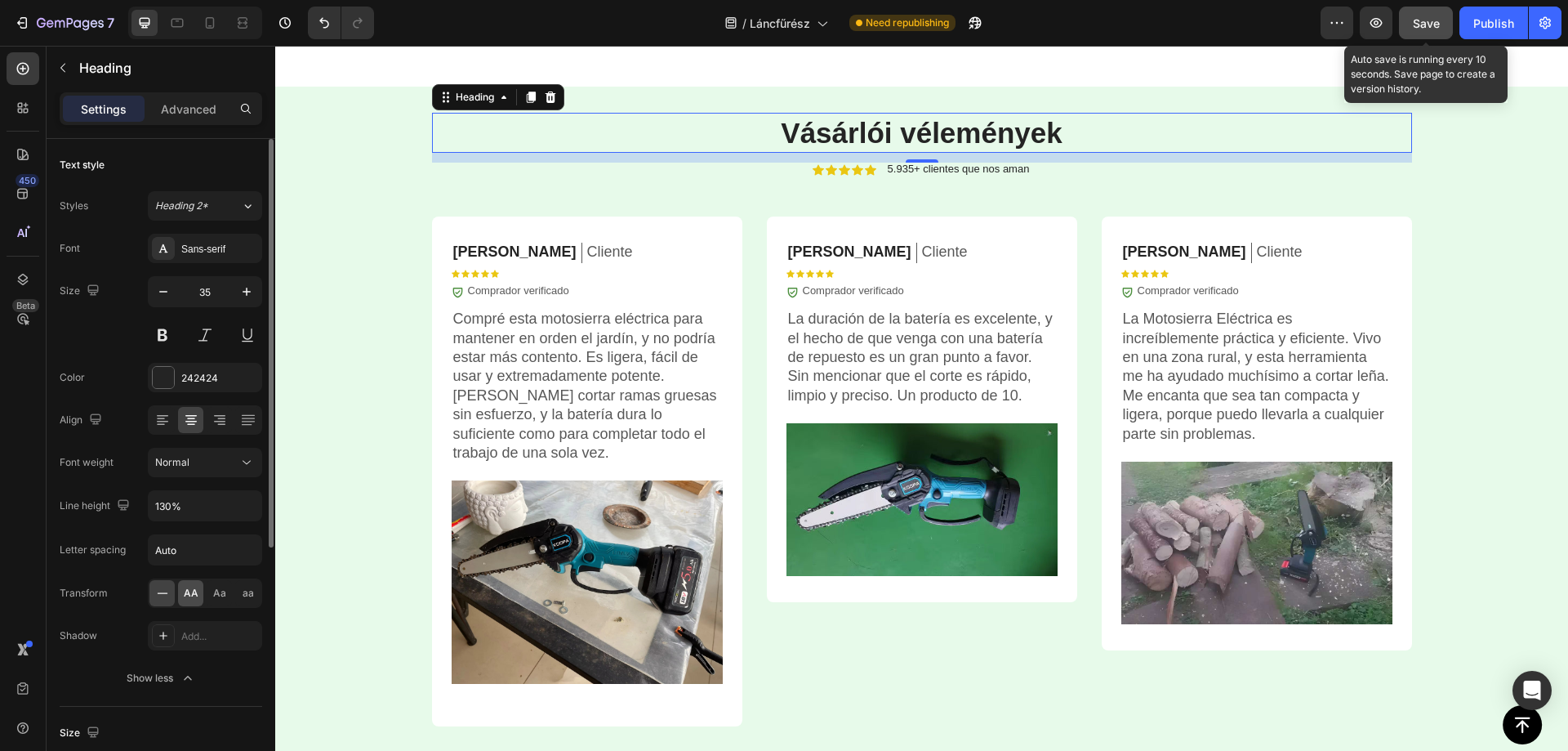
click at [195, 586] on span "AA" at bounding box center [190, 593] width 15 height 15
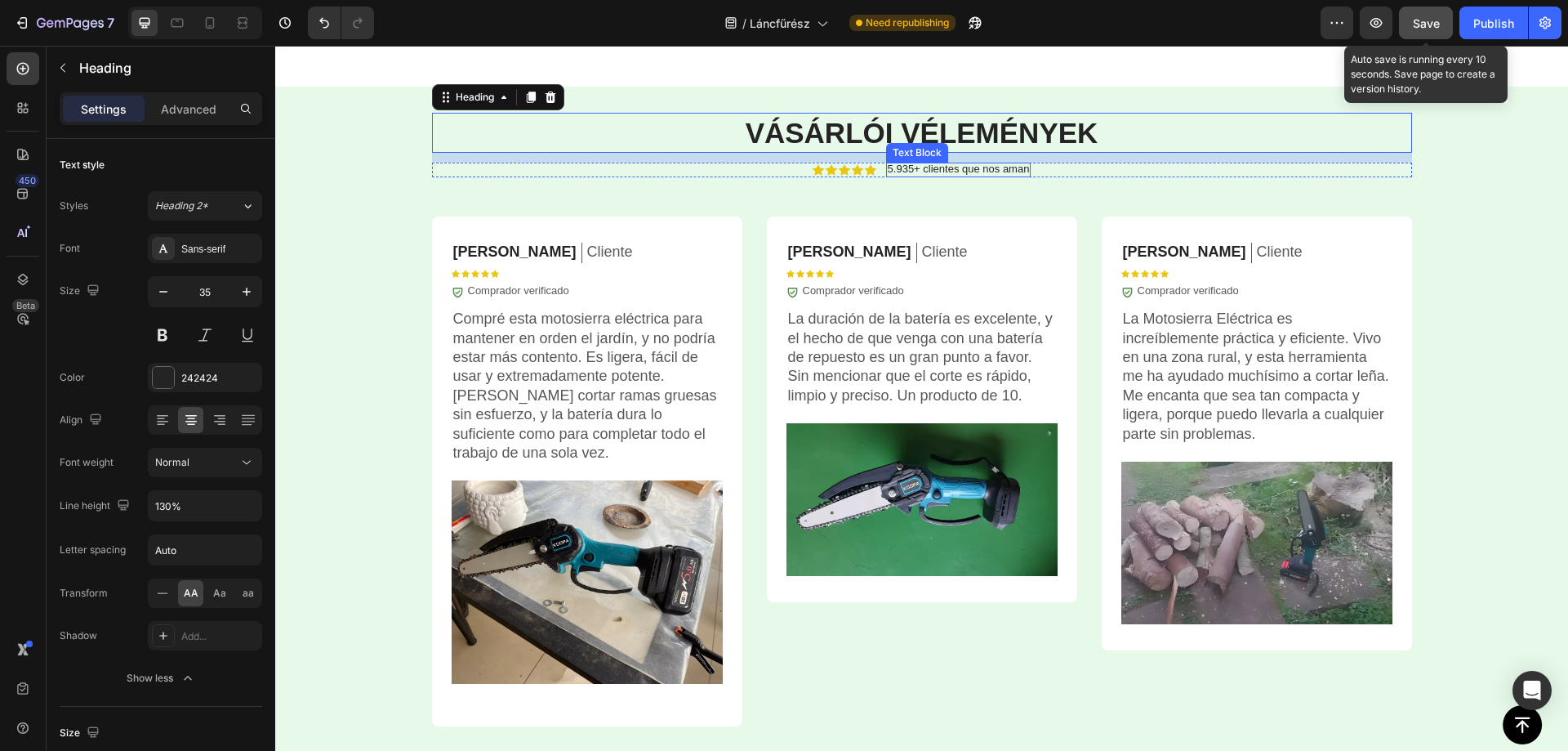
click at [956, 168] on p "5.935+ clientes que nos aman" at bounding box center [959, 169] width 142 height 13
click at [957, 168] on p "5.935+ clientes que nos aman" at bounding box center [959, 169] width 142 height 13
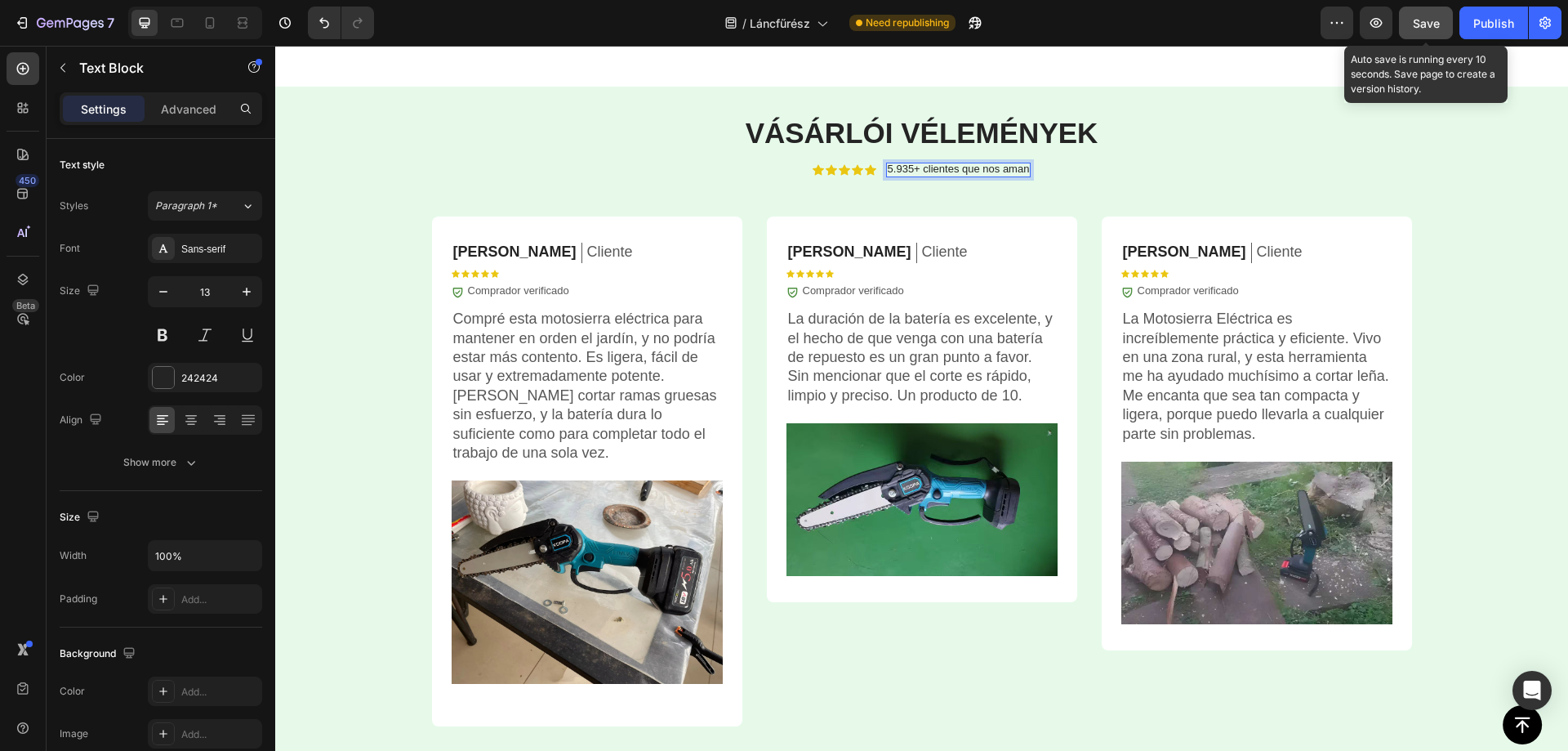
click at [957, 168] on p "5.935+ clientes que nos aman" at bounding box center [959, 169] width 142 height 13
click at [1197, 93] on div "⁠⁠⁠⁠⁠⁠⁠ Vásárlói vélemények Heading Icon Icon Icon Icon Icon Icon List 5 935+ ü…" at bounding box center [922, 613] width 1293 height 1054
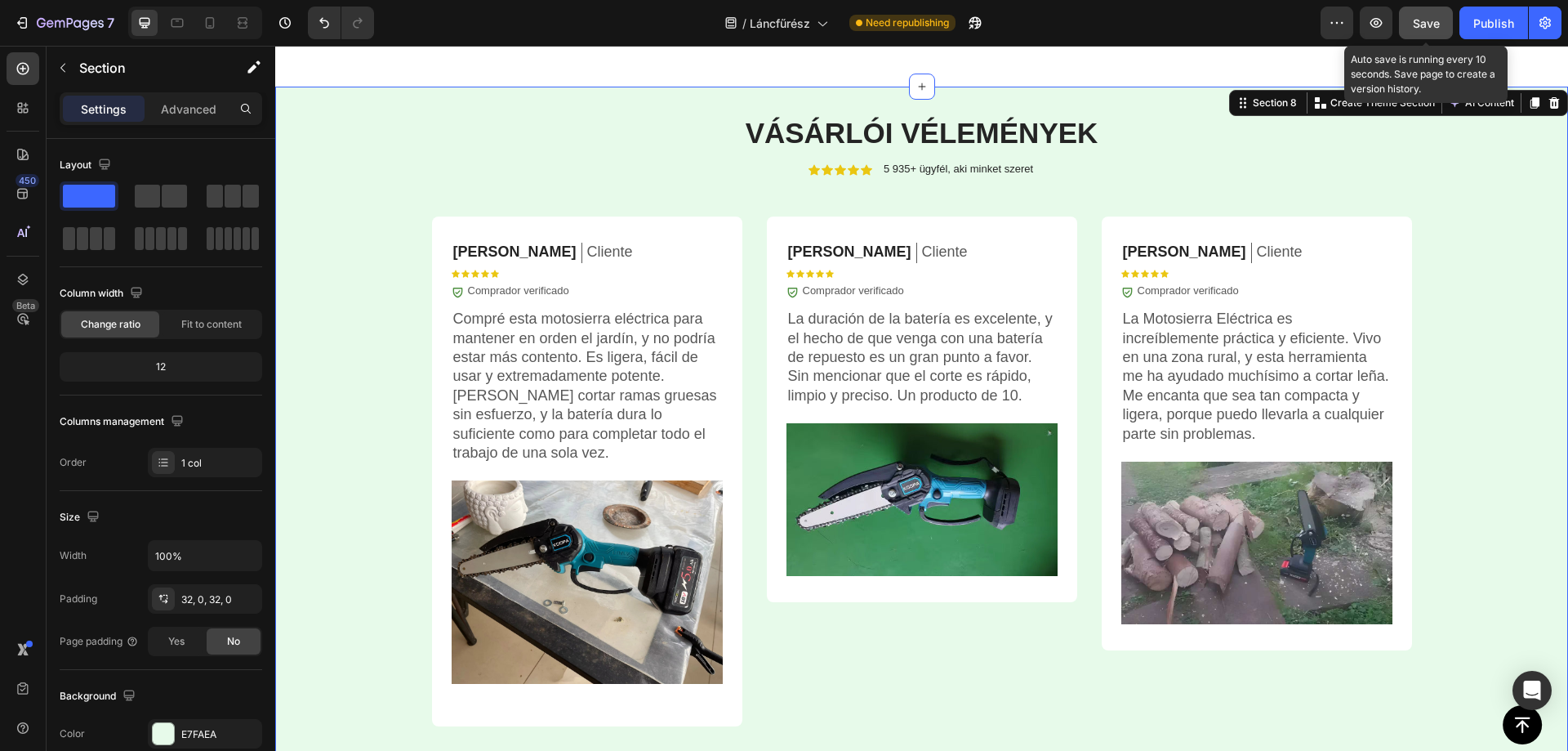
click at [1116, 103] on div "⁠⁠⁠⁠⁠⁠⁠ Vásárlói vélemények Heading Icon Icon Icon Icon Icon Icon List 5 935+ ü…" at bounding box center [922, 613] width 1293 height 1054
drag, startPoint x: 1439, startPoint y: 15, endPoint x: 1154, endPoint y: 10, distance: 285.0
click at [1439, 15] on div "Save" at bounding box center [1426, 23] width 27 height 17
click at [486, 252] on p "[PERSON_NAME]" at bounding box center [515, 252] width 124 height 19
click at [486, 251] on p "[PERSON_NAME]" at bounding box center [515, 252] width 124 height 19
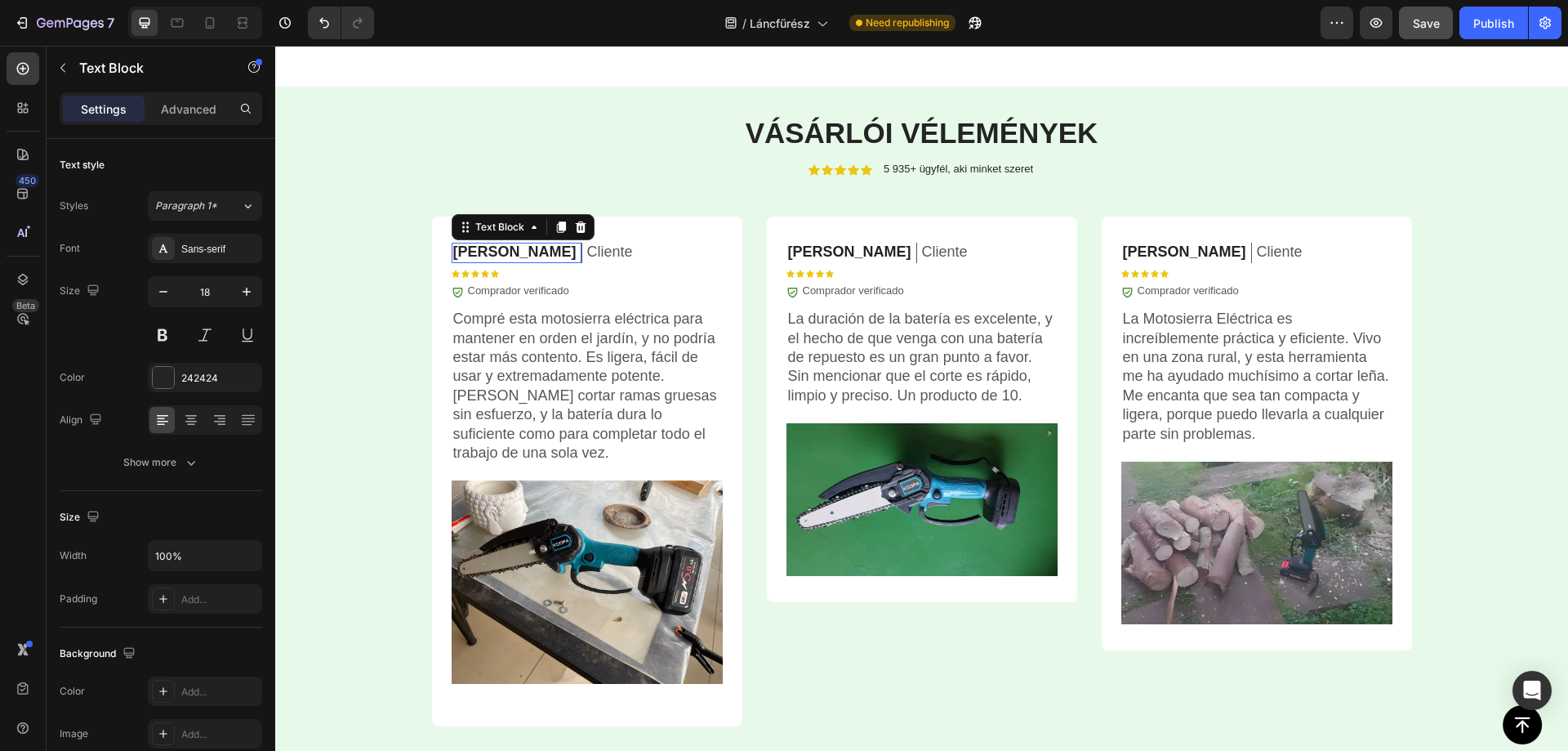
click at [486, 251] on p "[PERSON_NAME]" at bounding box center [515, 252] width 124 height 19
click at [810, 254] on p "[PERSON_NAME]" at bounding box center [850, 252] width 124 height 19
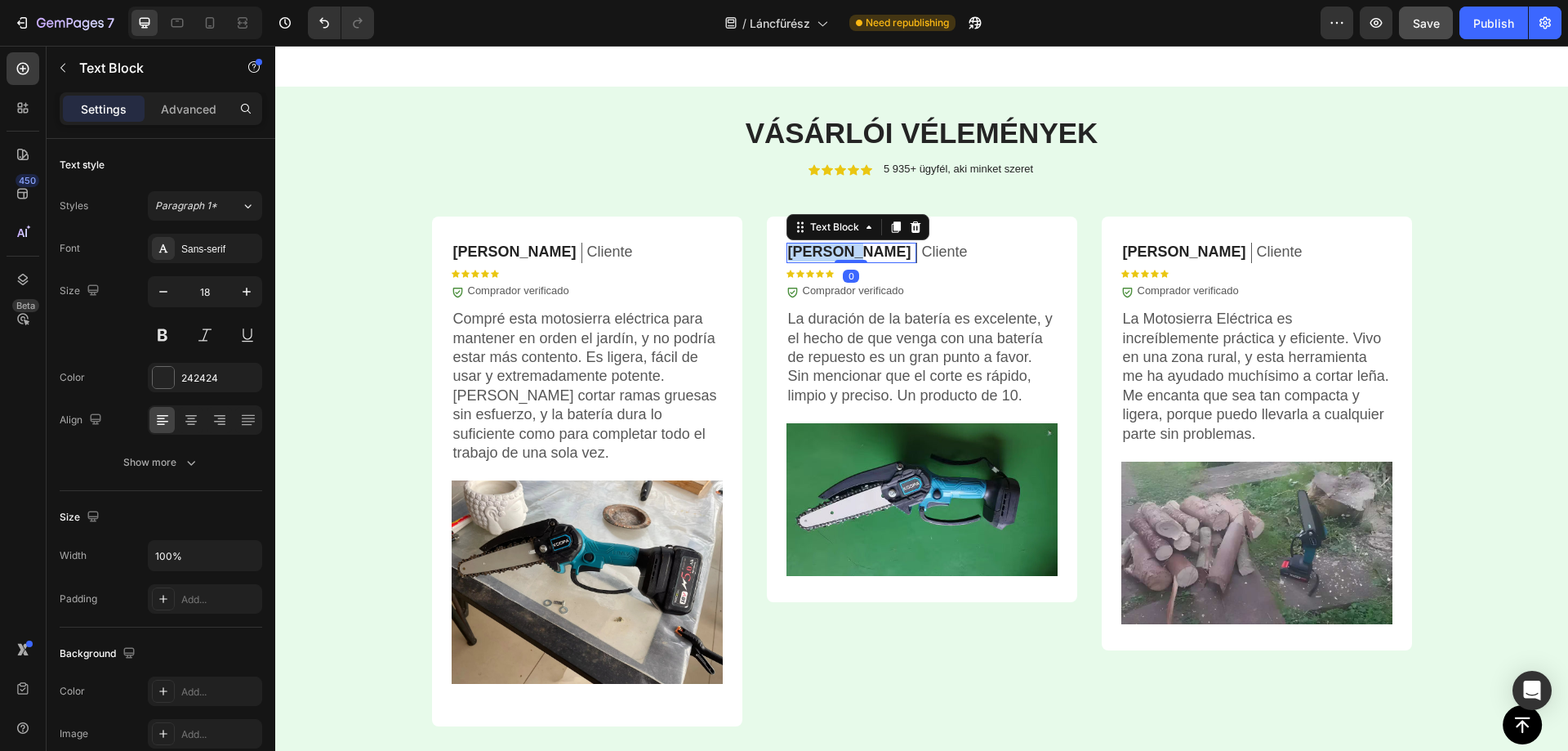
click at [810, 253] on p "[PERSON_NAME]" at bounding box center [850, 252] width 124 height 19
click at [1159, 252] on p "[PERSON_NAME]" at bounding box center [1185, 252] width 124 height 19
click at [1158, 252] on p "[PERSON_NAME]" at bounding box center [1185, 252] width 124 height 19
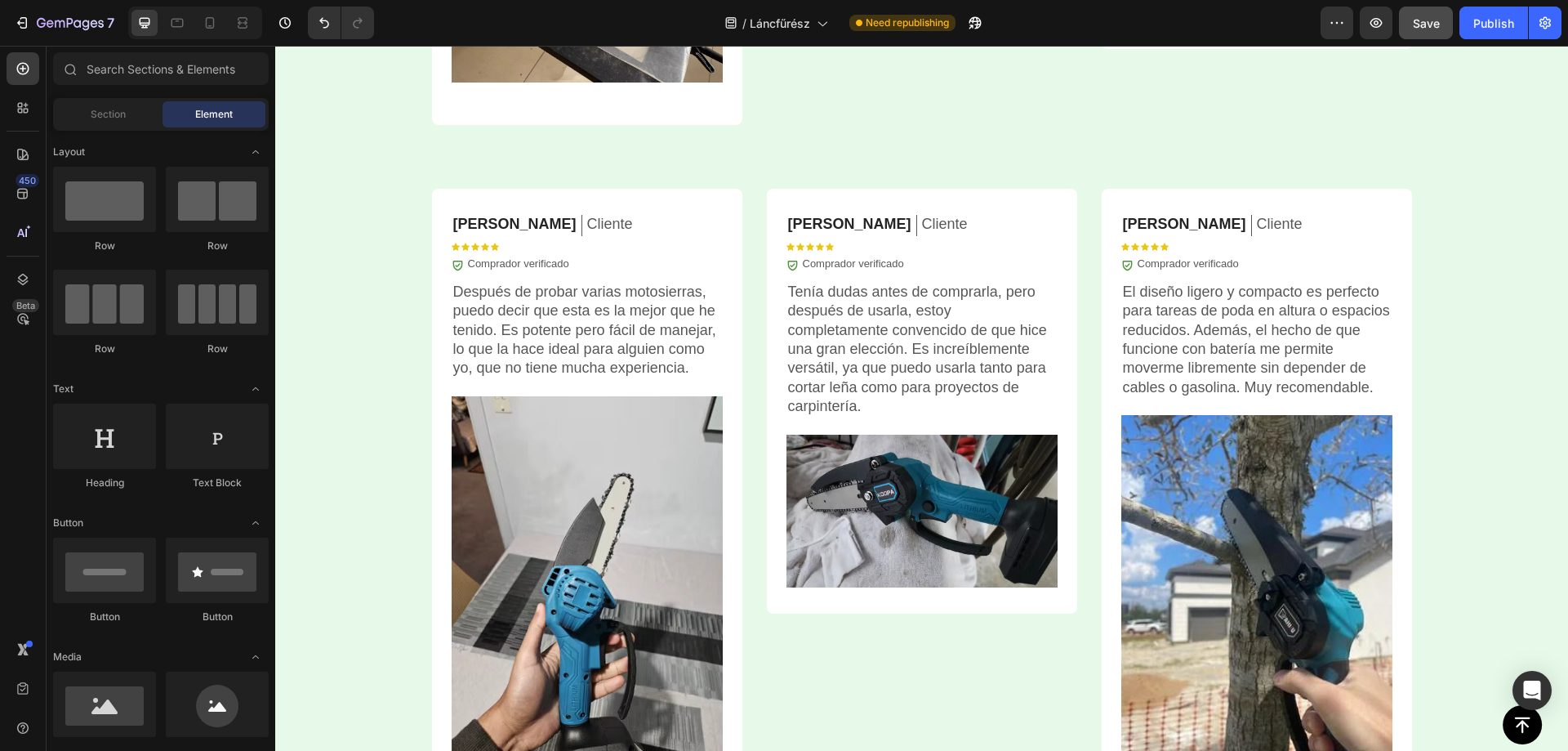
scroll to position [4873, 0]
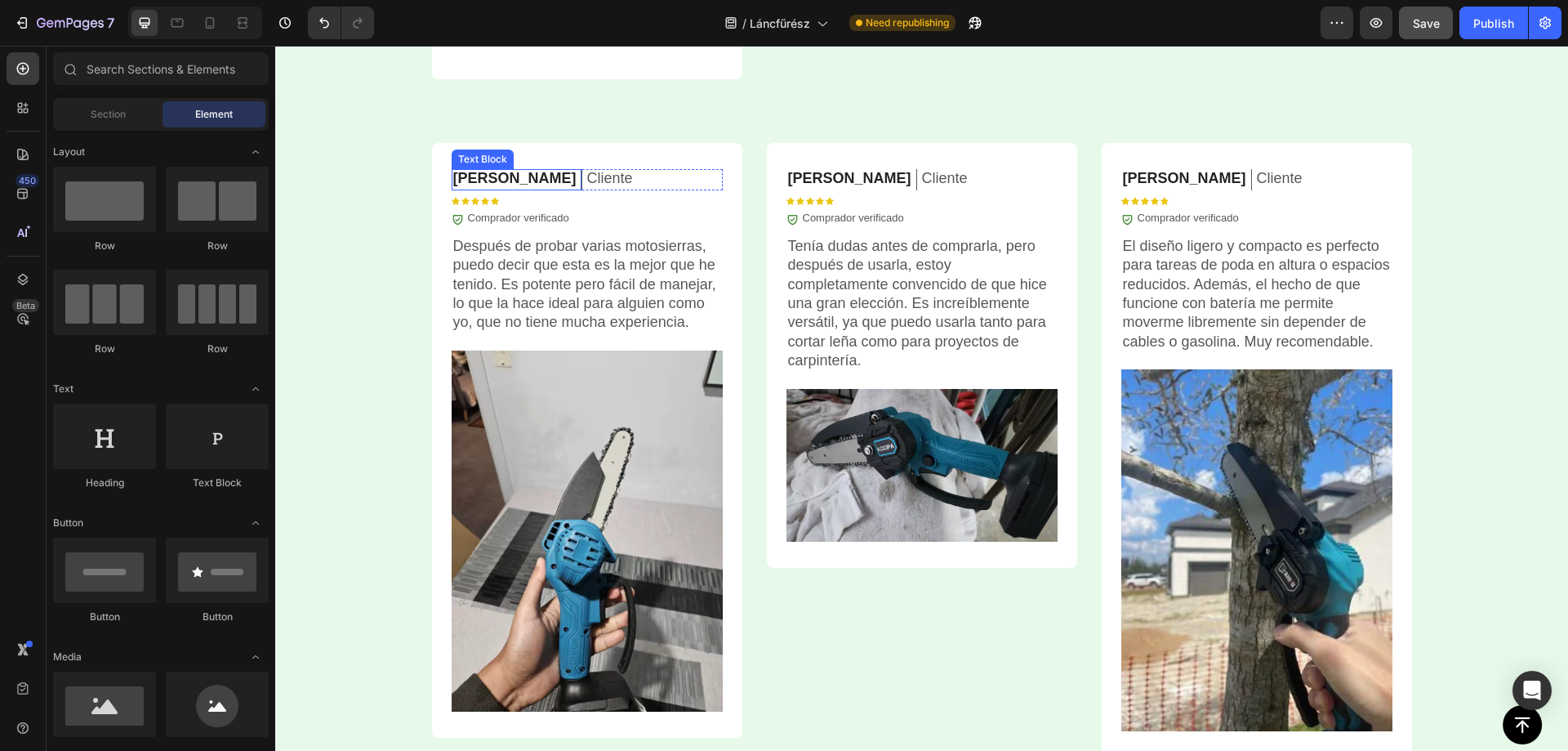
click at [498, 177] on p "[PERSON_NAME]" at bounding box center [515, 178] width 124 height 19
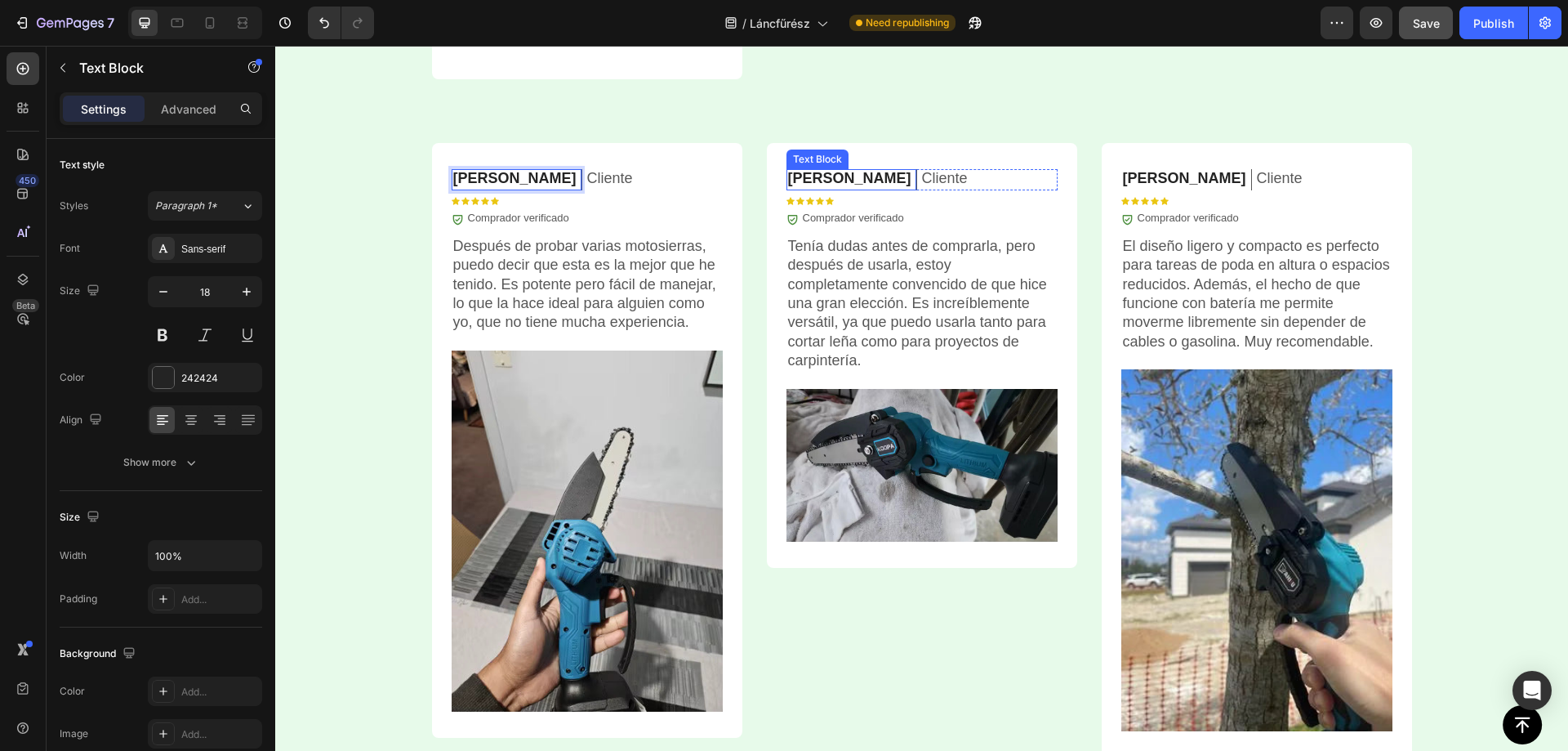
click at [818, 177] on p "[PERSON_NAME]" at bounding box center [850, 178] width 124 height 19
click at [1149, 178] on p "[PERSON_NAME]" at bounding box center [1185, 178] width 124 height 19
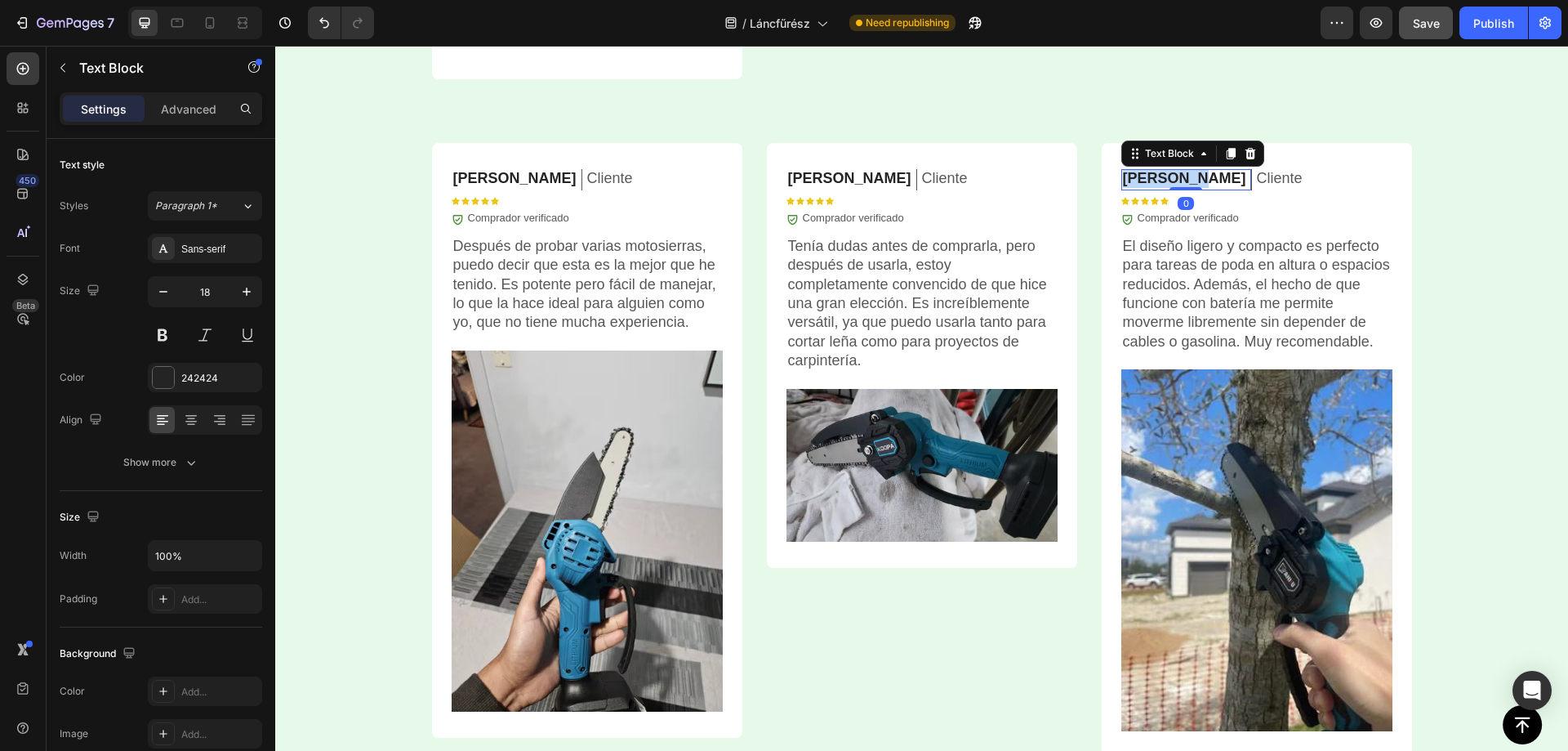
click at [1149, 178] on p "[PERSON_NAME]" at bounding box center [1185, 178] width 124 height 19
click at [1471, 128] on div "⁠⁠⁠⁠⁠⁠⁠ Vásárlói vélemények Heading Icon Icon Icon Icon Icon Icon List 5 935+ ü…" at bounding box center [922, 138] width 1293 height 1344
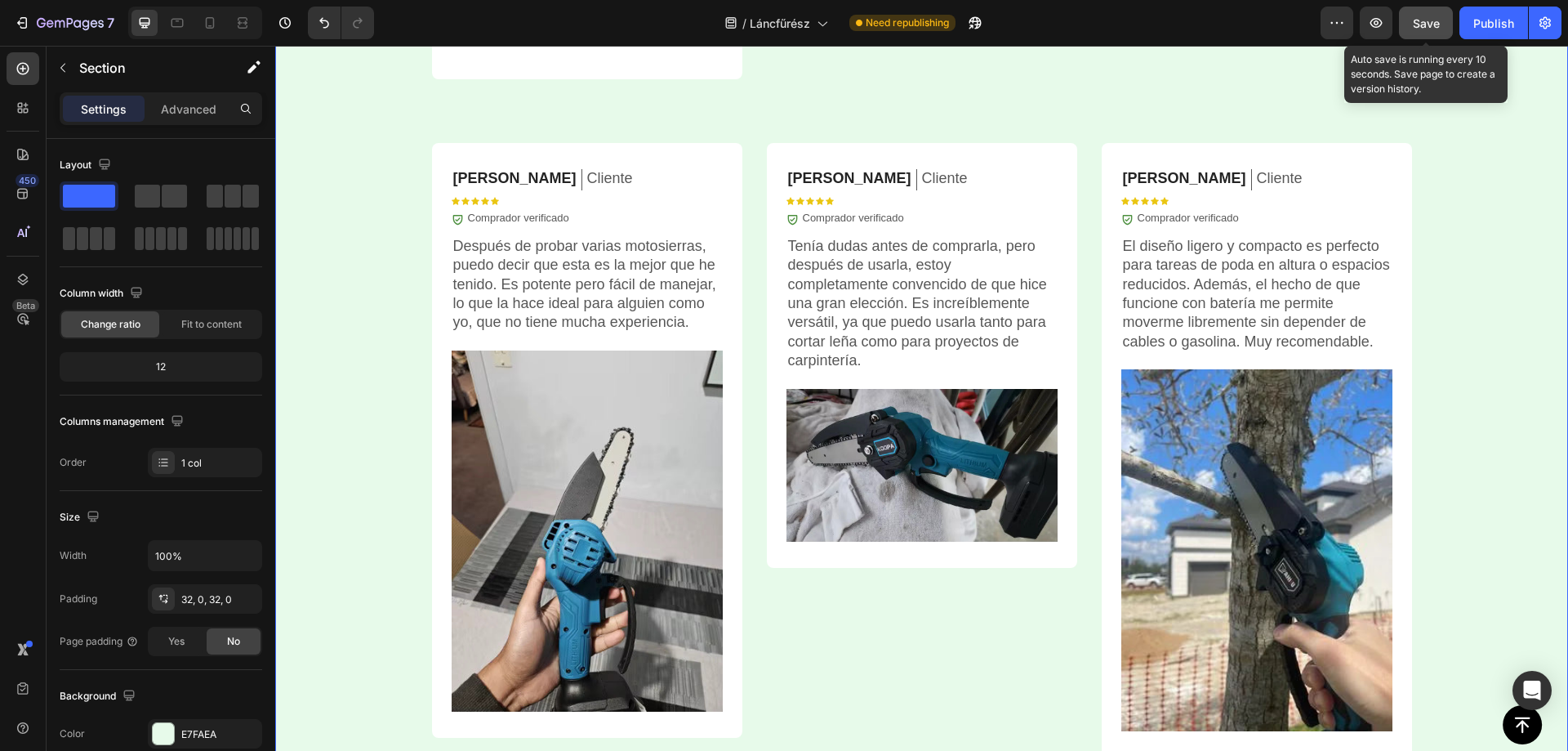
click at [1427, 19] on span "Save" at bounding box center [1426, 23] width 27 height 14
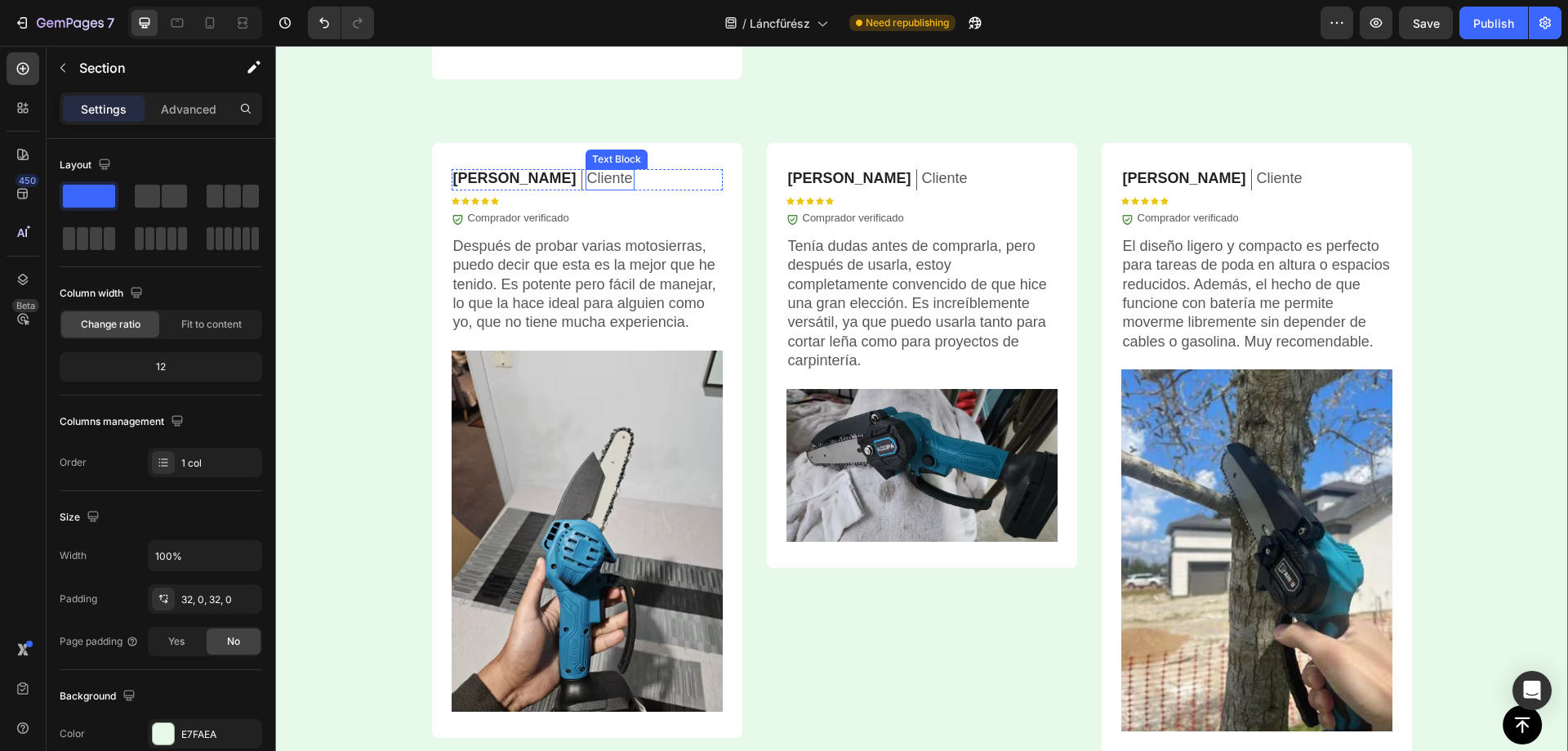
click at [588, 179] on p "Cliente" at bounding box center [610, 178] width 46 height 19
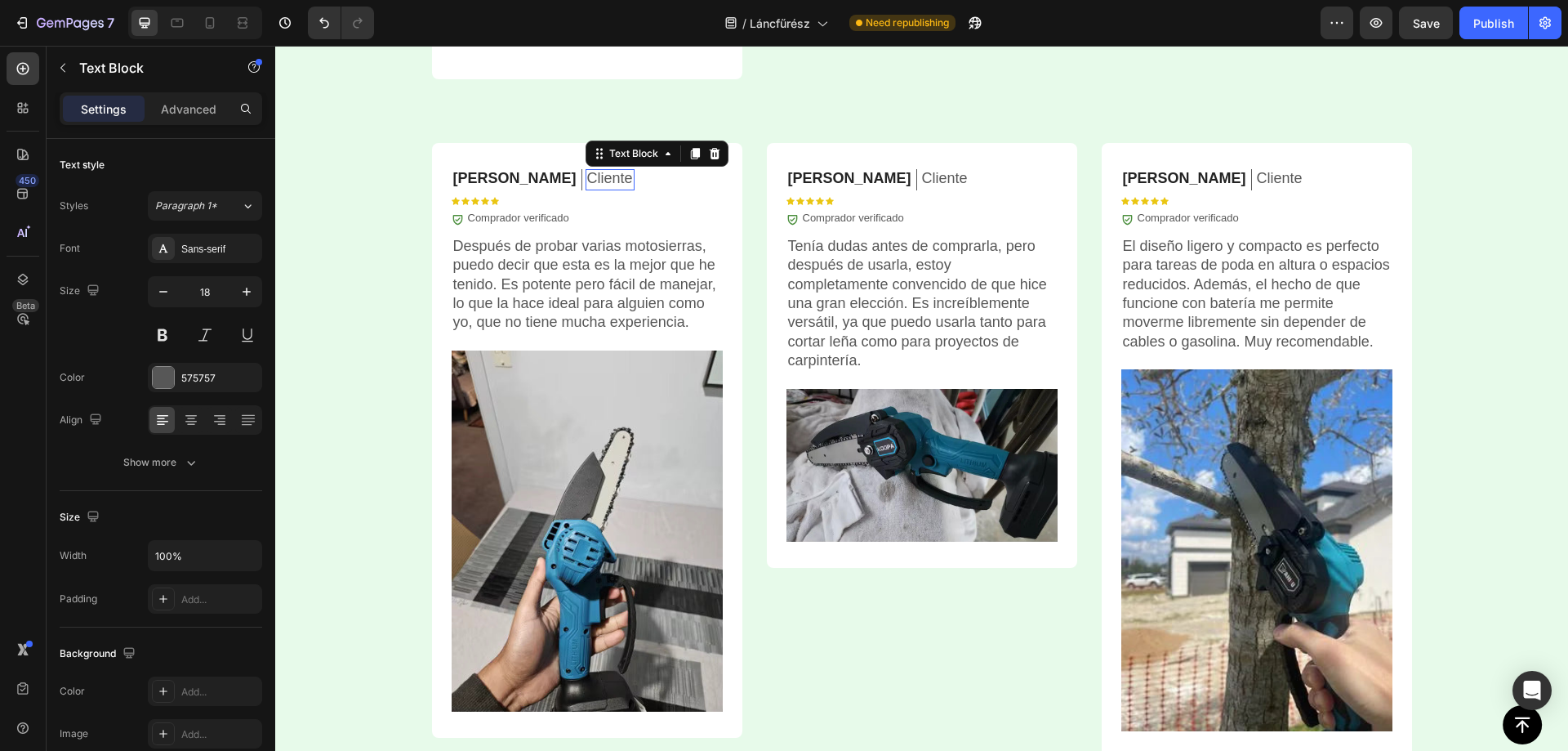
click at [588, 178] on p "Cliente" at bounding box center [610, 178] width 46 height 19
click at [922, 172] on p "Cliente" at bounding box center [945, 178] width 46 height 19
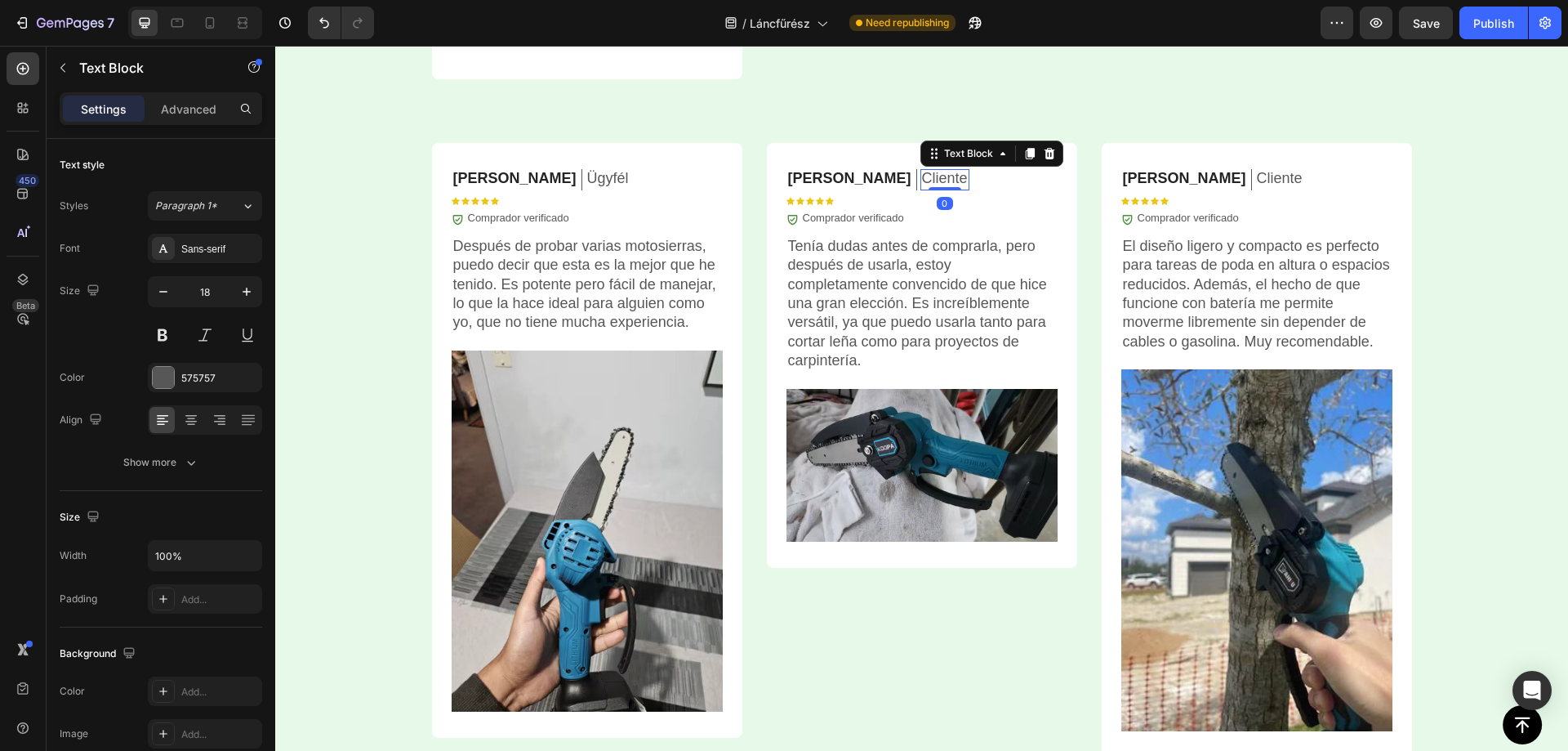
click at [922, 172] on p "Cliente" at bounding box center [945, 178] width 46 height 19
click at [1257, 181] on p "Cliente" at bounding box center [1280, 178] width 46 height 19
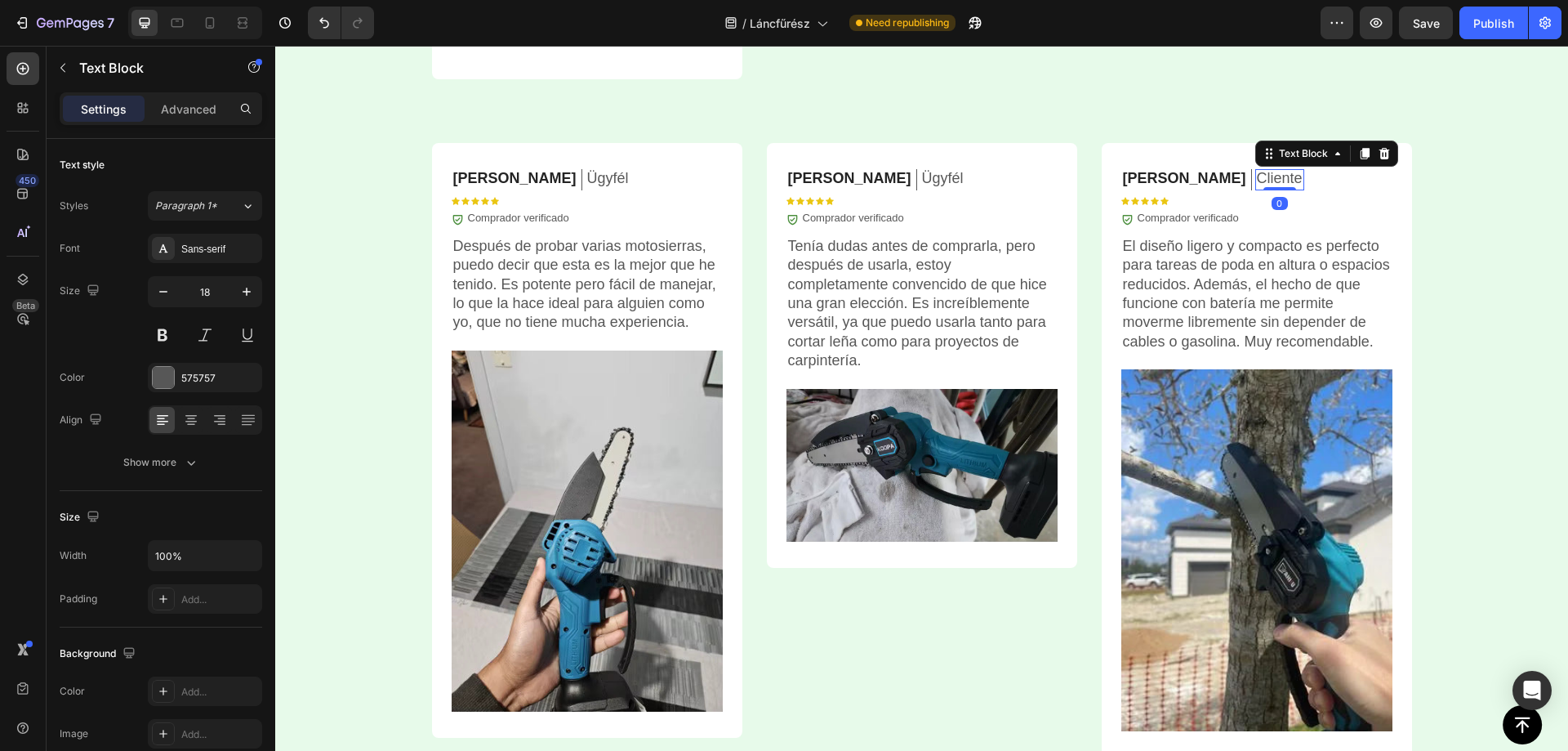
click at [1257, 181] on p "Cliente" at bounding box center [1280, 178] width 46 height 19
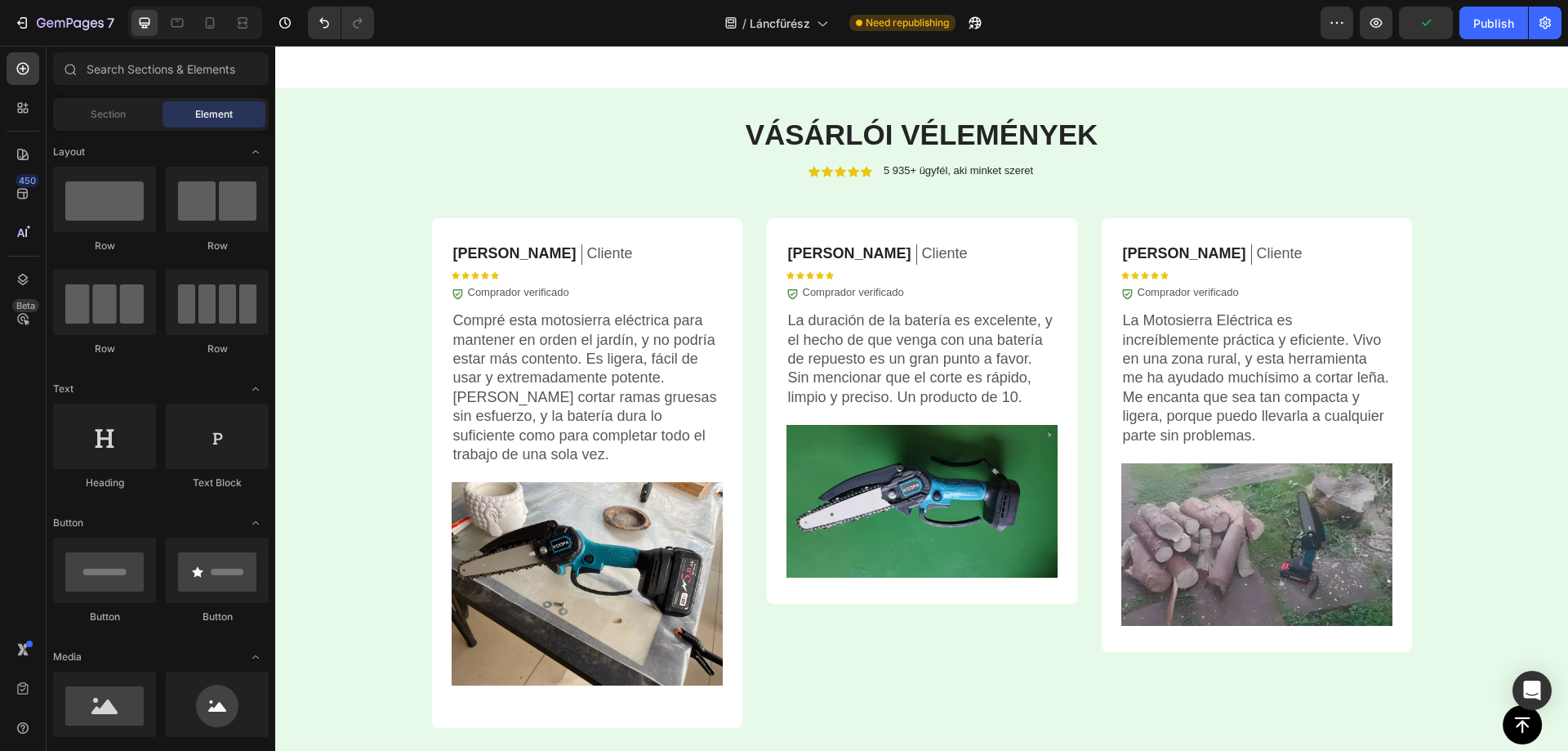
scroll to position [4217, 0]
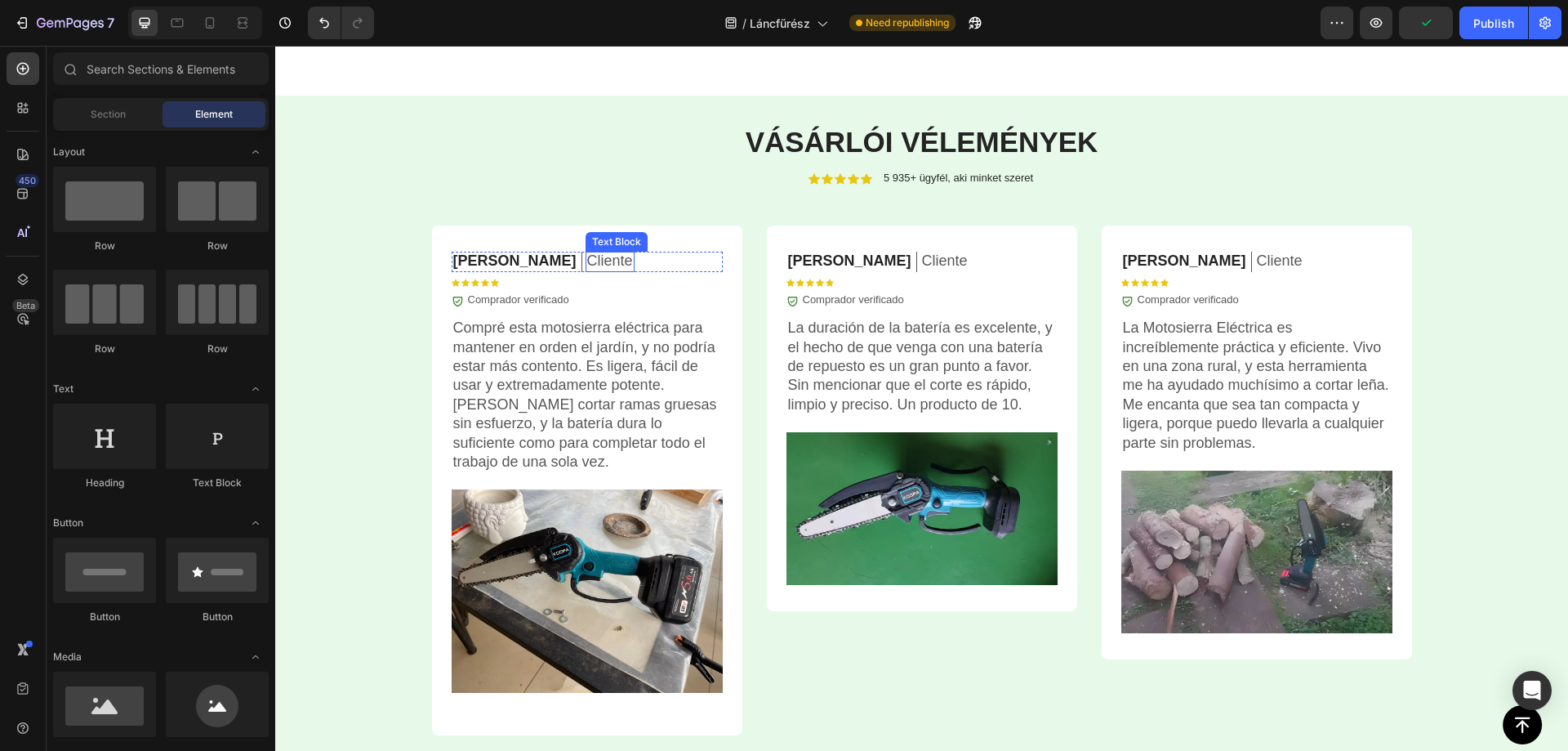
click at [588, 260] on p "Cliente" at bounding box center [610, 261] width 46 height 19
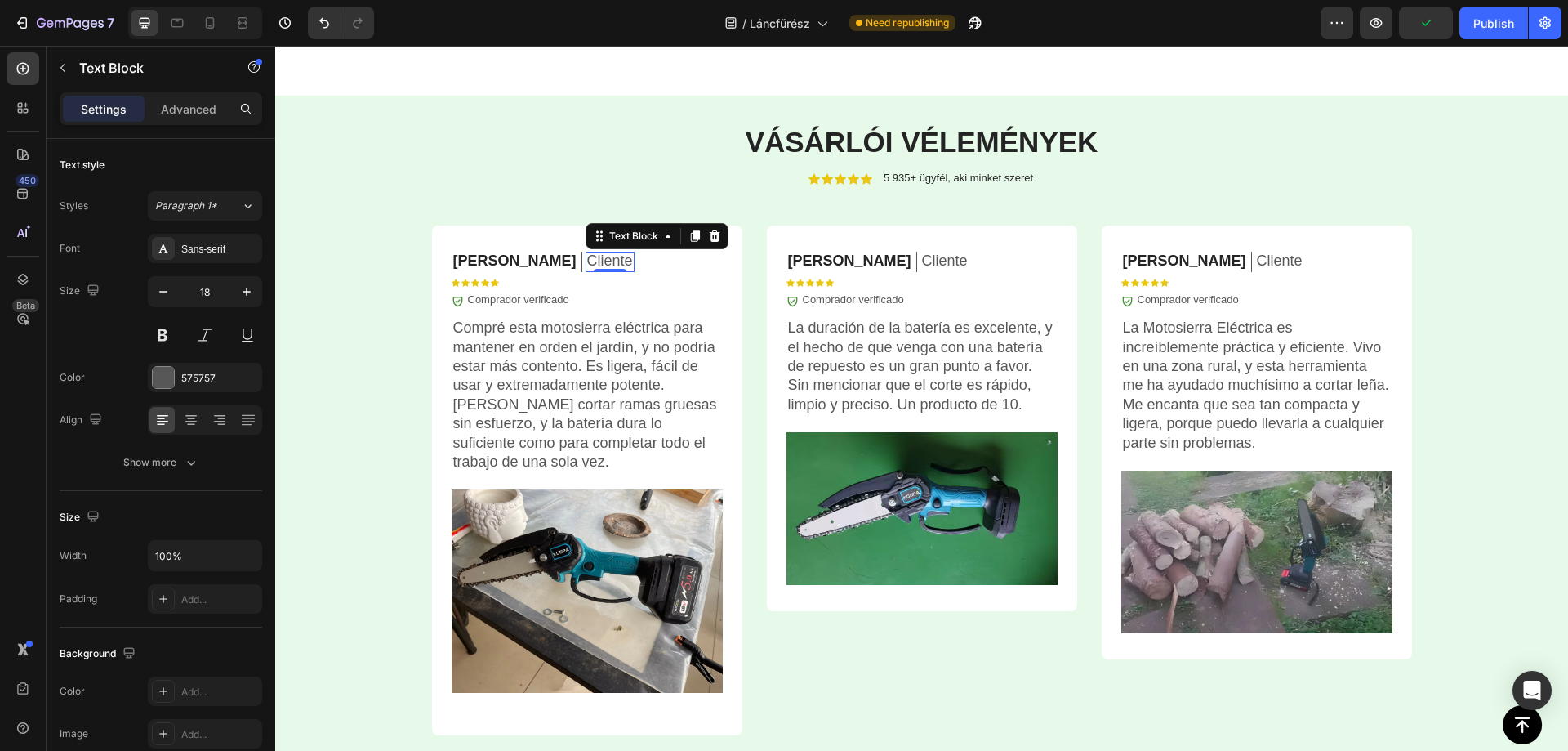
click at [588, 260] on p "Cliente" at bounding box center [610, 261] width 46 height 19
click at [922, 262] on p "Cliente" at bounding box center [945, 261] width 46 height 19
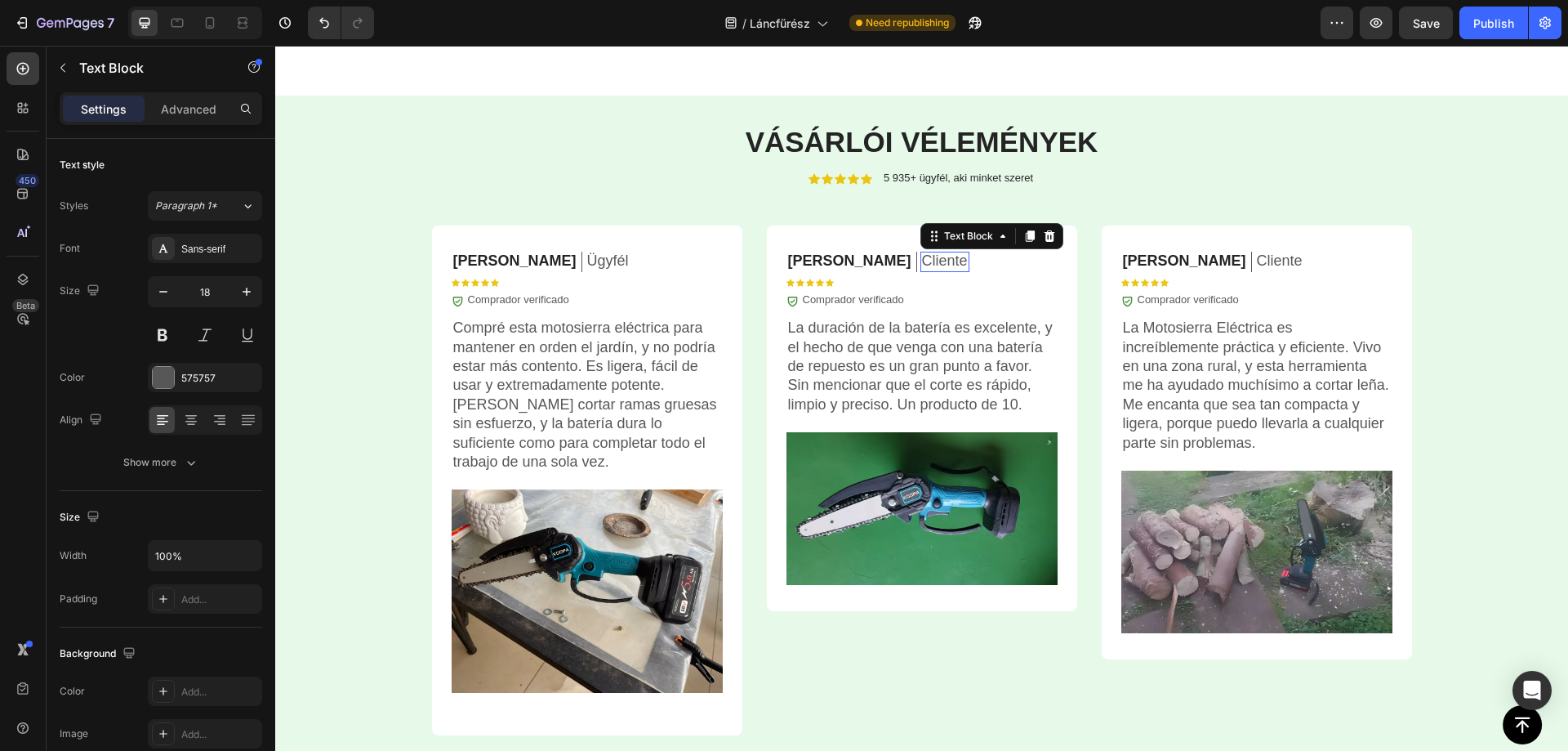
click at [922, 261] on p "Cliente" at bounding box center [945, 261] width 46 height 19
click at [1257, 261] on p "Cliente" at bounding box center [1280, 261] width 46 height 19
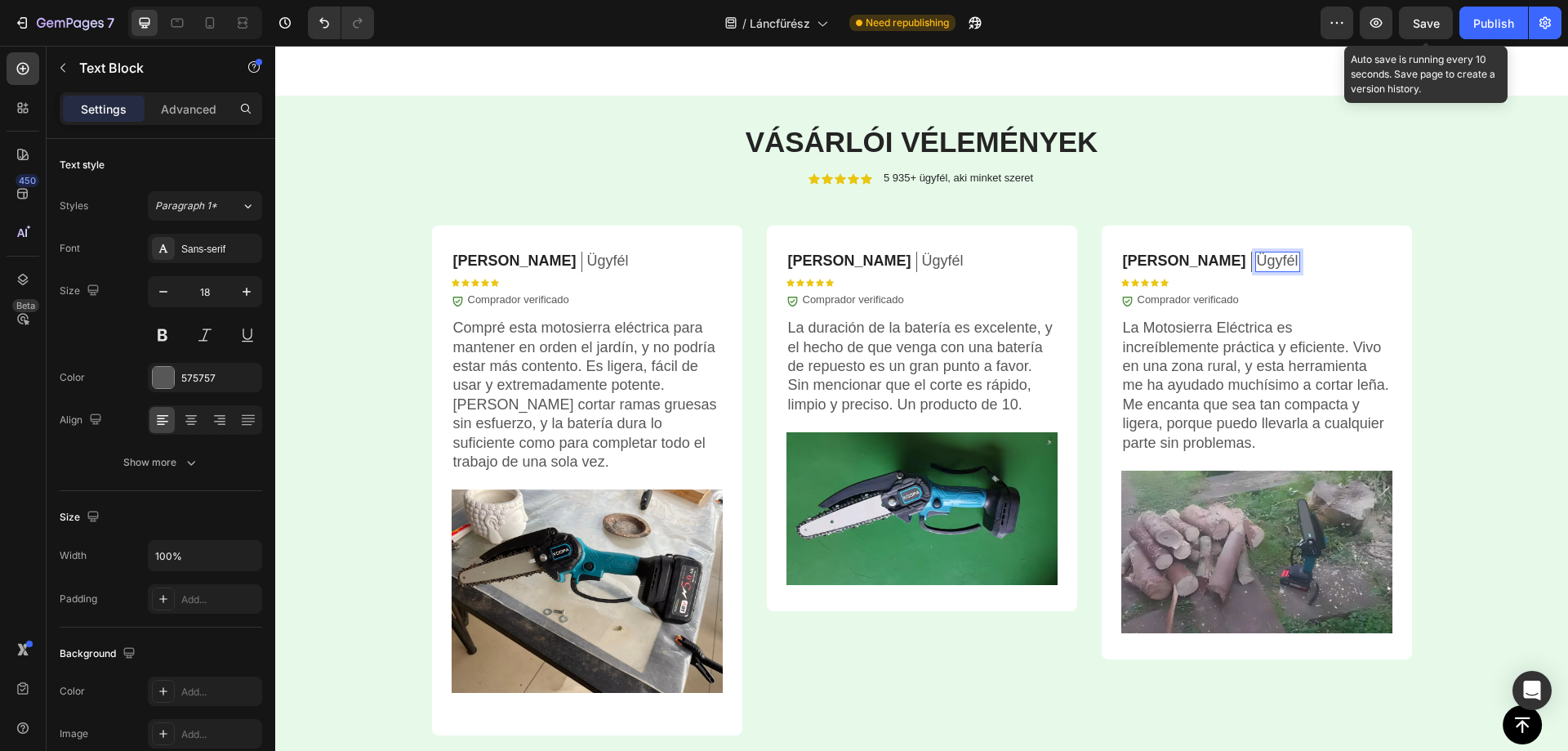
click at [1417, 22] on span "Save" at bounding box center [1426, 23] width 27 height 14
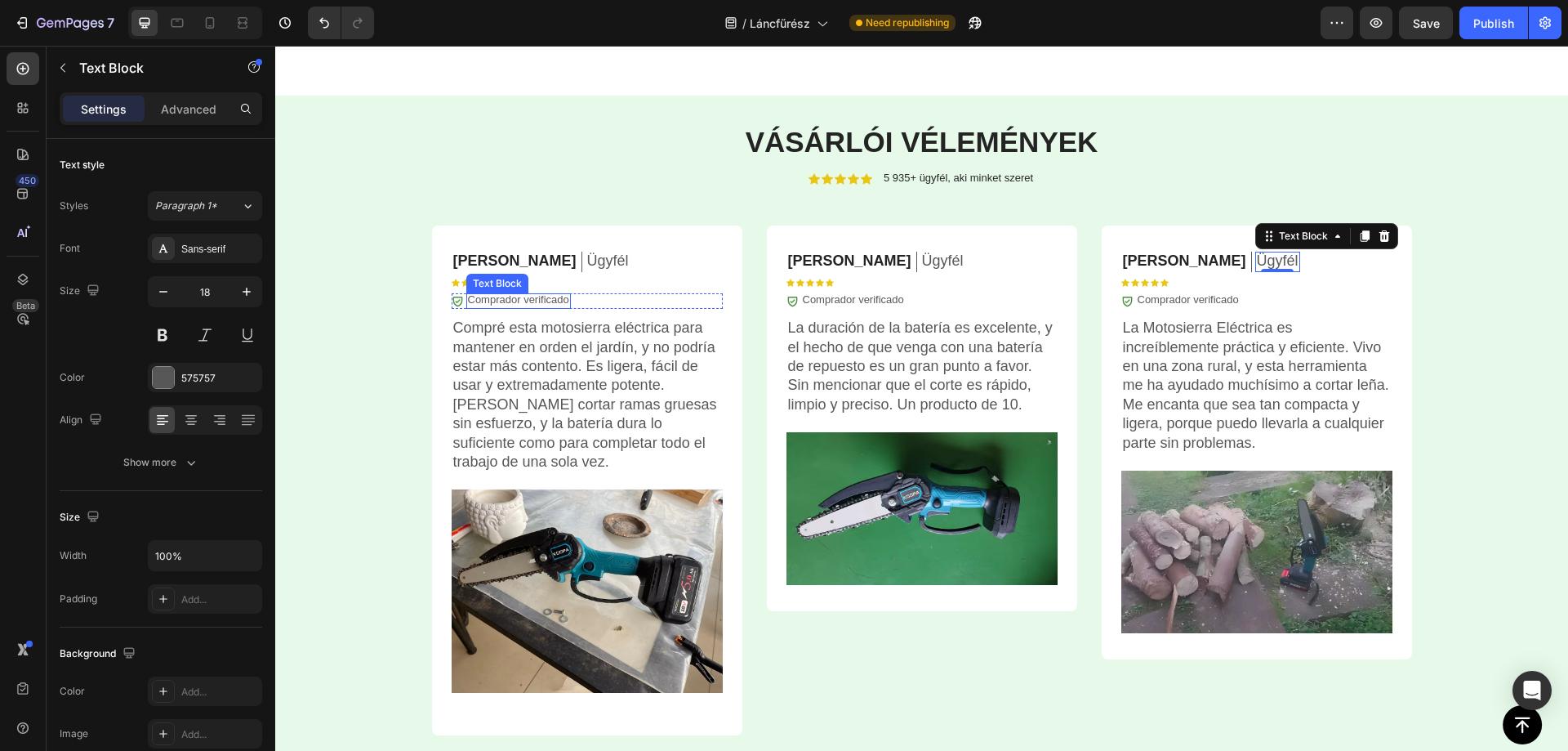
click at [512, 298] on p "Comprador verificado" at bounding box center [518, 300] width 101 height 14
click at [512, 298] on p "Comprador verificado" at bounding box center [518, 300] width 101 height 14
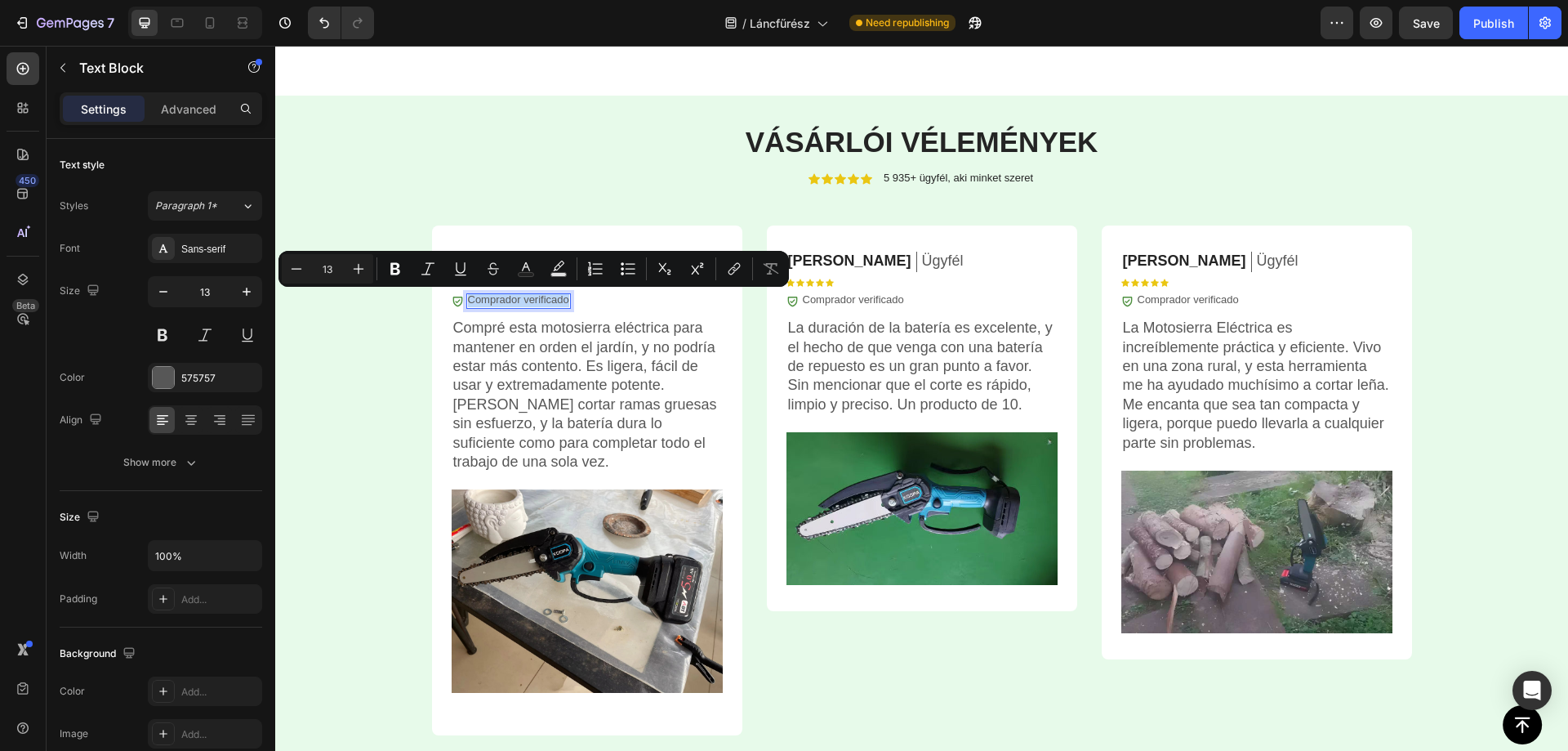
click at [513, 298] on p "Comprador verificado" at bounding box center [518, 300] width 101 height 14
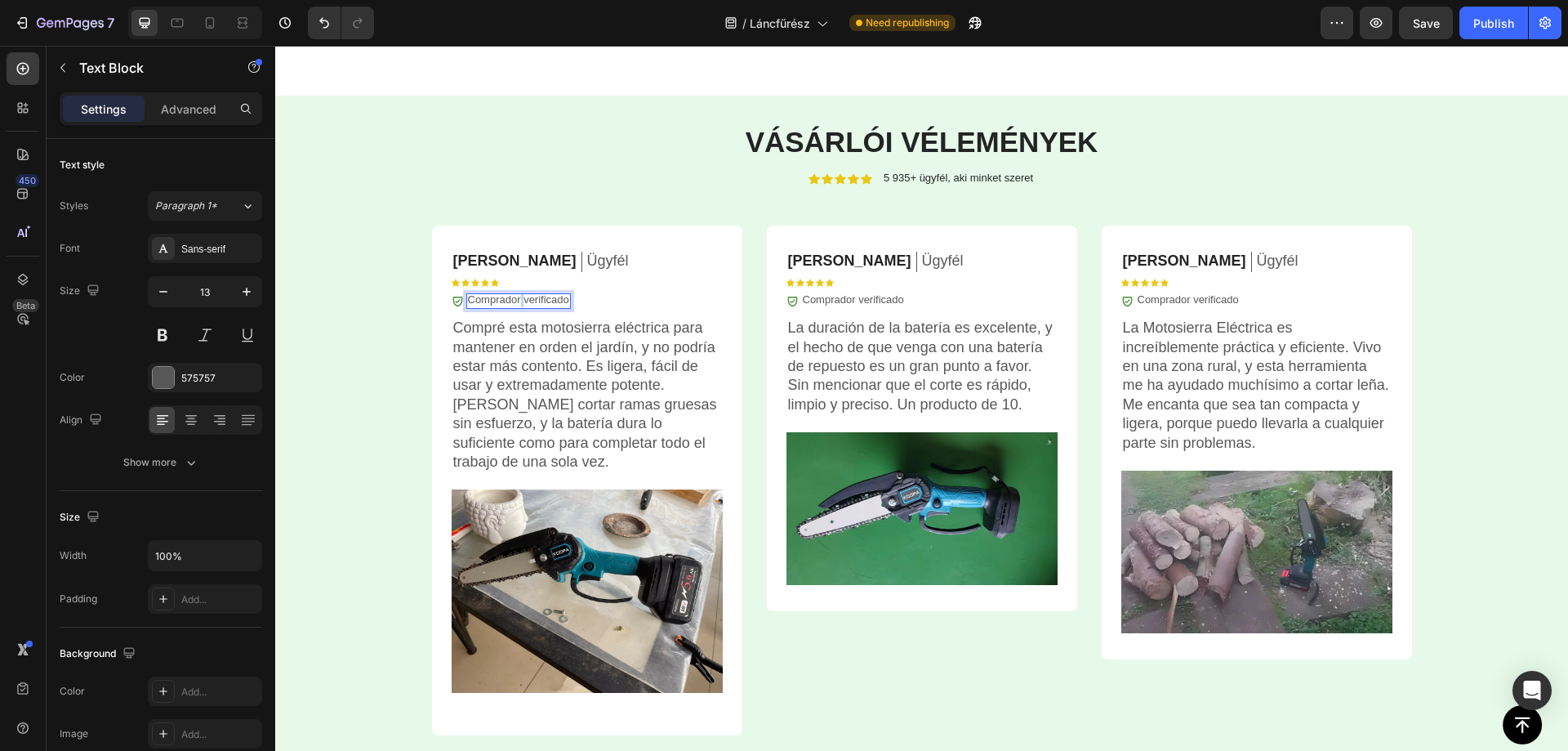
click at [513, 298] on p "Comprador verificado" at bounding box center [518, 300] width 101 height 14
click at [858, 298] on p "Comprador verificado" at bounding box center [853, 300] width 101 height 14
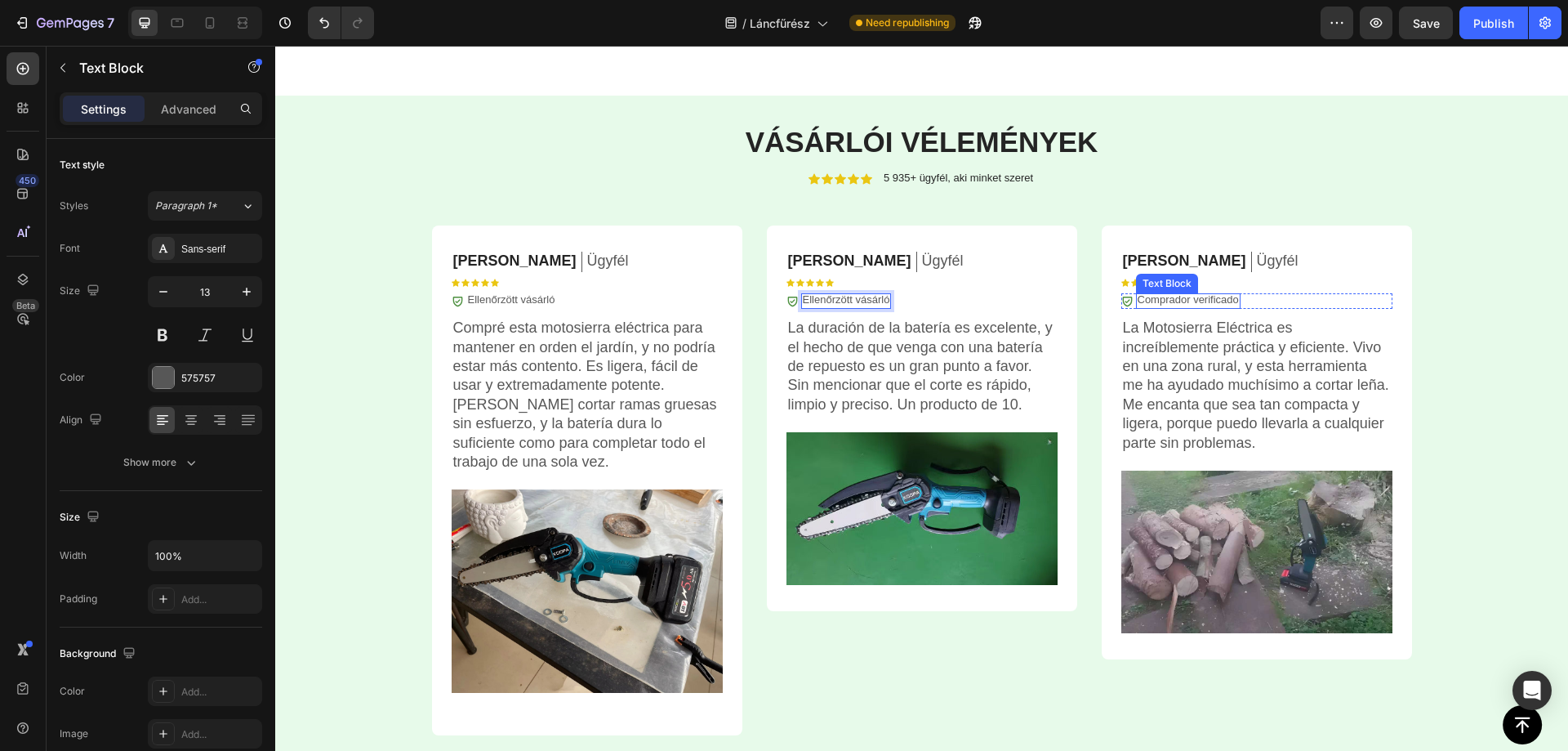
click at [1174, 299] on p "Comprador verificado" at bounding box center [1188, 300] width 101 height 14
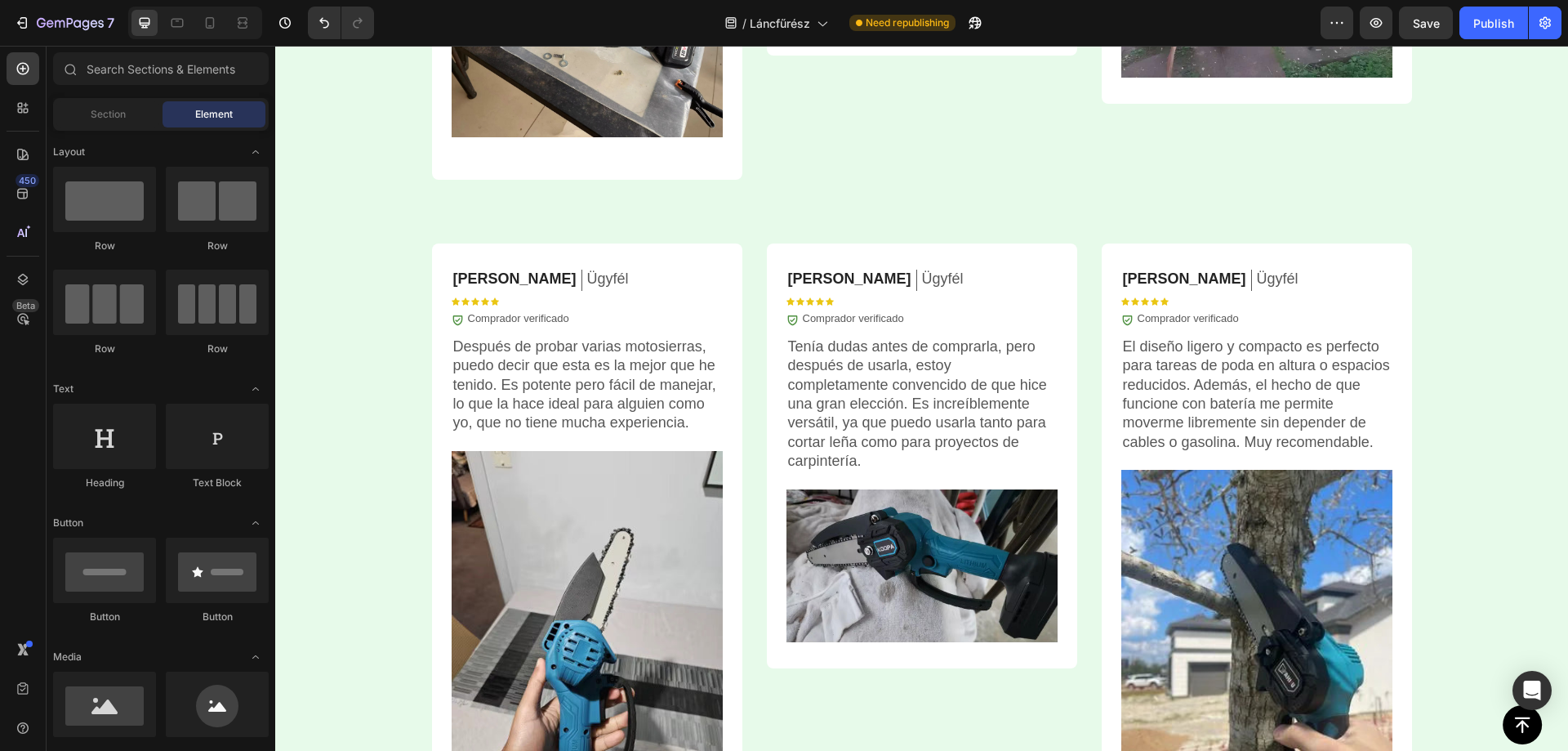
scroll to position [4826, 0]
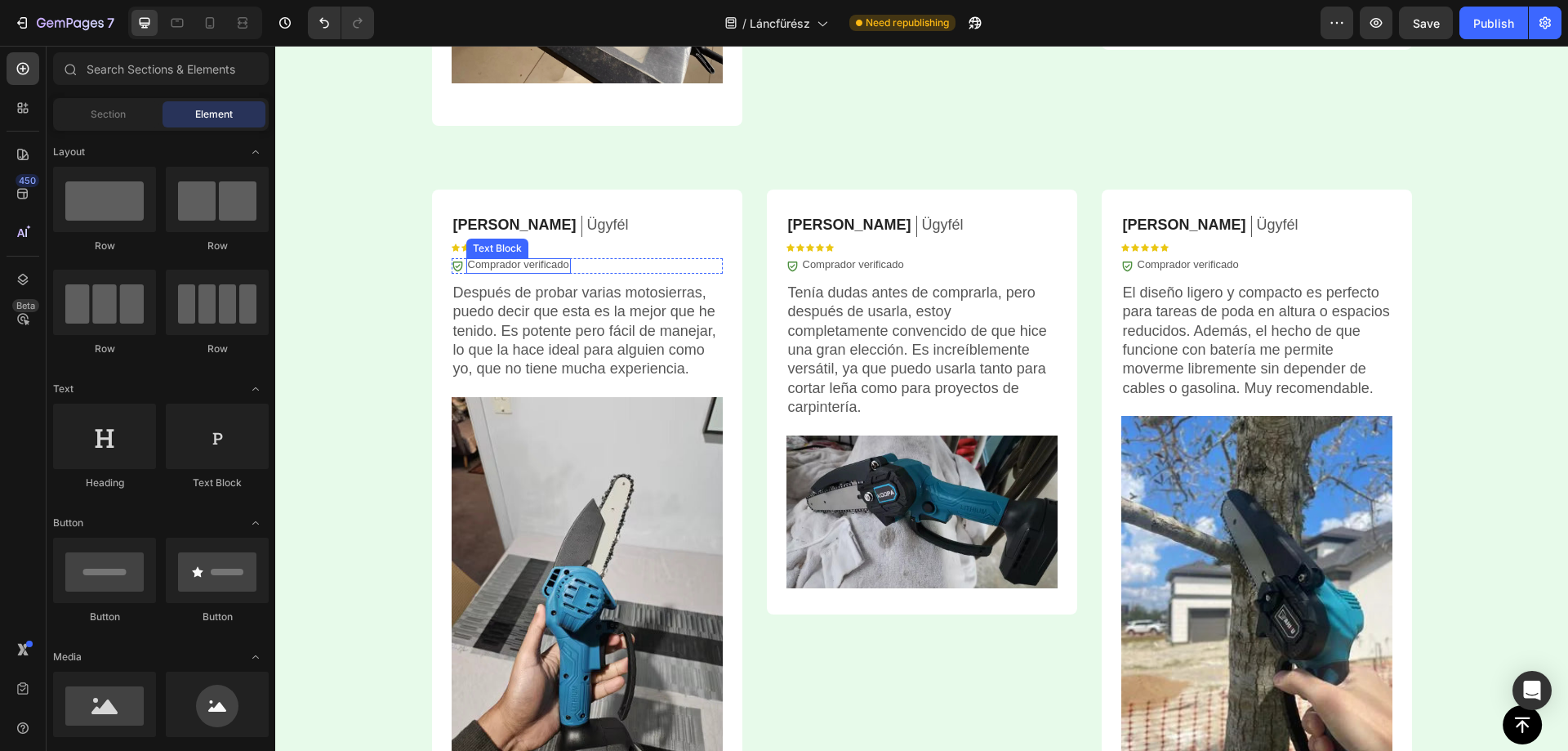
click at [535, 261] on p "Comprador verificado" at bounding box center [518, 265] width 101 height 14
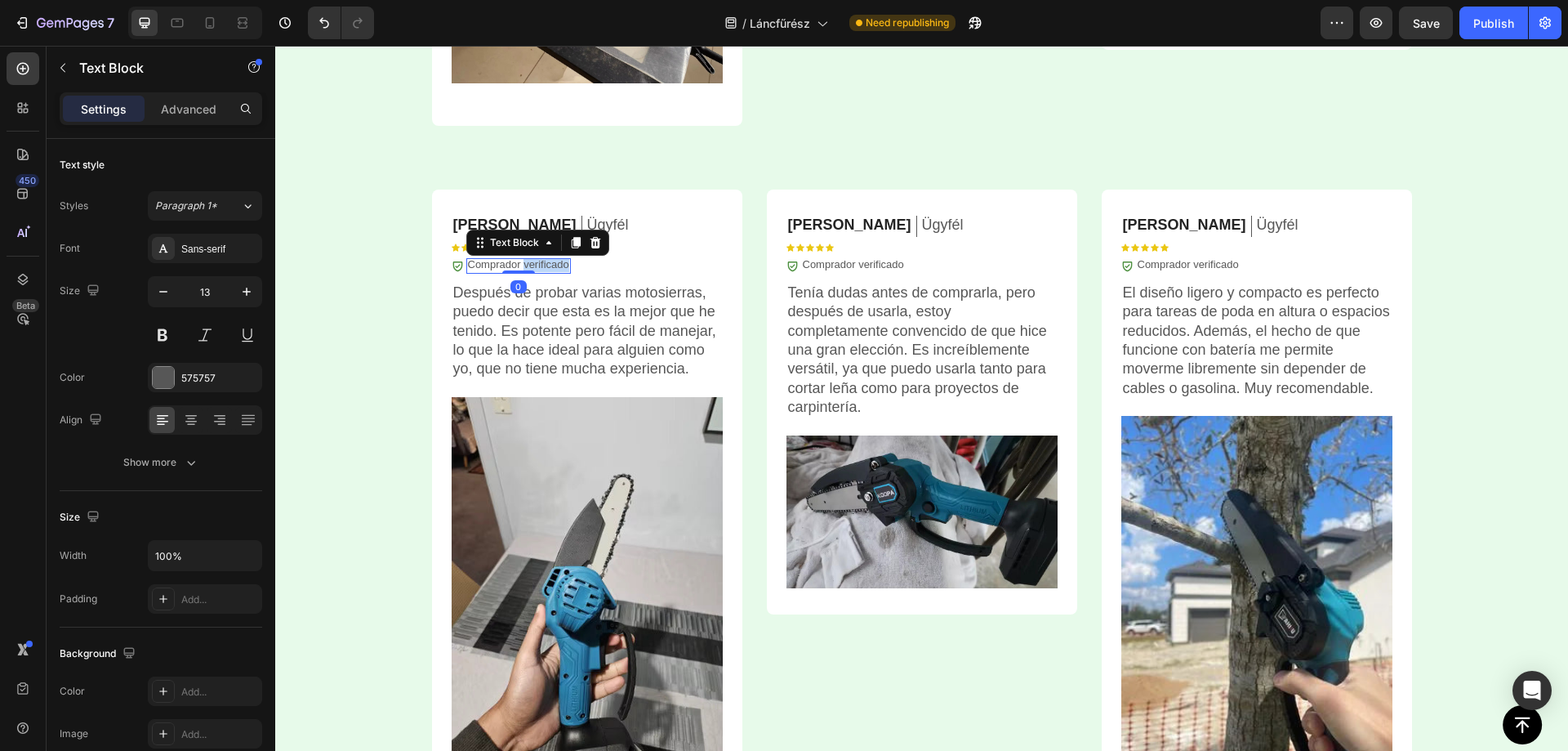
click at [535, 261] on p "Comprador verificado" at bounding box center [518, 265] width 101 height 14
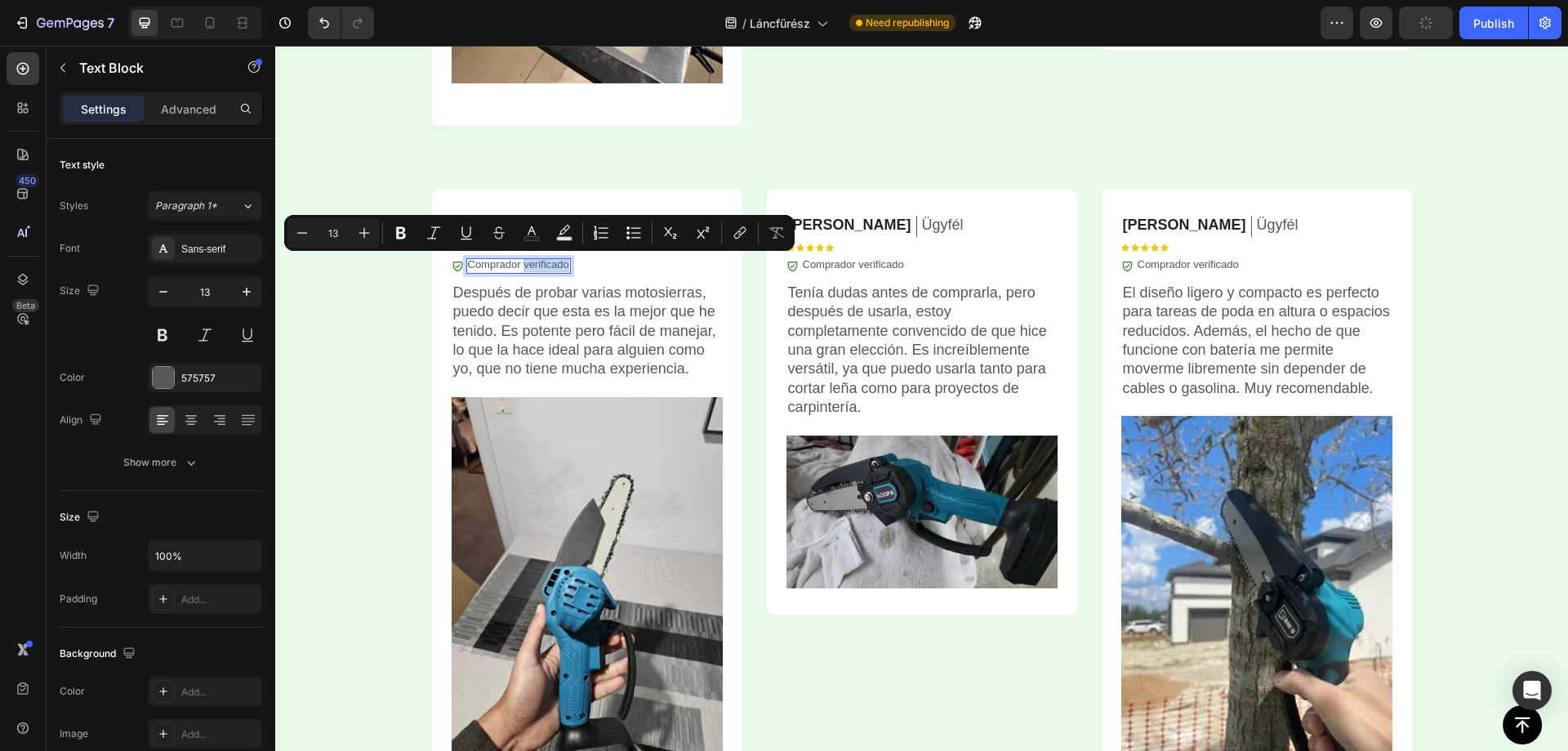
click at [535, 261] on p "Comprador verificado" at bounding box center [518, 265] width 101 height 14
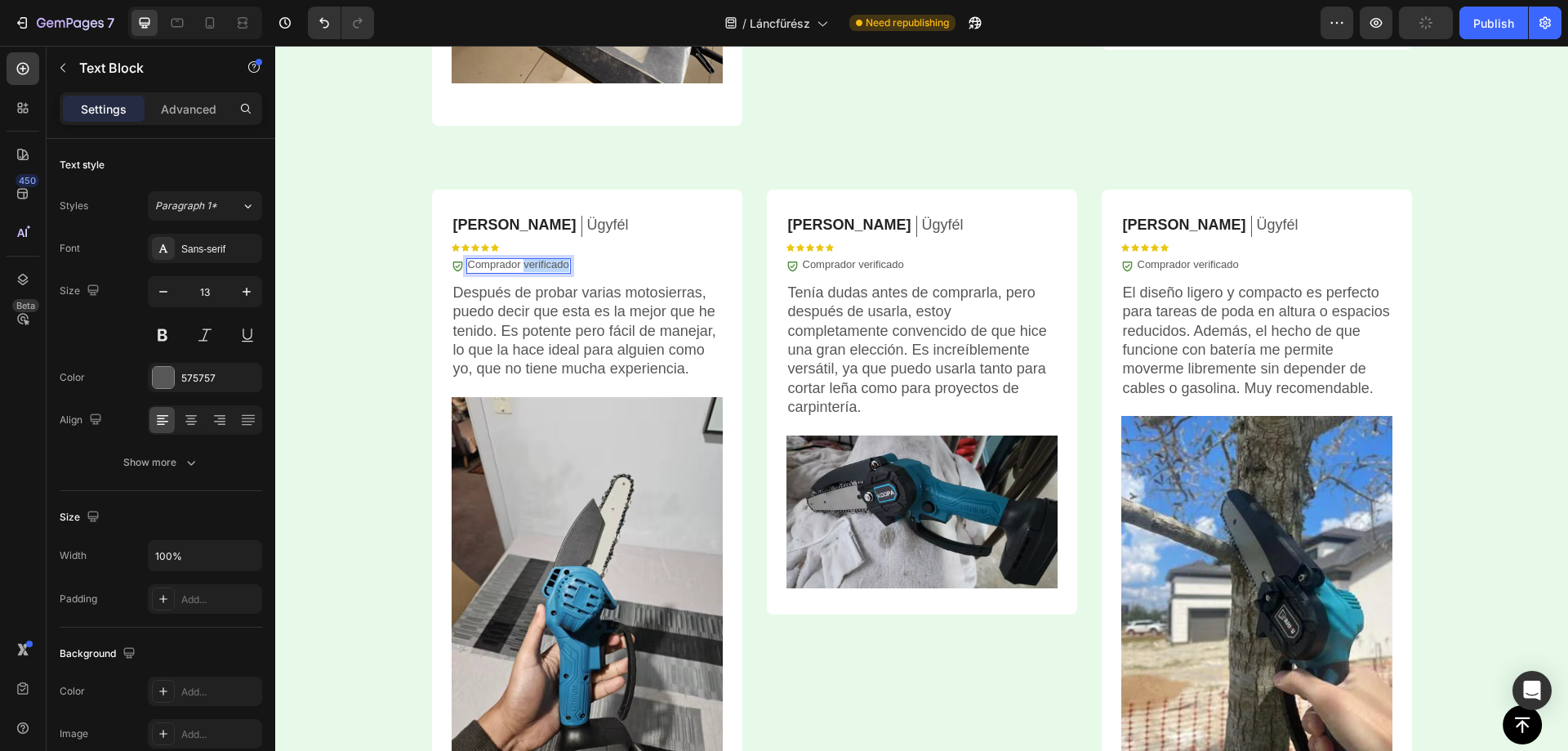
click at [535, 261] on p "Comprador verificado" at bounding box center [518, 265] width 101 height 14
click at [855, 267] on p "Comprador verificado" at bounding box center [853, 265] width 101 height 14
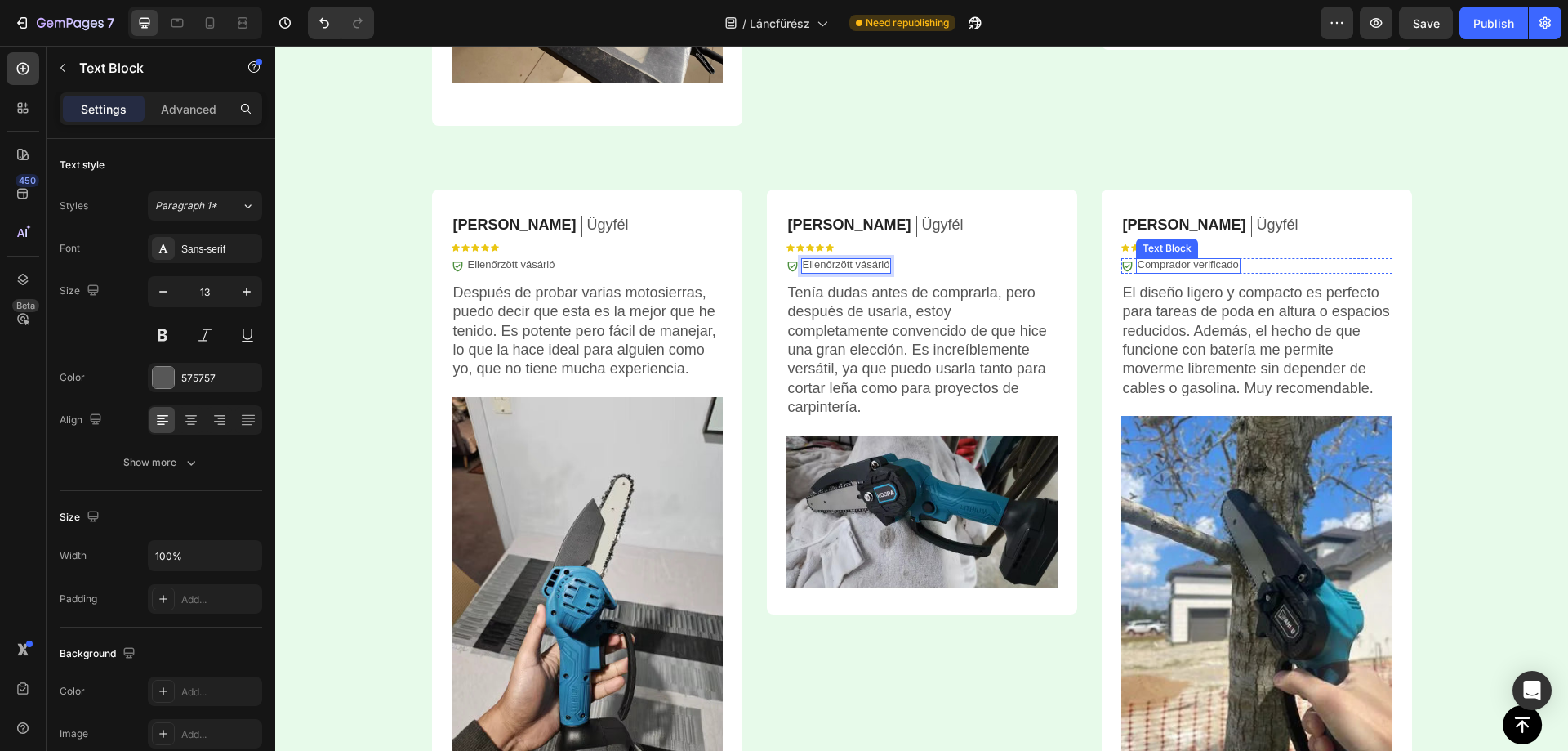
click at [1211, 263] on p "Comprador verificado" at bounding box center [1188, 265] width 101 height 14
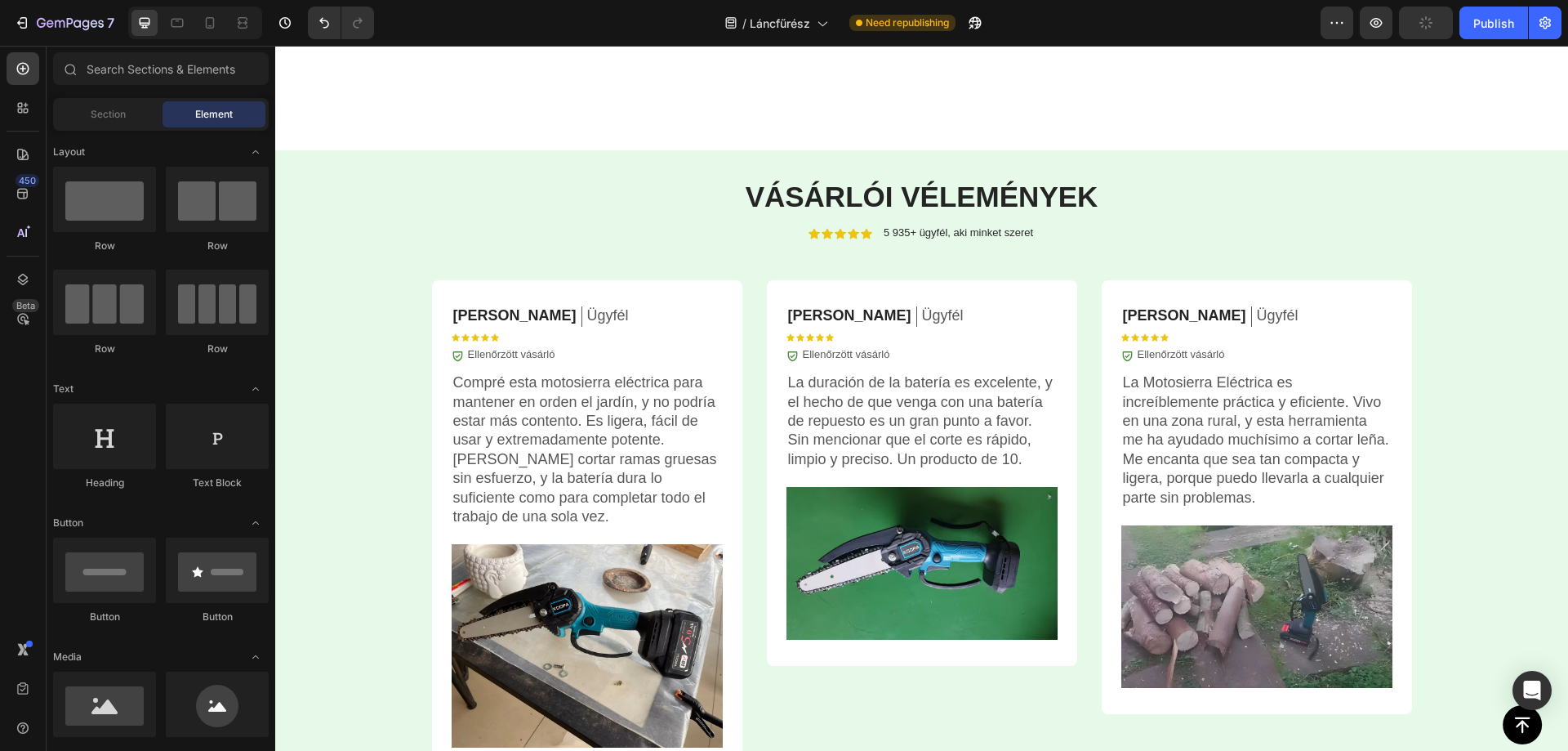
scroll to position [4169, 0]
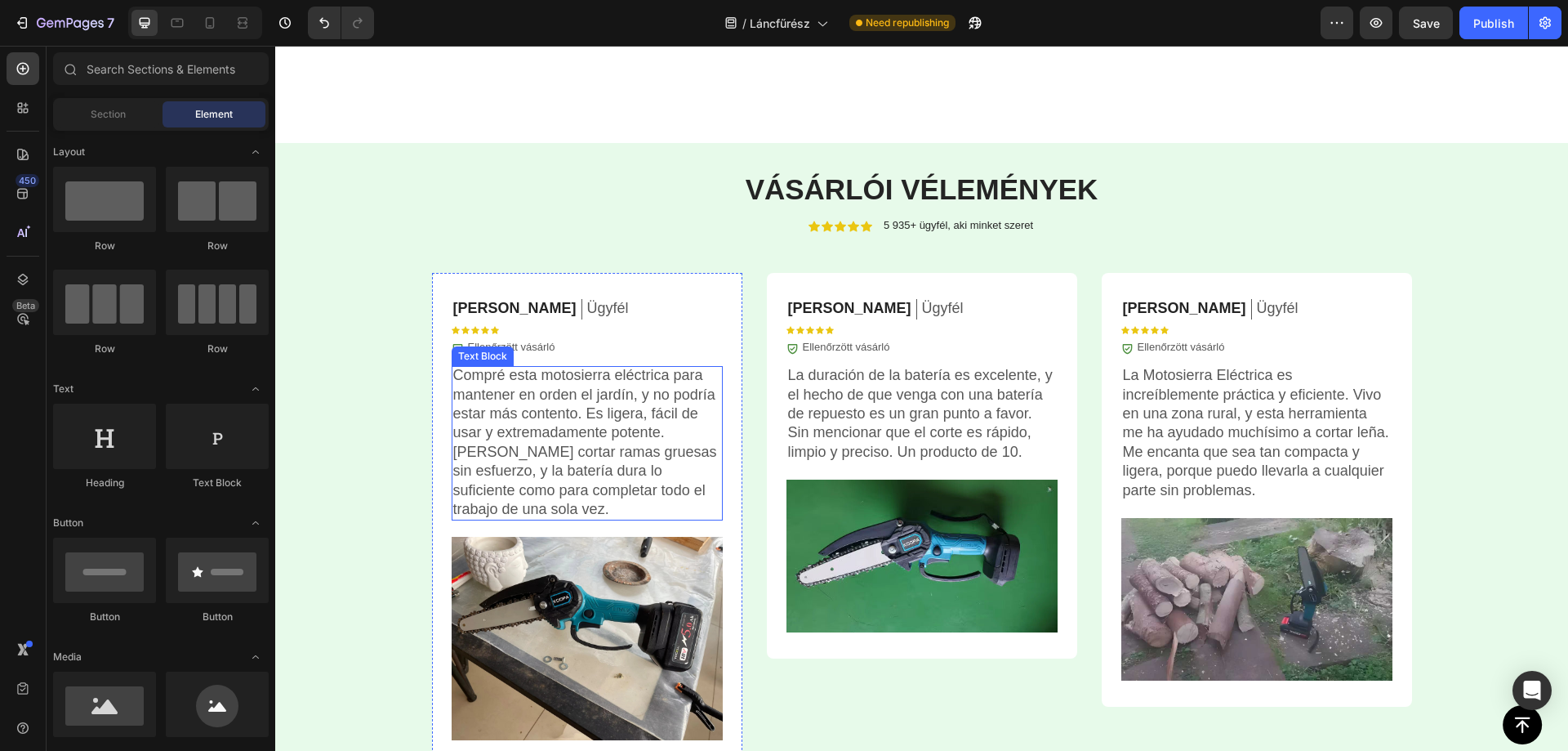
click at [601, 414] on p "Compré esta motosierra eléctrica para mantener en orden el jardín, y no podría …" at bounding box center [588, 442] width 268 height 153
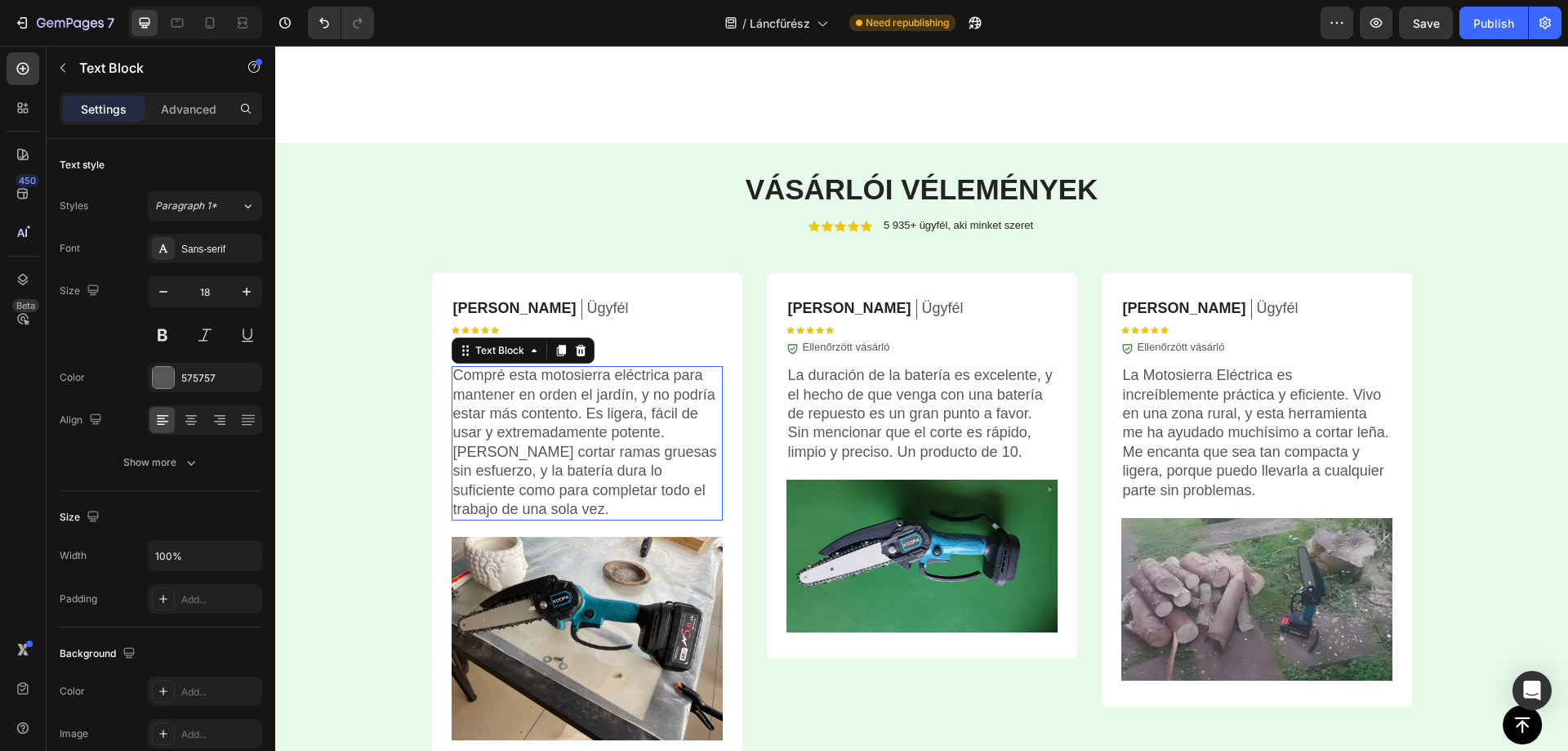
click at [601, 414] on p "Compré esta motosierra eléctrica para mantener en orden el jardín, y no podría …" at bounding box center [588, 442] width 268 height 153
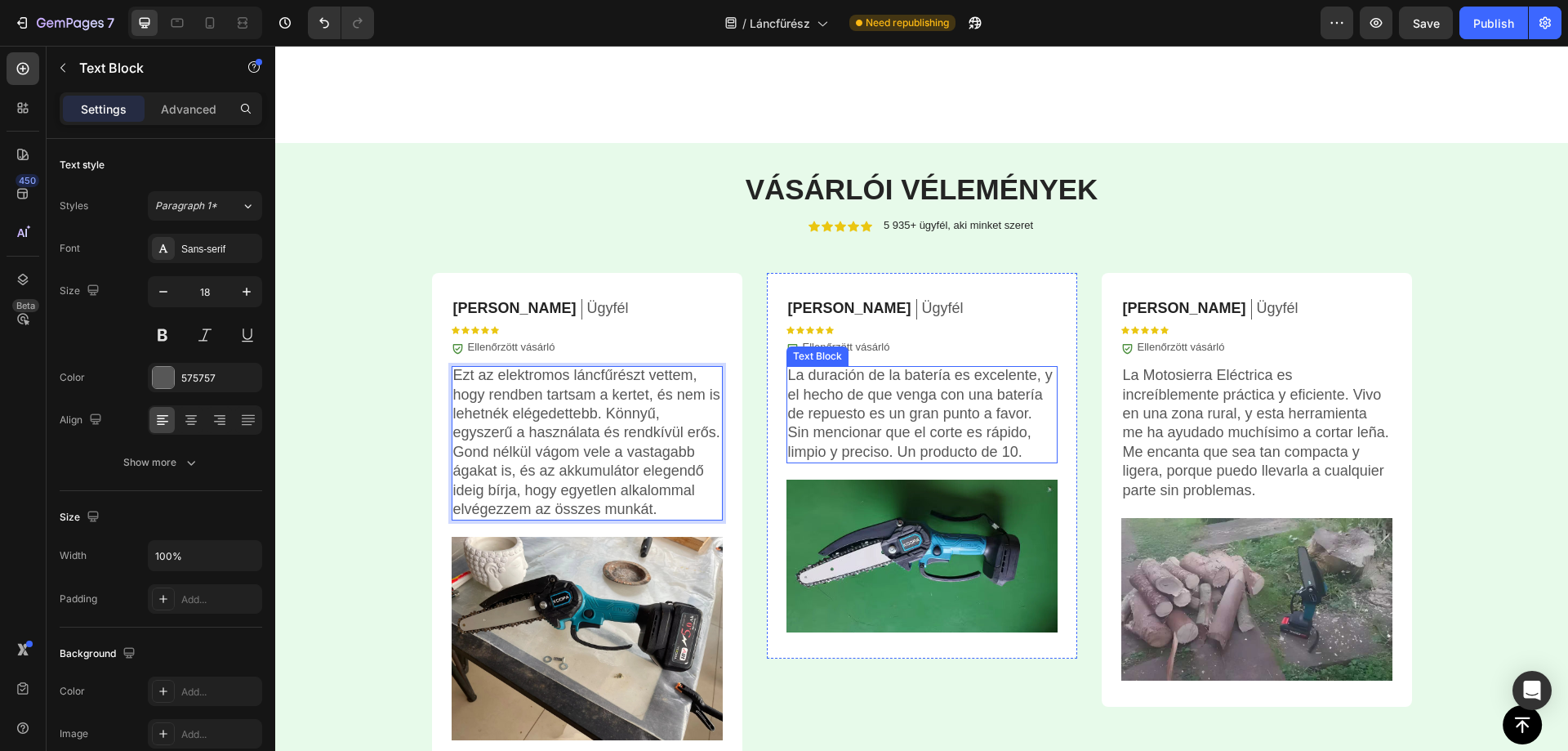
click at [826, 401] on p "La duración de la batería es excelente, y el hecho de que venga con una batería…" at bounding box center [922, 414] width 268 height 95
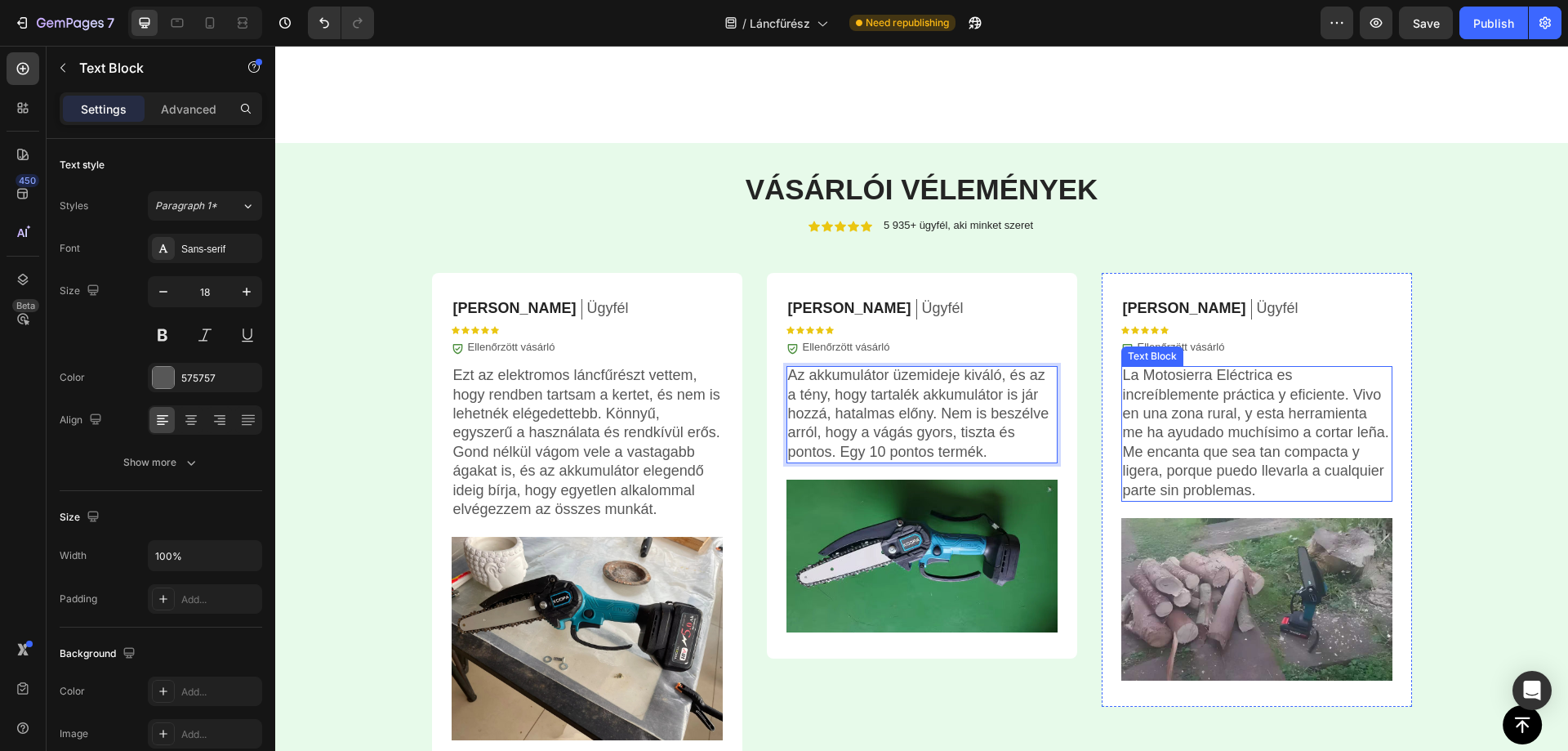
click at [1199, 435] on p "La Motosierra Eléctrica es increíblemente práctica y eficiente. Vivo en una zon…" at bounding box center [1257, 433] width 268 height 134
click at [1199, 433] on p "La Motosierra Eléctrica es increíblemente práctica y eficiente. Vivo en una zon…" at bounding box center [1257, 433] width 268 height 134
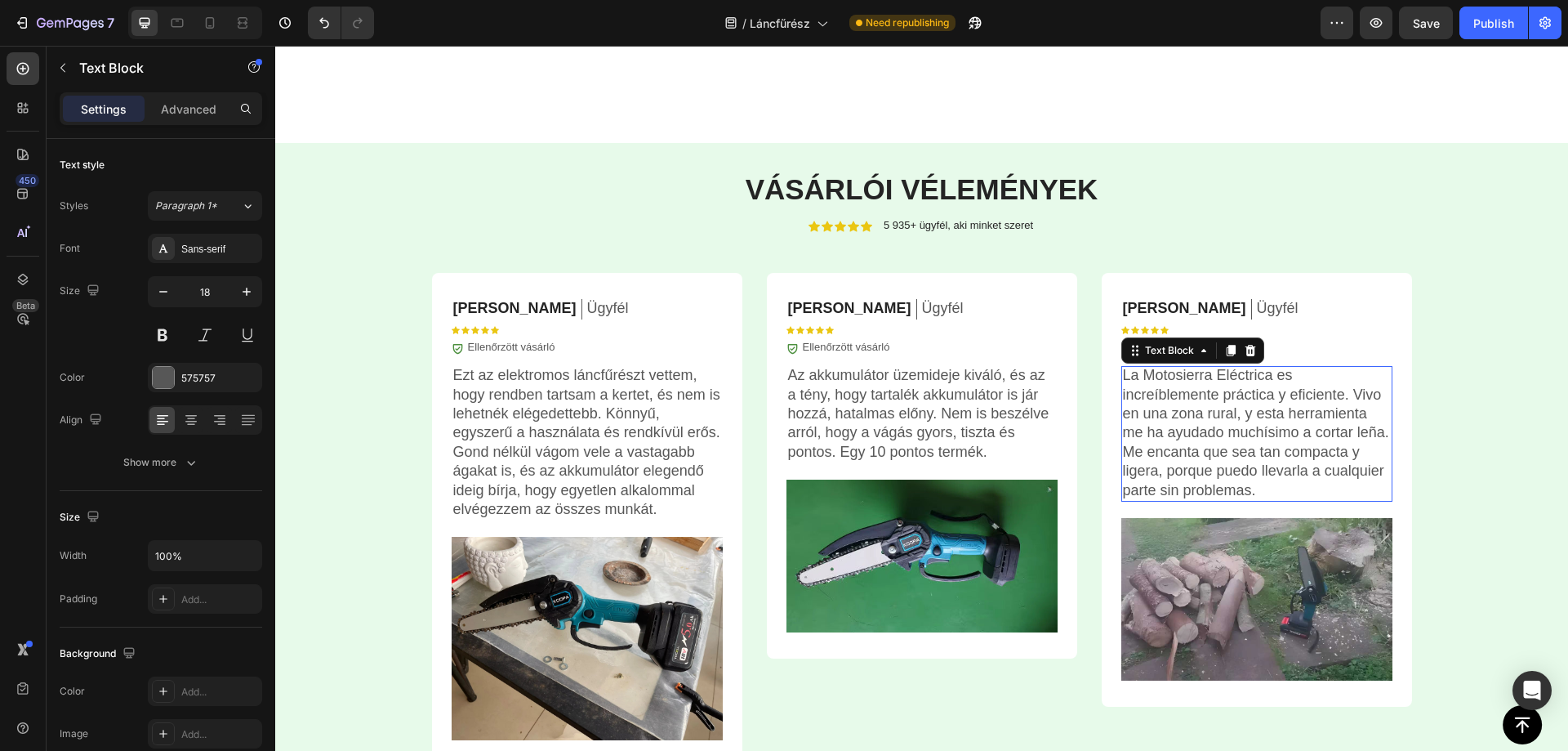
click at [1199, 433] on p "La Motosierra Eléctrica es increíblemente práctica y eficiente. Vivo en una zon…" at bounding box center [1257, 433] width 268 height 134
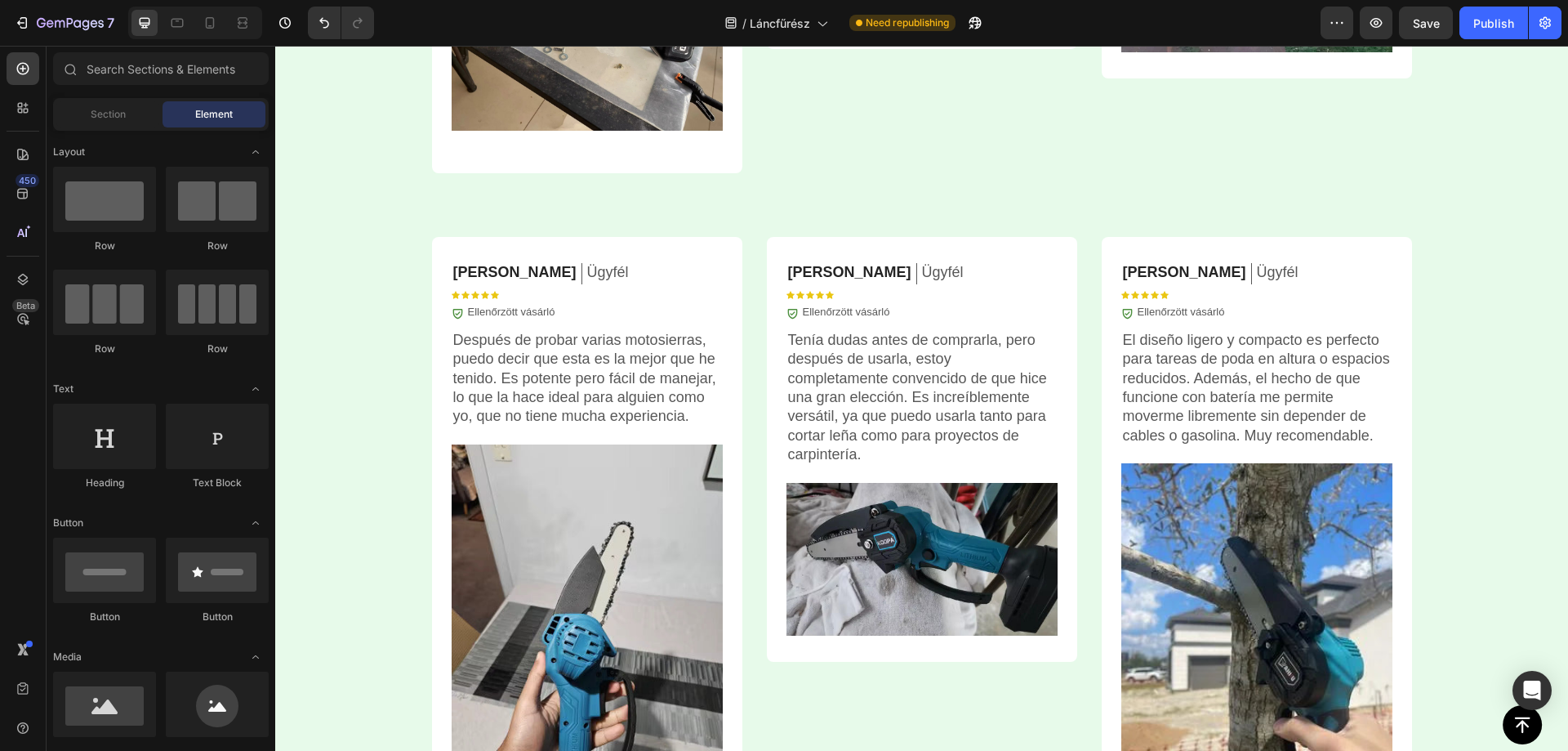
scroll to position [4855, 0]
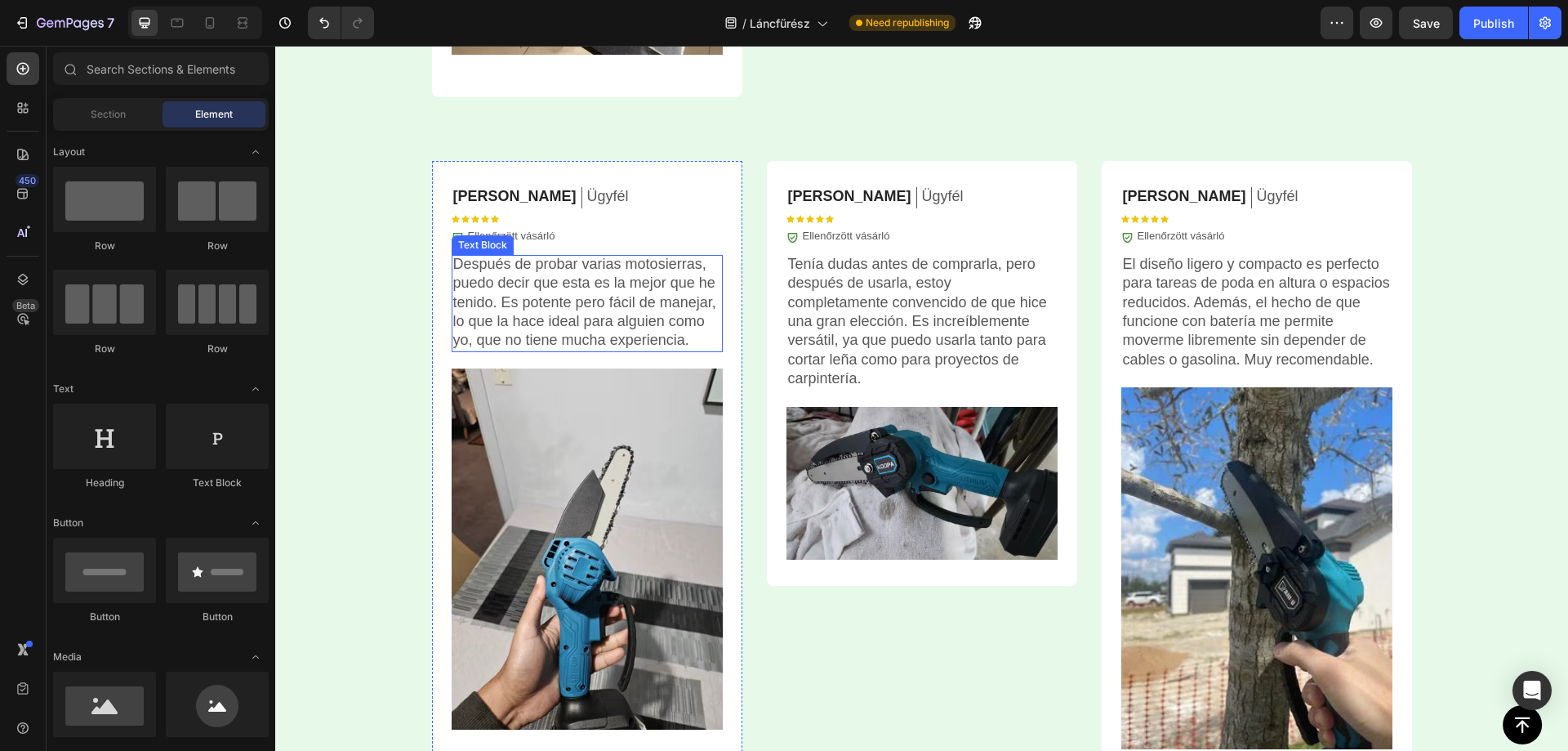
click at [620, 302] on p "Después de probar varias motosierras, puedo decir que esta es la mejor que he t…" at bounding box center [588, 303] width 268 height 95
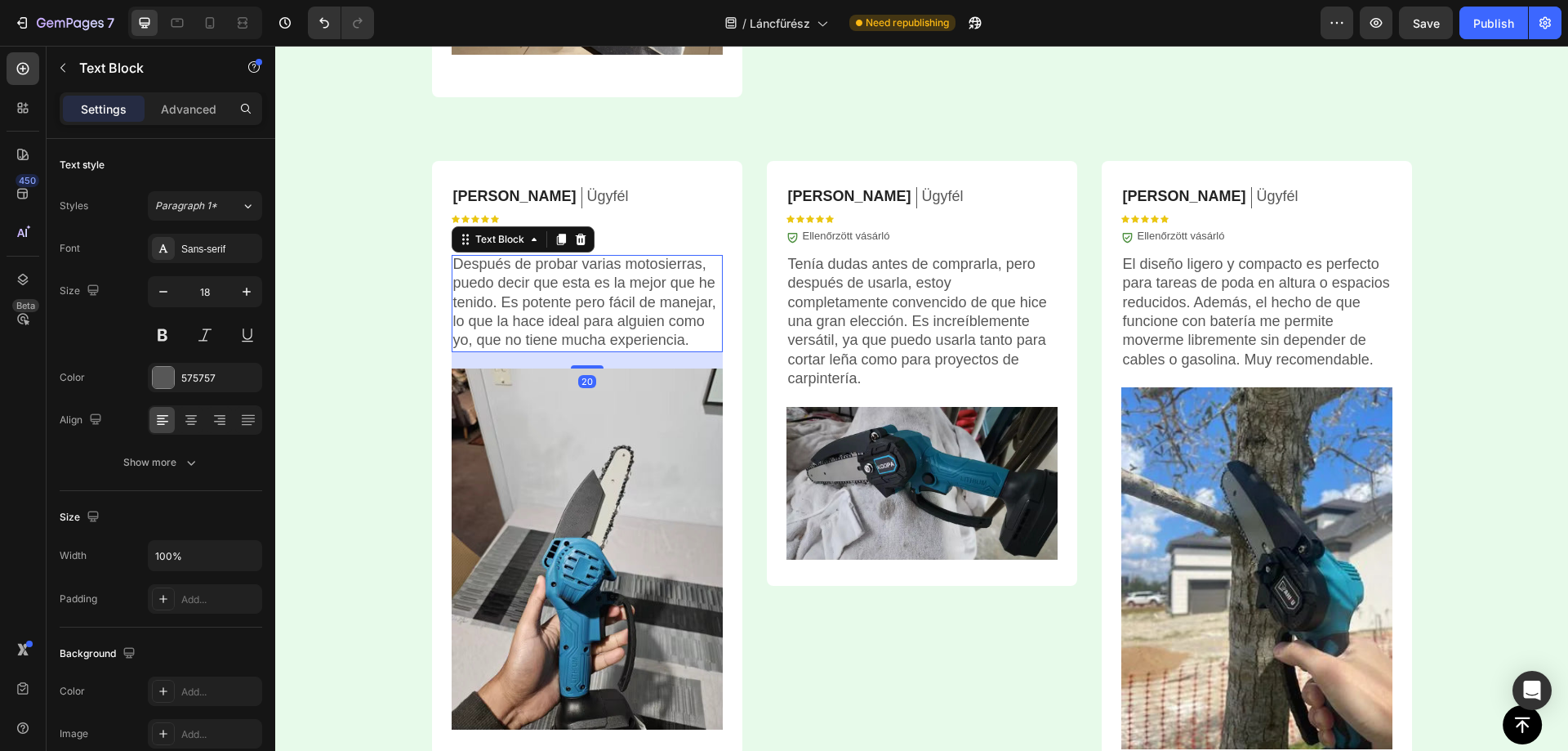
click at [620, 302] on p "Después de probar varias motosierras, puedo decir que esta es la mejor que he t…" at bounding box center [588, 303] width 268 height 95
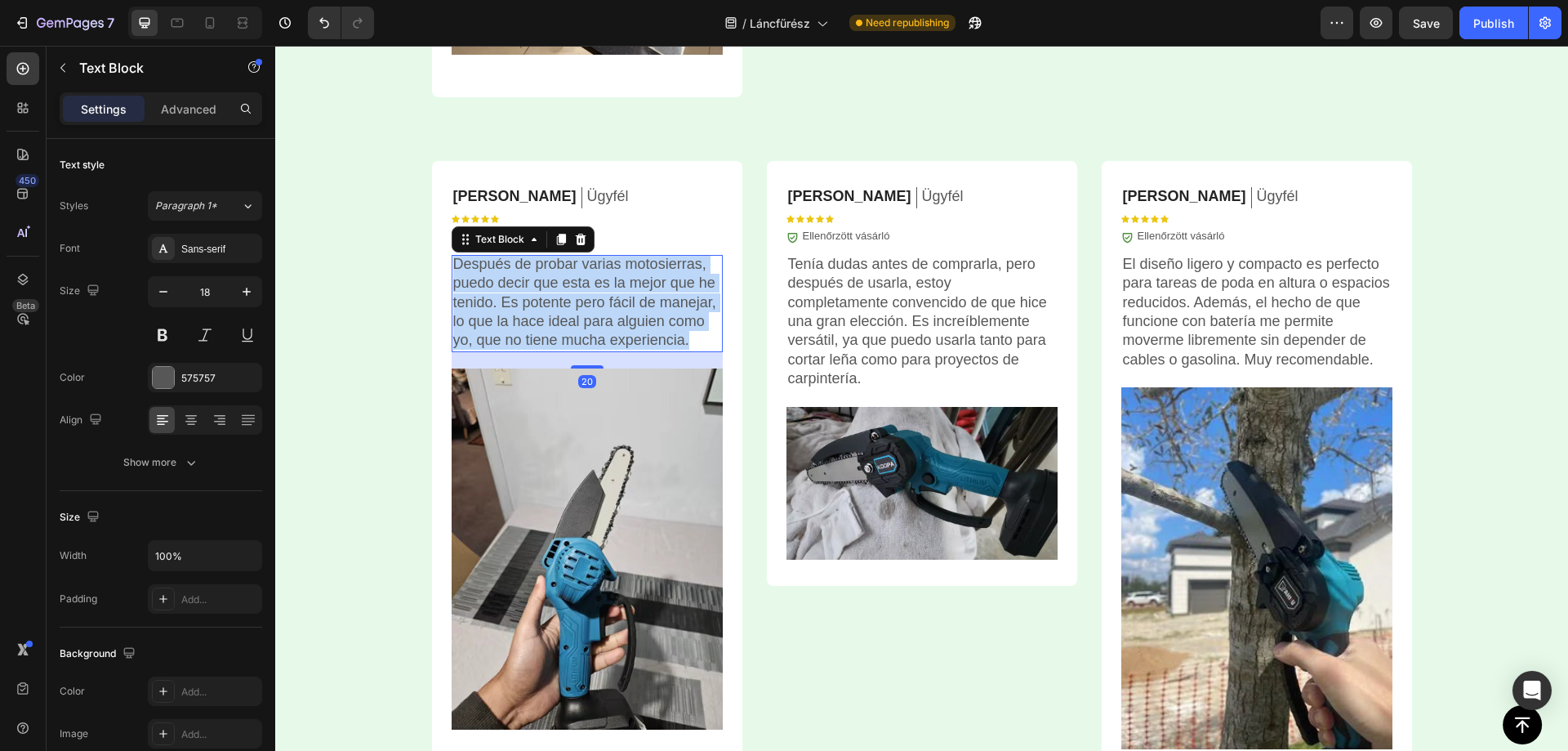
click at [620, 302] on p "Después de probar varias motosierras, puedo decir que esta es la mejor que he t…" at bounding box center [588, 303] width 268 height 95
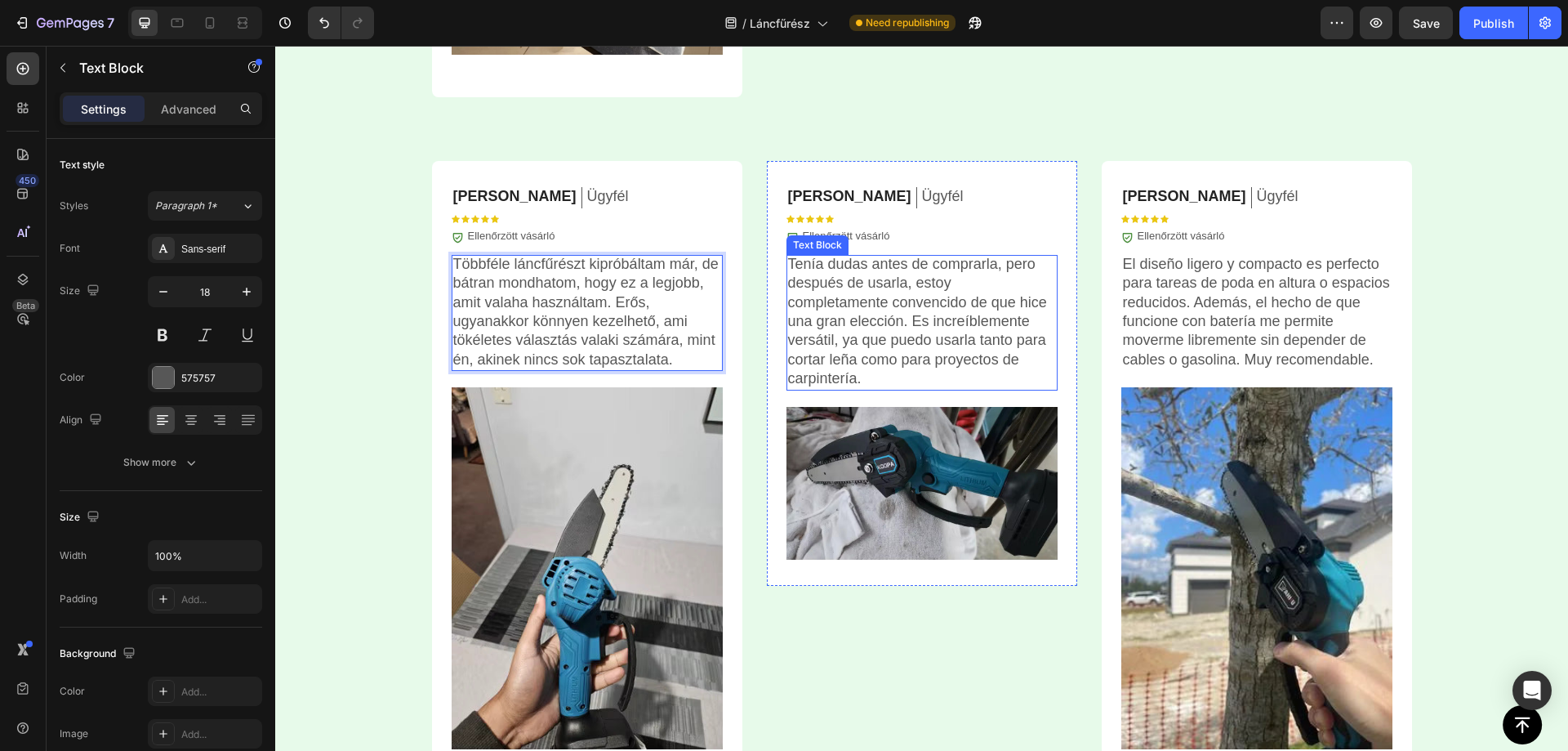
click at [865, 316] on p "Tenía dudas antes de comprarla, pero después de usarla, estoy completamente con…" at bounding box center [922, 322] width 268 height 134
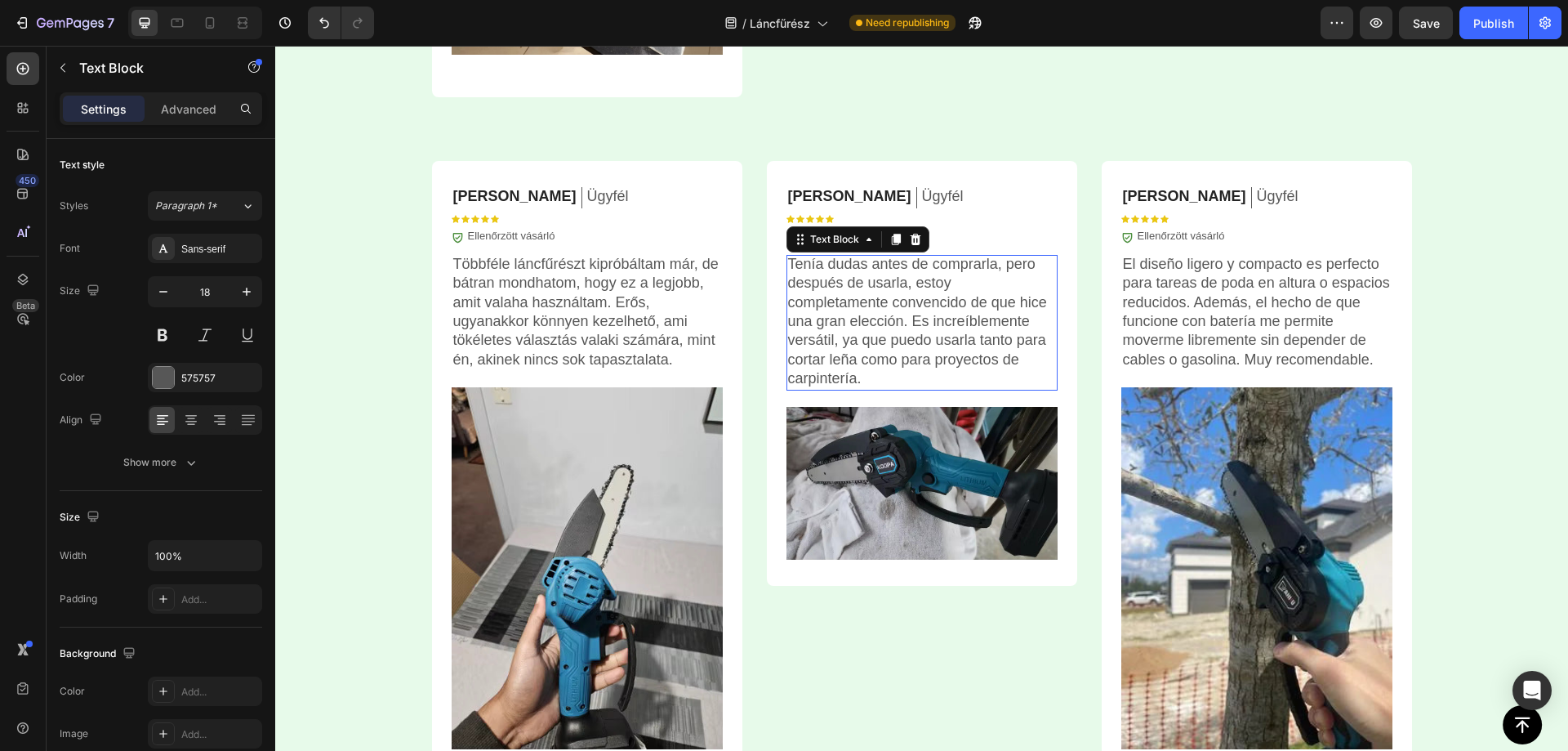
click at [865, 316] on p "Tenía dudas antes de comprarla, pero después de usarla, estoy completamente con…" at bounding box center [922, 322] width 268 height 134
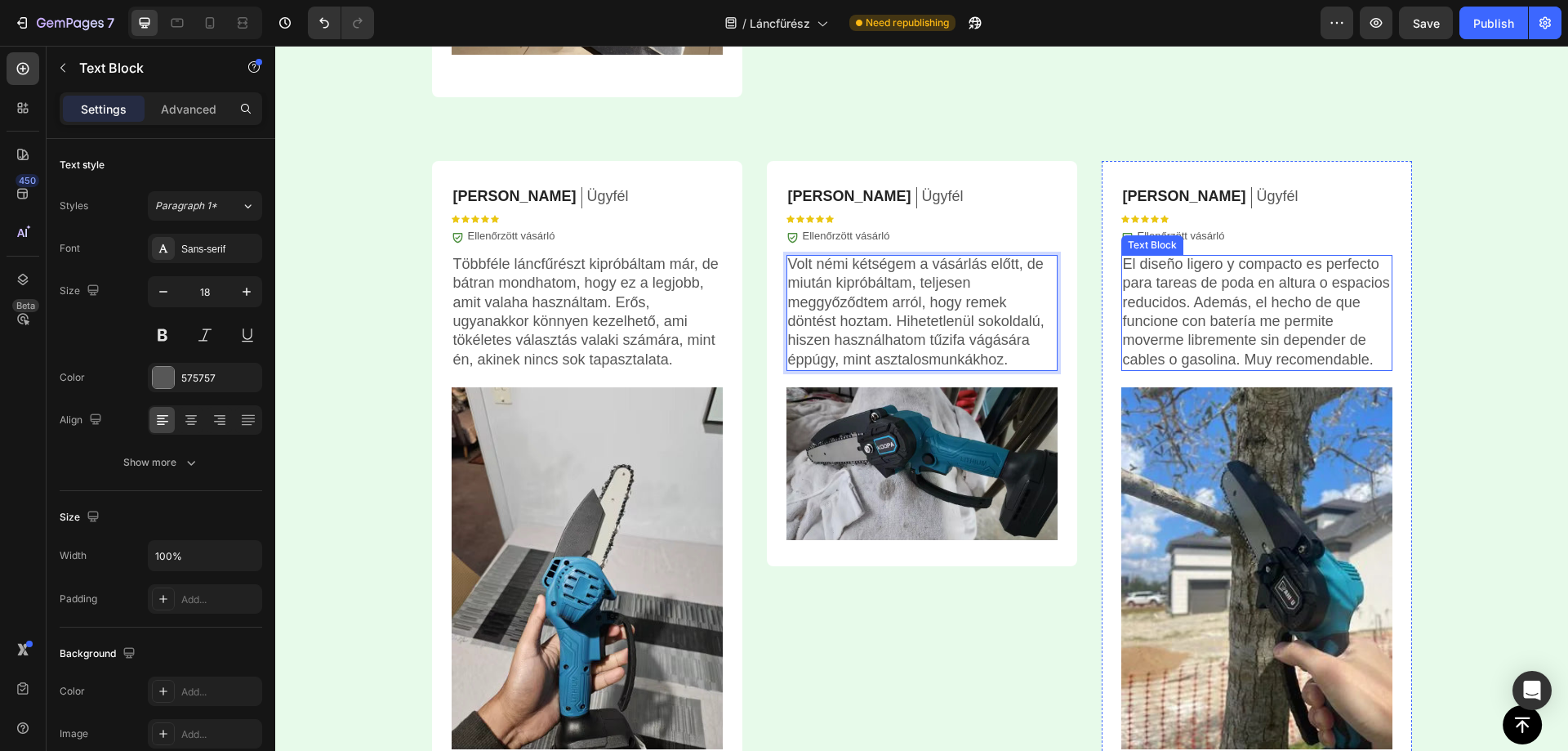
click at [1303, 274] on p "El diseño ligero y compacto es perfecto para tareas de poda en altura o espacio…" at bounding box center [1257, 312] width 268 height 114
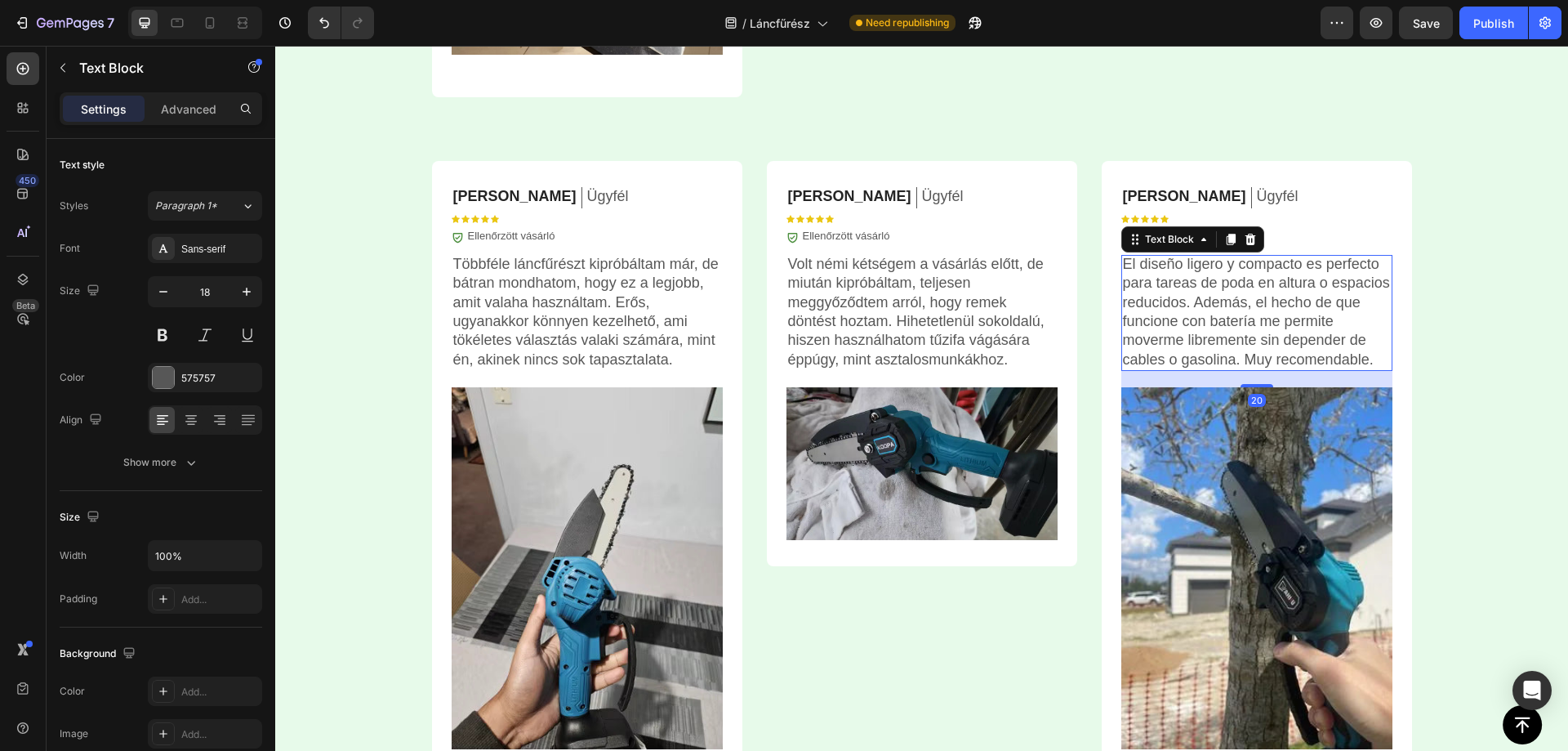
click at [1247, 291] on p "El diseño ligero y compacto es perfecto para tareas de poda en altura o espacio…" at bounding box center [1257, 312] width 268 height 114
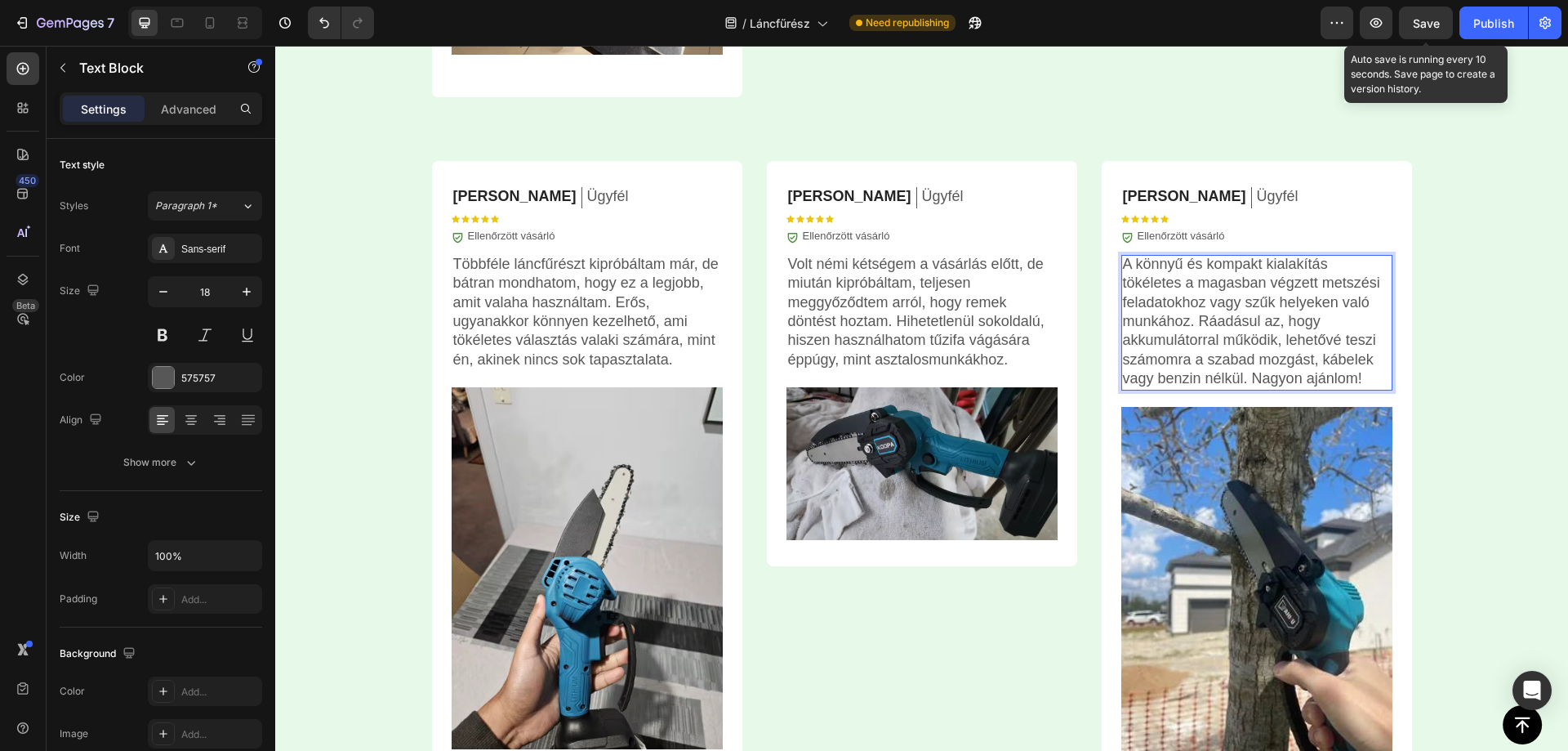
click at [1430, 17] on span "Save" at bounding box center [1426, 23] width 27 height 14
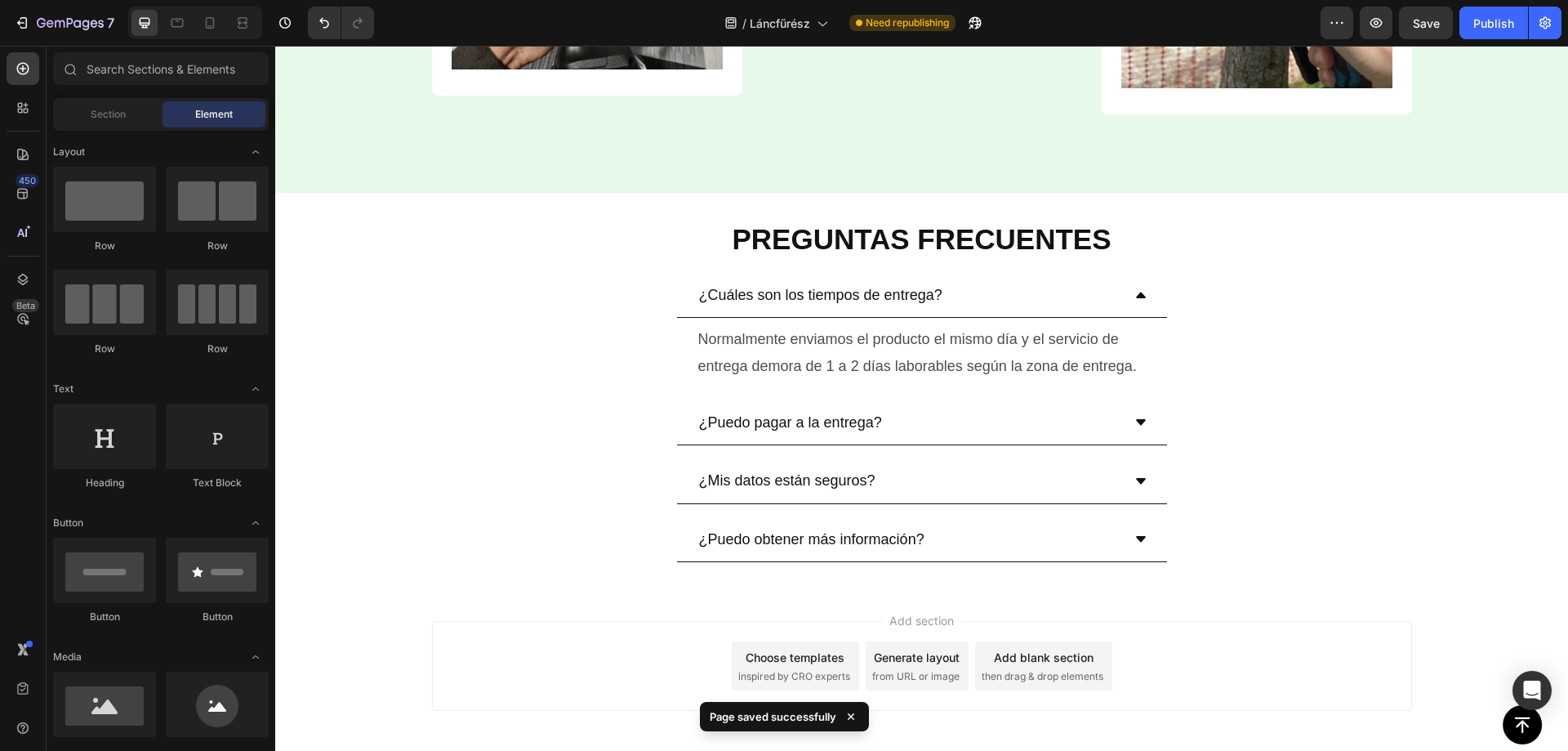
scroll to position [5549, 0]
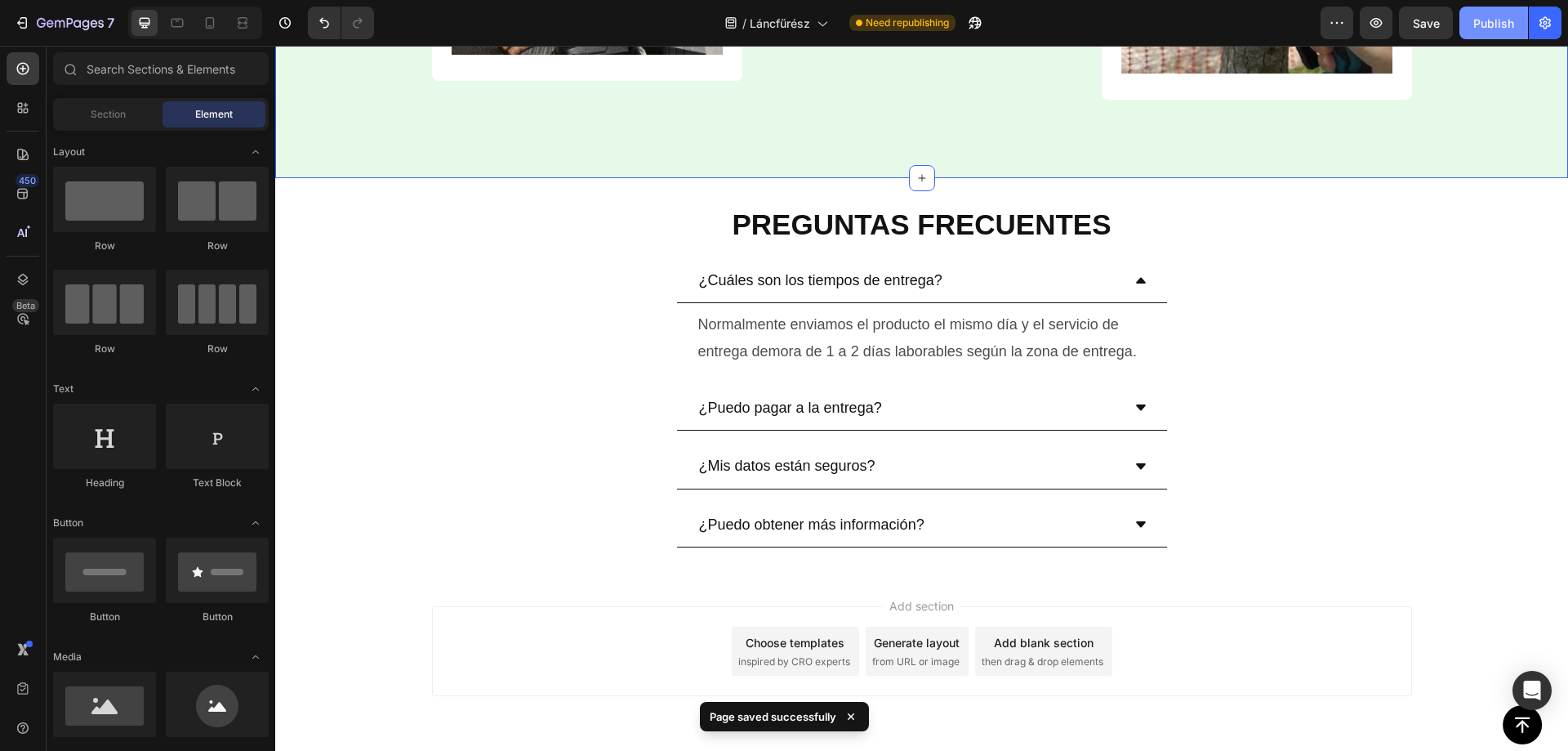
drag, startPoint x: 1478, startPoint y: 20, endPoint x: 1204, endPoint y: 7, distance: 274.3
click at [1478, 20] on div "Publish" at bounding box center [1494, 23] width 41 height 17
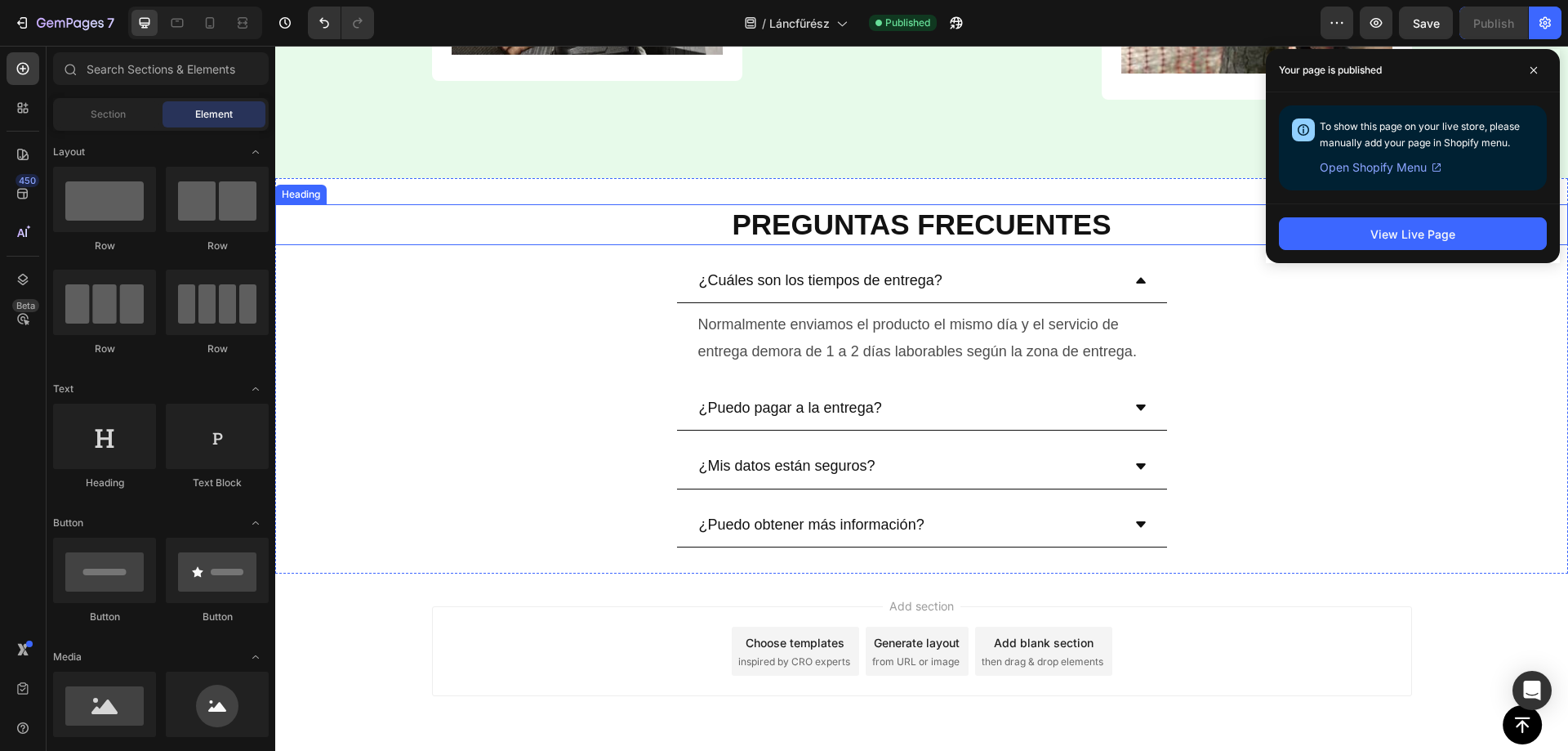
click at [840, 204] on h2 "PREGUNTAS FRECUENTES" at bounding box center [922, 224] width 1293 height 41
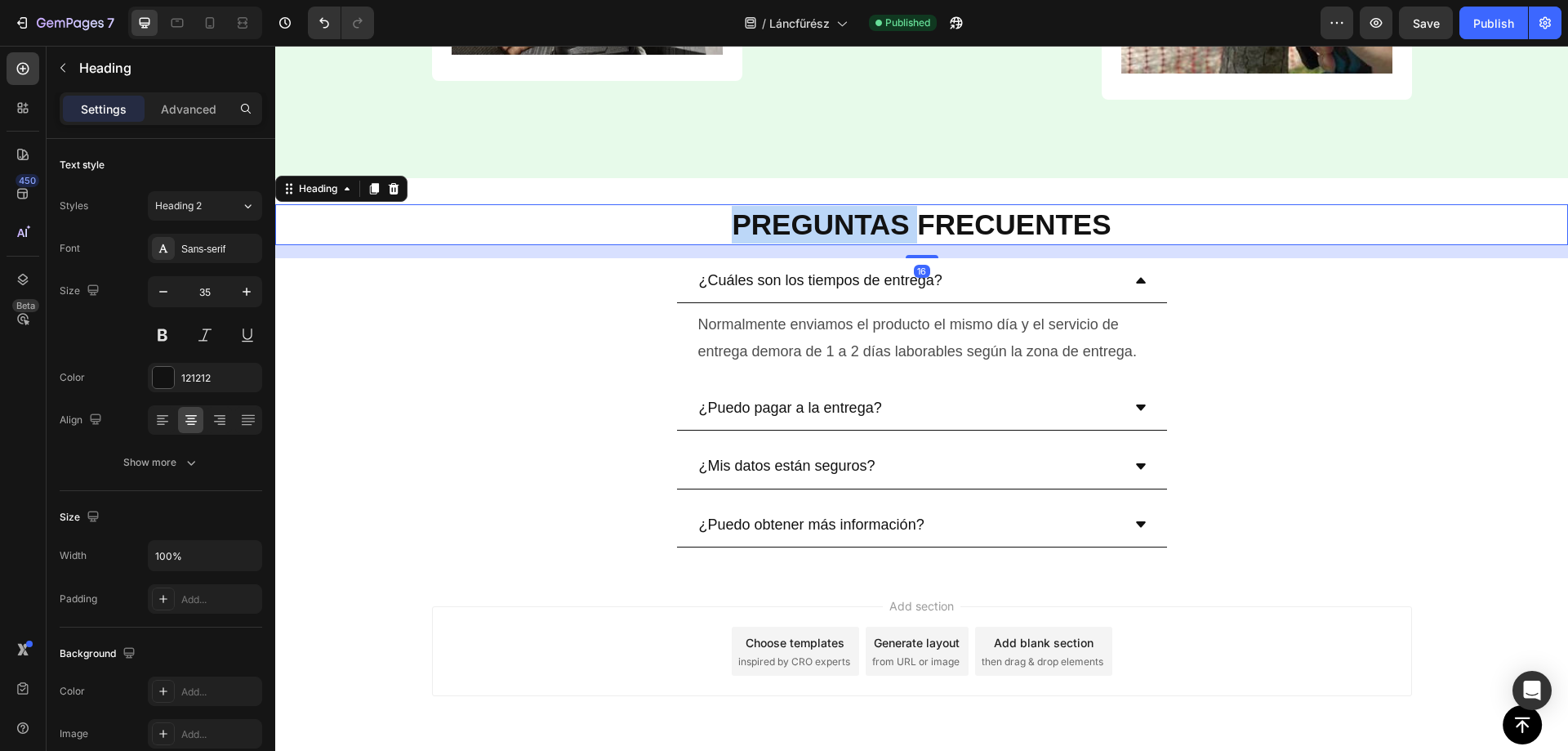
click at [828, 219] on strong "PREGUNTAS FRECUENTES" at bounding box center [922, 224] width 379 height 32
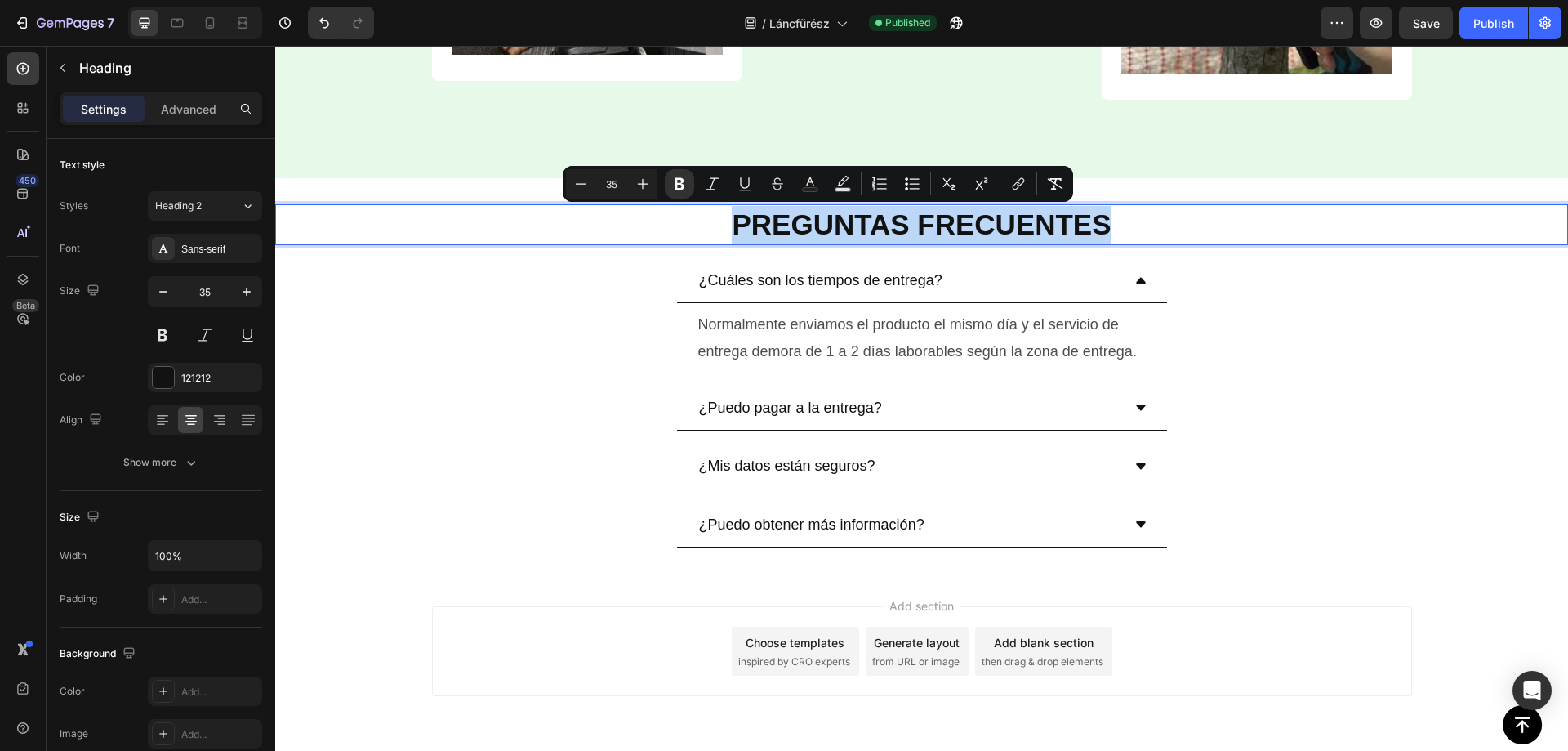
click at [828, 219] on strong "PREGUNTAS FRECUENTES" at bounding box center [922, 224] width 379 height 32
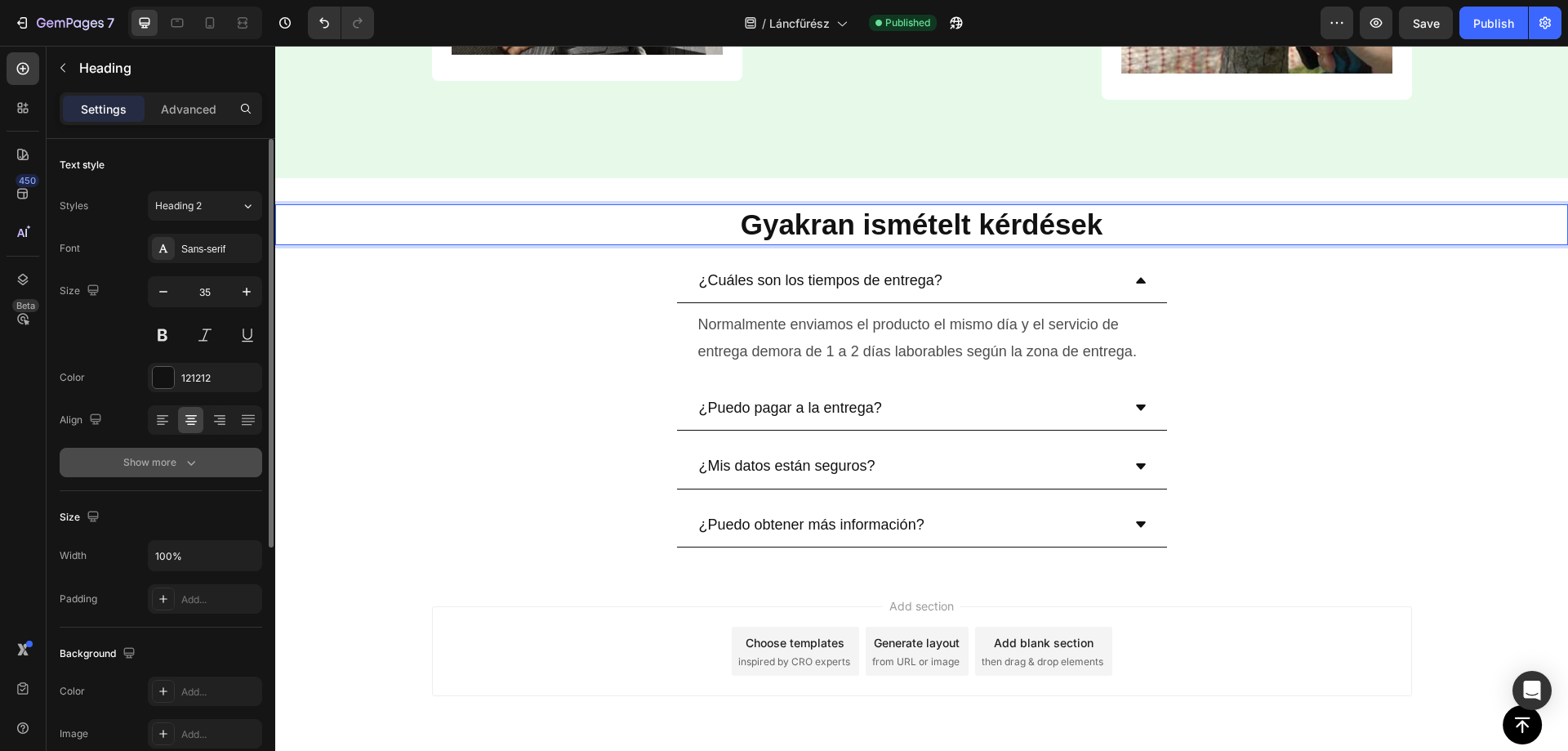
click at [196, 466] on icon "button" at bounding box center [190, 462] width 16 height 16
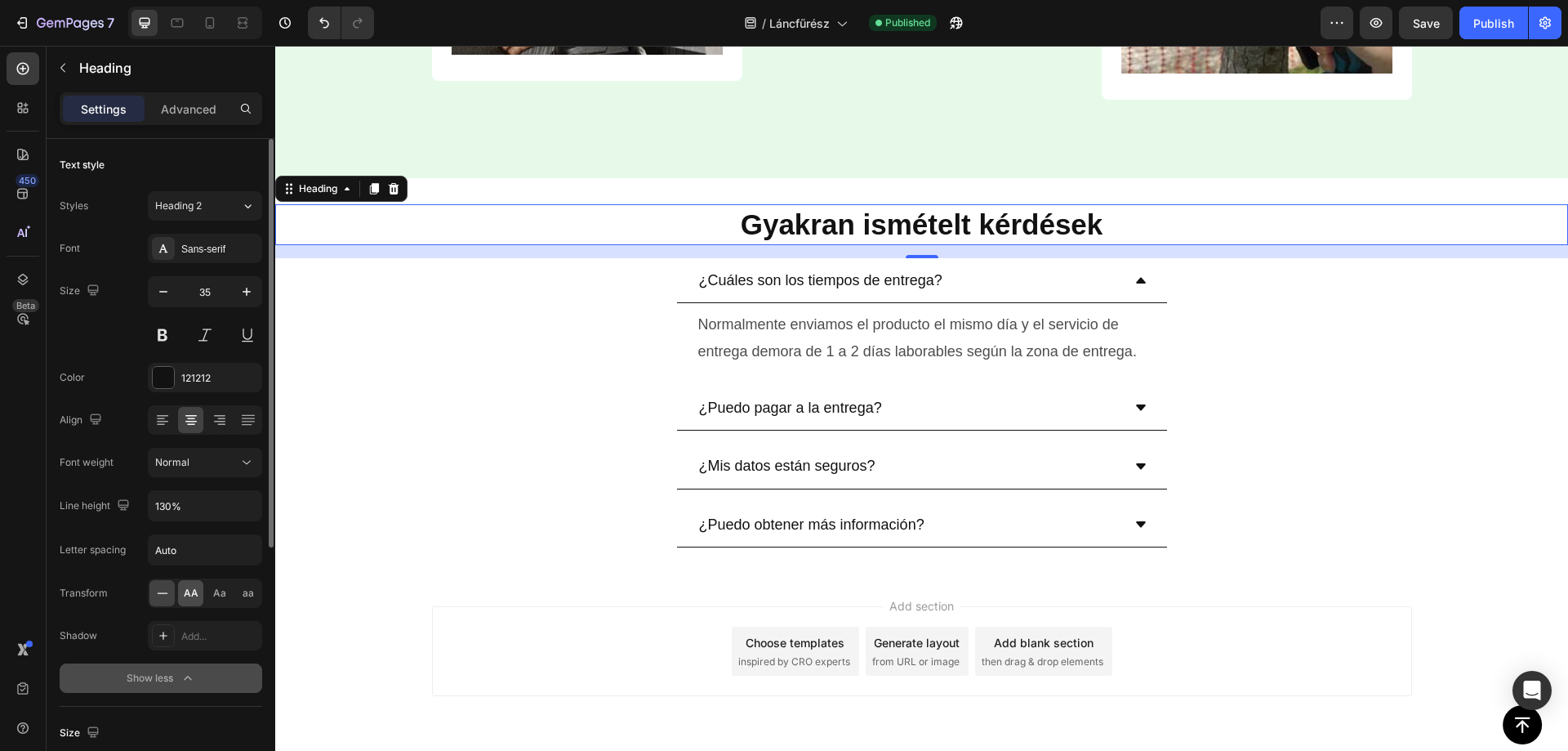
click at [185, 593] on span "AA" at bounding box center [190, 593] width 15 height 15
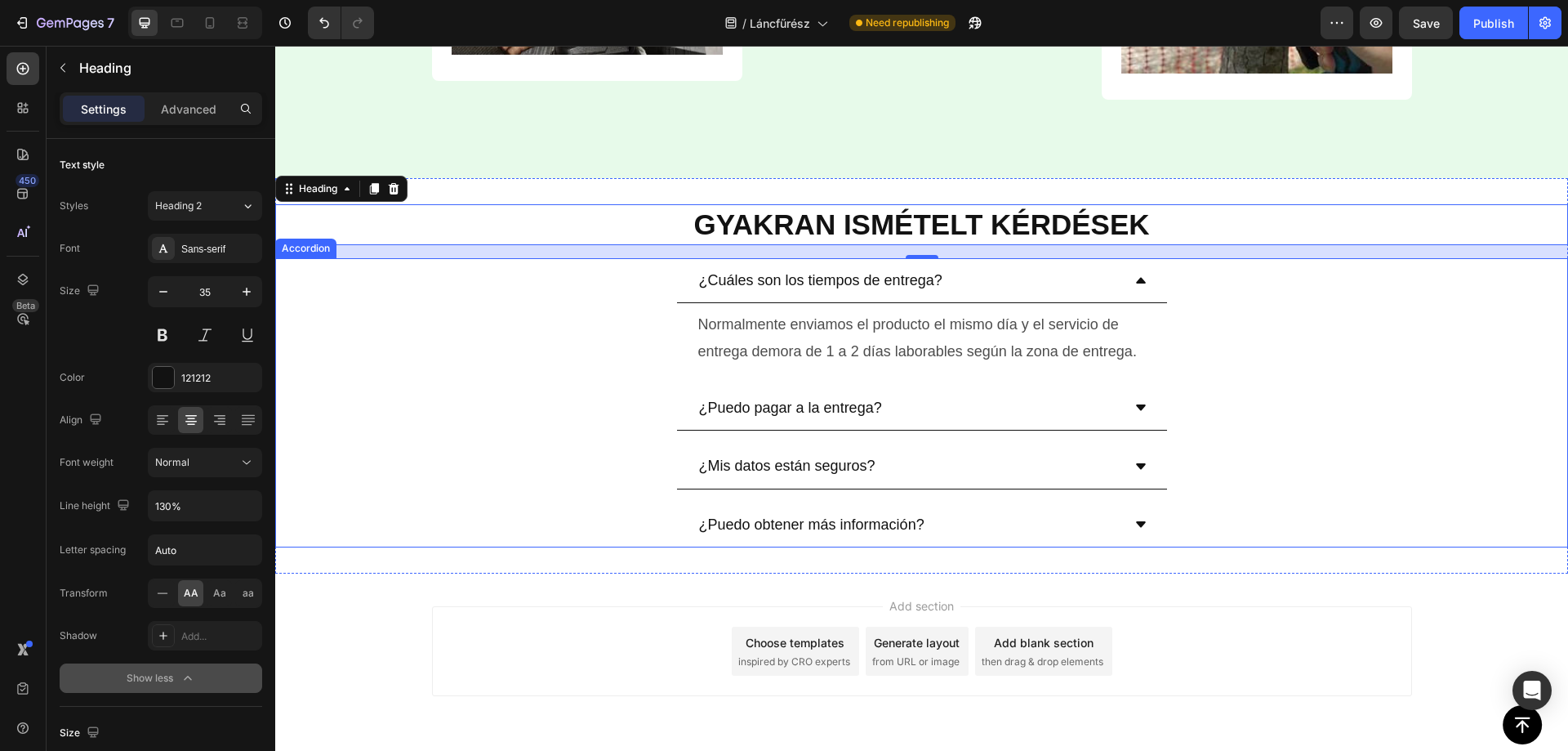
click at [747, 283] on p "¿Cuáles son los tiempos de entrega?" at bounding box center [820, 280] width 243 height 26
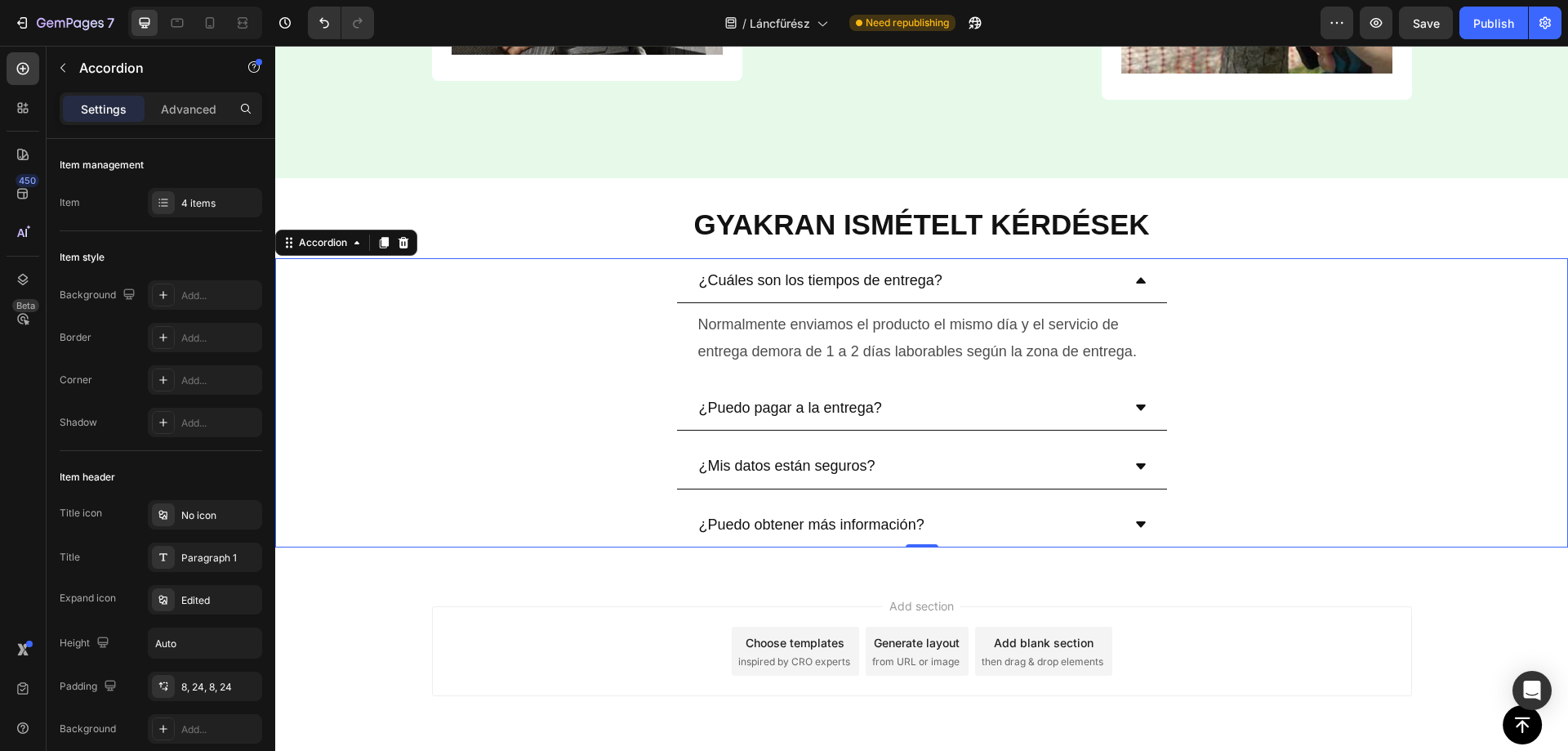
click at [747, 283] on p "¿Cuáles son los tiempos de entrega?" at bounding box center [820, 280] width 243 height 26
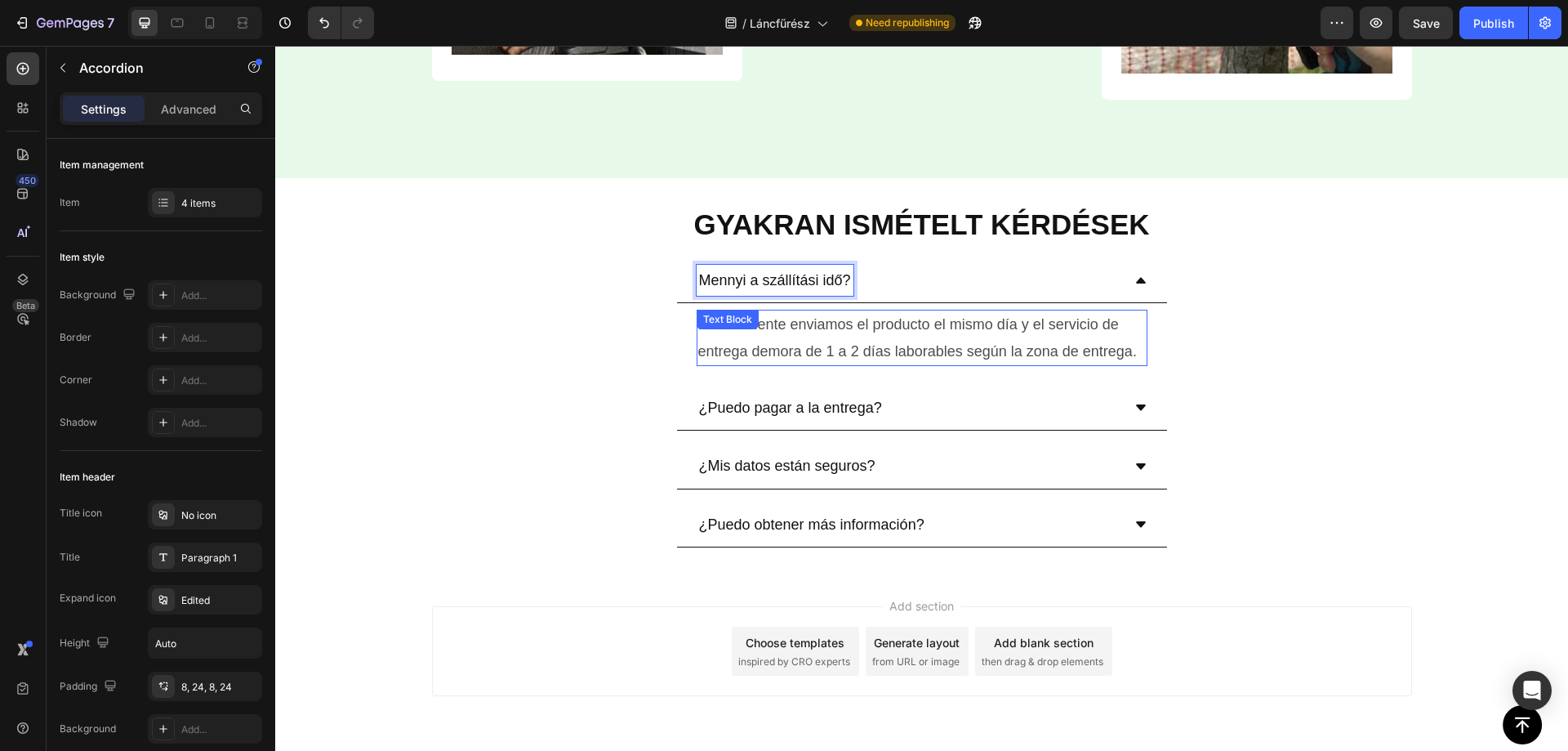
click at [829, 344] on p "Normalmente enviamos el producto el mismo día y el servicio de entrega demora d…" at bounding box center [922, 337] width 447 height 53
click at [828, 344] on p "Normalmente enviamos el producto el mismo día y el servicio de entrega demora d…" at bounding box center [922, 337] width 447 height 53
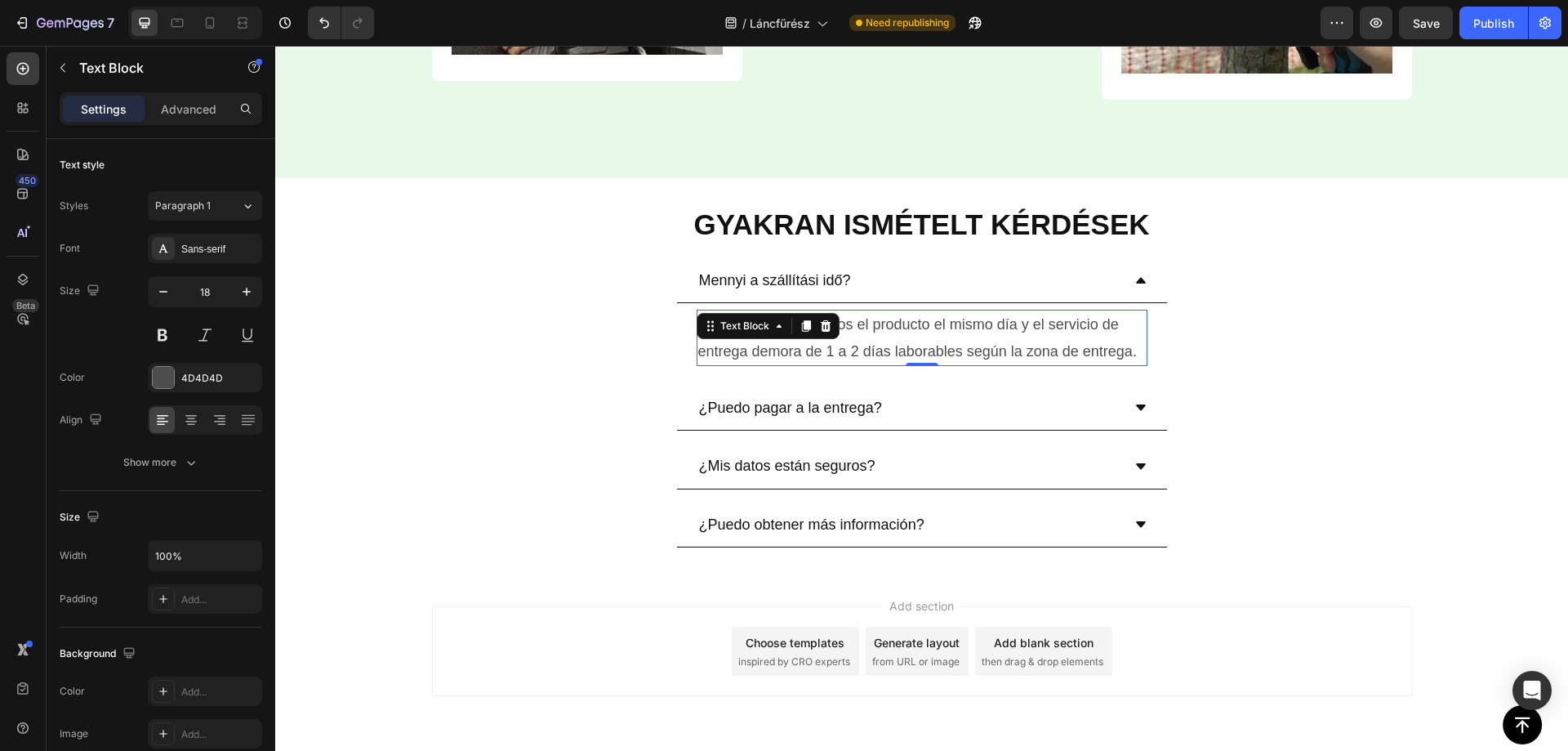
click at [828, 344] on p "Normalmente enviamos el producto el mismo día y el servicio de entrega demora d…" at bounding box center [922, 337] width 447 height 53
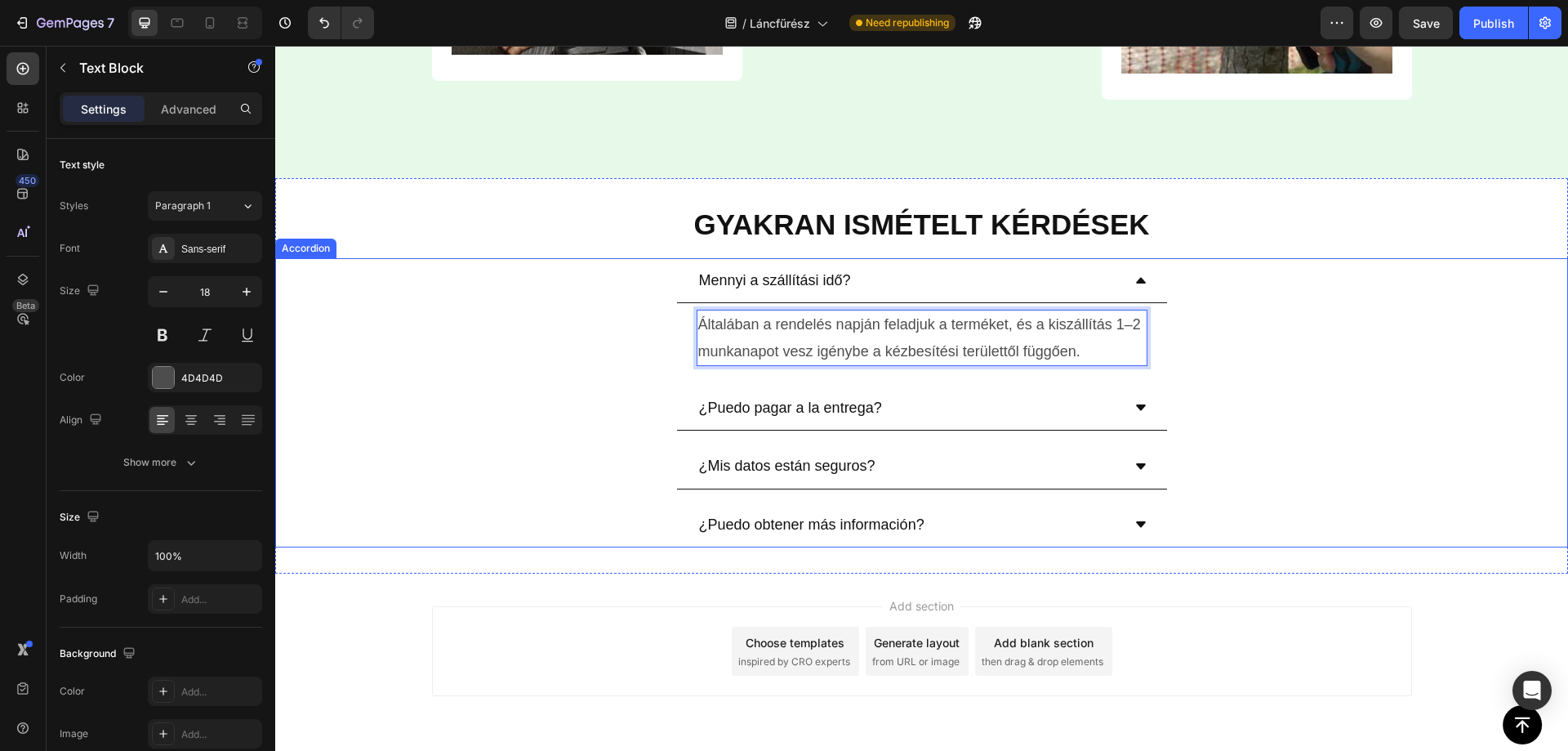
click at [796, 407] on p "¿Puedo pagar a la entrega?" at bounding box center [790, 408] width 183 height 26
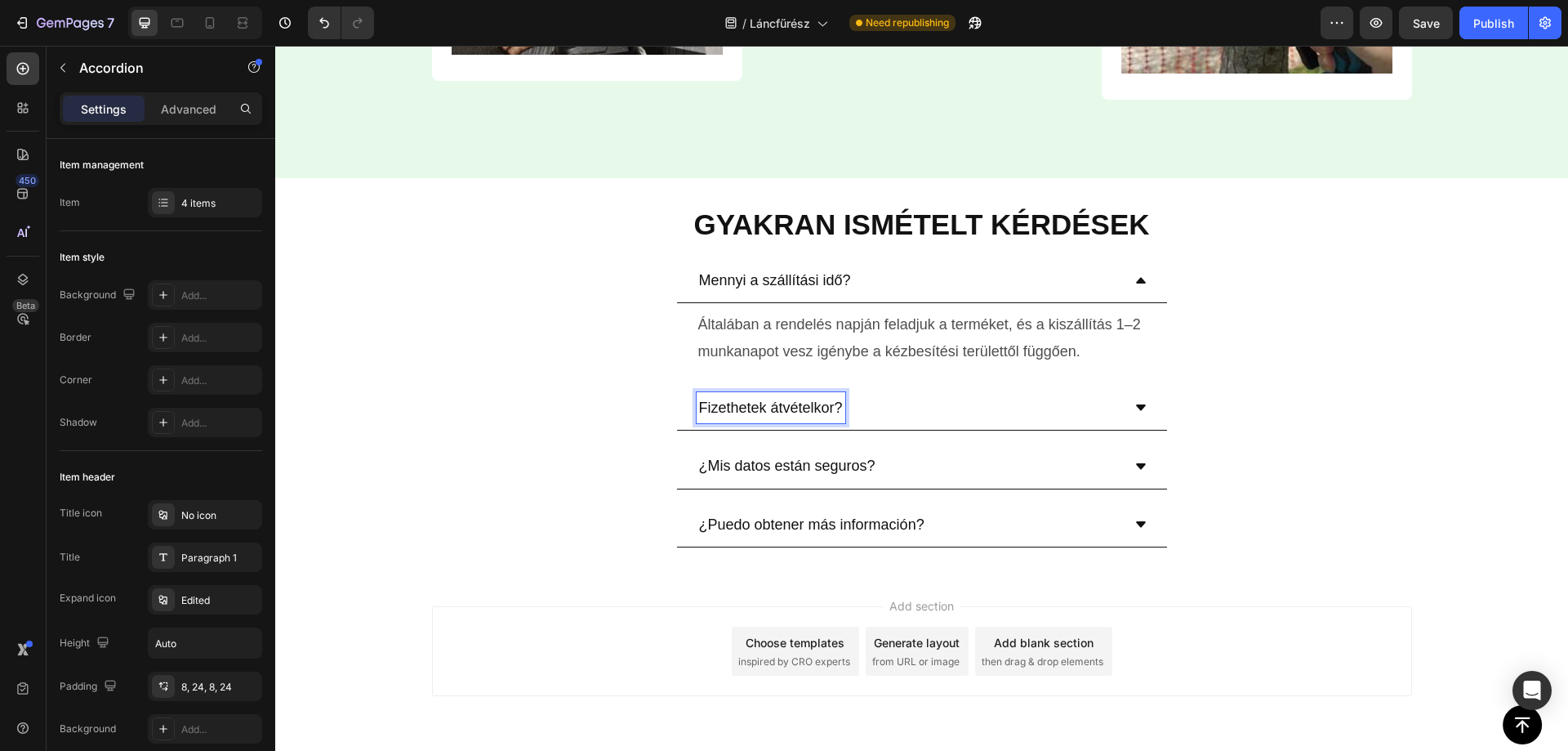
click at [1070, 405] on div "Fizethetek átvételkor?" at bounding box center [909, 408] width 425 height 31
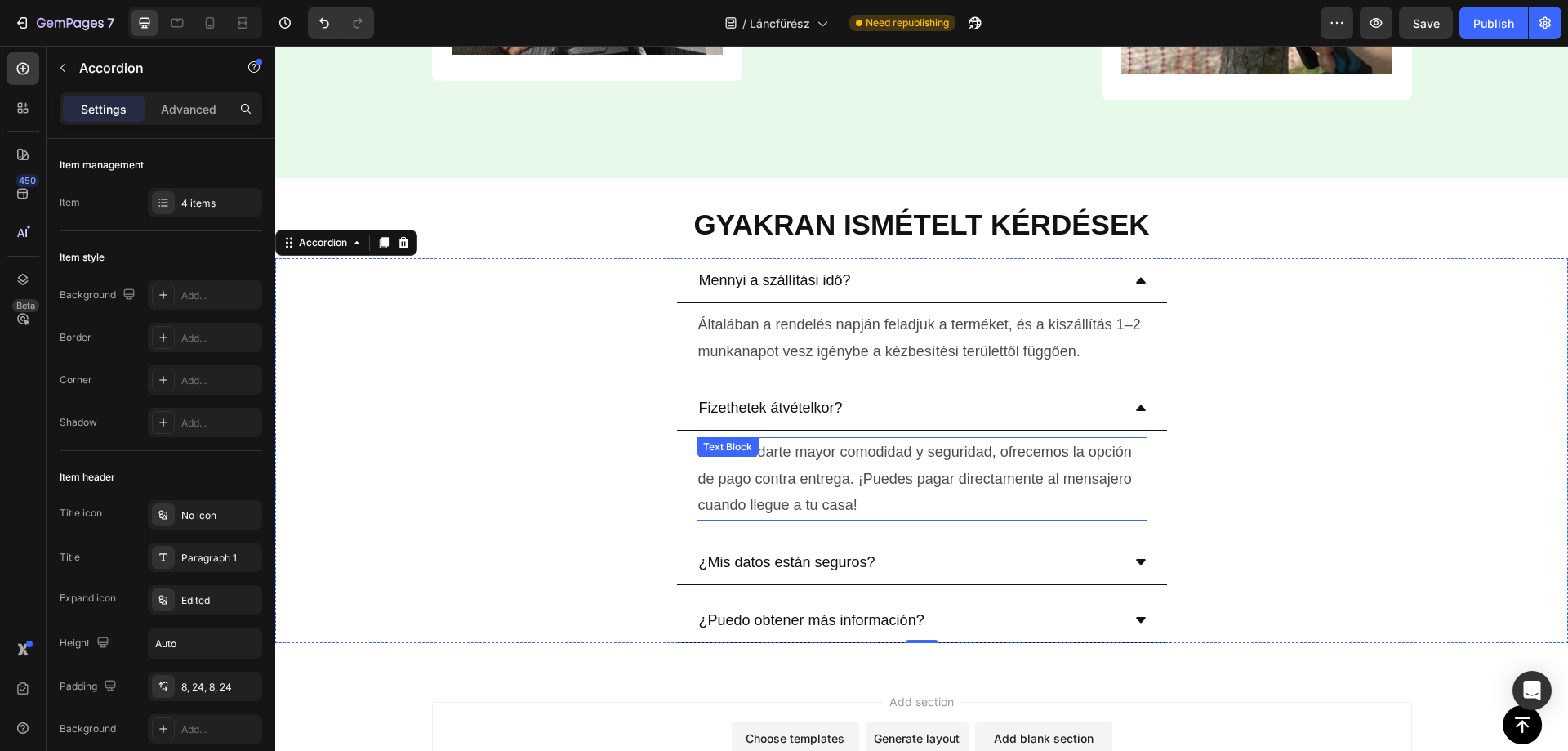
click at [831, 472] on p "Para brindarte mayor comodidad y seguridad, ofrecemos la opción de pago contra …" at bounding box center [922, 478] width 447 height 80
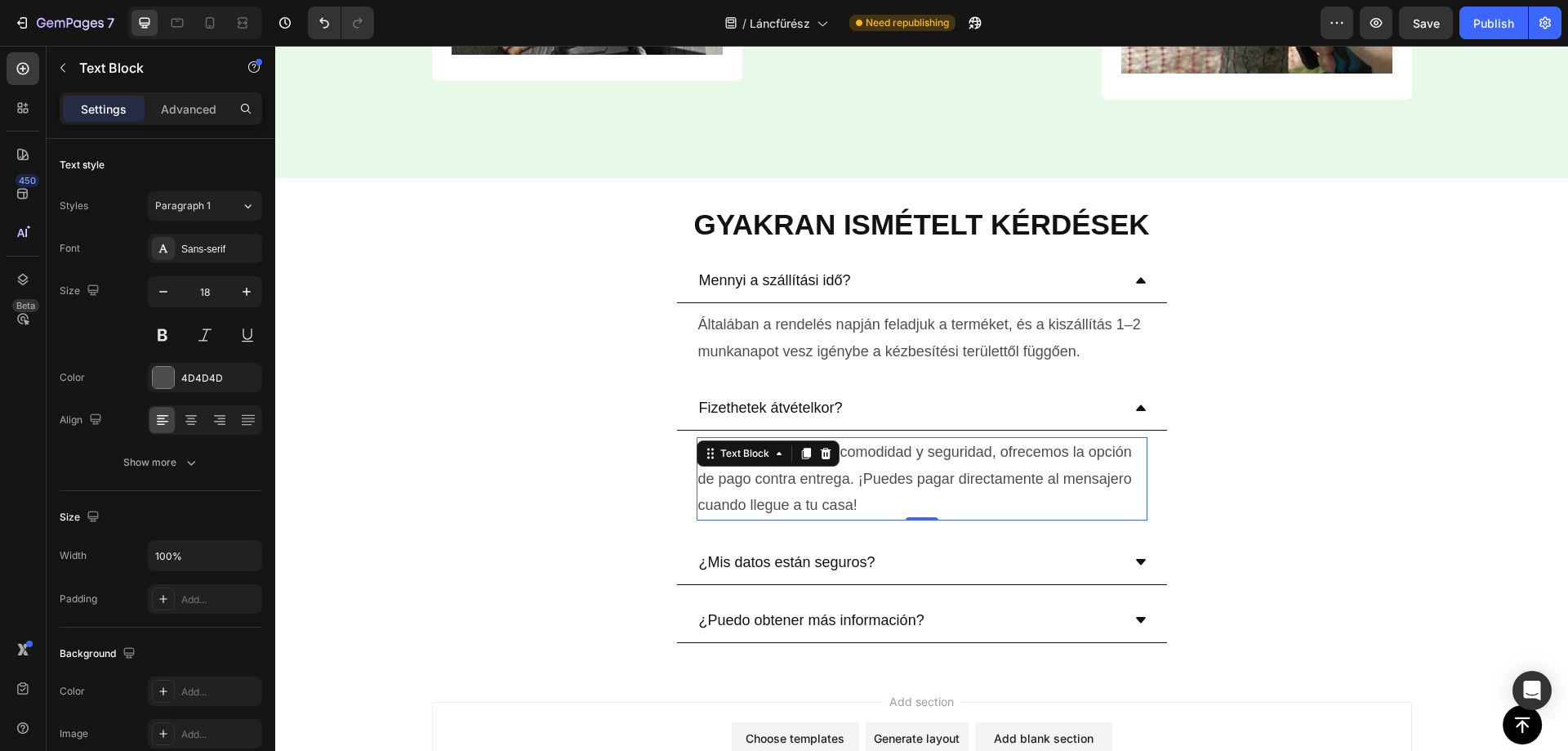
click at [831, 472] on p "Para brindarte mayor comodidad y seguridad, ofrecemos la opción de pago contra …" at bounding box center [922, 478] width 447 height 80
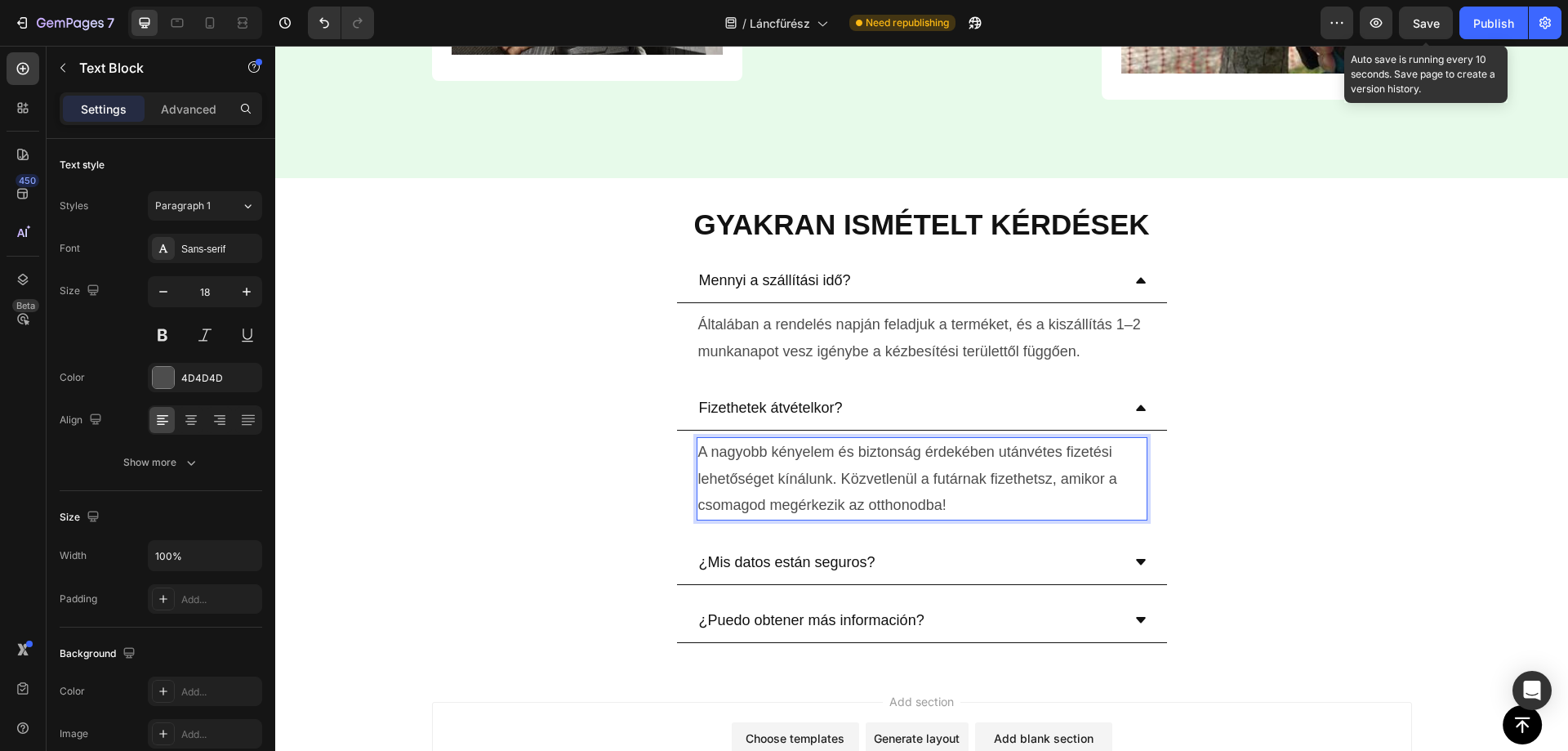
click at [1421, 26] on span "Save" at bounding box center [1426, 23] width 27 height 14
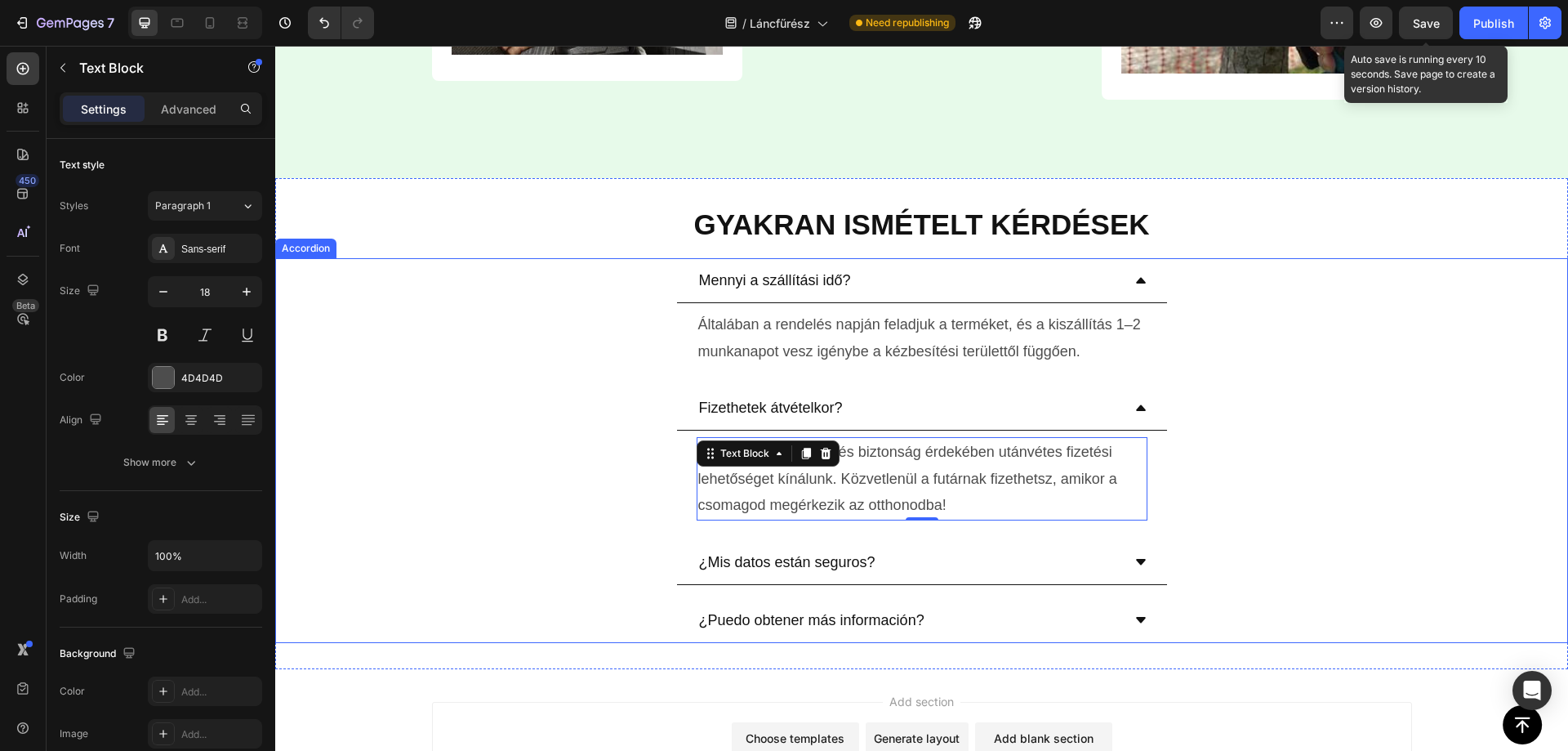
click at [839, 565] on p "¿Mis datos están seguros?" at bounding box center [787, 562] width 177 height 26
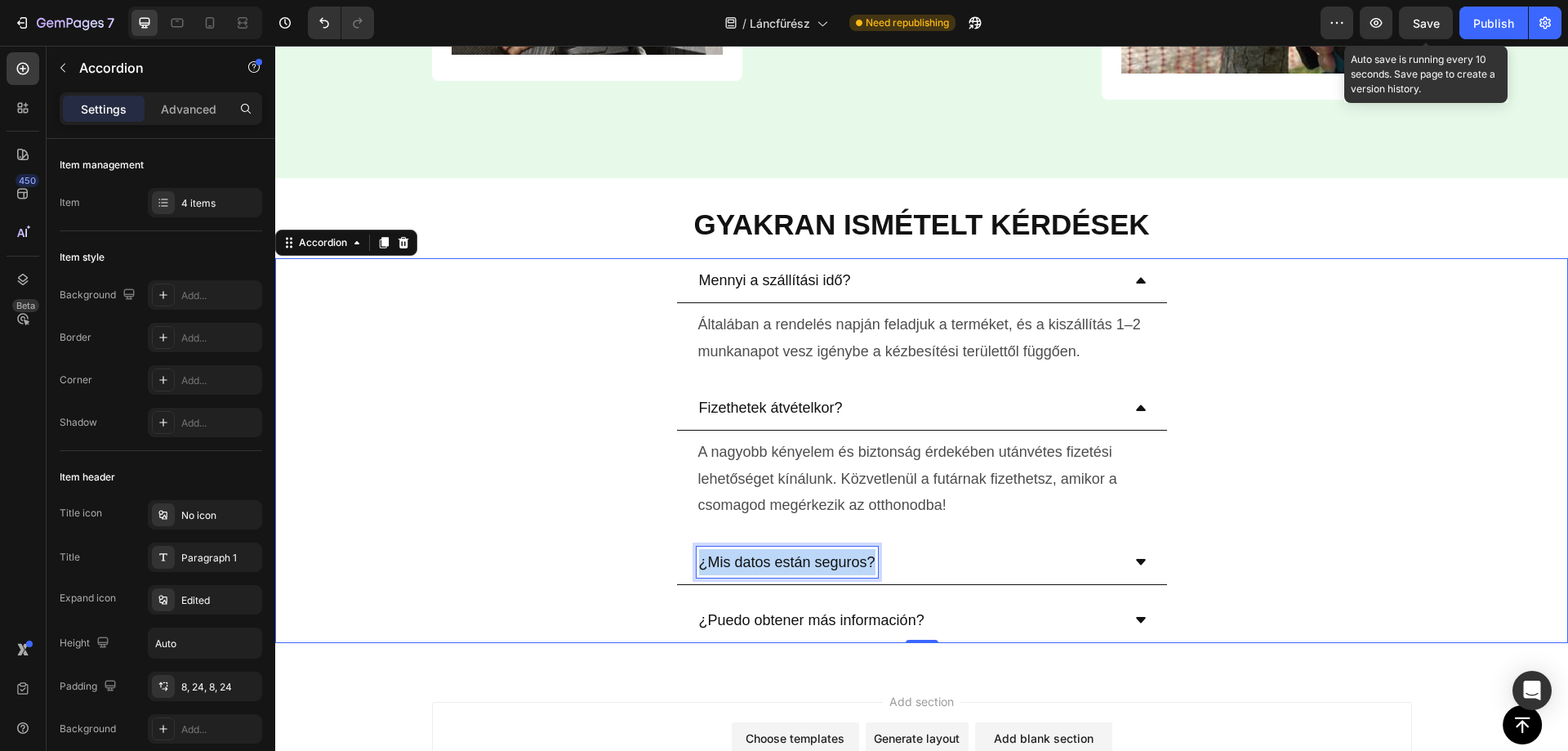
click at [839, 565] on p "¿Mis datos están seguros?" at bounding box center [787, 562] width 177 height 26
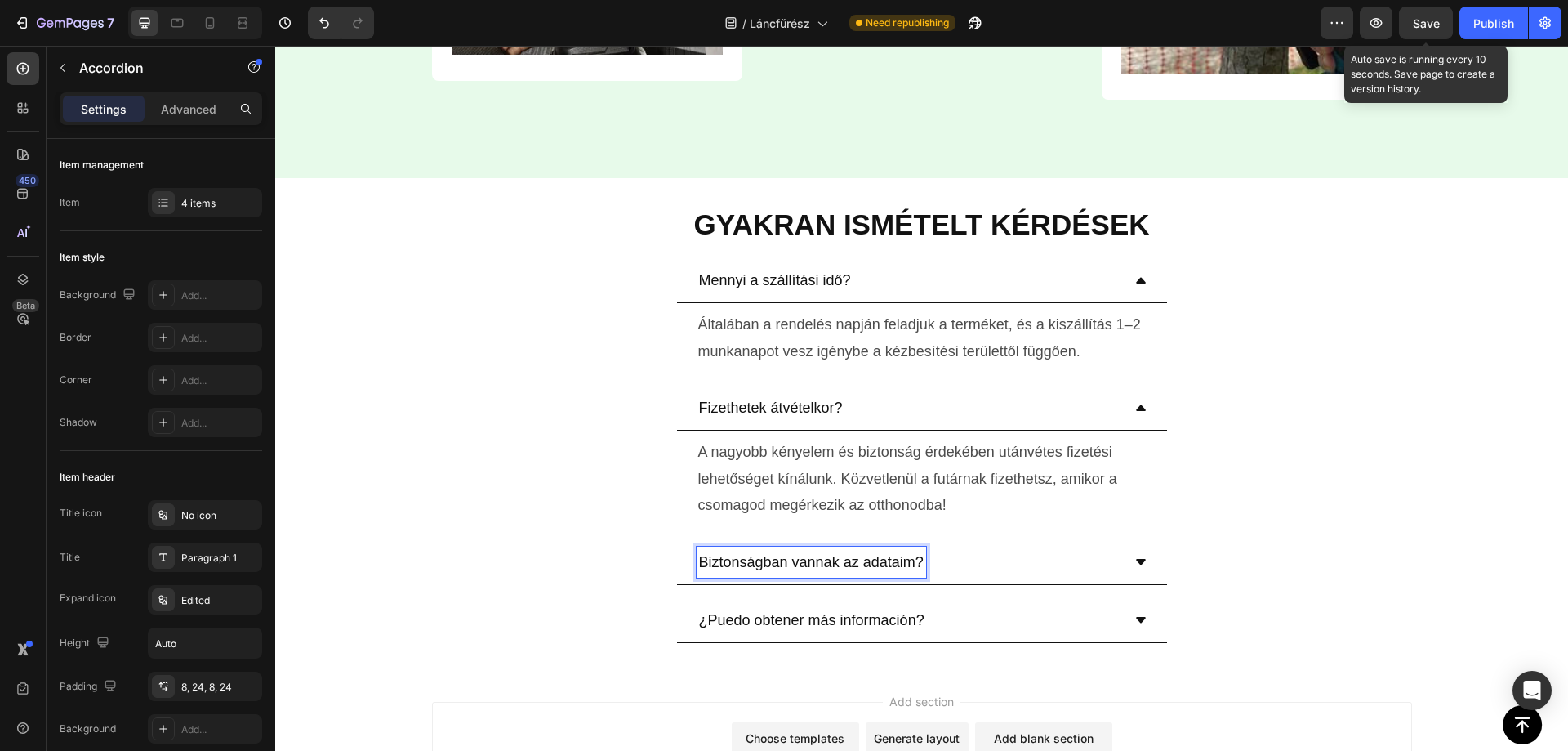
click at [1009, 552] on div "Biztonságban vannak az adataim?" at bounding box center [909, 562] width 425 height 31
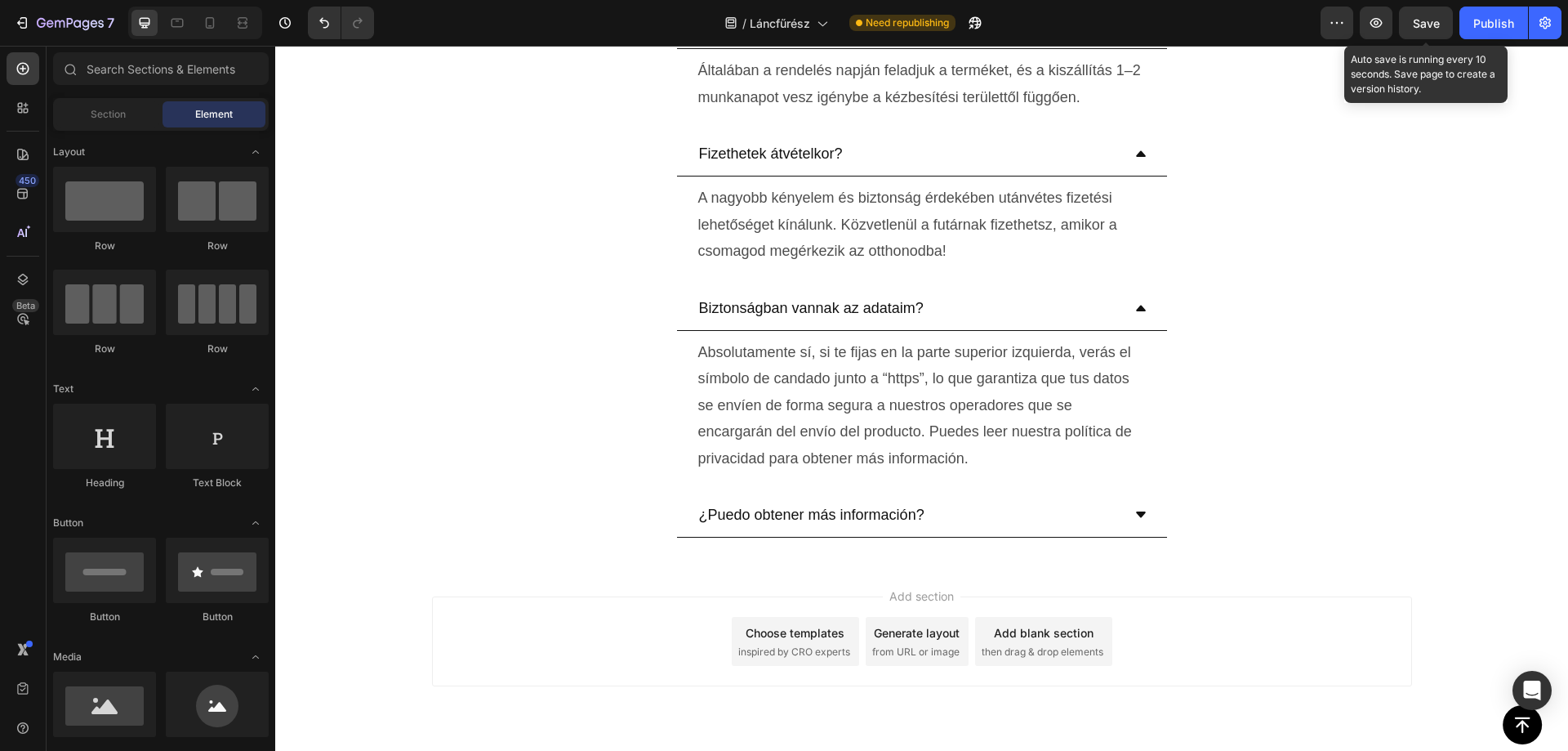
scroll to position [5827, 0]
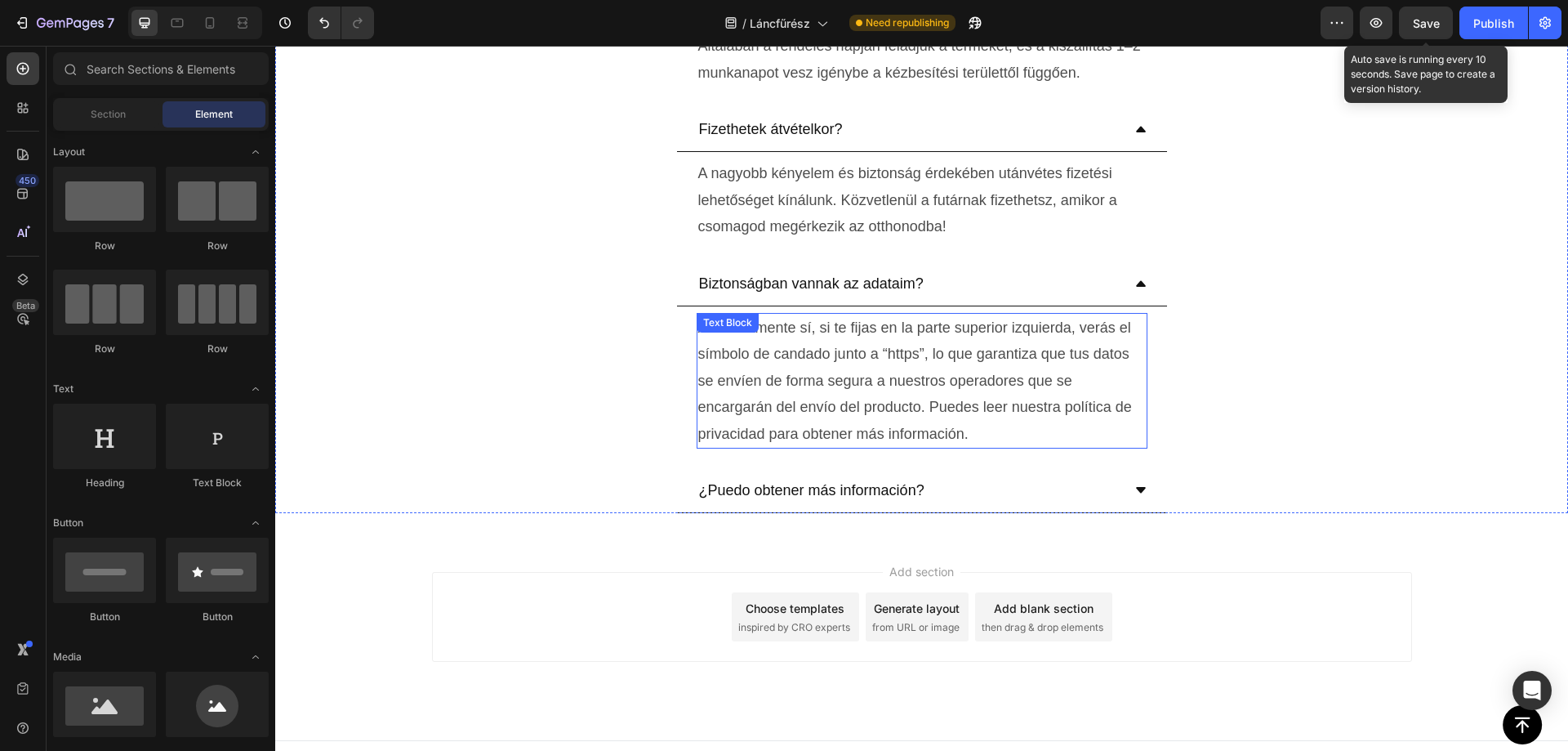
click at [782, 372] on p "Absolutamente sí, si te fijas en la parte superior izquierda, verás el símbolo …" at bounding box center [922, 380] width 447 height 132
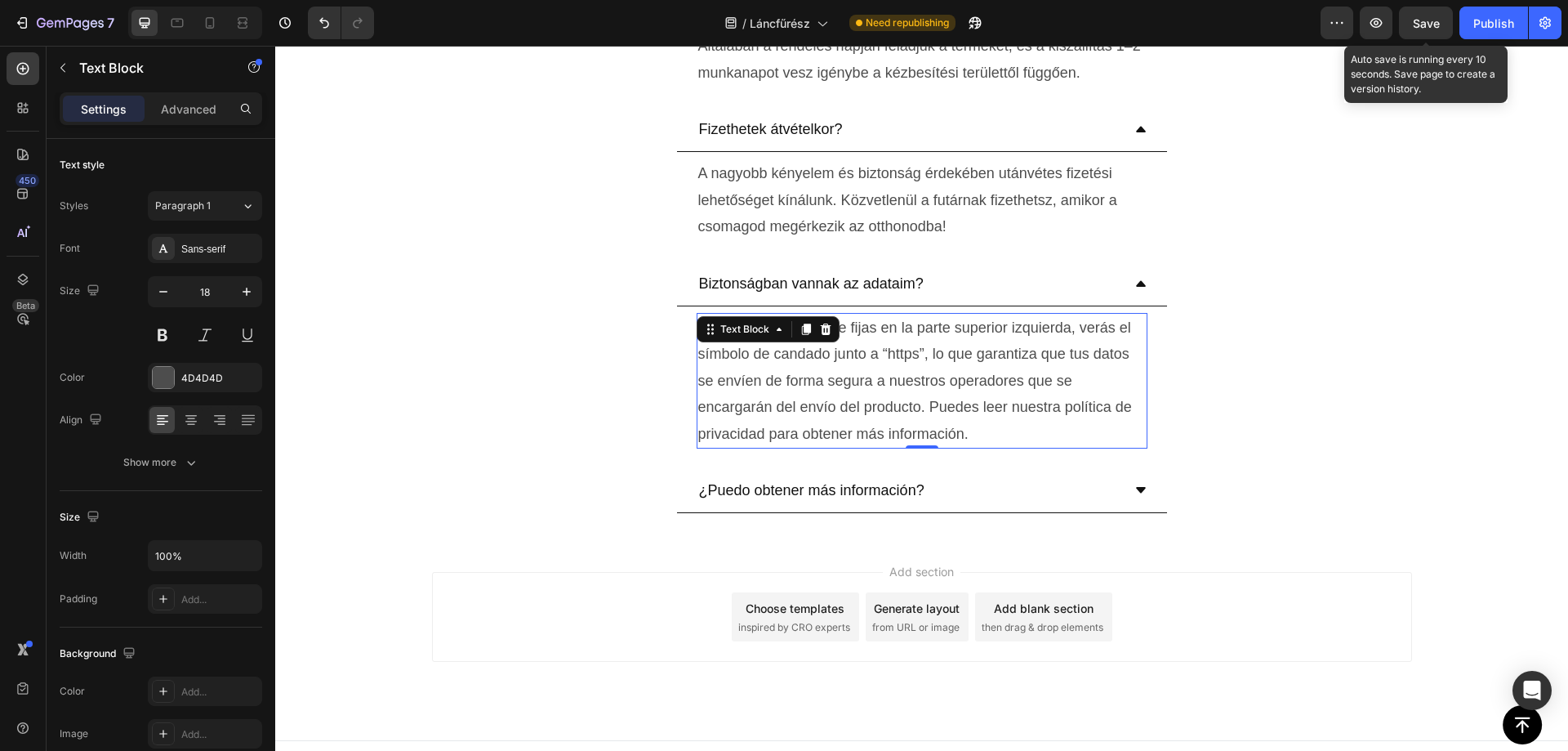
click at [782, 372] on p "Absolutamente sí, si te fijas en la parte superior izquierda, verás el símbolo …" at bounding box center [922, 380] width 447 height 132
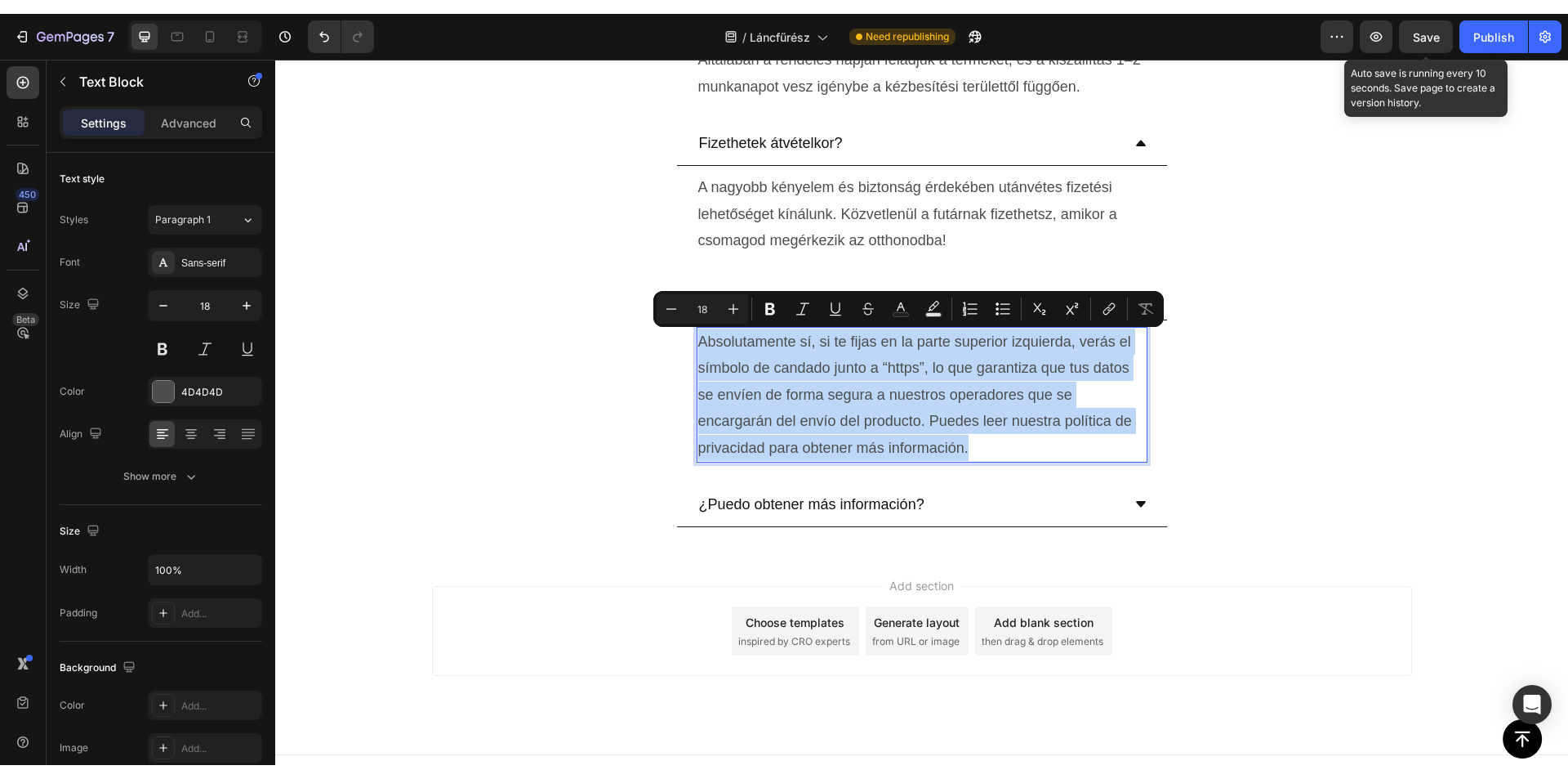
scroll to position [5826, 0]
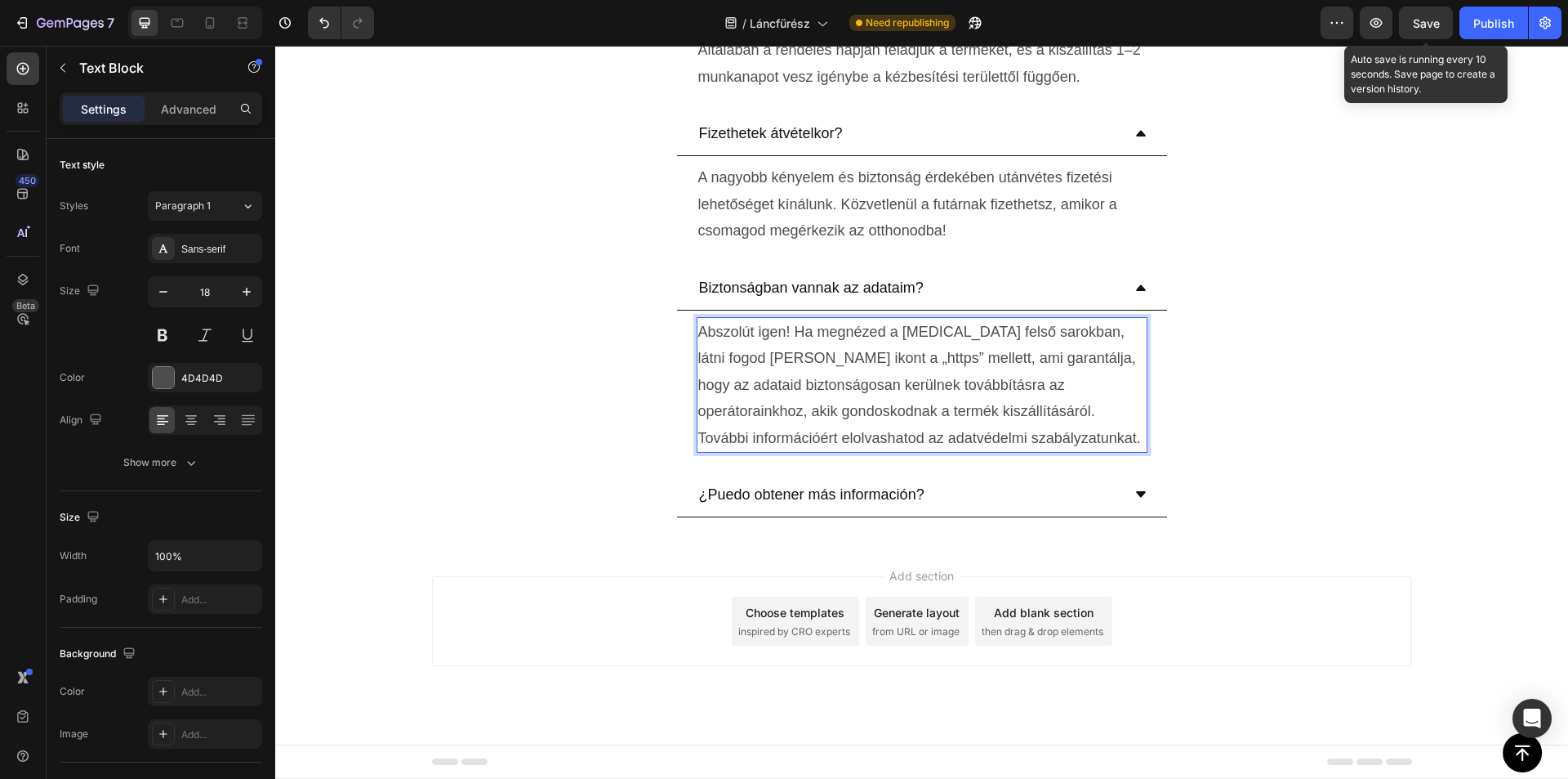
click at [698, 440] on p "Abszolút igen! Ha megnézed a [MEDICAL_DATA] felső sarokban, látni fogod [PERSON…" at bounding box center [922, 384] width 447 height 132
click at [1428, 27] on span "Save" at bounding box center [1426, 23] width 27 height 14
click at [817, 494] on p "¿Puedo obtener más información?" at bounding box center [812, 494] width 226 height 26
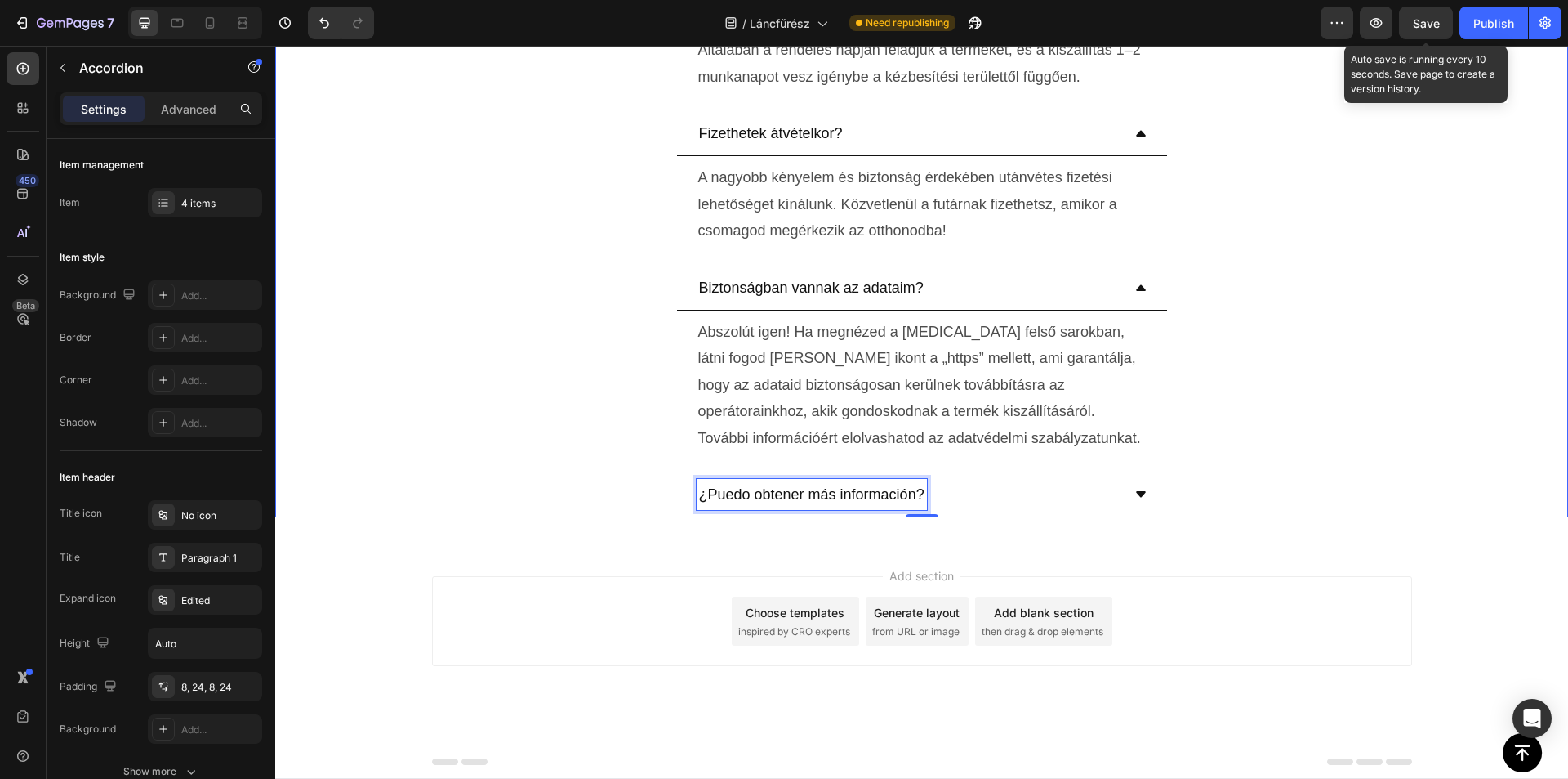
click at [817, 494] on p "¿Puedo obtener más información?" at bounding box center [812, 494] width 226 height 26
click at [1016, 491] on div "Kaphatok további információt?" at bounding box center [909, 494] width 425 height 31
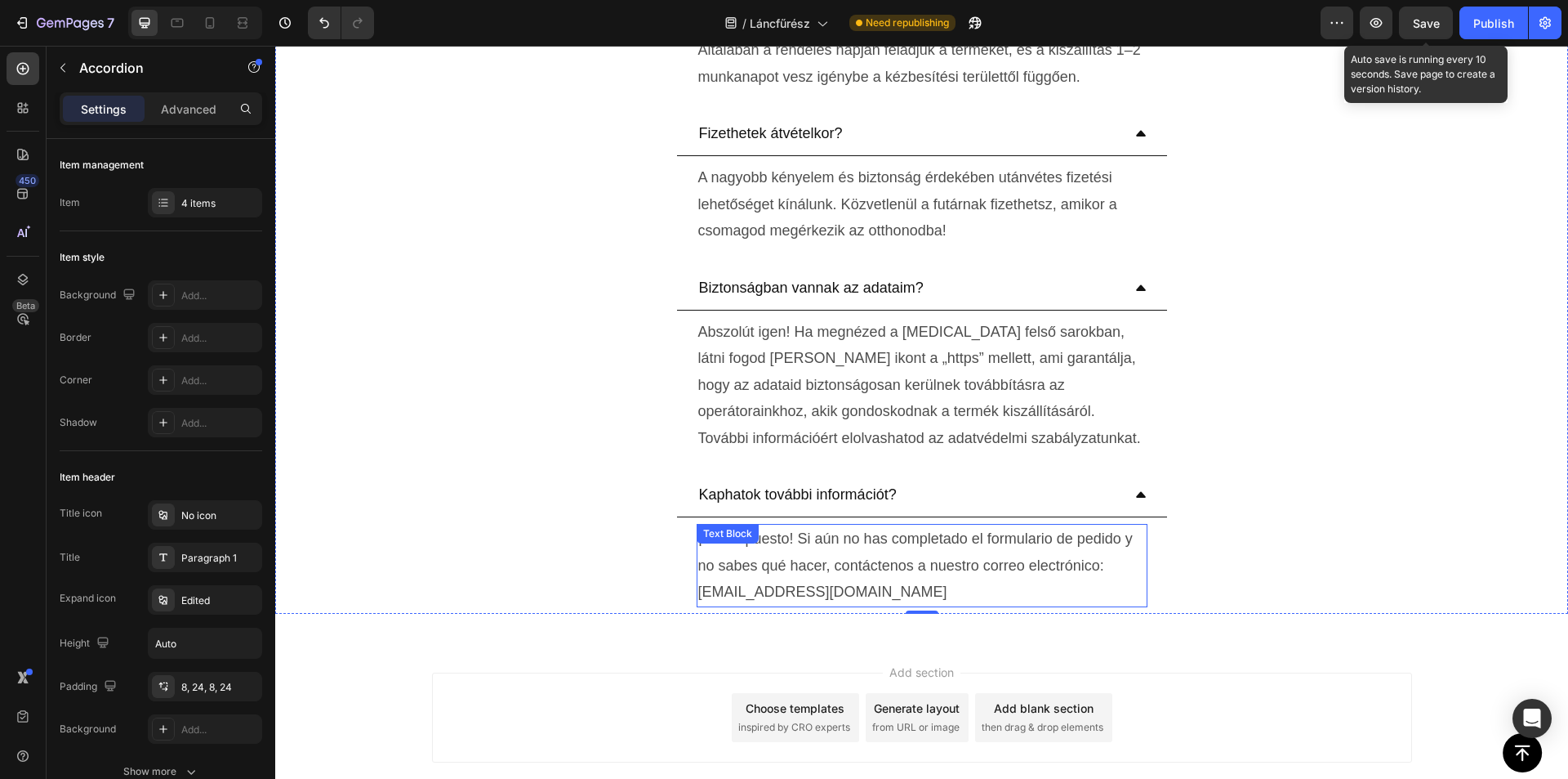
click at [817, 565] on p "¡Por supuesto! Si aún no has completado el formulario de pedido y no sabes qué …" at bounding box center [922, 565] width 447 height 80
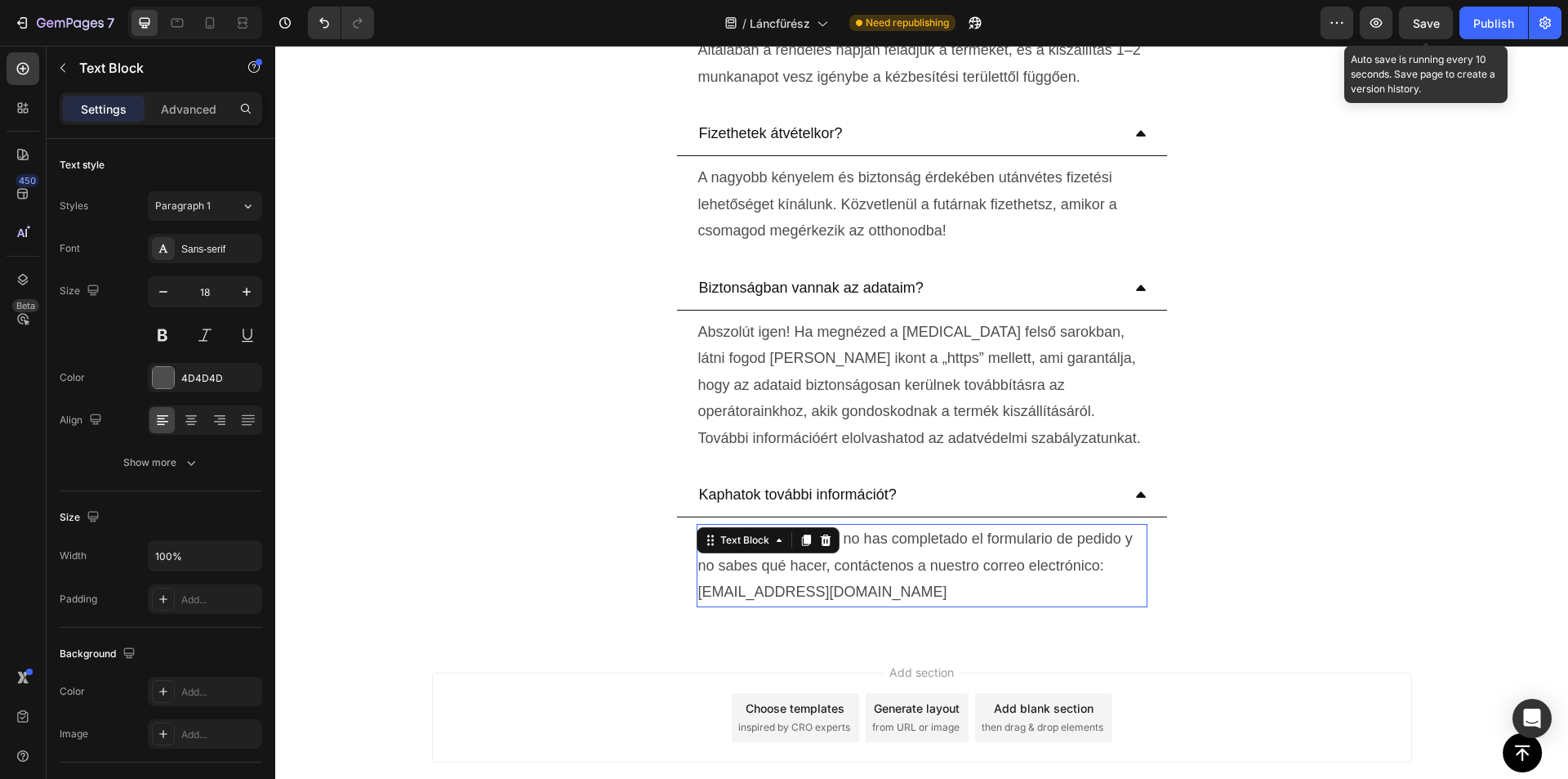
click at [817, 565] on p "¡Por supuesto! Si aún no has completado el formulario de pedido y no sabes qué …" at bounding box center [922, 565] width 447 height 80
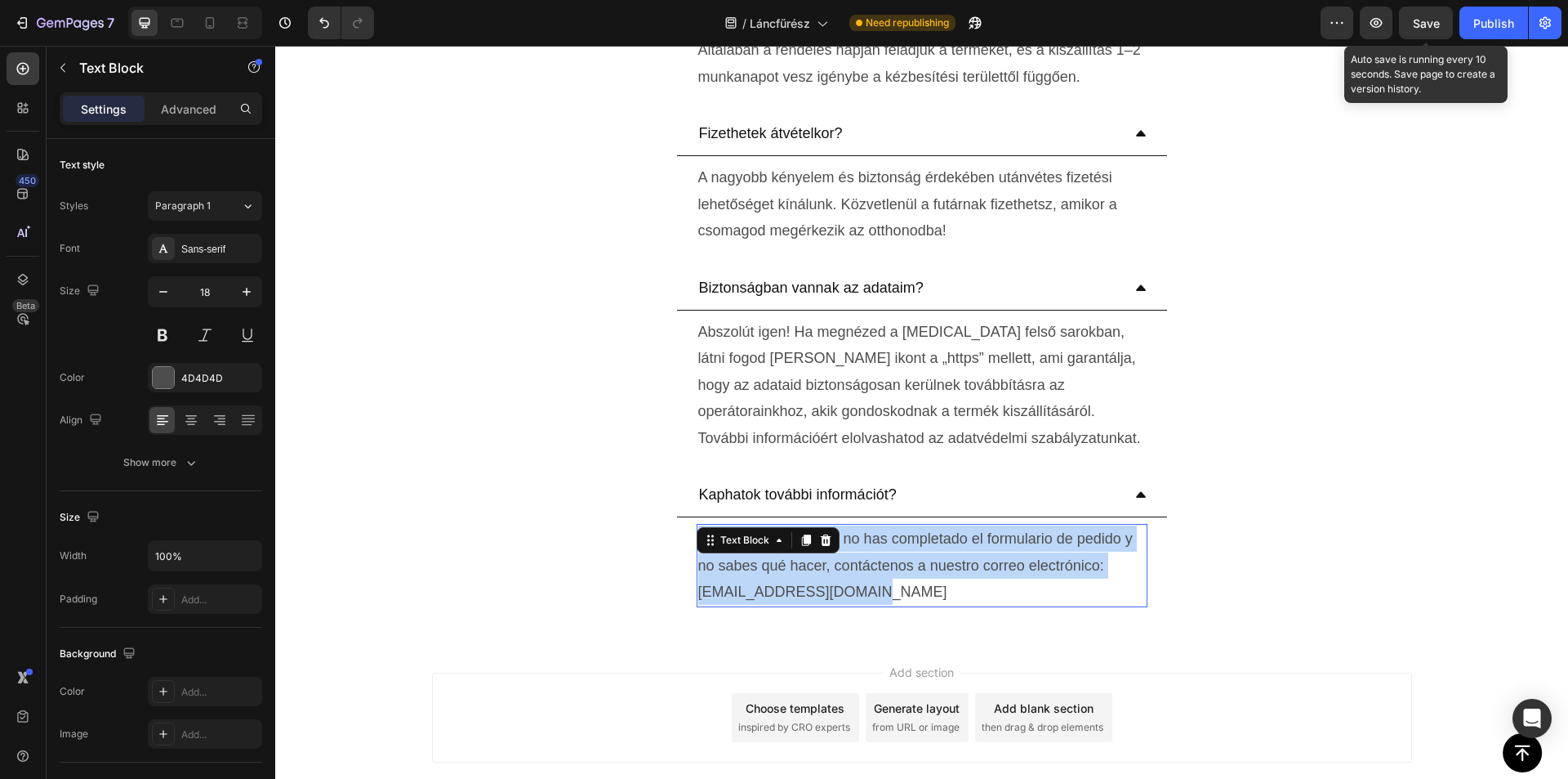
click at [817, 565] on p "¡Por supuesto! Si aún no has completado el formulario de pedido y no sabes qué …" at bounding box center [922, 565] width 447 height 80
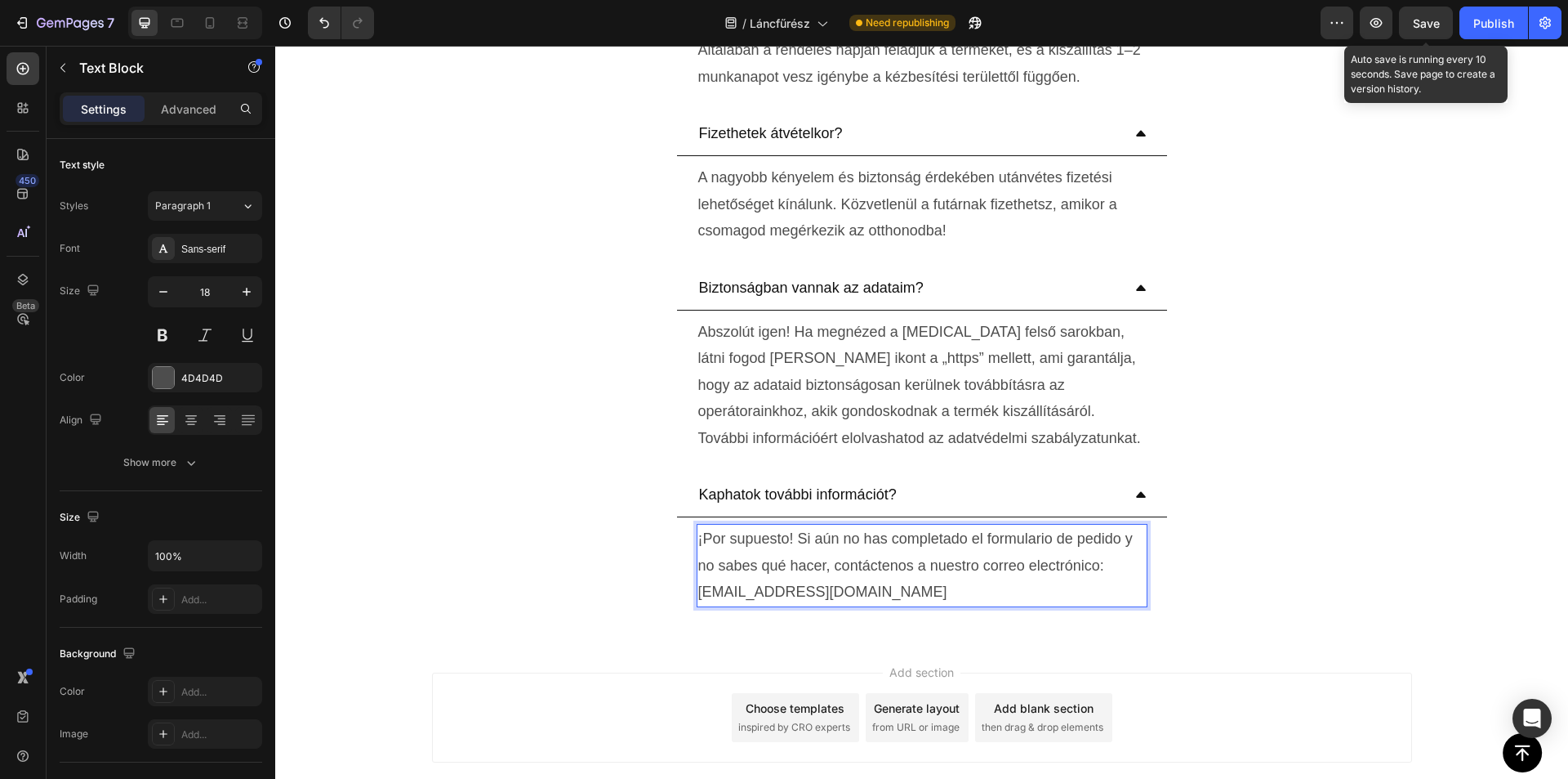
click at [858, 584] on p "¡Por supuesto! Si aún no has completado el formulario de pedido y no sabes qué …" at bounding box center [922, 565] width 447 height 80
drag, startPoint x: 751, startPoint y: 593, endPoint x: 873, endPoint y: 593, distance: 122.0
click at [873, 593] on p "¡Por supuesto! Si aún no has completado el formulario de pedido y no sabes qué …" at bounding box center [922, 565] width 447 height 80
click at [1288, 650] on div "Add section Choose templates inspired by CRO experts Generate layout from URL o…" at bounding box center [922, 740] width 1293 height 201
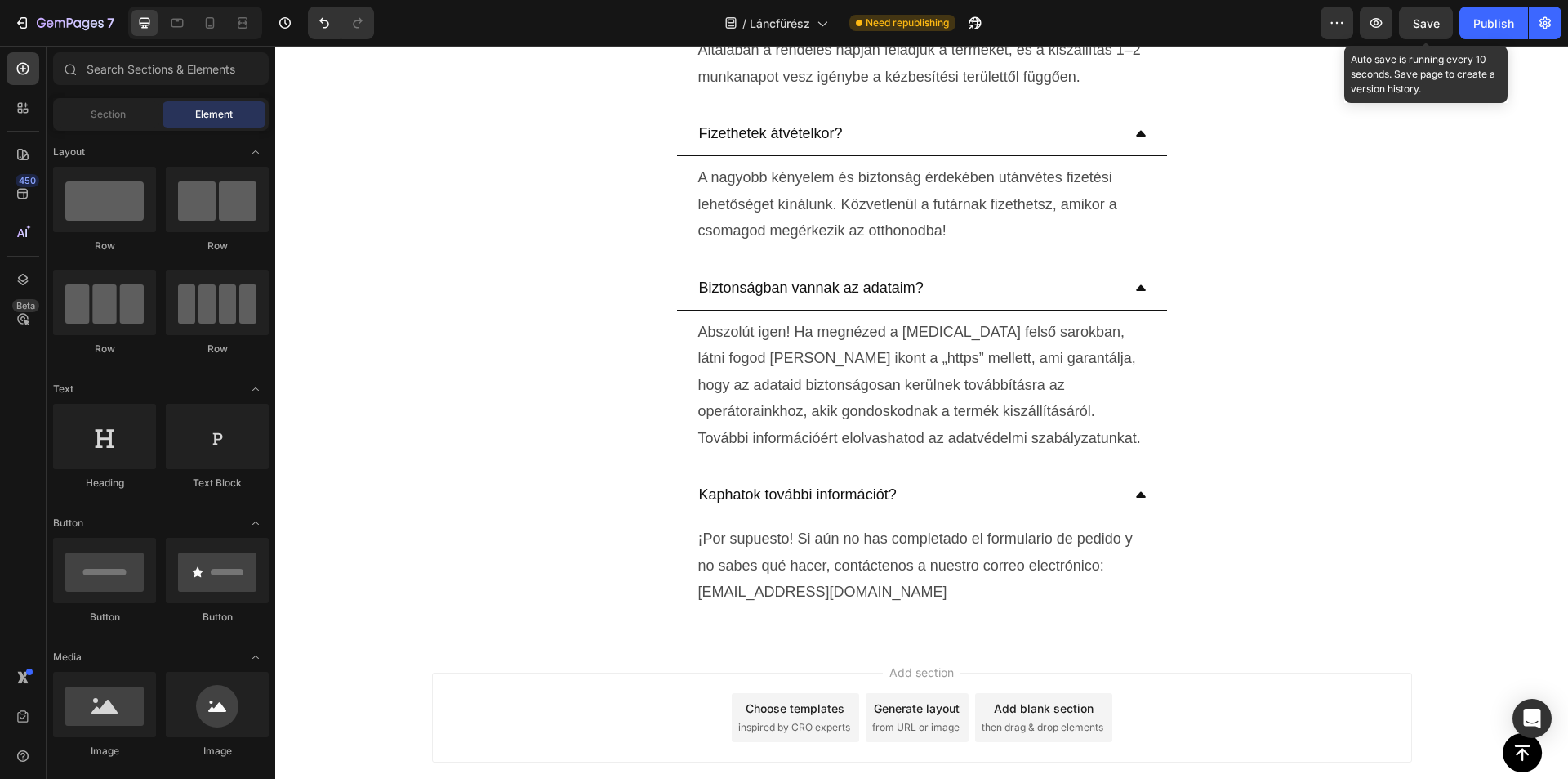
click at [1424, 26] on span "Save" at bounding box center [1426, 23] width 27 height 14
click at [1483, 25] on div "Publish" at bounding box center [1494, 23] width 41 height 17
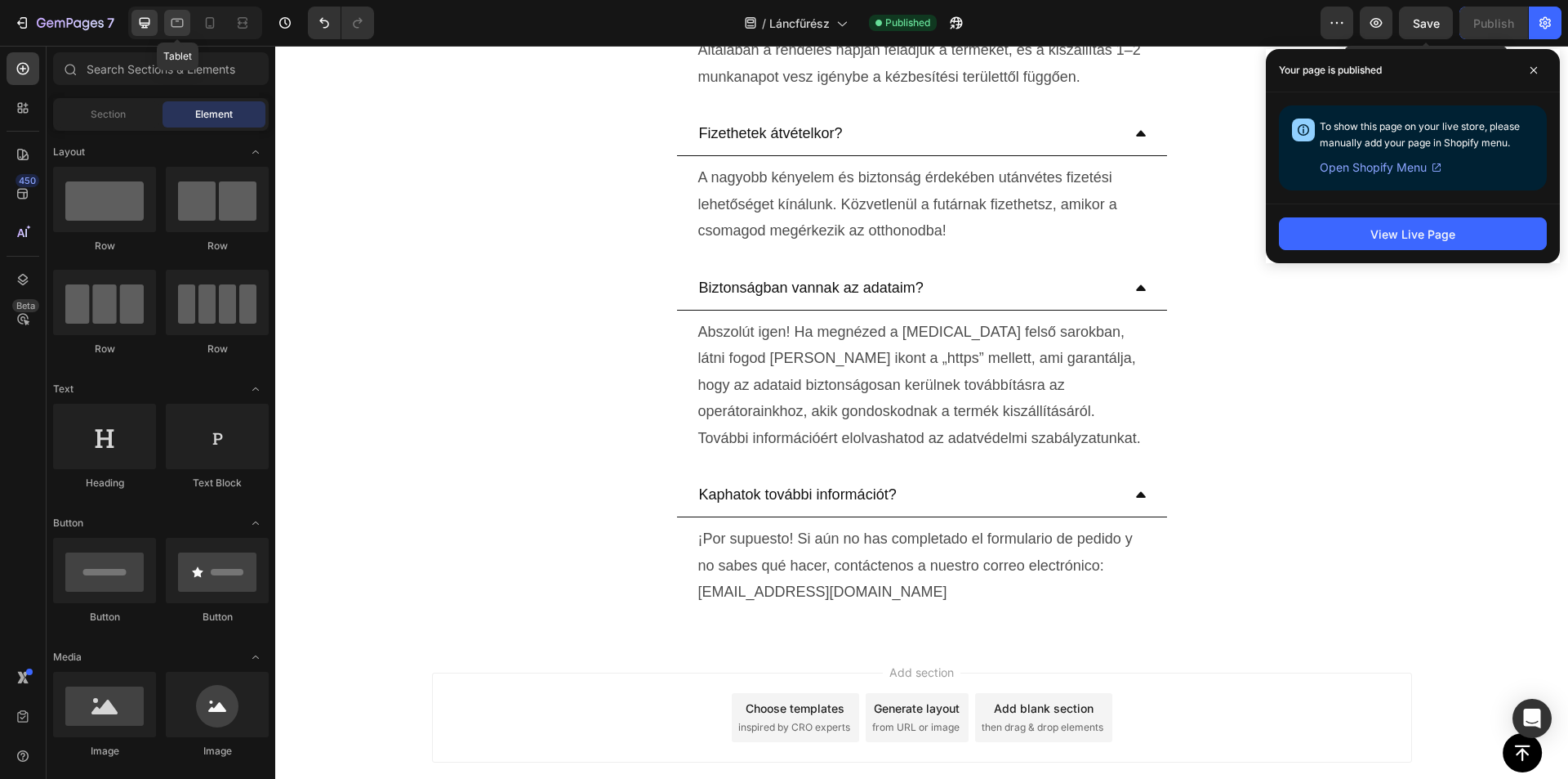
click at [184, 23] on icon at bounding box center [177, 23] width 16 height 16
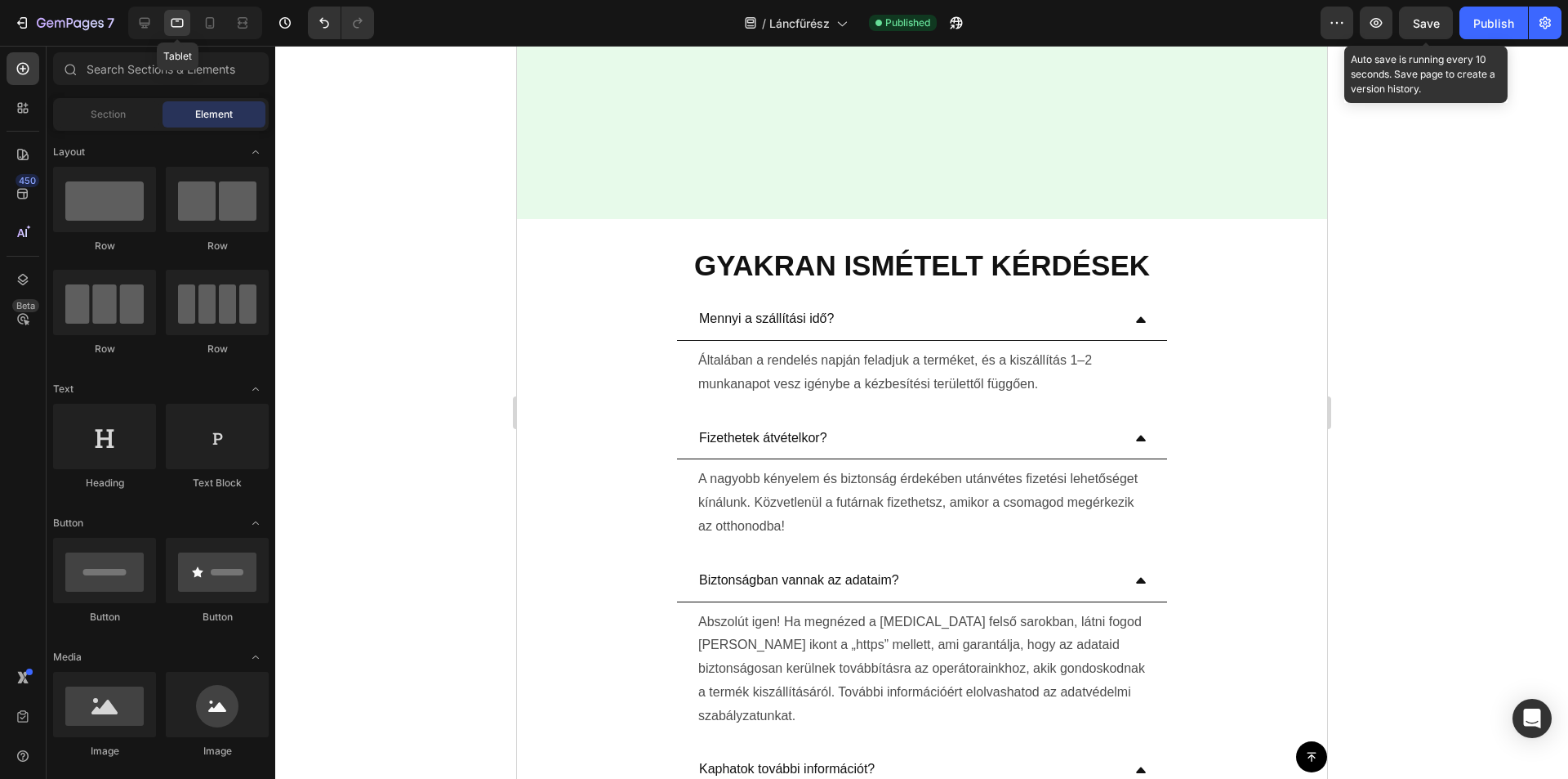
scroll to position [6137, 0]
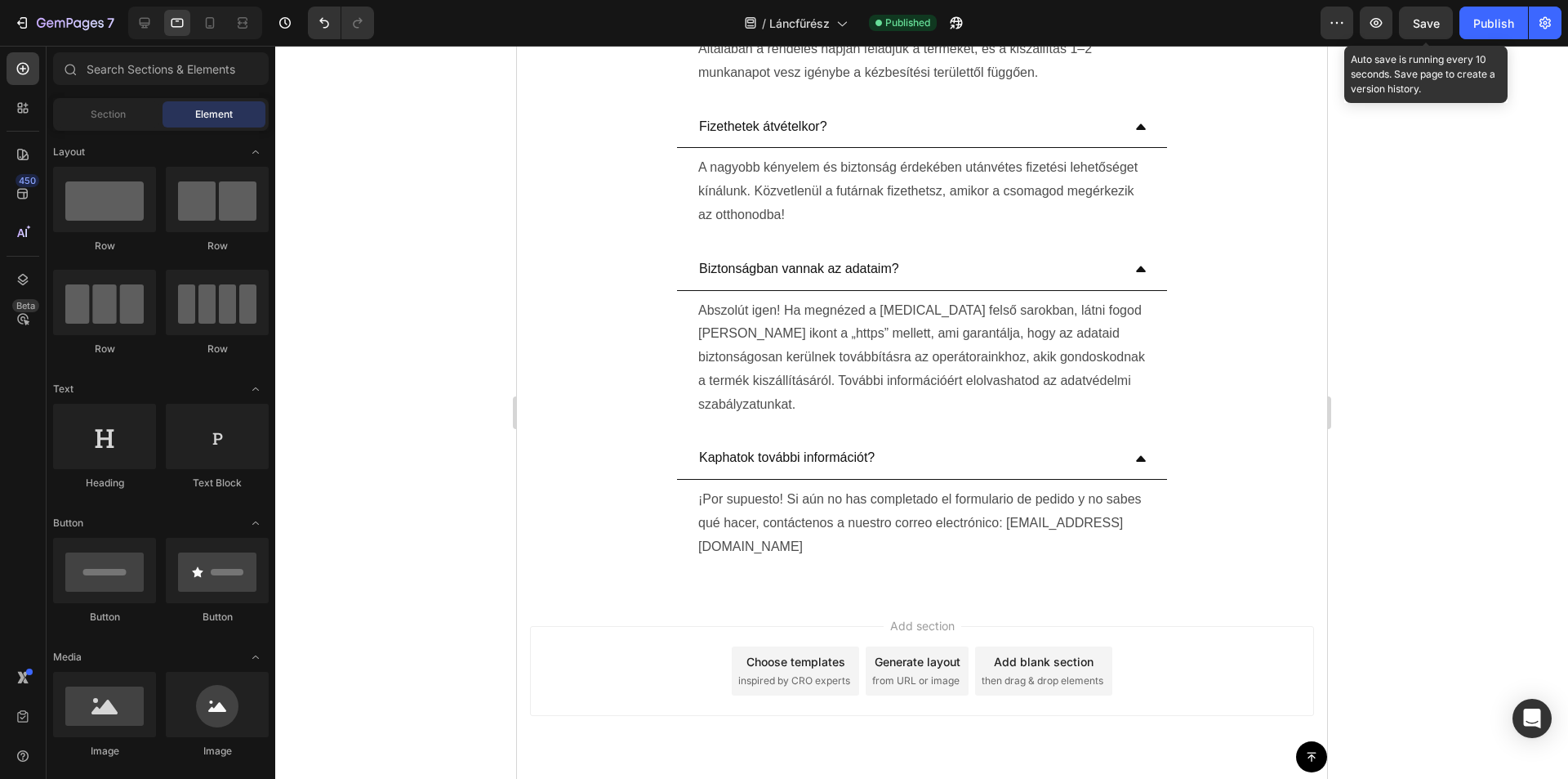
click at [1440, 521] on div at bounding box center [922, 412] width 1293 height 733
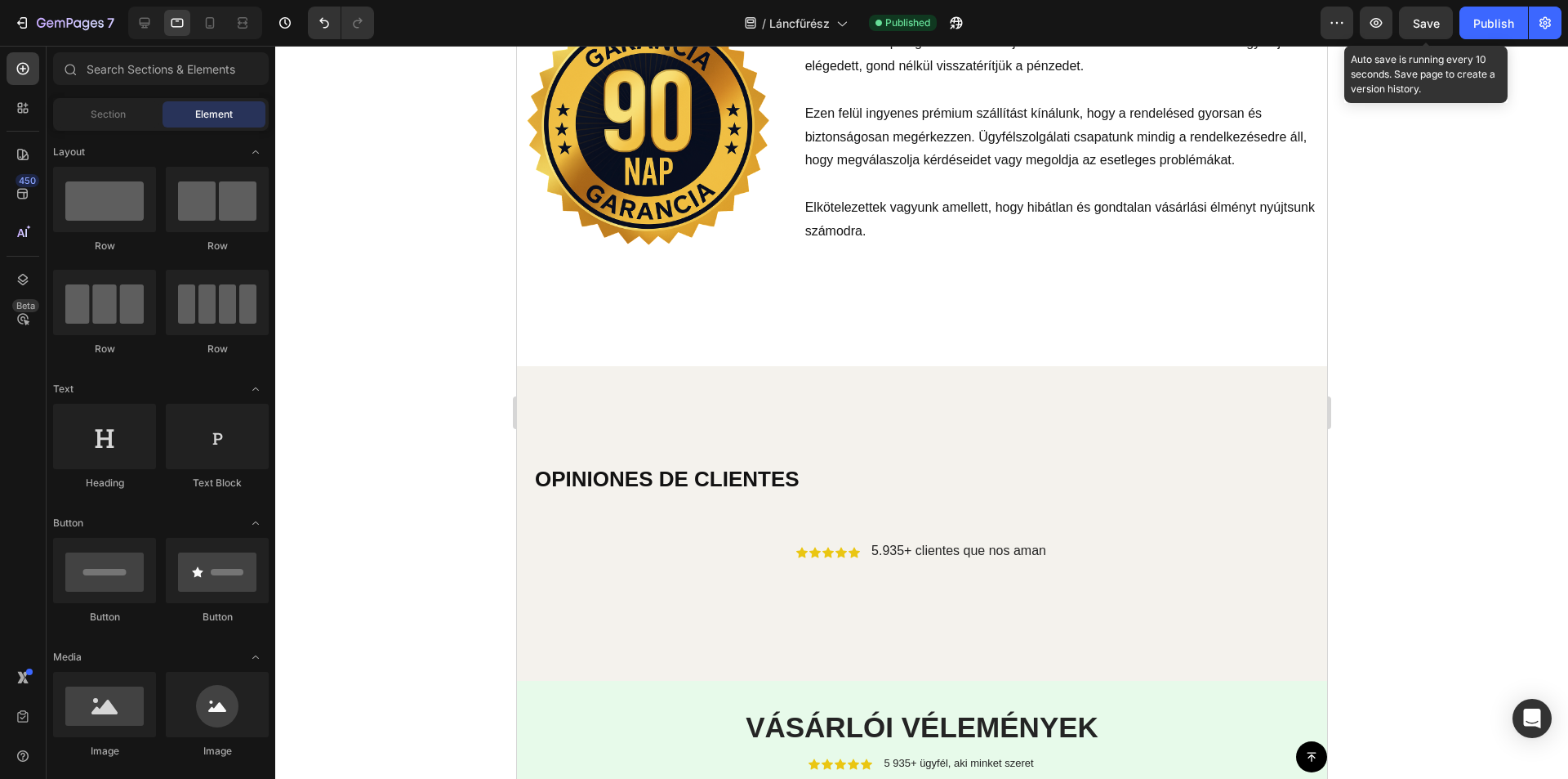
scroll to position [3914, 0]
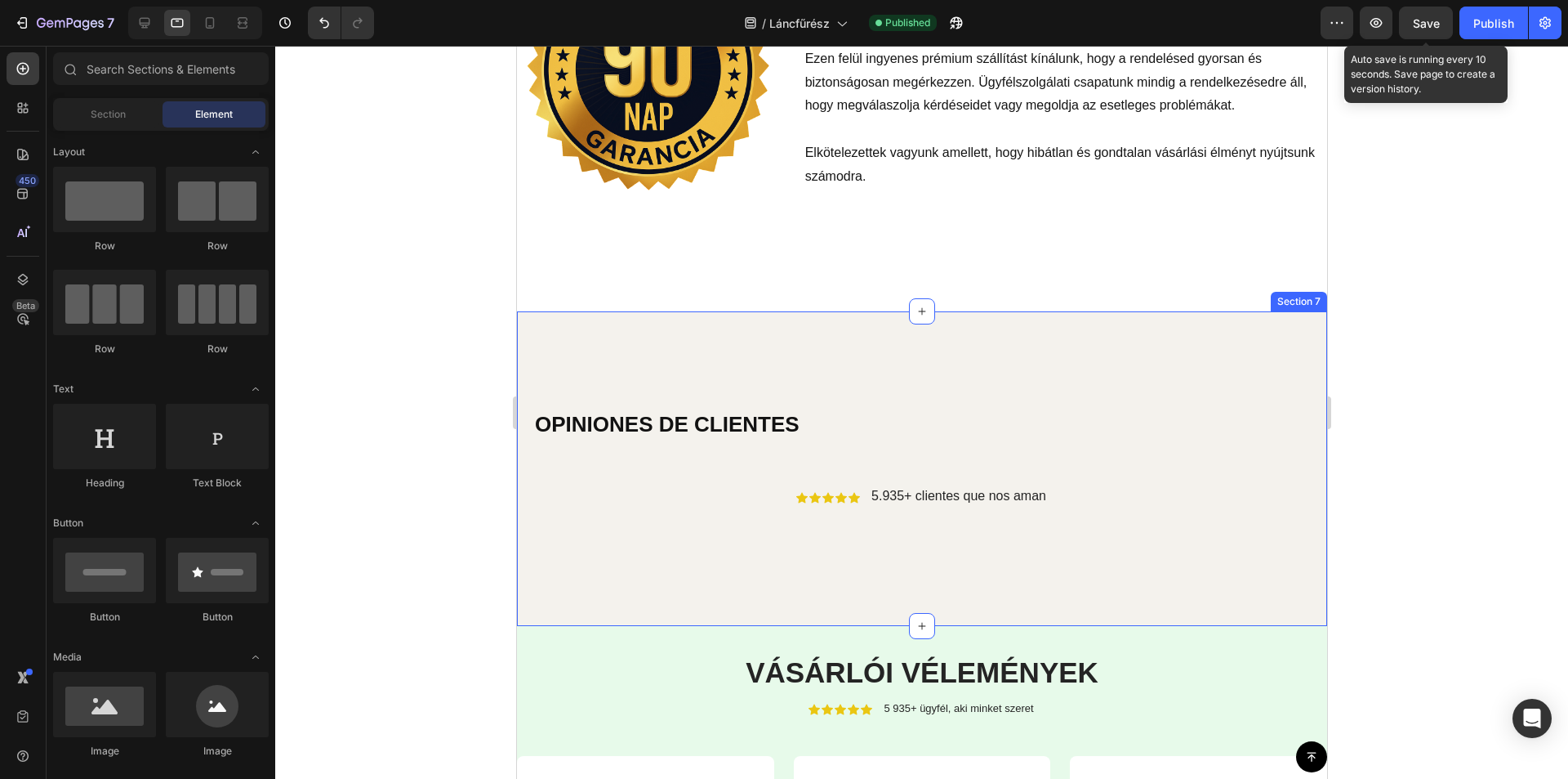
click at [749, 333] on div "OPINIONES DE CLIENTES Heading Icon Icon Icon Icon Icon Icon List 5.935+ cliente…" at bounding box center [922, 468] width 810 height 314
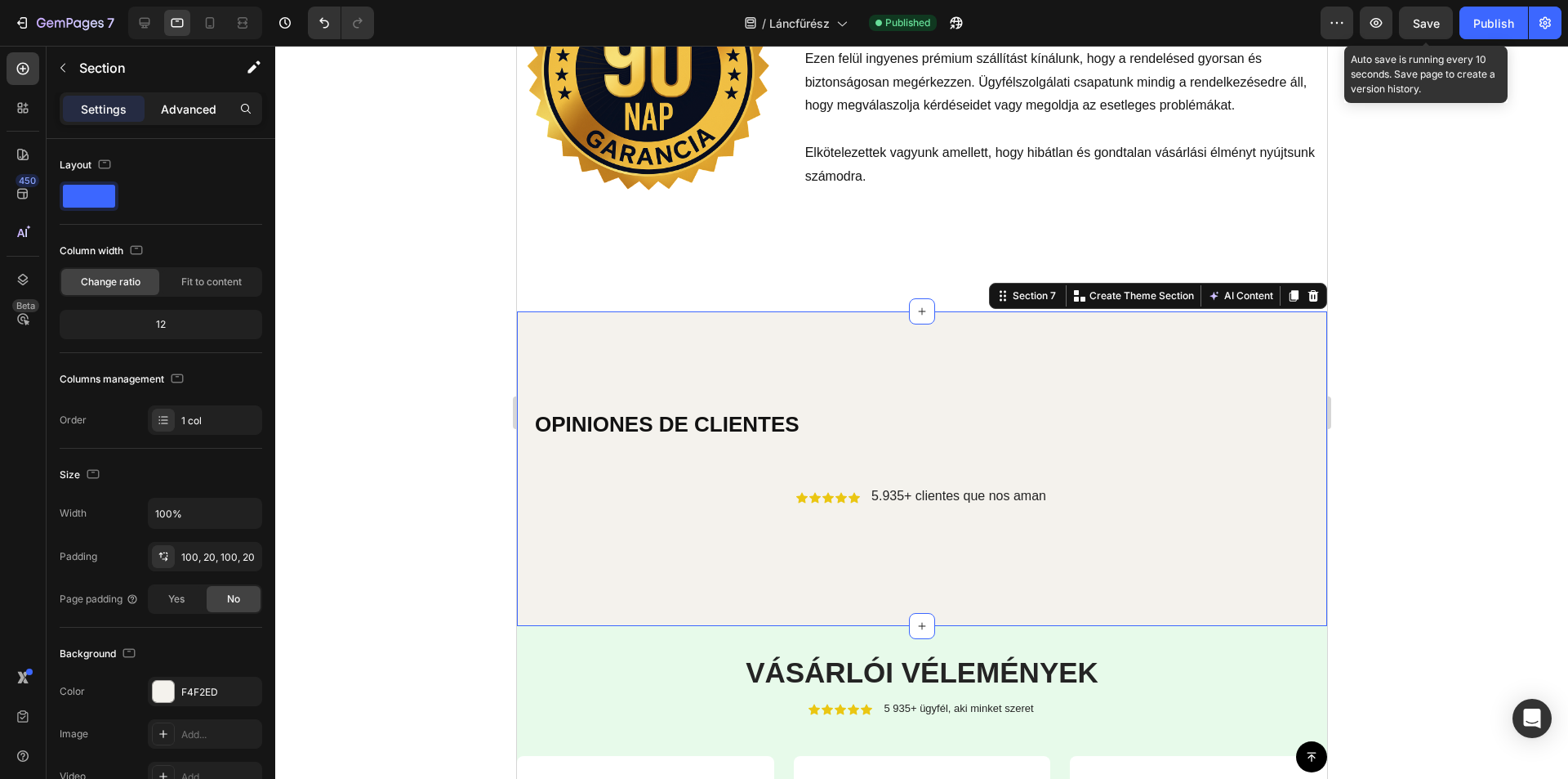
click at [190, 108] on p "Advanced" at bounding box center [189, 109] width 55 height 17
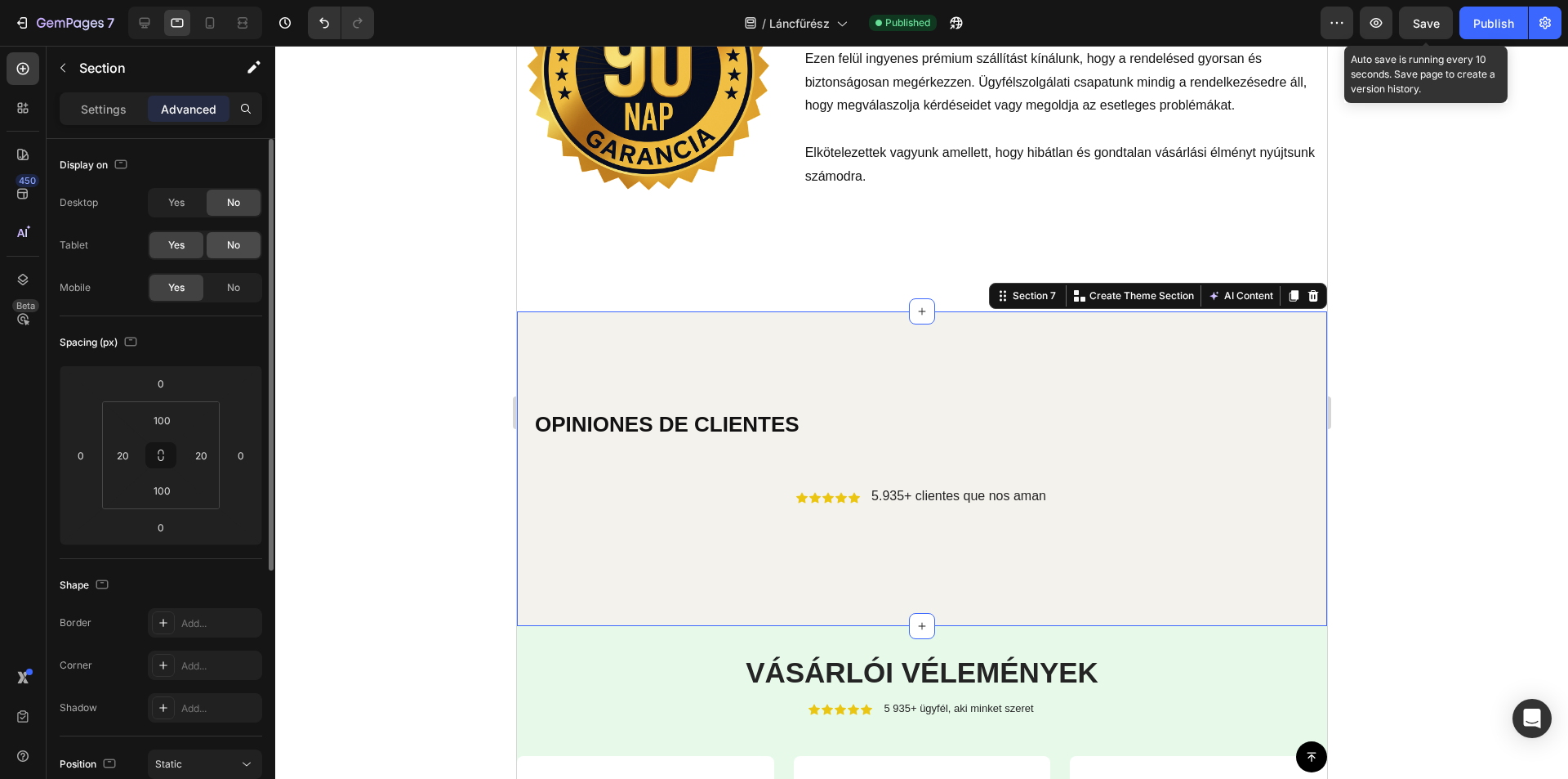
click at [232, 241] on span "No" at bounding box center [233, 245] width 13 height 15
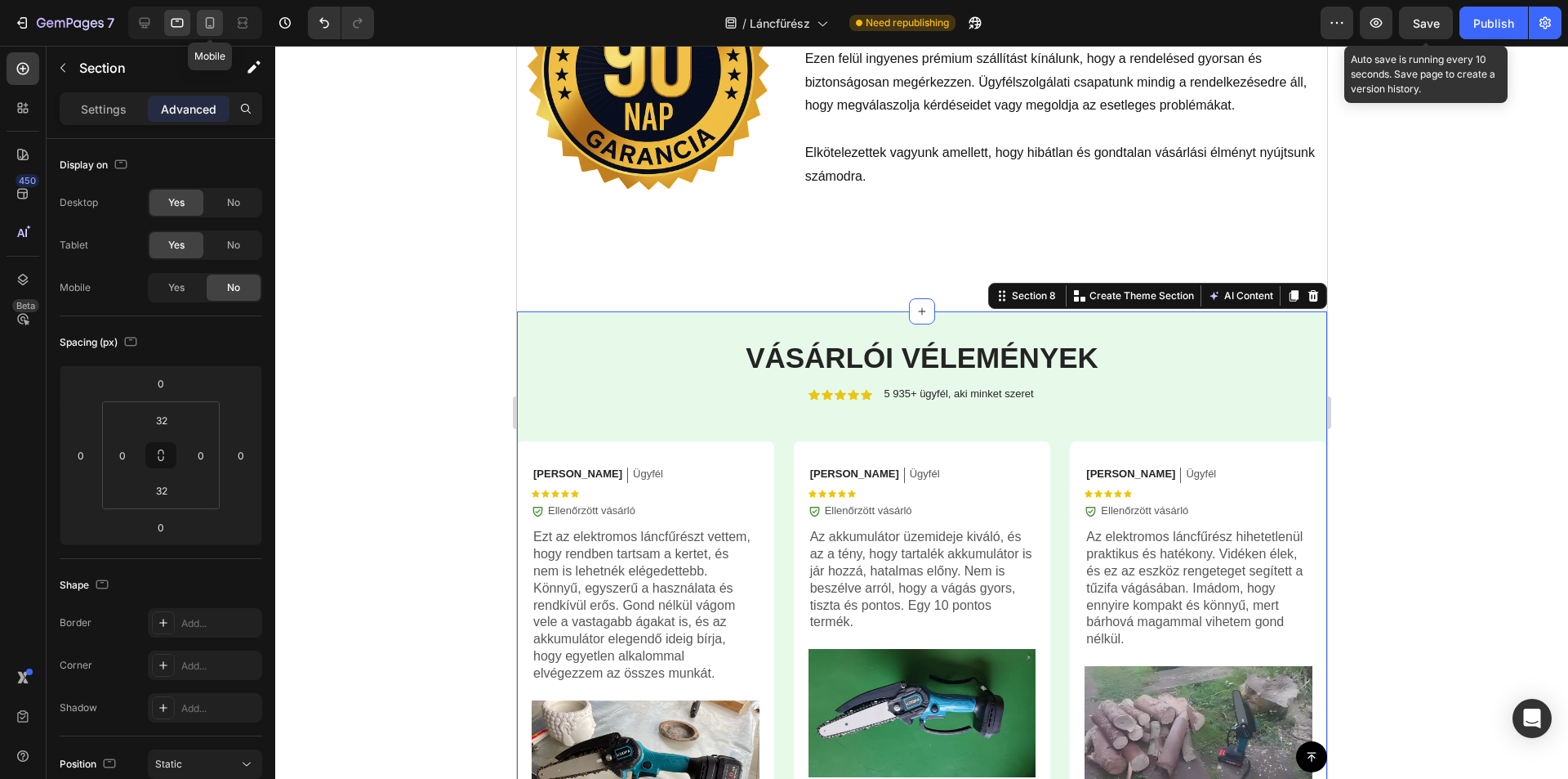
click at [208, 24] on icon at bounding box center [209, 23] width 16 height 16
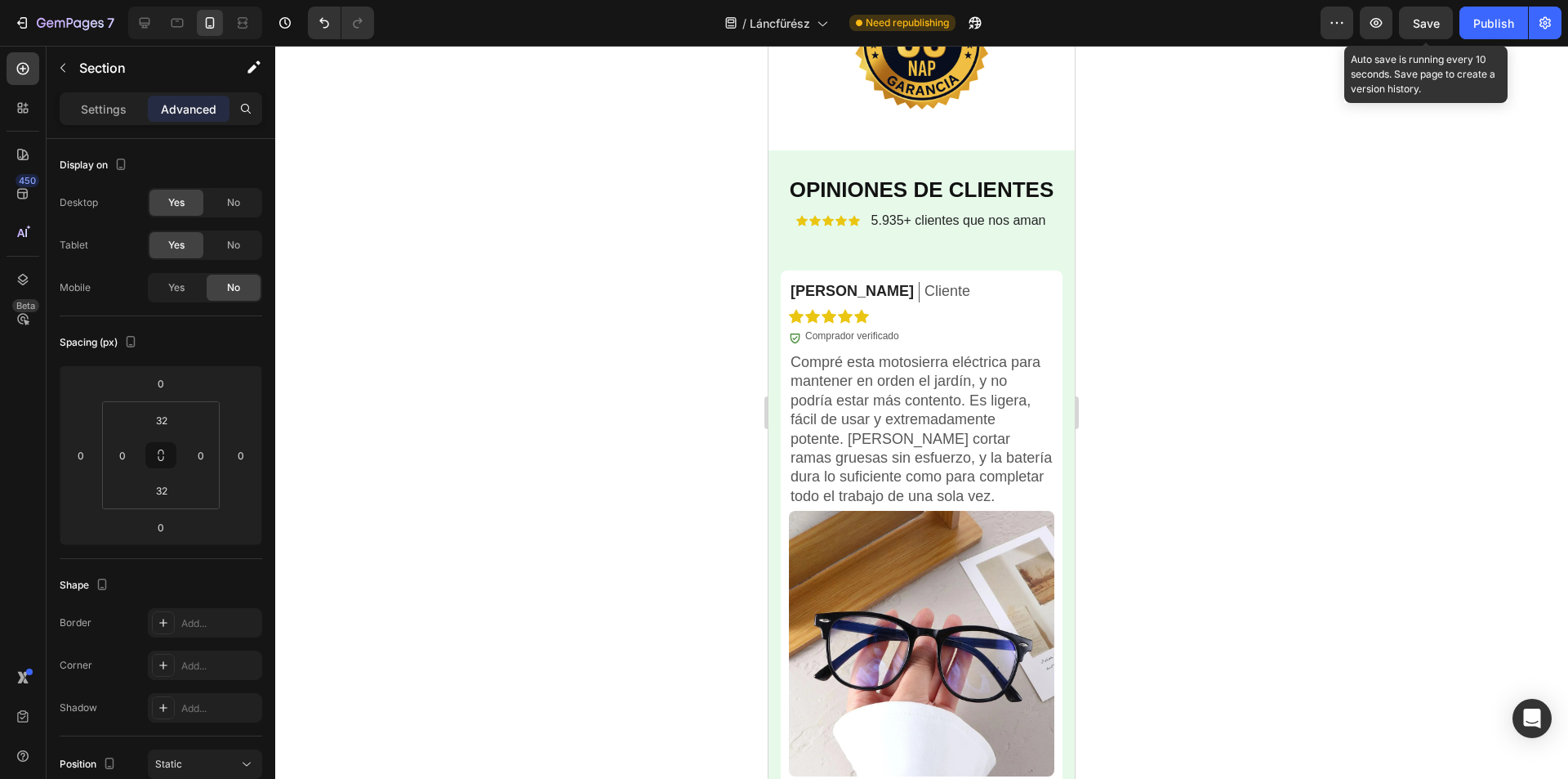
scroll to position [3857, 0]
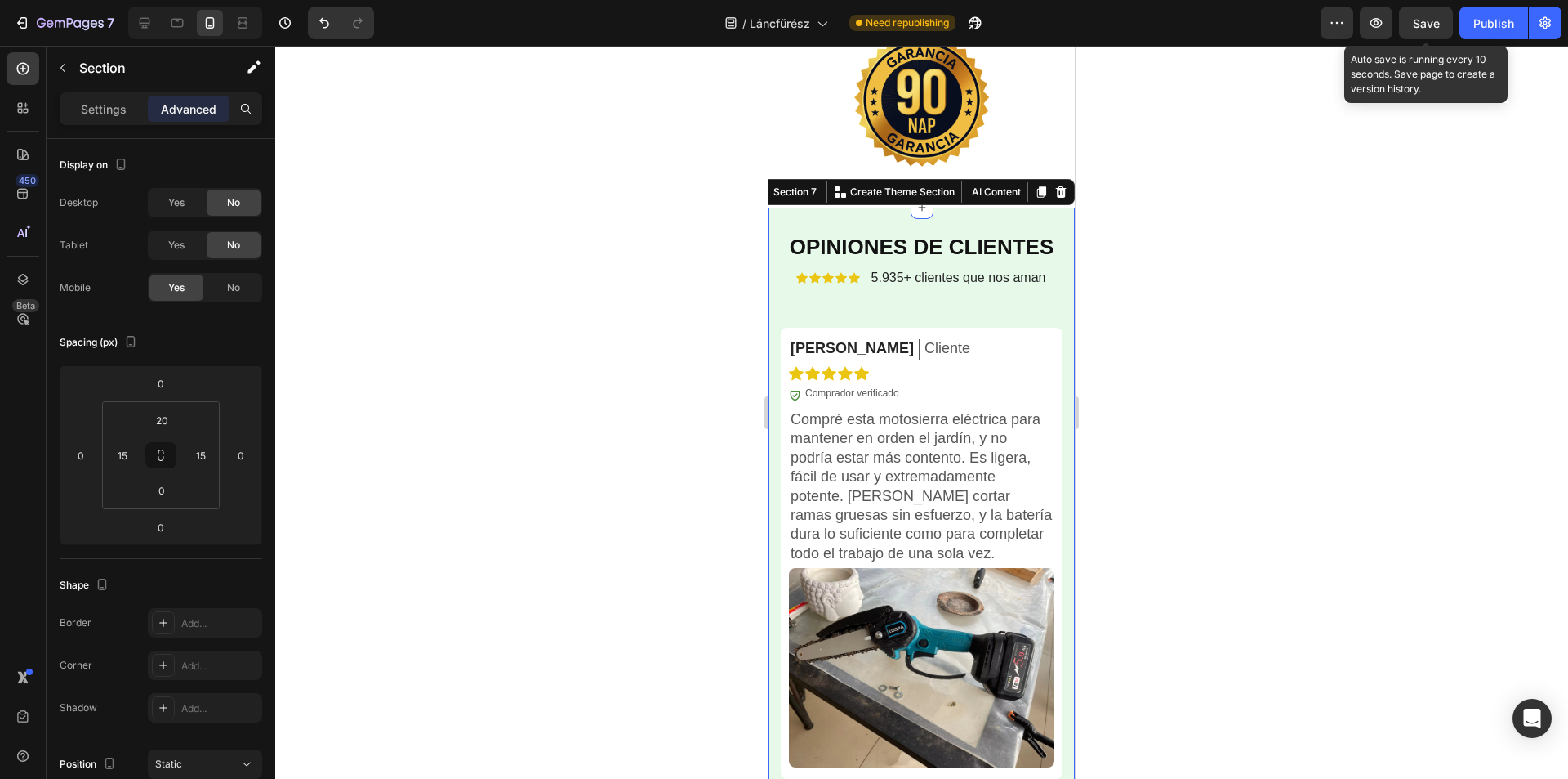
click at [1415, 23] on span "Save" at bounding box center [1426, 23] width 27 height 14
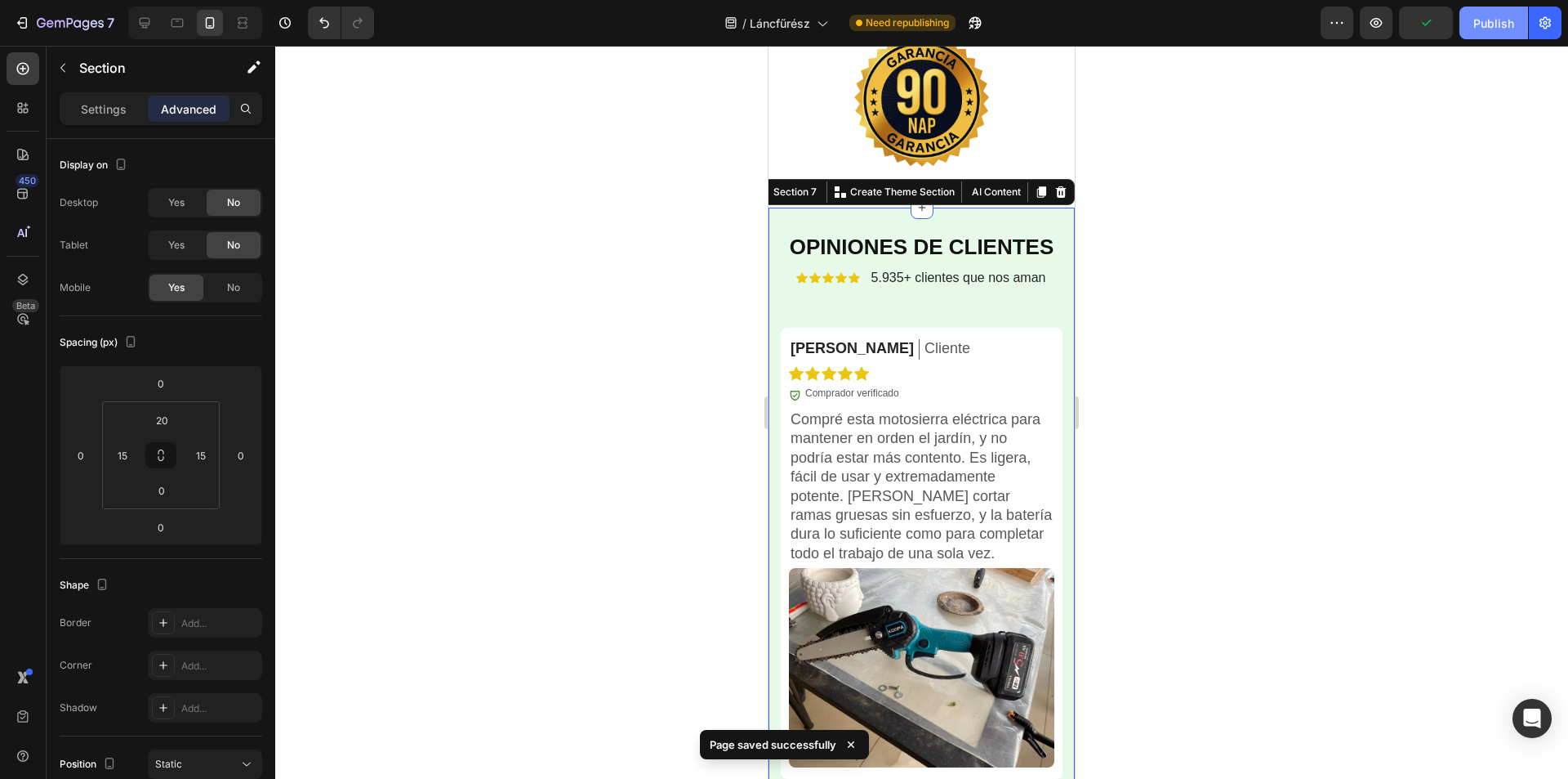
click at [1495, 21] on div "Publish" at bounding box center [1494, 23] width 41 height 17
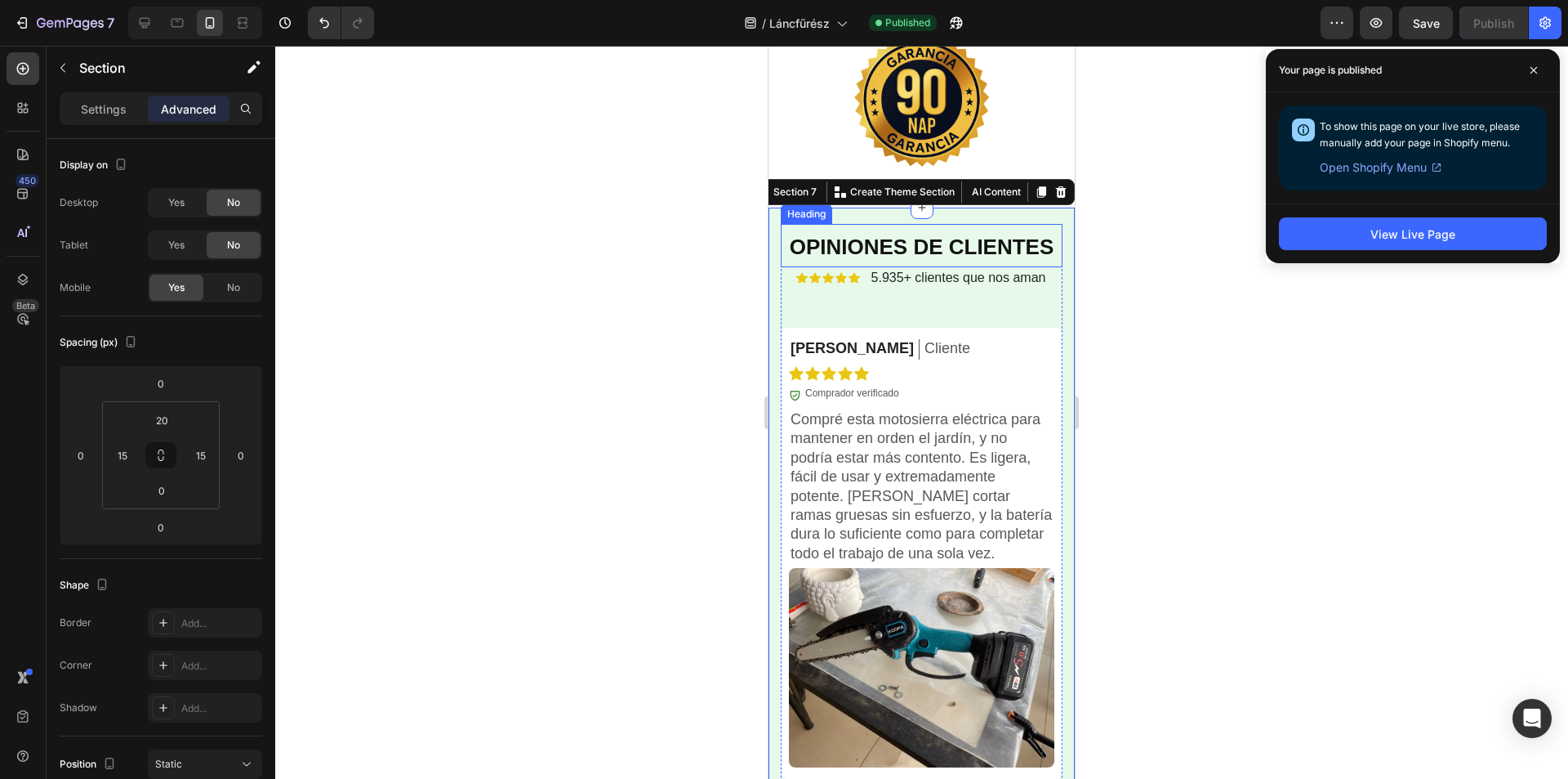
click at [975, 246] on strong "OPINIONES DE CLIENTES" at bounding box center [922, 247] width 265 height 24
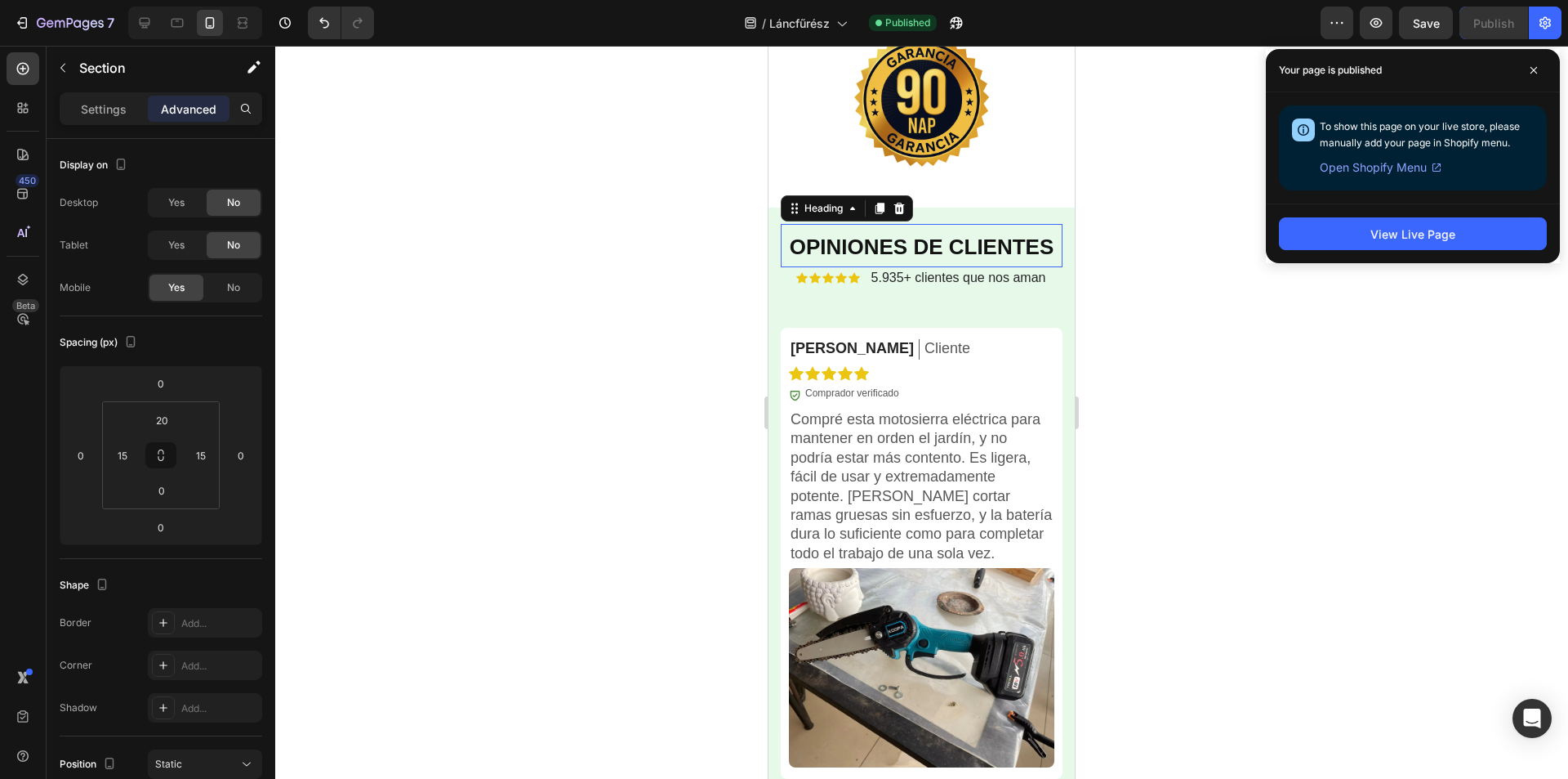
click at [975, 246] on strong "OPINIONES DE CLIENTES" at bounding box center [922, 247] width 265 height 24
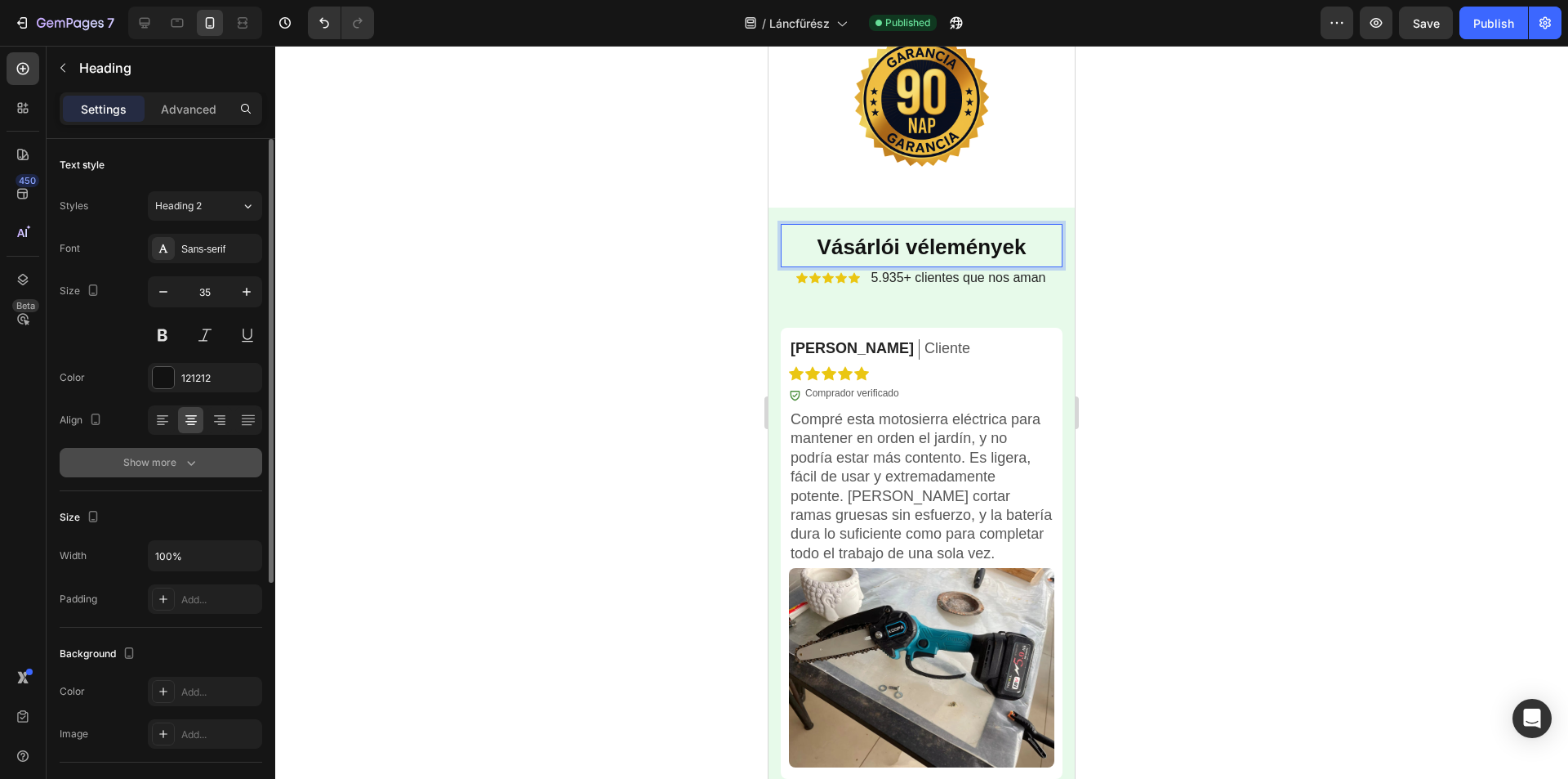
click at [178, 462] on div "Show more" at bounding box center [162, 462] width 76 height 16
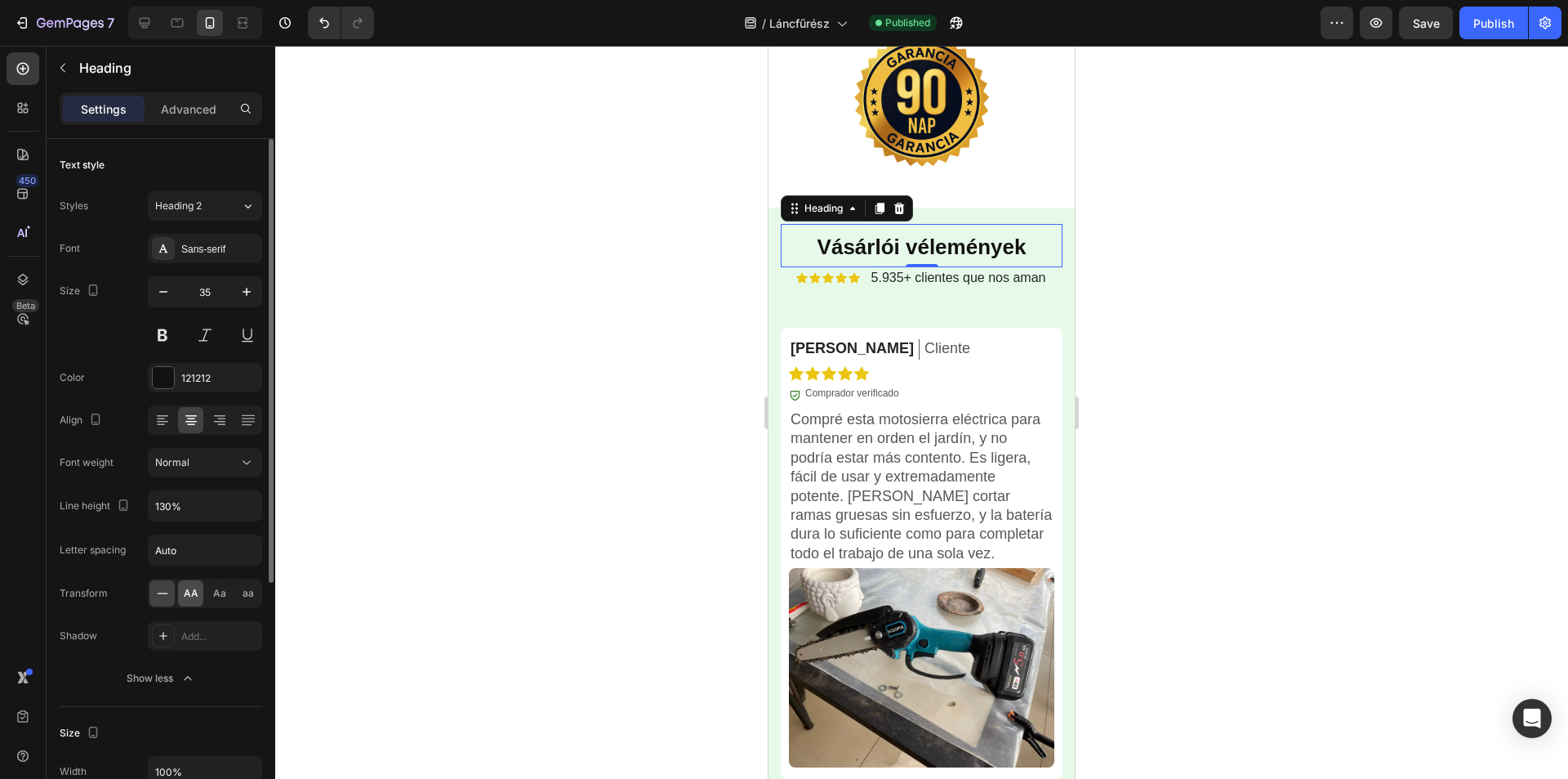
click at [187, 597] on span "AA" at bounding box center [190, 593] width 15 height 15
click at [929, 272] on span "5.935+ clientes que nos aman" at bounding box center [959, 277] width 175 height 14
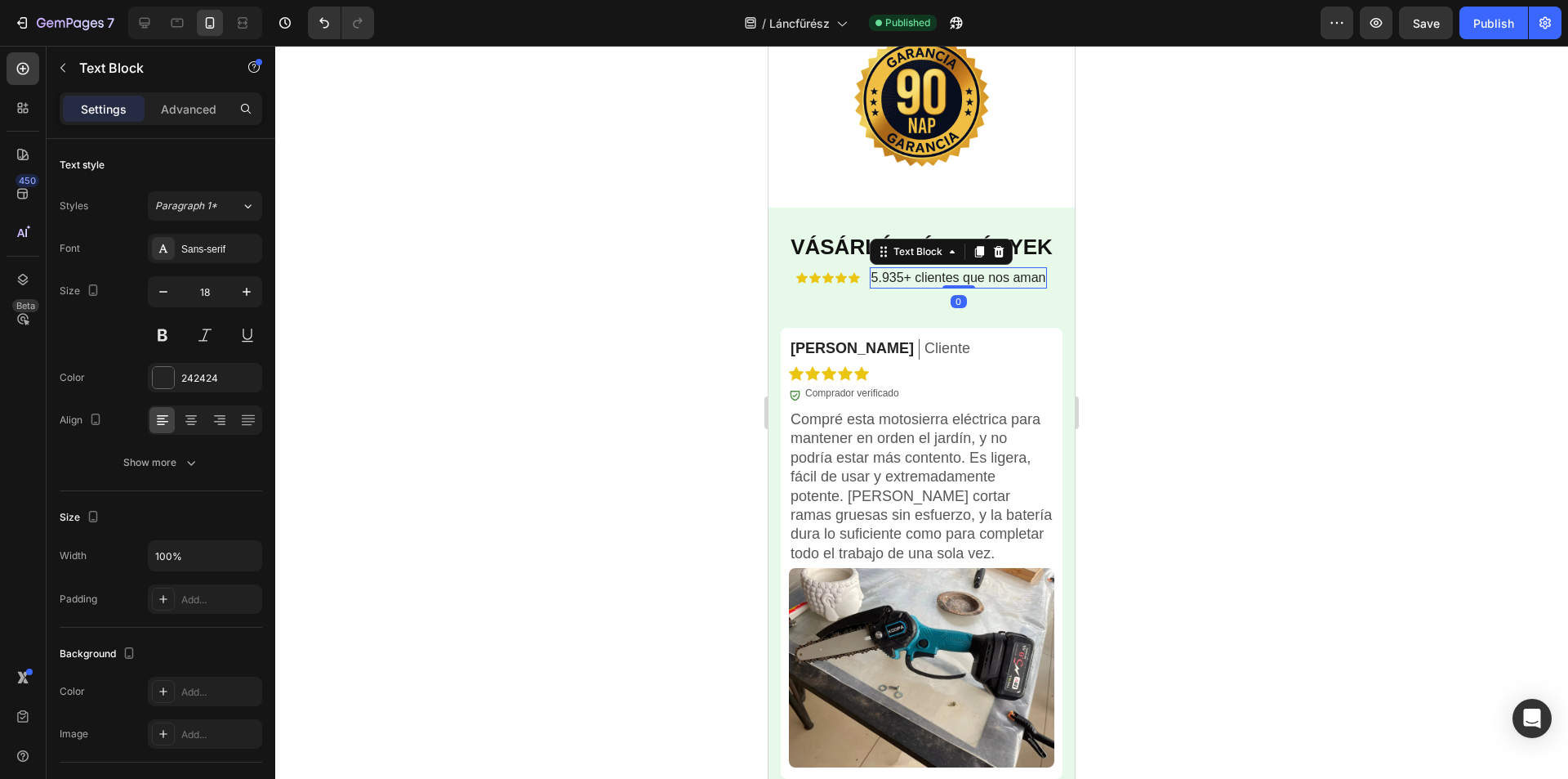
click at [936, 274] on span "5.935+ clientes que nos aman" at bounding box center [959, 277] width 175 height 14
click at [828, 350] on p "[PERSON_NAME]" at bounding box center [852, 349] width 124 height 19
click at [828, 349] on p "[PERSON_NAME]" at bounding box center [852, 349] width 124 height 19
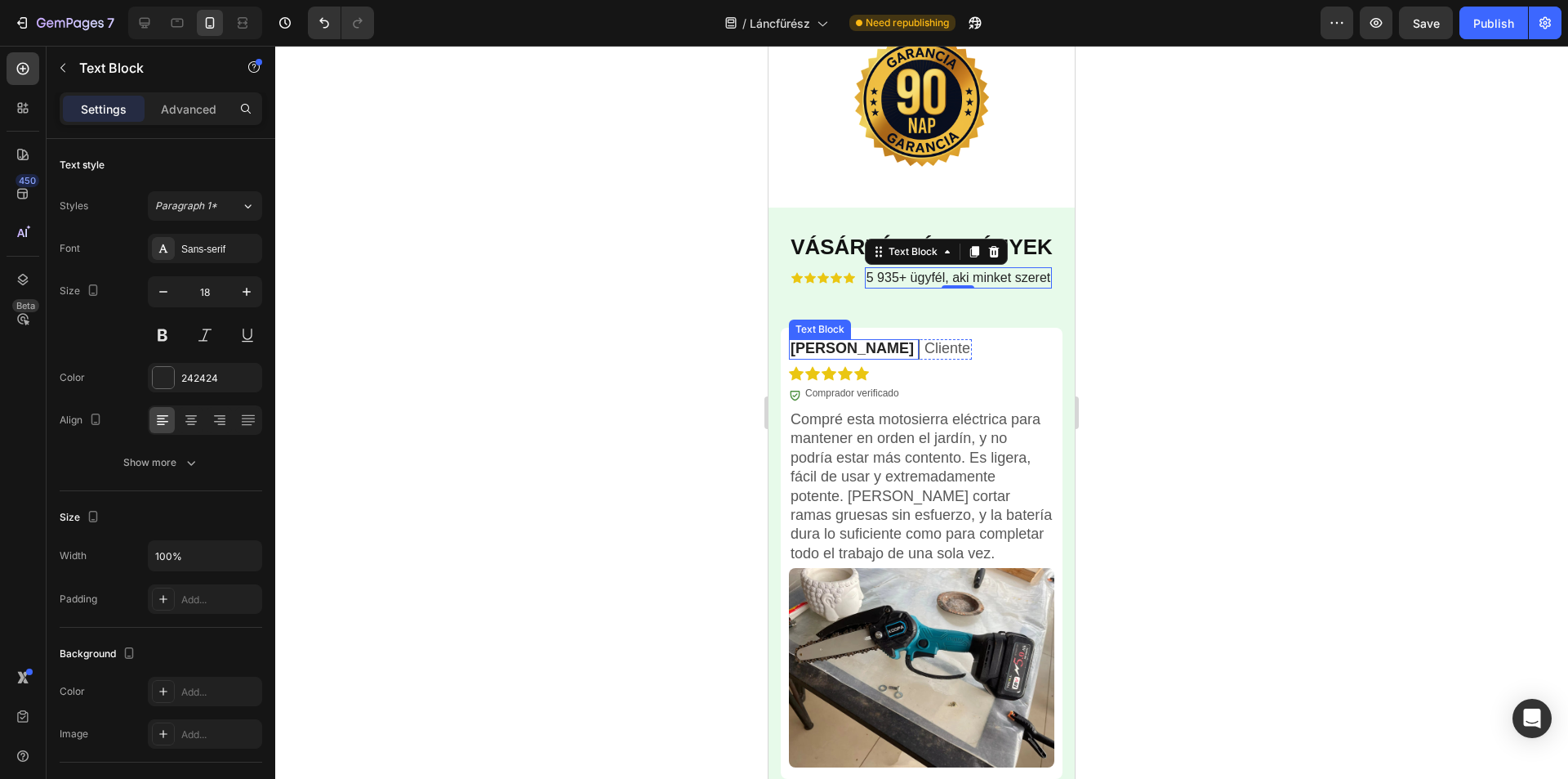
click at [828, 349] on p "[PERSON_NAME]" at bounding box center [852, 349] width 124 height 19
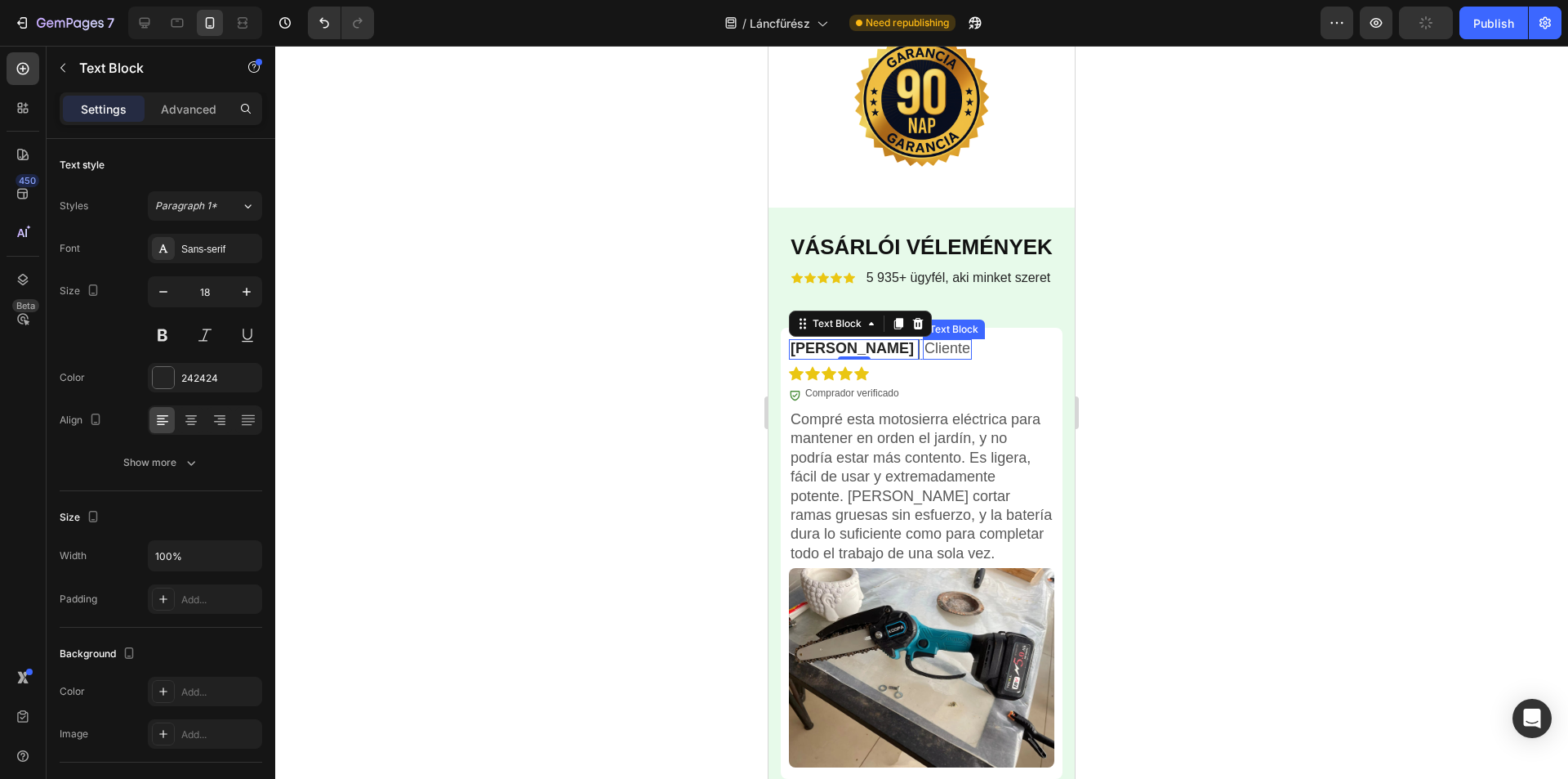
click at [925, 351] on p "Cliente" at bounding box center [948, 349] width 46 height 19
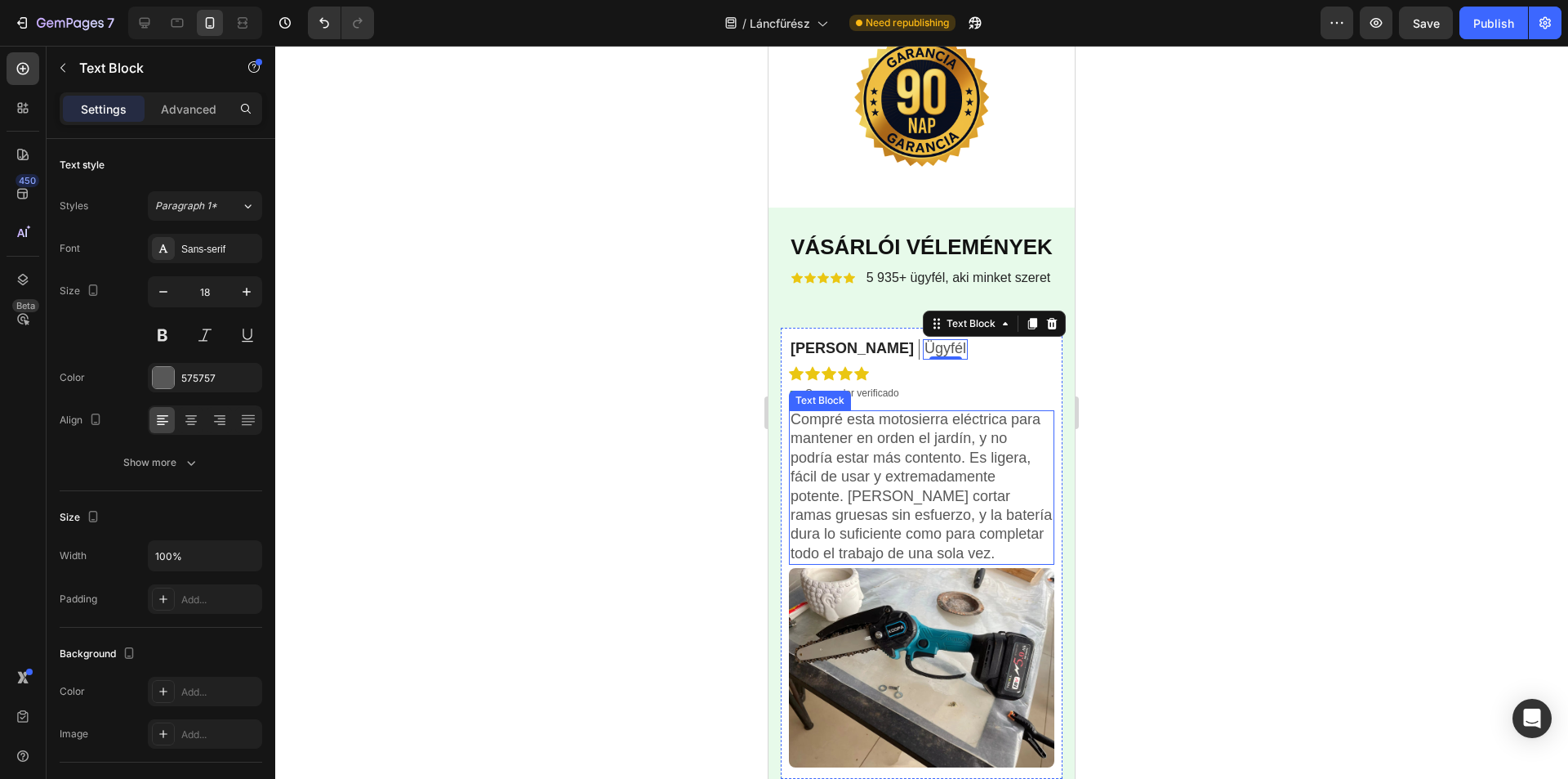
click at [889, 473] on p "Compré esta motosierra eléctrica para mantener en orden el jardín, y no podría …" at bounding box center [922, 486] width 262 height 153
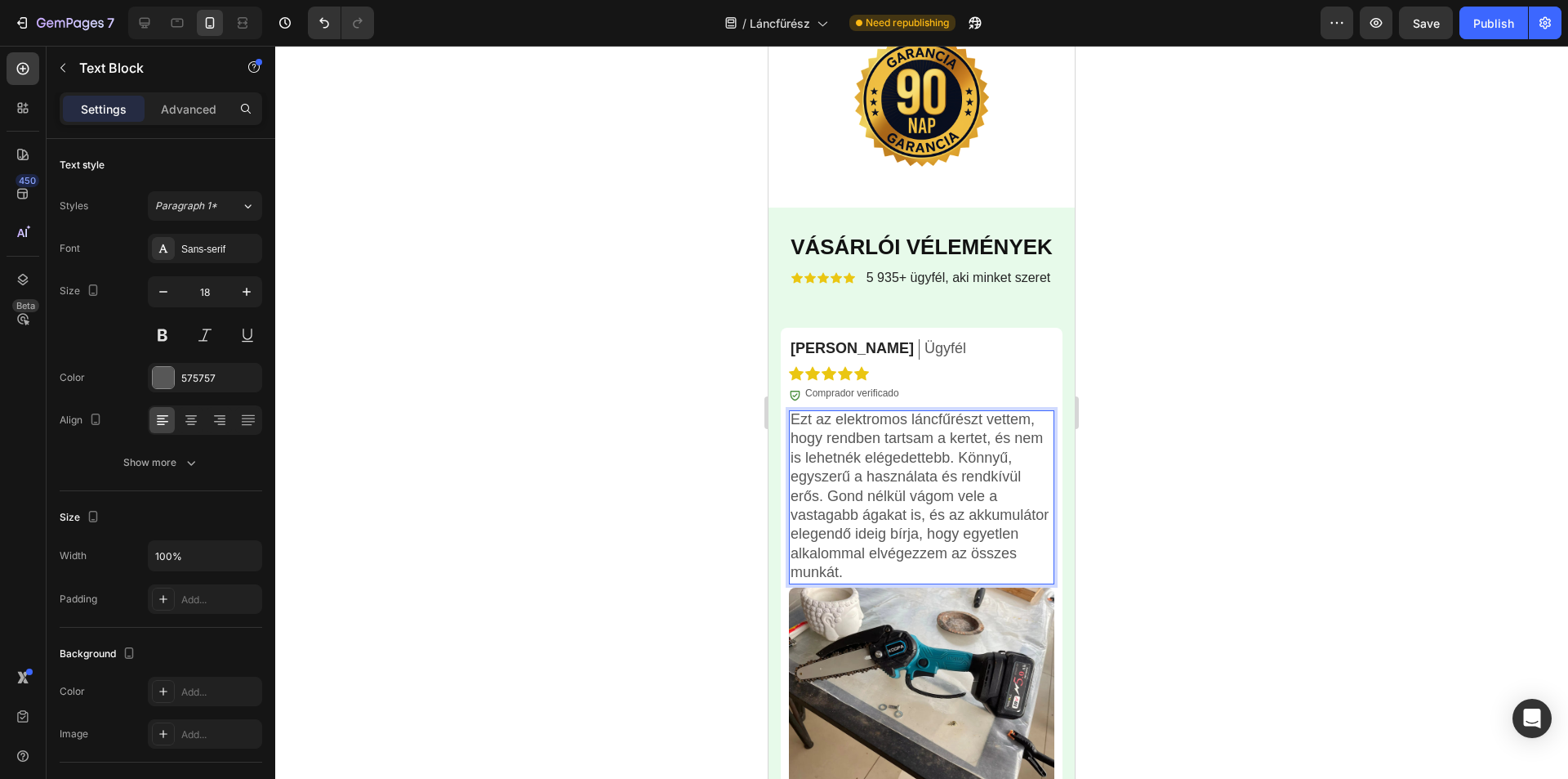
click at [1197, 434] on div at bounding box center [922, 412] width 1293 height 733
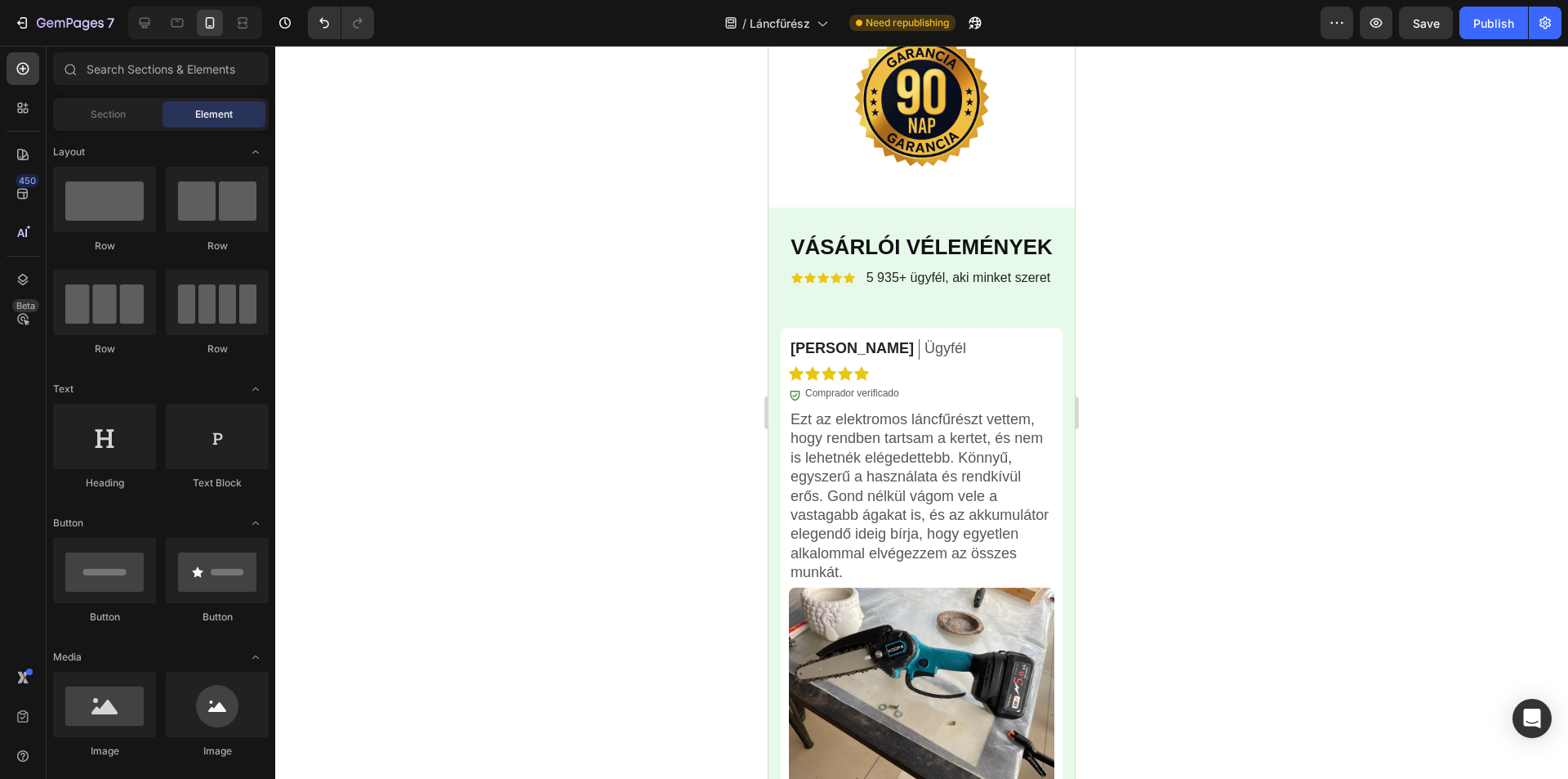
click at [924, 464] on p "Ezt az elektromos láncfűrészt vettem, hogy rendben tartsam a kertet, és nem is …" at bounding box center [922, 496] width 262 height 172
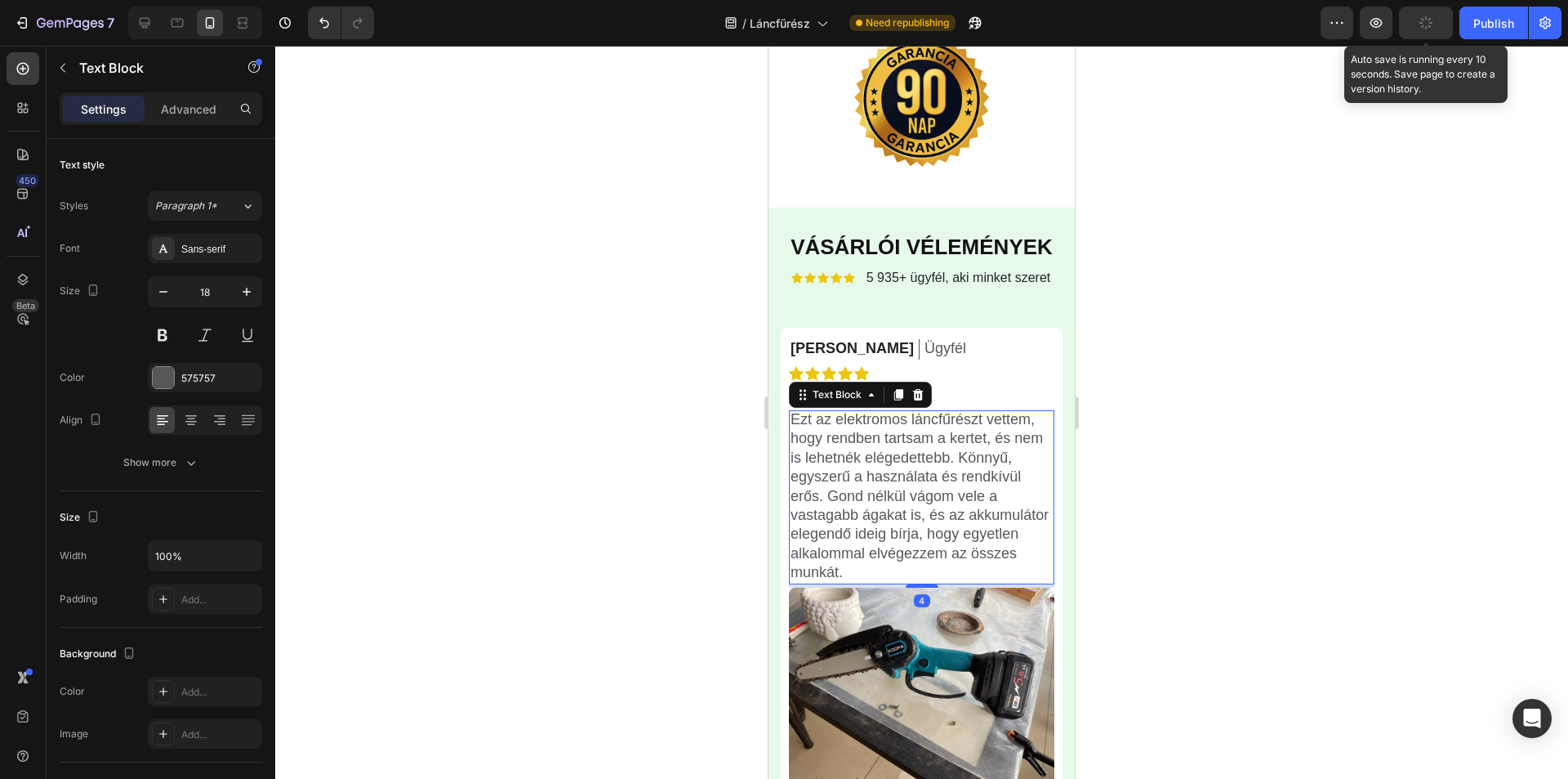
click at [1423, 29] on icon "button" at bounding box center [1426, 23] width 15 height 15
click at [1311, 367] on div at bounding box center [922, 412] width 1293 height 733
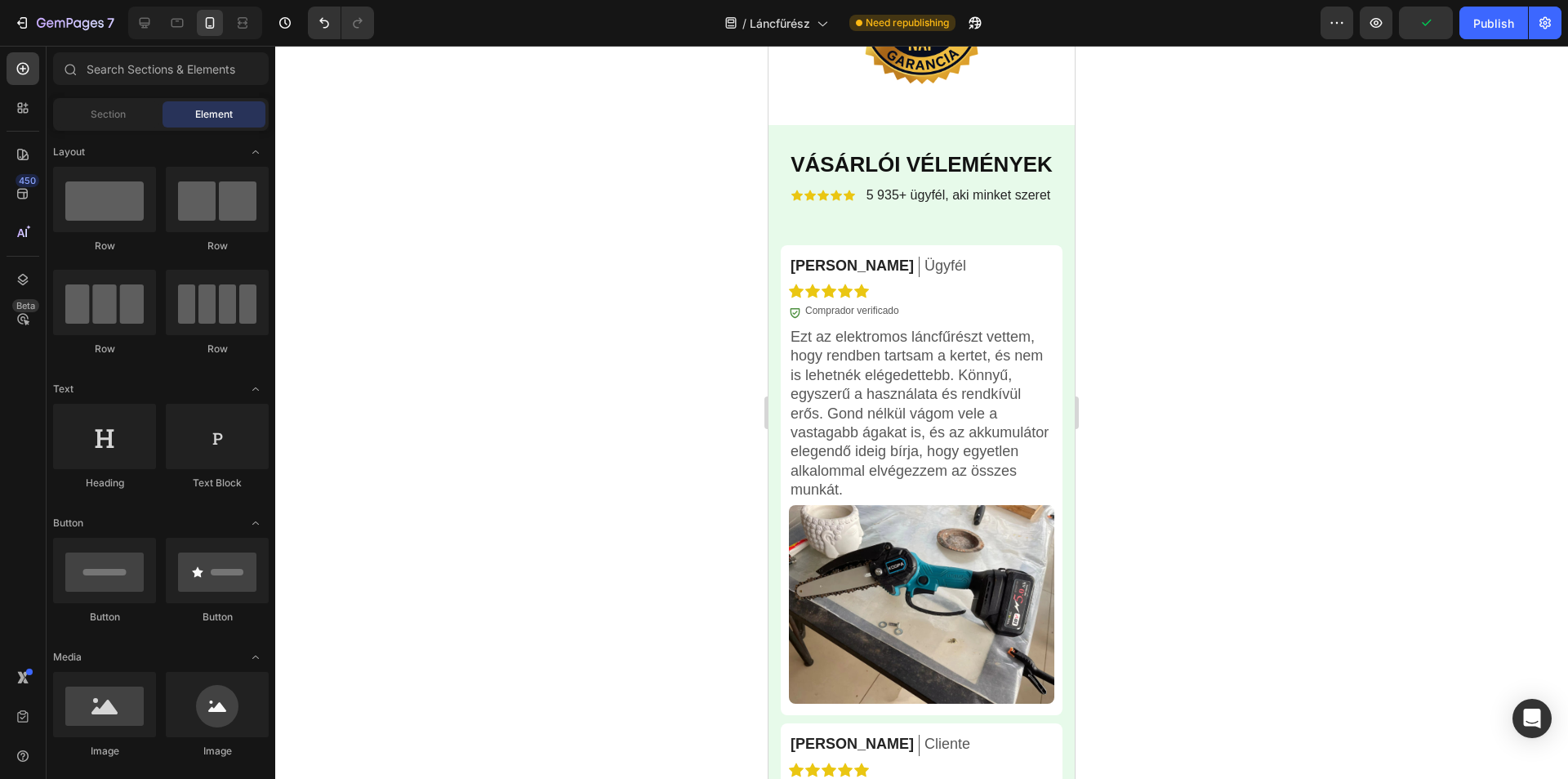
scroll to position [3966, 0]
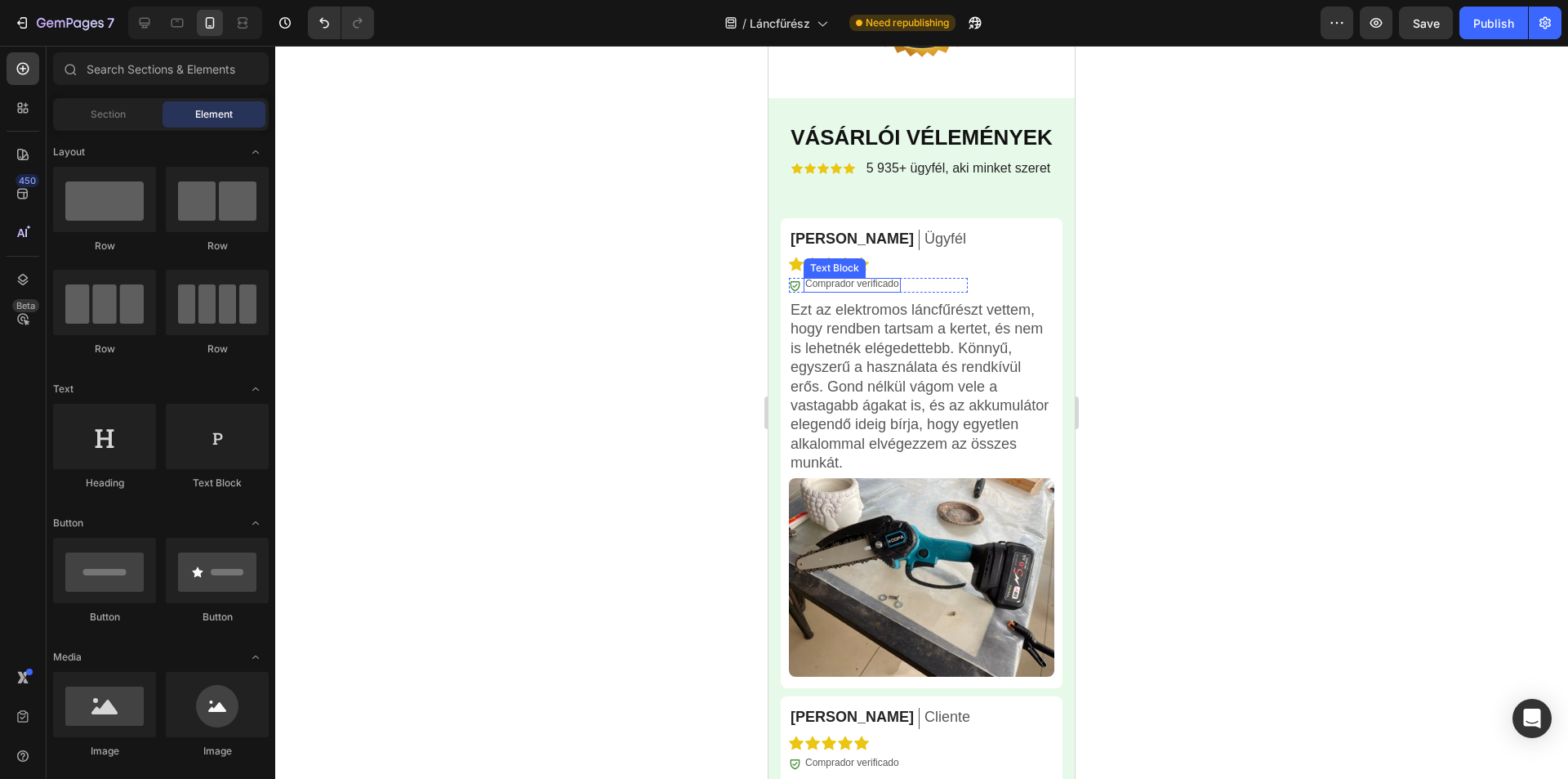
click at [870, 285] on p "Comprador verificado" at bounding box center [852, 284] width 94 height 13
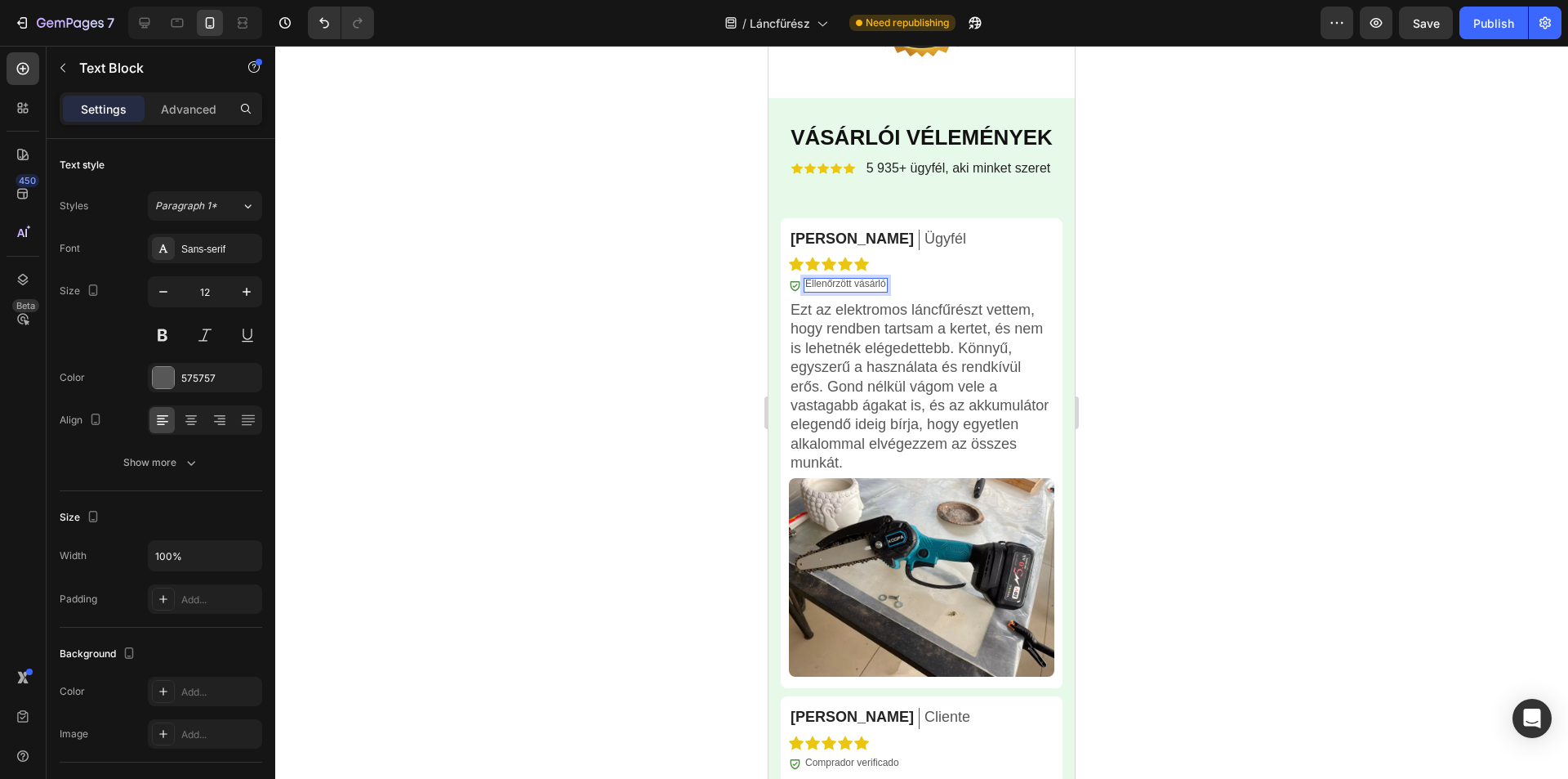
click at [1285, 285] on div at bounding box center [922, 412] width 1293 height 733
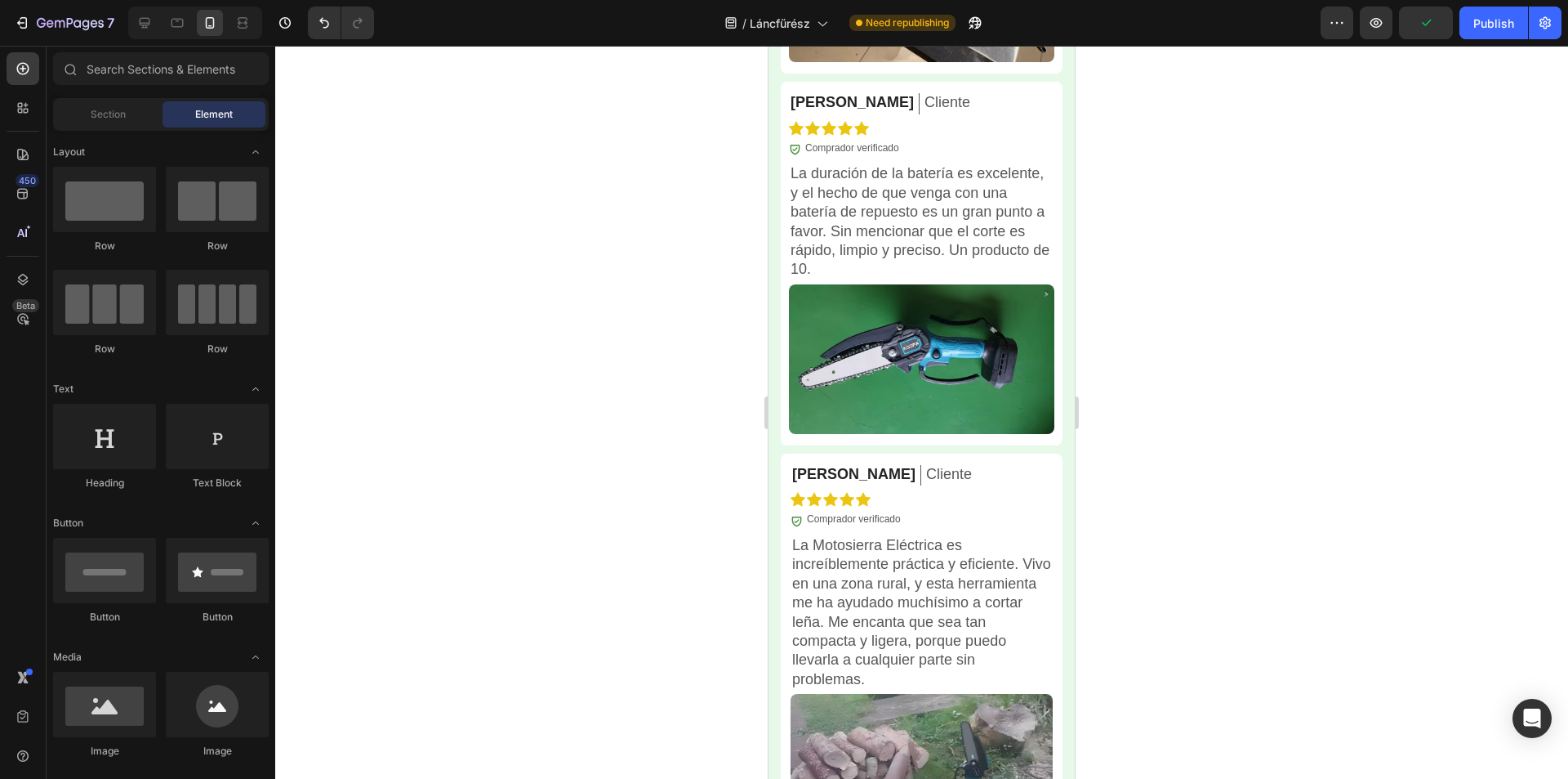
scroll to position [4589, 0]
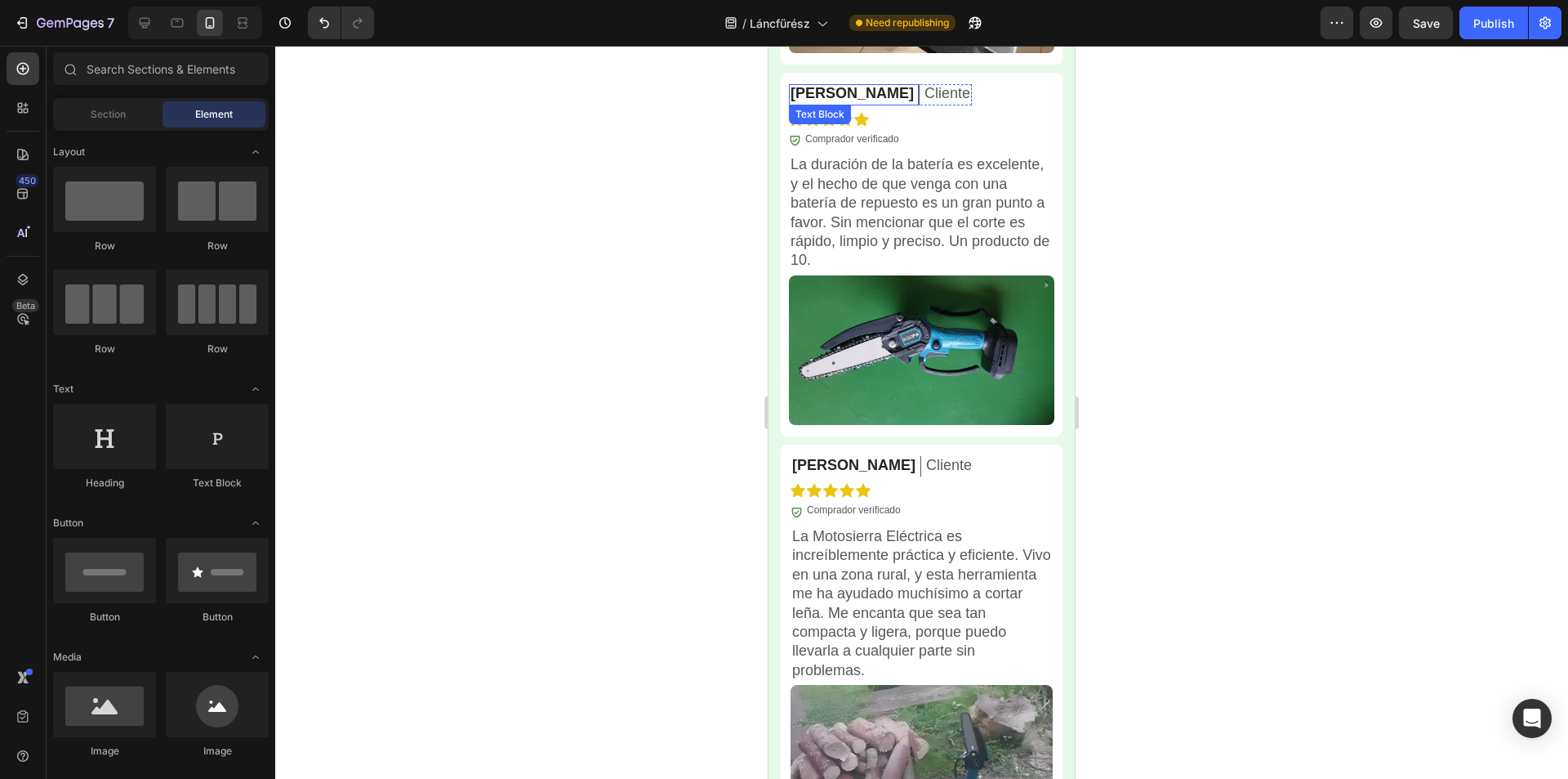
click at [811, 84] on p "[PERSON_NAME]" at bounding box center [852, 93] width 124 height 19
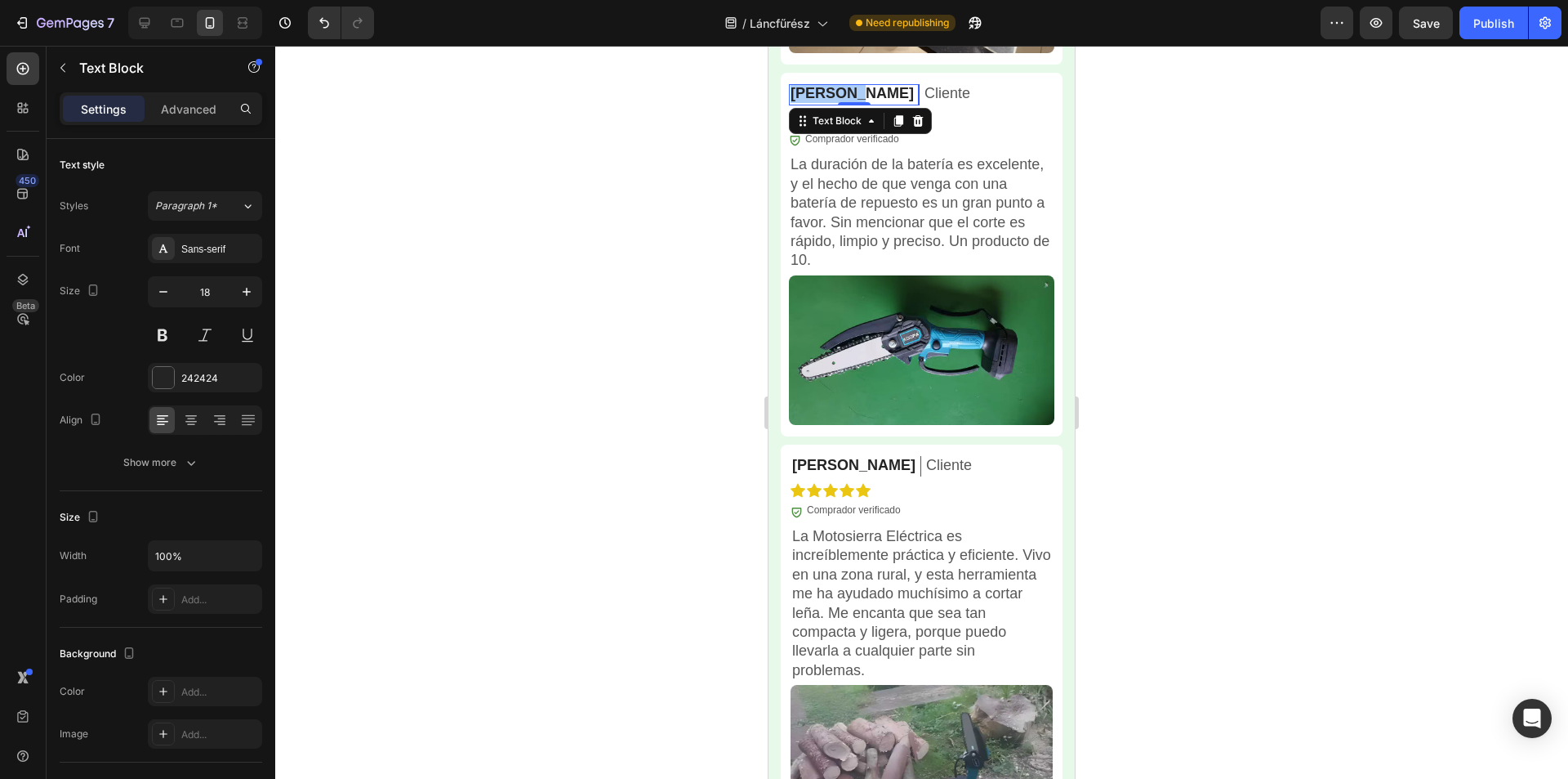
drag, startPoint x: 42, startPoint y: 36, endPoint x: 698, endPoint y: 116, distance: 660.9
click at [692, 117] on div at bounding box center [922, 412] width 1293 height 733
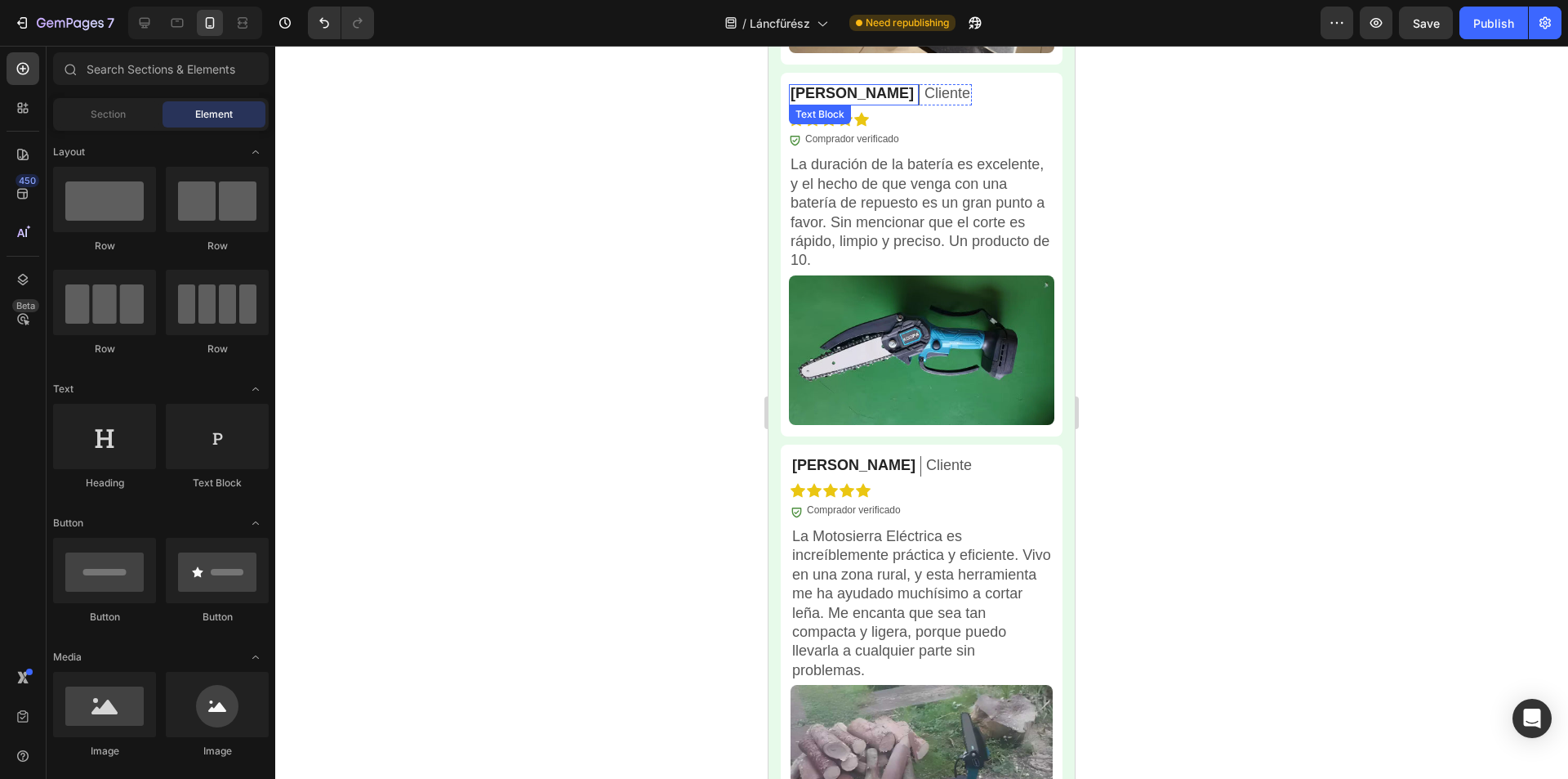
click at [826, 84] on p "[PERSON_NAME]" at bounding box center [852, 93] width 124 height 19
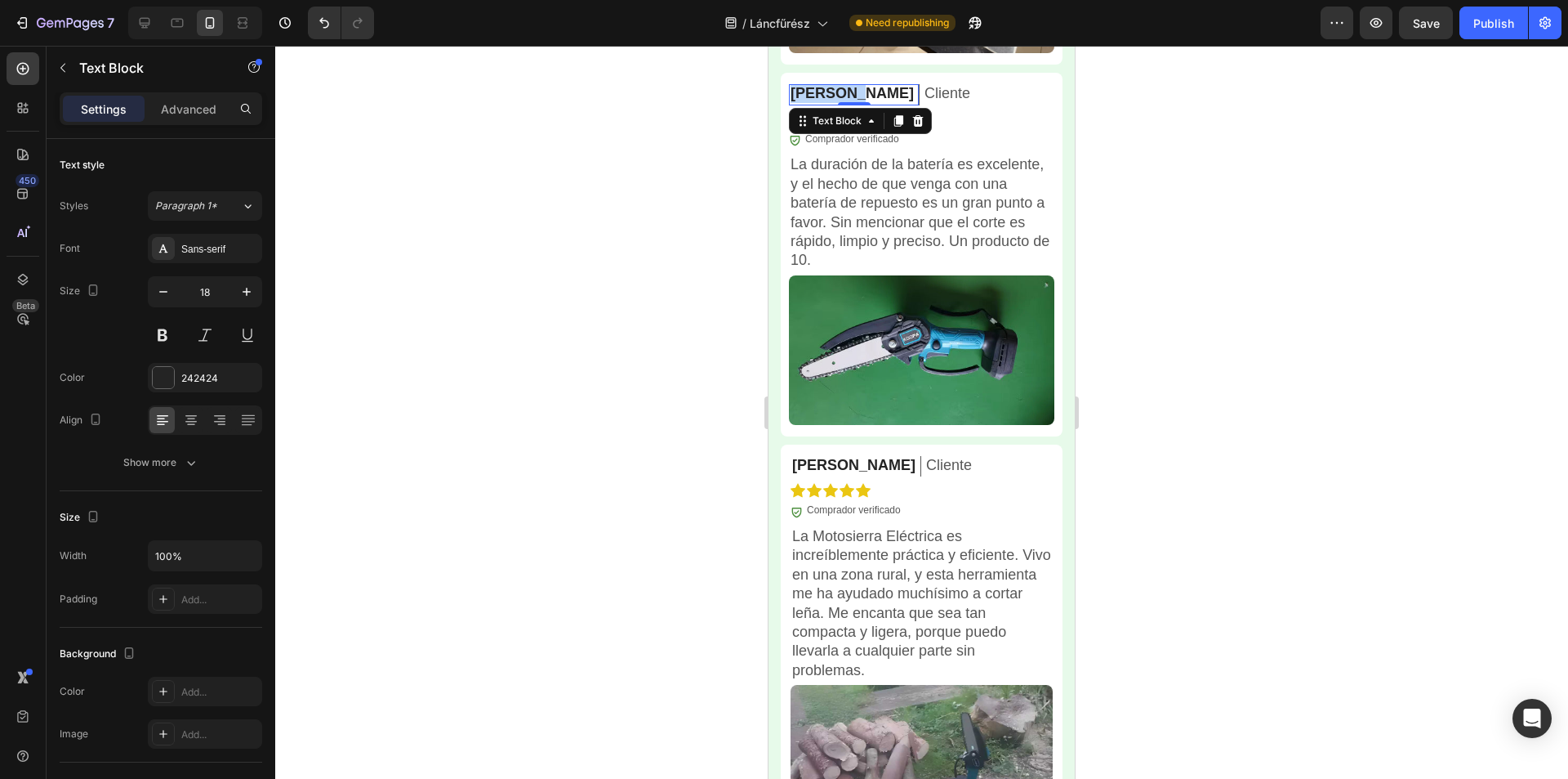
click at [826, 84] on p "[PERSON_NAME]" at bounding box center [852, 93] width 124 height 19
drag, startPoint x: 58, startPoint y: 36, endPoint x: 691, endPoint y: 131, distance: 640.1
click at [634, 146] on div at bounding box center [922, 412] width 1293 height 733
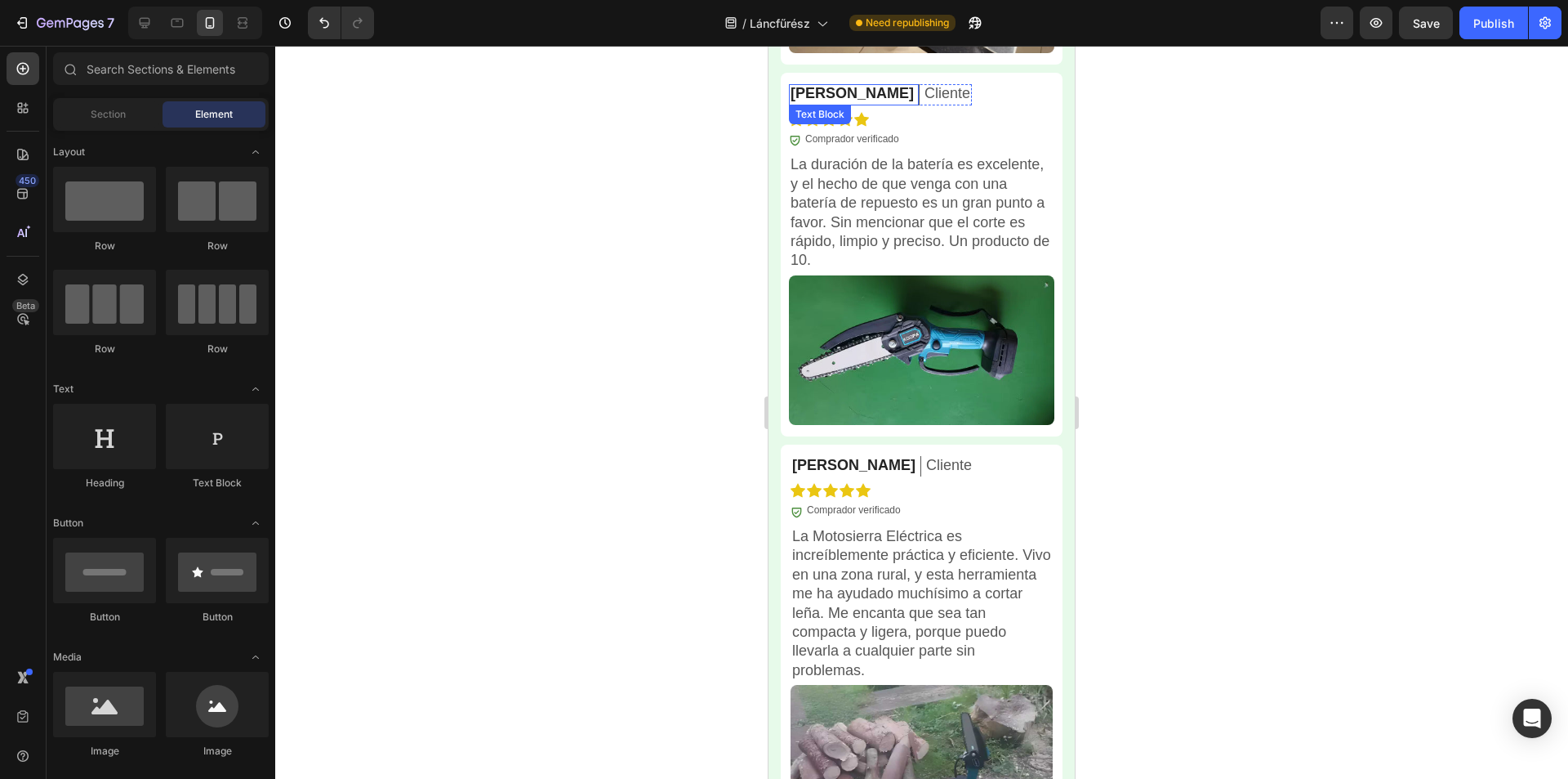
click at [826, 85] on p "[PERSON_NAME]" at bounding box center [852, 93] width 124 height 19
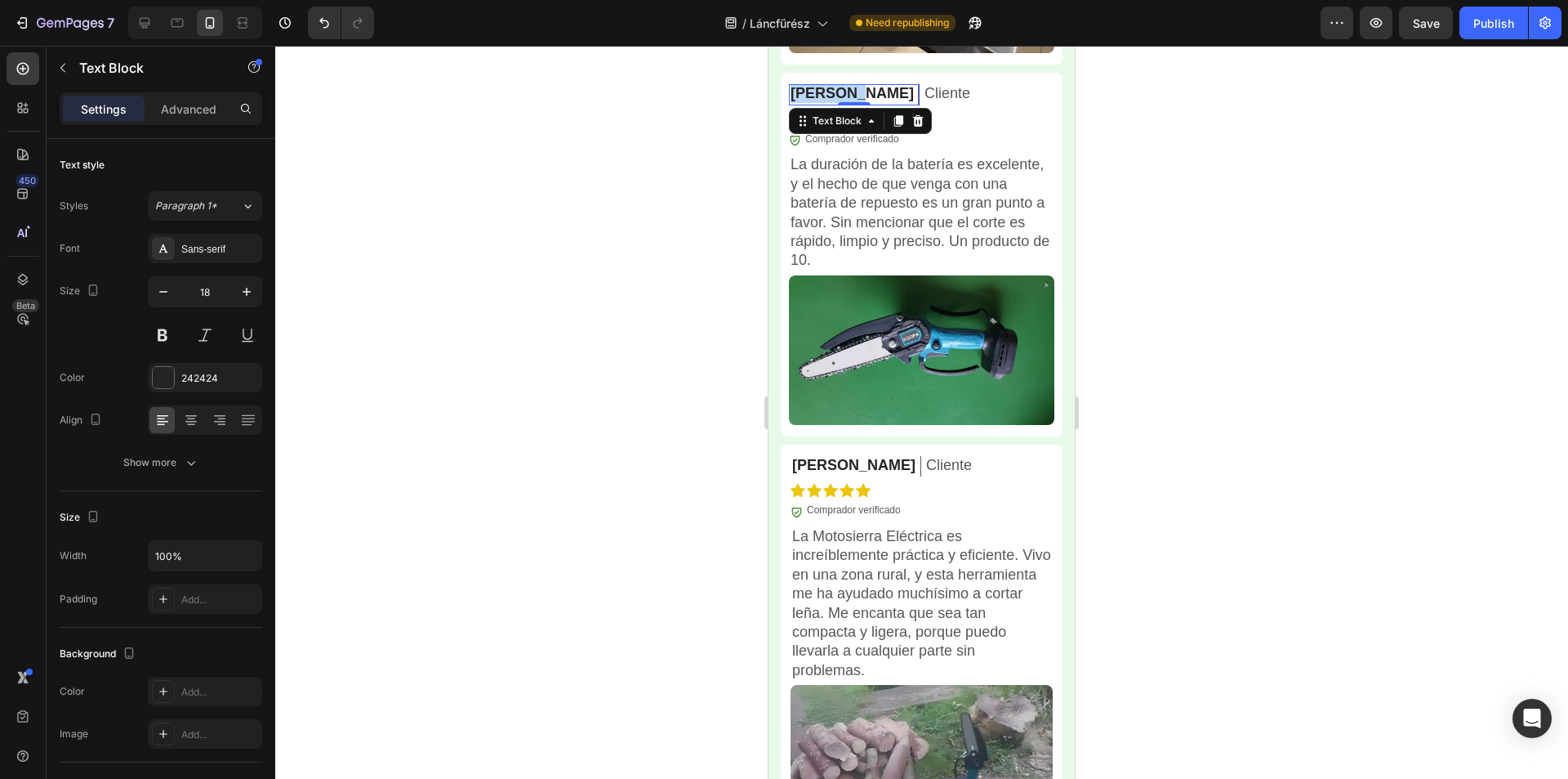
click at [826, 85] on p "[PERSON_NAME]" at bounding box center [852, 93] width 124 height 19
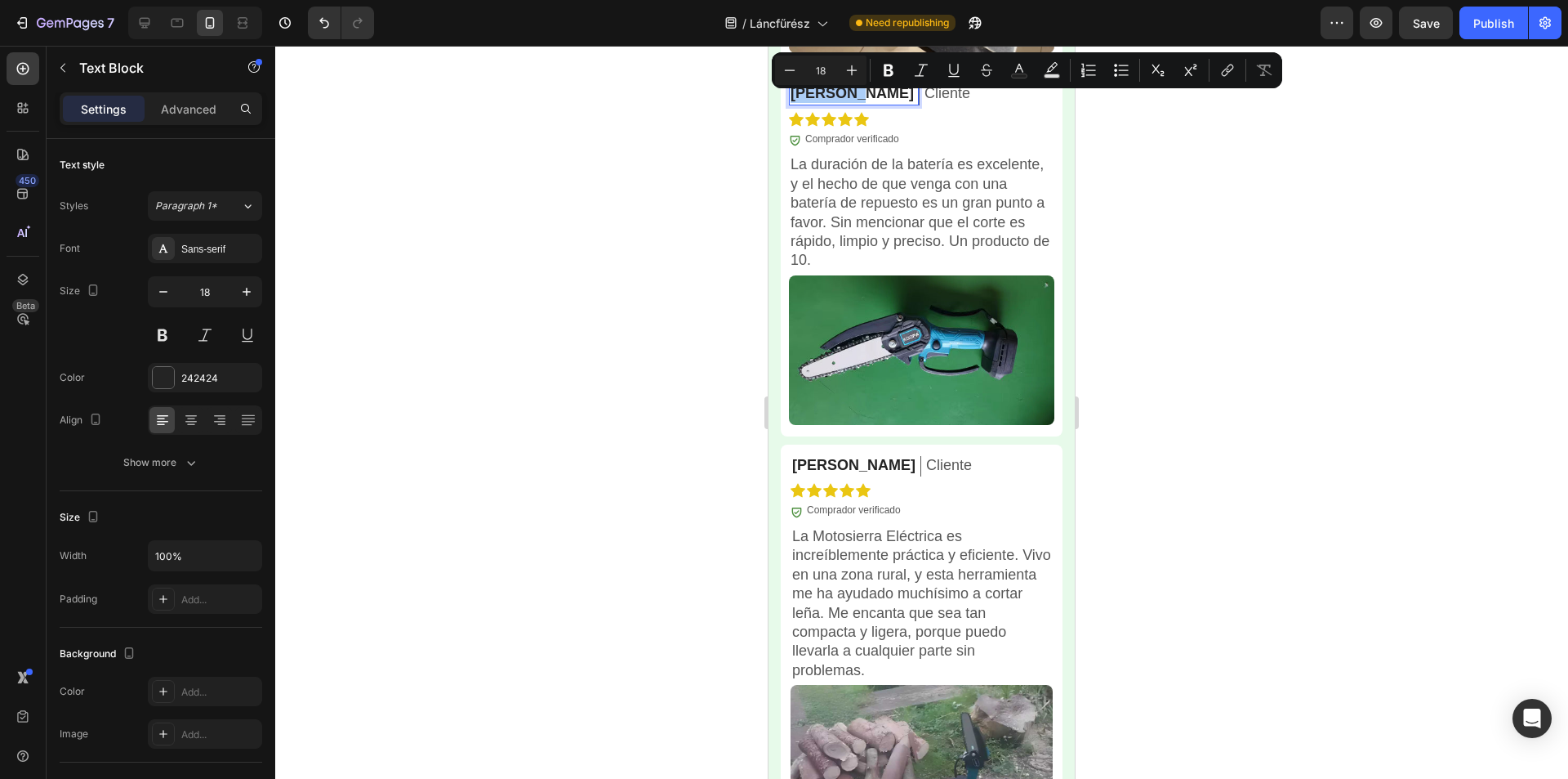
drag, startPoint x: 58, startPoint y: 39, endPoint x: 688, endPoint y: 192, distance: 648.3
click at [659, 207] on div at bounding box center [922, 412] width 1293 height 733
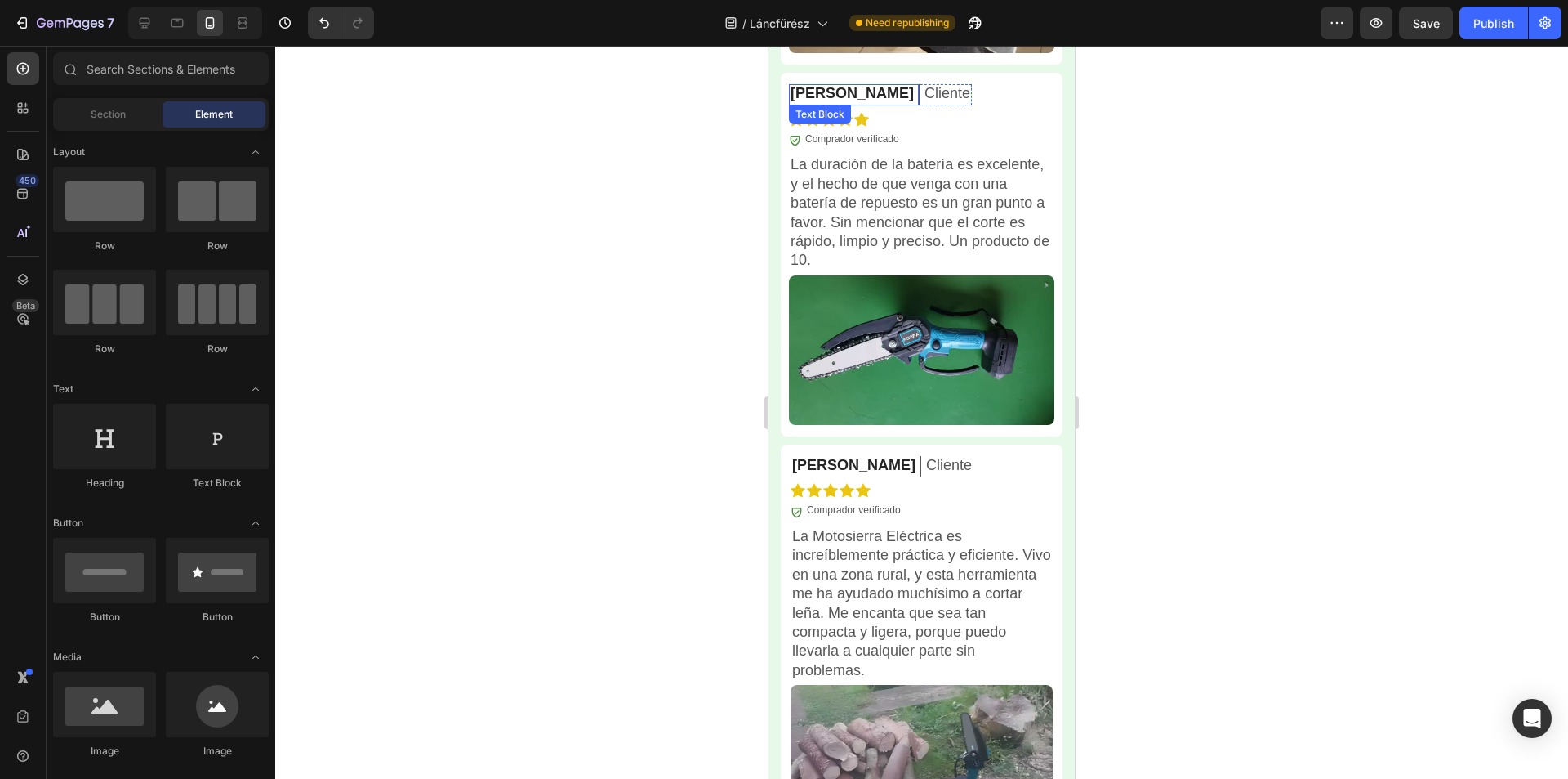
click at [820, 84] on p "[PERSON_NAME]" at bounding box center [852, 93] width 124 height 19
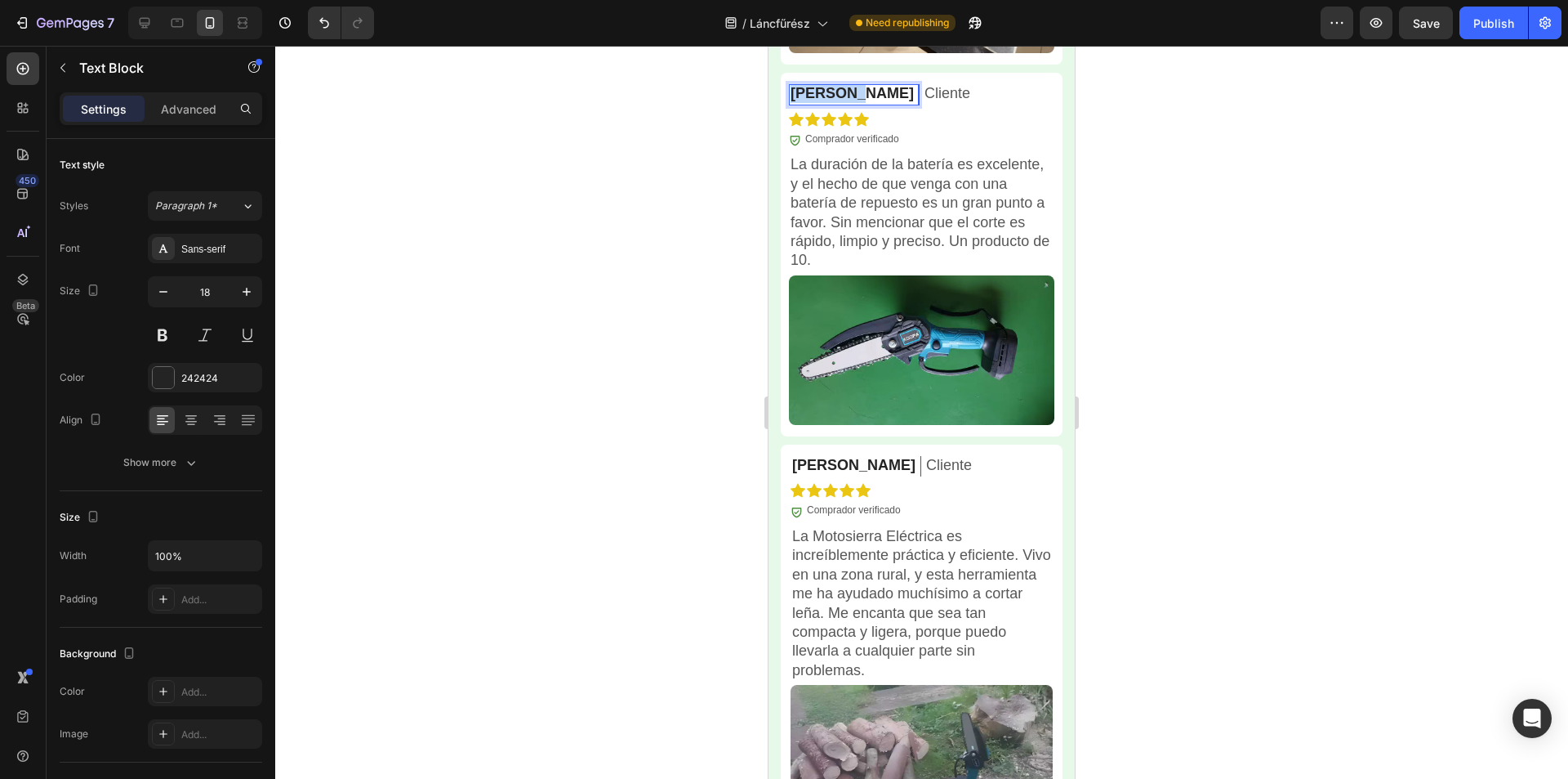
click at [820, 84] on p "[PERSON_NAME]" at bounding box center [852, 93] width 124 height 19
click at [925, 84] on p "Cliente" at bounding box center [948, 93] width 46 height 19
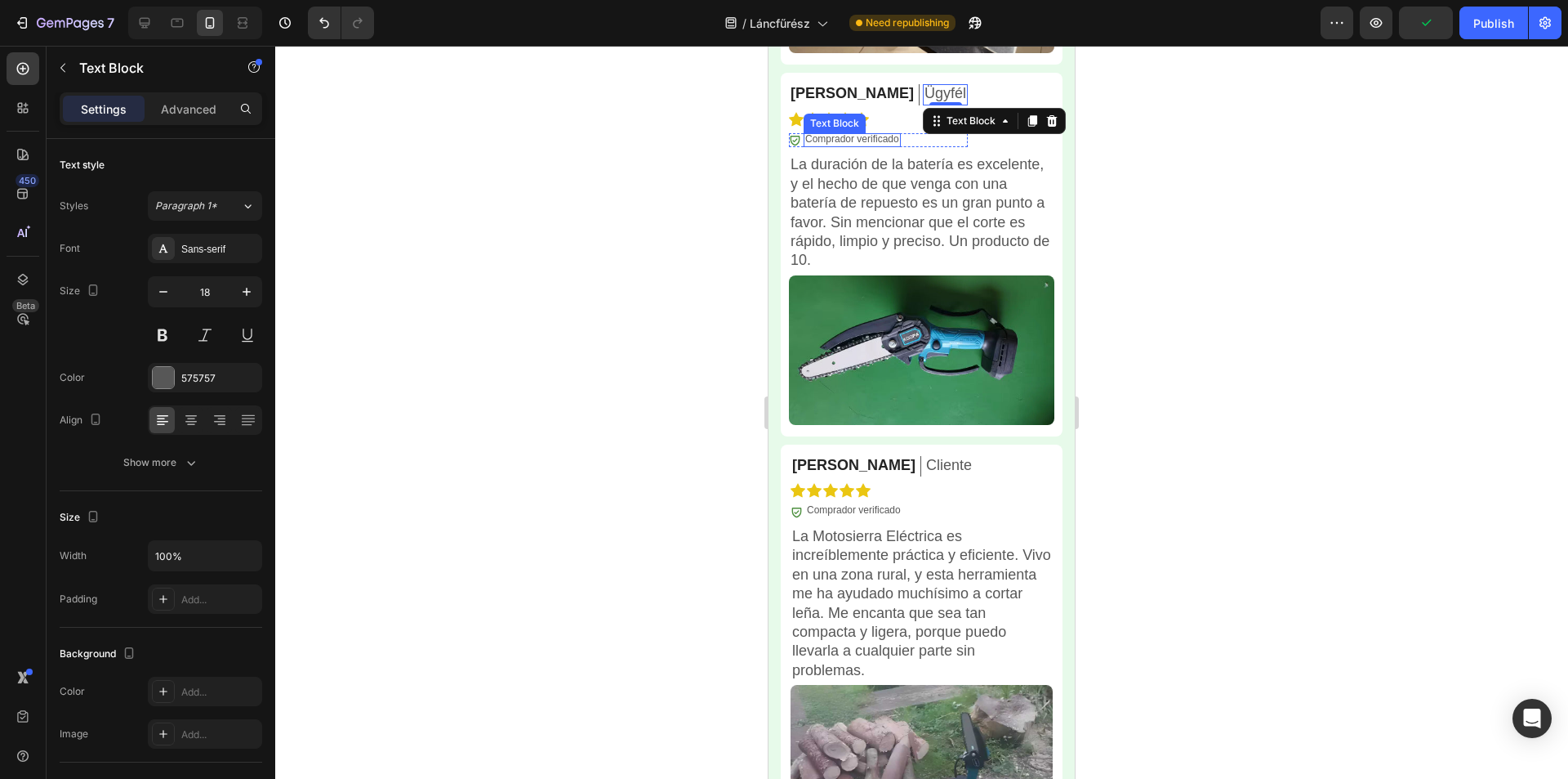
click at [862, 133] on p "Comprador verificado" at bounding box center [852, 139] width 94 height 13
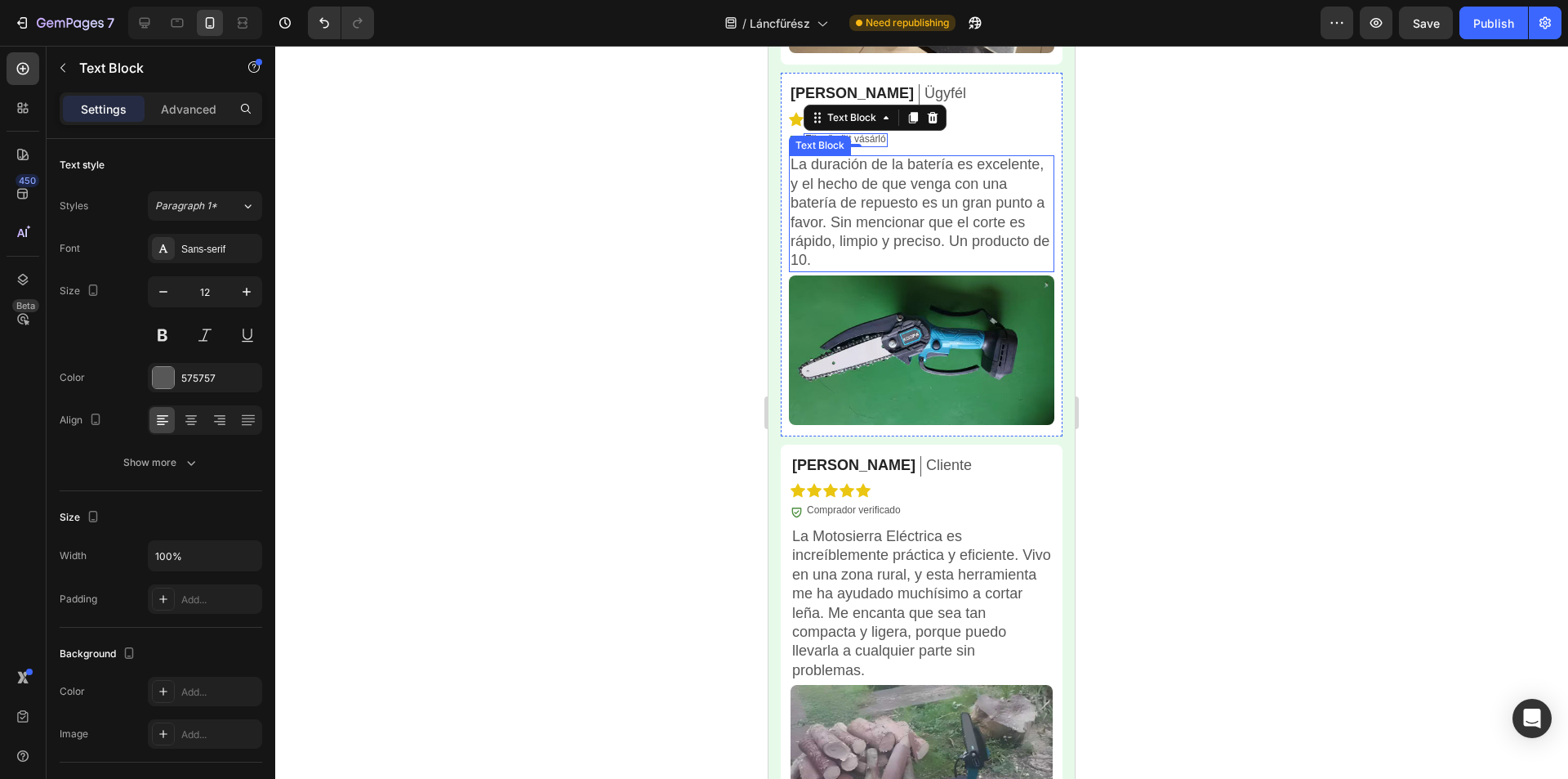
click at [881, 202] on p "La duración de la batería es excelente, y el hecho de que venga con una batería…" at bounding box center [922, 212] width 262 height 114
click at [881, 201] on p "La duración de la batería es excelente, y el hecho de que venga con una batería…" at bounding box center [922, 212] width 262 height 114
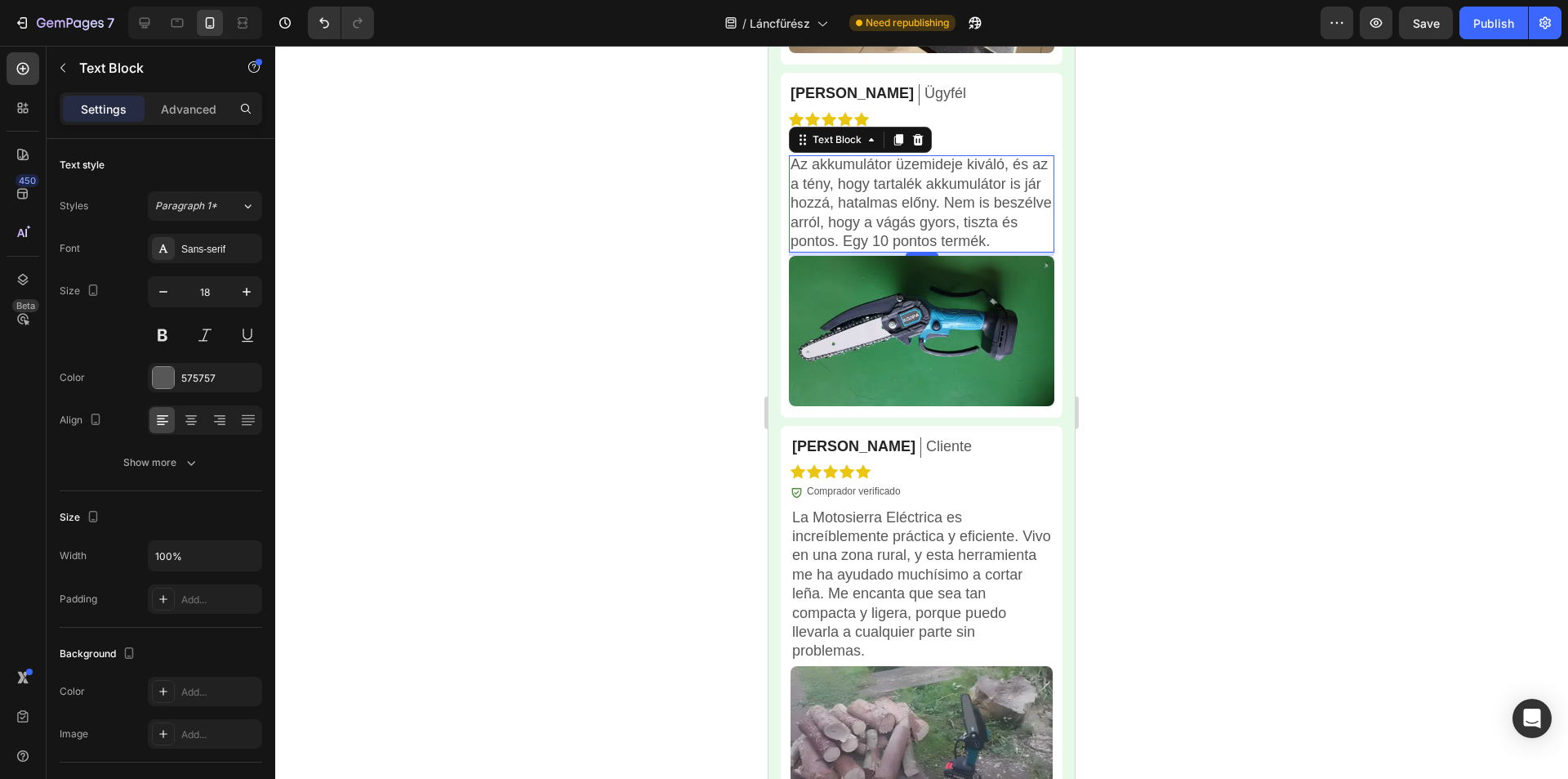
click at [1154, 242] on div at bounding box center [922, 412] width 1293 height 733
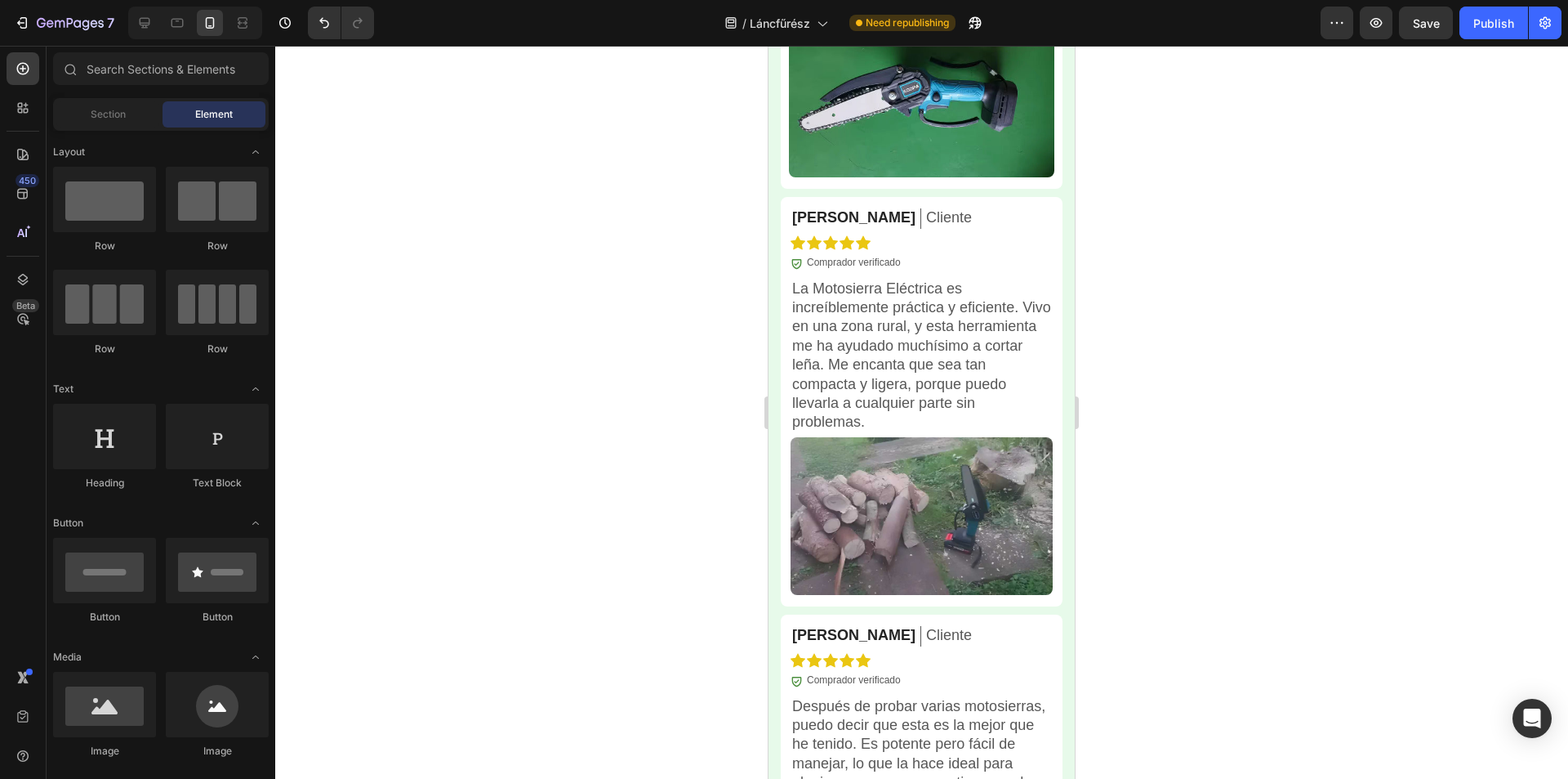
scroll to position [4837, 0]
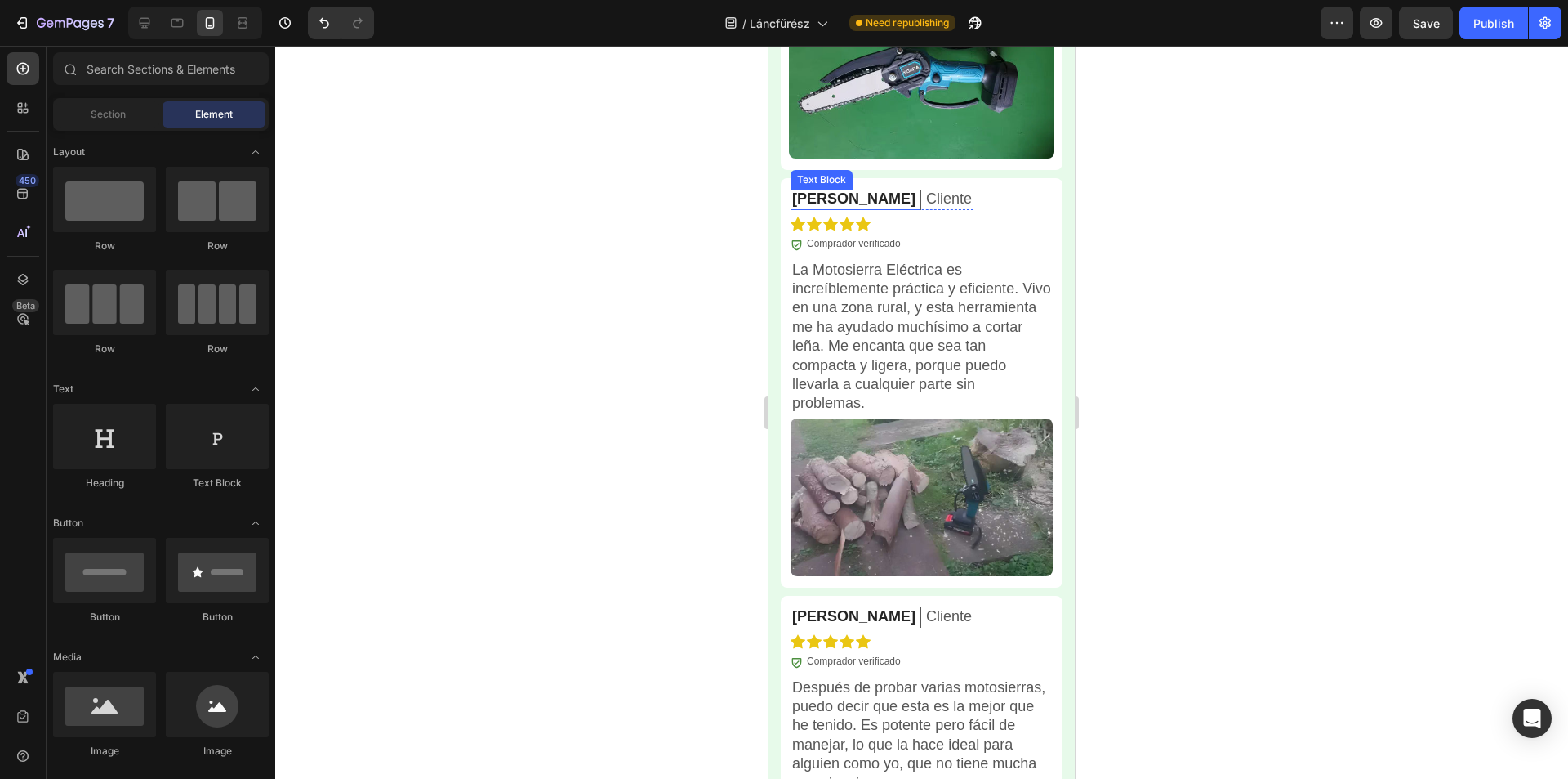
click at [824, 199] on p "[PERSON_NAME]" at bounding box center [854, 199] width 124 height 19
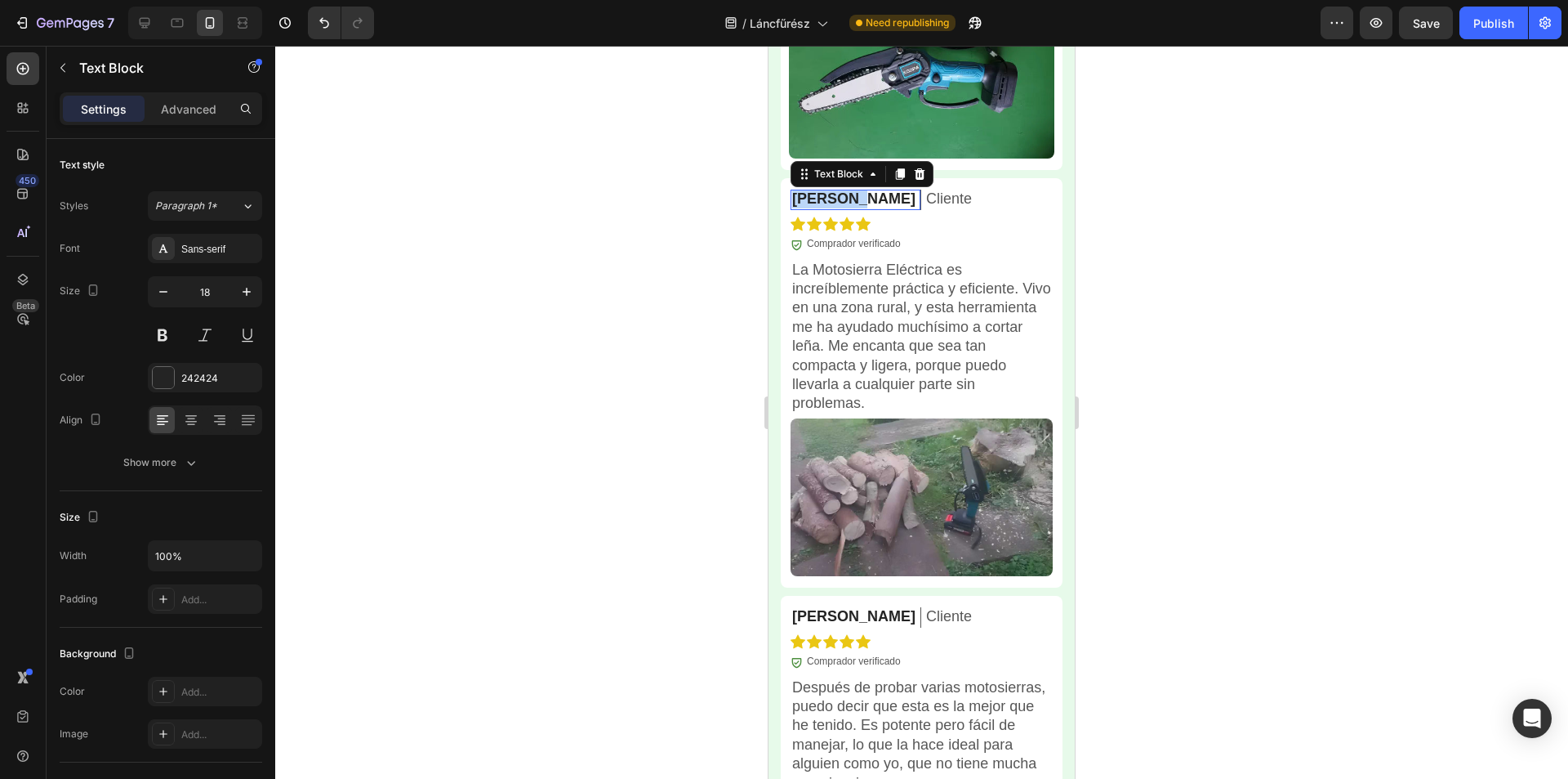
click at [824, 199] on p "[PERSON_NAME]" at bounding box center [854, 199] width 124 height 19
click at [926, 204] on p "Cliente" at bounding box center [948, 199] width 46 height 19
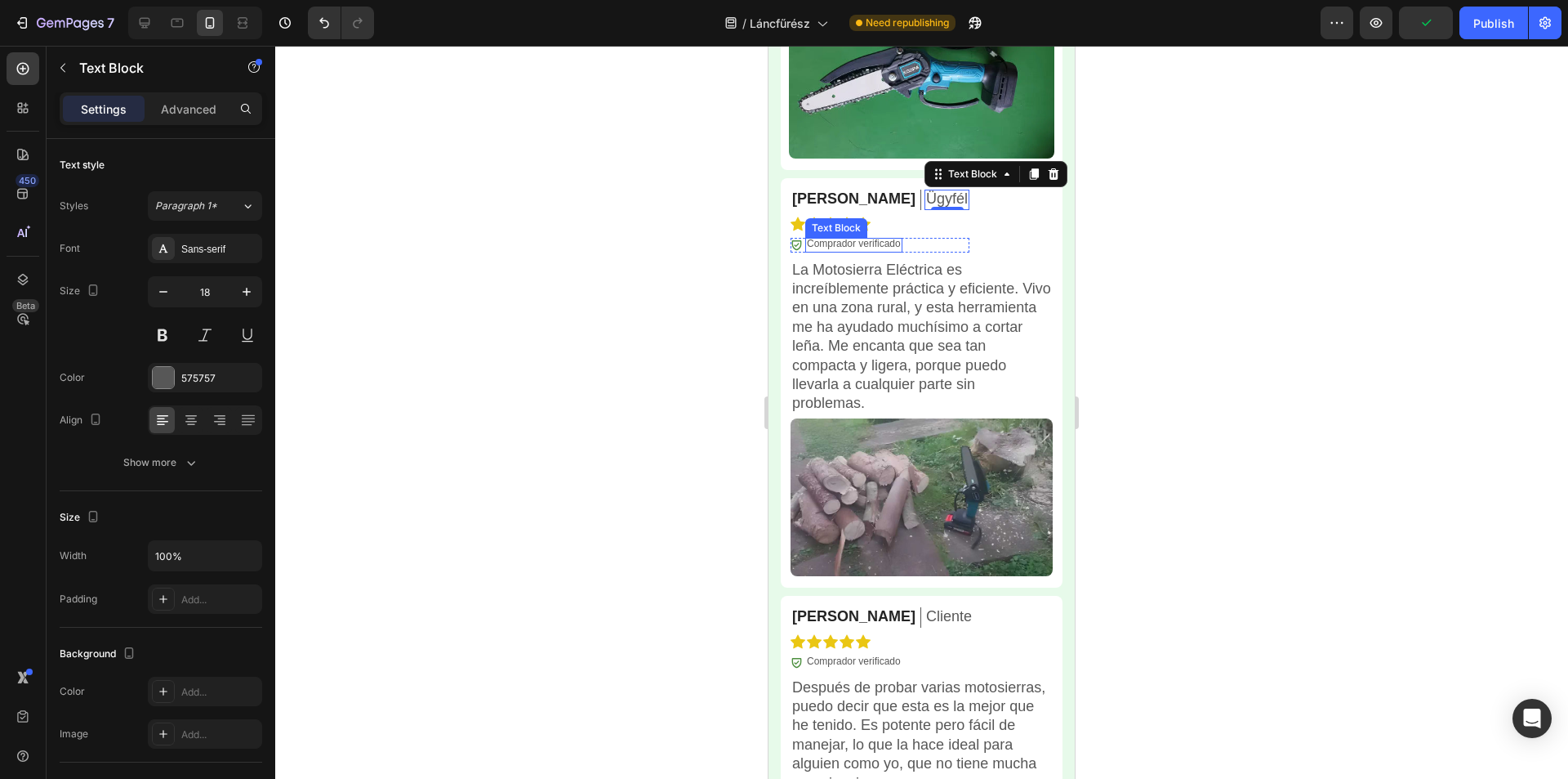
click at [853, 248] on p "Comprador verificado" at bounding box center [854, 244] width 94 height 13
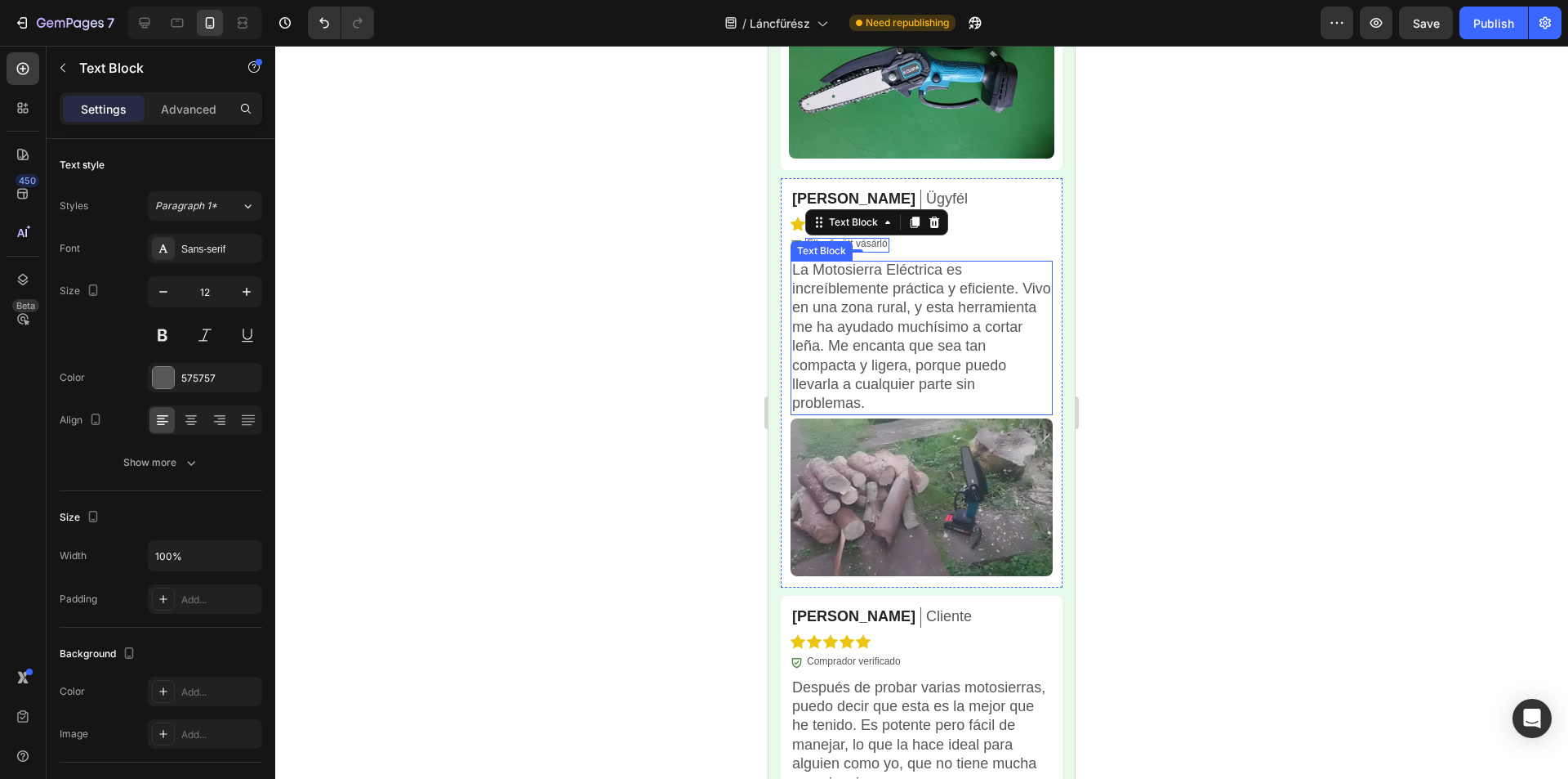
click at [916, 322] on p "La Motosierra Eléctrica es increíblemente práctica y eficiente. Vivo en una zon…" at bounding box center [922, 337] width 259 height 153
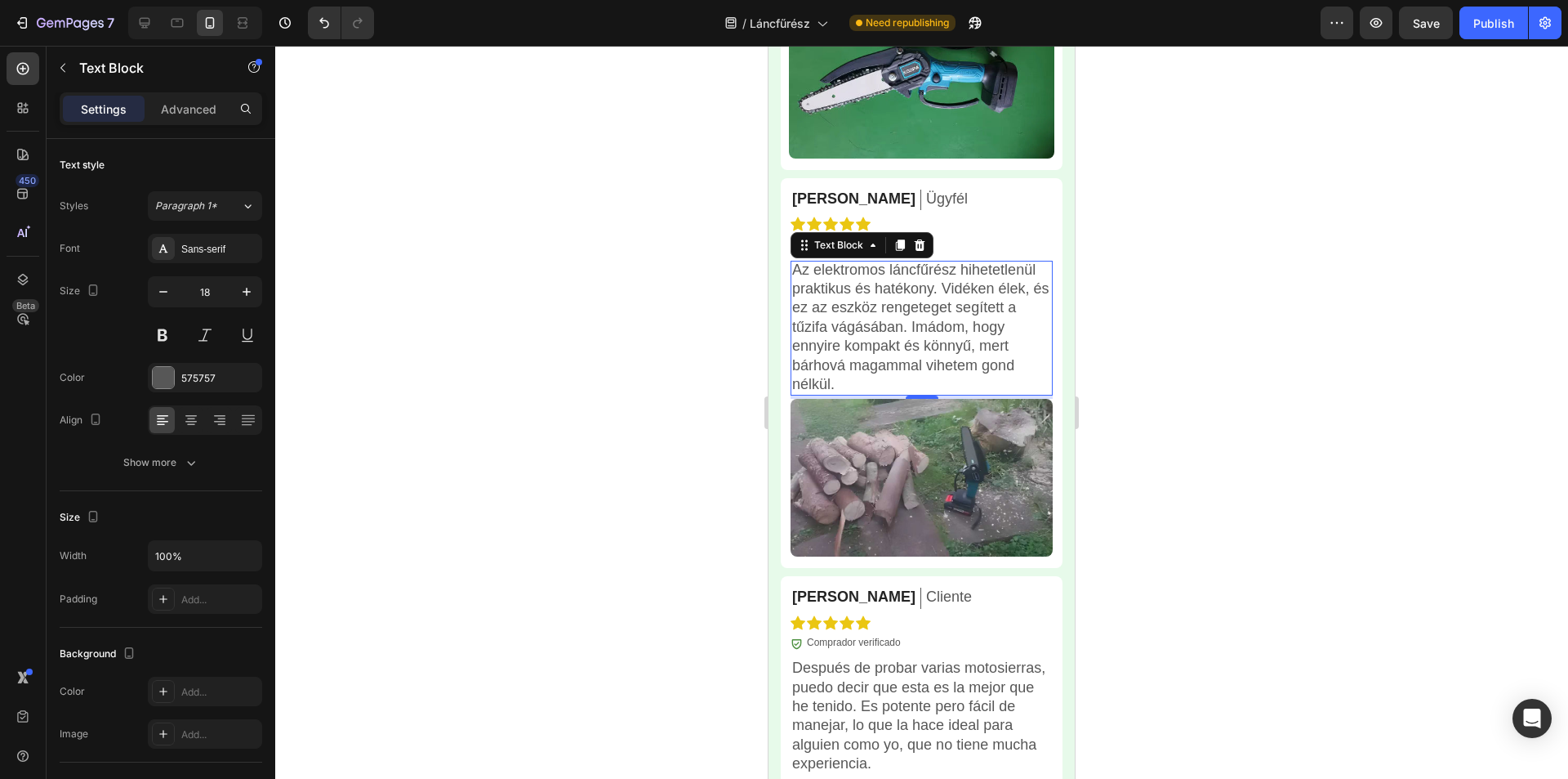
click at [1173, 347] on div at bounding box center [922, 412] width 1293 height 733
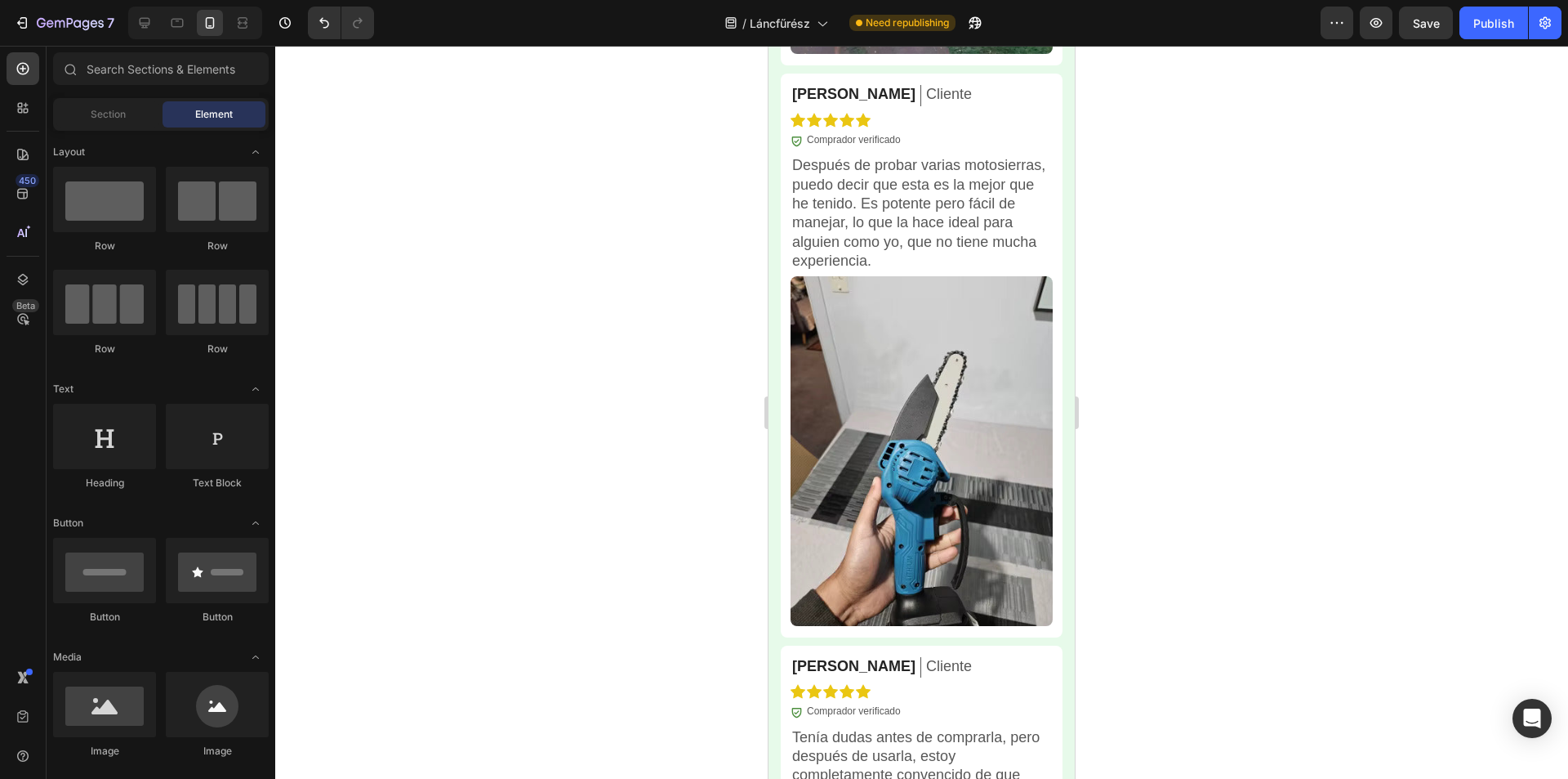
scroll to position [5348, 0]
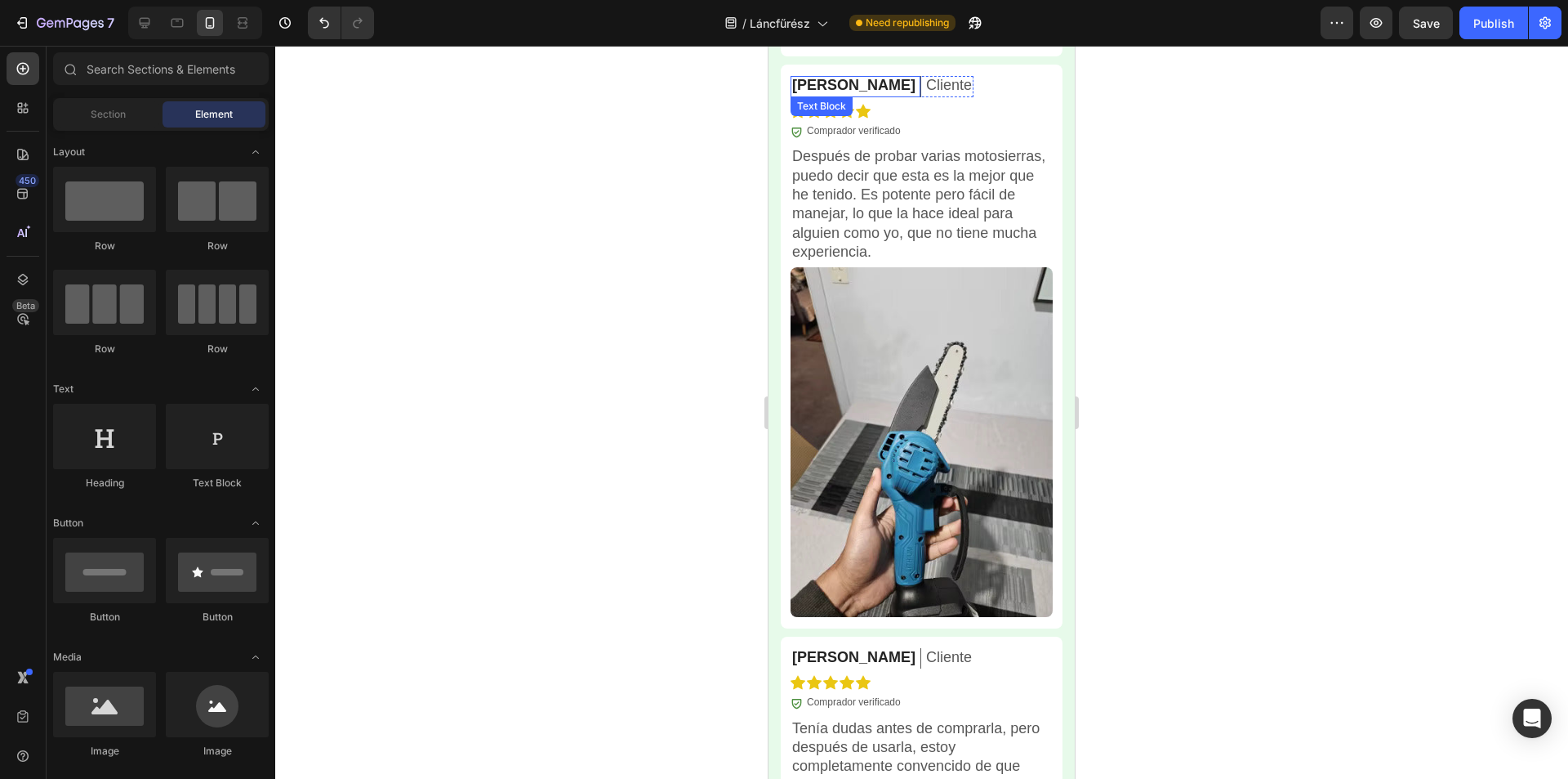
click at [826, 79] on p "[PERSON_NAME]" at bounding box center [854, 86] width 124 height 19
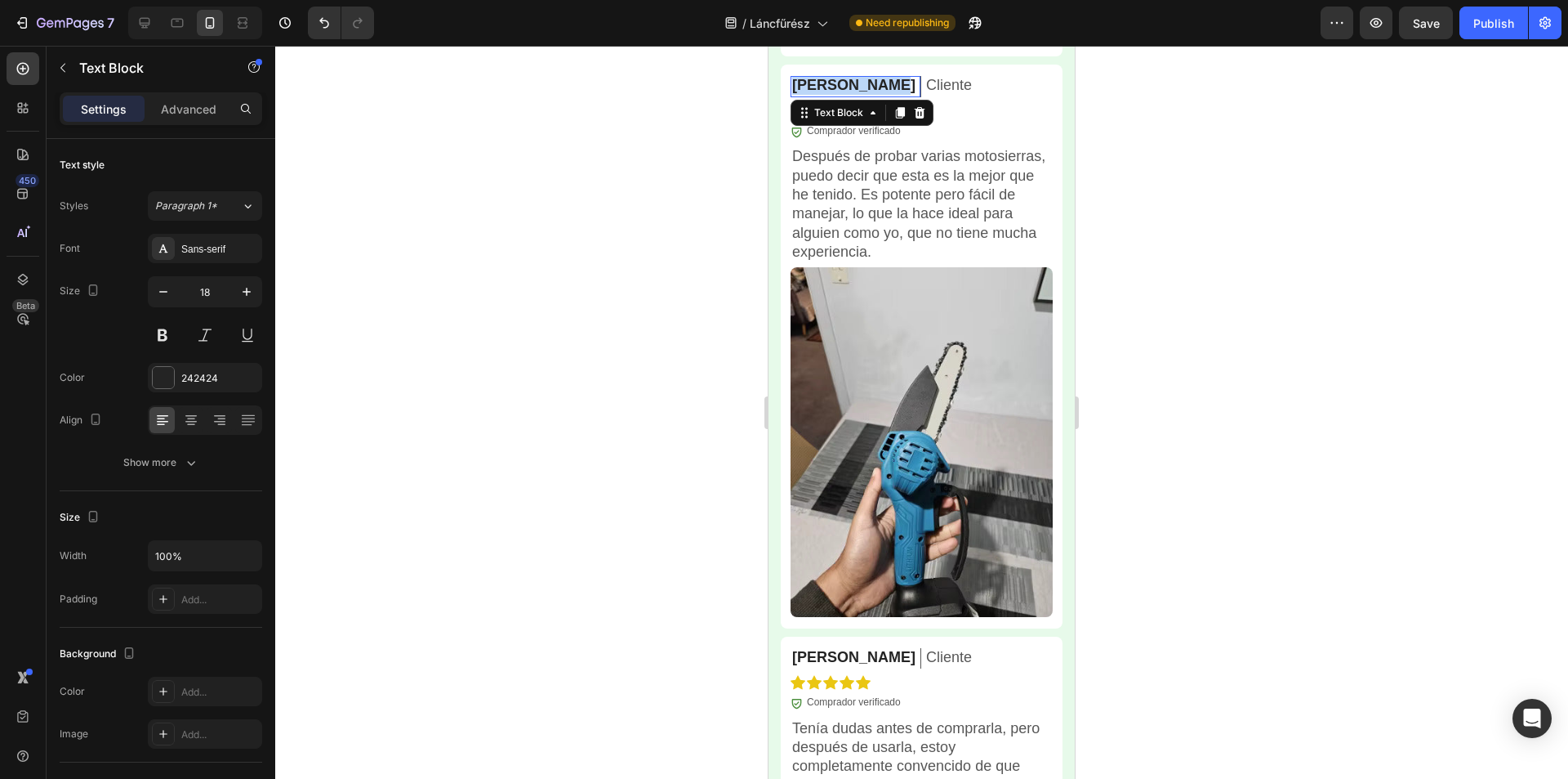
click at [826, 79] on p "[PERSON_NAME]" at bounding box center [854, 86] width 124 height 19
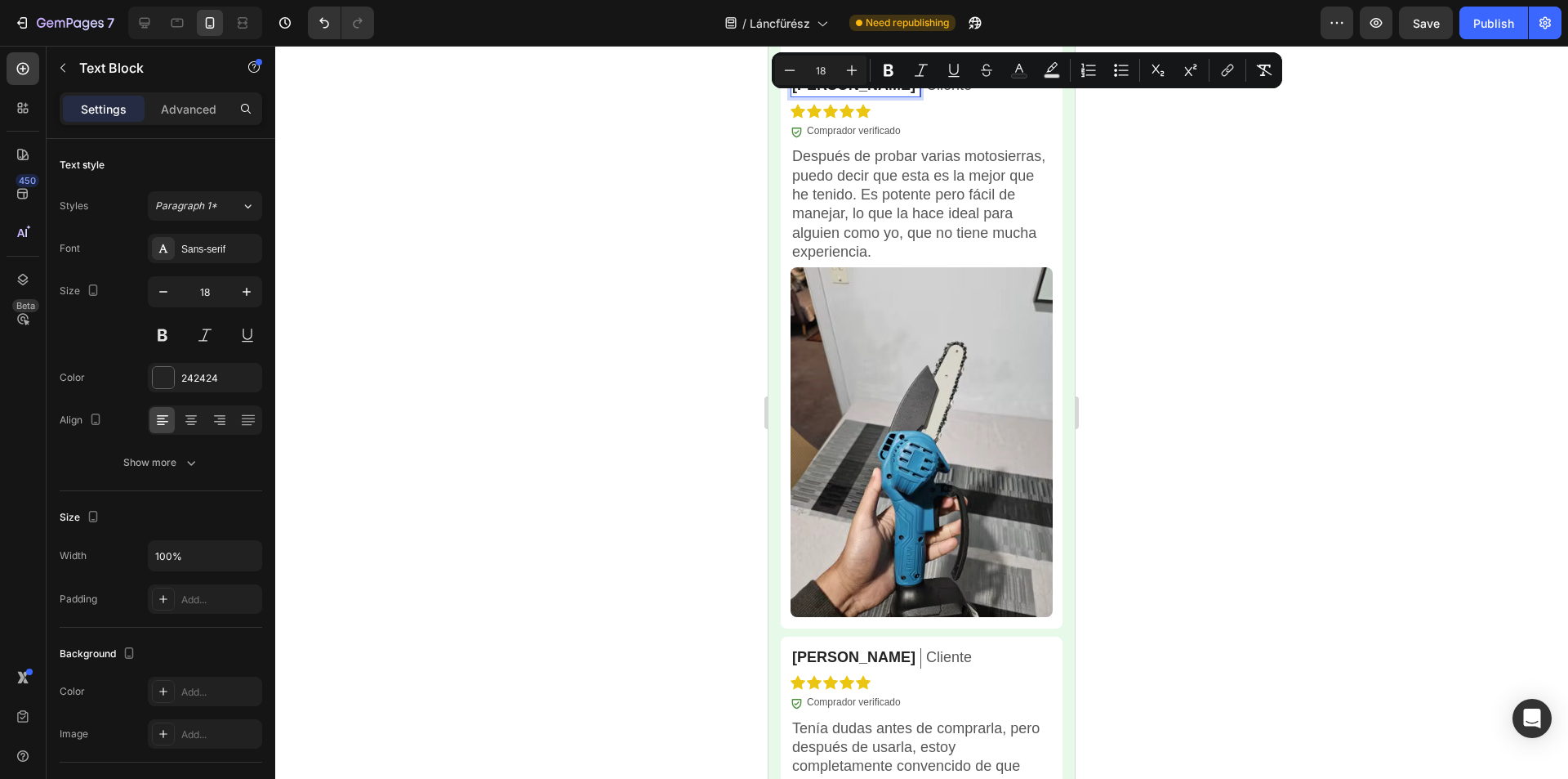
click at [1164, 238] on div at bounding box center [922, 412] width 1293 height 733
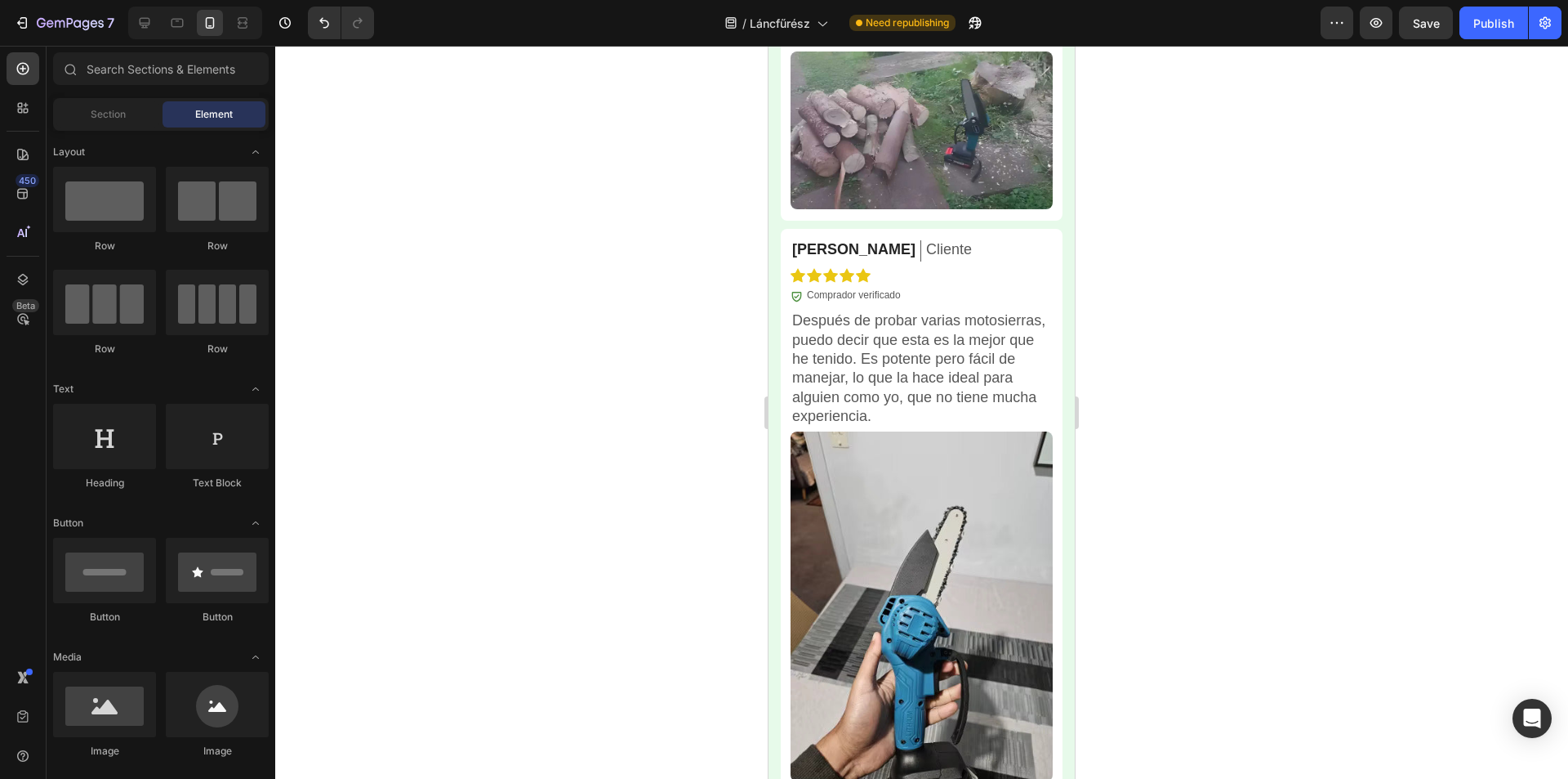
scroll to position [5175, 0]
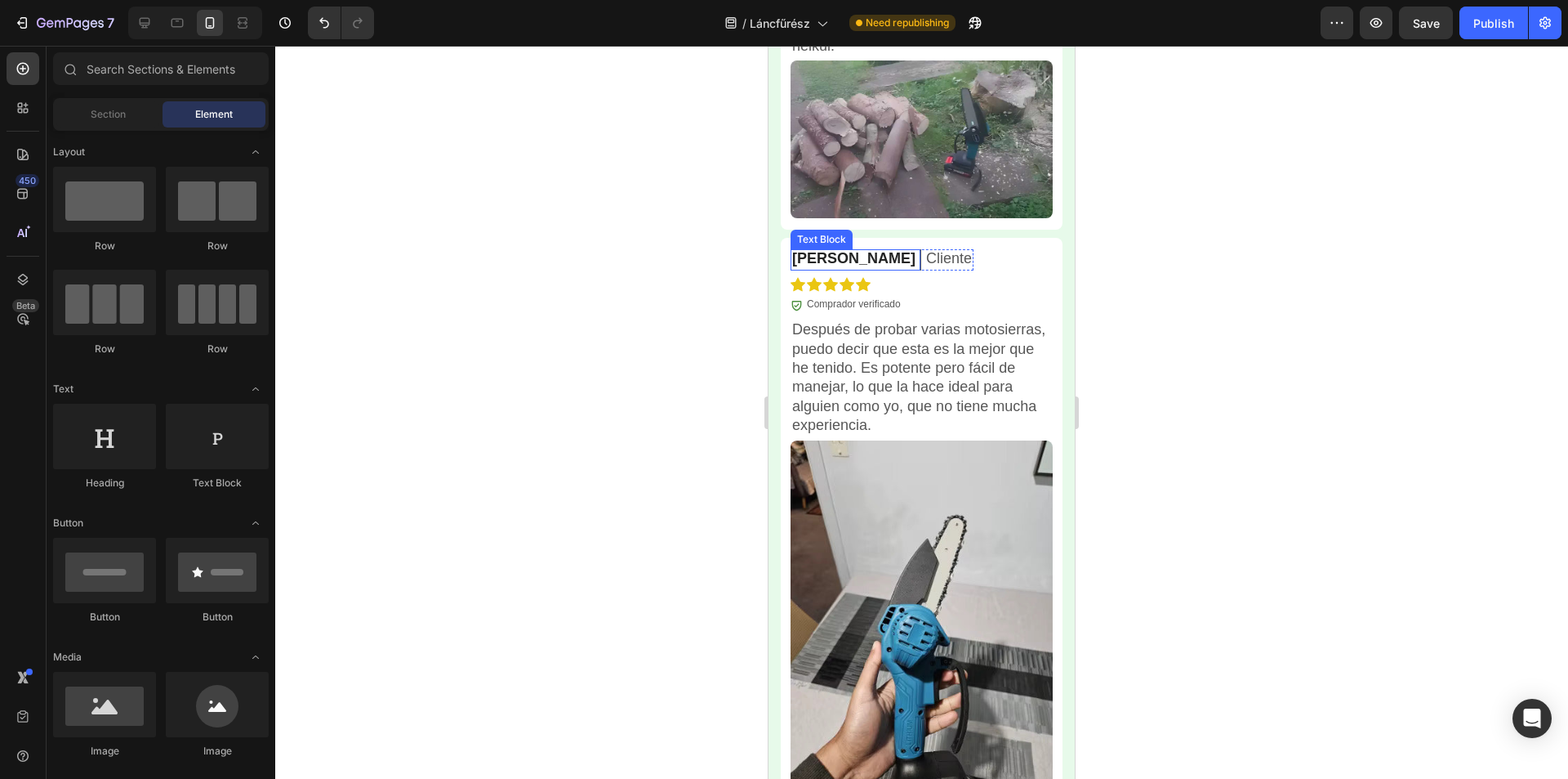
click at [820, 250] on span "[PERSON_NAME]" at bounding box center [854, 258] width 124 height 16
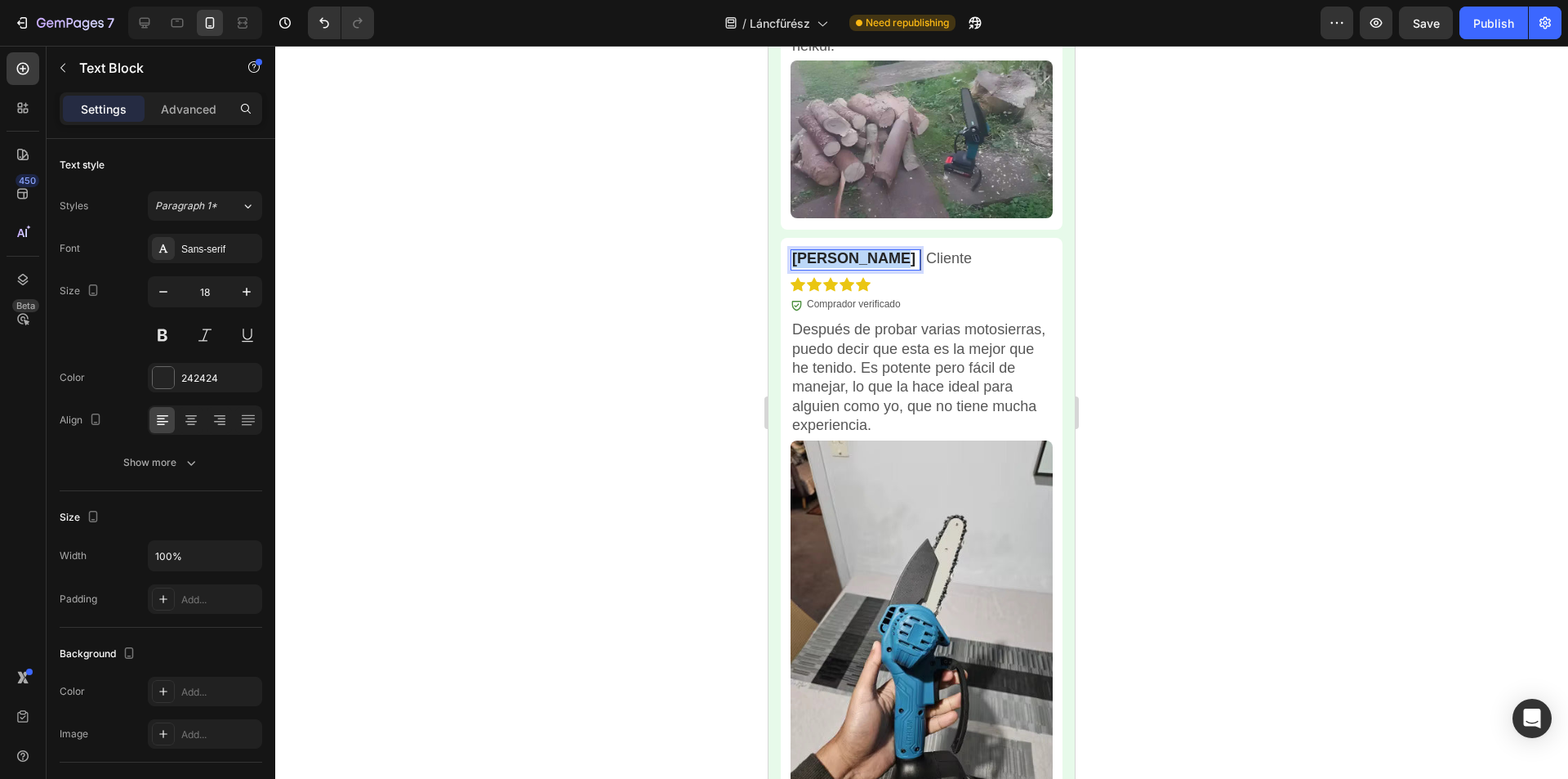
click at [820, 250] on span "[PERSON_NAME]" at bounding box center [854, 258] width 124 height 16
click at [926, 261] on p "Cliente" at bounding box center [948, 259] width 46 height 19
click at [864, 300] on p "Comprador verificado" at bounding box center [854, 305] width 94 height 13
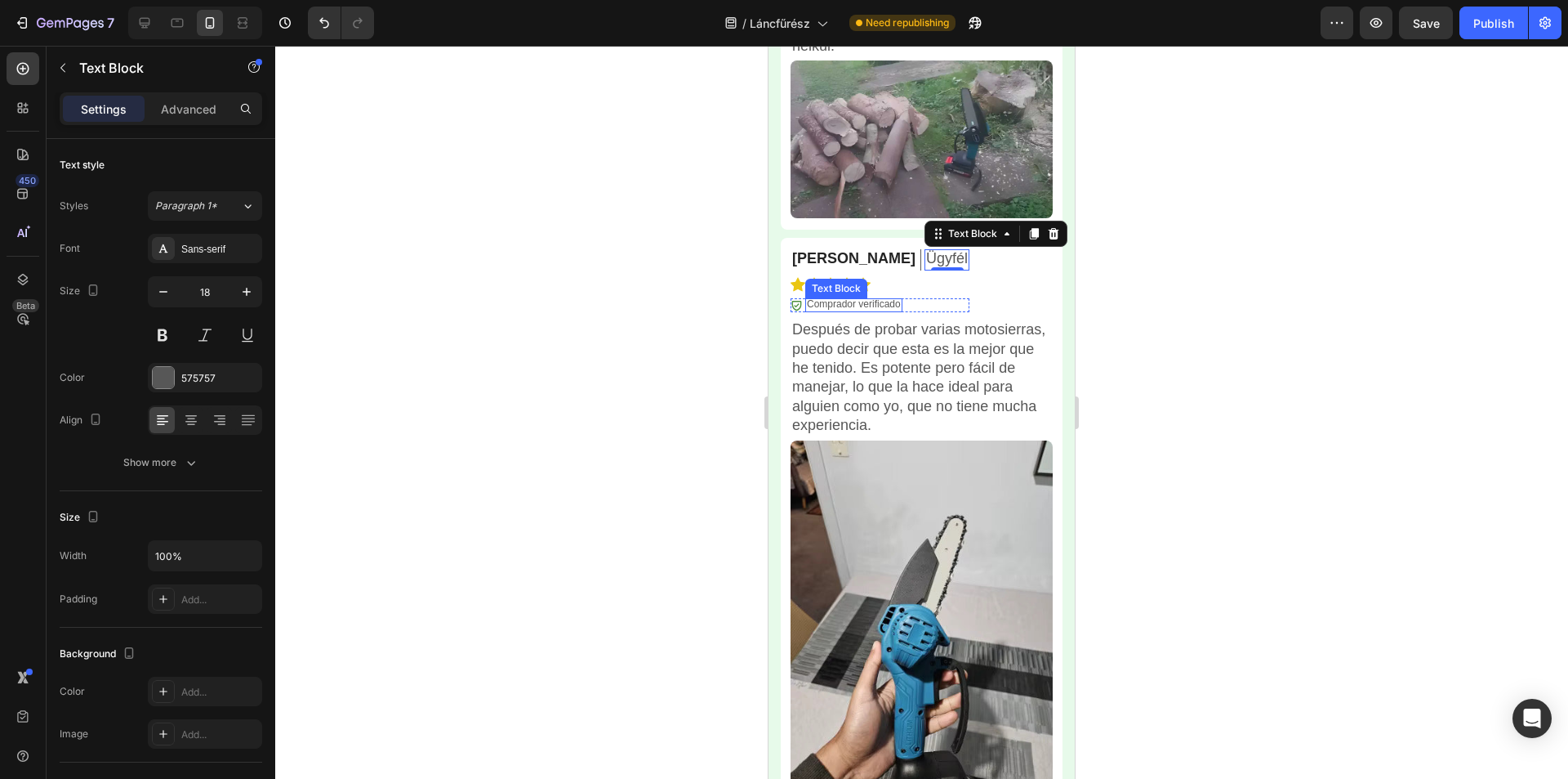
click at [863, 300] on p "Comprador verificado" at bounding box center [854, 305] width 94 height 13
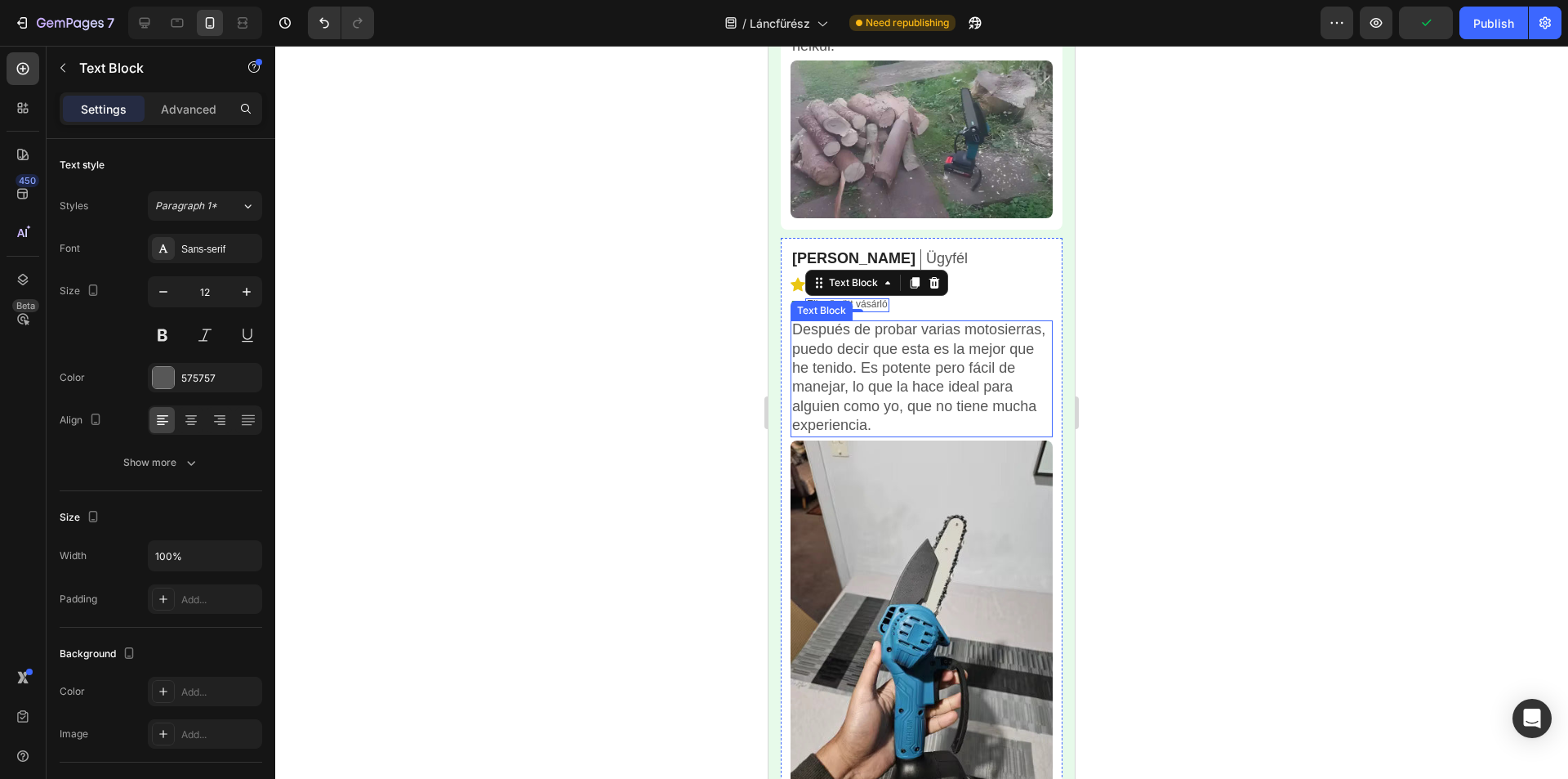
click at [853, 358] on p "Después de probar varias motosierras, puedo decir que esta es la mejor que he t…" at bounding box center [922, 377] width 259 height 114
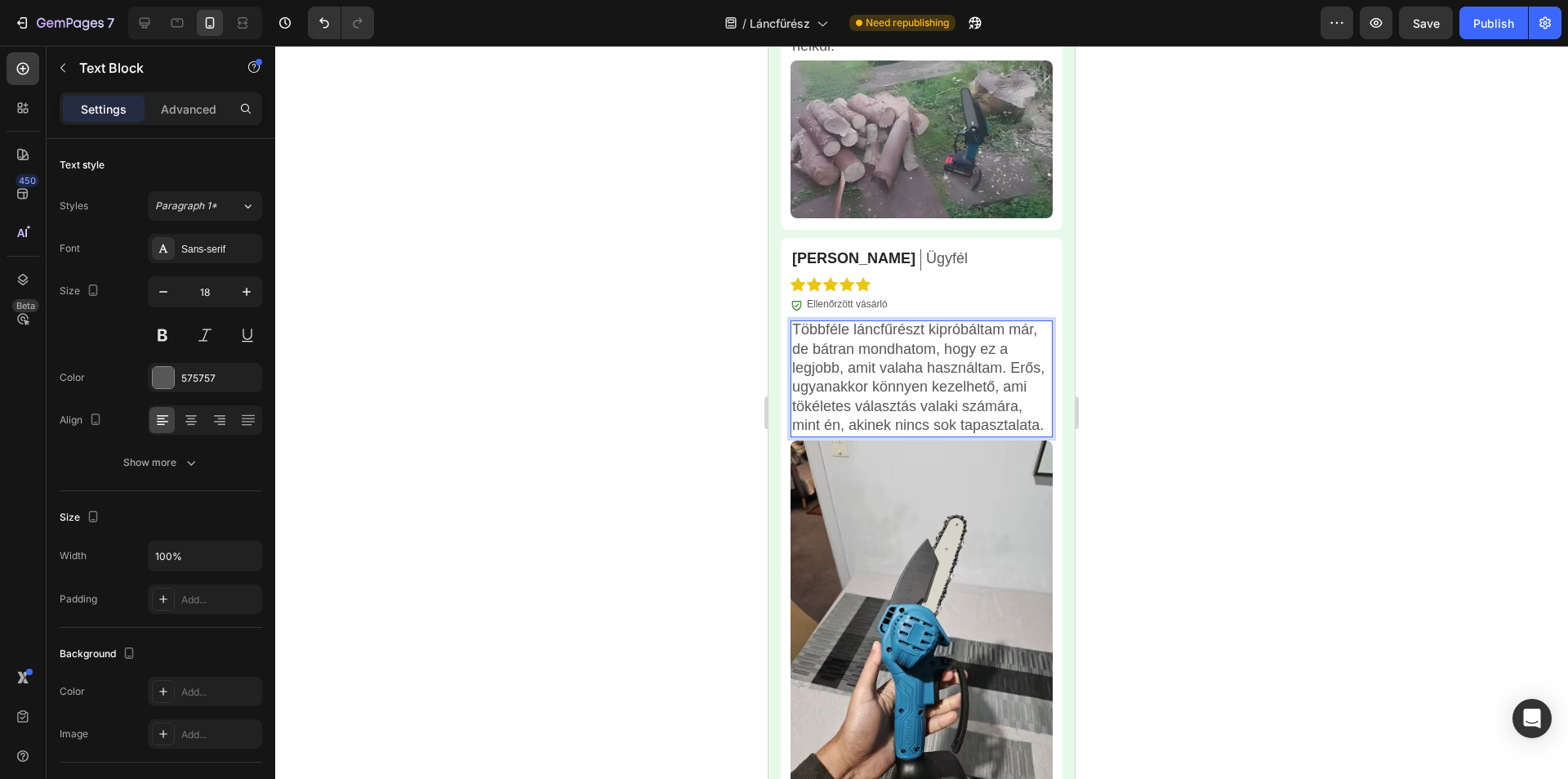
click at [1404, 221] on div at bounding box center [922, 412] width 1293 height 733
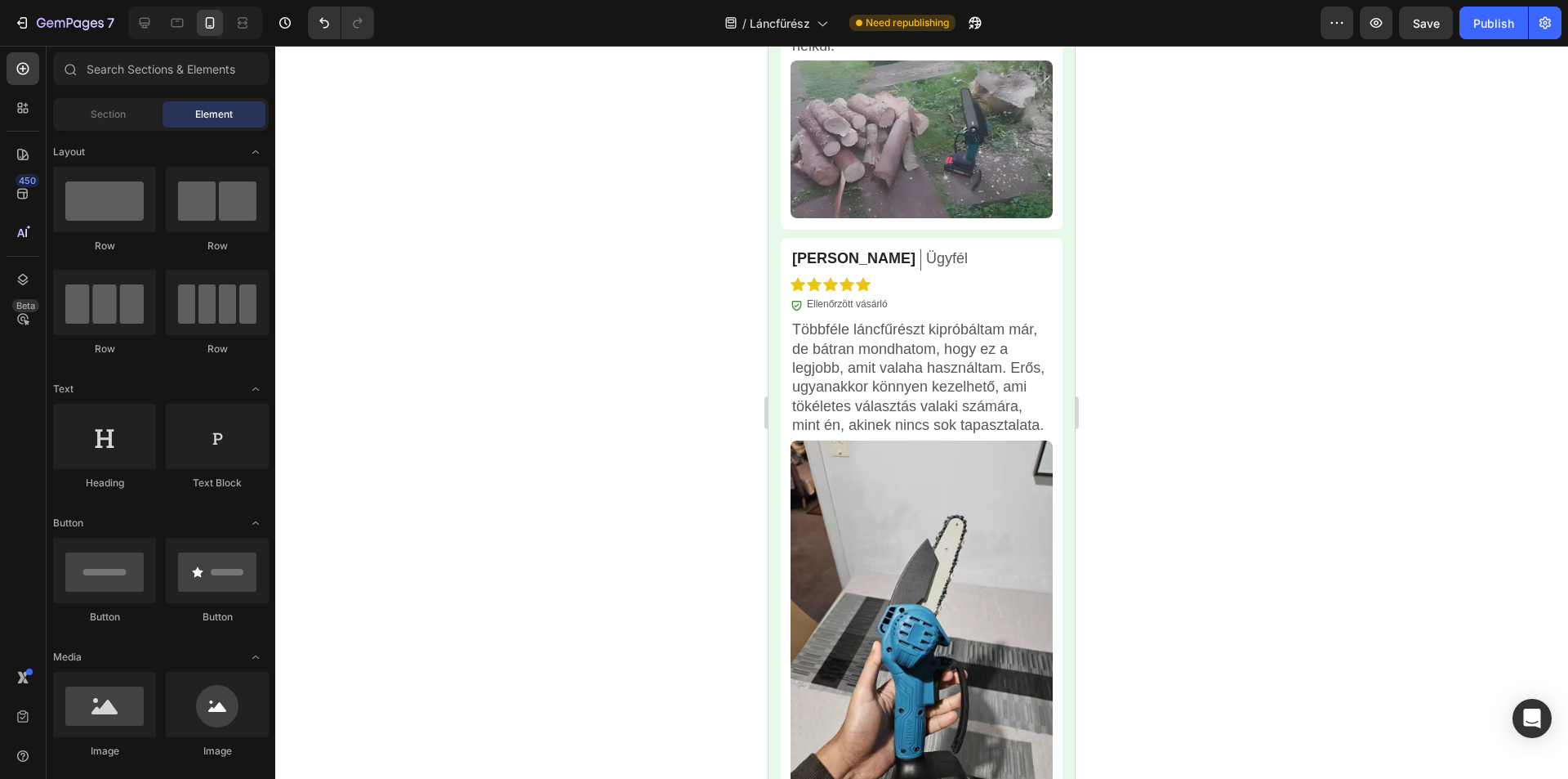
click at [1423, 36] on button "Save" at bounding box center [1426, 23] width 54 height 33
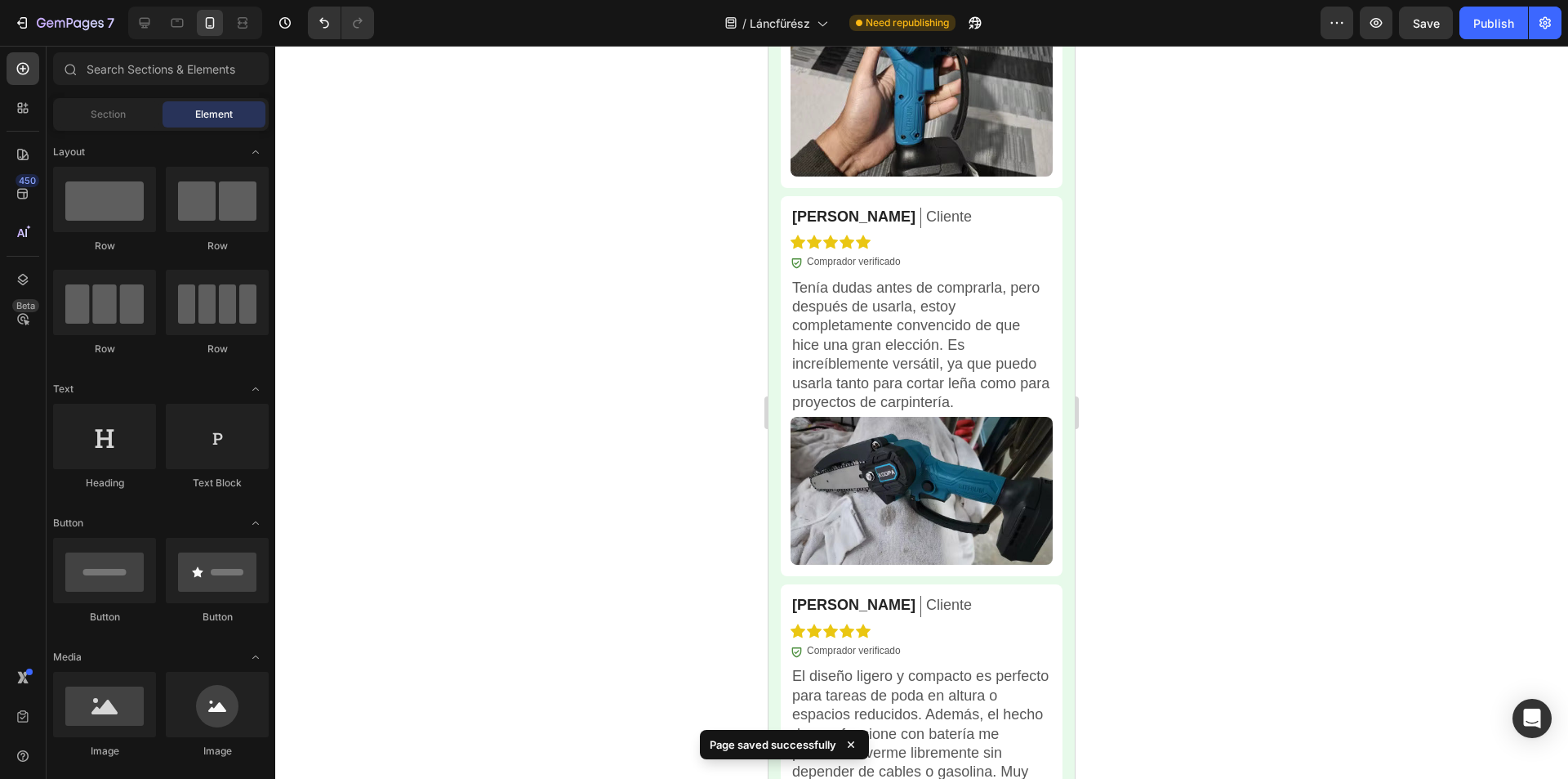
scroll to position [5808, 0]
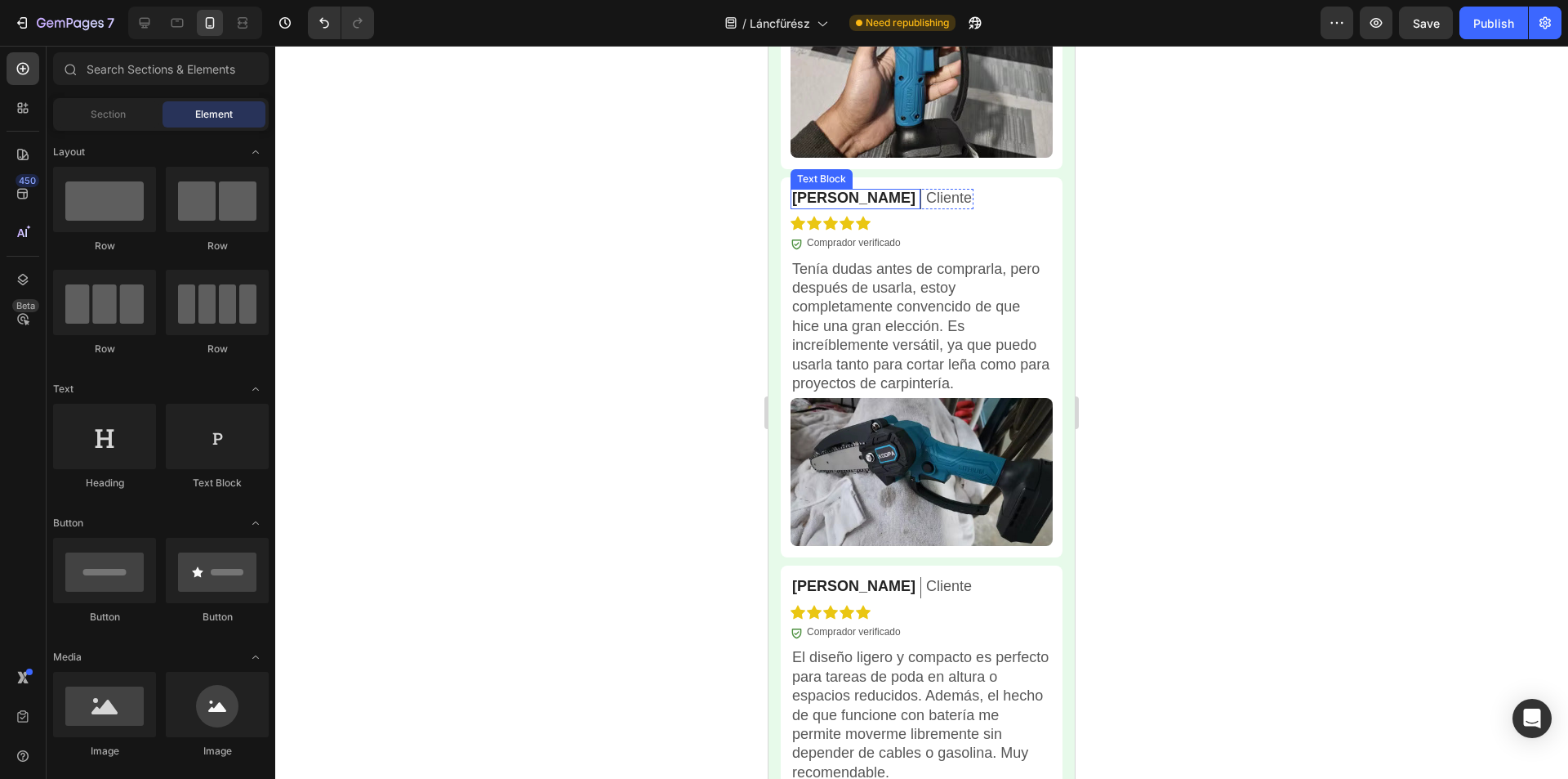
click at [839, 199] on p "[PERSON_NAME]" at bounding box center [854, 198] width 124 height 19
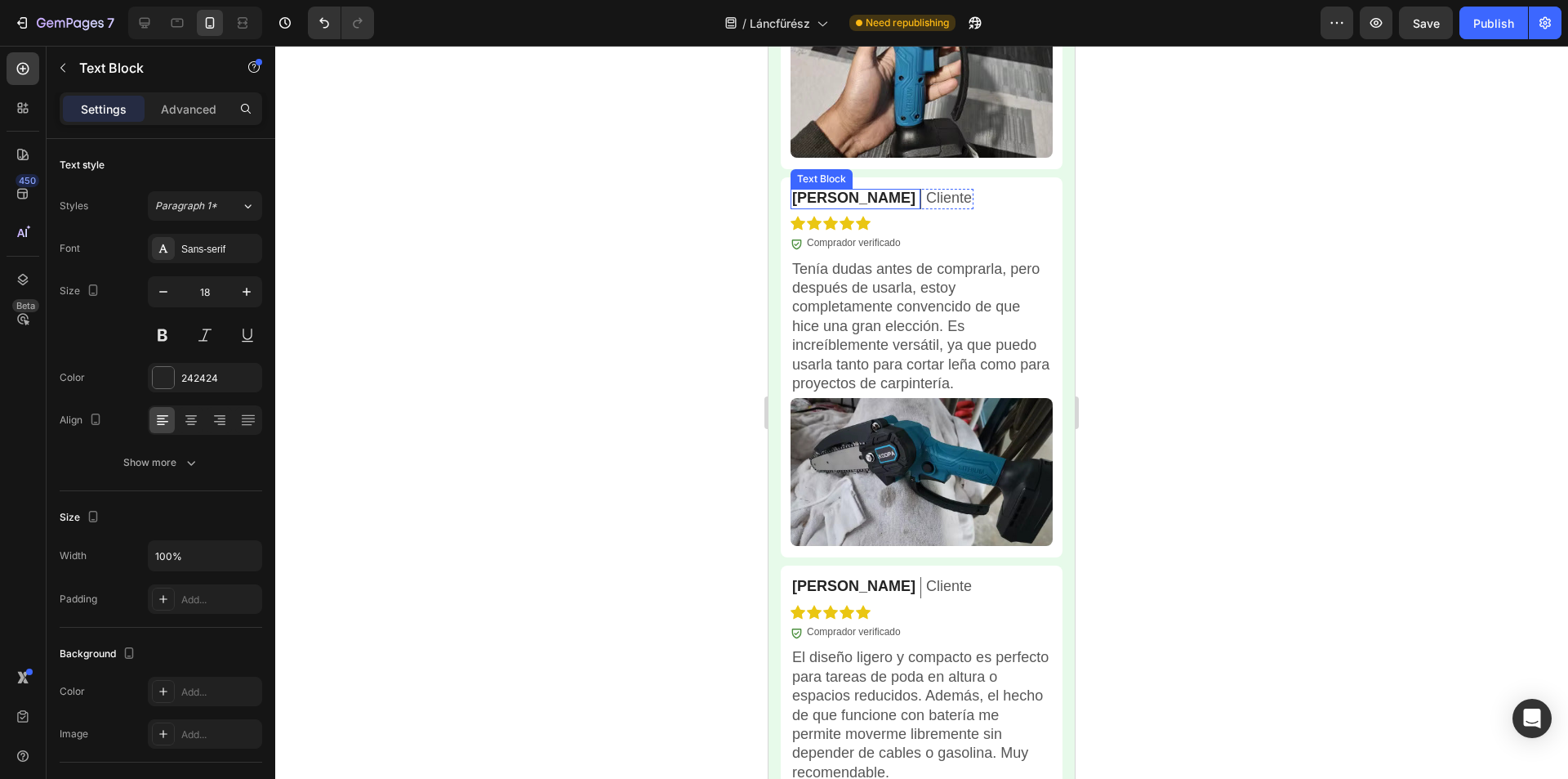
click at [839, 199] on p "[PERSON_NAME]" at bounding box center [854, 198] width 124 height 19
drag, startPoint x: 1204, startPoint y: 234, endPoint x: 1150, endPoint y: 234, distance: 54.0
click at [1204, 234] on div at bounding box center [922, 412] width 1293 height 733
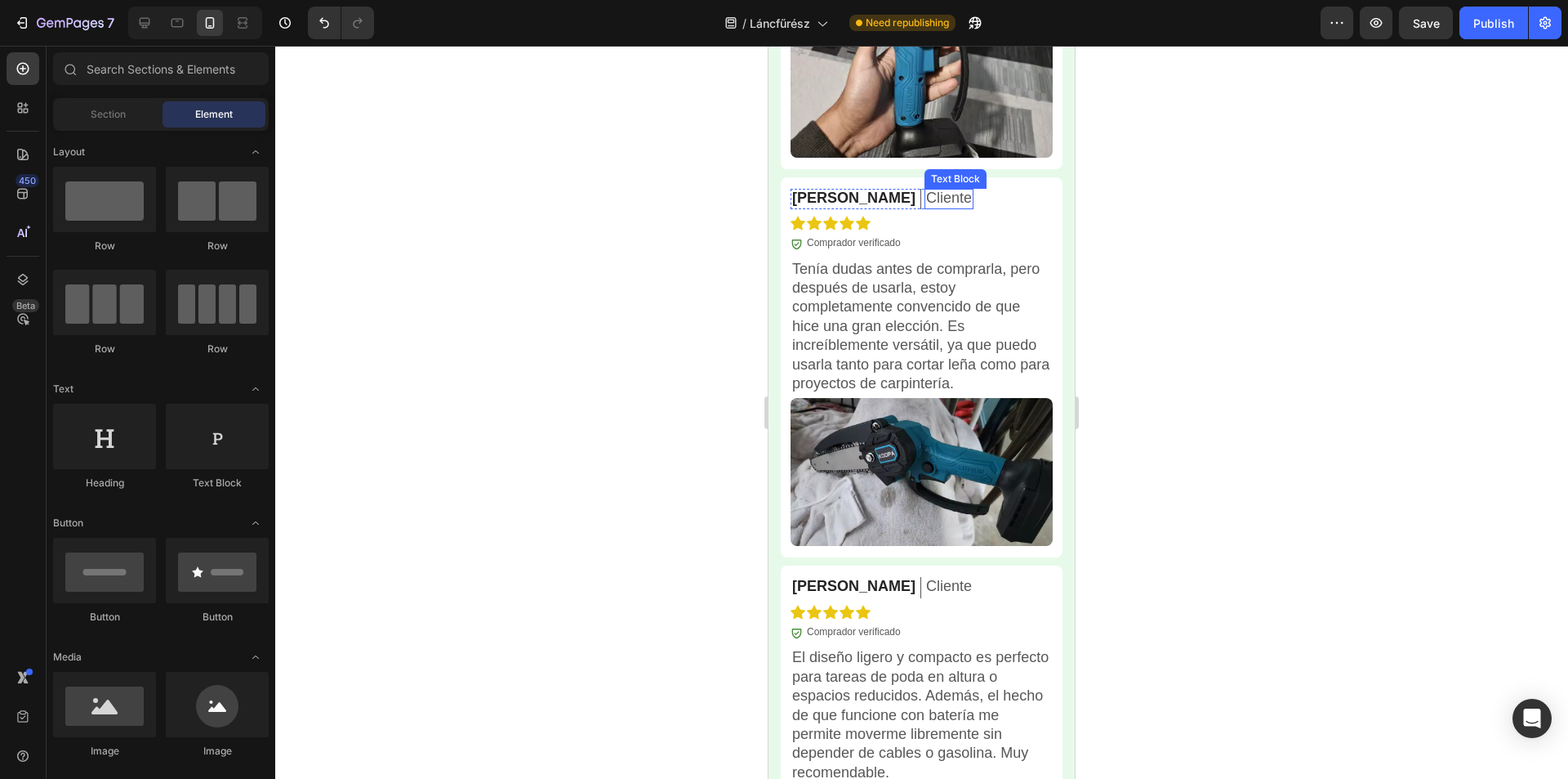
click at [926, 195] on p "Cliente" at bounding box center [948, 198] width 46 height 19
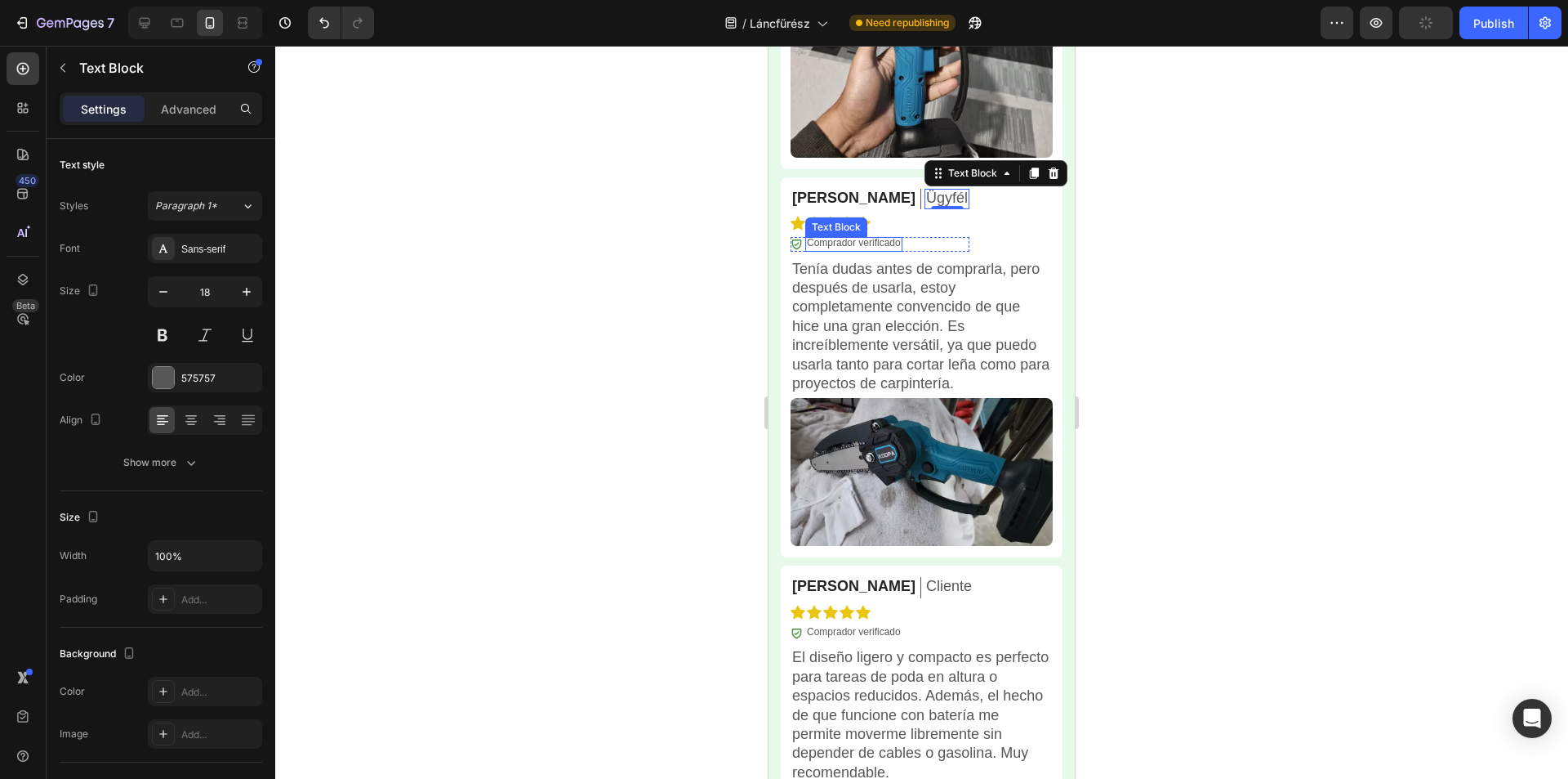
click at [870, 241] on p "Comprador verificado" at bounding box center [854, 243] width 94 height 13
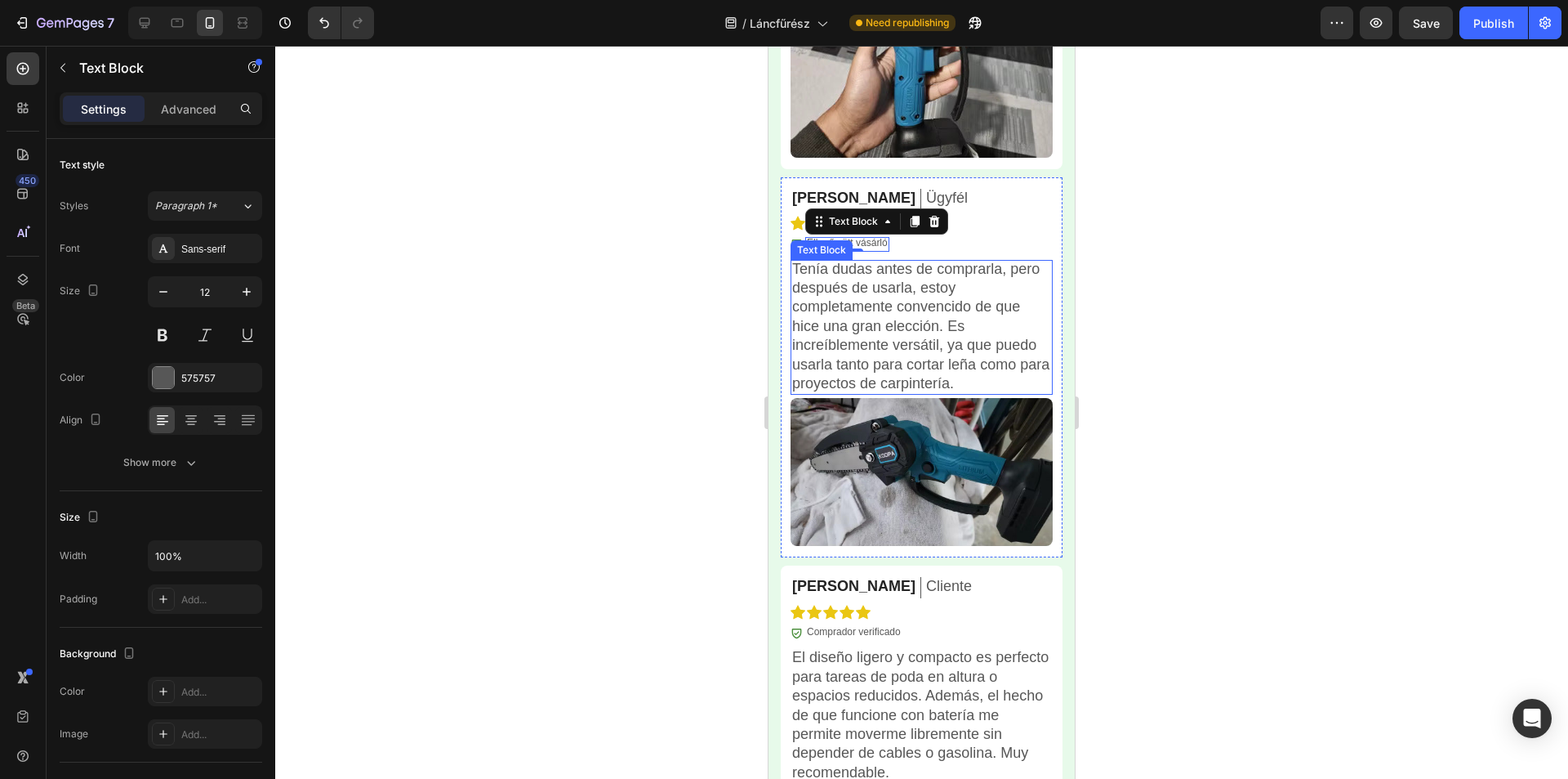
click at [867, 320] on p "Tenía dudas antes de comprarla, pero después de usarla, estoy completamente con…" at bounding box center [922, 326] width 259 height 134
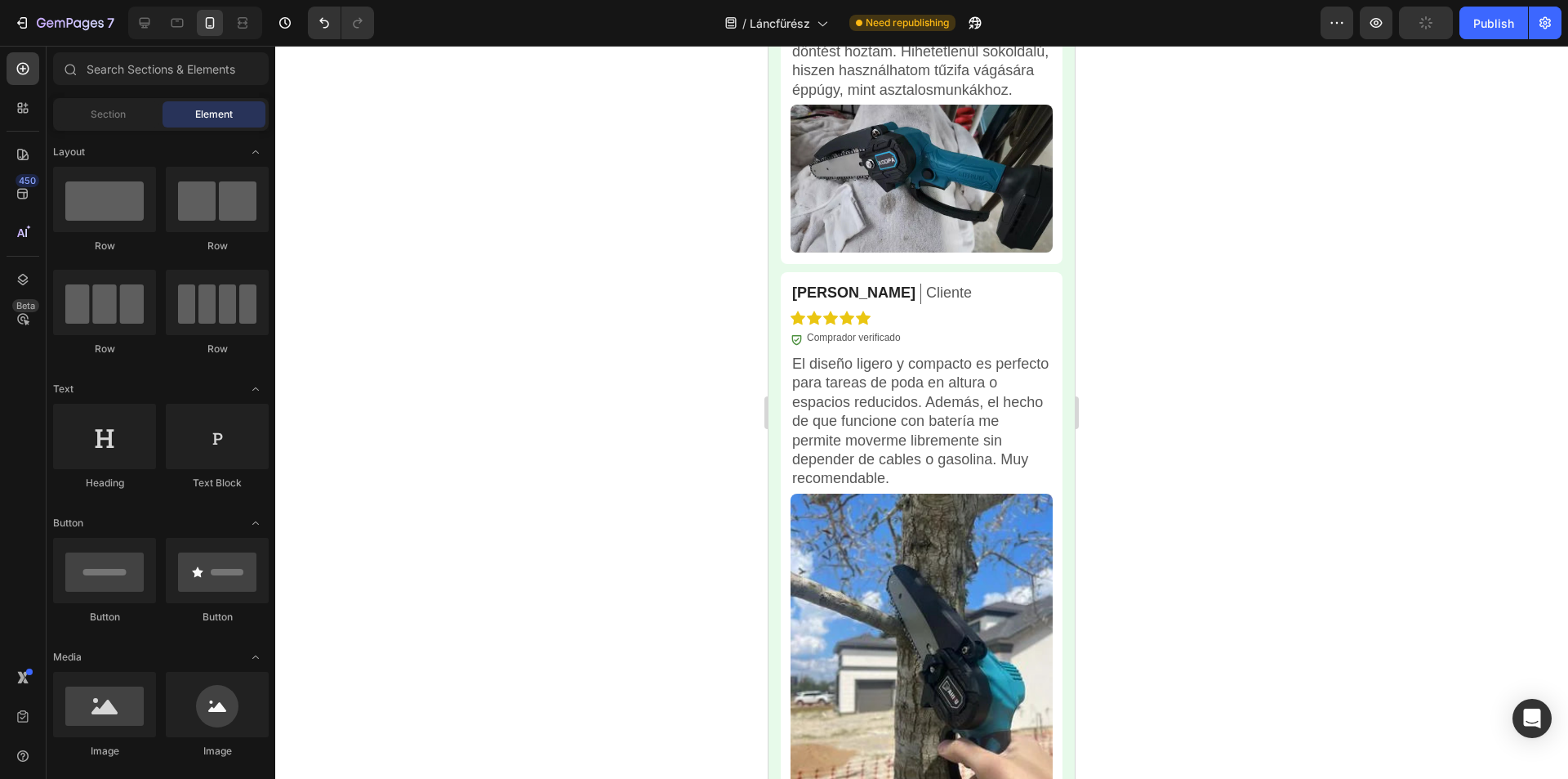
scroll to position [6100, 0]
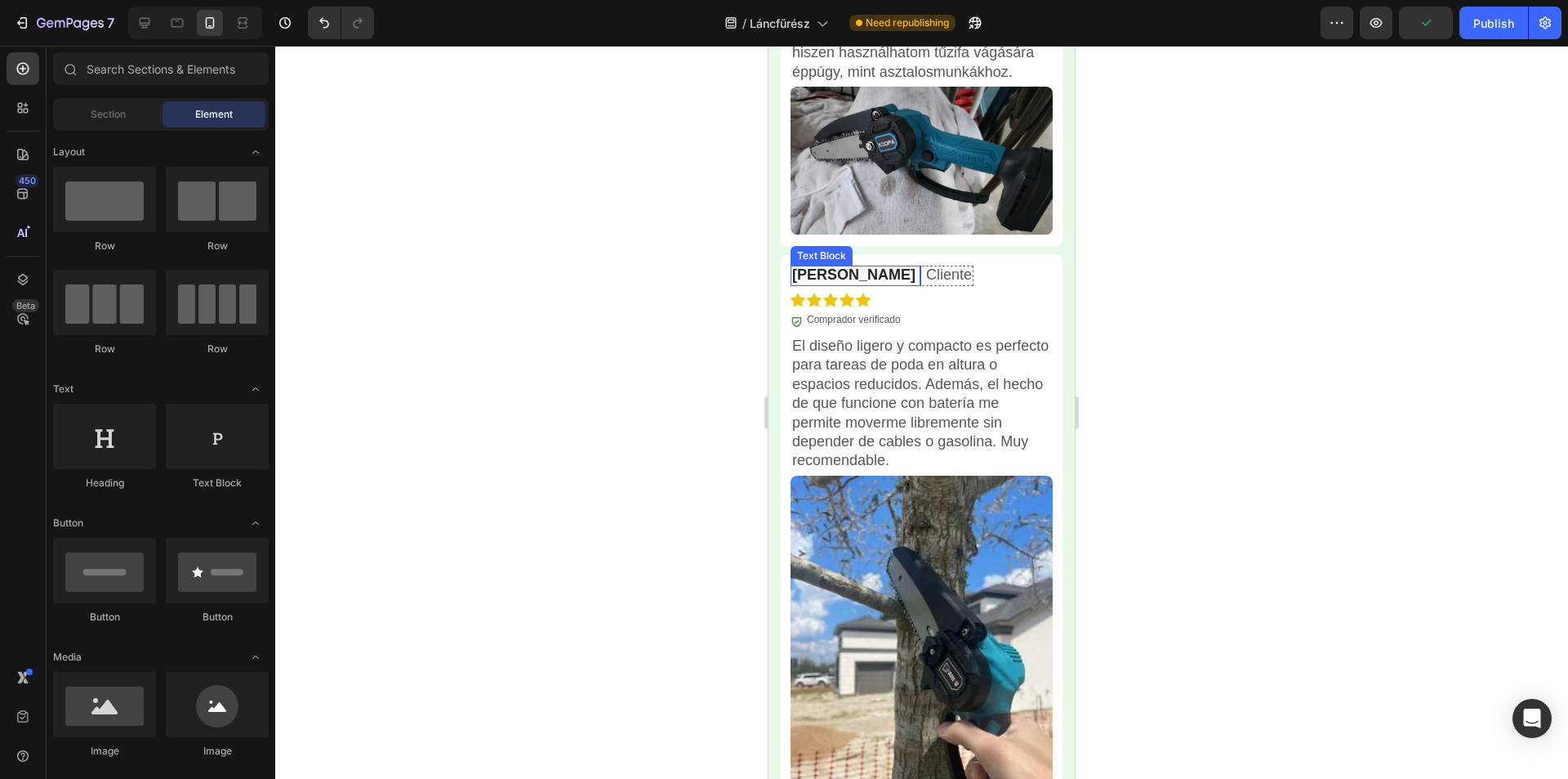
click at [834, 285] on p "[PERSON_NAME]" at bounding box center [854, 275] width 124 height 19
click at [833, 285] on p "[PERSON_NAME]" at bounding box center [854, 275] width 124 height 19
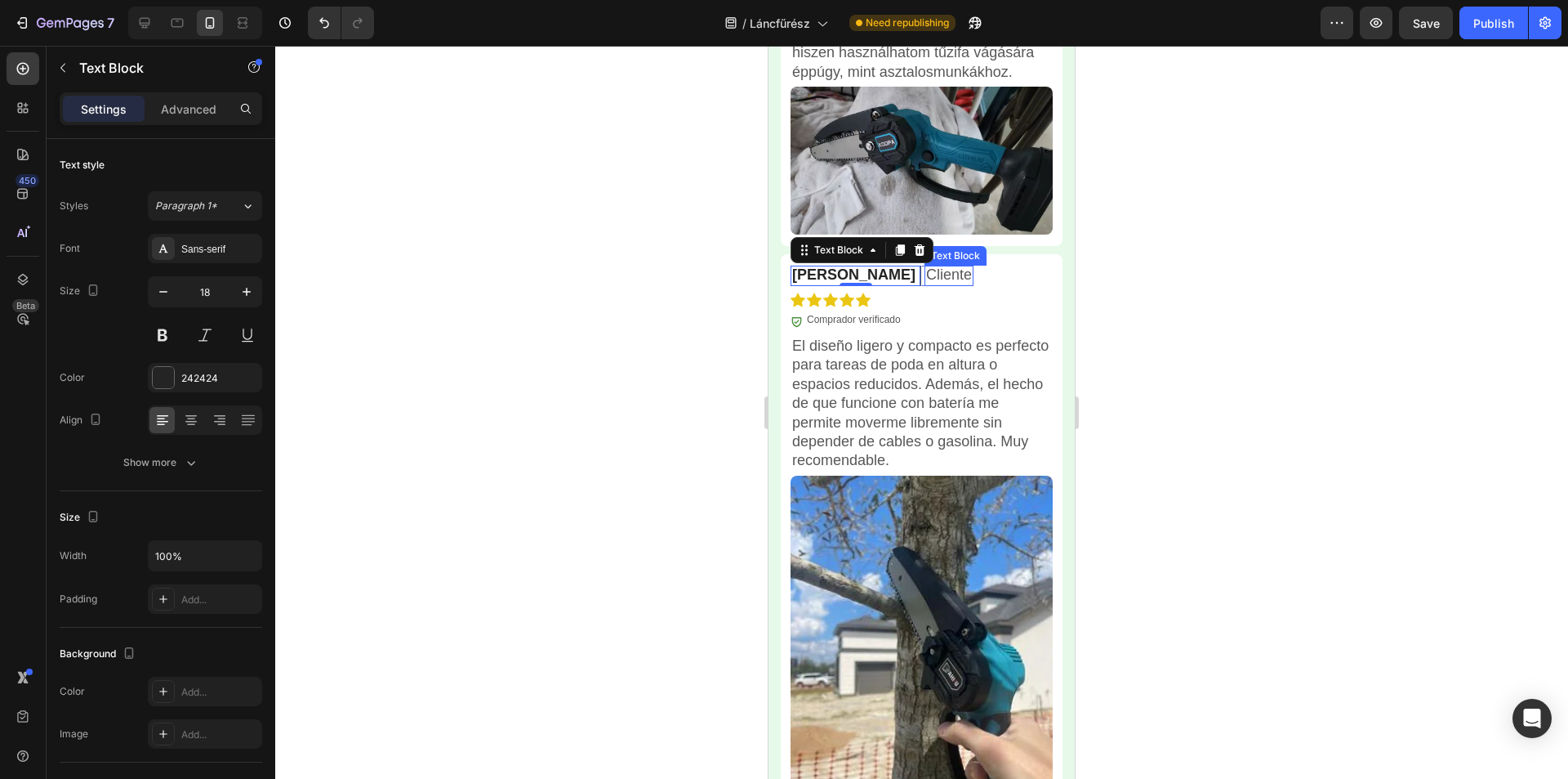
click at [926, 285] on p "Cliente" at bounding box center [948, 275] width 46 height 19
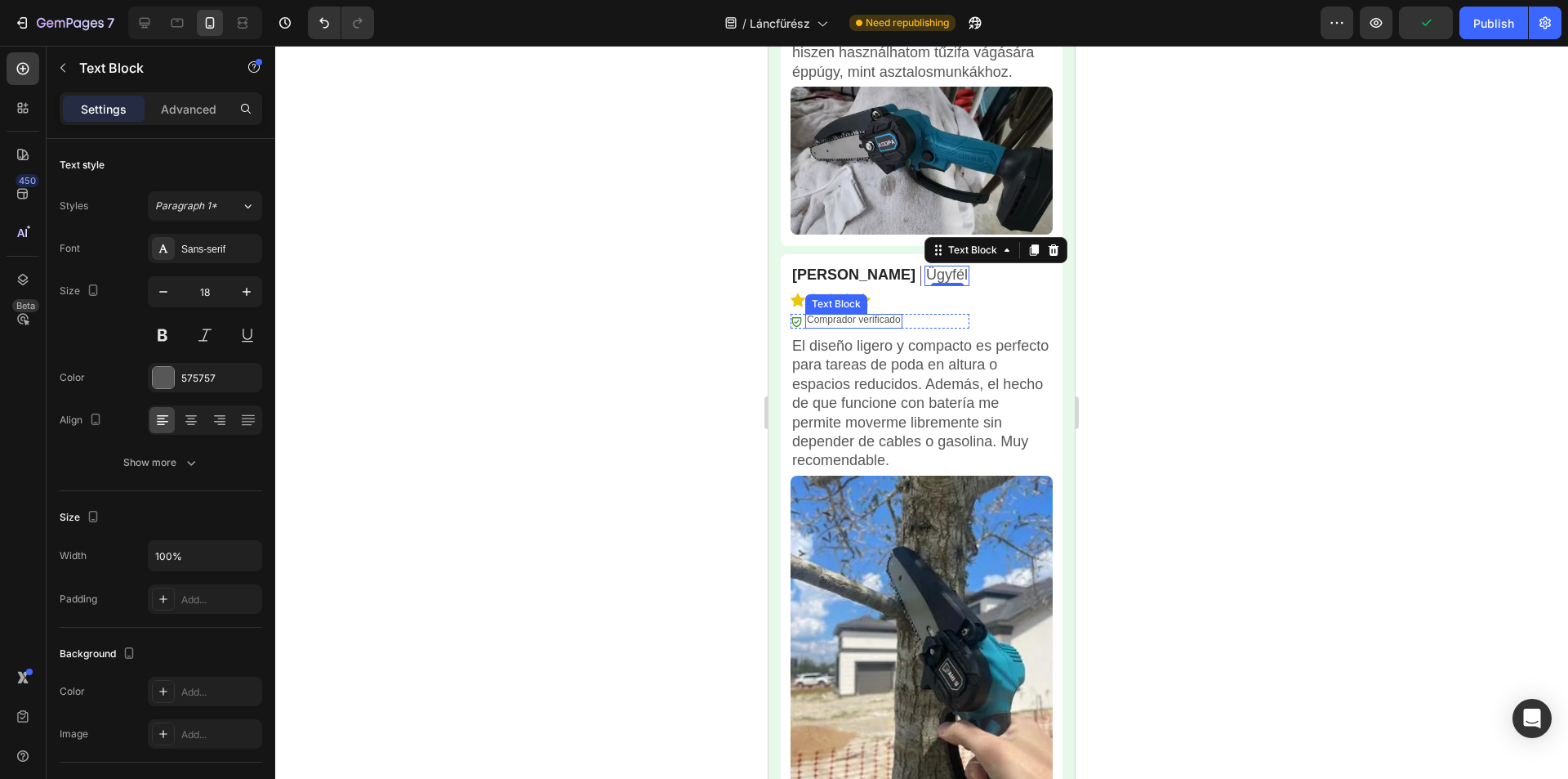
click at [878, 327] on p "Comprador verificado" at bounding box center [854, 319] width 94 height 13
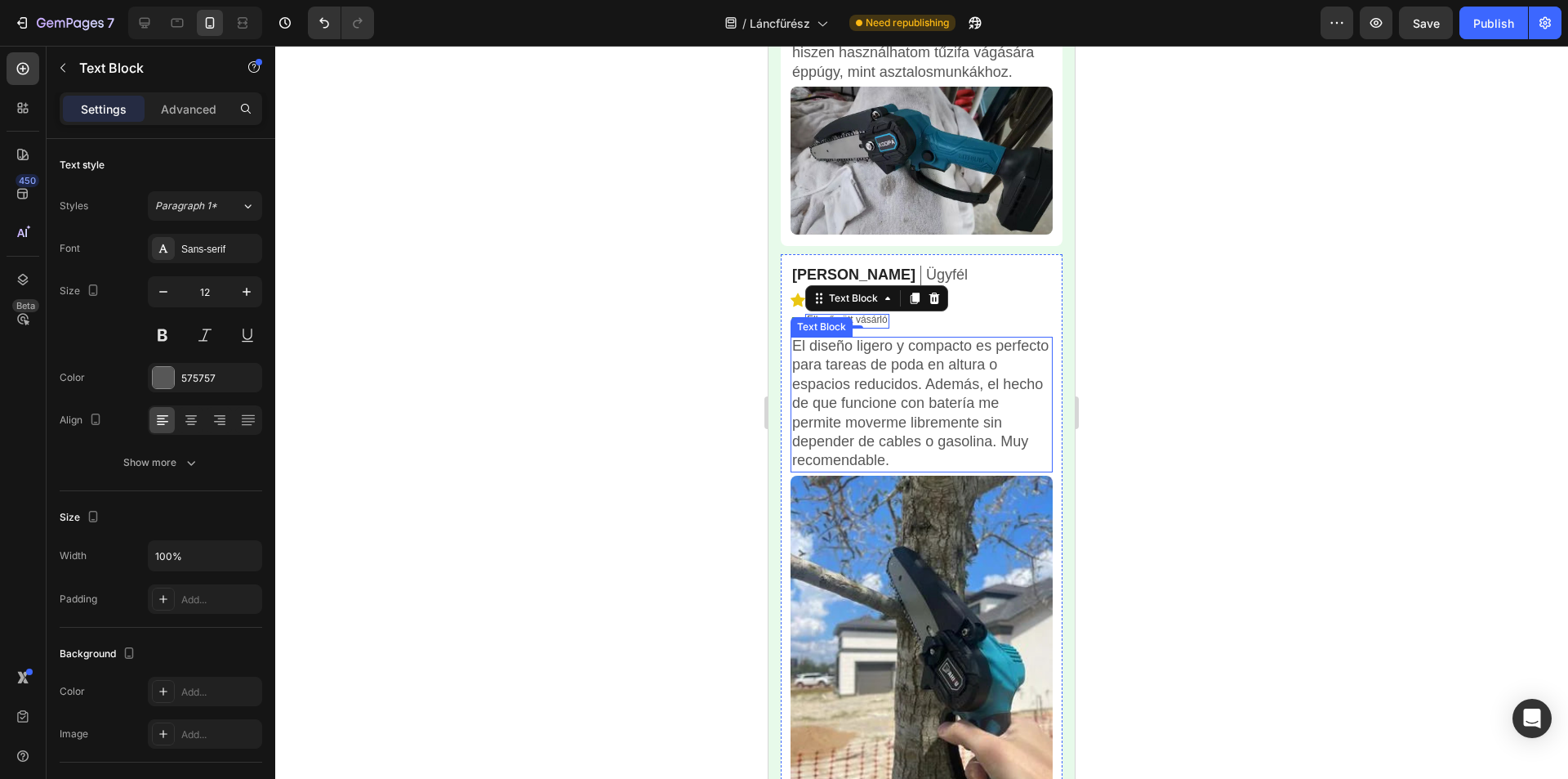
click at [853, 402] on p "El diseño ligero y compacto es perfecto para tareas de poda en altura o espacio…" at bounding box center [922, 403] width 259 height 134
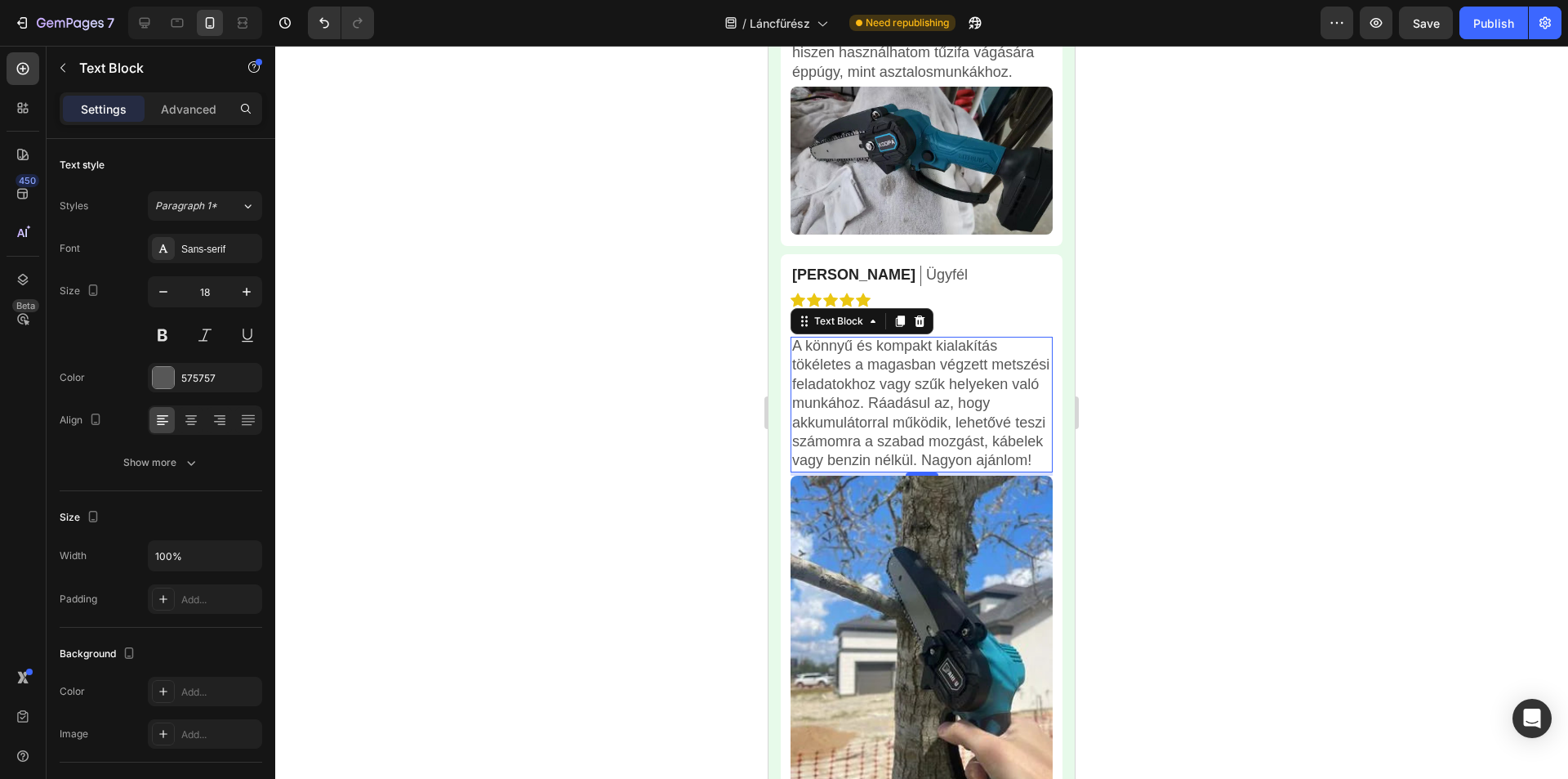
click at [1163, 342] on div at bounding box center [922, 412] width 1293 height 733
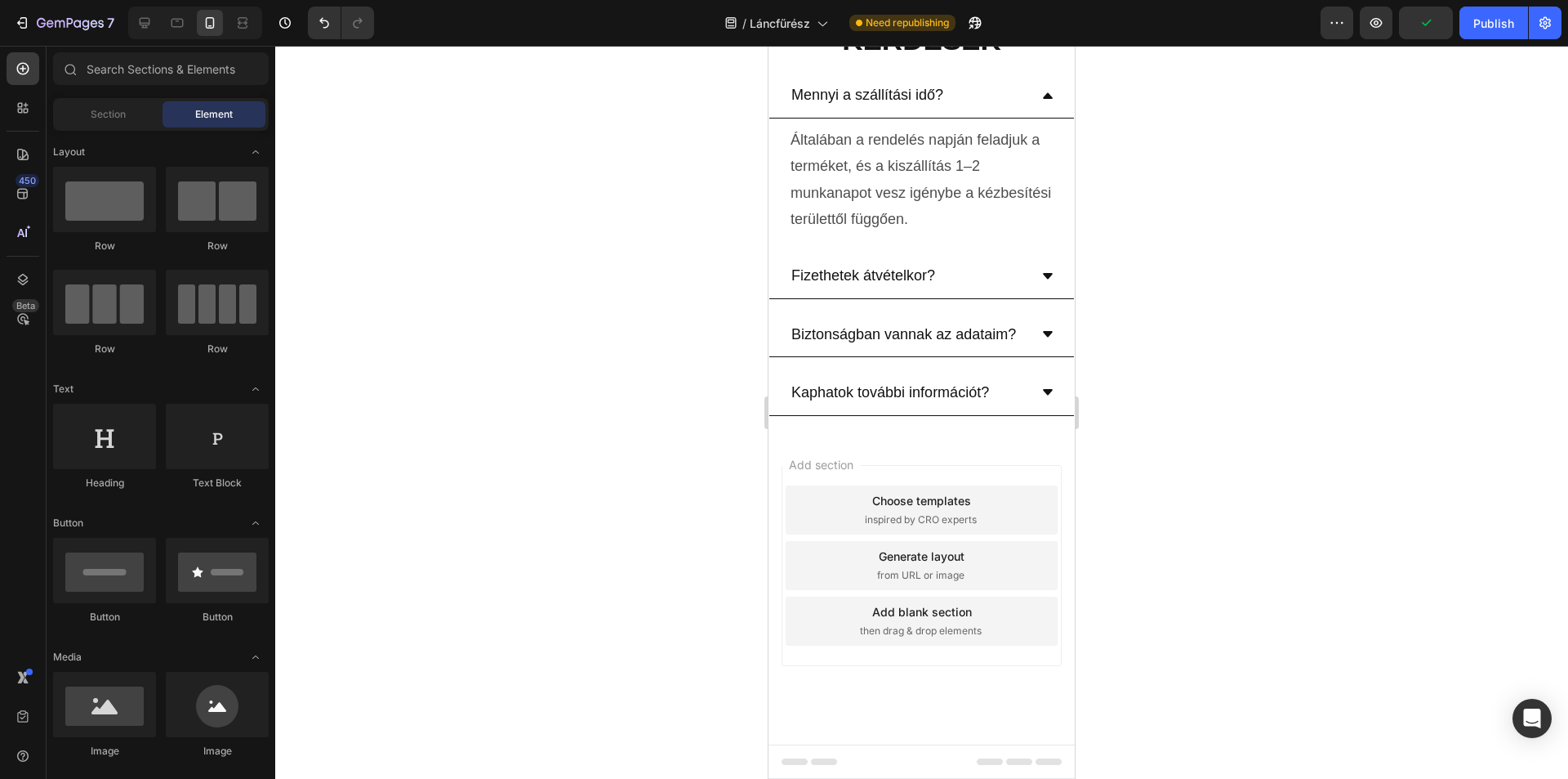
scroll to position [7050, 0]
click at [1434, 30] on div "Save" at bounding box center [1426, 23] width 27 height 17
click at [1487, 29] on div "Publish" at bounding box center [1494, 23] width 41 height 17
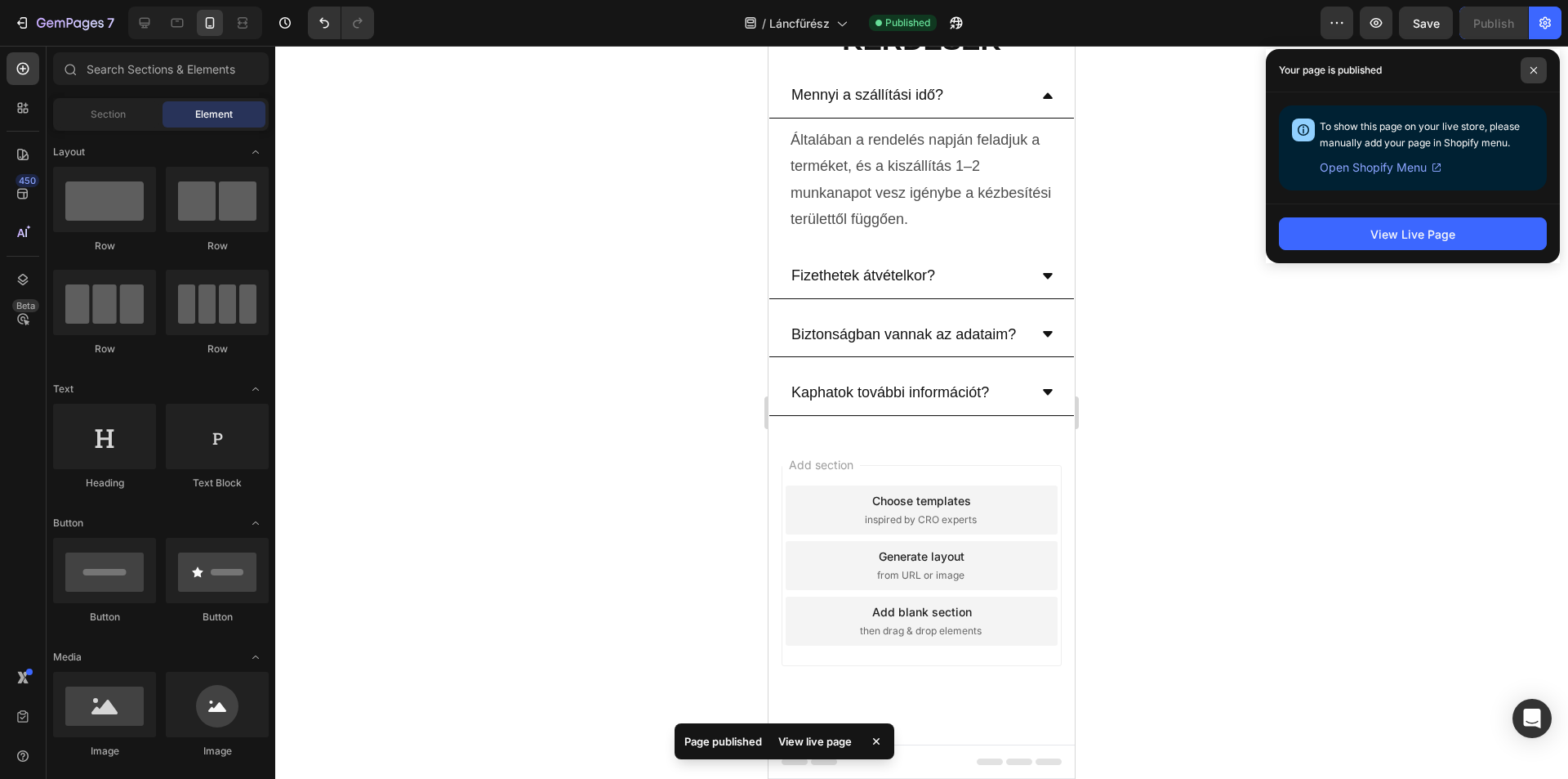
click at [1536, 69] on icon at bounding box center [1533, 69] width 8 height 8
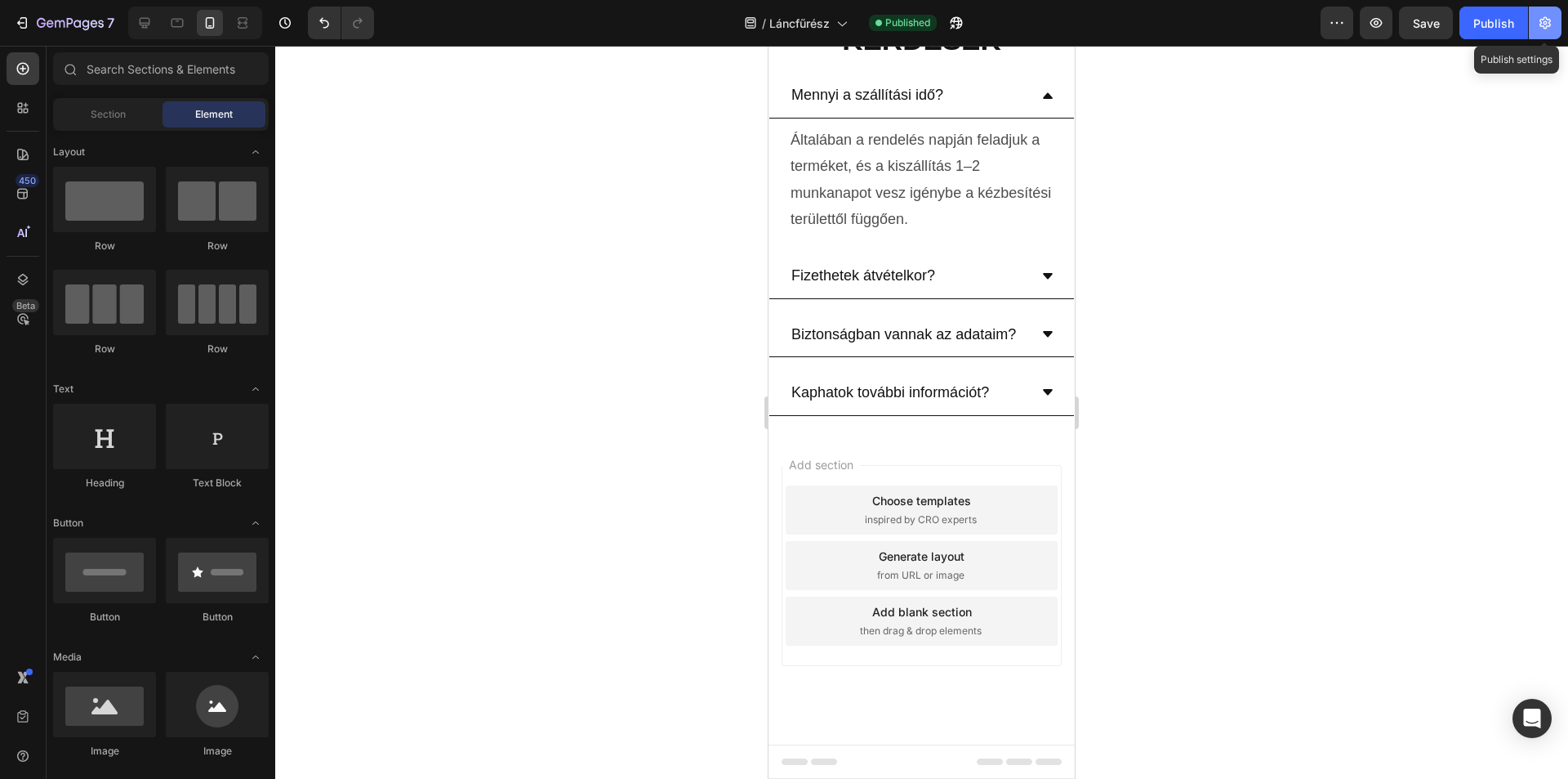
click at [1544, 26] on icon "button" at bounding box center [1545, 23] width 11 height 12
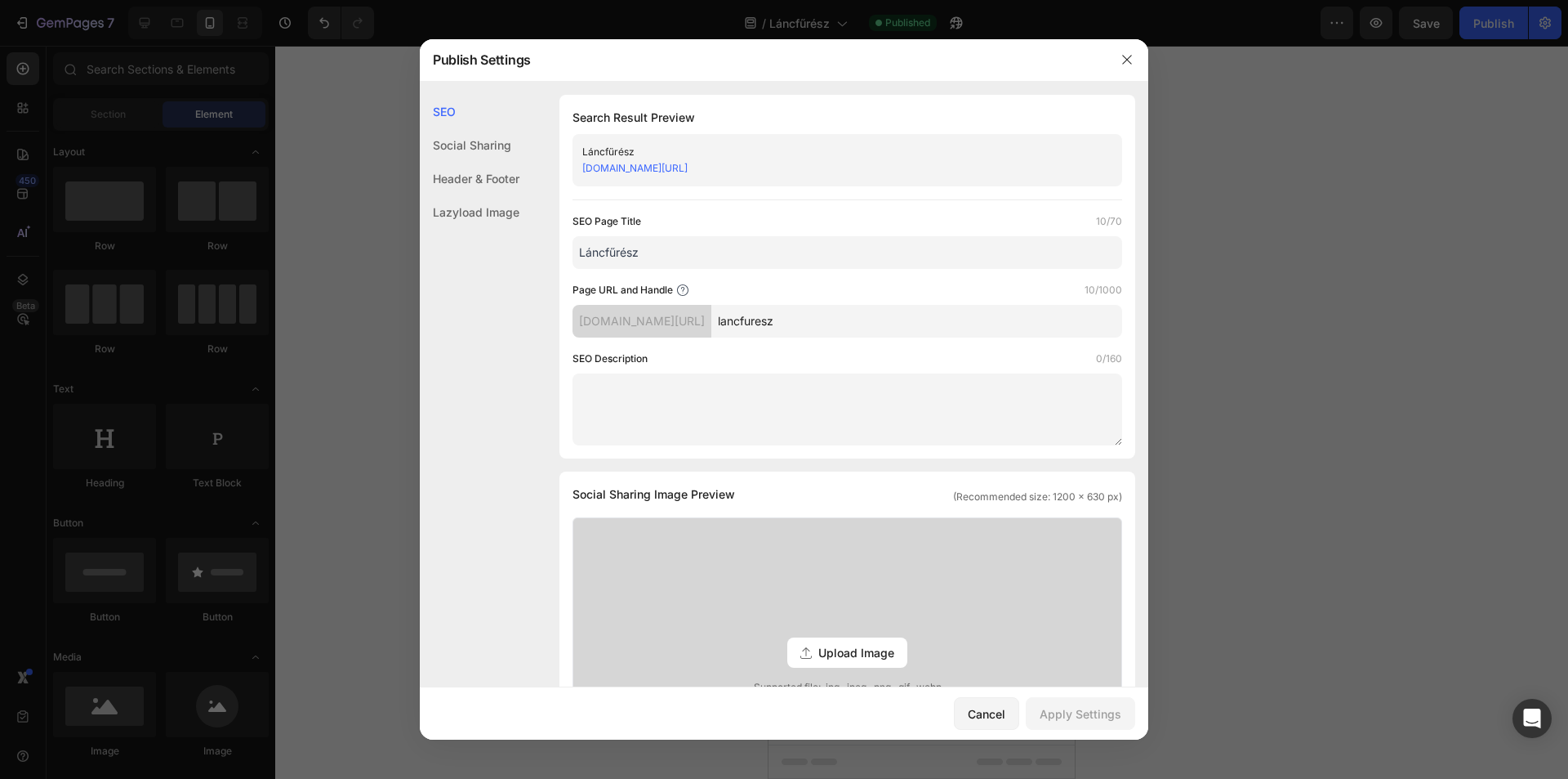
click at [688, 169] on link "[DOMAIN_NAME][URL]" at bounding box center [635, 168] width 106 height 12
click at [1117, 58] on button "button" at bounding box center [1128, 60] width 26 height 26
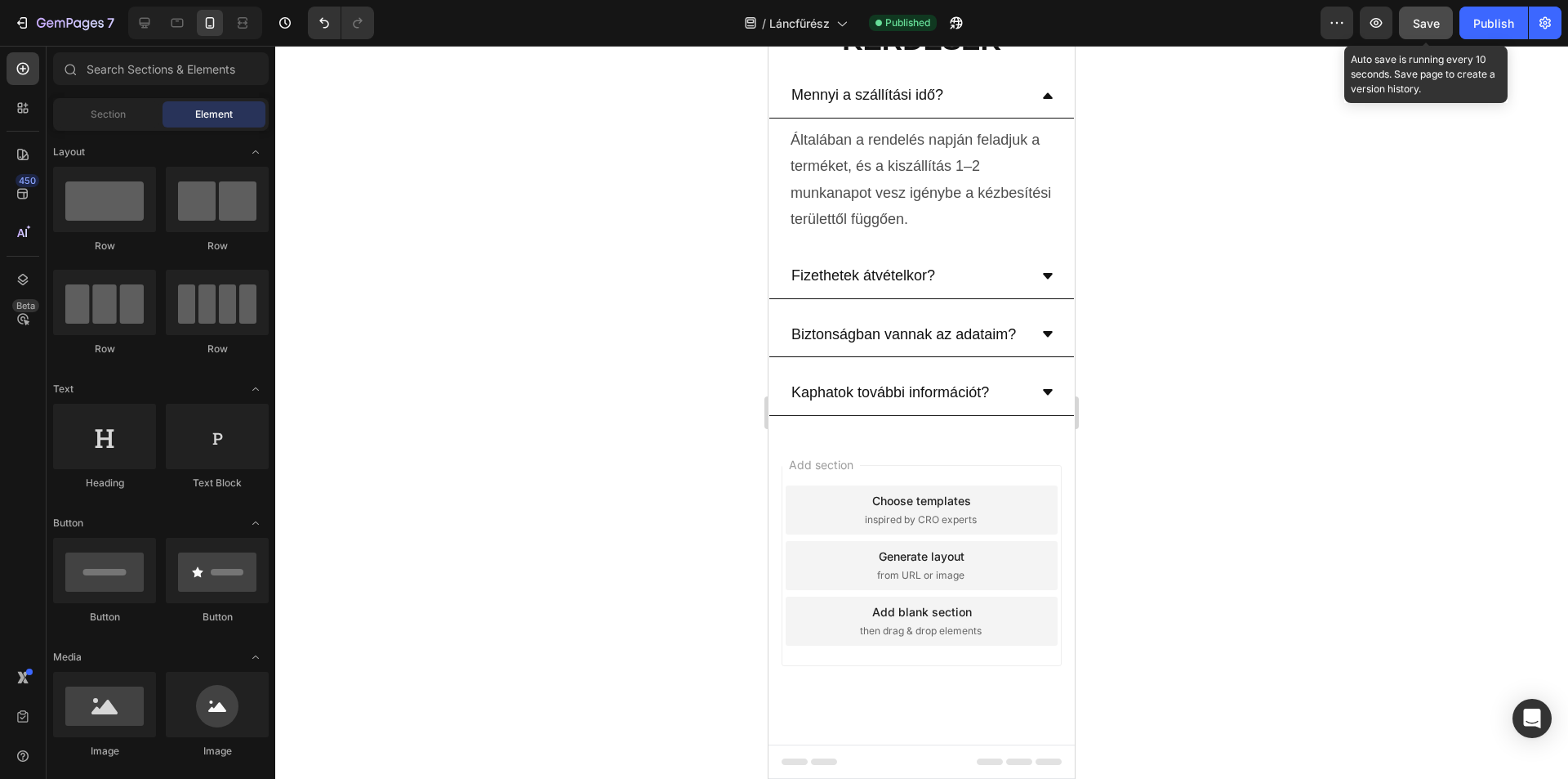
click at [1410, 29] on button "Save" at bounding box center [1426, 23] width 54 height 33
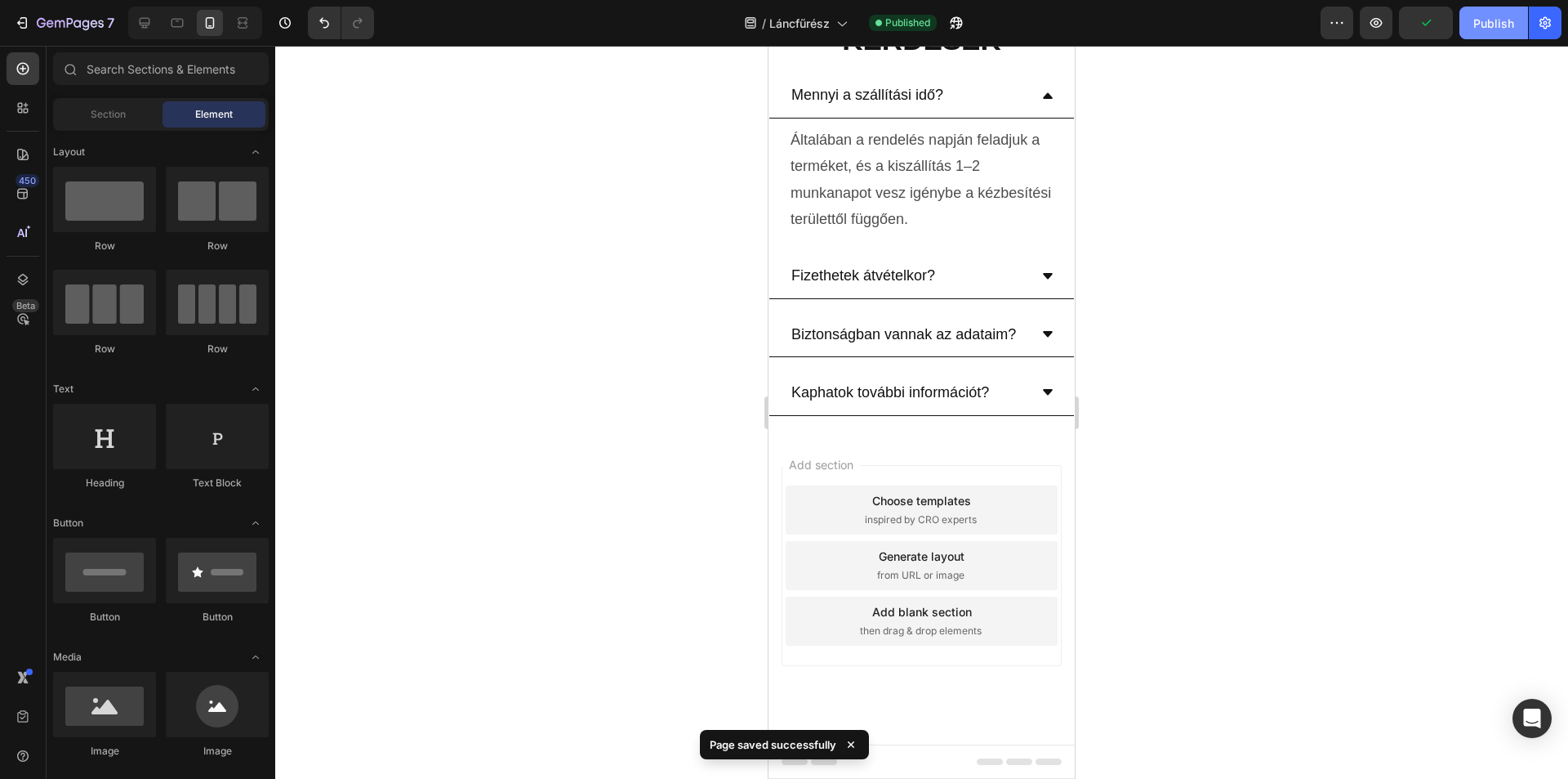
click at [1483, 23] on div "Publish" at bounding box center [1494, 23] width 41 height 17
